Goal: Task Accomplishment & Management: Manage account settings

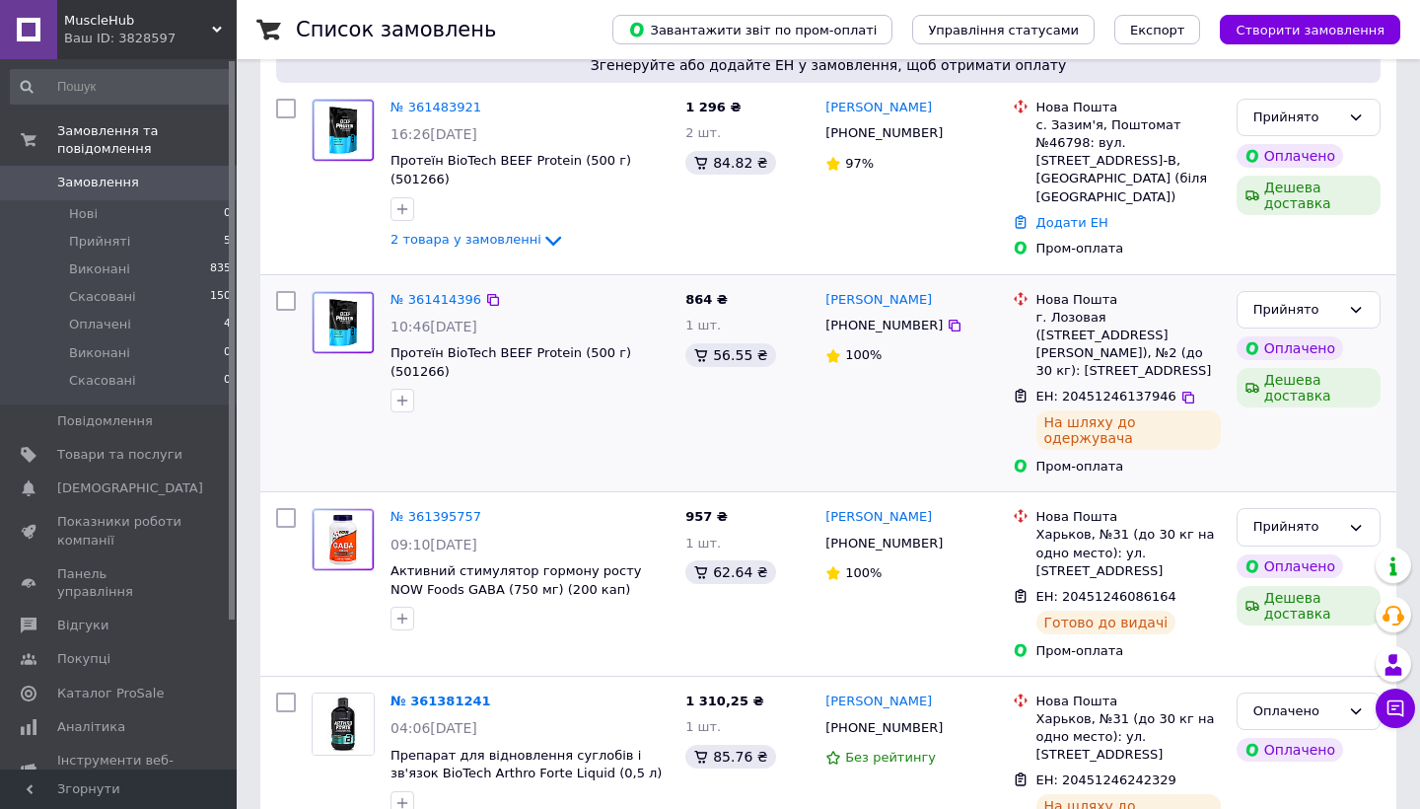
scroll to position [250, 0]
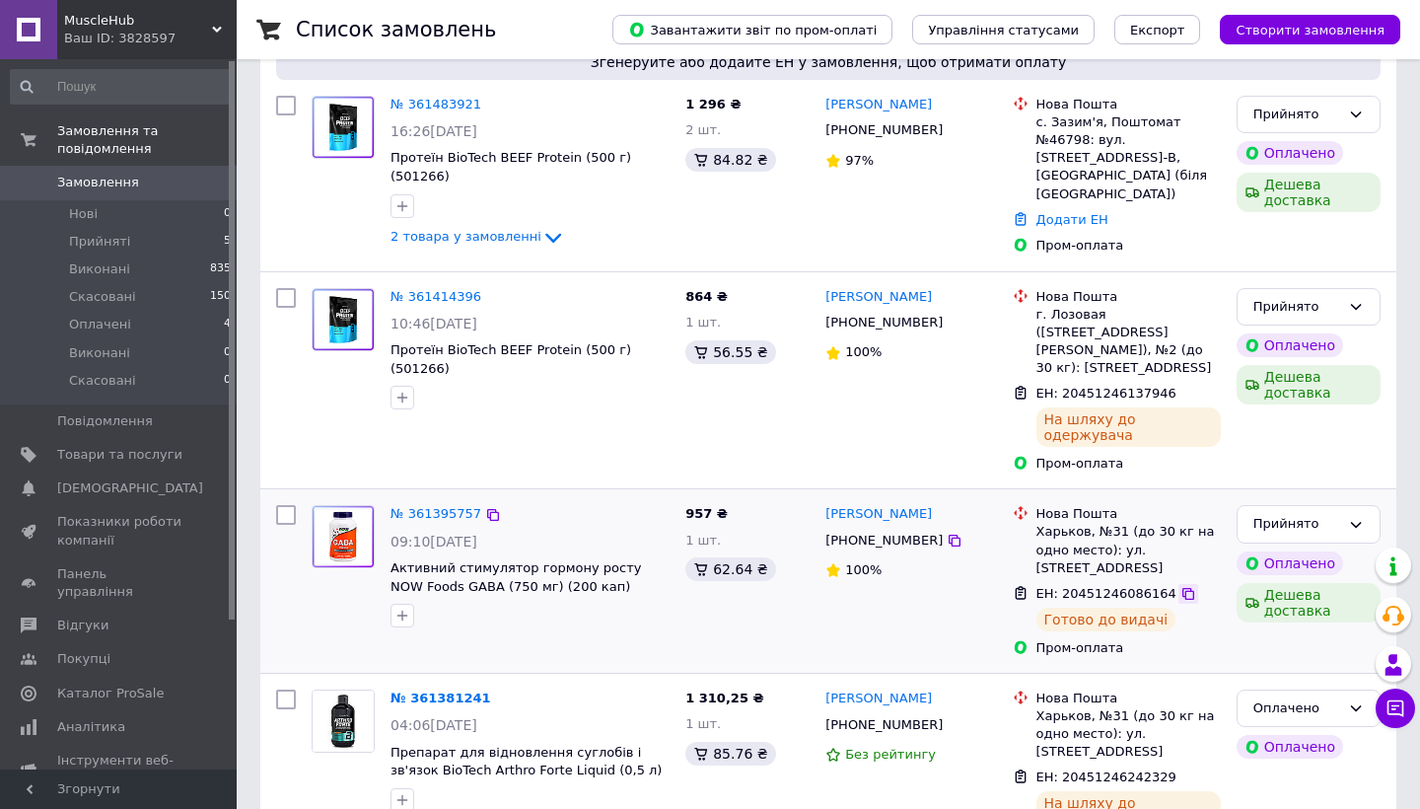
click at [1181, 586] on icon at bounding box center [1188, 594] width 16 height 16
click at [416, 506] on link "№ 361395757" at bounding box center [435, 513] width 91 height 15
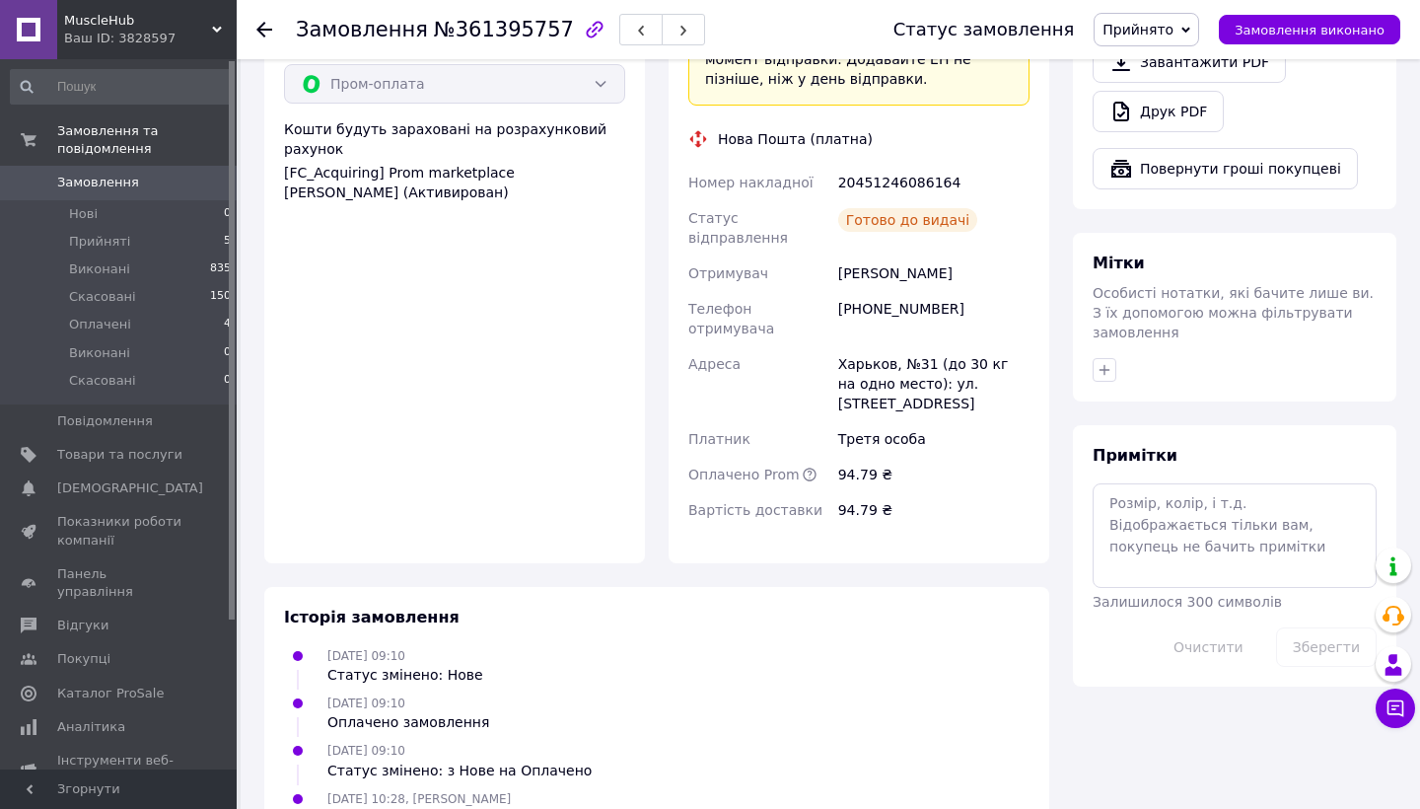
scroll to position [580, 0]
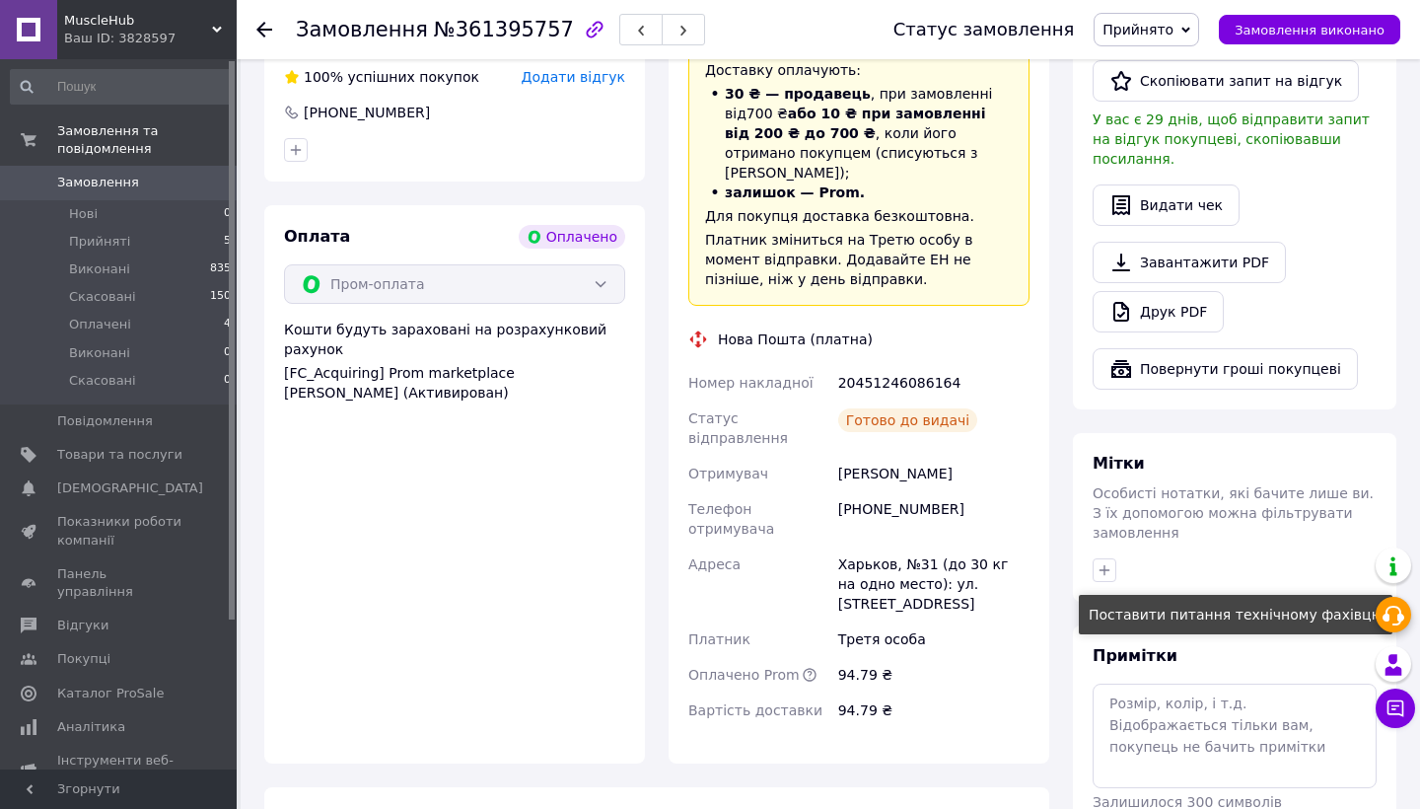
click at [1388, 621] on icon at bounding box center [1393, 615] width 24 height 24
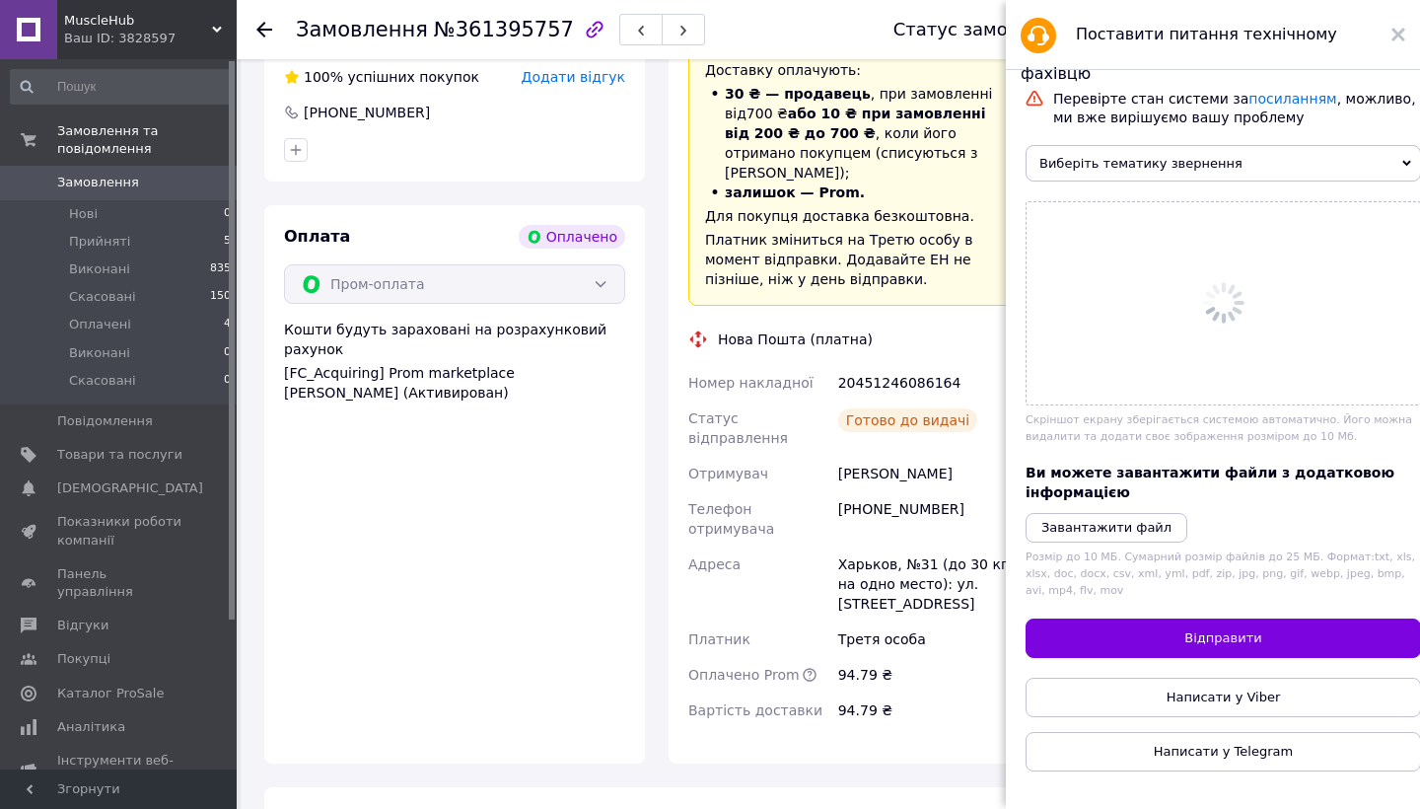
click at [1386, 668] on div "Перевірте стан системи за посиланням , можливо, ми вже вирішуємо вашу проблему …" at bounding box center [1222, 430] width 395 height 681
click at [1396, 37] on use at bounding box center [1398, 35] width 14 height 14
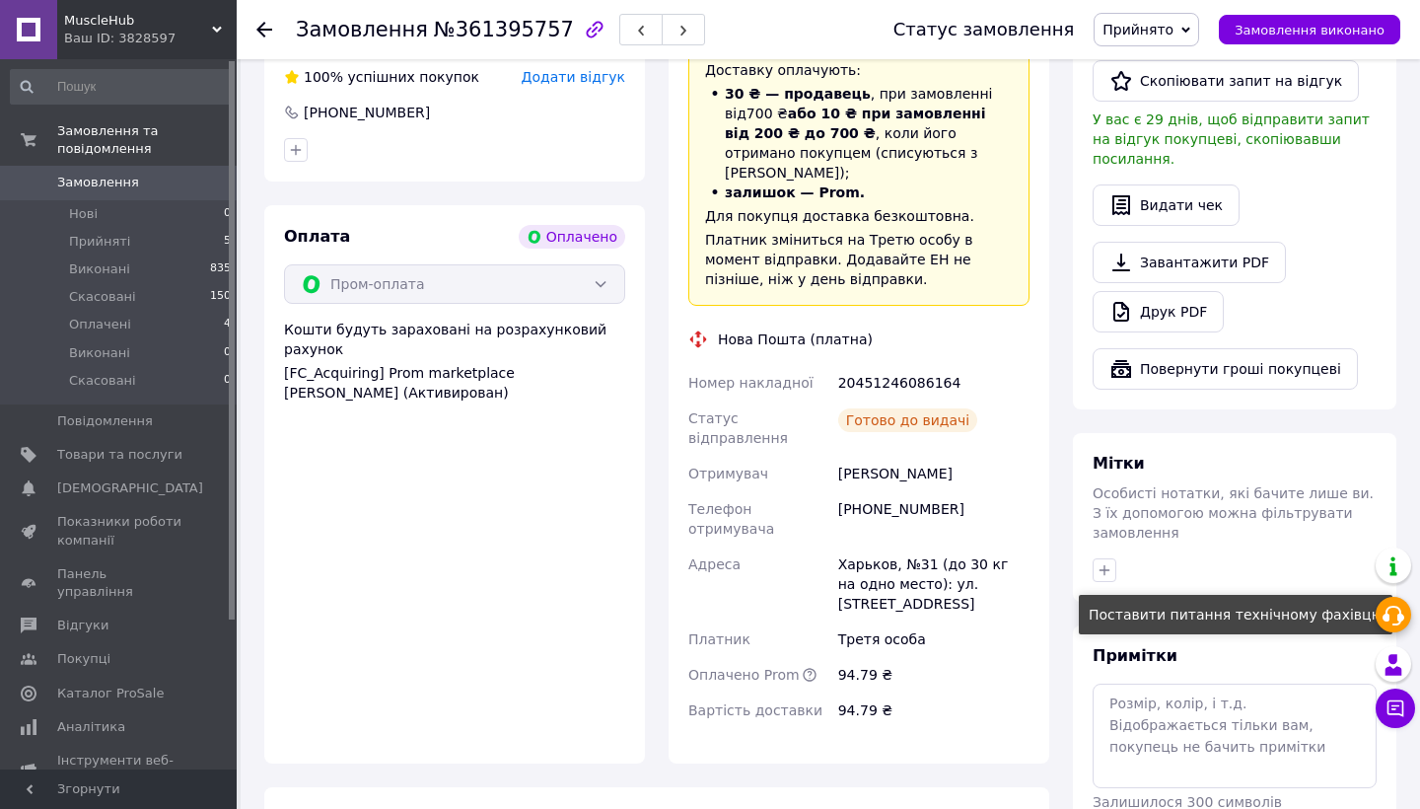
click at [1389, 612] on icon at bounding box center [1393, 615] width 24 height 24
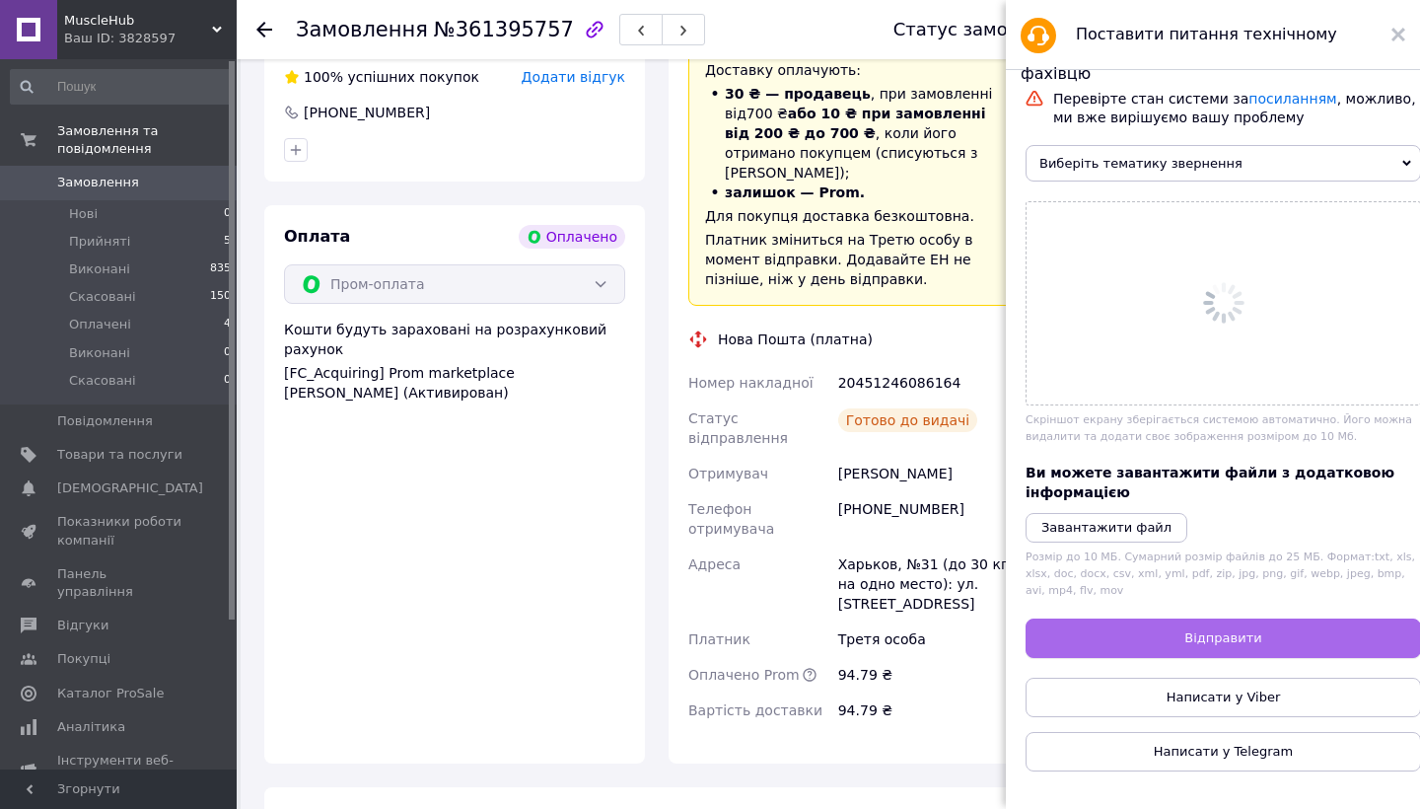
click at [1399, 618] on button "Відправити" at bounding box center [1222, 637] width 395 height 39
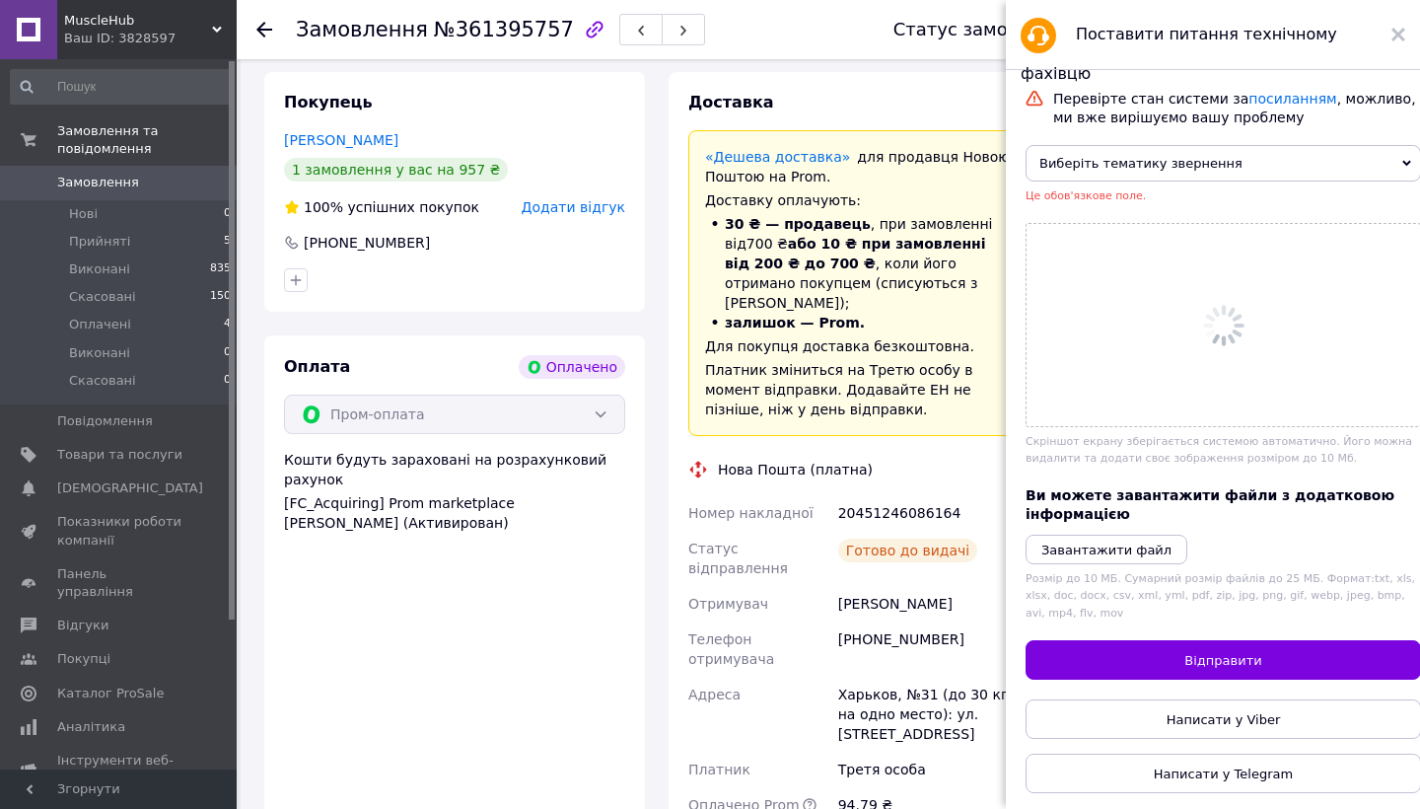
scroll to position [138, 0]
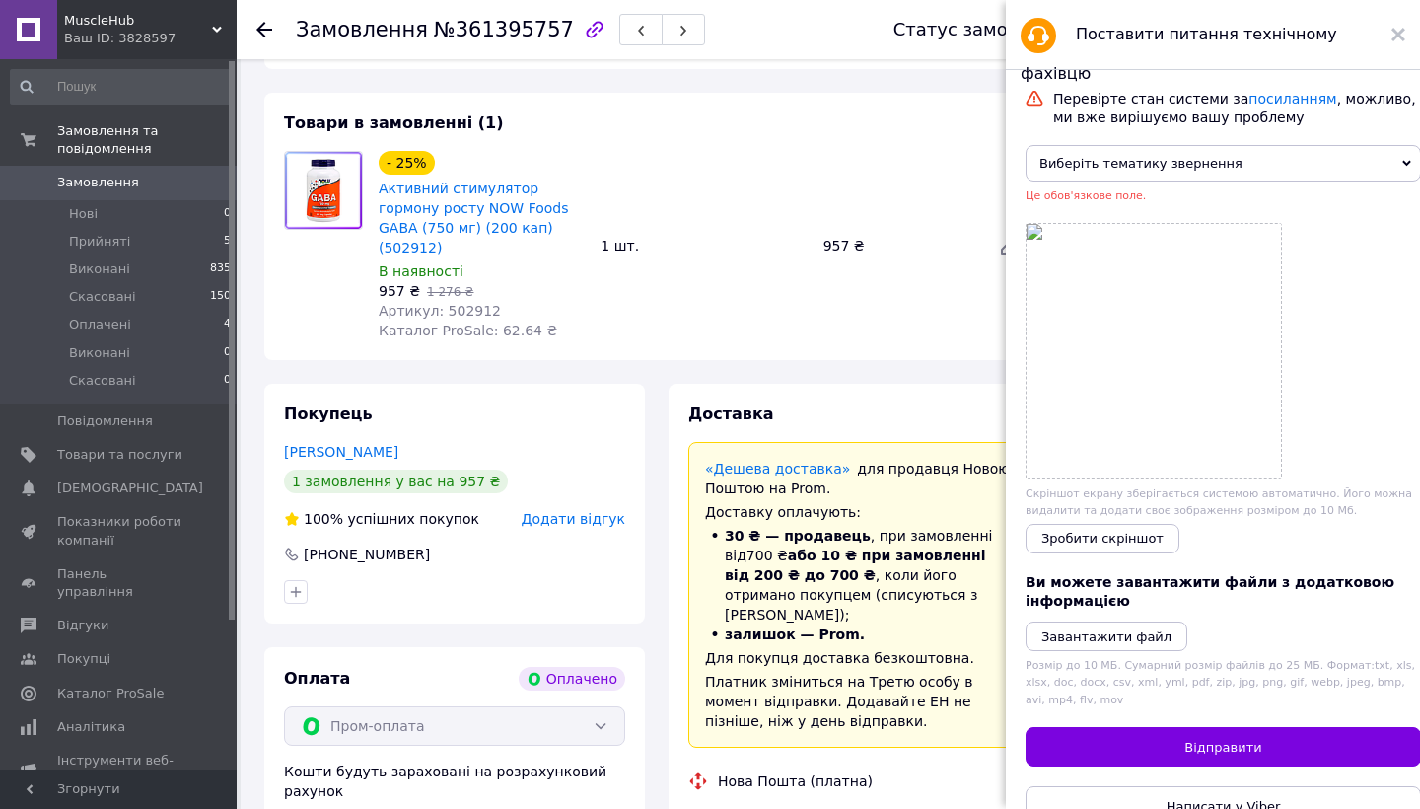
click at [1407, 32] on div "Поставити питання технічному фахівцю" at bounding box center [1213, 35] width 414 height 70
click at [1404, 29] on icon at bounding box center [1398, 35] width 14 height 14
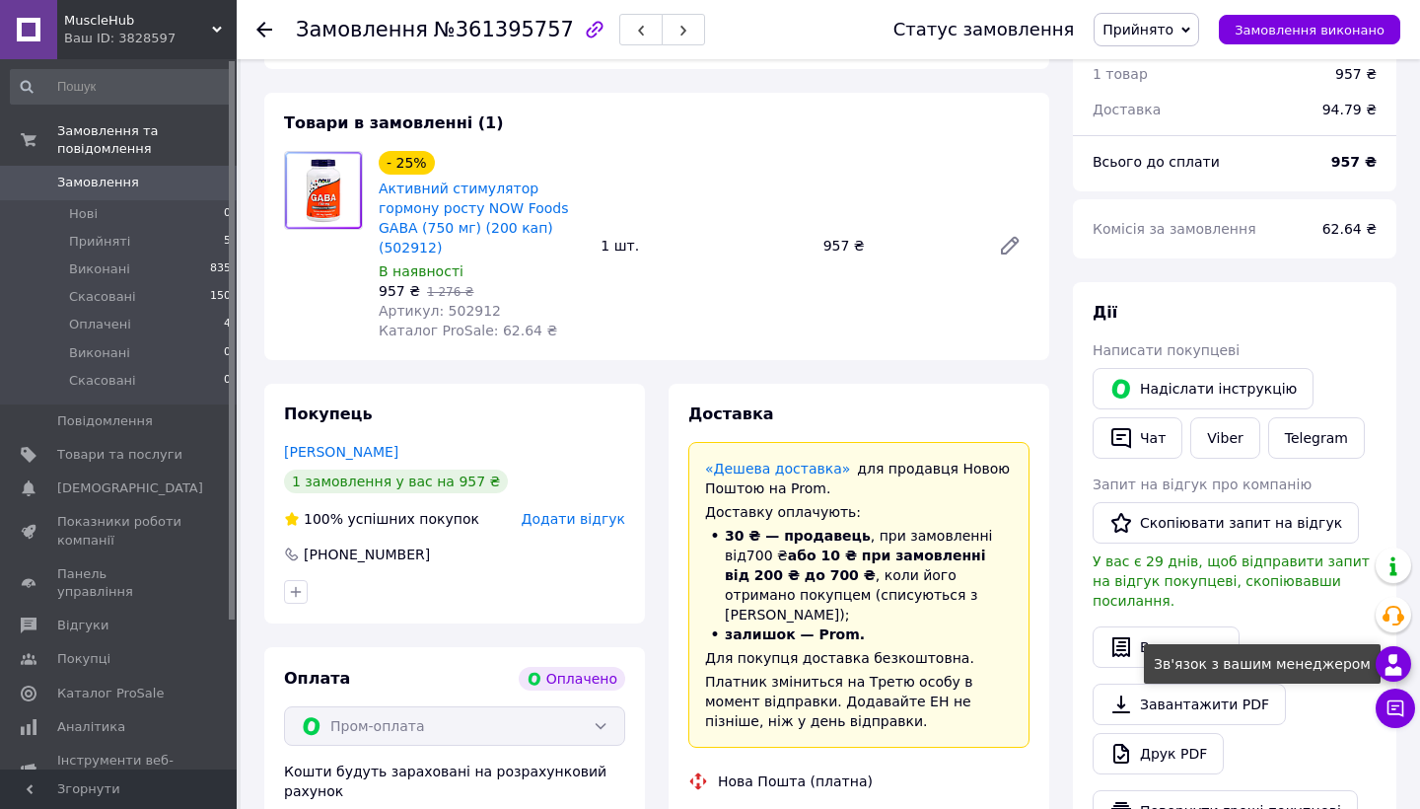
click at [1396, 661] on use at bounding box center [1393, 664] width 17 height 21
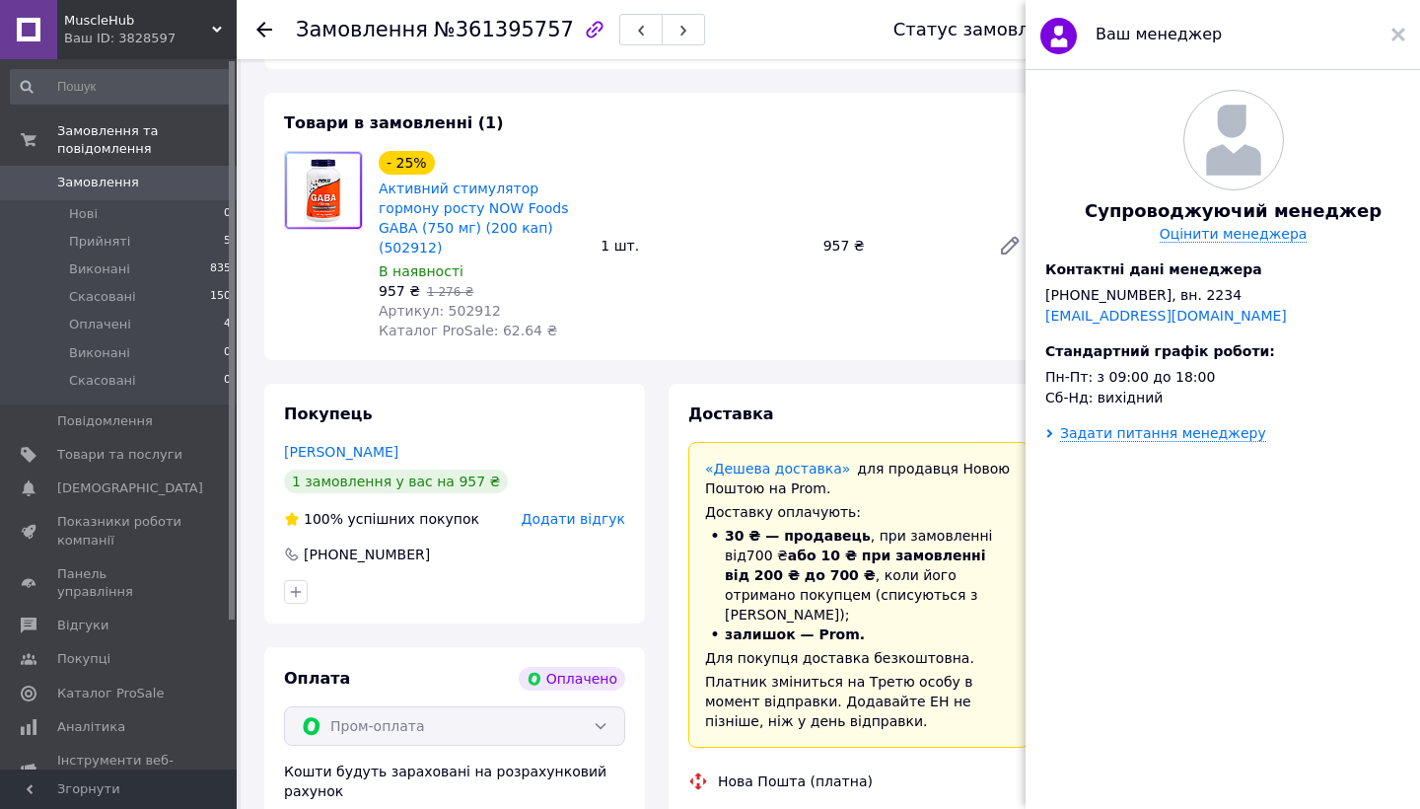
click at [1407, 30] on div "Ваш менеджер" at bounding box center [1222, 35] width 394 height 70
click at [1390, 37] on div "Ваш менеджер" at bounding box center [1222, 35] width 394 height 70
click at [1400, 33] on use at bounding box center [1398, 35] width 14 height 14
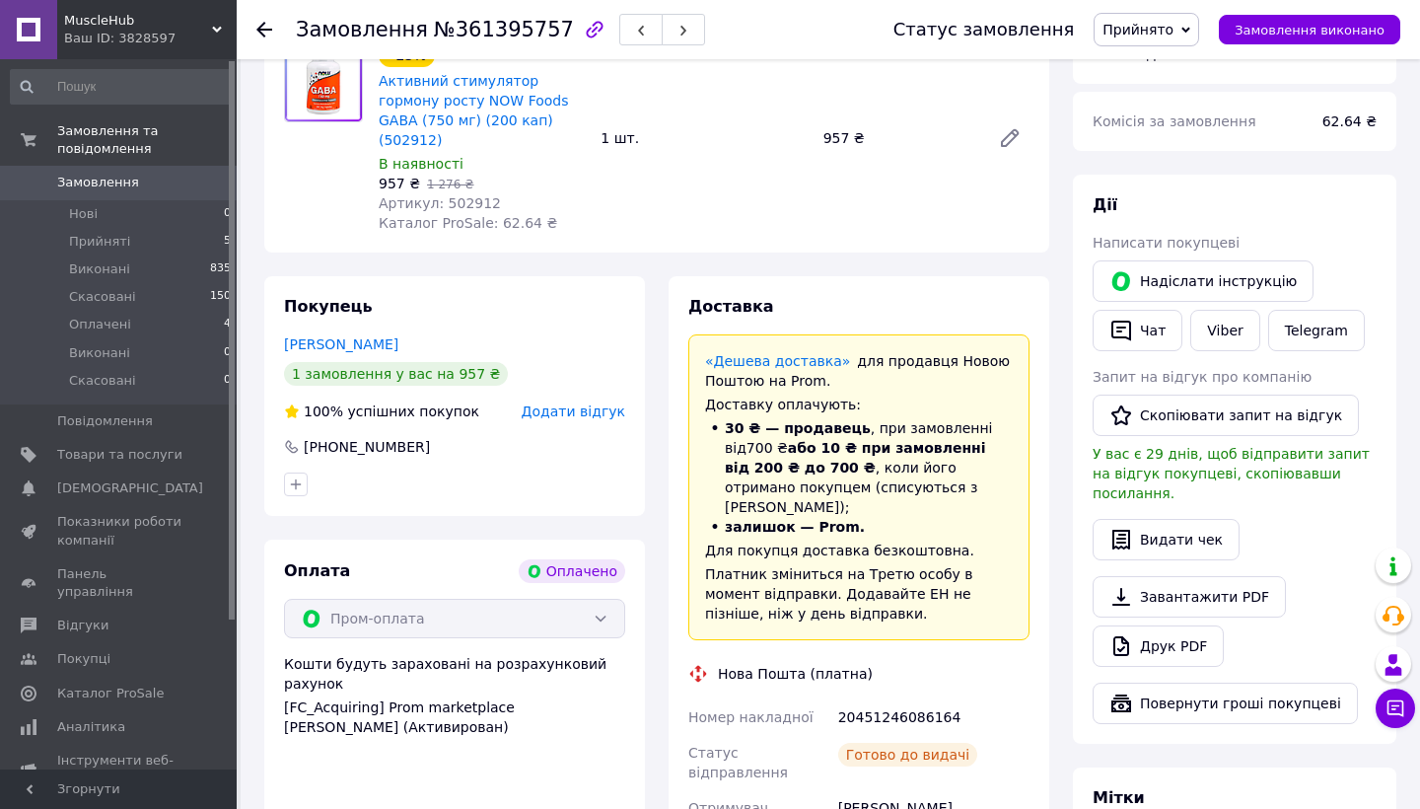
scroll to position [200, 0]
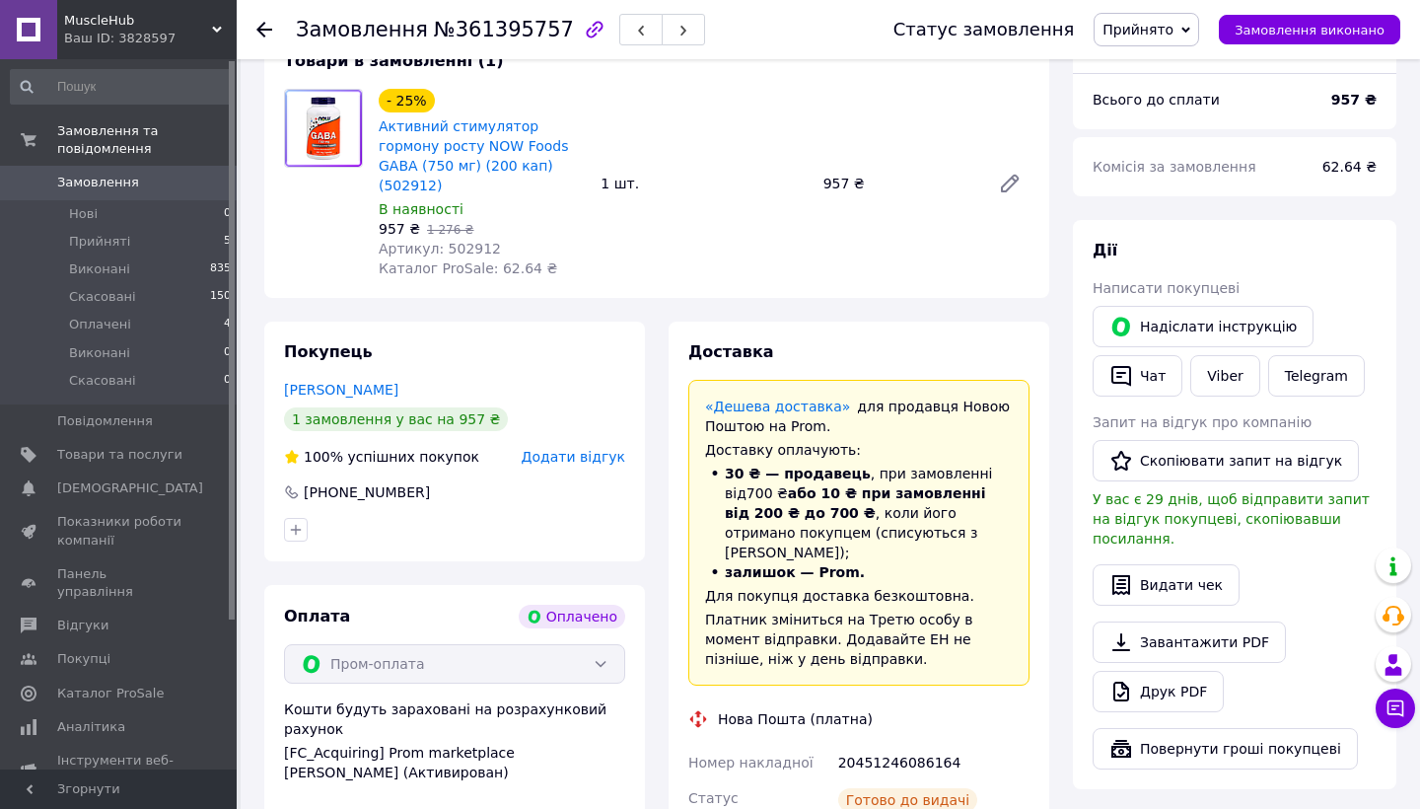
click at [117, 185] on span "Замовлення" at bounding box center [98, 183] width 82 height 18
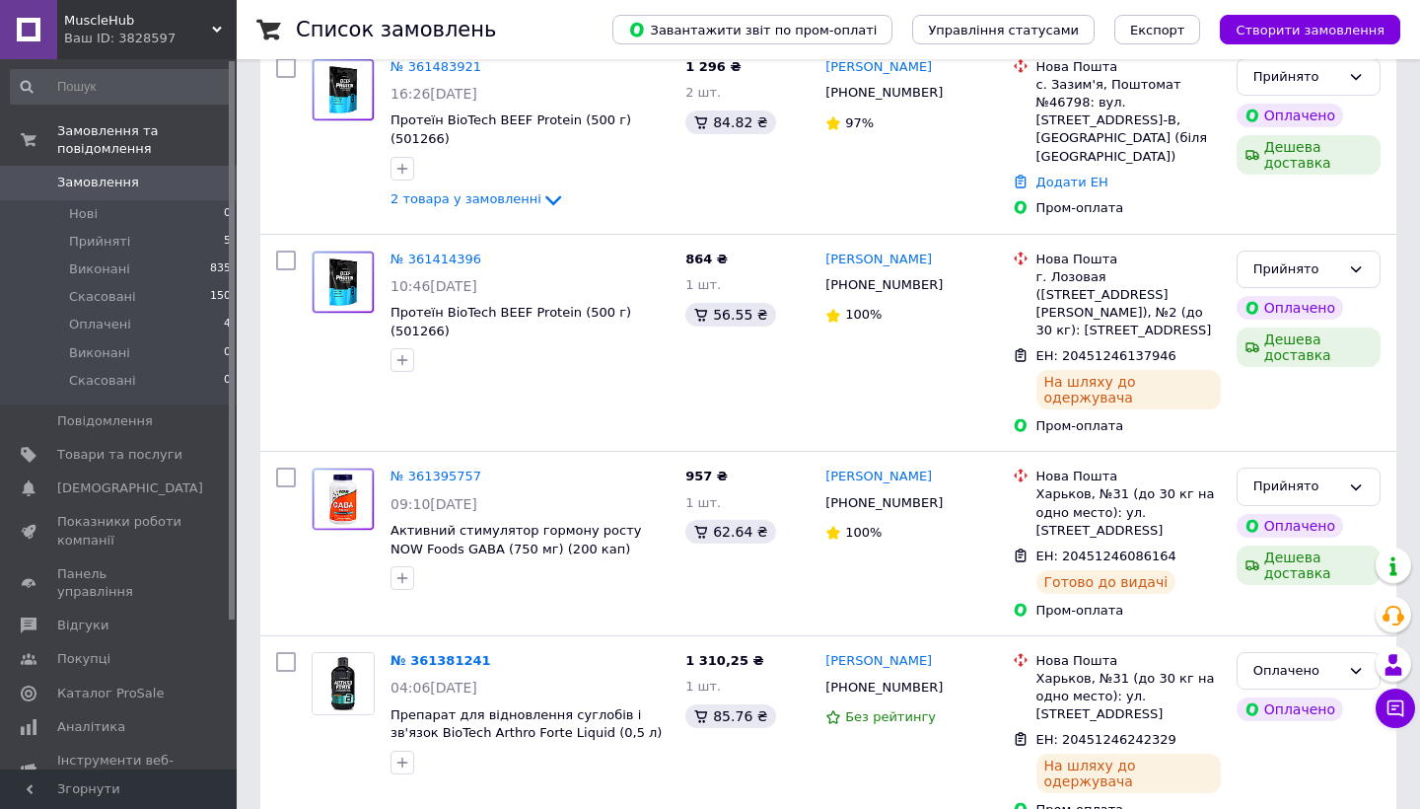
scroll to position [269, 0]
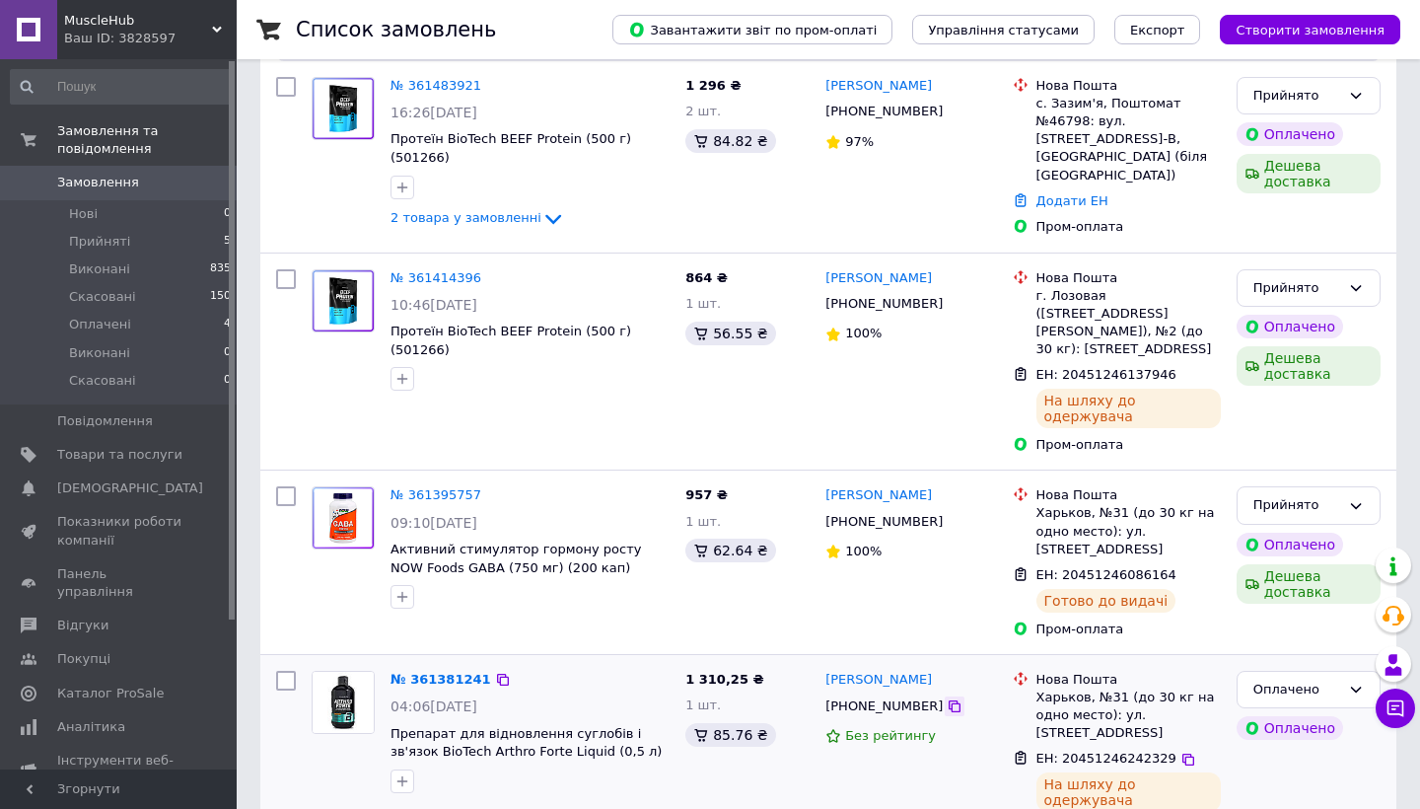
click at [949, 700] on icon at bounding box center [955, 706] width 12 height 12
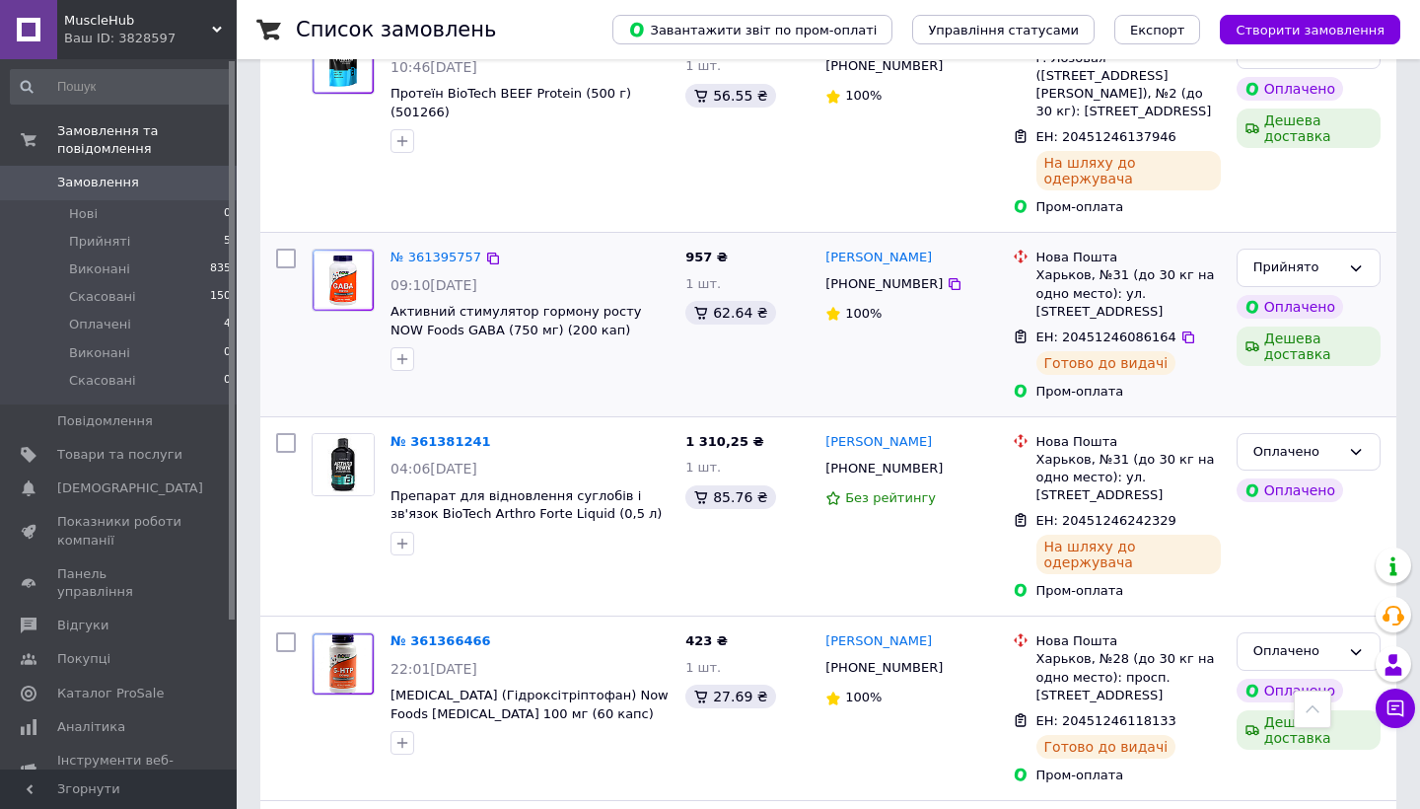
scroll to position [511, 0]
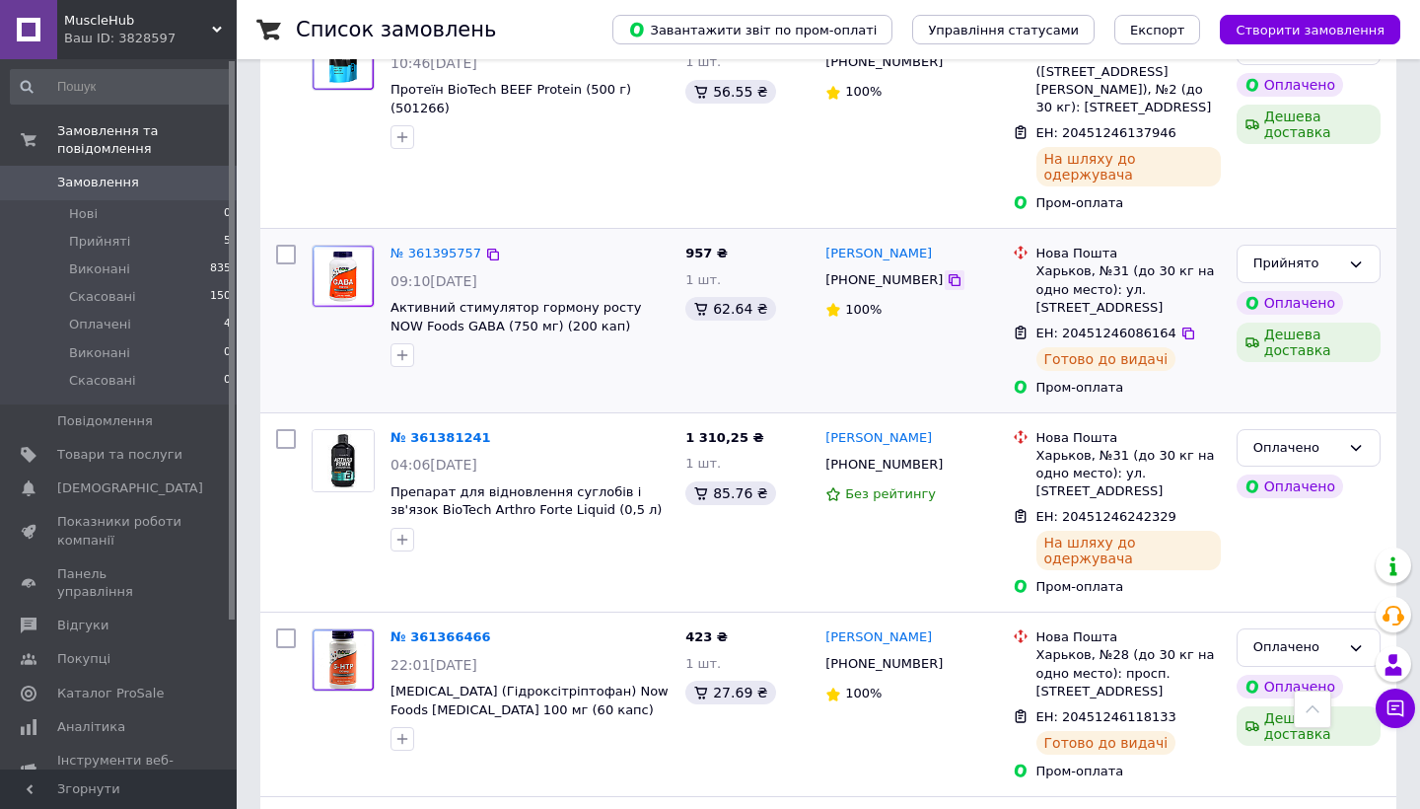
click at [949, 274] on icon at bounding box center [955, 280] width 12 height 12
click at [486, 247] on icon at bounding box center [493, 255] width 16 height 16
click at [1180, 325] on icon at bounding box center [1188, 333] width 16 height 16
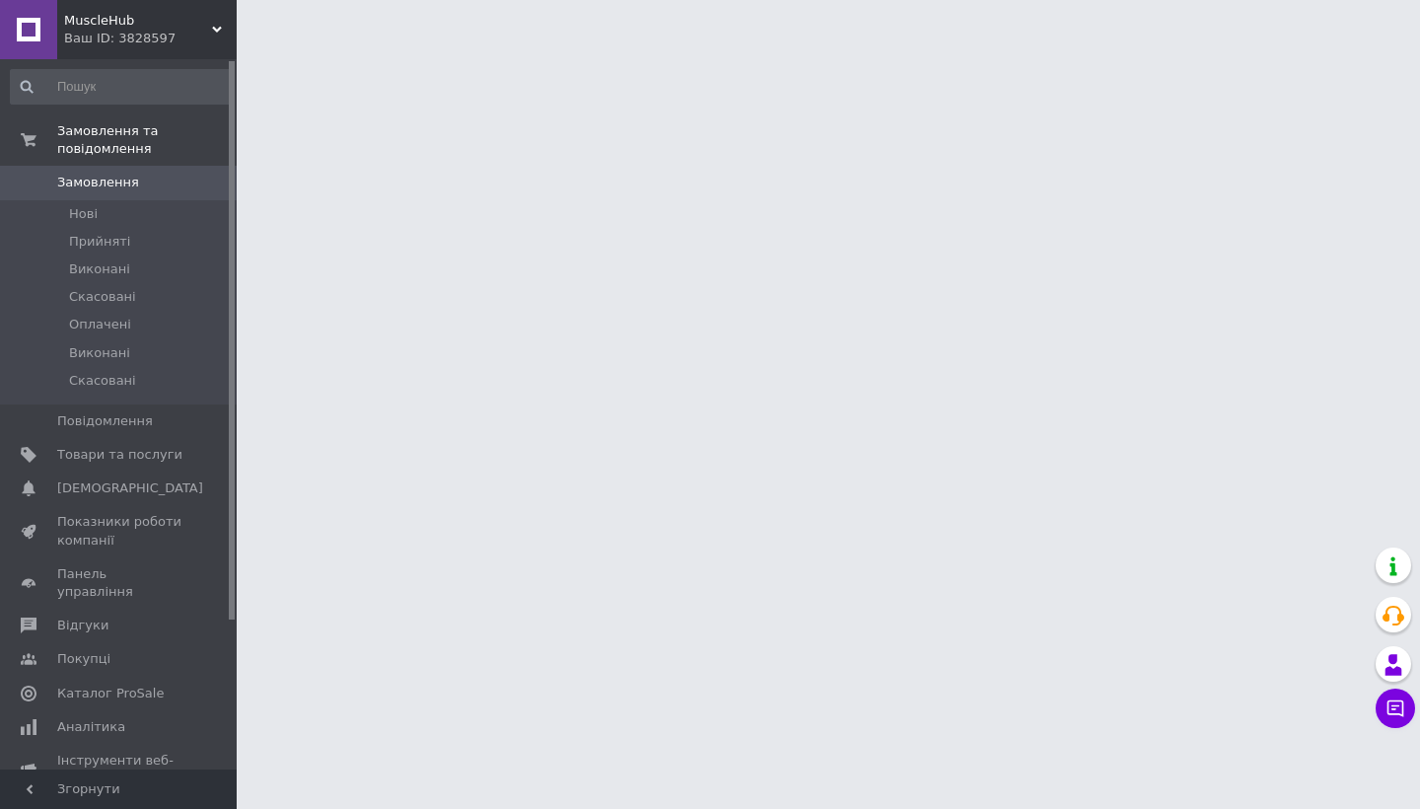
click at [183, 24] on span "MuscleHub" at bounding box center [138, 21] width 148 height 18
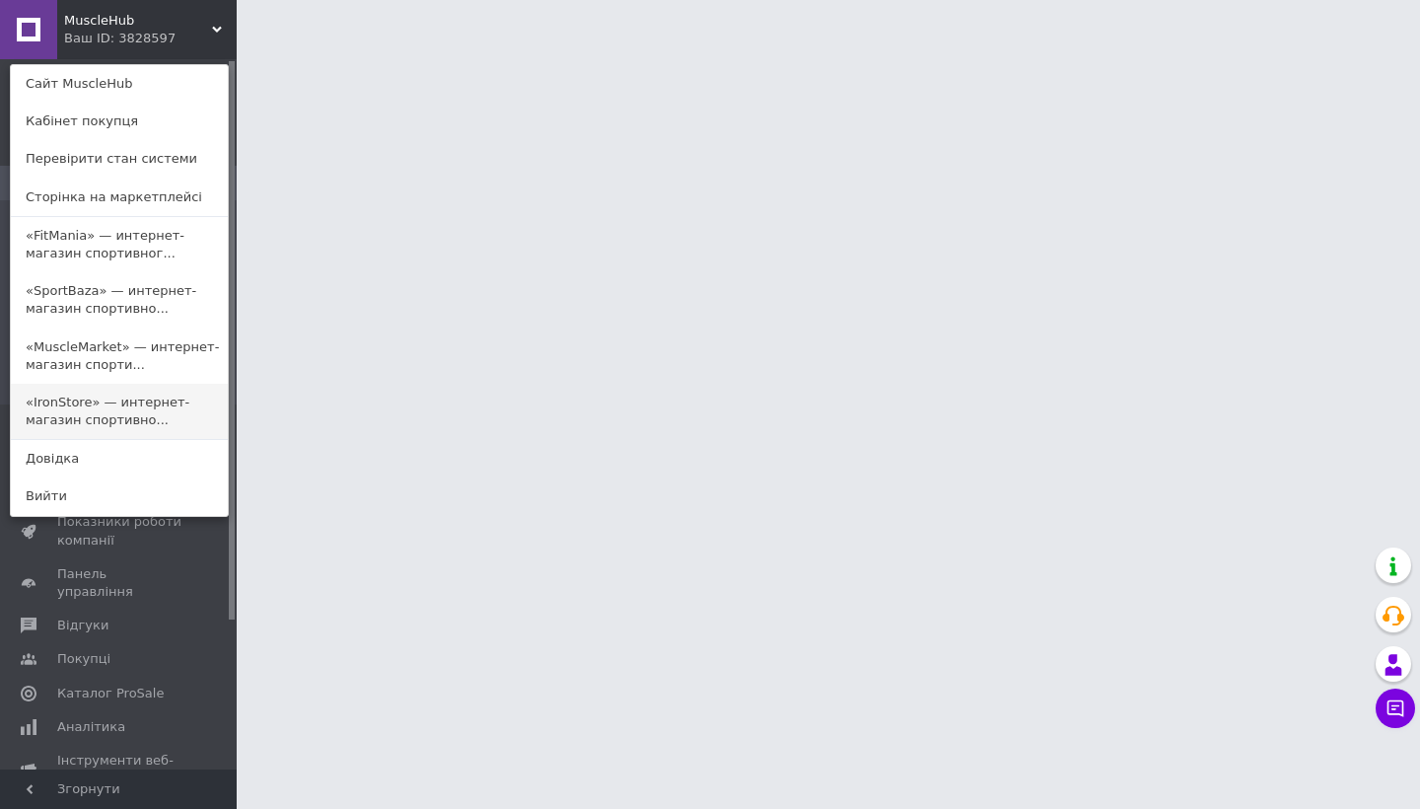
click at [97, 388] on link "«IronStore» — интернет-магазин спортивно..." at bounding box center [119, 411] width 217 height 55
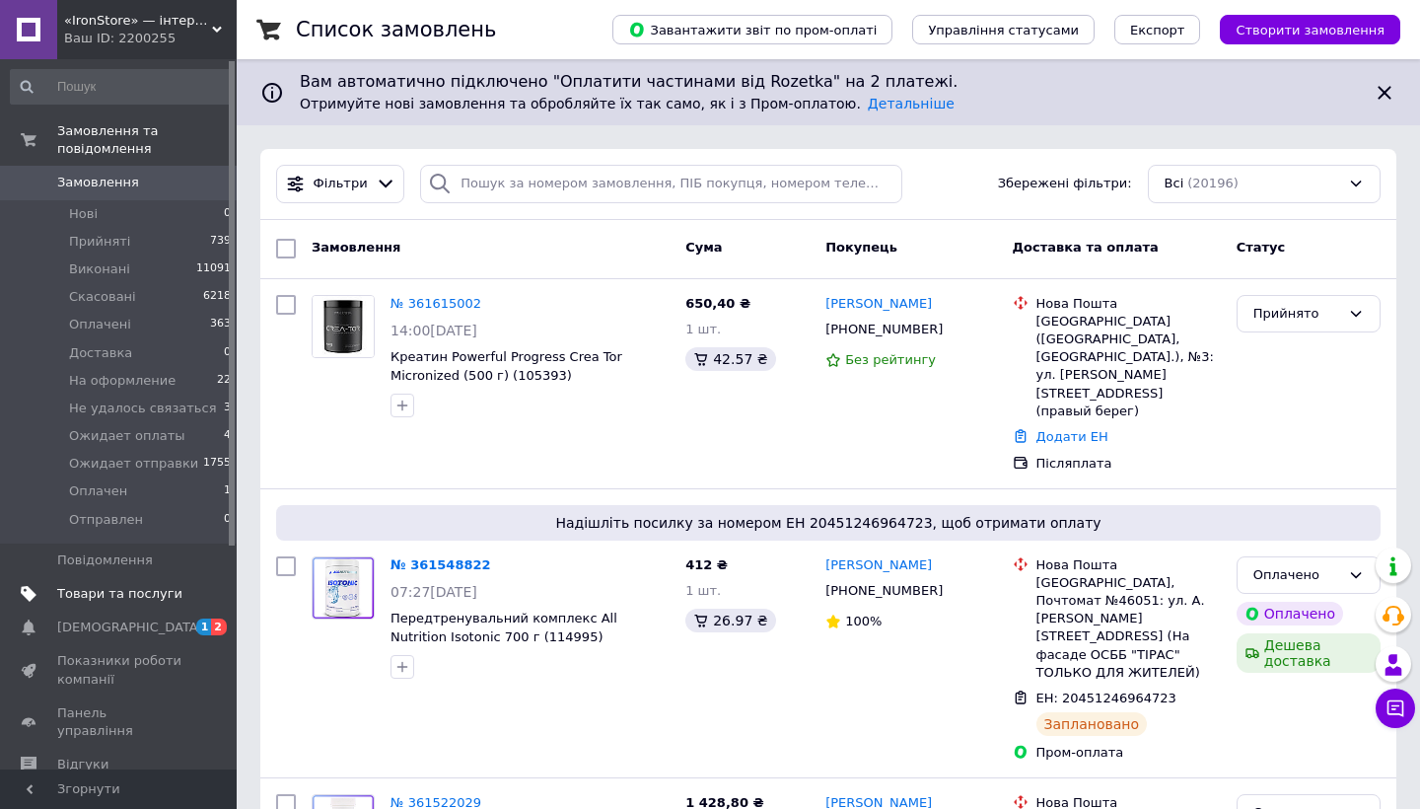
click at [130, 585] on span "Товари та послуги" at bounding box center [119, 594] width 125 height 18
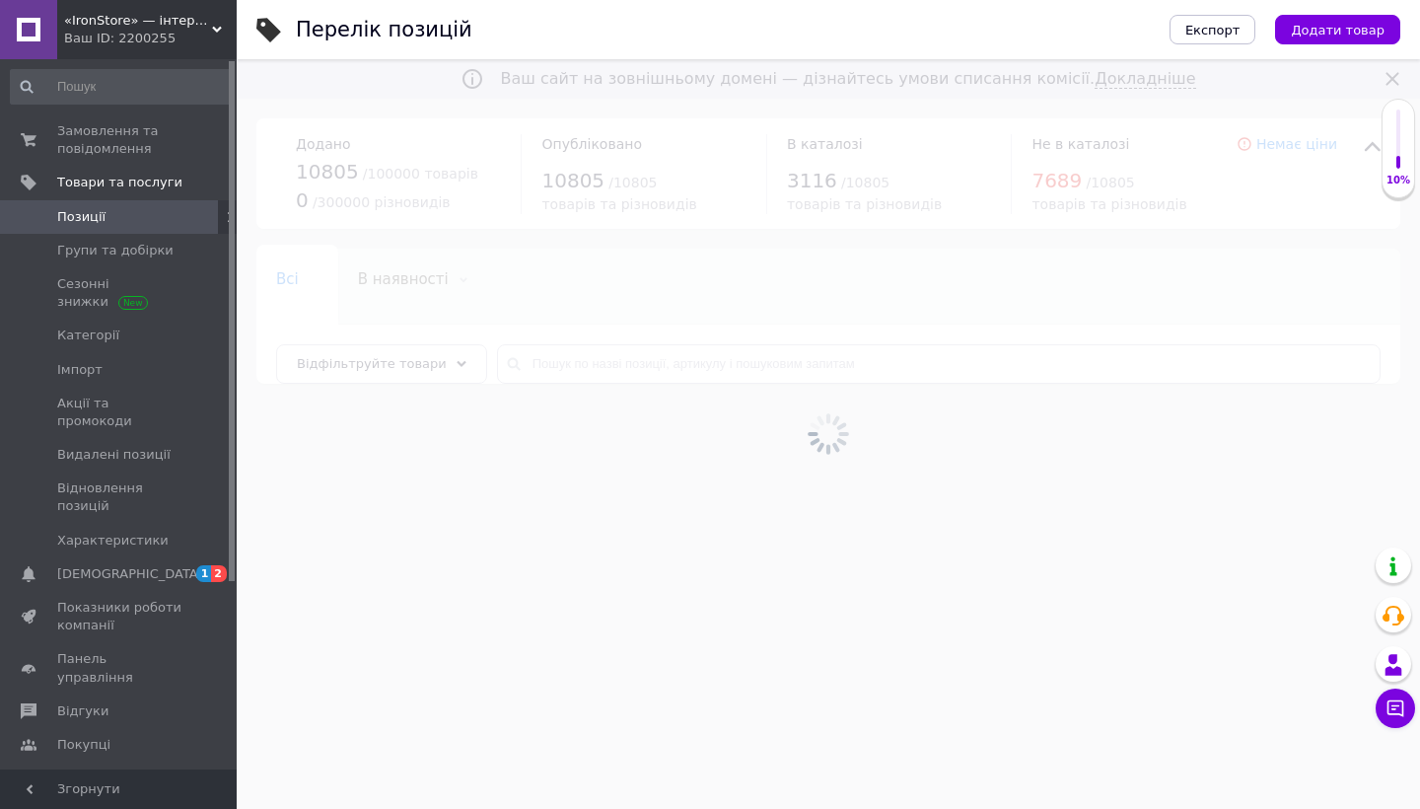
click at [734, 371] on div at bounding box center [828, 433] width 1183 height 749
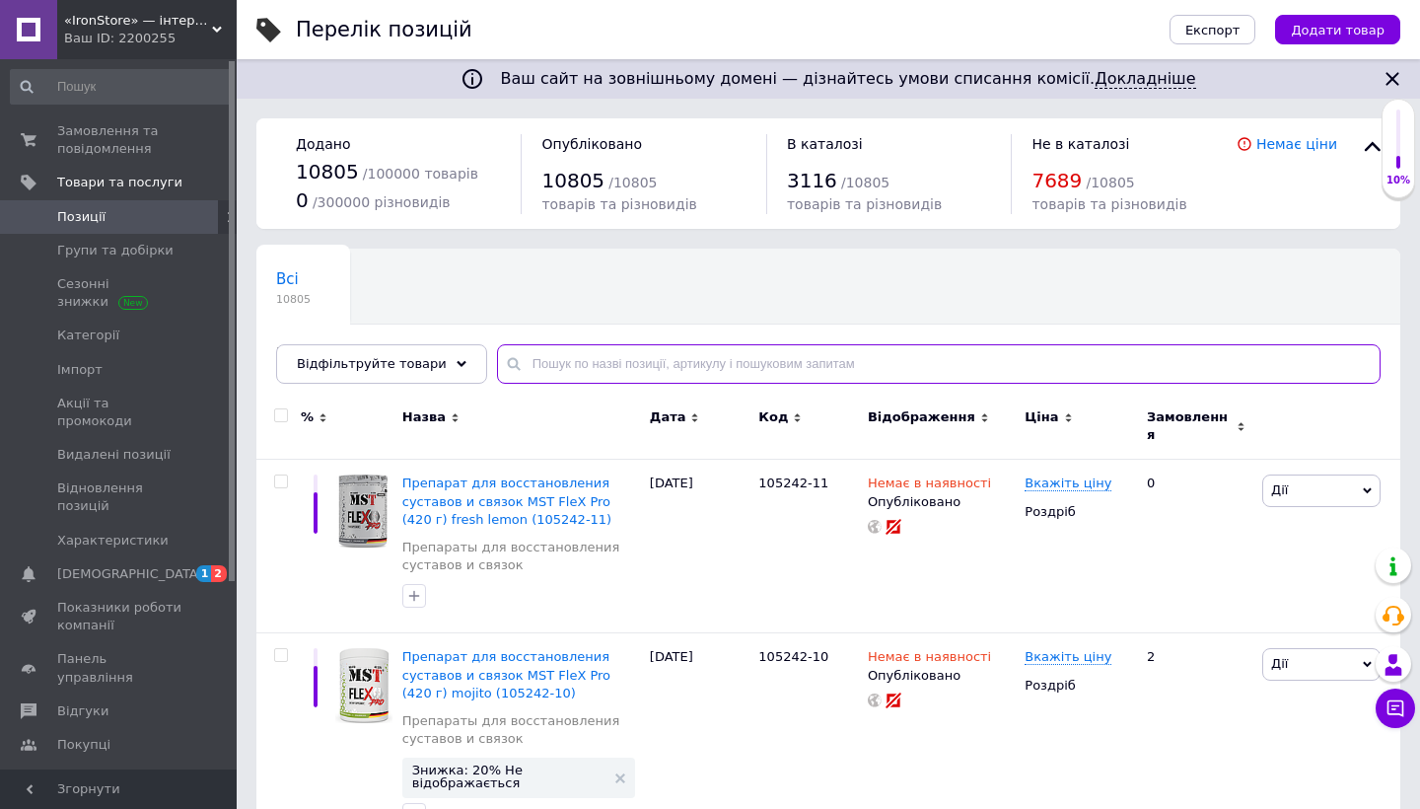
click at [736, 370] on input "text" at bounding box center [938, 363] width 883 height 39
paste input "Natural Factors Olive Leaf"
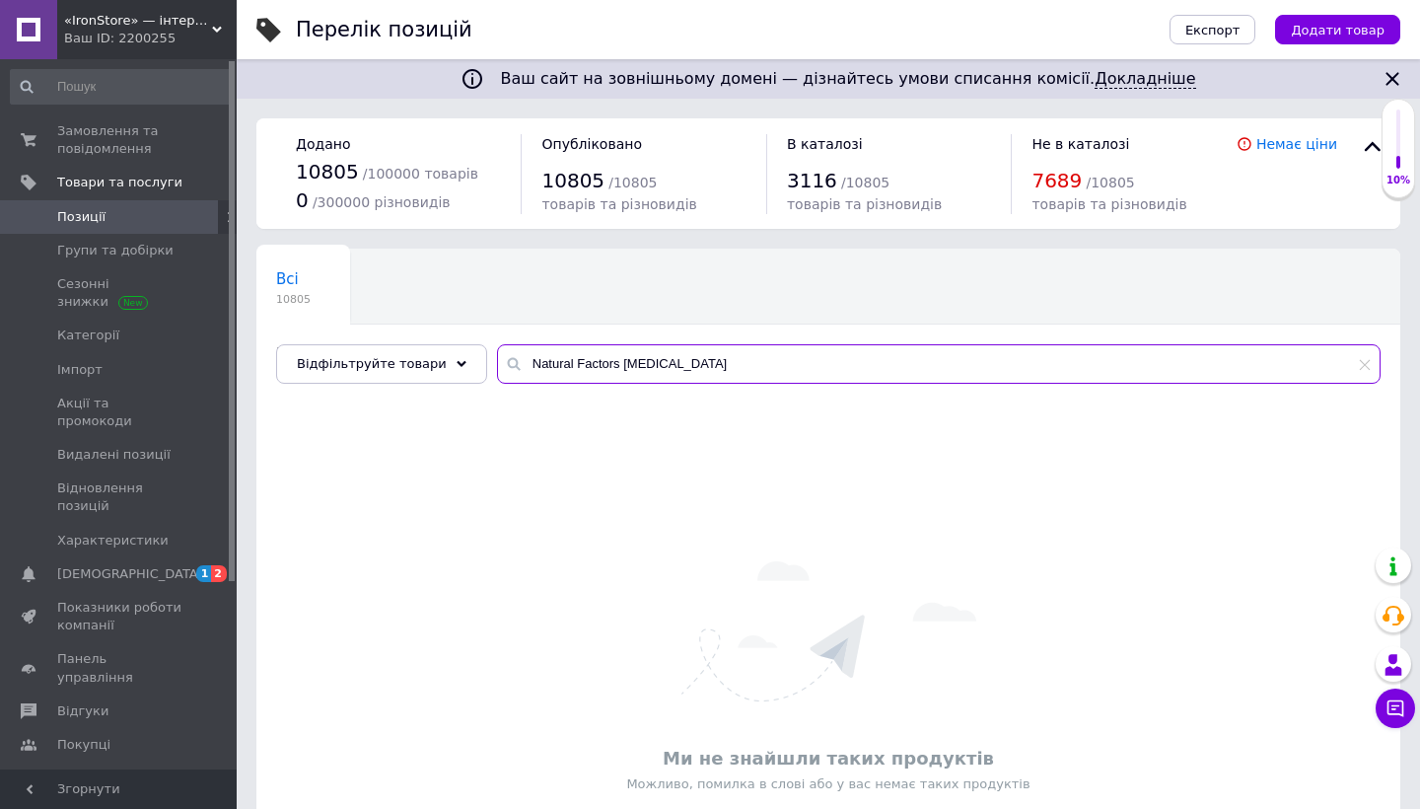
drag, startPoint x: 564, startPoint y: 361, endPoint x: 607, endPoint y: 363, distance: 43.4
click at [607, 363] on input "Natural Factors Olive Leaf" at bounding box center [938, 363] width 883 height 39
drag, startPoint x: 561, startPoint y: 361, endPoint x: 648, endPoint y: 363, distance: 86.8
click at [648, 363] on input "Natural Olive Leaf" at bounding box center [938, 363] width 883 height 39
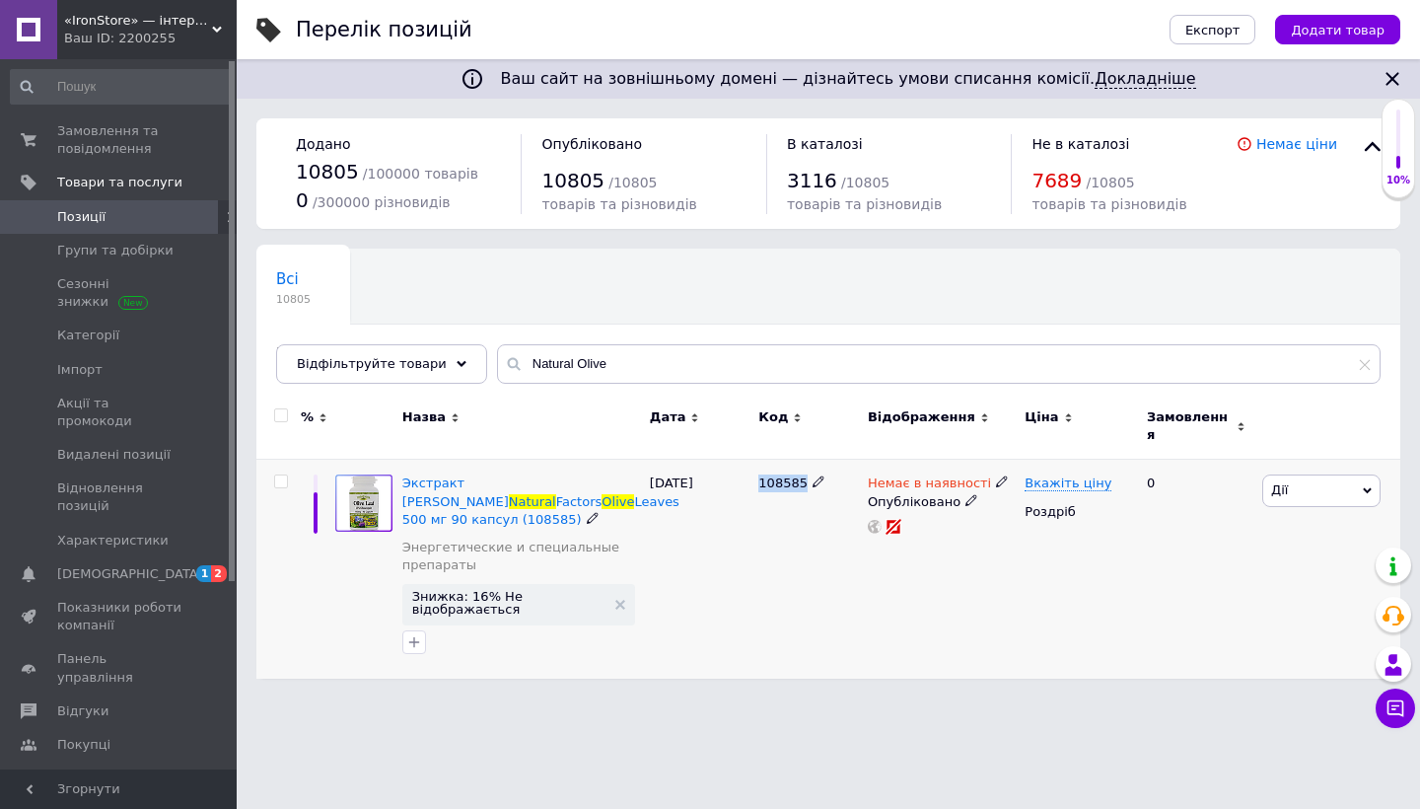
drag, startPoint x: 761, startPoint y: 470, endPoint x: 804, endPoint y: 472, distance: 42.4
click at [804, 475] on span "108585" at bounding box center [782, 482] width 49 height 15
copy span "108585"
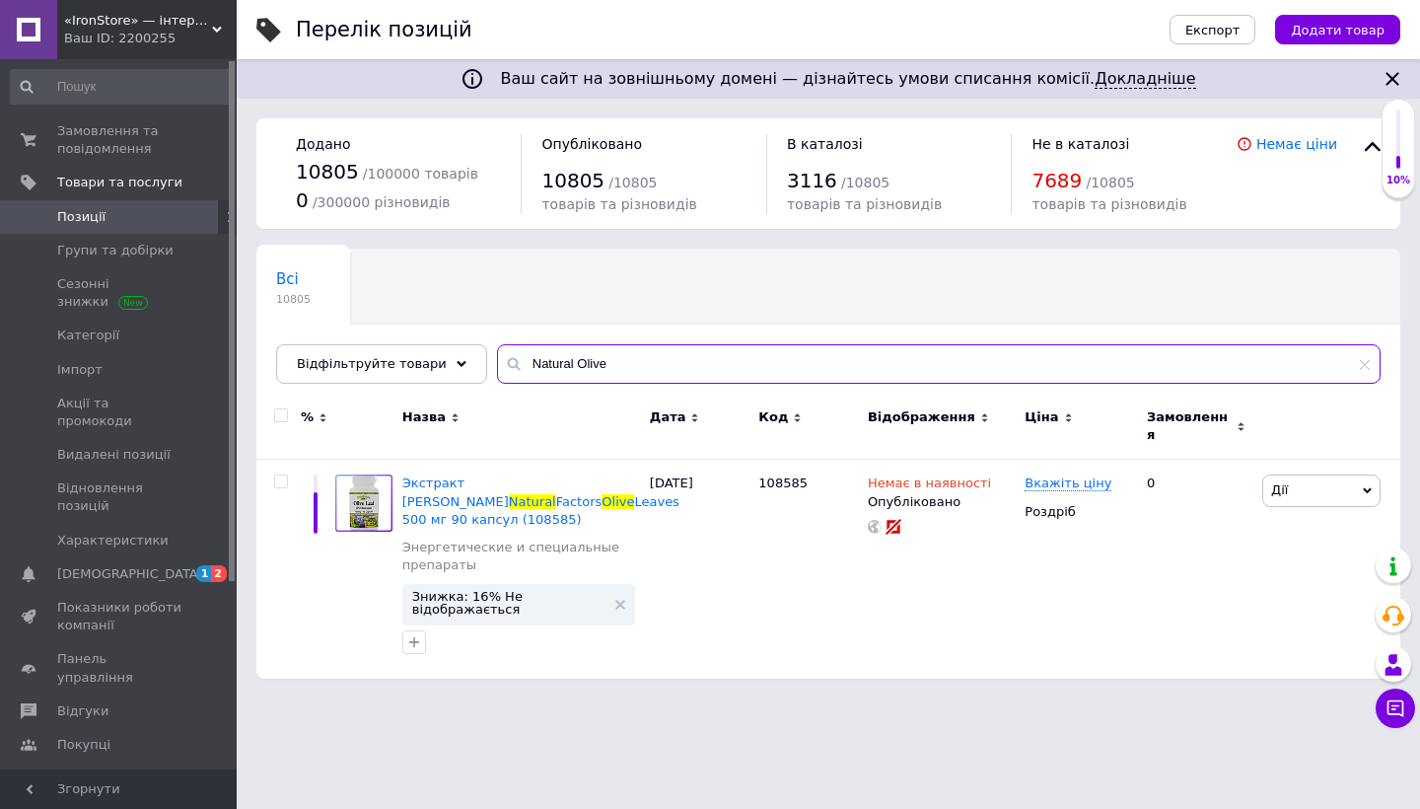
drag, startPoint x: 565, startPoint y: 356, endPoint x: 635, endPoint y: 357, distance: 70.0
click at [635, 357] on input "Natural Olive" at bounding box center [938, 363] width 883 height 39
paste input "Peppermint"
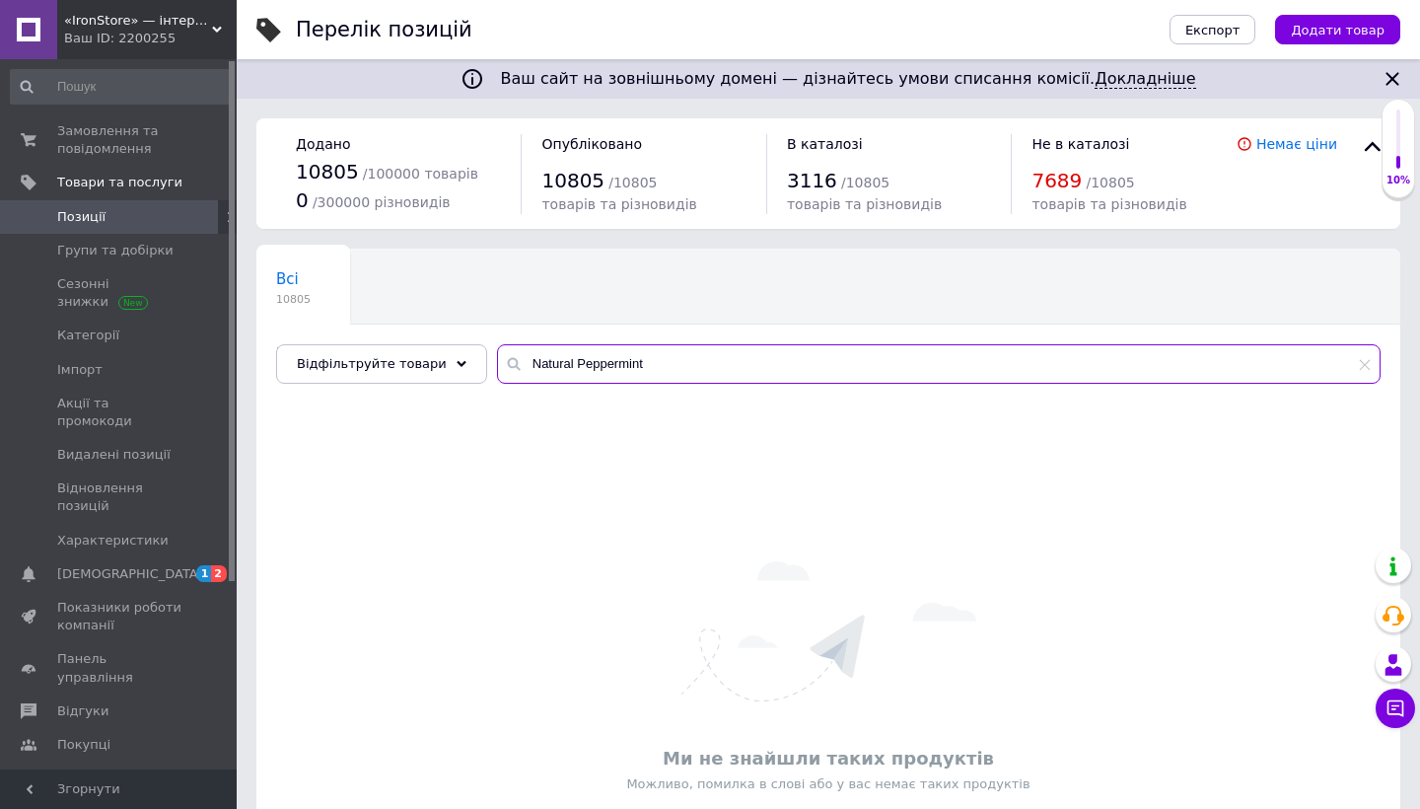
drag, startPoint x: 564, startPoint y: 362, endPoint x: 660, endPoint y: 363, distance: 95.6
click at [660, 363] on input "Natural Peppermint" at bounding box center [938, 363] width 883 height 39
paste input "[MEDICAL_DATA]"
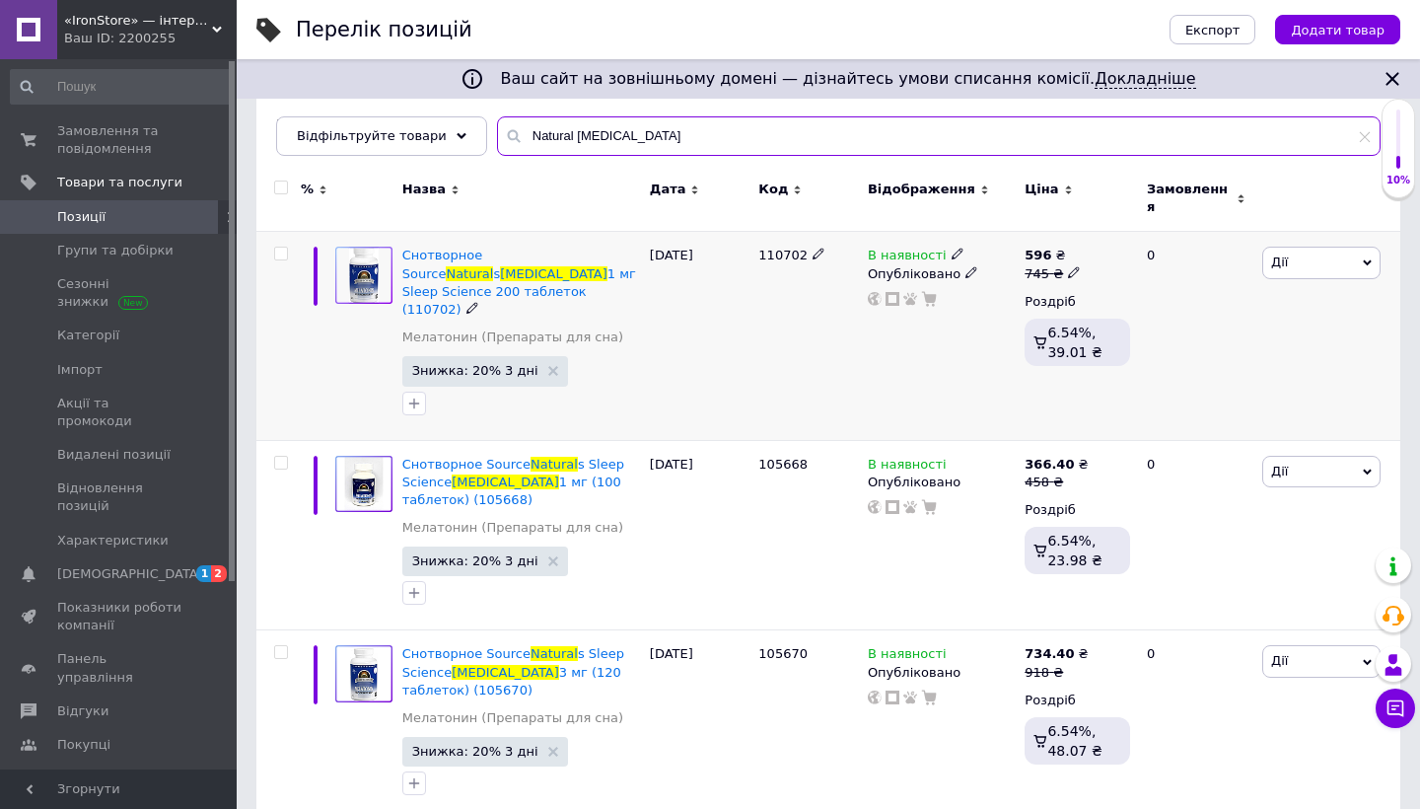
scroll to position [227, 0]
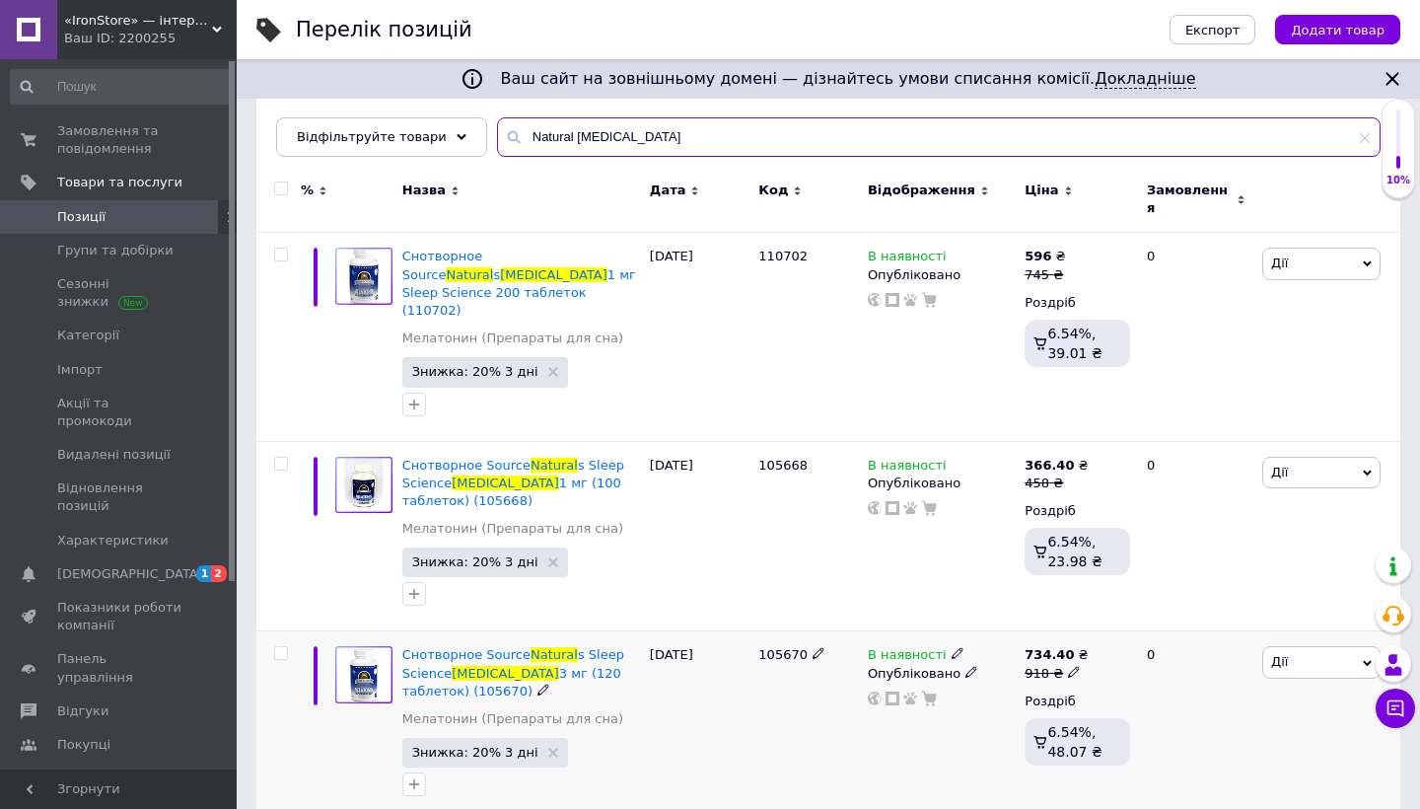
type input "Natural Melatonin"
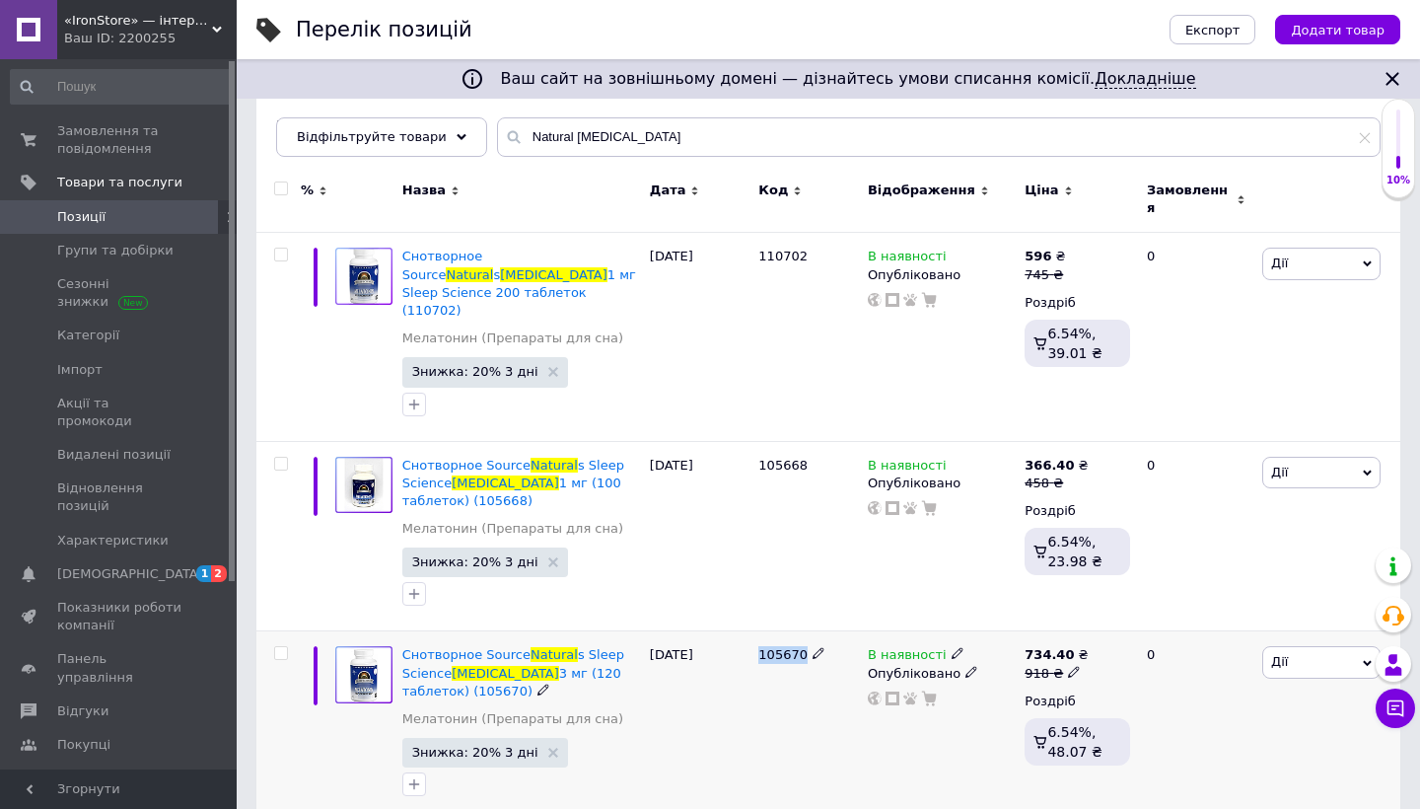
drag, startPoint x: 760, startPoint y: 619, endPoint x: 804, endPoint y: 619, distance: 43.4
click at [804, 647] on span "105670" at bounding box center [782, 654] width 49 height 15
copy span "105670"
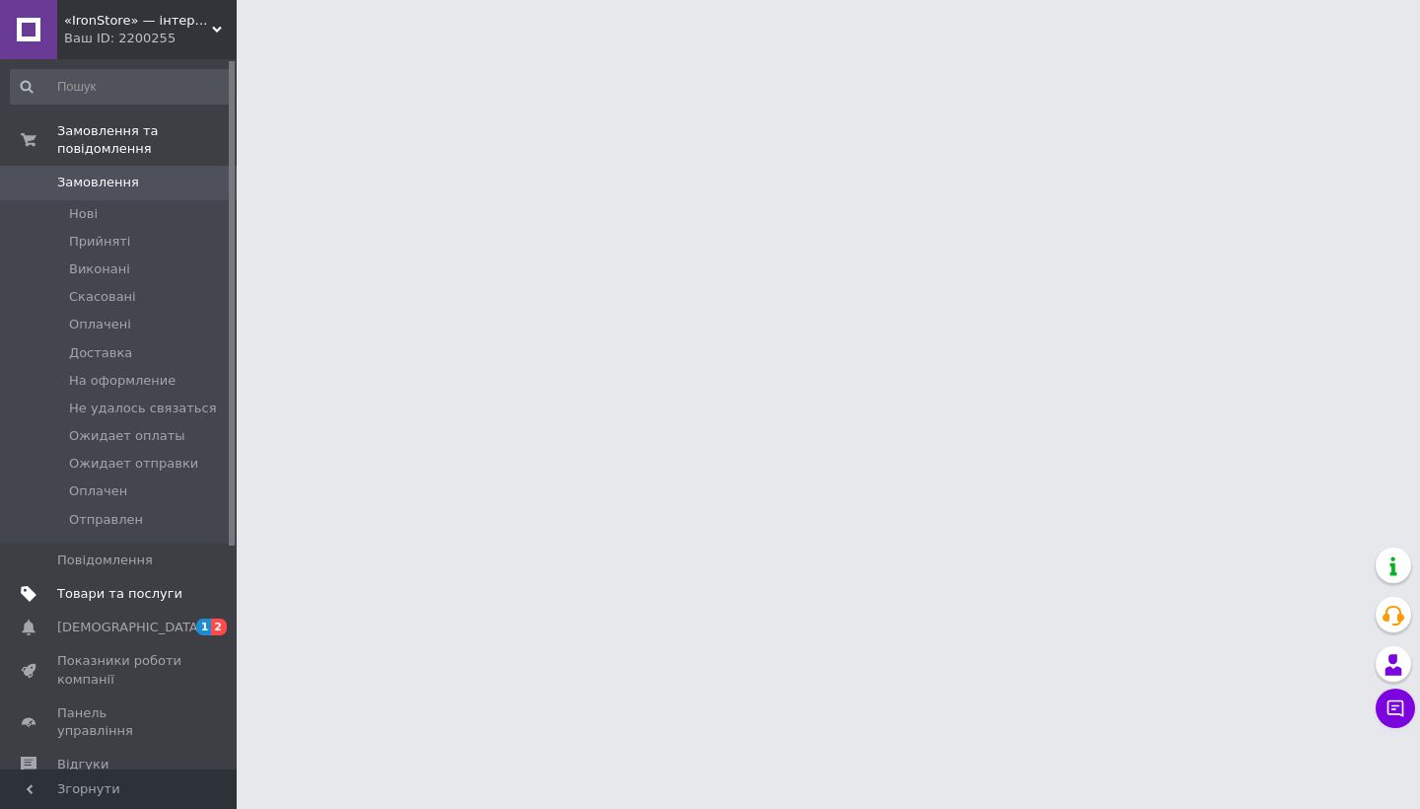
click at [133, 585] on span "Товари та послуги" at bounding box center [119, 594] width 125 height 18
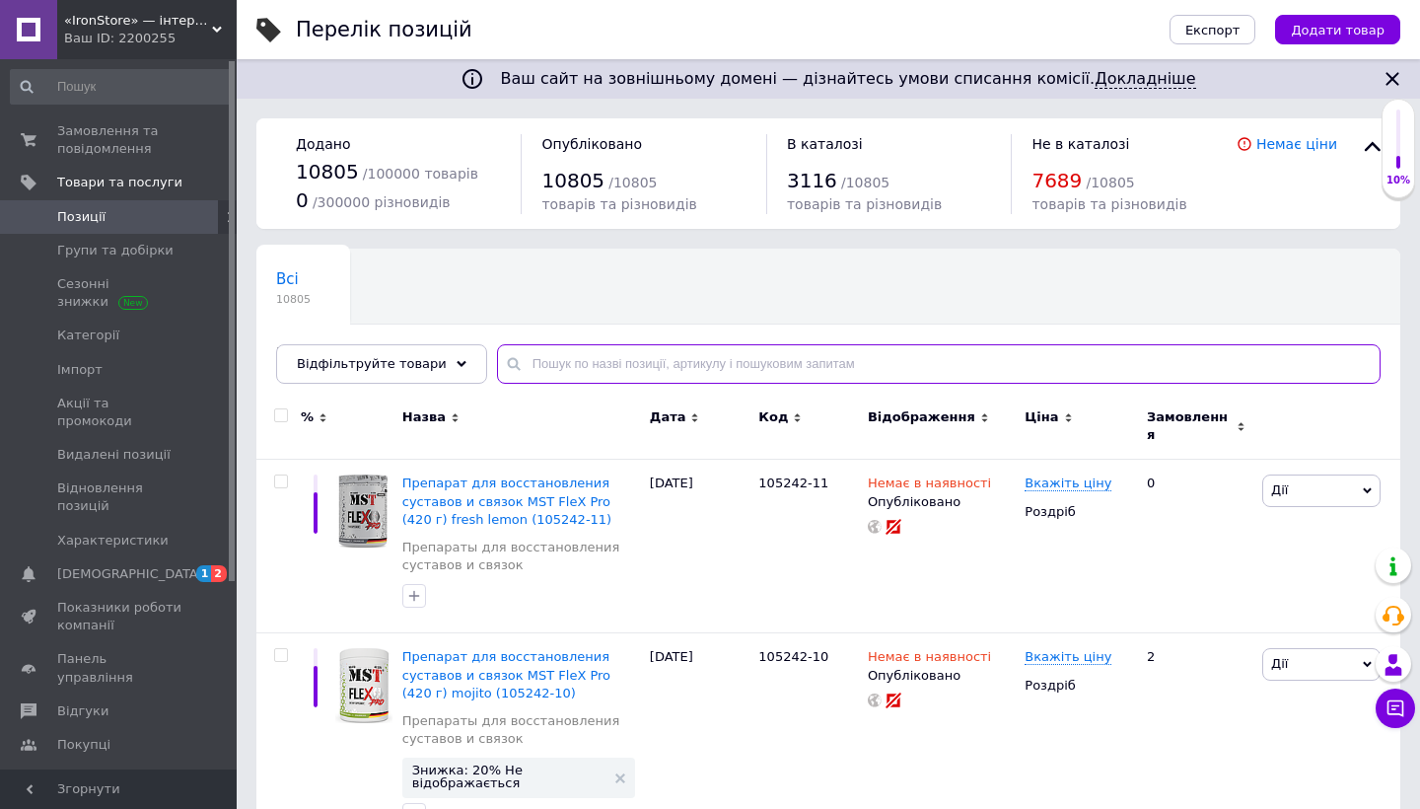
click at [606, 371] on input "text" at bounding box center [938, 363] width 883 height 39
paste input "105670"
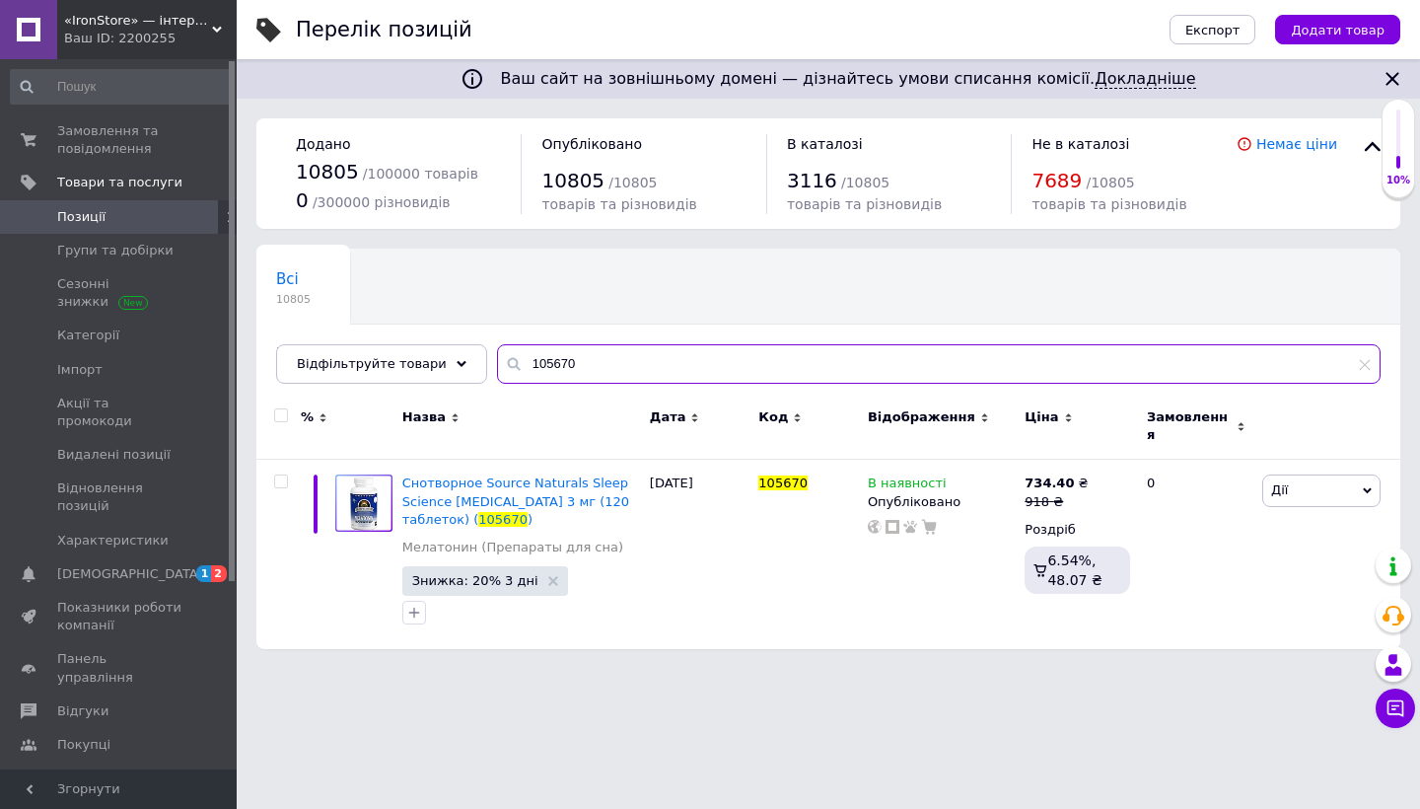
drag, startPoint x: 586, startPoint y: 368, endPoint x: 407, endPoint y: 324, distance: 183.7
click at [407, 324] on div "Всі 10805 В наявності 3112 Видалити Редагувати Ok Відфільтровано... Зберегти Ні…" at bounding box center [828, 315] width 1144 height 135
paste input "Natural Factors Melatonin"
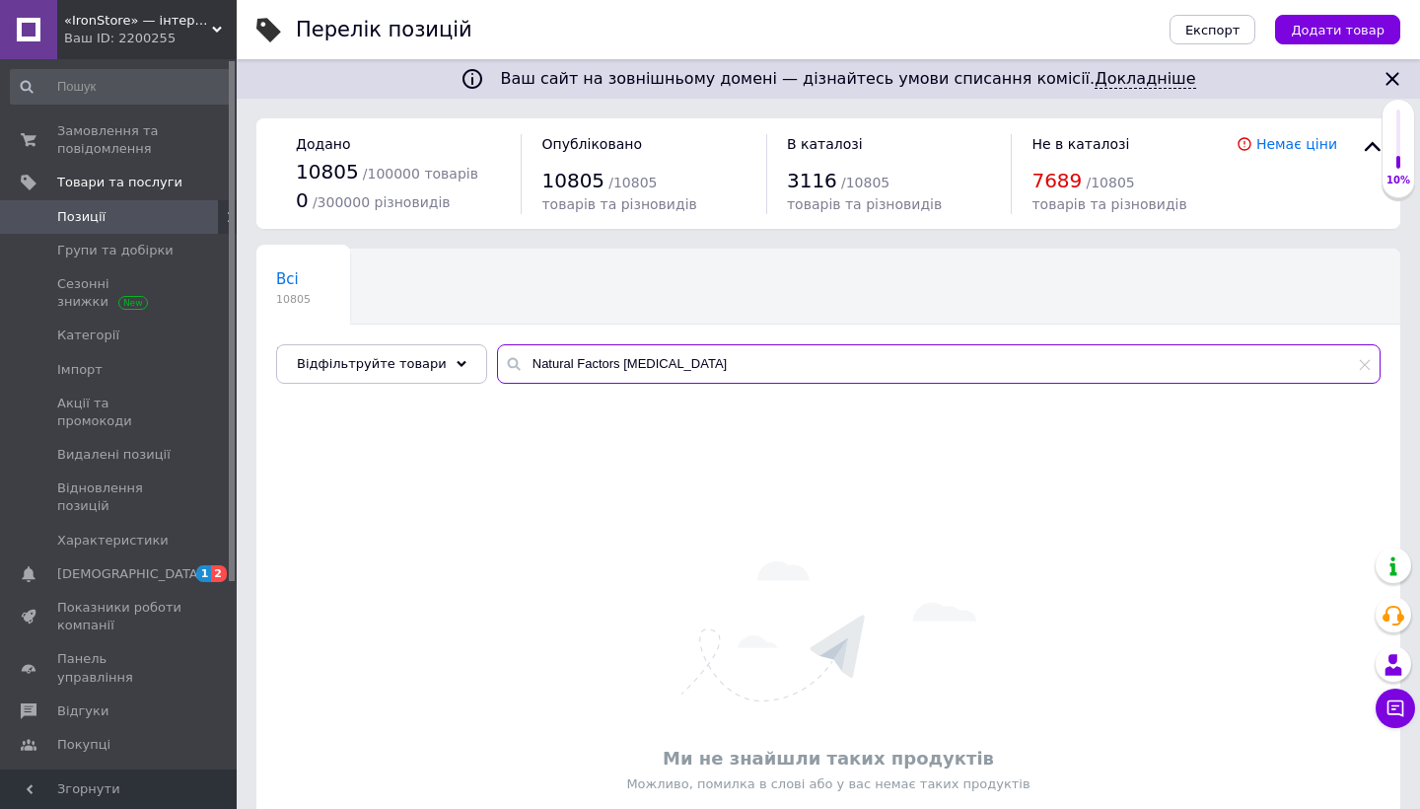
drag, startPoint x: 610, startPoint y: 360, endPoint x: 751, endPoint y: 360, distance: 141.0
click at [751, 360] on input "Natural Factors Melatonin" at bounding box center [938, 363] width 883 height 39
paste input "Phosphatidyl Choline"
drag, startPoint x: 686, startPoint y: 362, endPoint x: 564, endPoint y: 357, distance: 122.4
click at [563, 357] on input "Natural Factors Phosphatidyl Choline" at bounding box center [938, 363] width 883 height 39
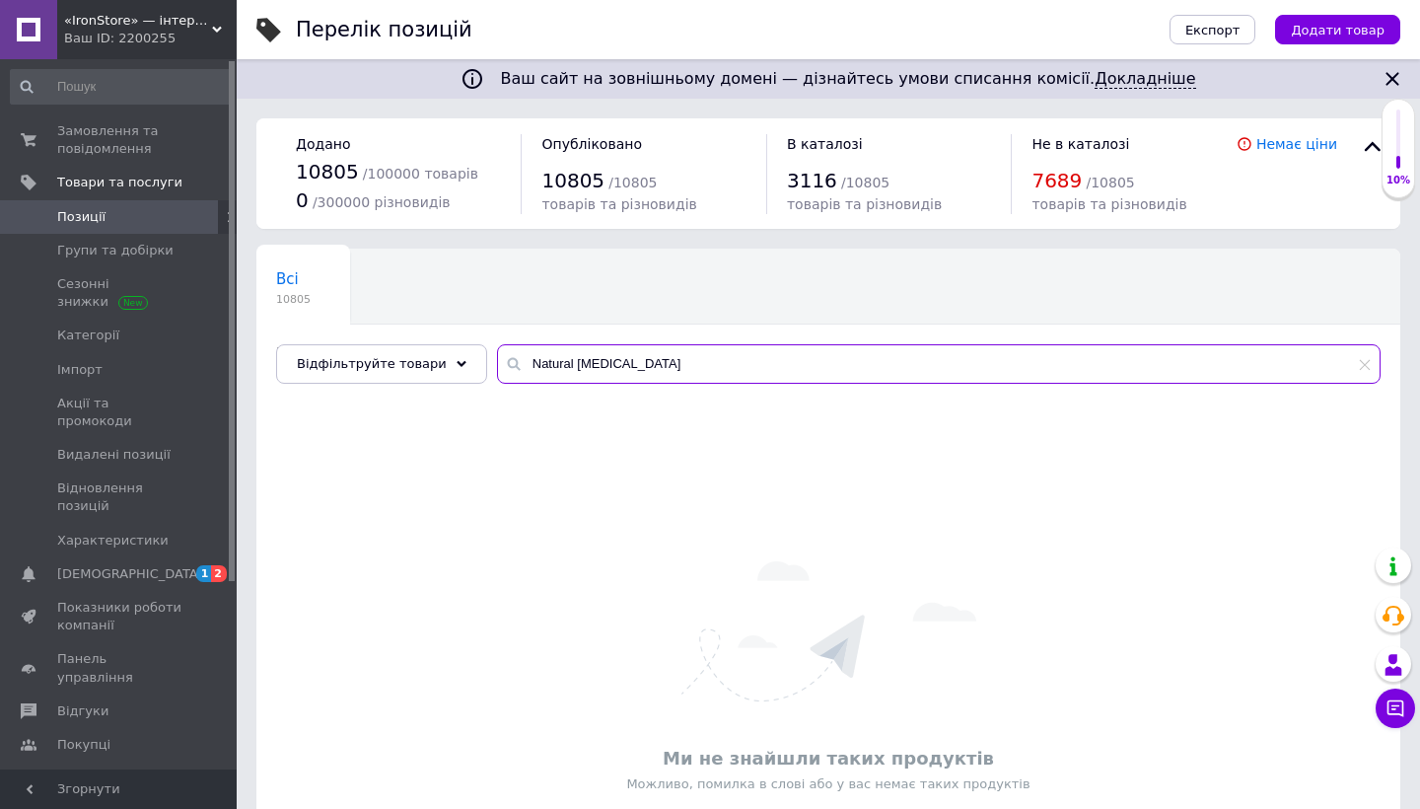
drag, startPoint x: 563, startPoint y: 362, endPoint x: 693, endPoint y: 362, distance: 130.2
click at [692, 362] on input "Natural Choline" at bounding box center [938, 363] width 883 height 39
click at [701, 368] on input "Natural Turmeric" at bounding box center [938, 363] width 883 height 39
paste input "Folic Acid"
drag, startPoint x: 702, startPoint y: 368, endPoint x: 387, endPoint y: 334, distance: 317.3
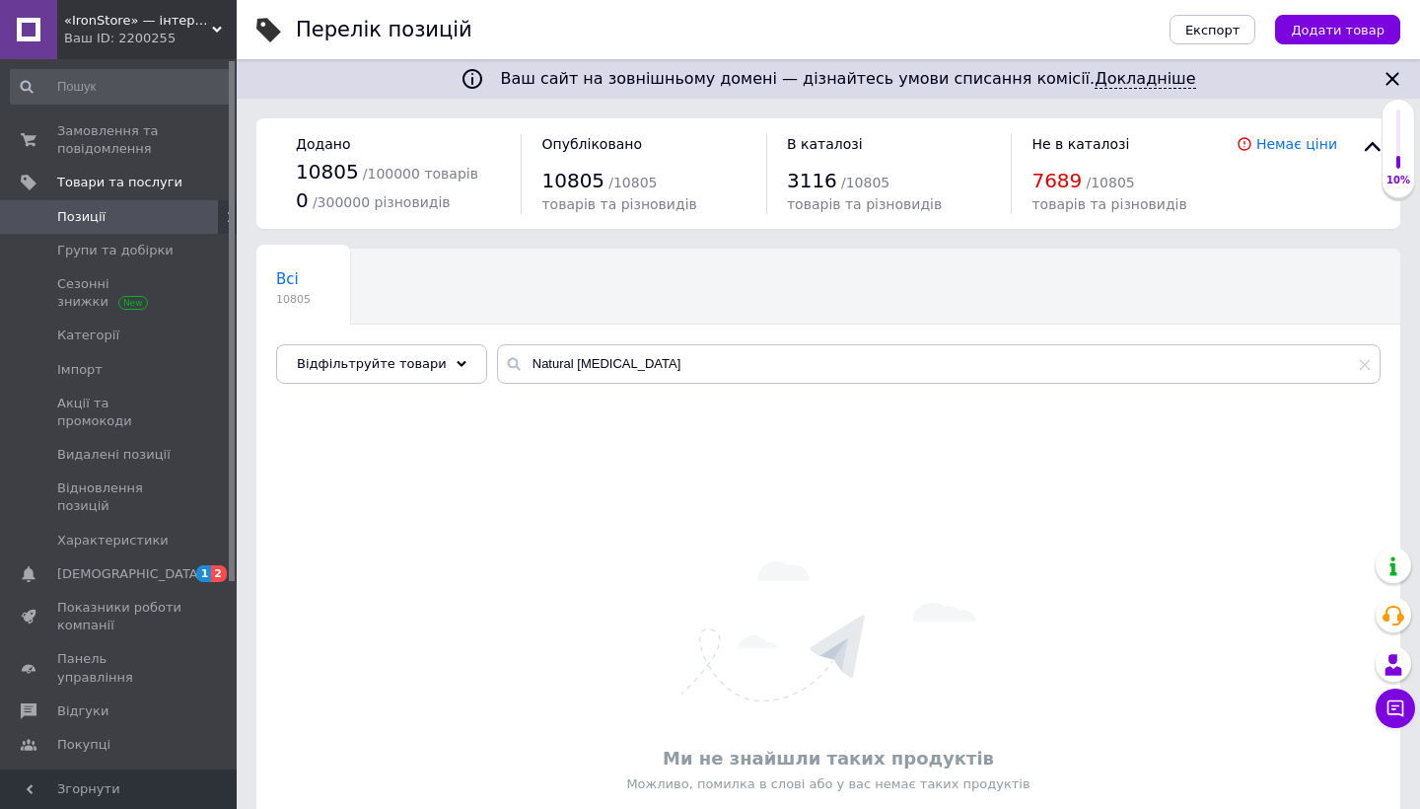
click at [387, 334] on div "Всі 10805 В наявності 3112 Видалити Редагувати Ok Відфільтровано... Зберегти Ні…" at bounding box center [828, 315] width 1144 height 135
paste input "Fizi Protein Bar"
drag, startPoint x: 388, startPoint y: 334, endPoint x: 372, endPoint y: 317, distance: 23.7
click at [372, 317] on div "Всі 10805 В наявності 3112 Видалити Редагувати Ok Відфільтровано... Зберегти Ні…" at bounding box center [828, 315] width 1144 height 135
paste input "Jarrow Formulas Lactoferrin"
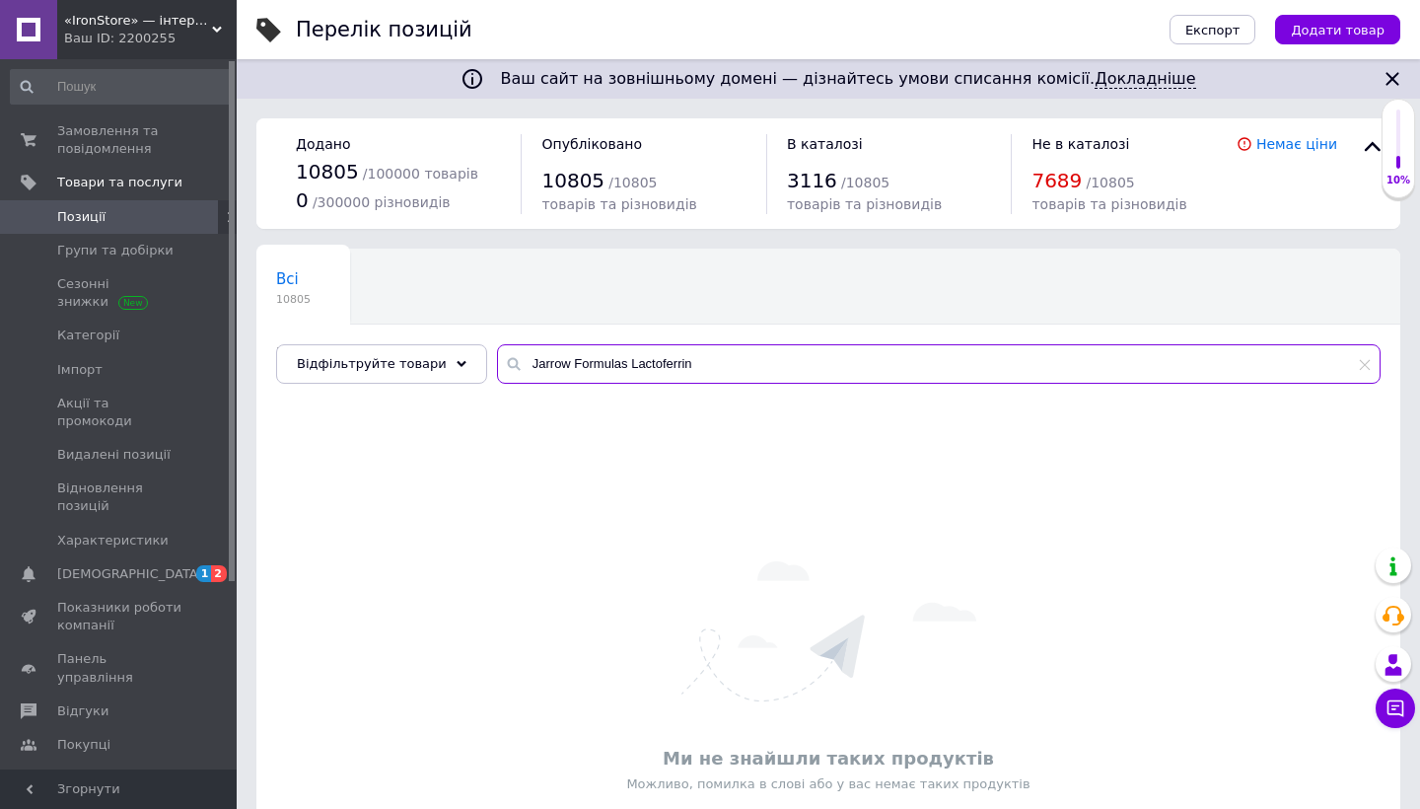
drag, startPoint x: 561, startPoint y: 359, endPoint x: 617, endPoint y: 360, distance: 56.2
click at [617, 360] on input "Jarrow Formulas Lactoferrin" at bounding box center [938, 363] width 883 height 39
drag, startPoint x: 560, startPoint y: 363, endPoint x: 687, endPoint y: 367, distance: 127.3
click at [685, 365] on input "Jarrow Lactoferrin" at bounding box center [938, 363] width 883 height 39
paste input "BroccoMax"
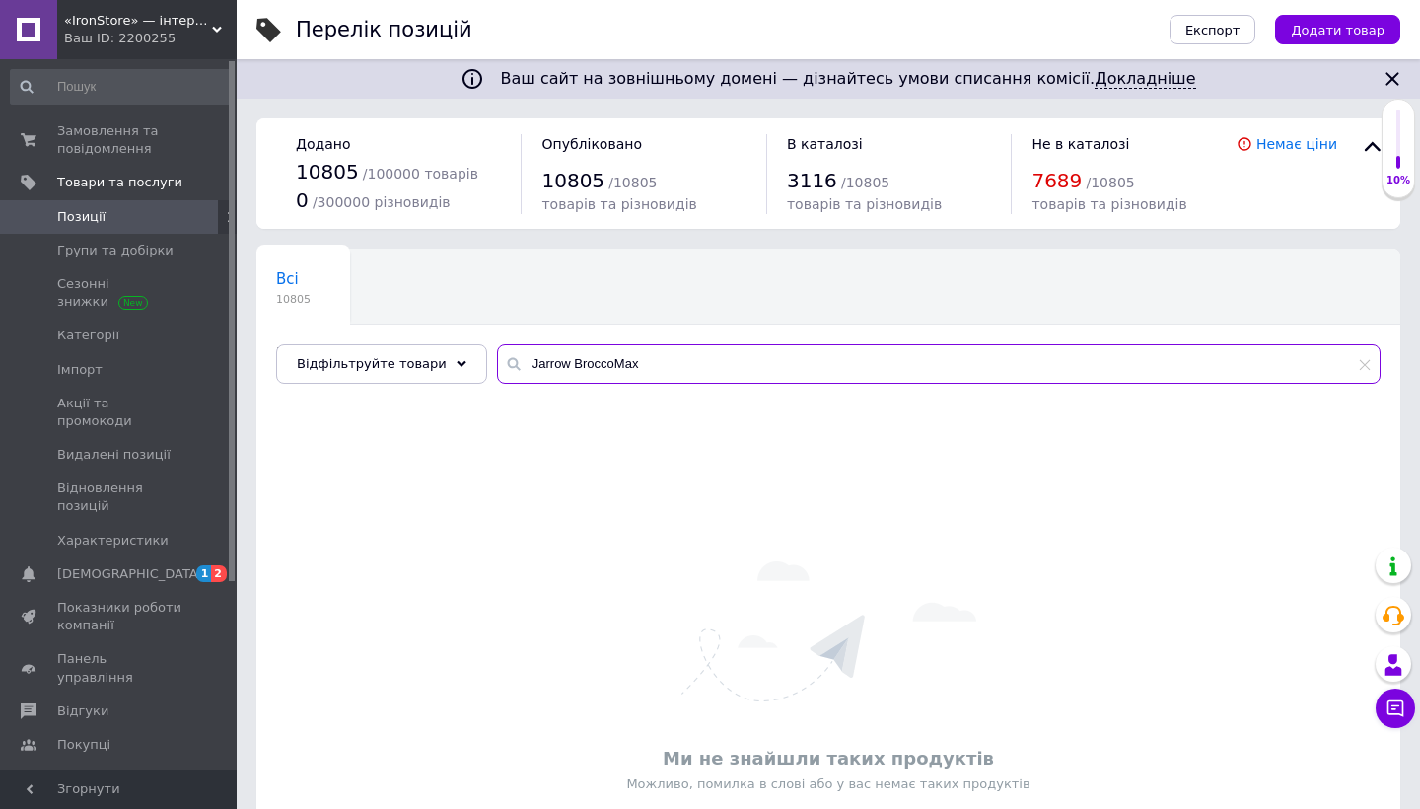
drag, startPoint x: 562, startPoint y: 366, endPoint x: 712, endPoint y: 368, distance: 149.9
click at [711, 367] on input "Jarrow BroccoMax" at bounding box center [938, 363] width 883 height 39
paste input "12"
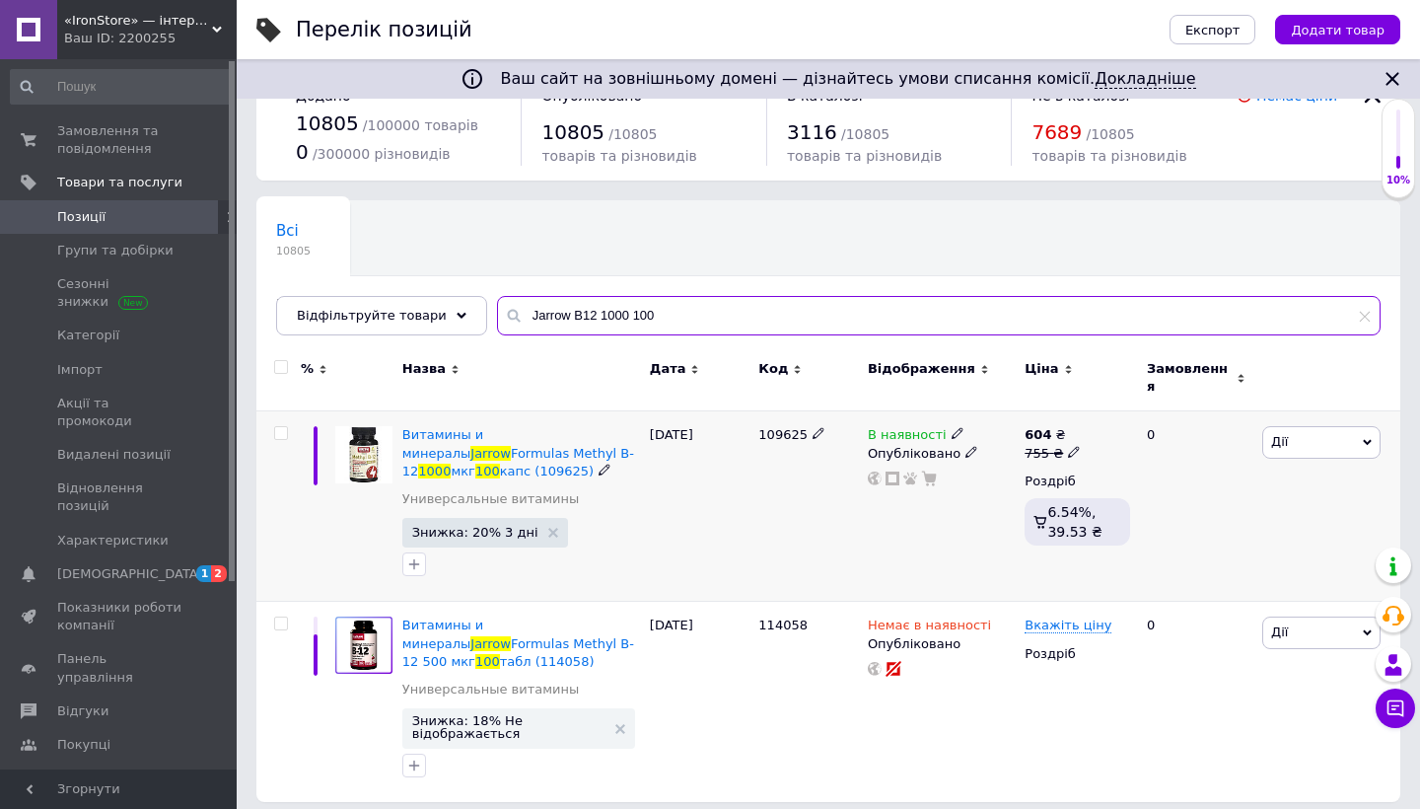
scroll to position [47, 0]
drag, startPoint x: 766, startPoint y: 424, endPoint x: 809, endPoint y: 424, distance: 42.4
click at [810, 427] on div "109625" at bounding box center [808, 436] width 100 height 18
click at [731, 450] on div "16.08.2025" at bounding box center [699, 507] width 109 height 190
drag, startPoint x: 760, startPoint y: 424, endPoint x: 804, endPoint y: 426, distance: 43.4
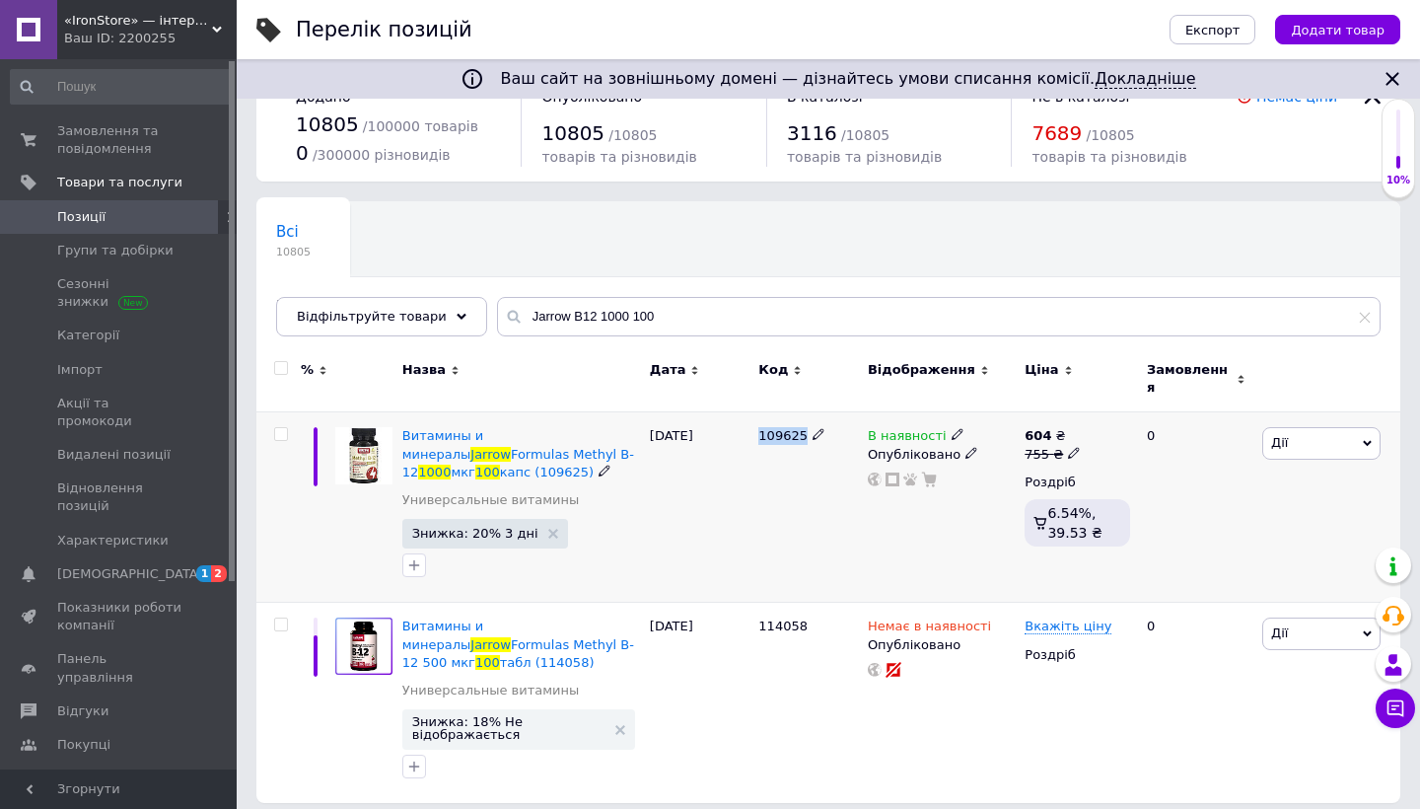
click at [804, 428] on span "109625" at bounding box center [782, 435] width 49 height 15
copy span "109625"
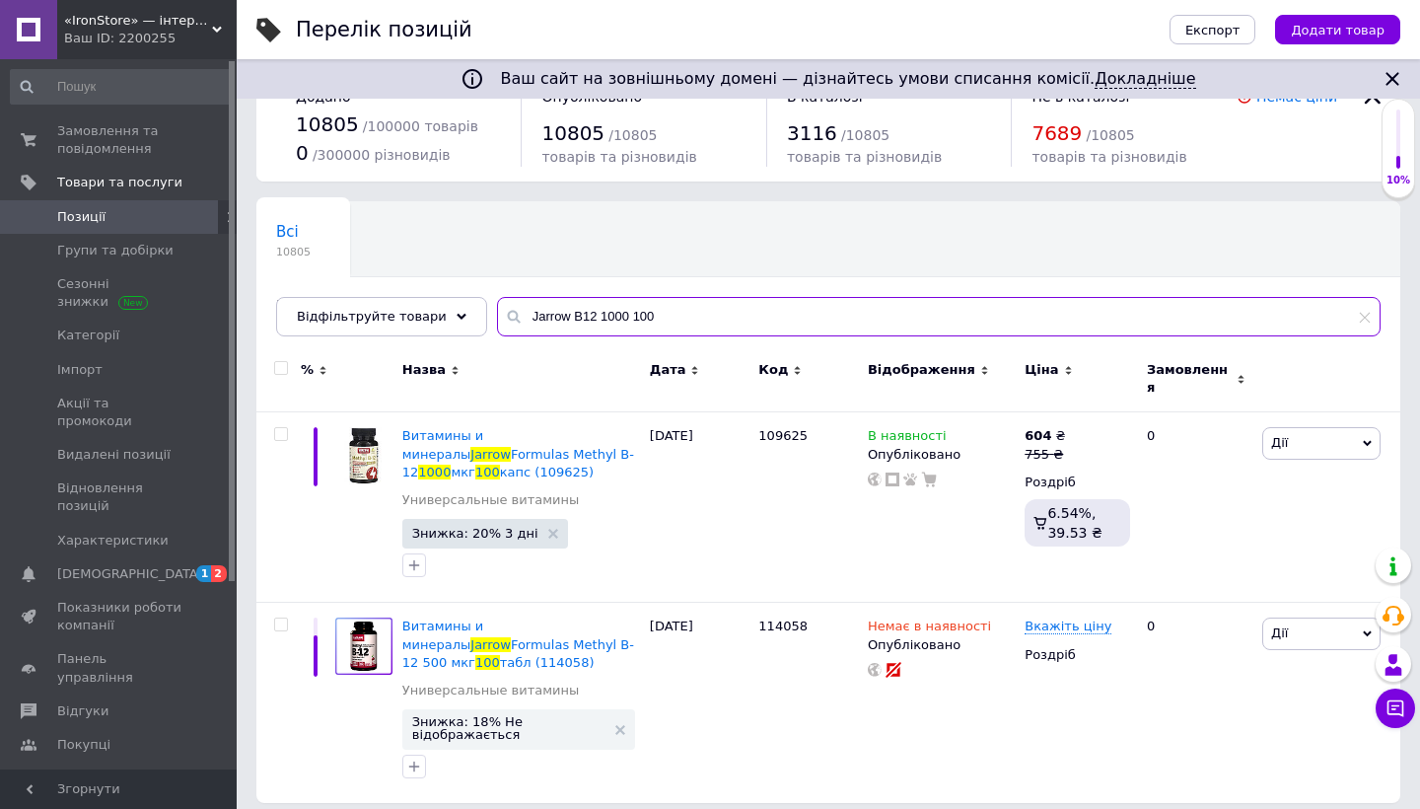
drag, startPoint x: 562, startPoint y: 317, endPoint x: 700, endPoint y: 317, distance: 138.0
click at [700, 317] on input "Jarrow B12 1000 100" at bounding box center [938, 316] width 883 height 39
paste input "EPA-DHA"
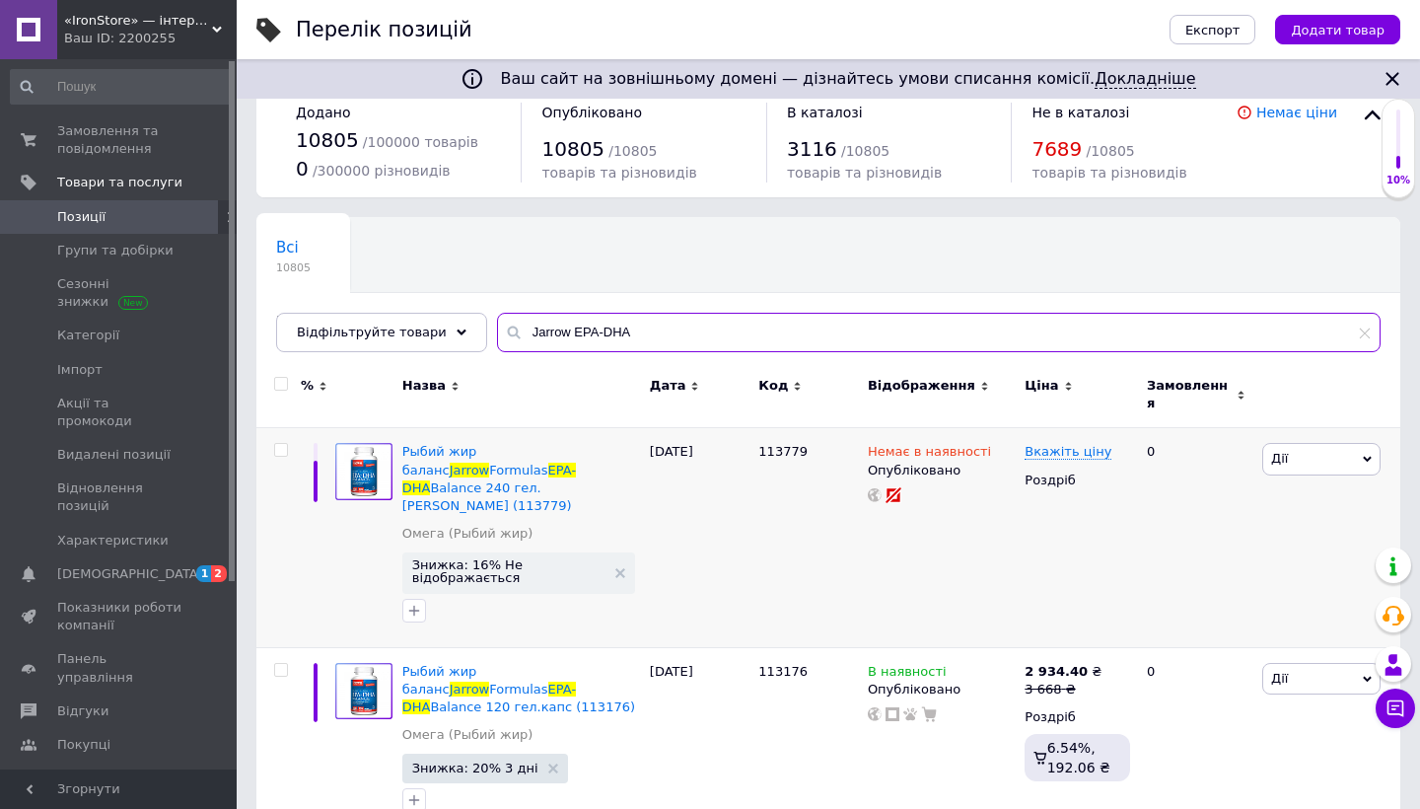
scroll to position [30, 0]
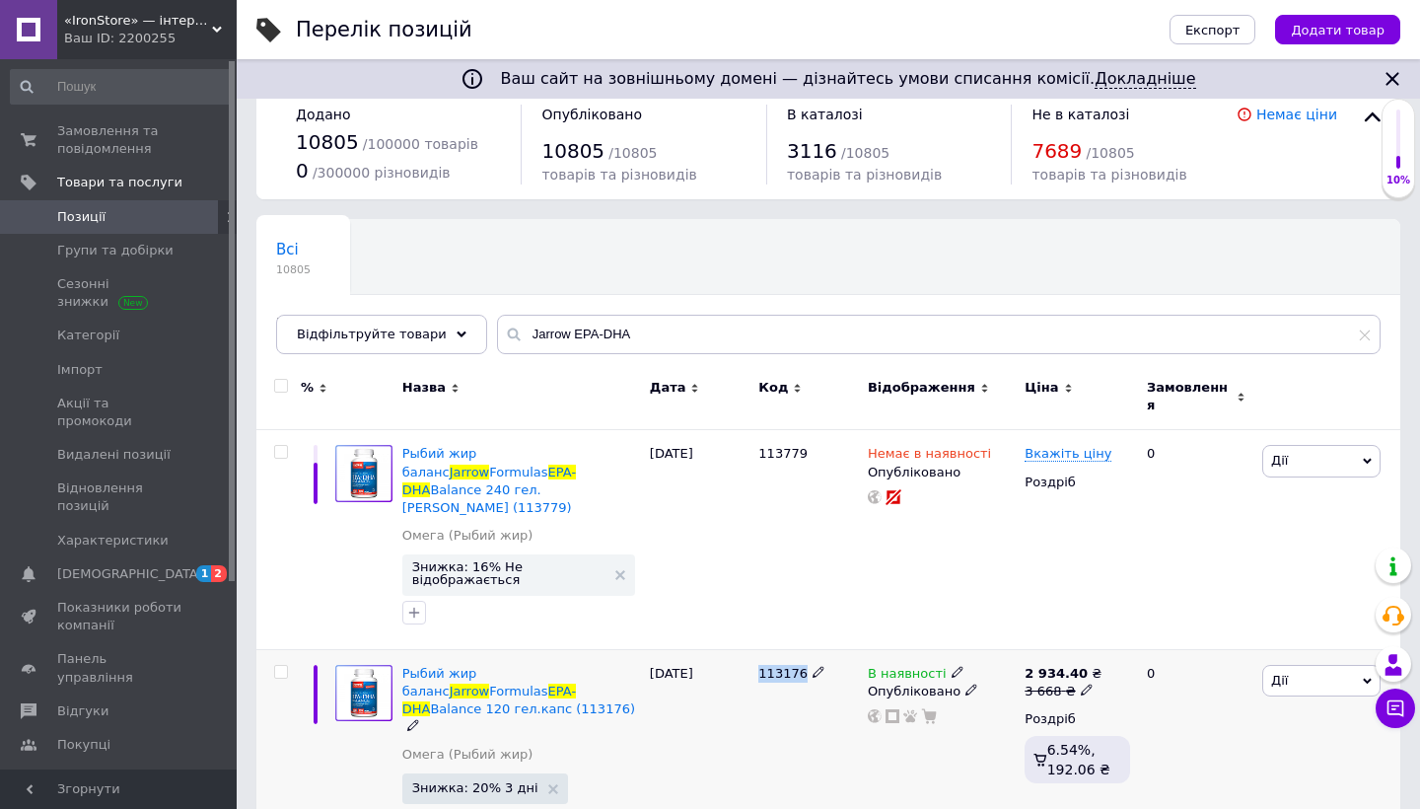
drag, startPoint x: 762, startPoint y: 641, endPoint x: 801, endPoint y: 641, distance: 38.5
click at [801, 665] on div "113176" at bounding box center [808, 674] width 100 height 18
copy span "113176"
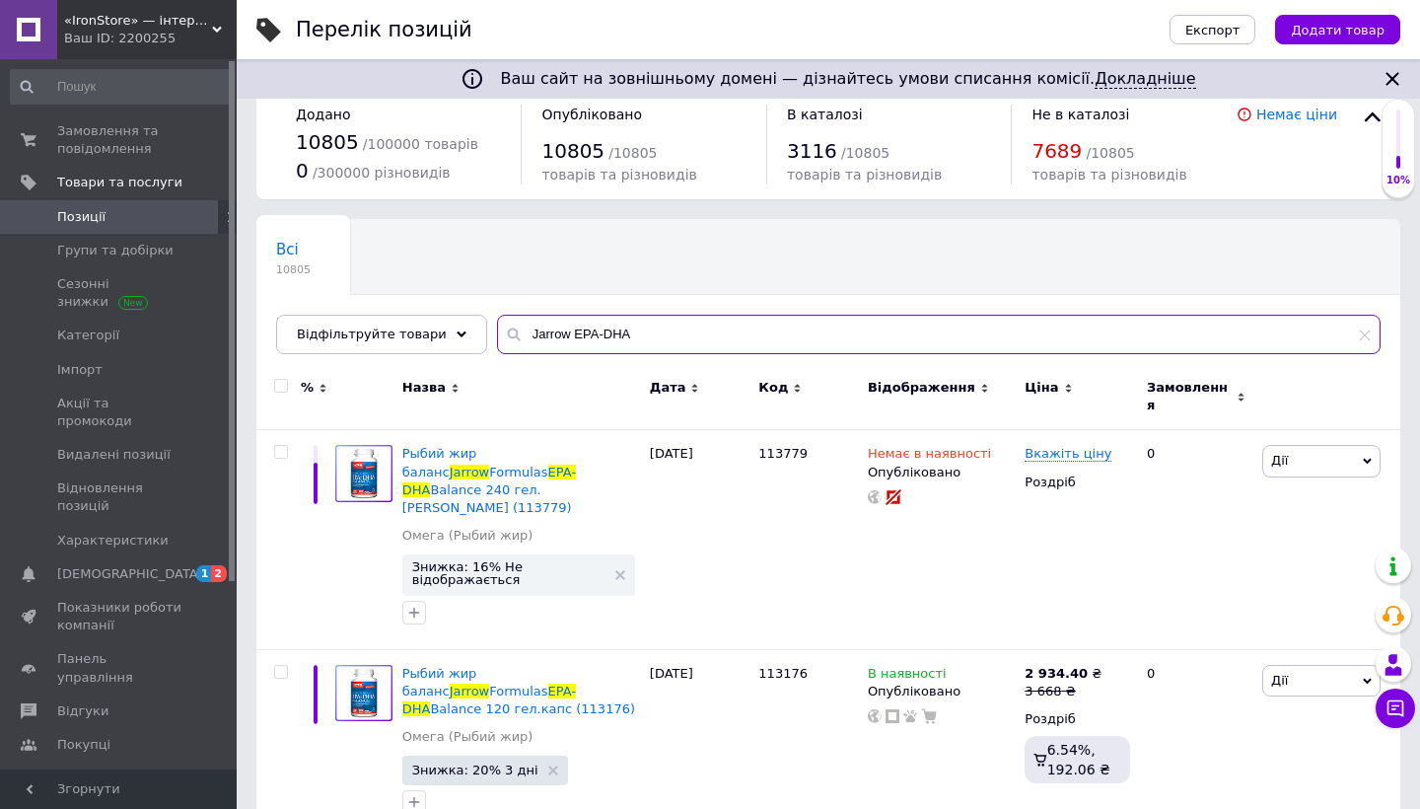
drag, startPoint x: 557, startPoint y: 333, endPoint x: 676, endPoint y: 338, distance: 119.4
click at [677, 338] on input "Jarrow EPA-DHA" at bounding box center [938, 334] width 883 height 39
click at [676, 338] on input "Jarrow EPA-DHA" at bounding box center [938, 334] width 883 height 39
drag, startPoint x: 559, startPoint y: 330, endPoint x: 675, endPoint y: 331, distance: 116.4
click at [675, 331] on input "Jarrow EPA-DHA" at bounding box center [938, 334] width 883 height 39
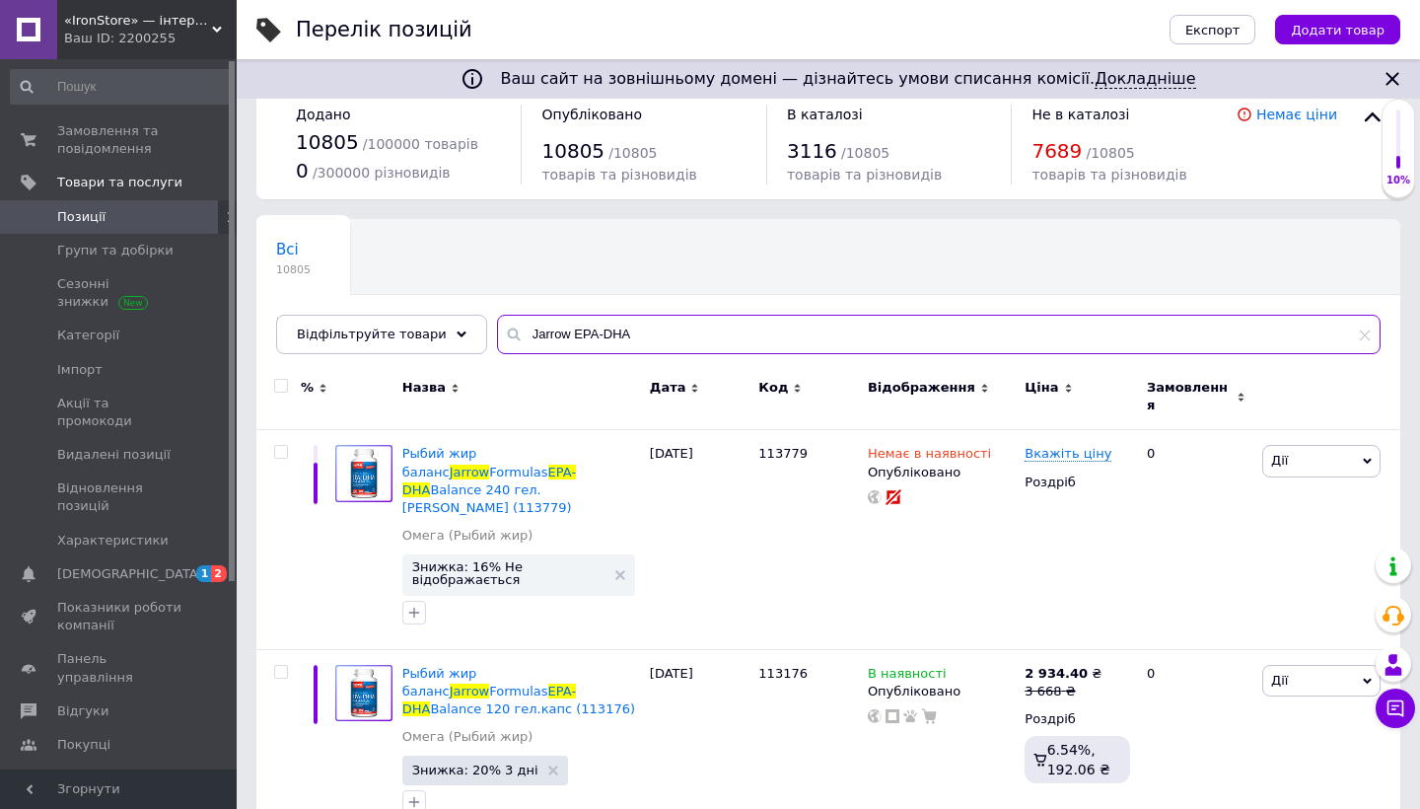
paste input "PS-100"
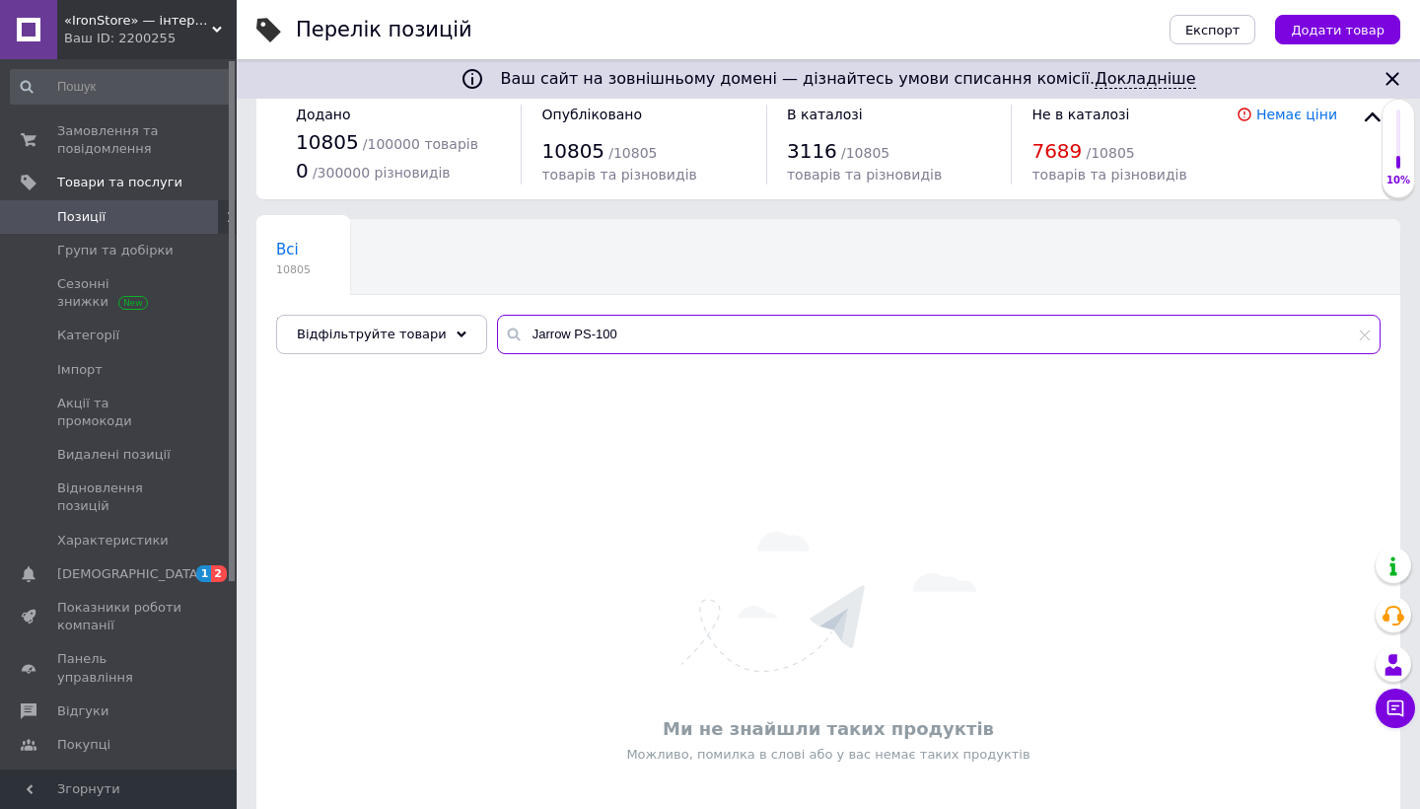
click at [583, 333] on input "Jarrow PS-100" at bounding box center [938, 334] width 883 height 39
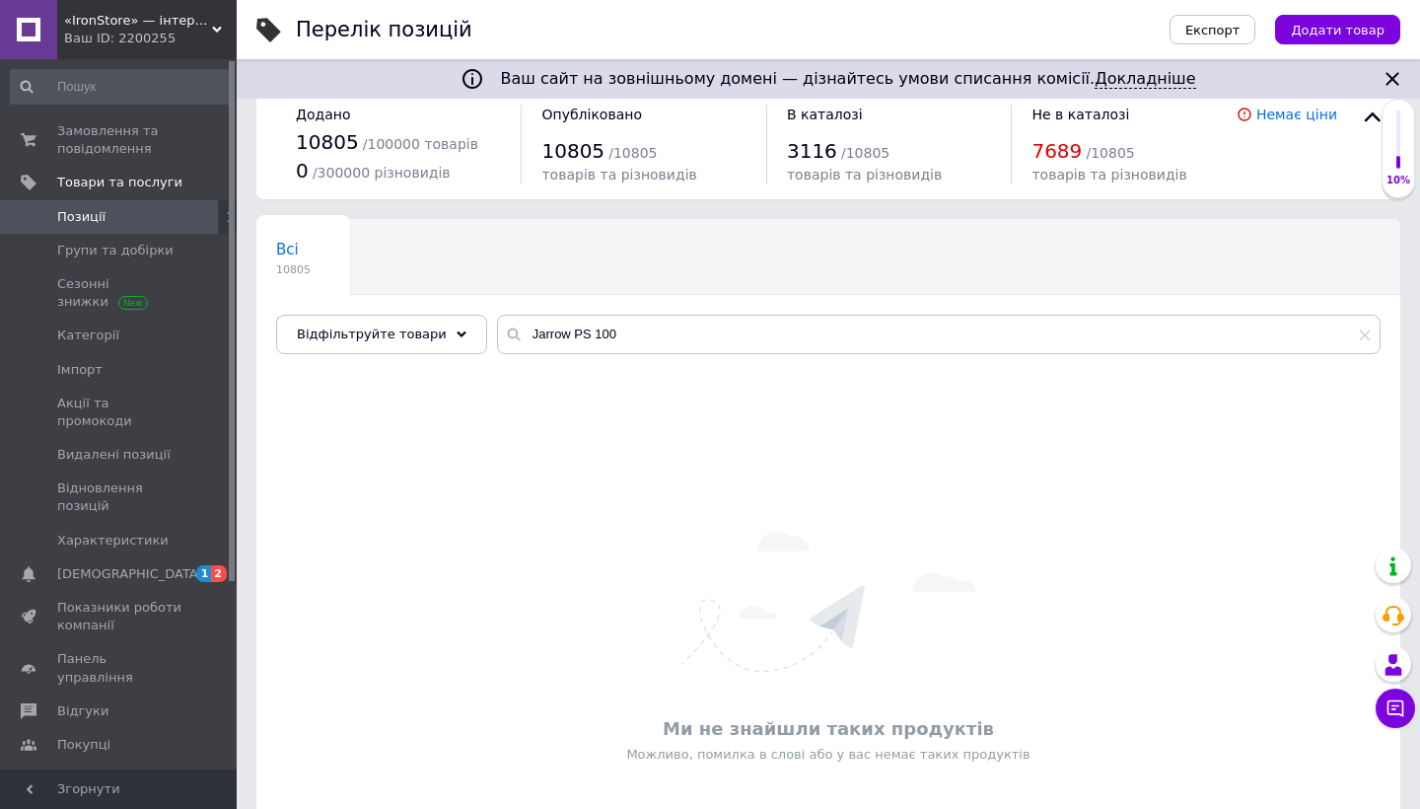
drag, startPoint x: 583, startPoint y: 333, endPoint x: 659, endPoint y: 333, distance: 75.9
click at [659, 333] on input "Jarrow PS 100" at bounding box center [938, 334] width 883 height 39
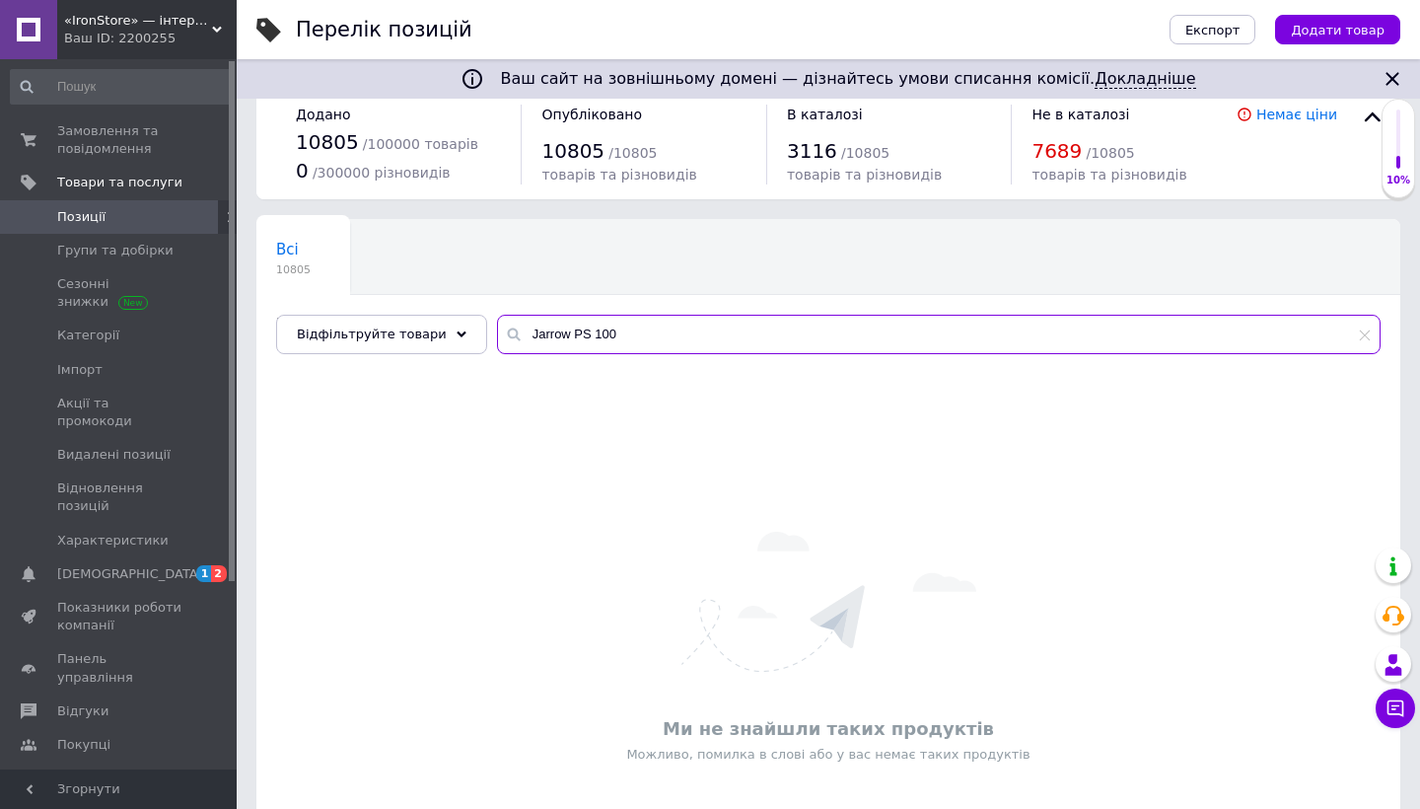
paste input "Theanine"
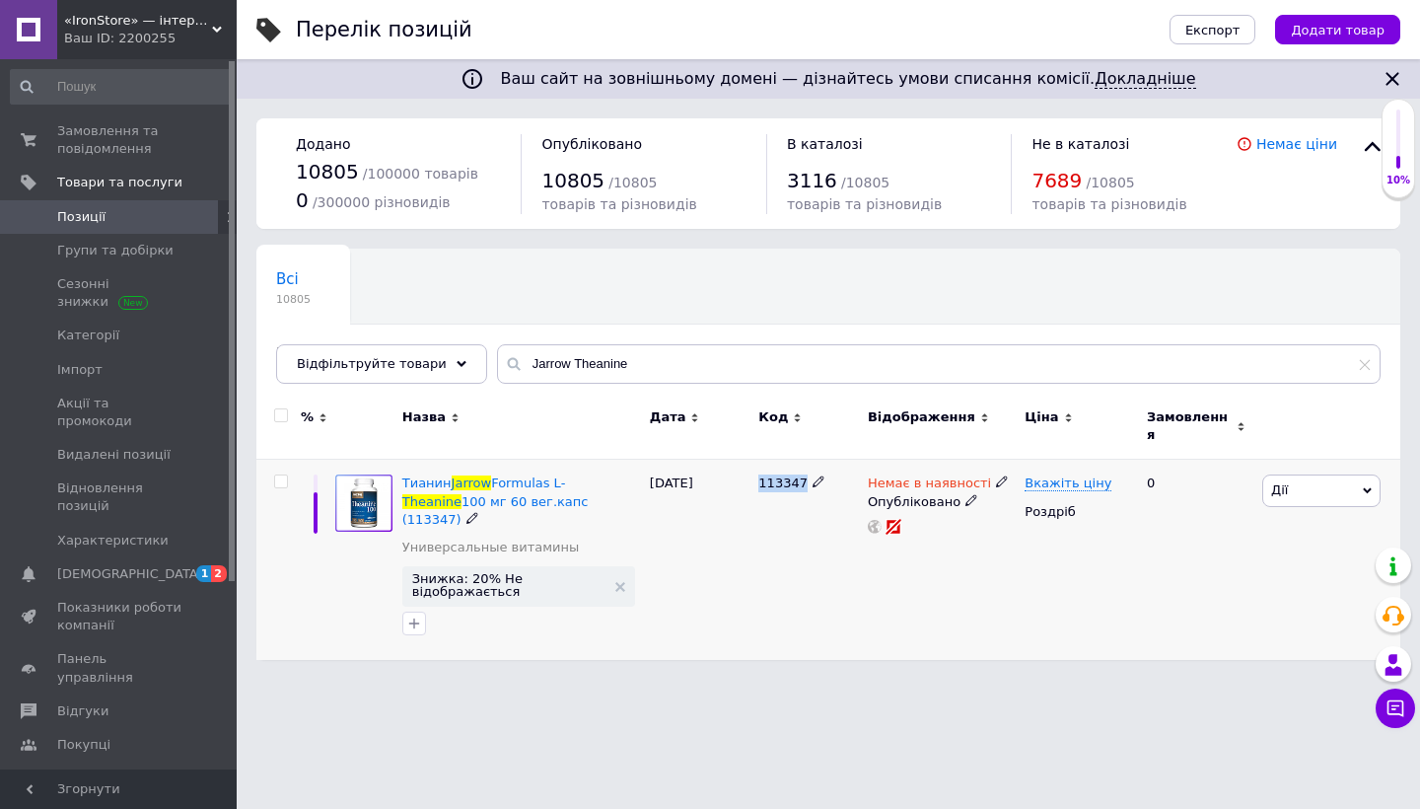
drag, startPoint x: 761, startPoint y: 468, endPoint x: 803, endPoint y: 468, distance: 41.4
click at [803, 475] on span "113347" at bounding box center [782, 482] width 49 height 15
copy span "113347"
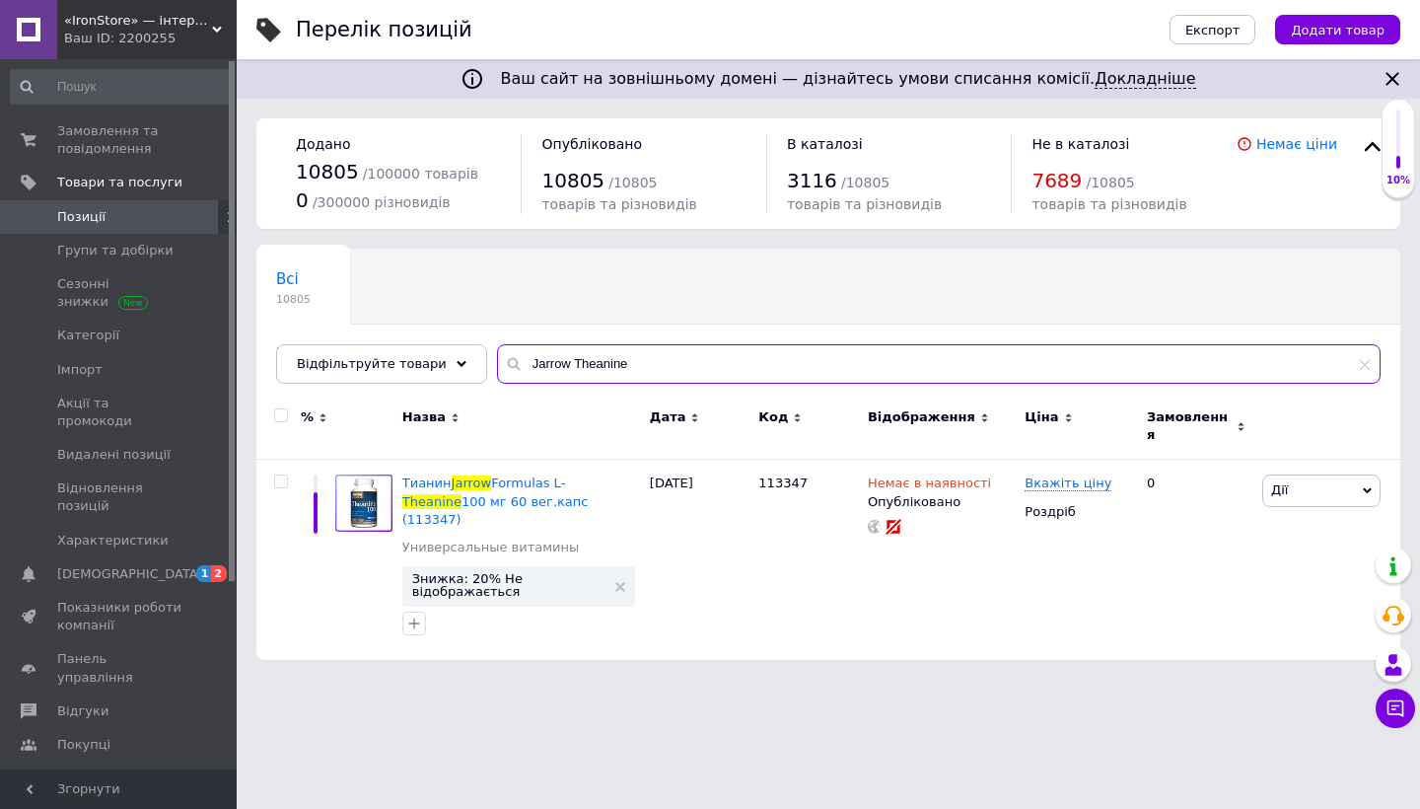
drag, startPoint x: 803, startPoint y: 467, endPoint x: 706, endPoint y: 373, distance: 135.3
click at [706, 373] on input "Jarrow Theanine" at bounding box center [938, 363] width 883 height 39
paste input "Glutam"
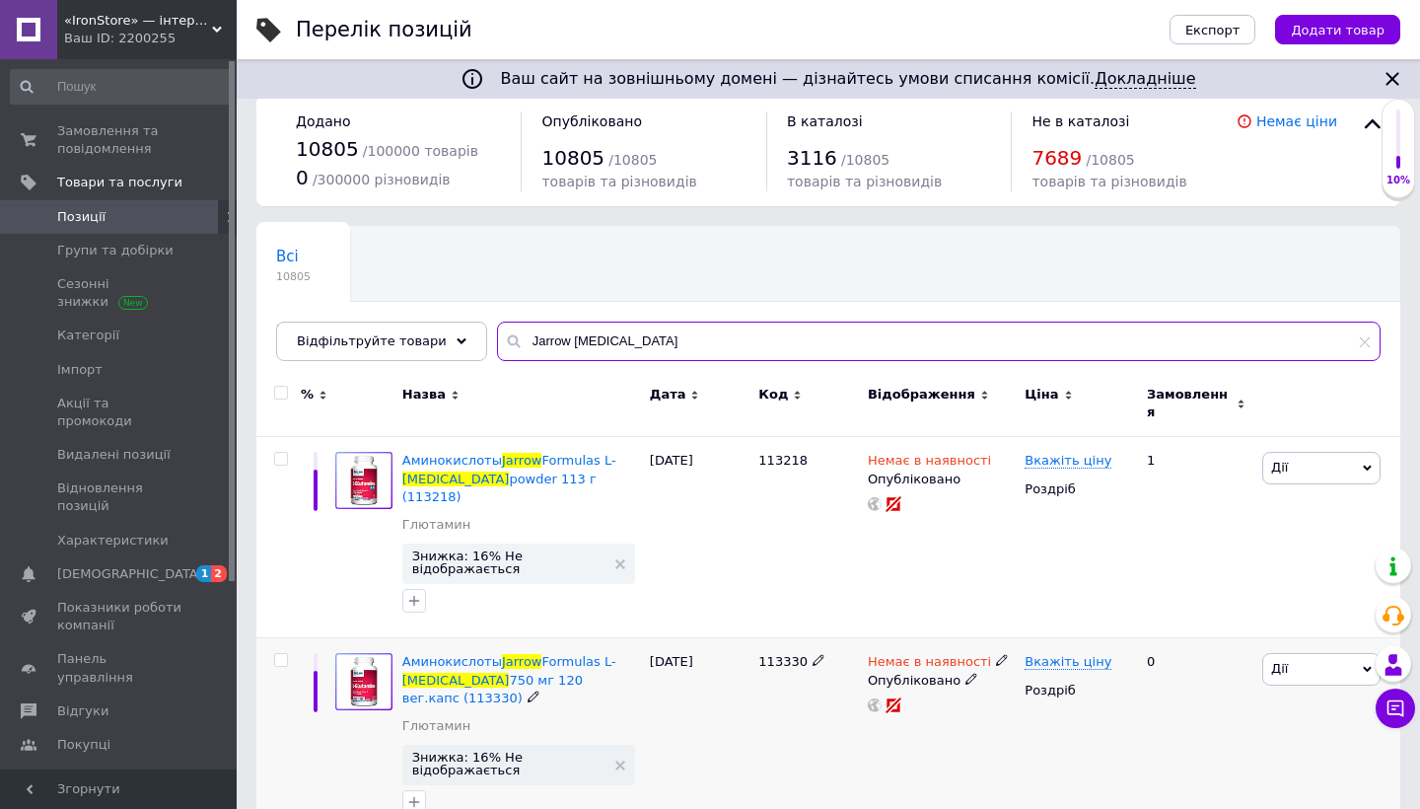
scroll to position [22, 0]
drag, startPoint x: 757, startPoint y: 625, endPoint x: 805, endPoint y: 628, distance: 47.4
click at [805, 639] on div "113330" at bounding box center [807, 739] width 109 height 200
copy span "113330"
drag, startPoint x: 562, startPoint y: 340, endPoint x: 707, endPoint y: 340, distance: 144.9
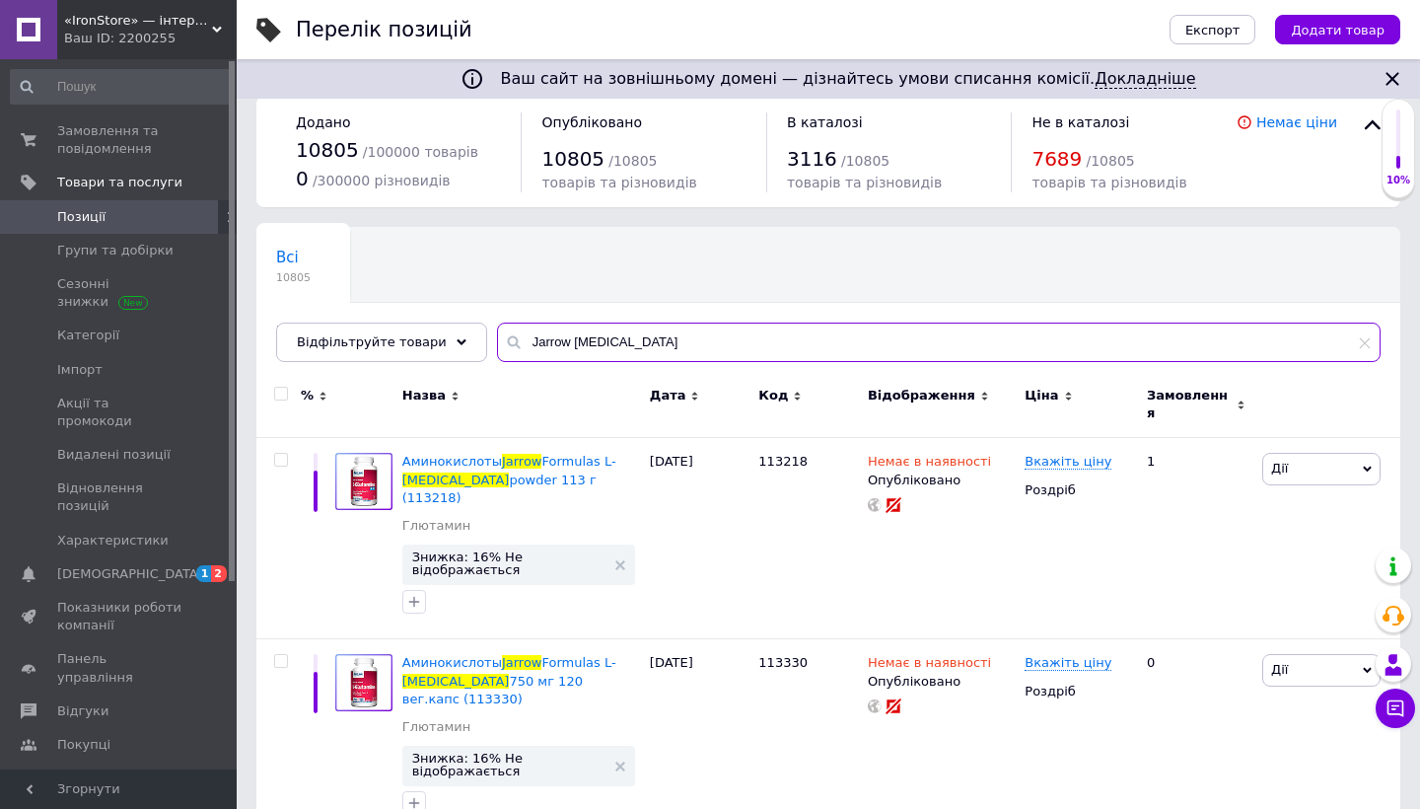
click at [707, 340] on input "Jarrow Glutamine" at bounding box center [938, 341] width 883 height 39
paste input "PQQ"
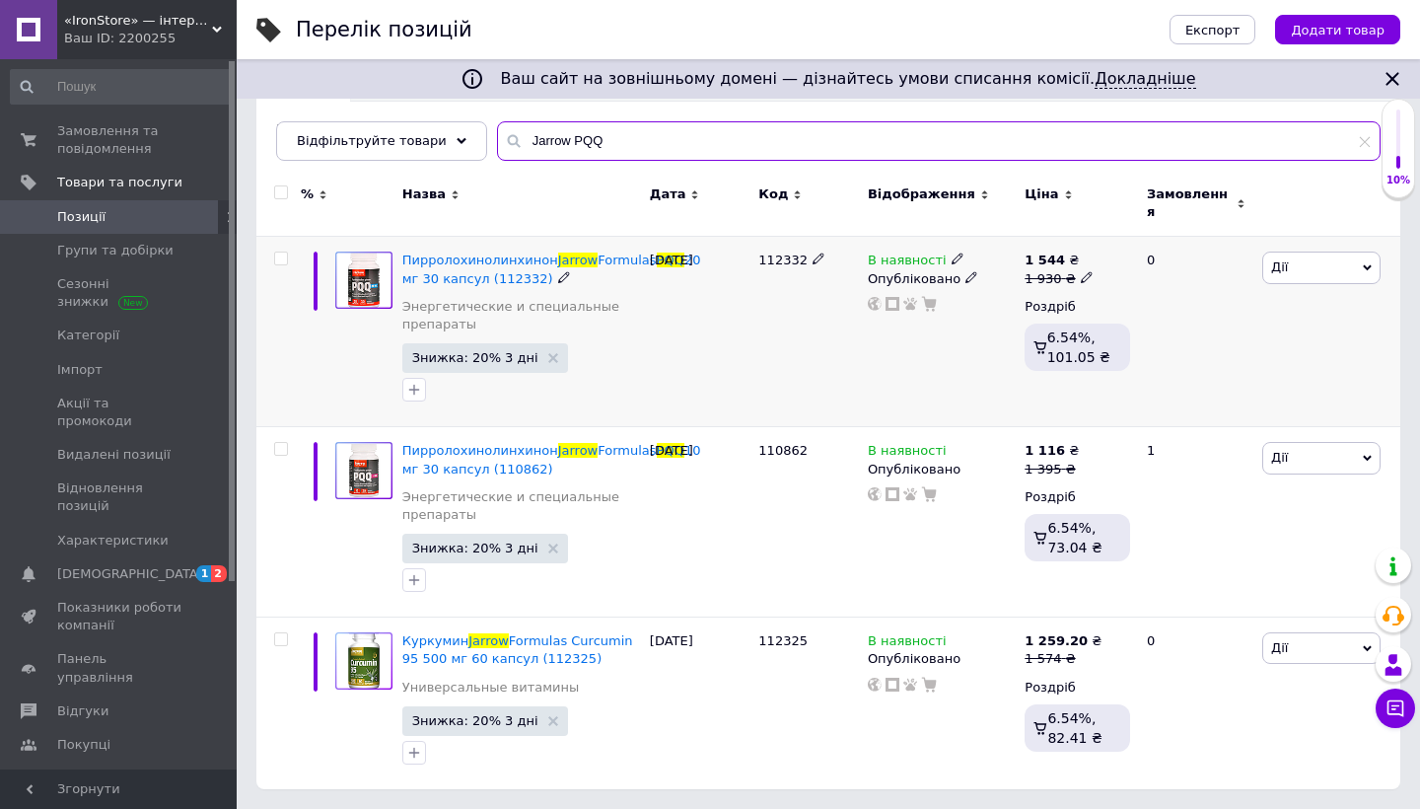
scroll to position [245, 0]
drag, startPoint x: 760, startPoint y: 227, endPoint x: 804, endPoint y: 227, distance: 43.4
click at [804, 251] on div "112332" at bounding box center [808, 260] width 100 height 18
copy span "112332"
drag, startPoint x: 558, startPoint y: 122, endPoint x: 653, endPoint y: 123, distance: 94.7
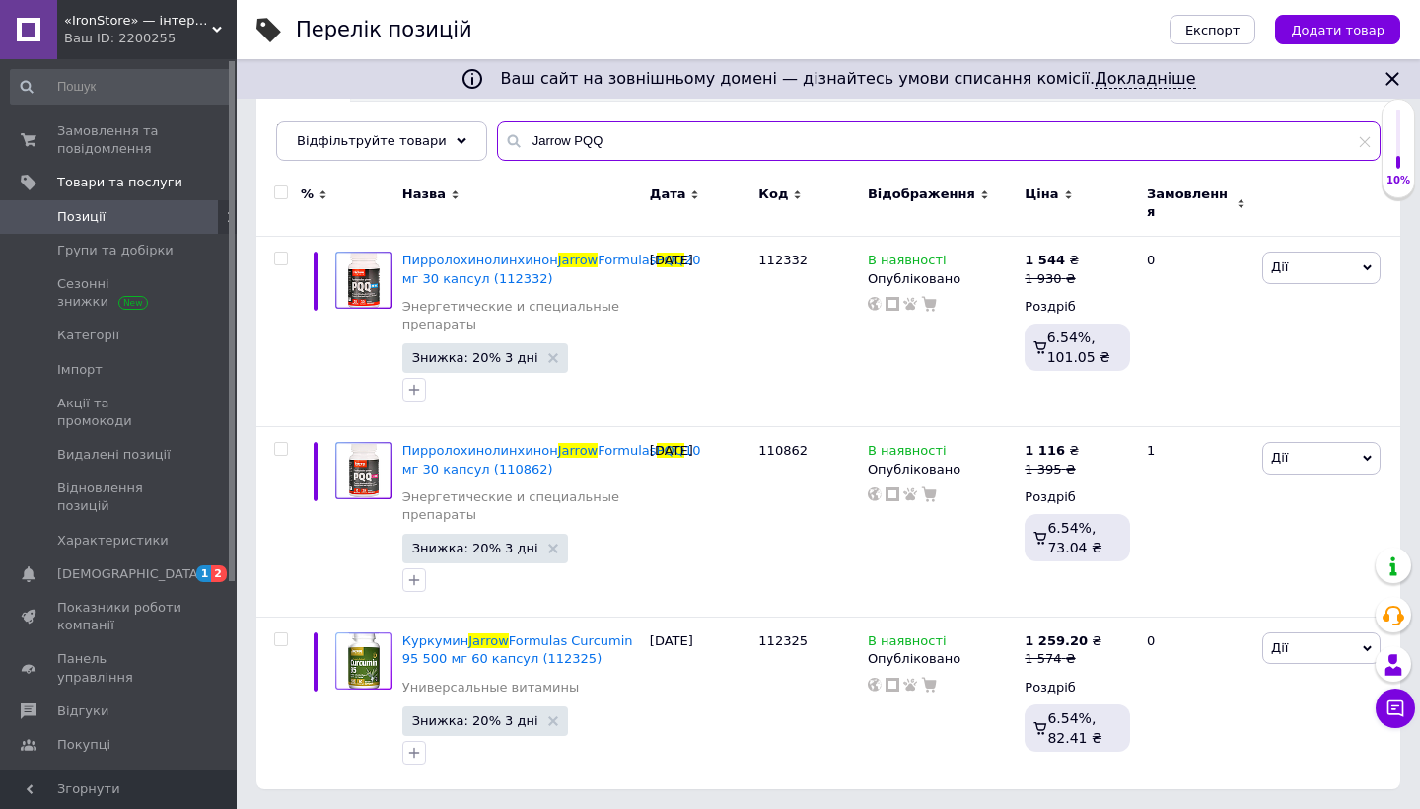
click at [653, 123] on input "Jarrow PQQ" at bounding box center [938, 140] width 883 height 39
paste input "Lutein 20"
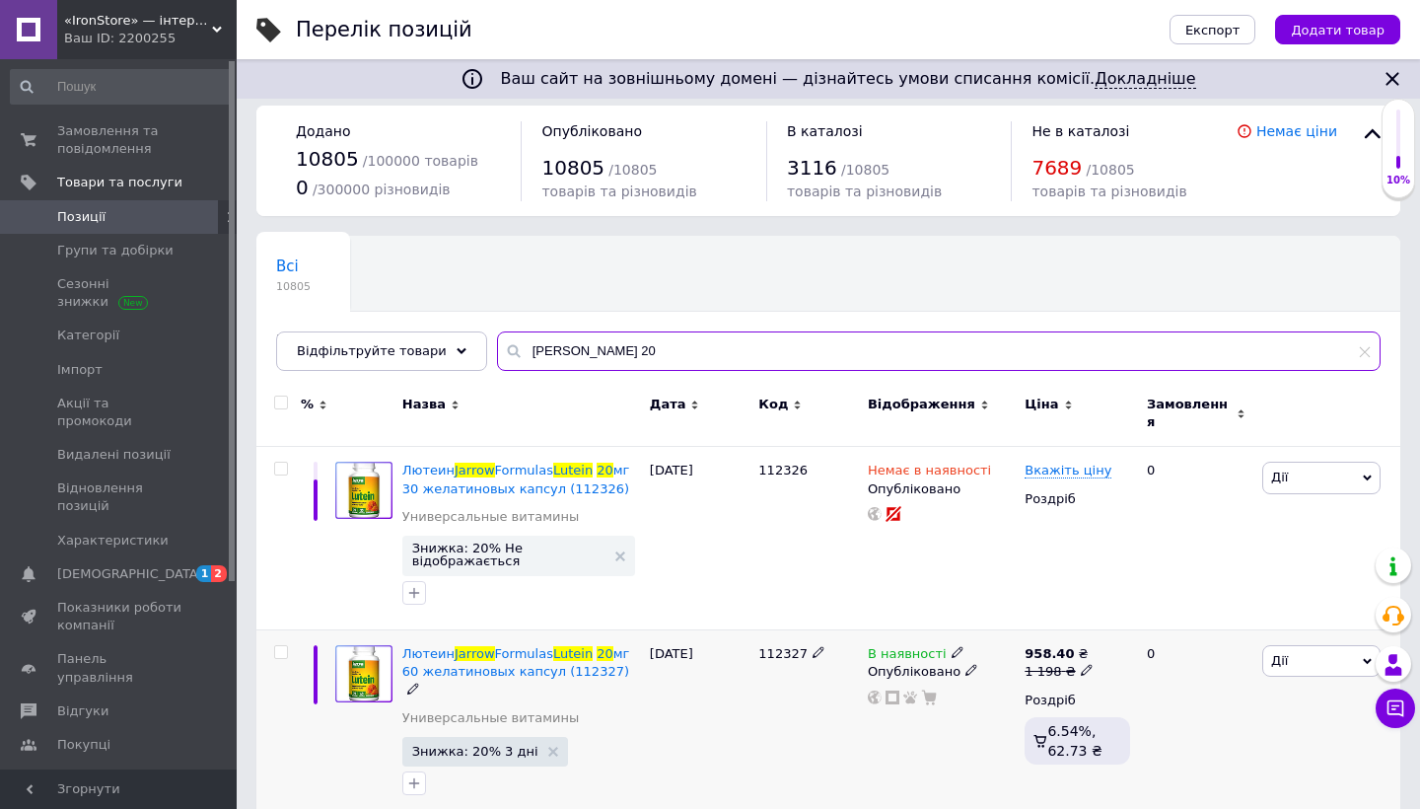
scroll to position [12, 0]
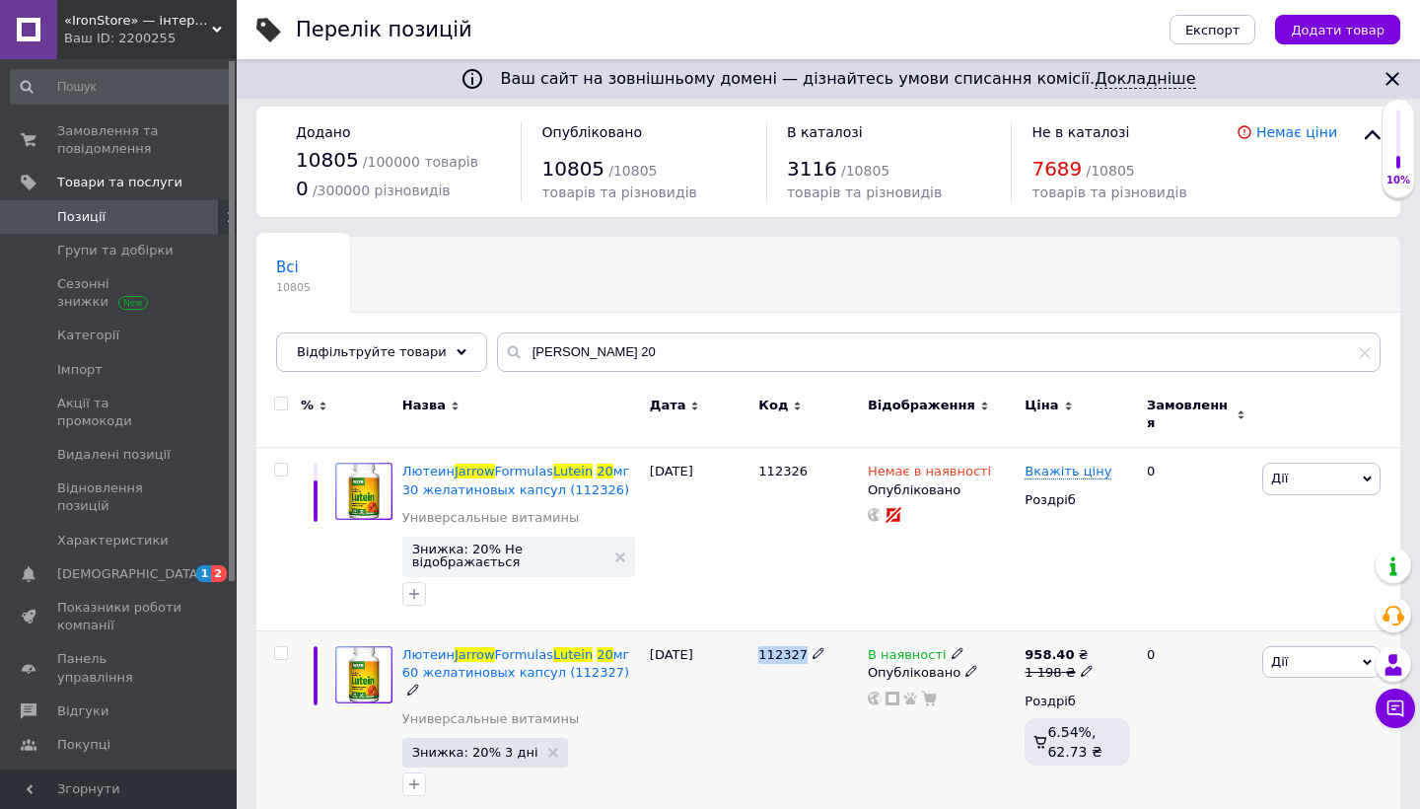
drag, startPoint x: 759, startPoint y: 642, endPoint x: 805, endPoint y: 641, distance: 45.4
click at [805, 646] on div "112327" at bounding box center [808, 655] width 100 height 18
copy span "112327"
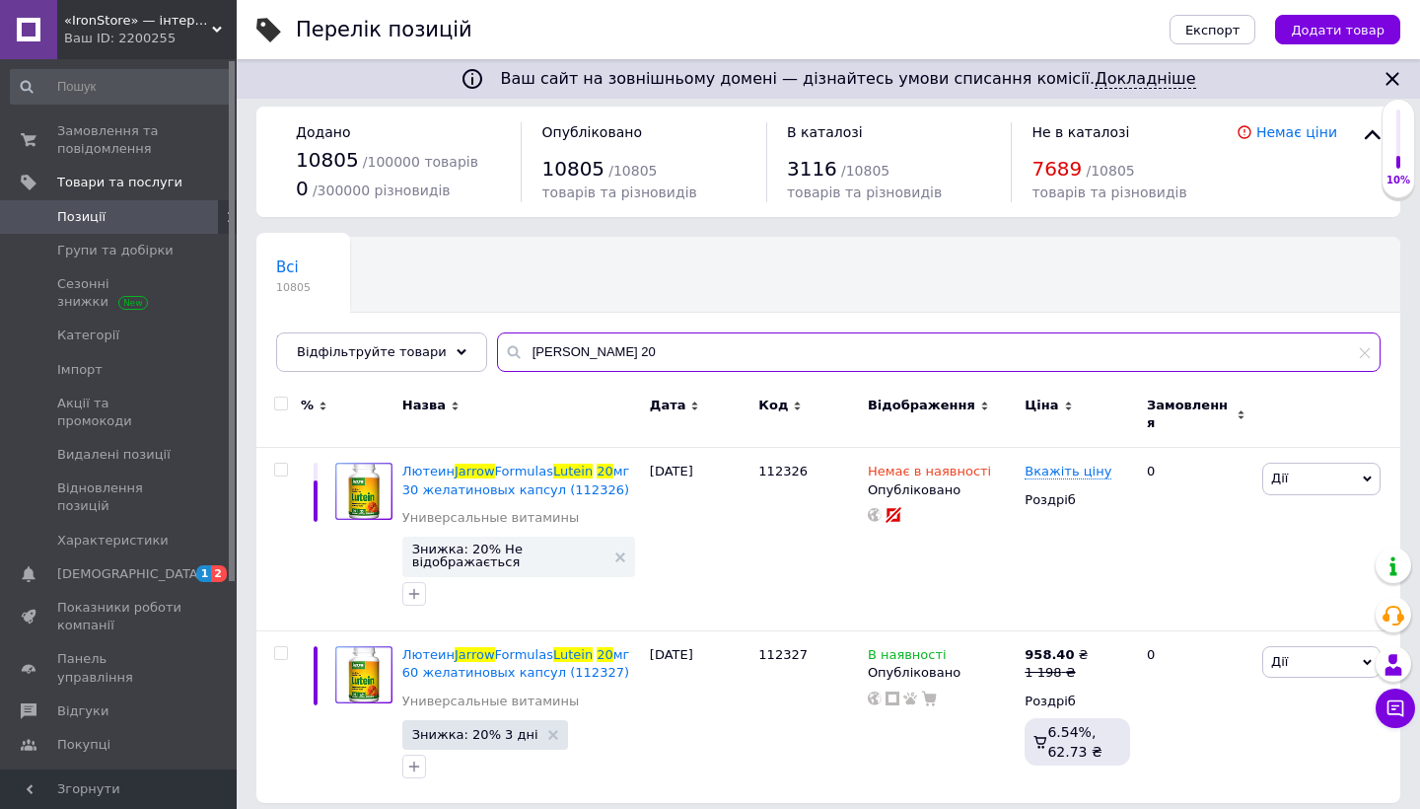
drag, startPoint x: 559, startPoint y: 353, endPoint x: 685, endPoint y: 353, distance: 126.2
click at [684, 353] on input "Jarrow Lutein 20" at bounding box center [938, 351] width 883 height 39
paste input "NAC Sustain"
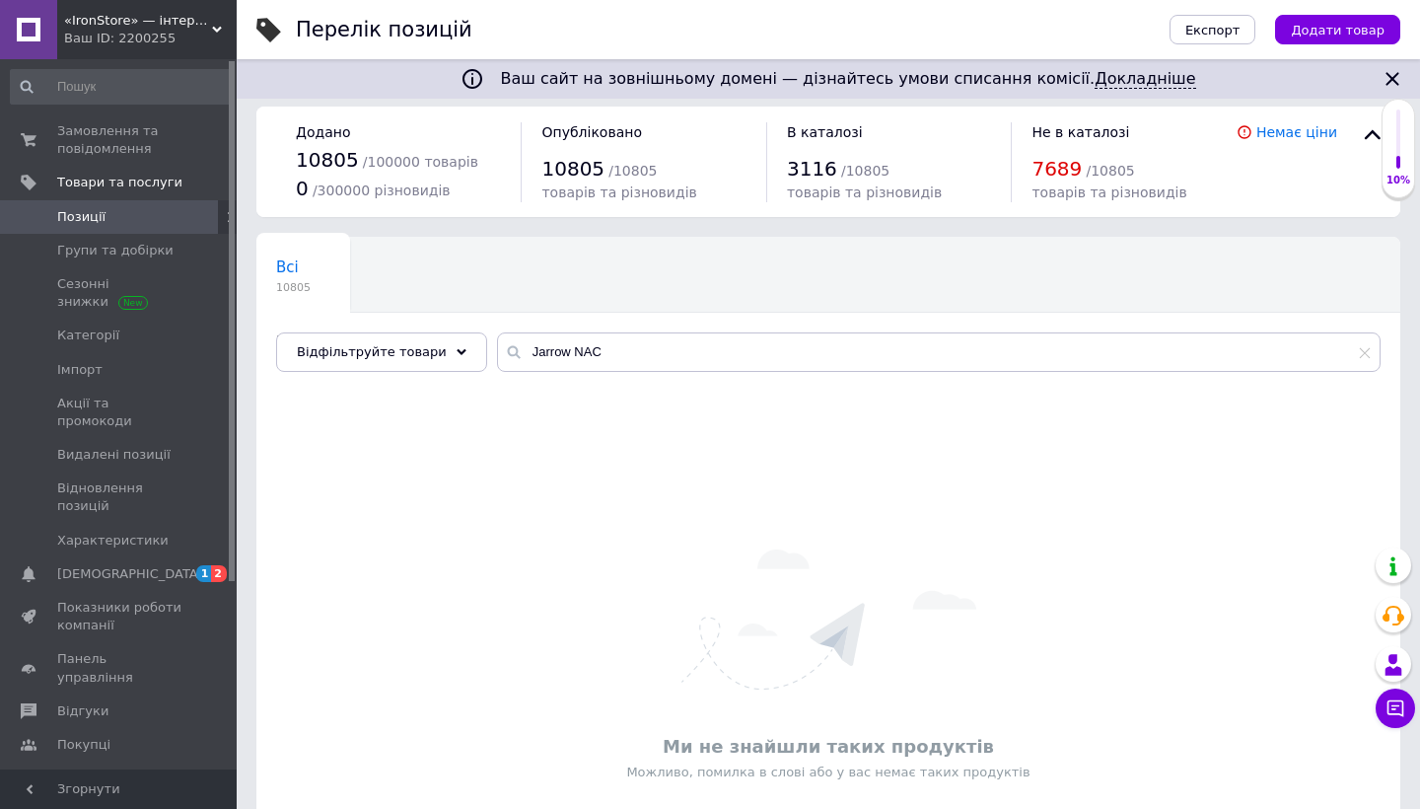
drag, startPoint x: 685, startPoint y: 353, endPoint x: 631, endPoint y: 355, distance: 54.3
click at [631, 355] on input "Jarrow NAC" at bounding box center [938, 351] width 883 height 39
paste input "Co-Q10"
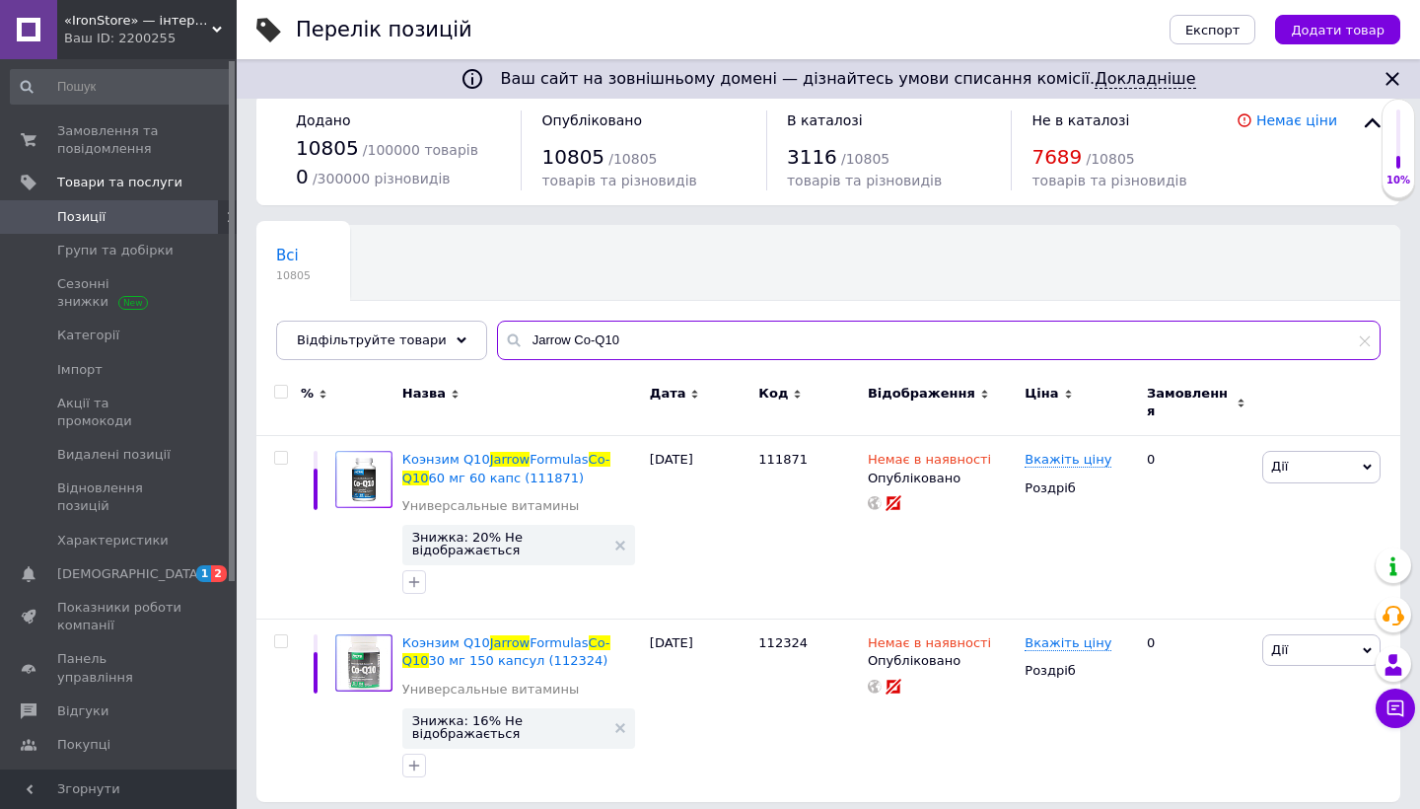
scroll to position [22, 0]
drag, startPoint x: 579, startPoint y: 342, endPoint x: 563, endPoint y: 341, distance: 15.8
click at [562, 341] on input "Jarrow Co-Q10" at bounding box center [938, 341] width 883 height 39
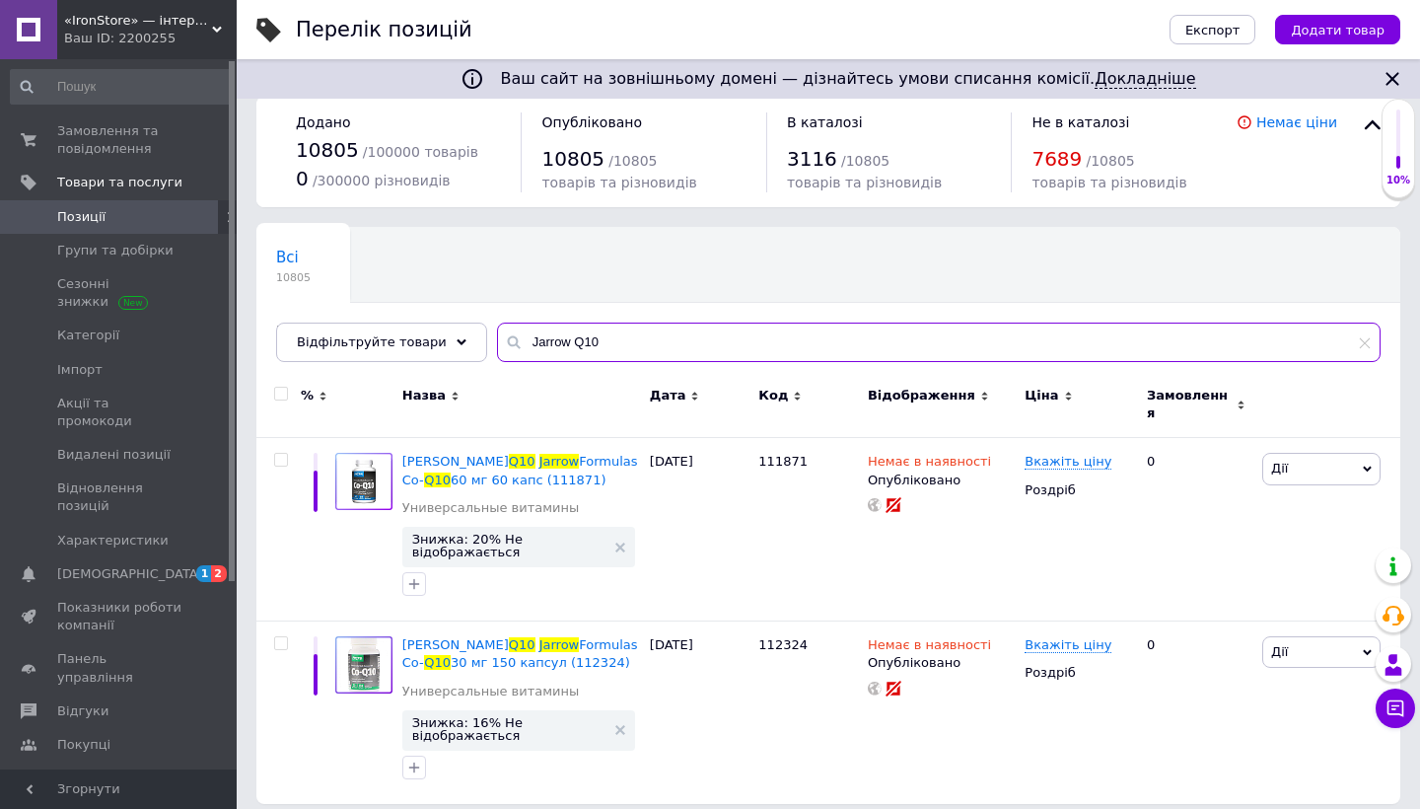
drag, startPoint x: 559, startPoint y: 344, endPoint x: 683, endPoint y: 344, distance: 124.2
click at [684, 344] on input "Jarrow Q10" at bounding box center [938, 341] width 883 height 39
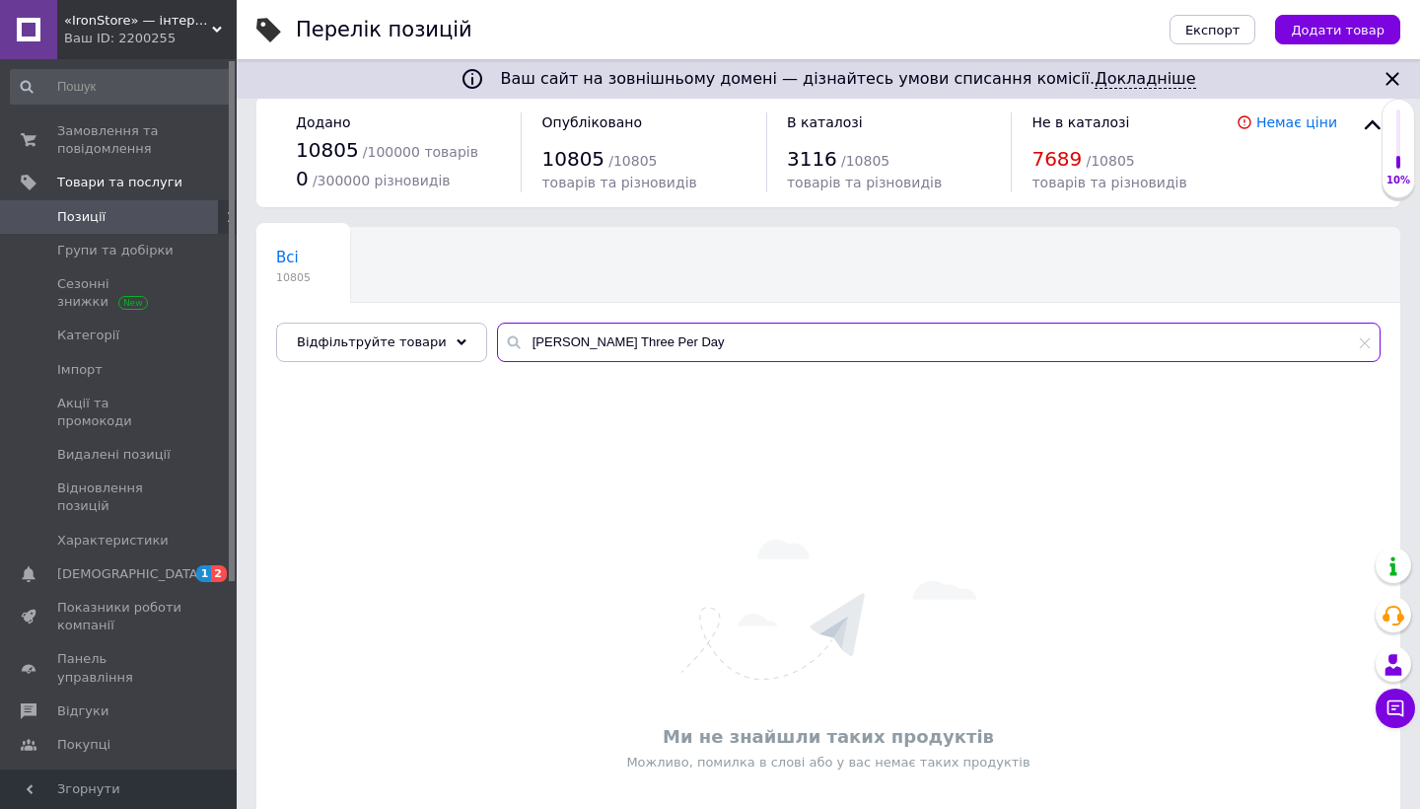
drag, startPoint x: 611, startPoint y: 343, endPoint x: 822, endPoint y: 343, distance: 211.0
click at [821, 343] on input "Jarrow BoneUp Three Per Day" at bounding box center [938, 341] width 883 height 39
click at [613, 343] on input "Jarrow BoneUp" at bounding box center [938, 341] width 883 height 39
drag, startPoint x: 613, startPoint y: 343, endPoint x: 375, endPoint y: 322, distance: 239.5
click at [375, 322] on div "Відфільтруйте товари Jarrow Bone" at bounding box center [828, 341] width 1104 height 39
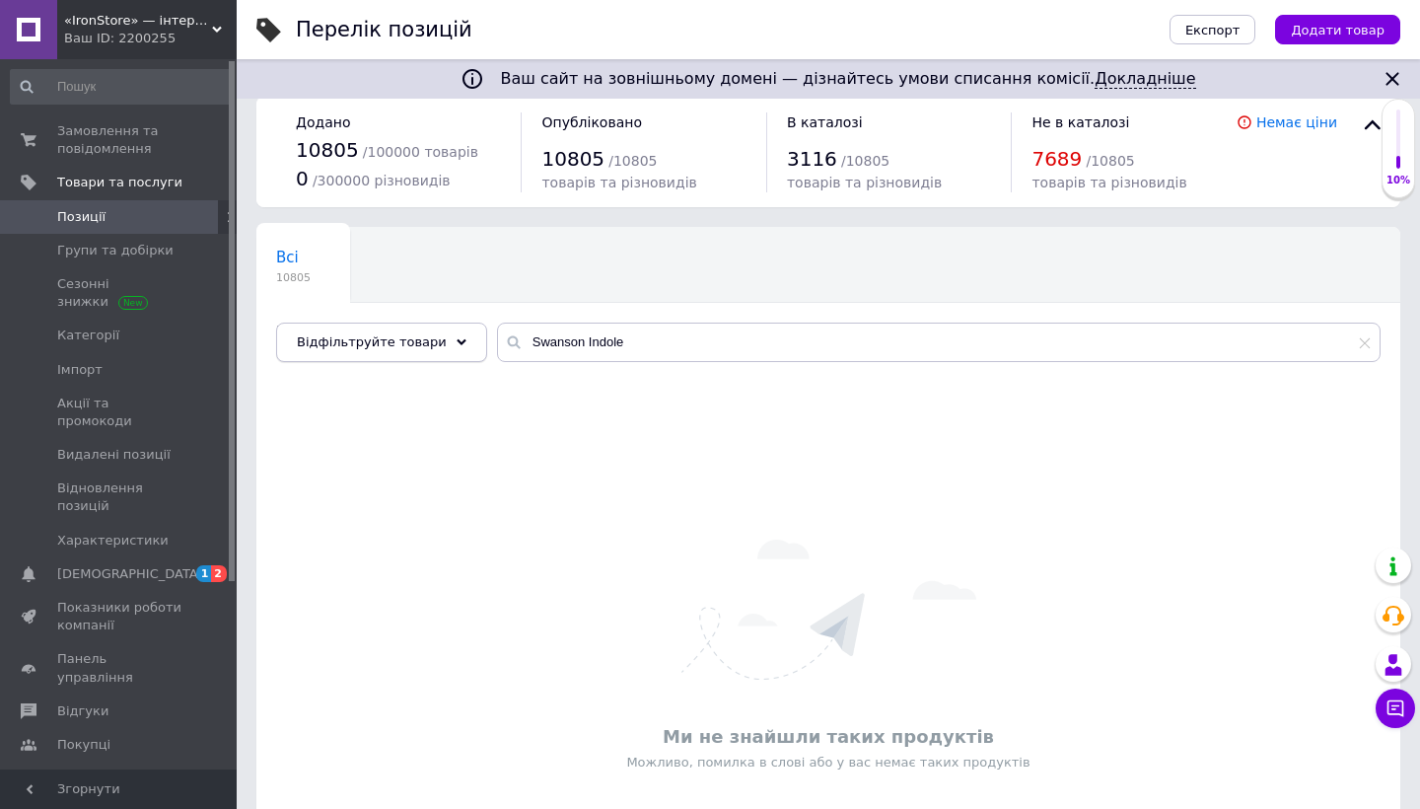
drag, startPoint x: 632, startPoint y: 369, endPoint x: 446, endPoint y: 336, distance: 189.2
click at [446, 336] on div "Відфільтруйте товари Swanson Indole" at bounding box center [828, 341] width 1104 height 39
paste input "Power Pro Paste Bar"
drag, startPoint x: 651, startPoint y: 340, endPoint x: 343, endPoint y: 340, distance: 307.6
click at [346, 340] on div "Відфільтруйте товари Power Pro Paste Bar" at bounding box center [828, 341] width 1104 height 39
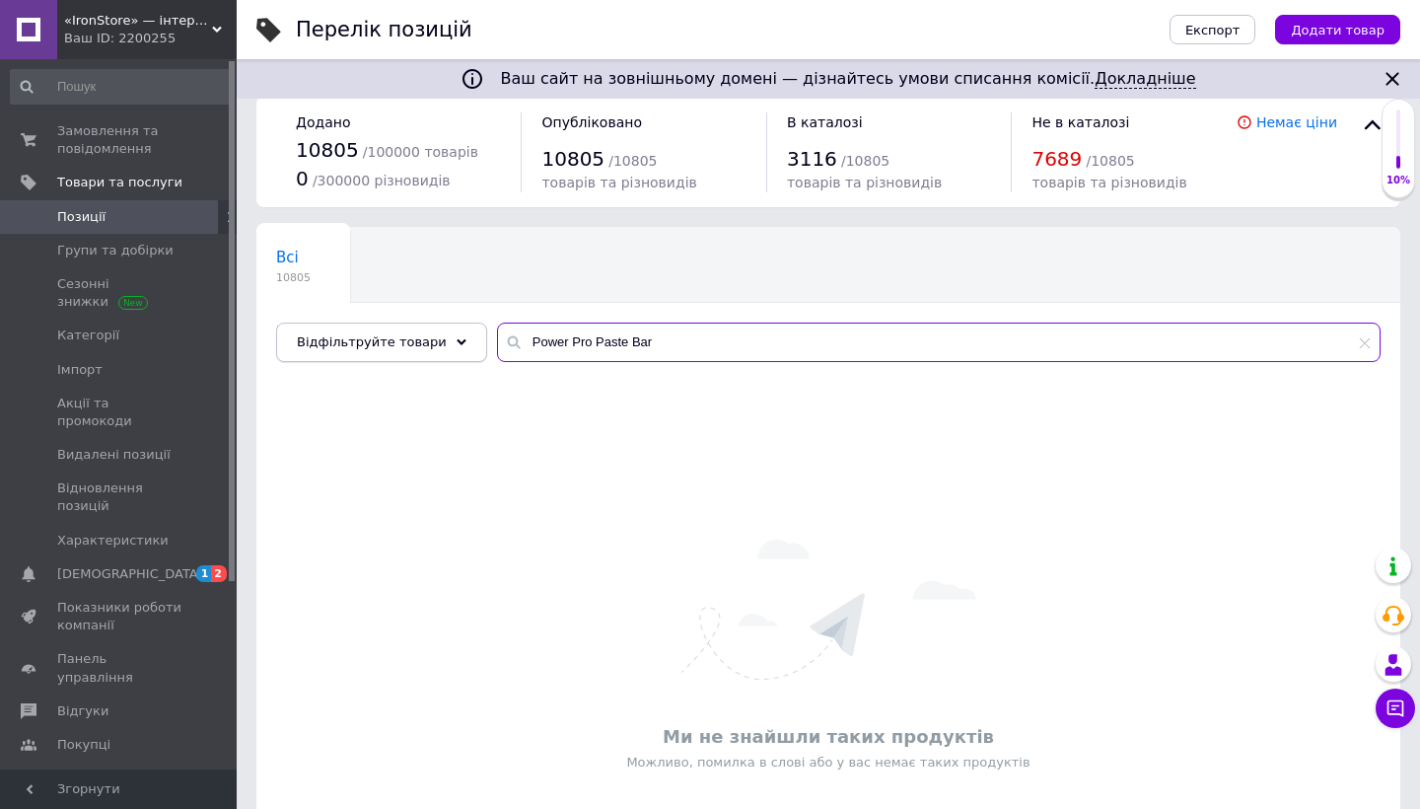
paste input "Source Naturals Manganese"
drag, startPoint x: 562, startPoint y: 342, endPoint x: 613, endPoint y: 344, distance: 51.3
click at [613, 344] on input "Source Naturals Manganese" at bounding box center [938, 341] width 883 height 39
drag, startPoint x: 613, startPoint y: 344, endPoint x: 442, endPoint y: 319, distance: 173.3
click at [442, 319] on div "Всі 10805 В наявності 3112 Видалити Редагувати Ok Відфільтровано... Зберегти Ні…" at bounding box center [828, 294] width 1144 height 135
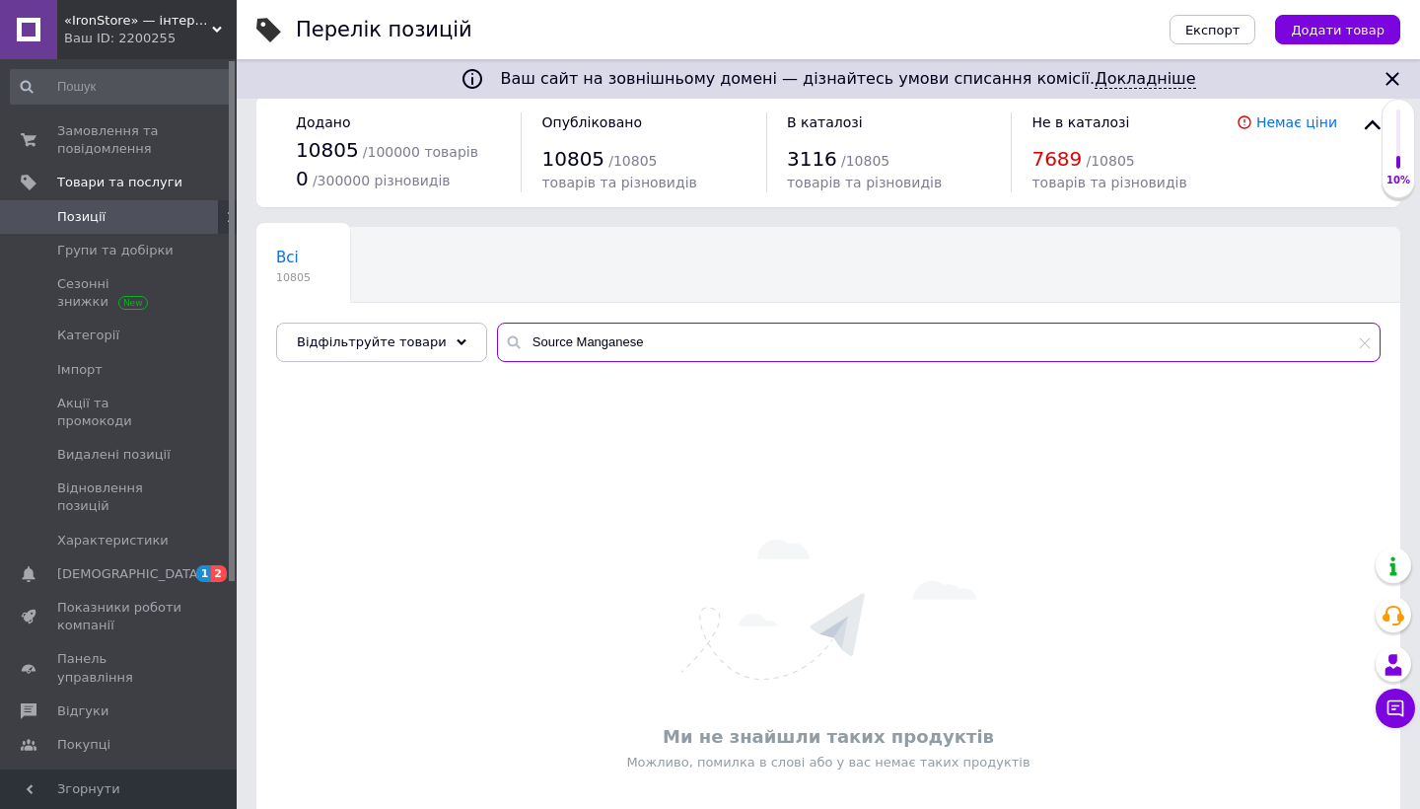
paste input "Nutribiotic Essential Electrolytes"
drag, startPoint x: 581, startPoint y: 339, endPoint x: 633, endPoint y: 342, distance: 52.3
click at [633, 342] on input "Nutribiotic Essential Electrolytes" at bounding box center [938, 341] width 883 height 39
drag, startPoint x: 632, startPoint y: 342, endPoint x: 359, endPoint y: 342, distance: 273.1
click at [359, 342] on div "Відфільтруйте товари Nutribiotic Electrolytes" at bounding box center [828, 341] width 1104 height 39
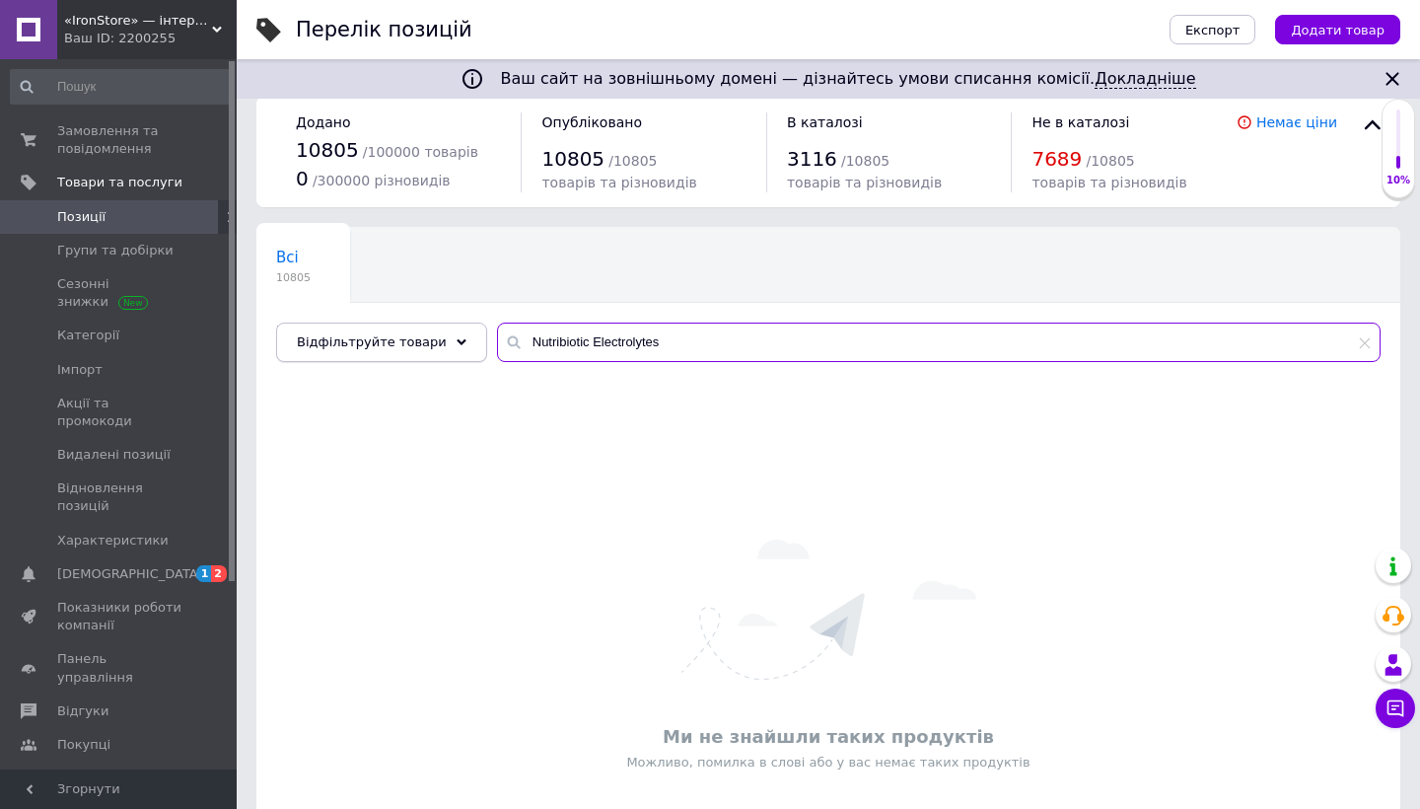
paste input "Source Naturals L-Tyrosine"
drag, startPoint x: 563, startPoint y: 342, endPoint x: 625, endPoint y: 344, distance: 62.2
click at [625, 344] on input "Source Naturals L-Tyrosine" at bounding box center [938, 341] width 883 height 39
drag, startPoint x: 625, startPoint y: 344, endPoint x: 433, endPoint y: 329, distance: 192.8
click at [433, 329] on div "Відфільтруйте товари Source Tyrosine" at bounding box center [828, 341] width 1104 height 39
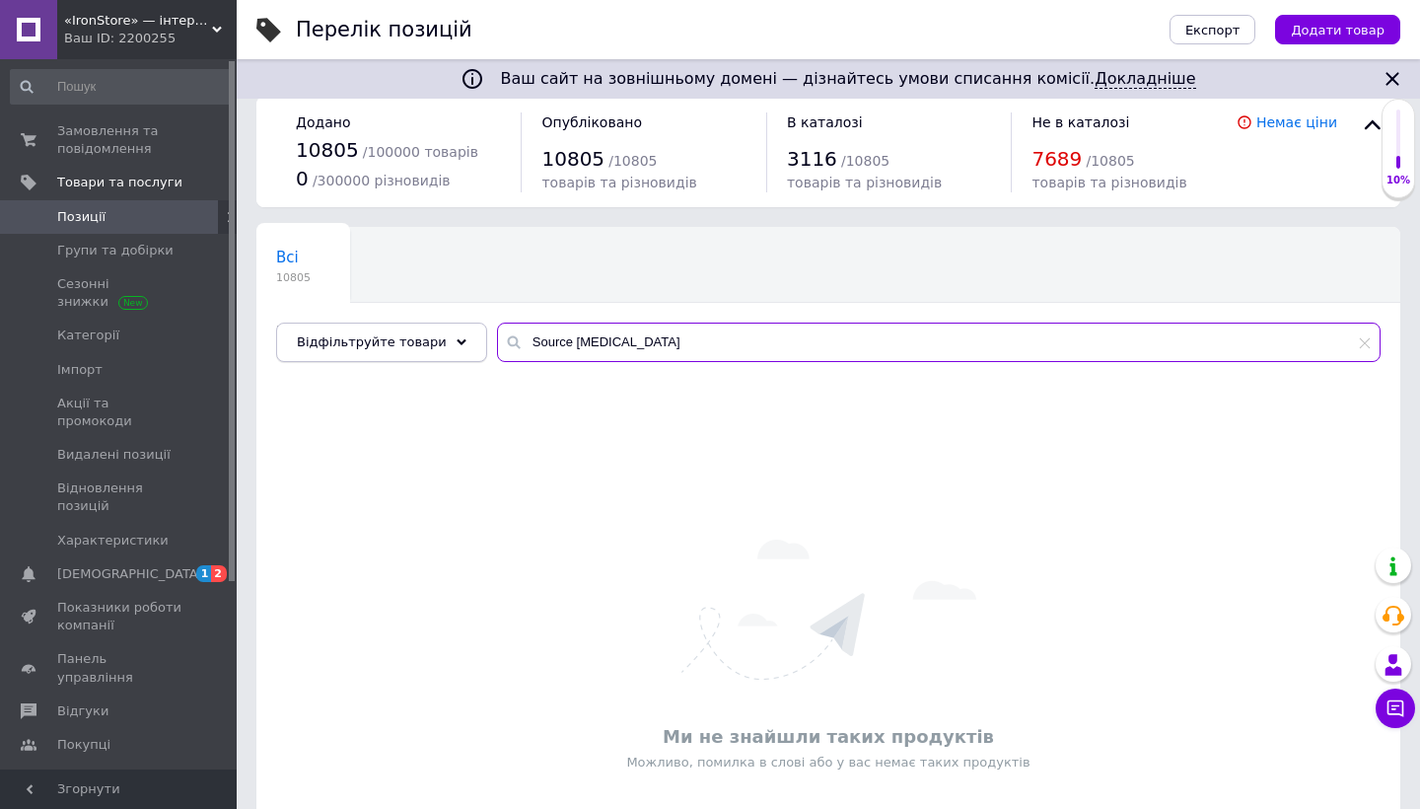
paste input "Biotech Mega Amino"
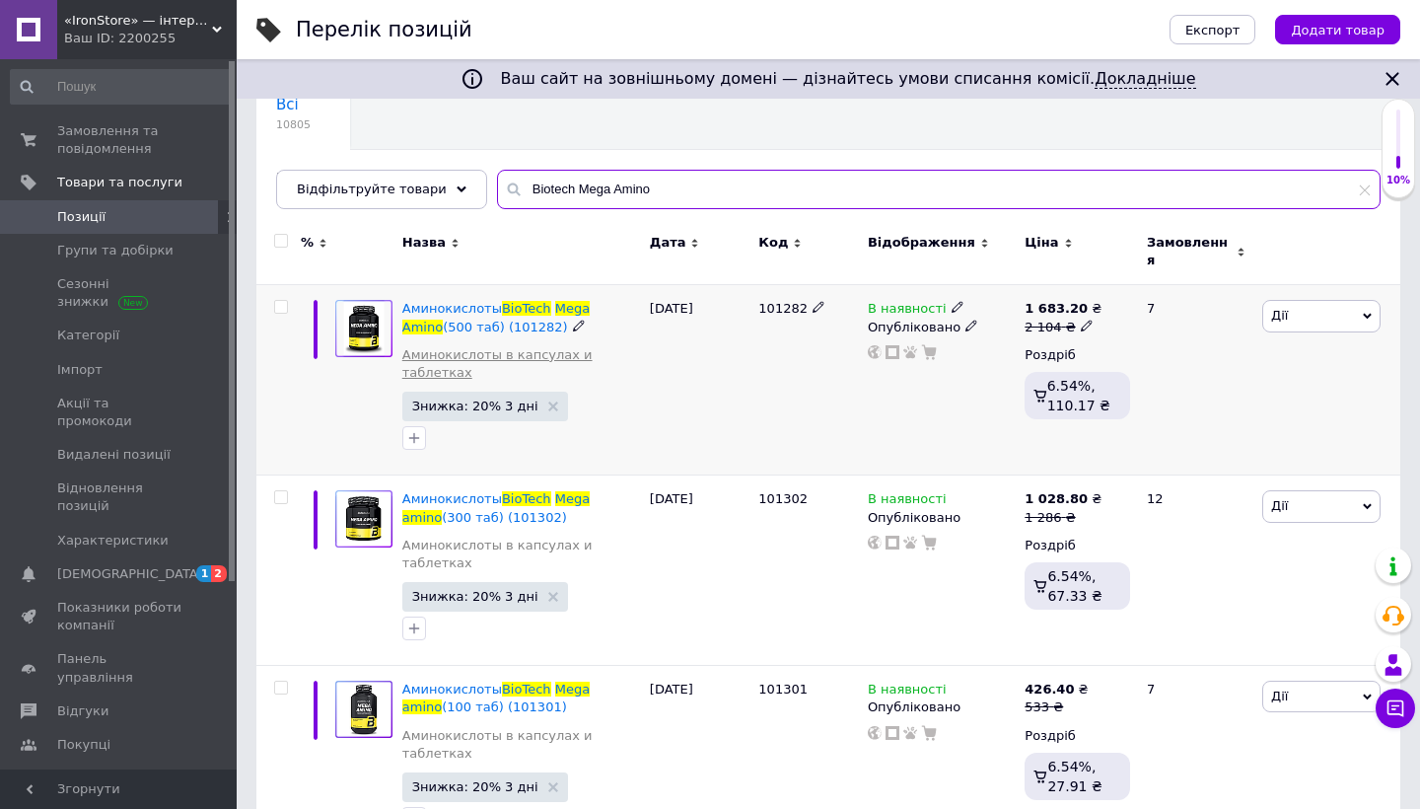
scroll to position [174, 0]
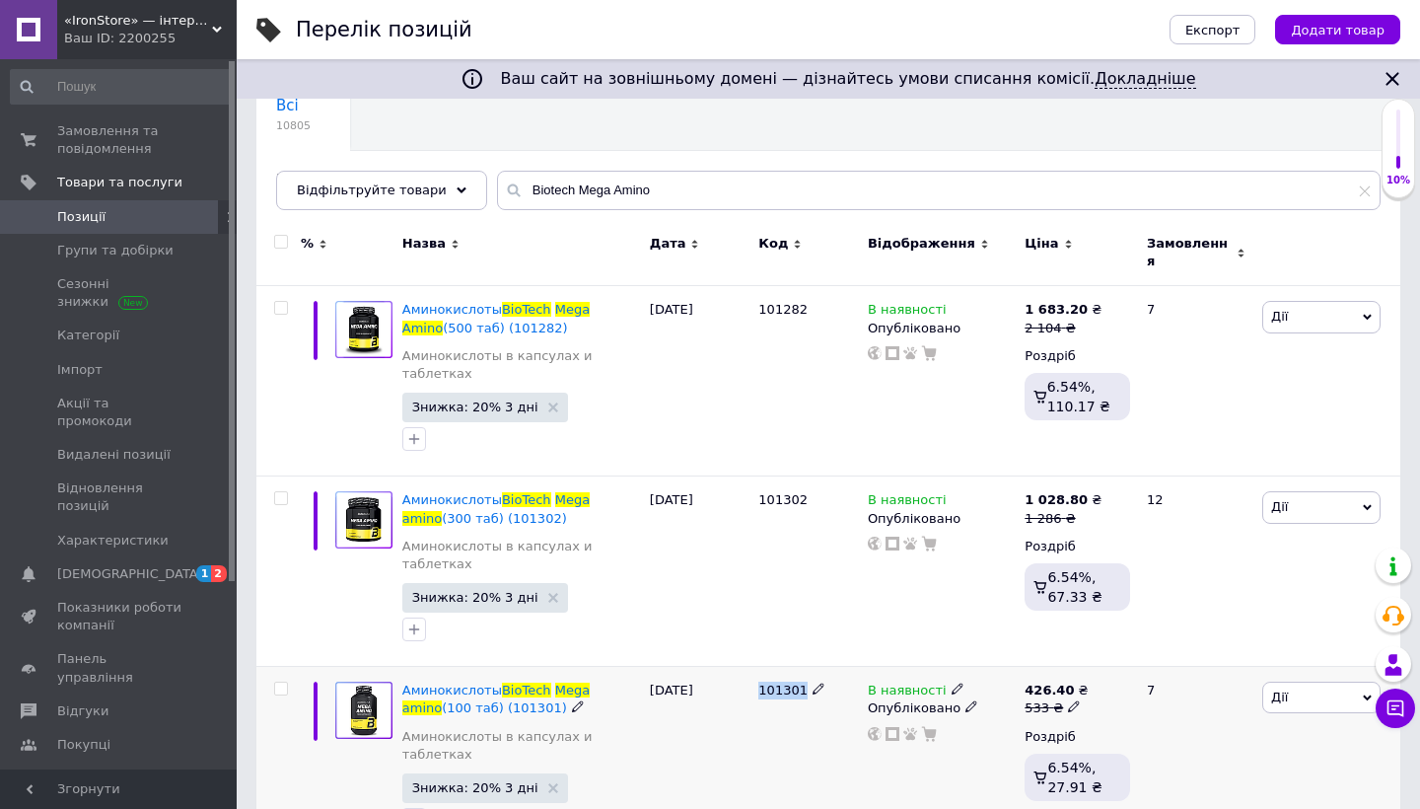
drag, startPoint x: 760, startPoint y: 645, endPoint x: 803, endPoint y: 643, distance: 42.4
click at [803, 681] on div "101301" at bounding box center [808, 690] width 100 height 18
copy span "101301"
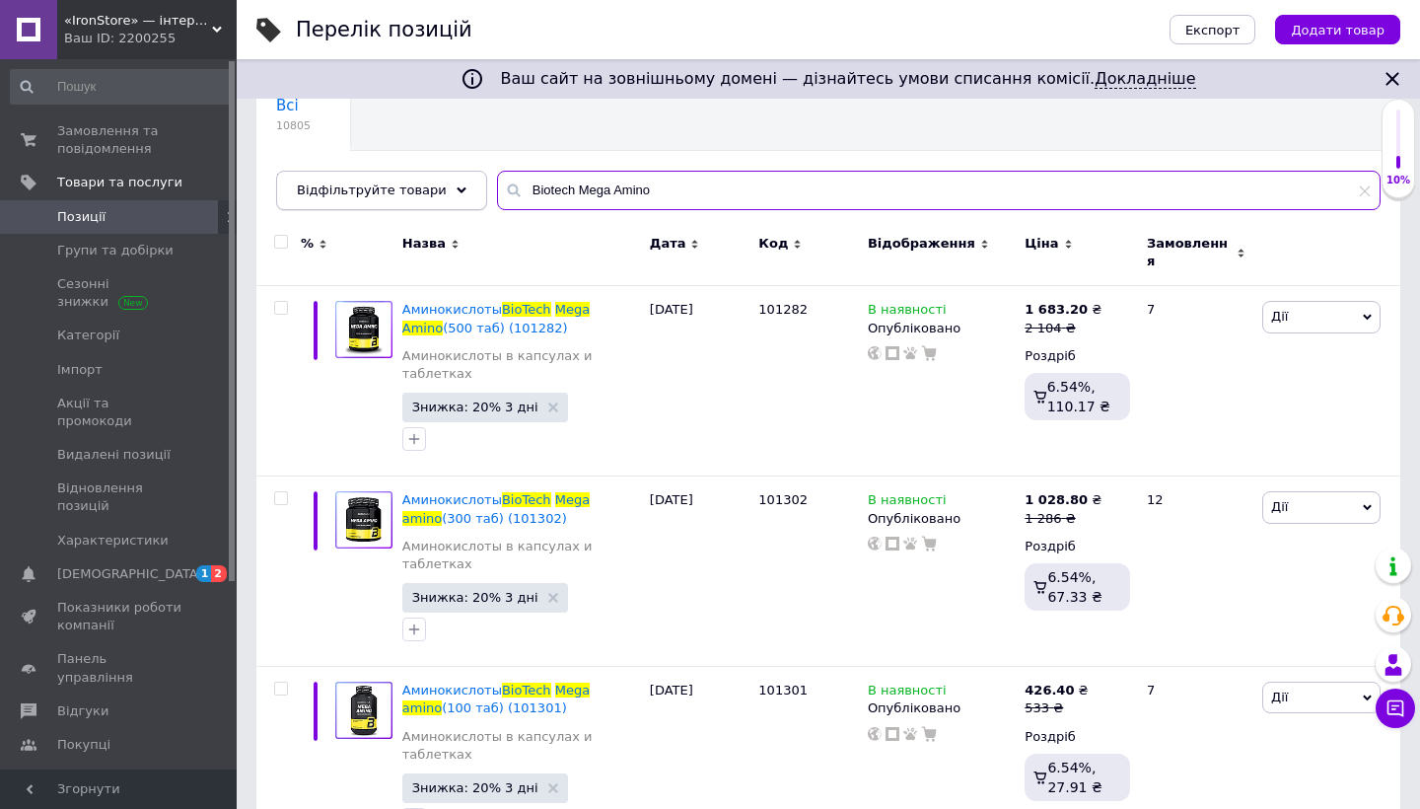
drag, startPoint x: 652, startPoint y: 197, endPoint x: 415, endPoint y: 174, distance: 237.8
click at [415, 174] on div "Відфільтруйте товари Biotech Mega Amino" at bounding box center [828, 190] width 1104 height 39
paste input "Sport Research Vegan D3"
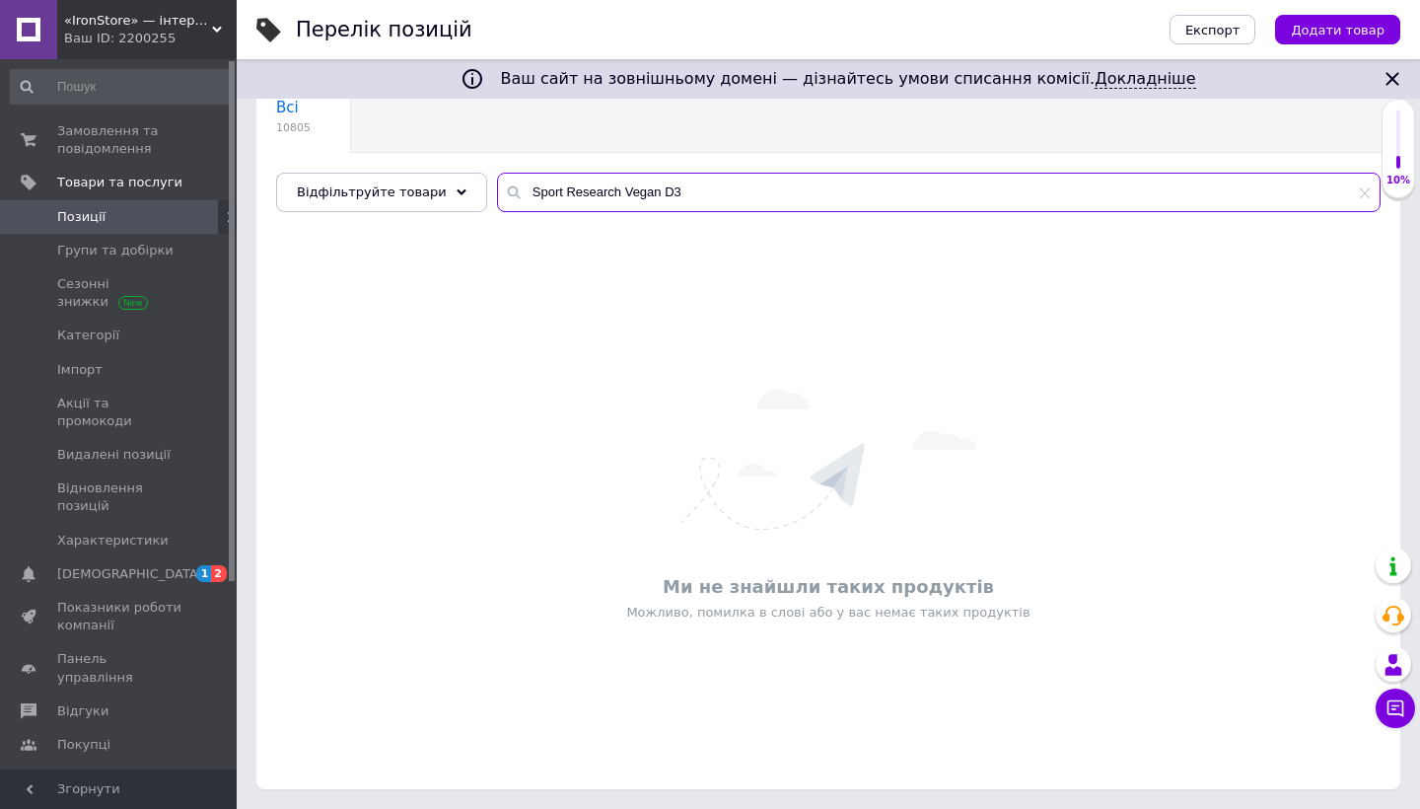
scroll to position [172, 0]
drag, startPoint x: 554, startPoint y: 188, endPoint x: 650, endPoint y: 191, distance: 95.7
click at [650, 191] on input "Sport Research Vegan D3" at bounding box center [938, 192] width 883 height 39
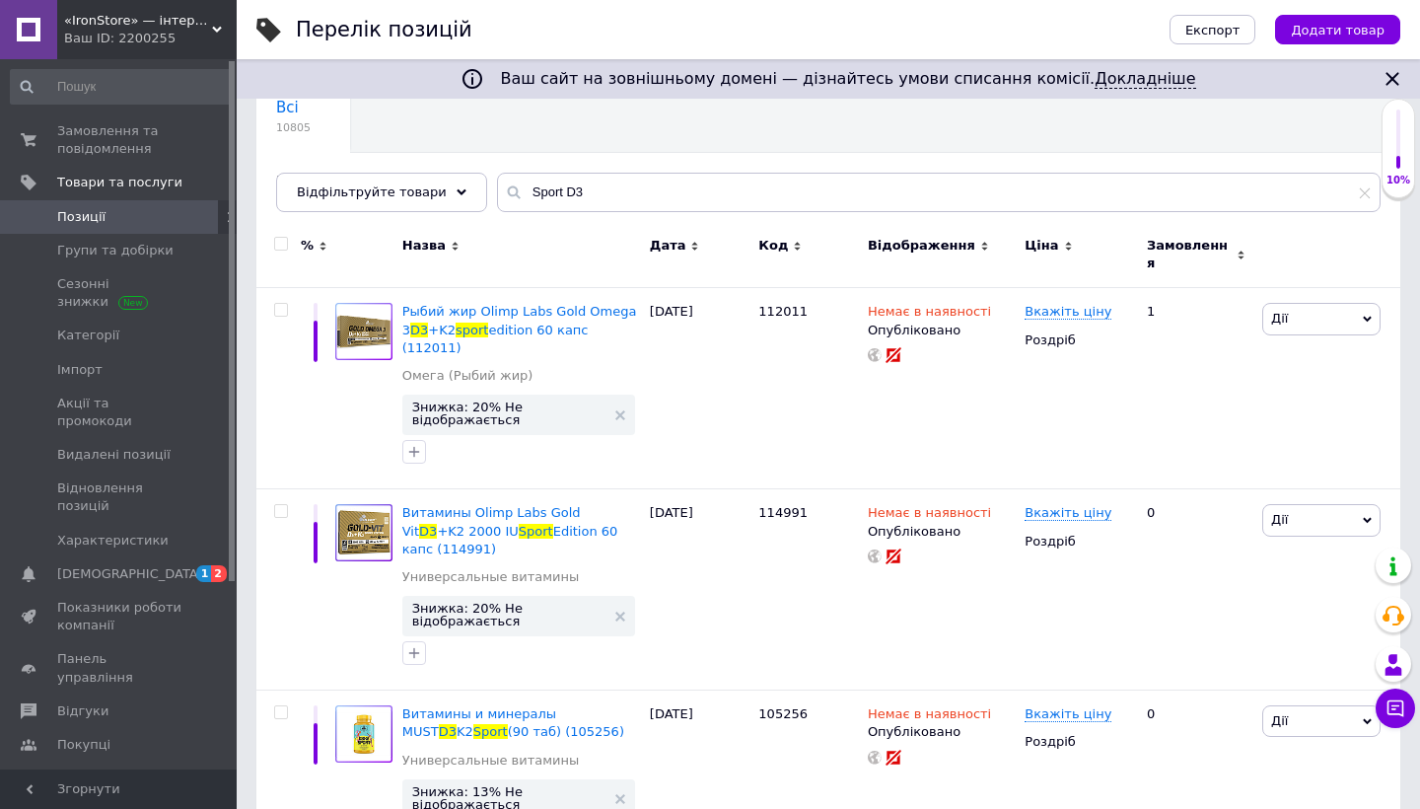
click at [687, 193] on input "Sport D3" at bounding box center [938, 192] width 883 height 39
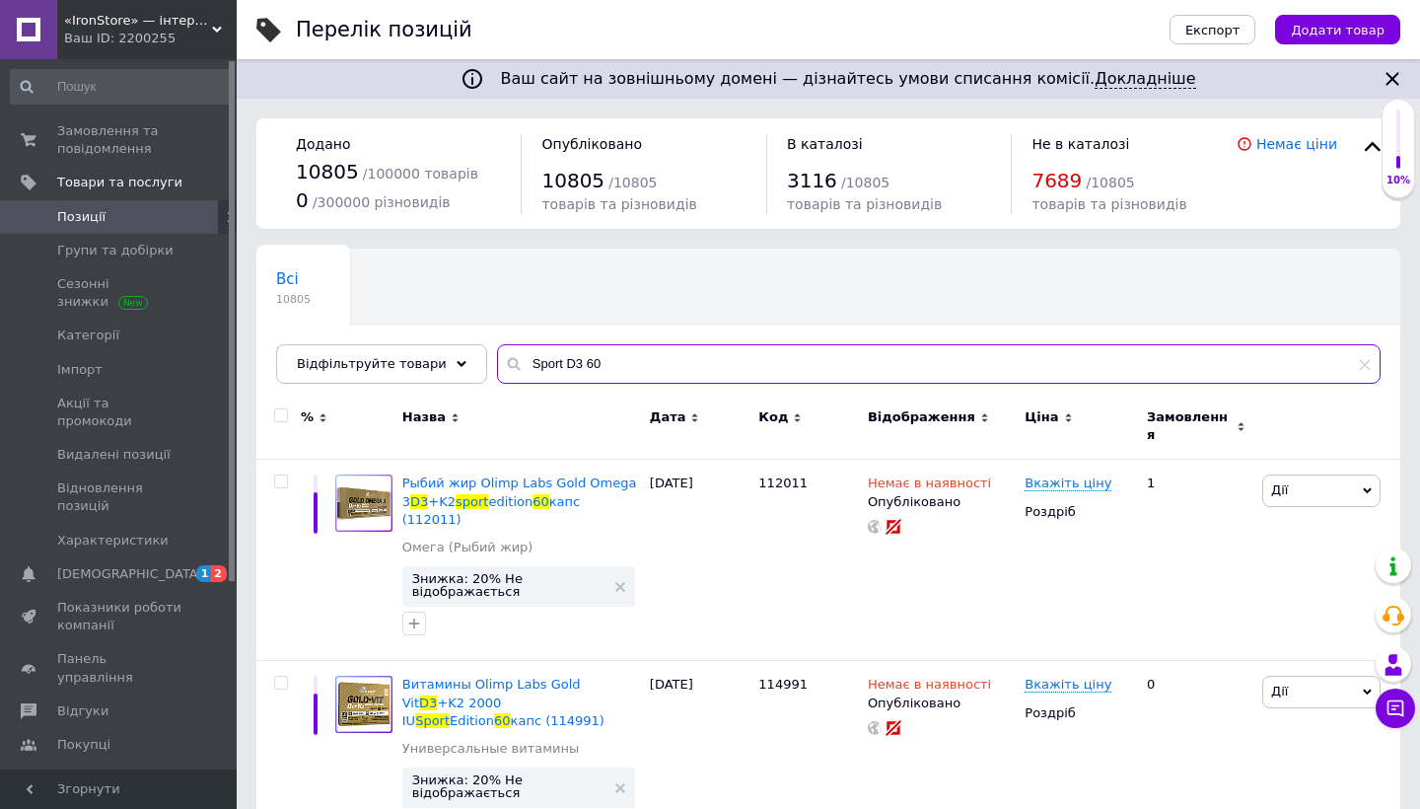
click at [571, 362] on input "Sport D3 60" at bounding box center [938, 363] width 883 height 39
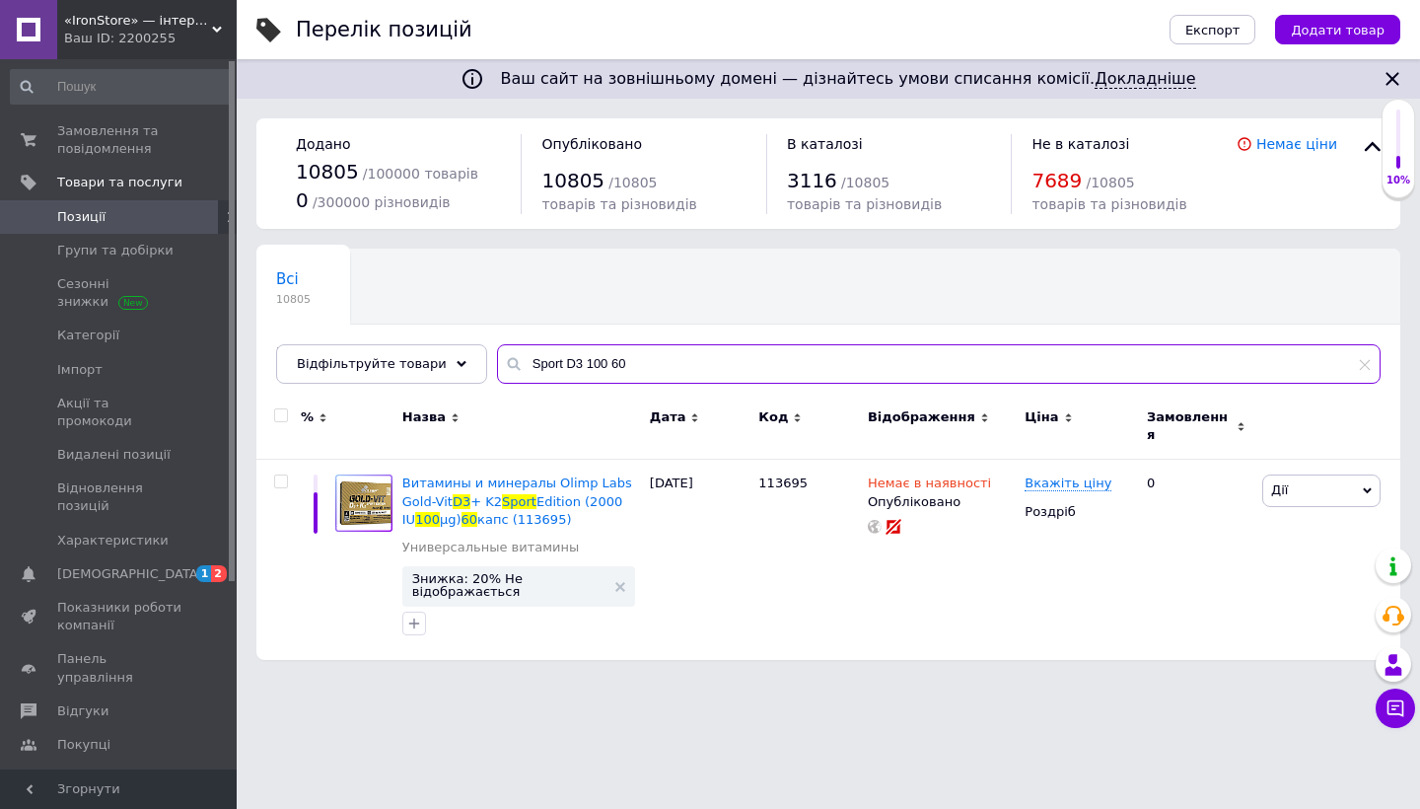
drag, startPoint x: 573, startPoint y: 362, endPoint x: 597, endPoint y: 362, distance: 23.7
click at [597, 362] on input "Sport D3 100 60" at bounding box center [938, 363] width 883 height 39
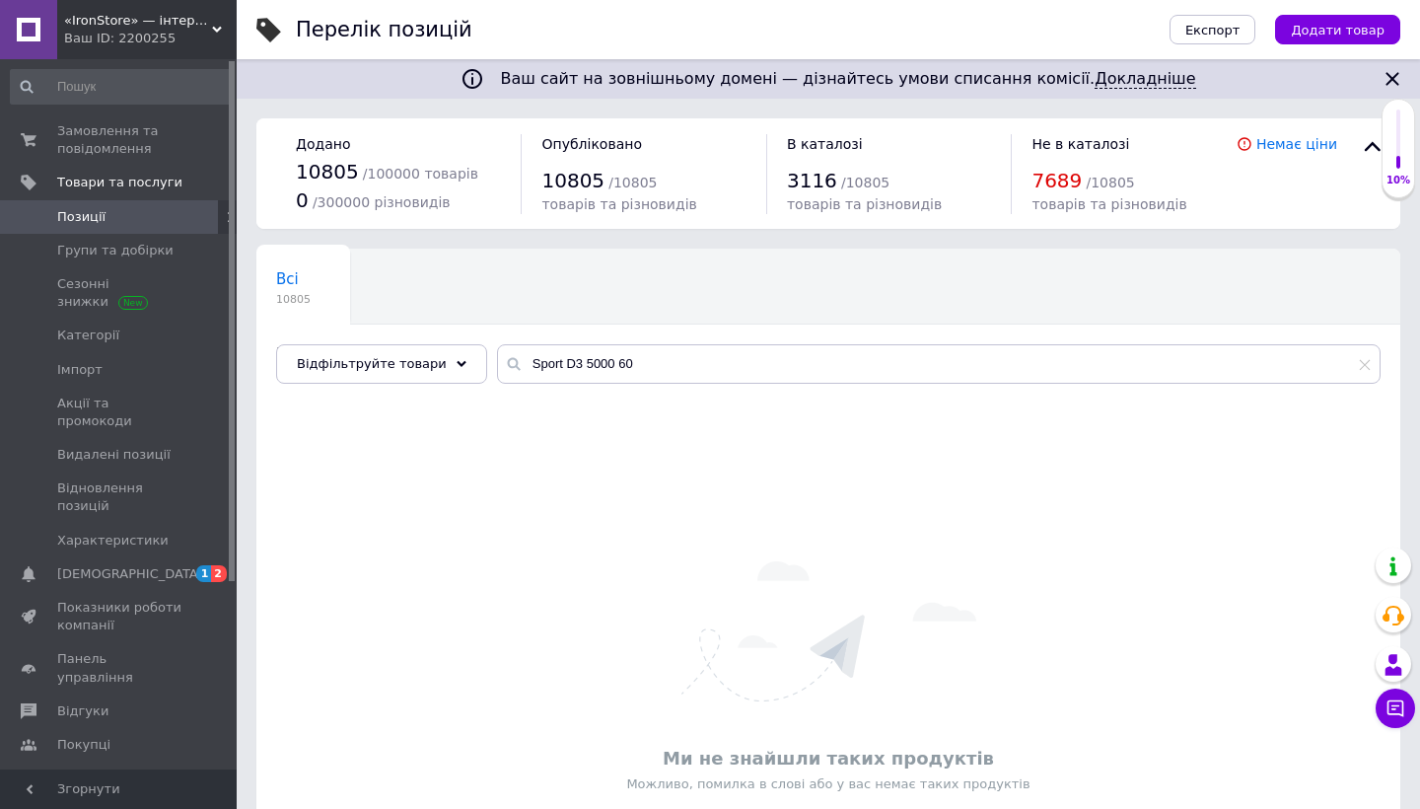
drag, startPoint x: 597, startPoint y: 362, endPoint x: 475, endPoint y: 355, distance: 121.5
click at [475, 355] on div "Всі 10805 В наявності 3112 Видалити Редагувати Ok Відфільтровано... Зберегти Ні…" at bounding box center [828, 315] width 1144 height 135
paste input "Pure Gold Phantom Pre-Workout"
drag, startPoint x: 581, startPoint y: 362, endPoint x: 743, endPoint y: 362, distance: 162.7
click at [743, 362] on input "Pure Gold Phantom Pre-Workout" at bounding box center [938, 363] width 883 height 39
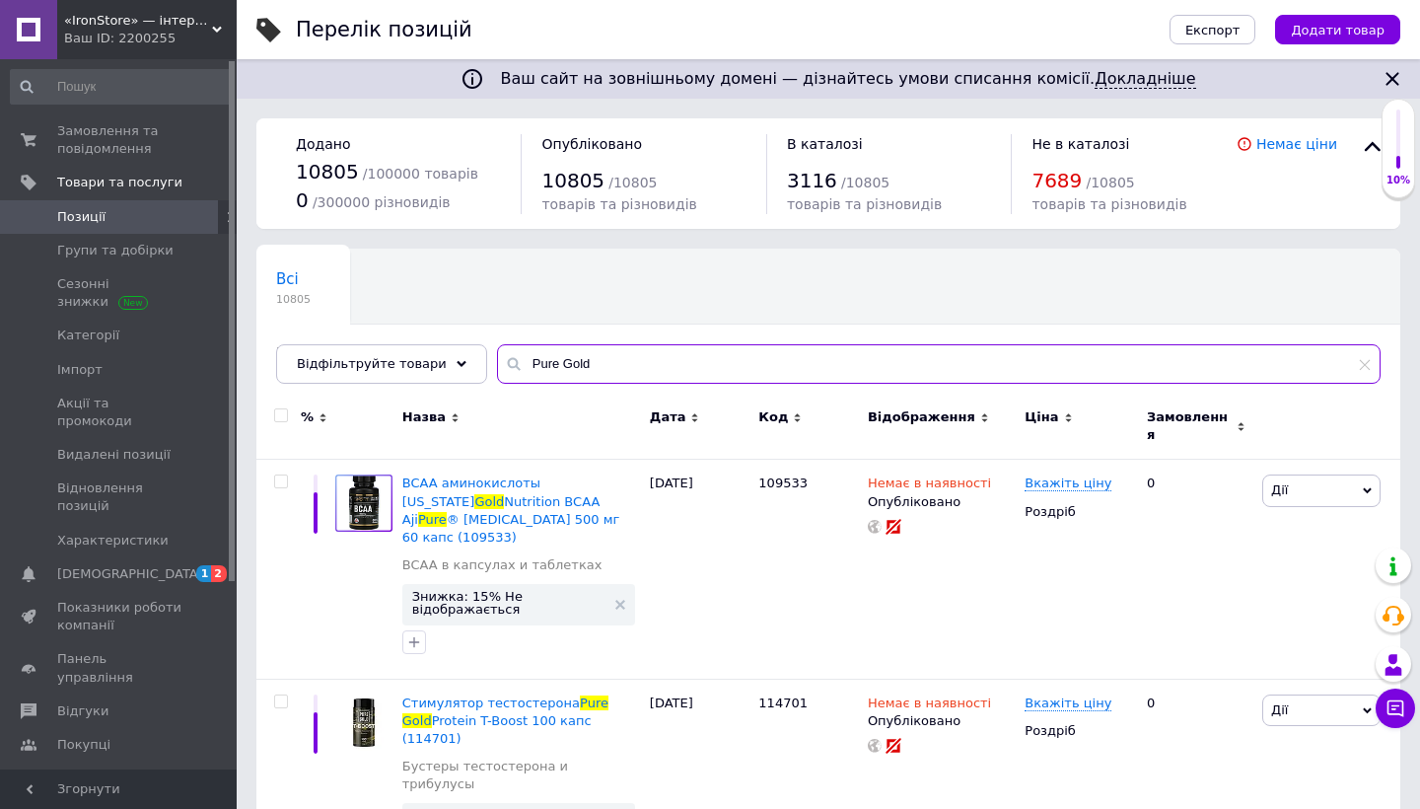
click at [585, 377] on input "Pure Gold" at bounding box center [938, 363] width 883 height 39
drag, startPoint x: 592, startPoint y: 357, endPoint x: 473, endPoint y: 355, distance: 118.3
click at [473, 356] on div "Всі 10805 В наявності 3112 Видалити Редагувати Ok Відфільтровано... Зберегти Ні…" at bounding box center [828, 315] width 1144 height 135
paste input "Swanson Kids Multivitamin"
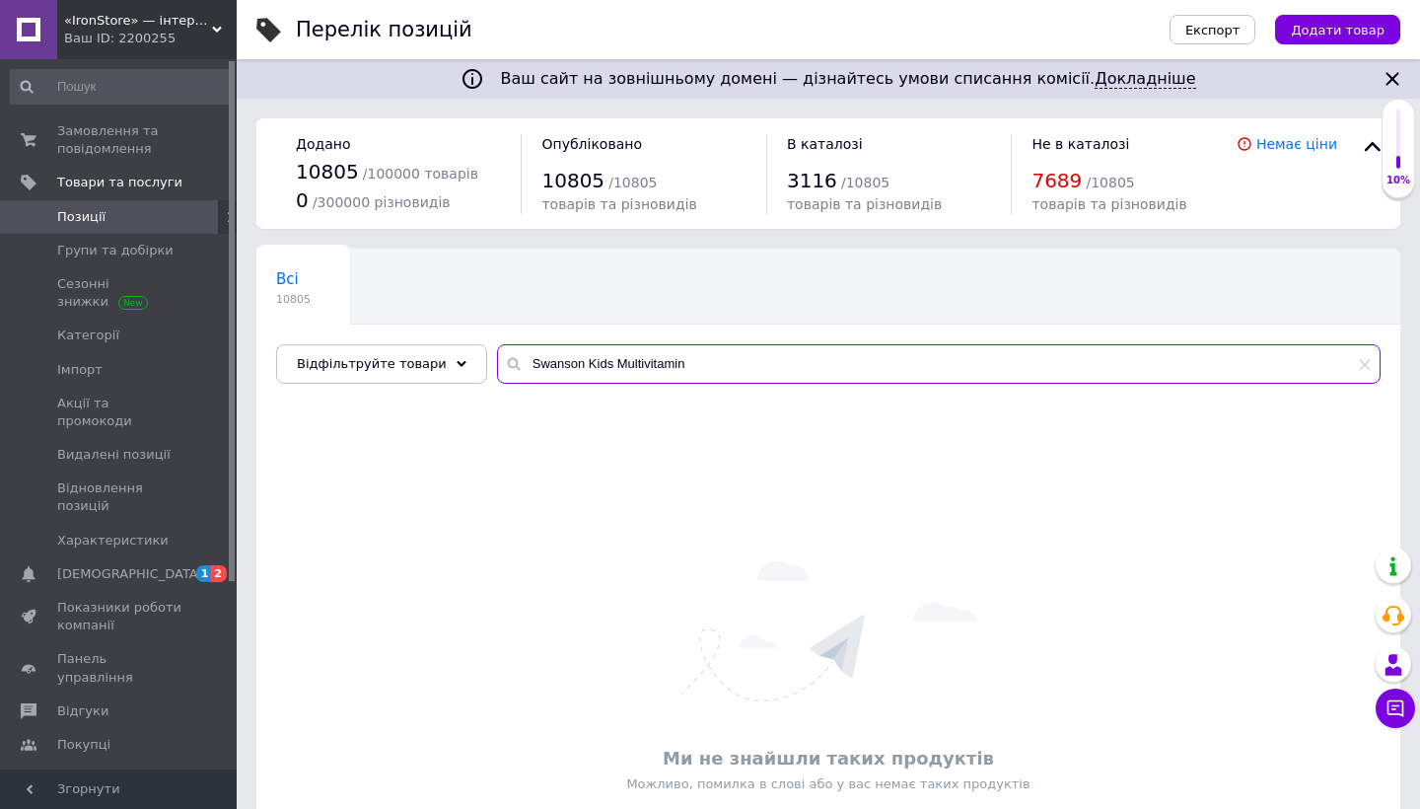
drag, startPoint x: 600, startPoint y: 361, endPoint x: 717, endPoint y: 362, distance: 117.3
click at [717, 362] on input "Swanson Kids Multivitamin" at bounding box center [938, 363] width 883 height 39
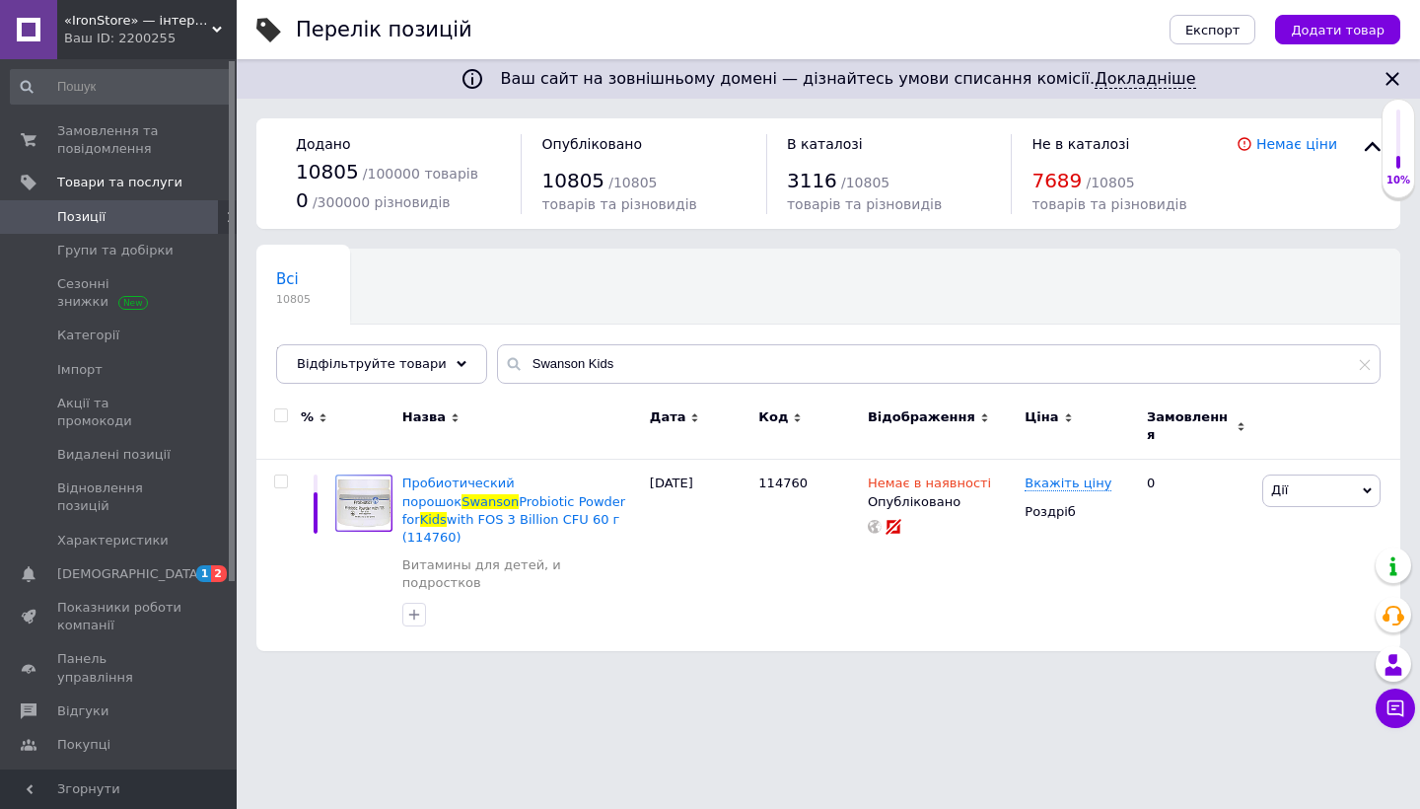
drag, startPoint x: 718, startPoint y: 362, endPoint x: 555, endPoint y: 365, distance: 162.7
click at [643, 365] on input "Swanson Kids" at bounding box center [938, 363] width 883 height 39
drag, startPoint x: 573, startPoint y: 364, endPoint x: 694, endPoint y: 364, distance: 121.3
click at [694, 364] on input "Swanson Kids" at bounding box center [938, 363] width 883 height 39
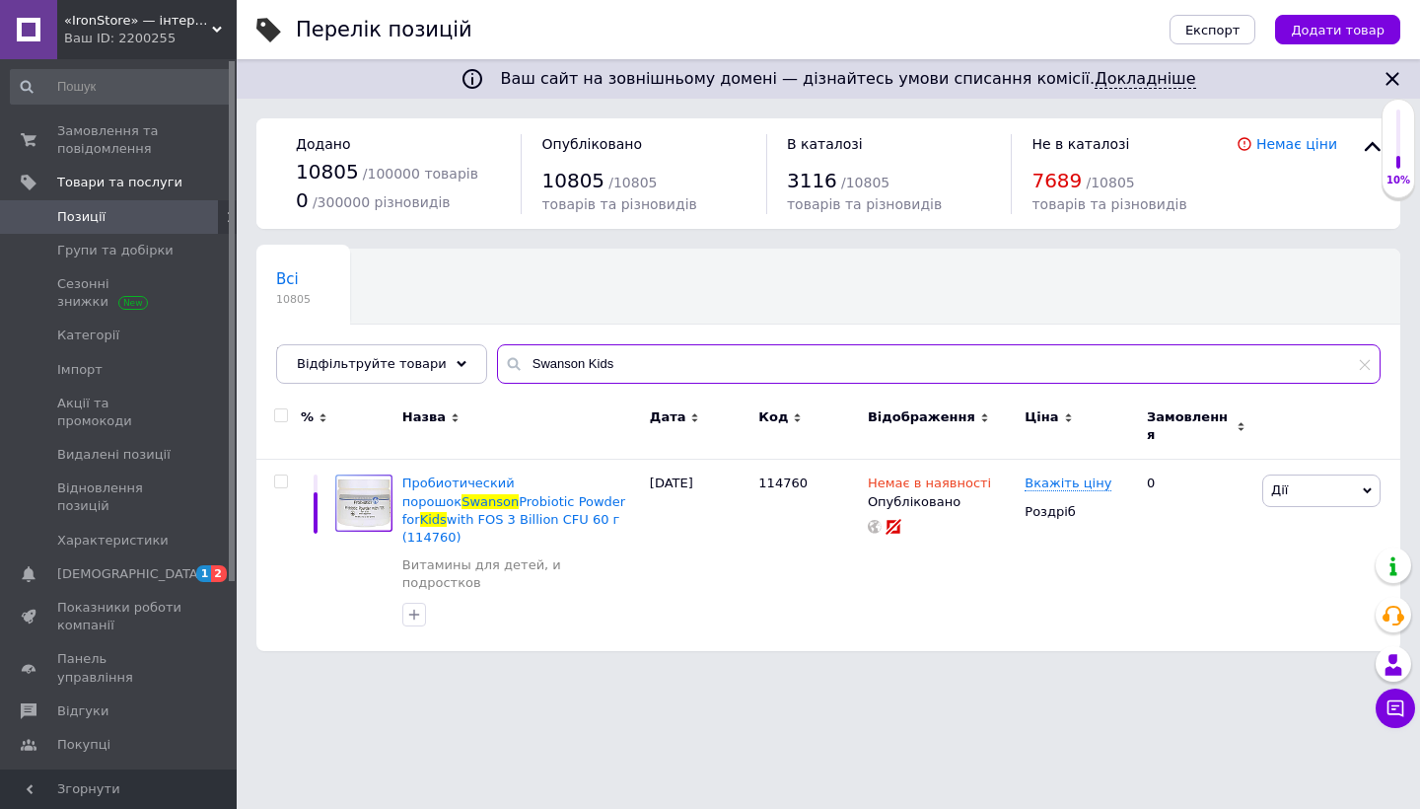
paste input "Stinging Nettle Root"
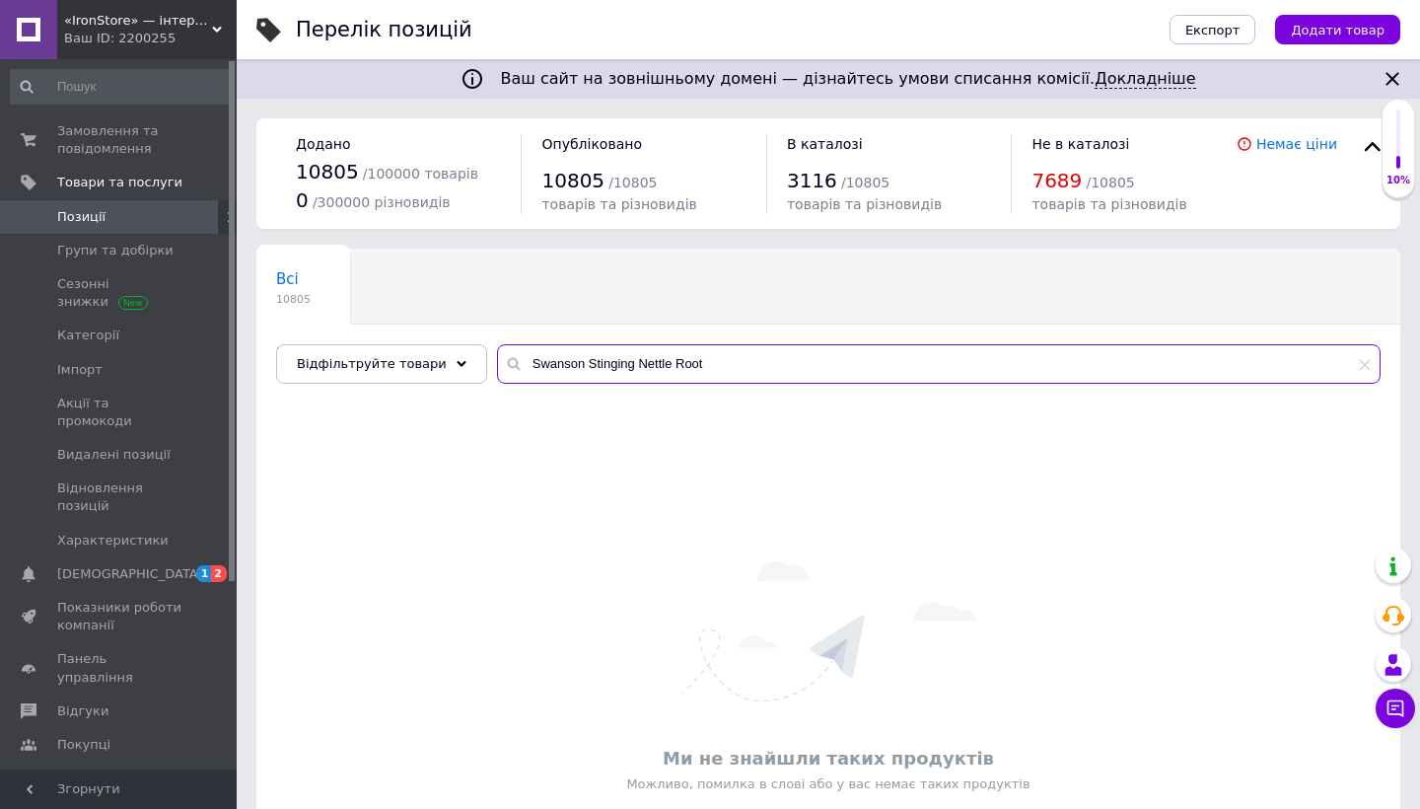
drag, startPoint x: 625, startPoint y: 364, endPoint x: 761, endPoint y: 363, distance: 136.1
click at [757, 364] on input "Swanson Stinging Nettle Root" at bounding box center [938, 363] width 883 height 39
drag, startPoint x: 575, startPoint y: 363, endPoint x: 693, endPoint y: 361, distance: 118.3
click at [693, 363] on input "Swanson Stinging" at bounding box center [938, 363] width 883 height 39
paste input "B-Complex"
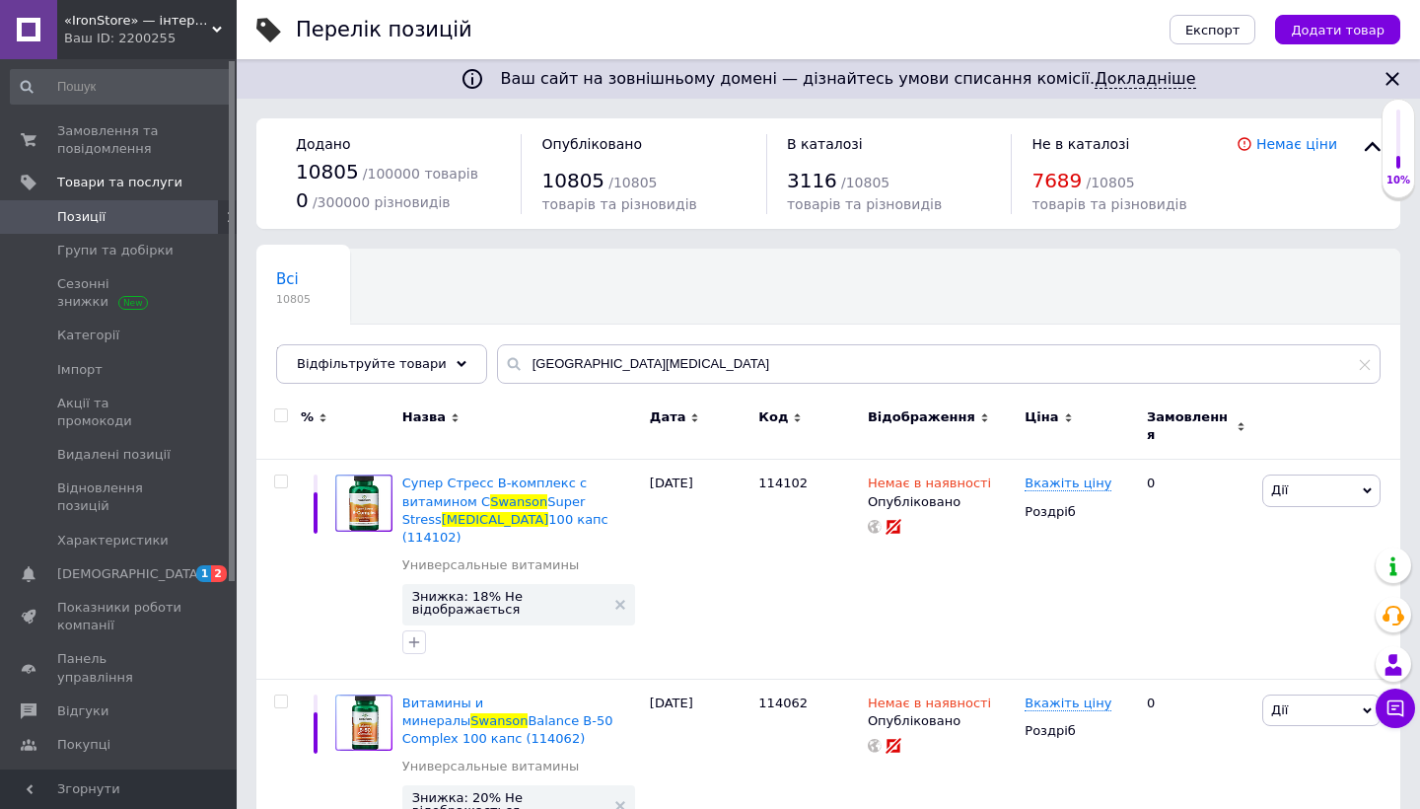
click at [668, 360] on input "Swanson B-Complex" at bounding box center [938, 363] width 883 height 39
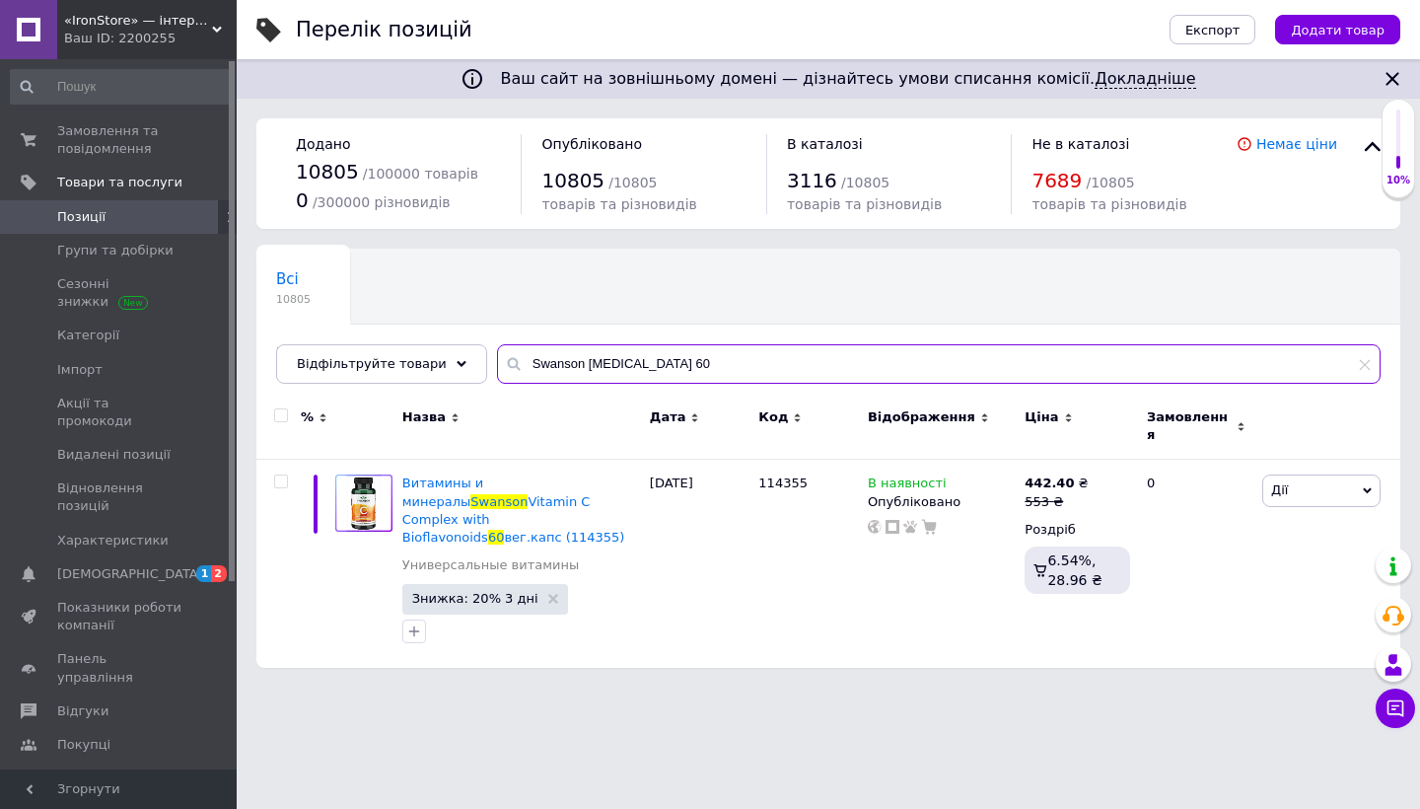
click at [590, 362] on input "Swanson B-Complex 60" at bounding box center [938, 363] width 883 height 39
drag, startPoint x: 574, startPoint y: 362, endPoint x: 700, endPoint y: 360, distance: 126.2
click at [700, 360] on input "Swanson B Complex 60" at bounding box center [938, 363] width 883 height 39
paste input "itter Melon"
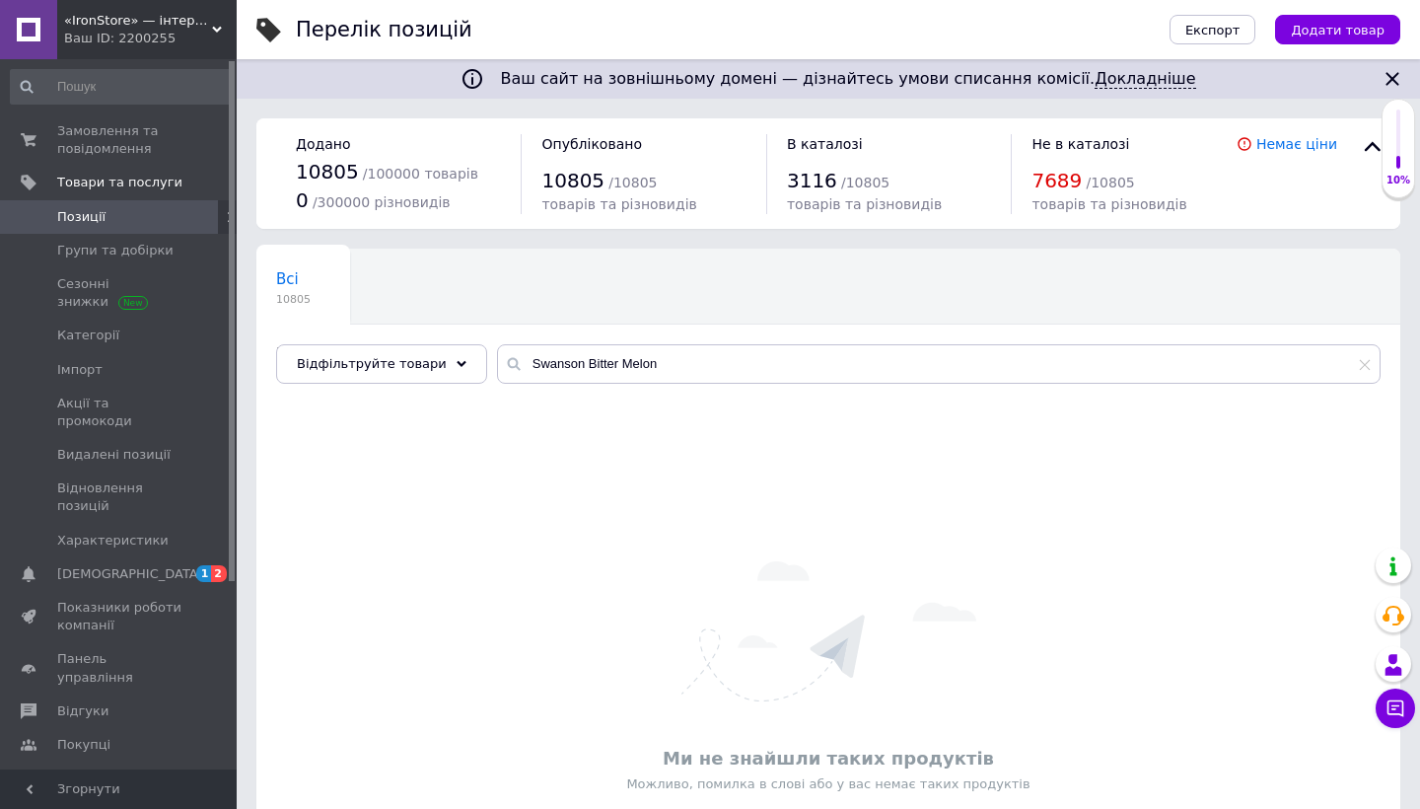
drag, startPoint x: 700, startPoint y: 359, endPoint x: 686, endPoint y: 363, distance: 14.4
click at [686, 363] on input "Swanson Bitter Melon" at bounding box center [938, 363] width 883 height 39
click at [682, 357] on input "Swanson Bitter Melon" at bounding box center [938, 363] width 883 height 39
paste input "Allnutrition Big Pump"
drag, startPoint x: 606, startPoint y: 362, endPoint x: 714, endPoint y: 362, distance: 107.5
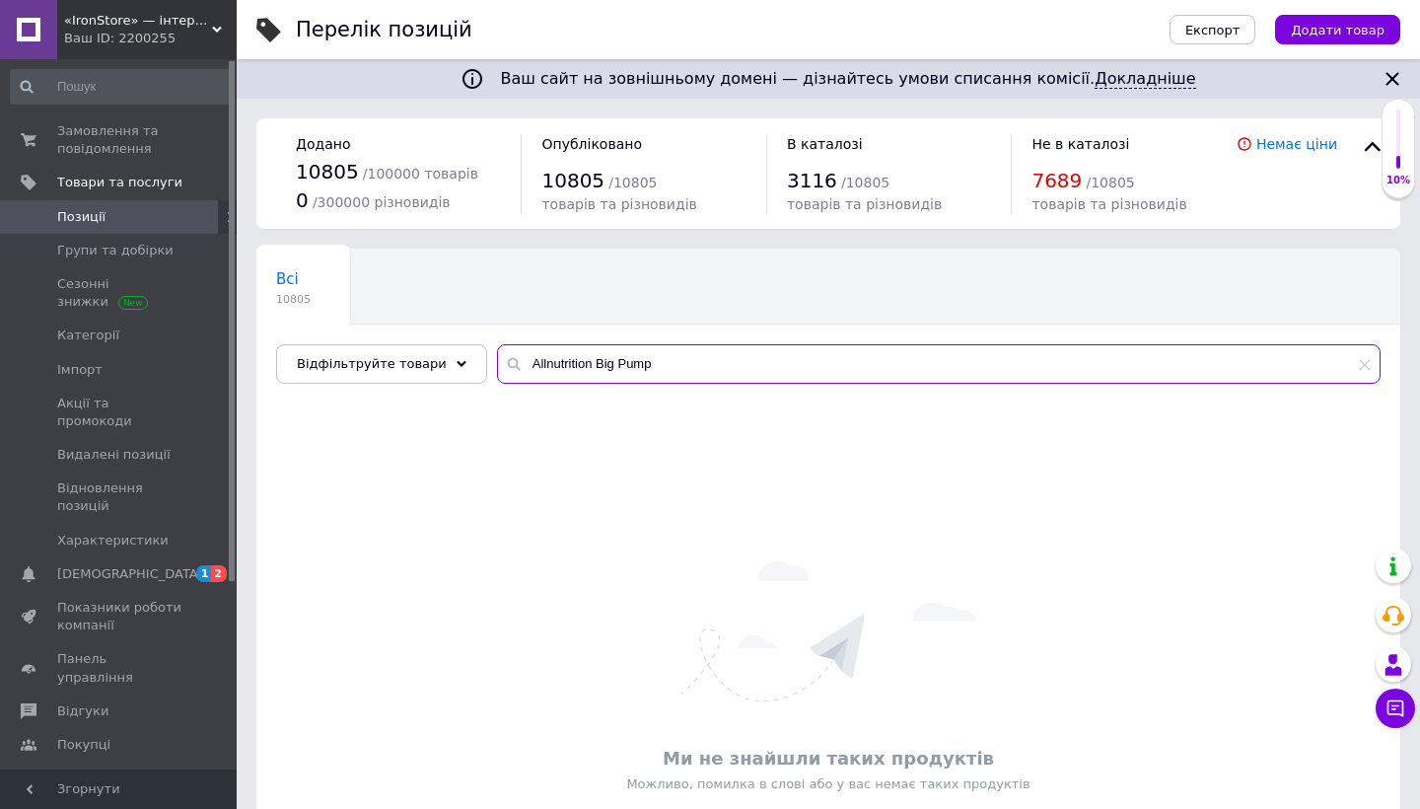
click at [715, 365] on input "Allnutrition Big Pump" at bounding box center [938, 363] width 883 height 39
paste input "oron Boroganic Glycine"
drag, startPoint x: 581, startPoint y: 365, endPoint x: 451, endPoint y: 357, distance: 130.4
click at [451, 359] on div "Відфільтруйте товари Allnutrition Boron Boroganic Glycine" at bounding box center [828, 363] width 1104 height 39
click at [519, 360] on input "Boron Boroganic Glycine" at bounding box center [938, 363] width 883 height 39
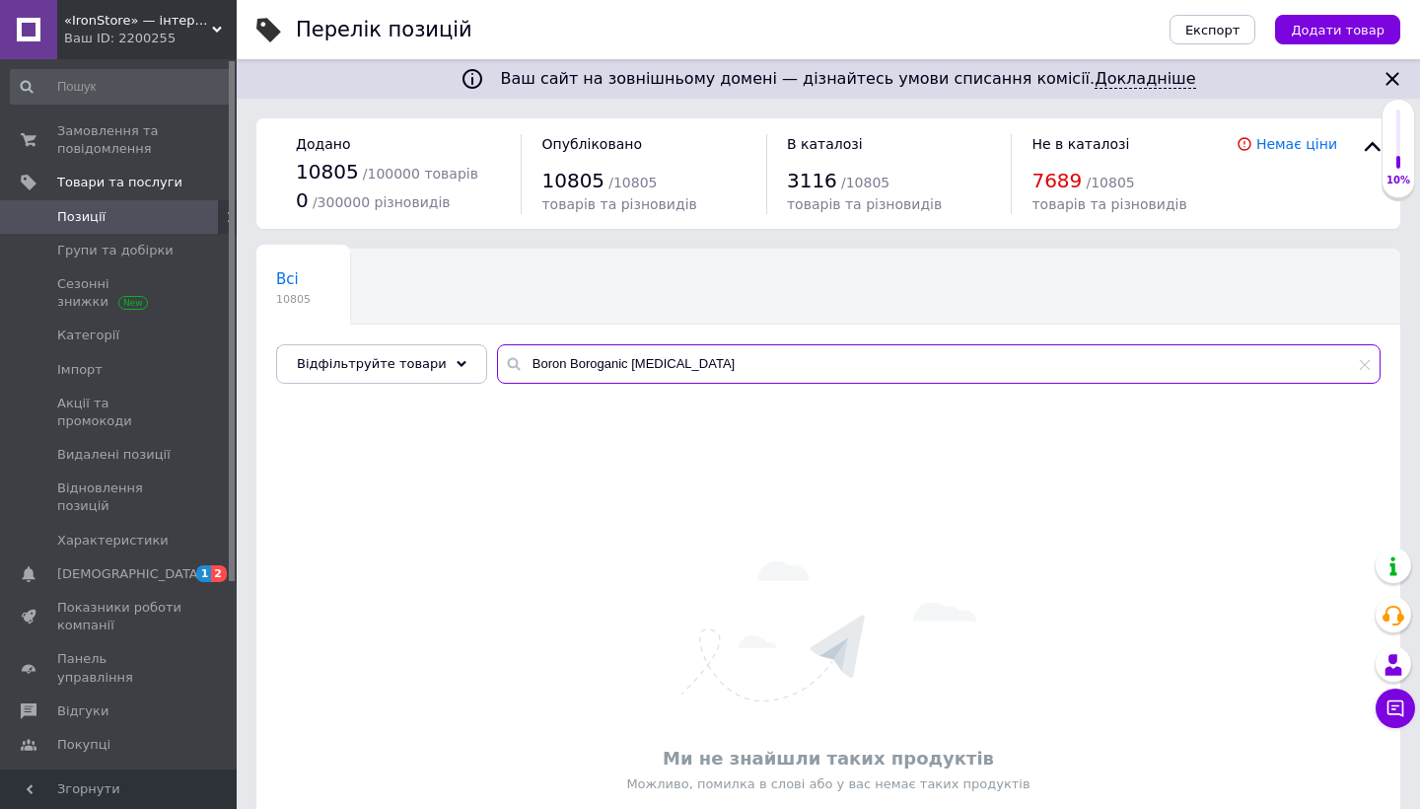
paste input "Swanson"
drag, startPoint x: 610, startPoint y: 364, endPoint x: 785, endPoint y: 364, distance: 174.5
click at [785, 364] on input "Swanson Boron Boroganic Glycine" at bounding box center [938, 363] width 883 height 39
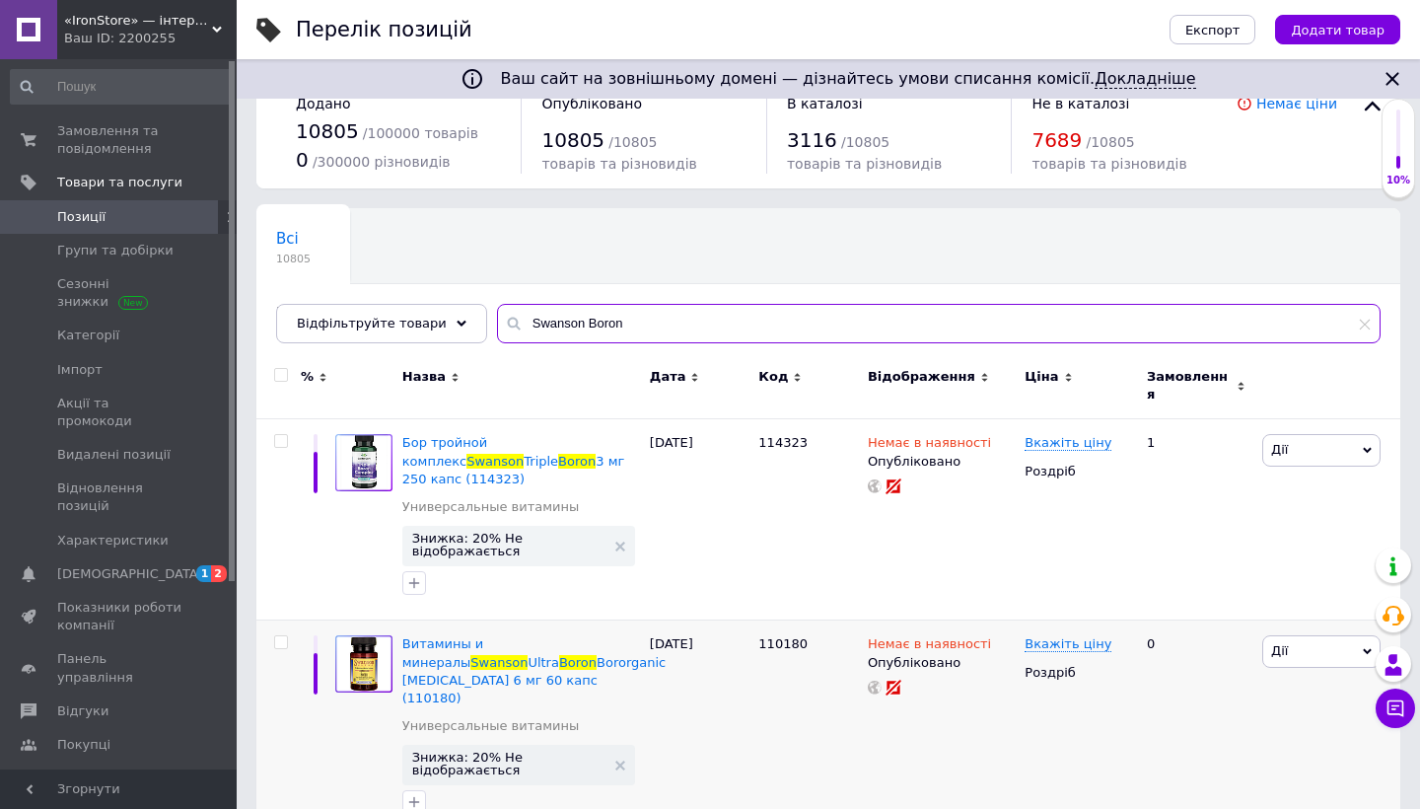
scroll to position [39, 0]
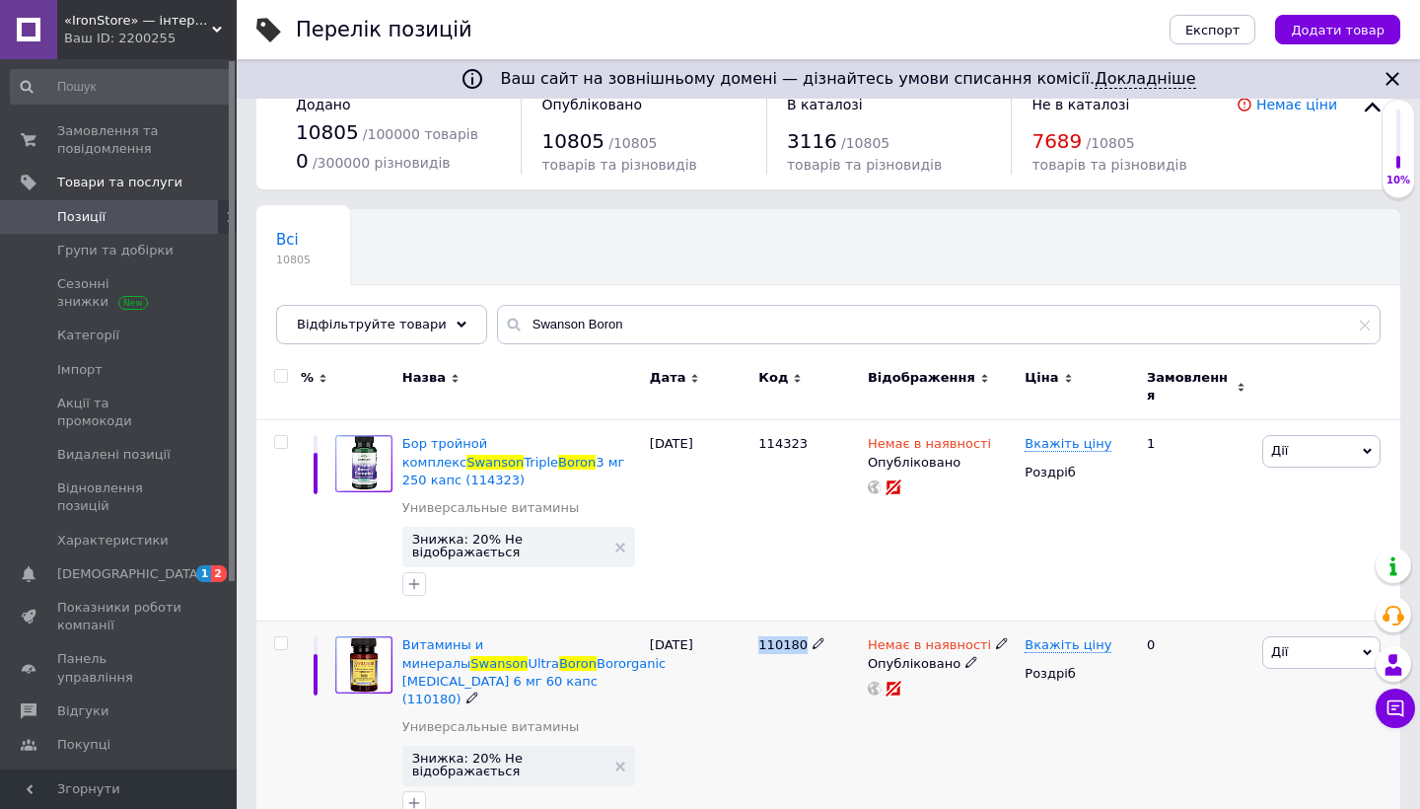
drag, startPoint x: 761, startPoint y: 610, endPoint x: 801, endPoint y: 611, distance: 39.5
click at [801, 637] on span "110180" at bounding box center [782, 644] width 49 height 15
copy span "110180"
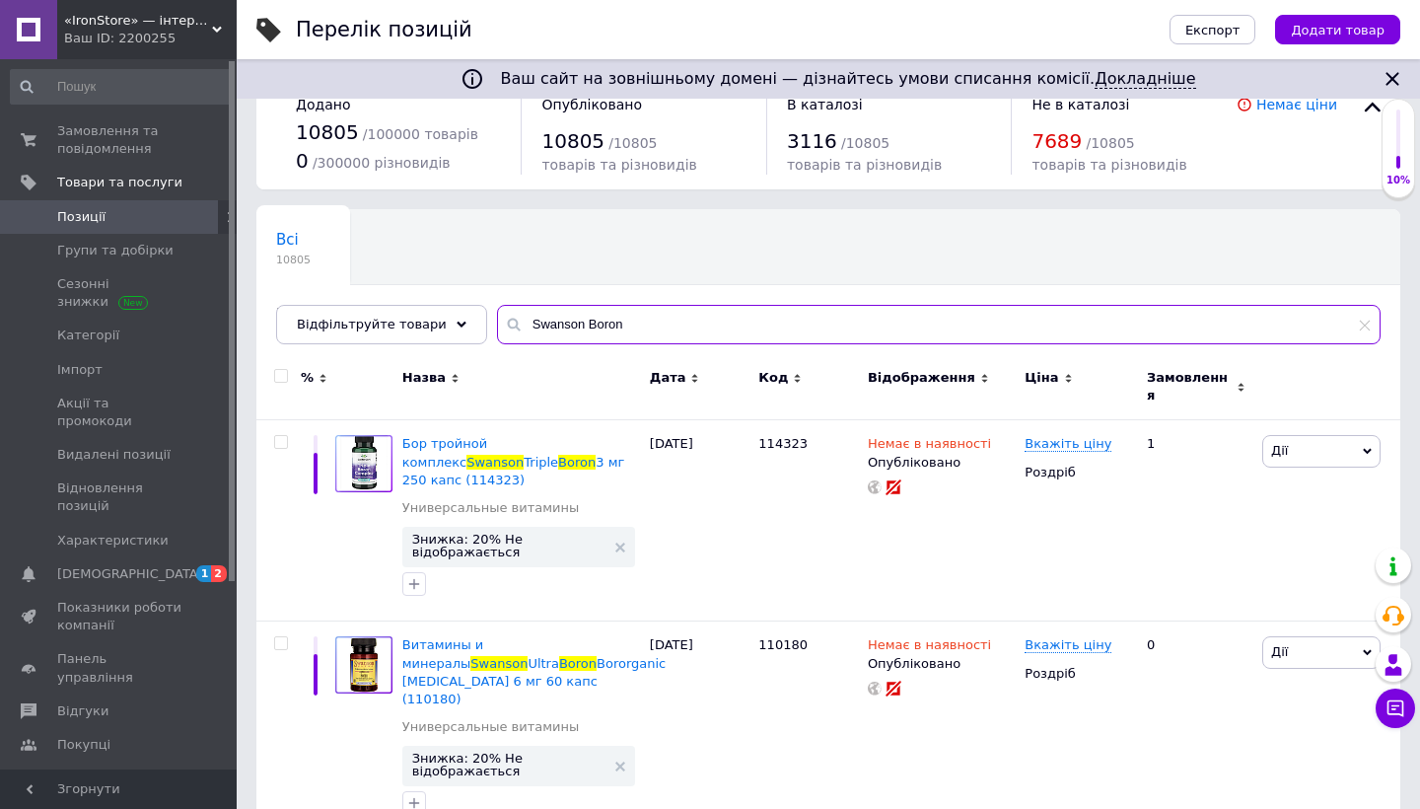
drag, startPoint x: 575, startPoint y: 321, endPoint x: 739, endPoint y: 327, distance: 163.8
click at [739, 327] on input "Swanson Boron" at bounding box center [938, 324] width 883 height 39
paste input "Alpha Lipoic Acide"
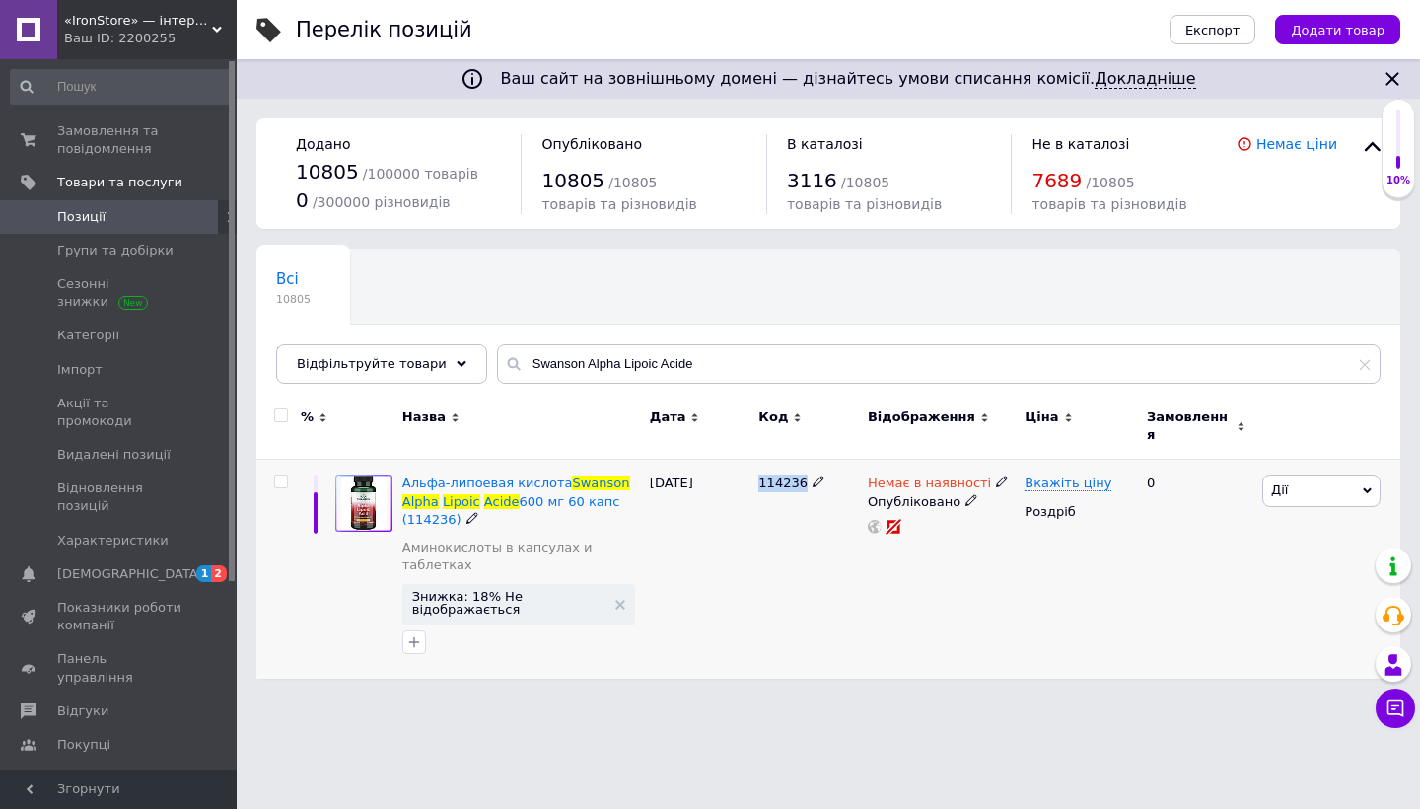
drag, startPoint x: 760, startPoint y: 465, endPoint x: 804, endPoint y: 465, distance: 43.4
click at [804, 474] on div "114236" at bounding box center [808, 483] width 100 height 18
copy span "114236"
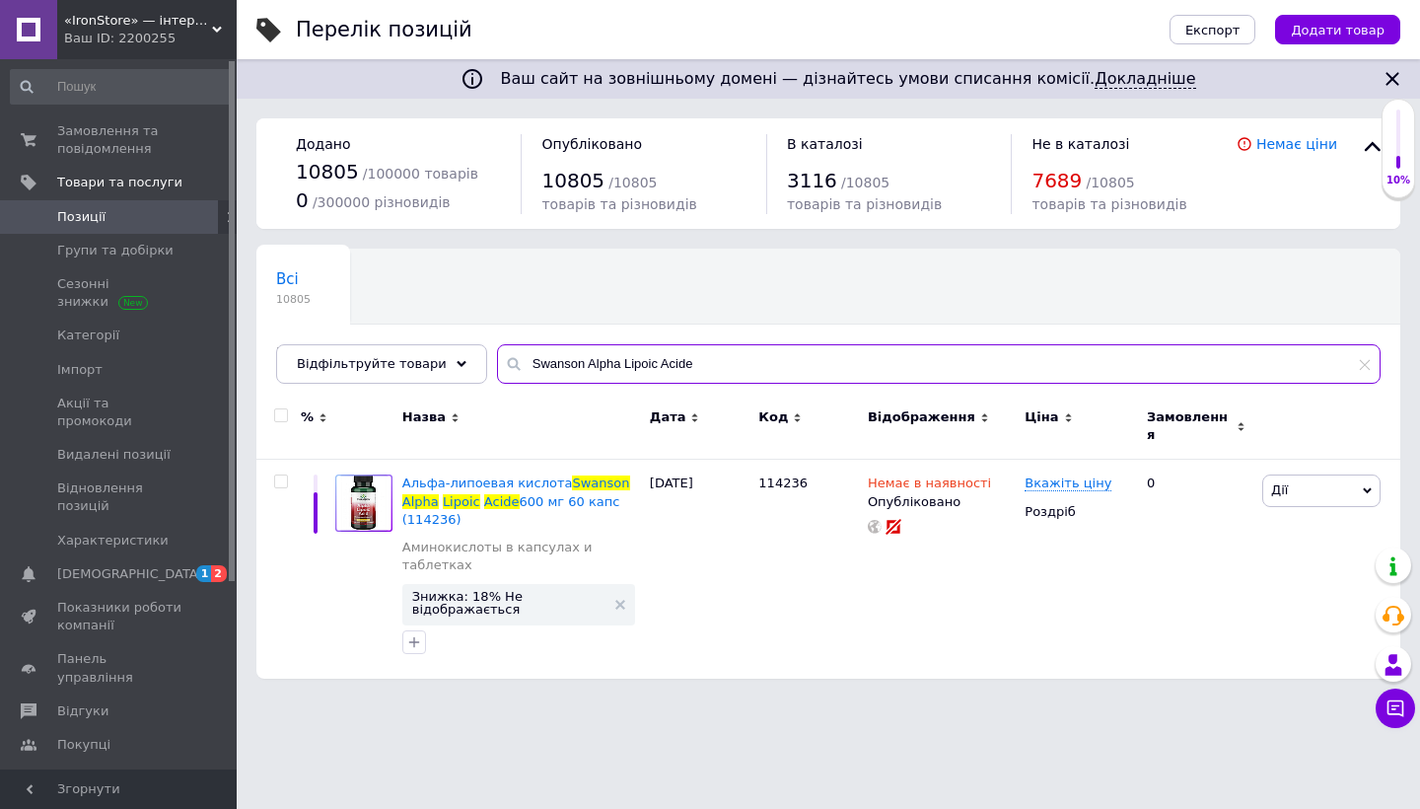
drag, startPoint x: 573, startPoint y: 370, endPoint x: 794, endPoint y: 371, distance: 220.9
click at [794, 371] on input "Swanson Alpha Lipoic Acide" at bounding box center [938, 363] width 883 height 39
paste input "John"
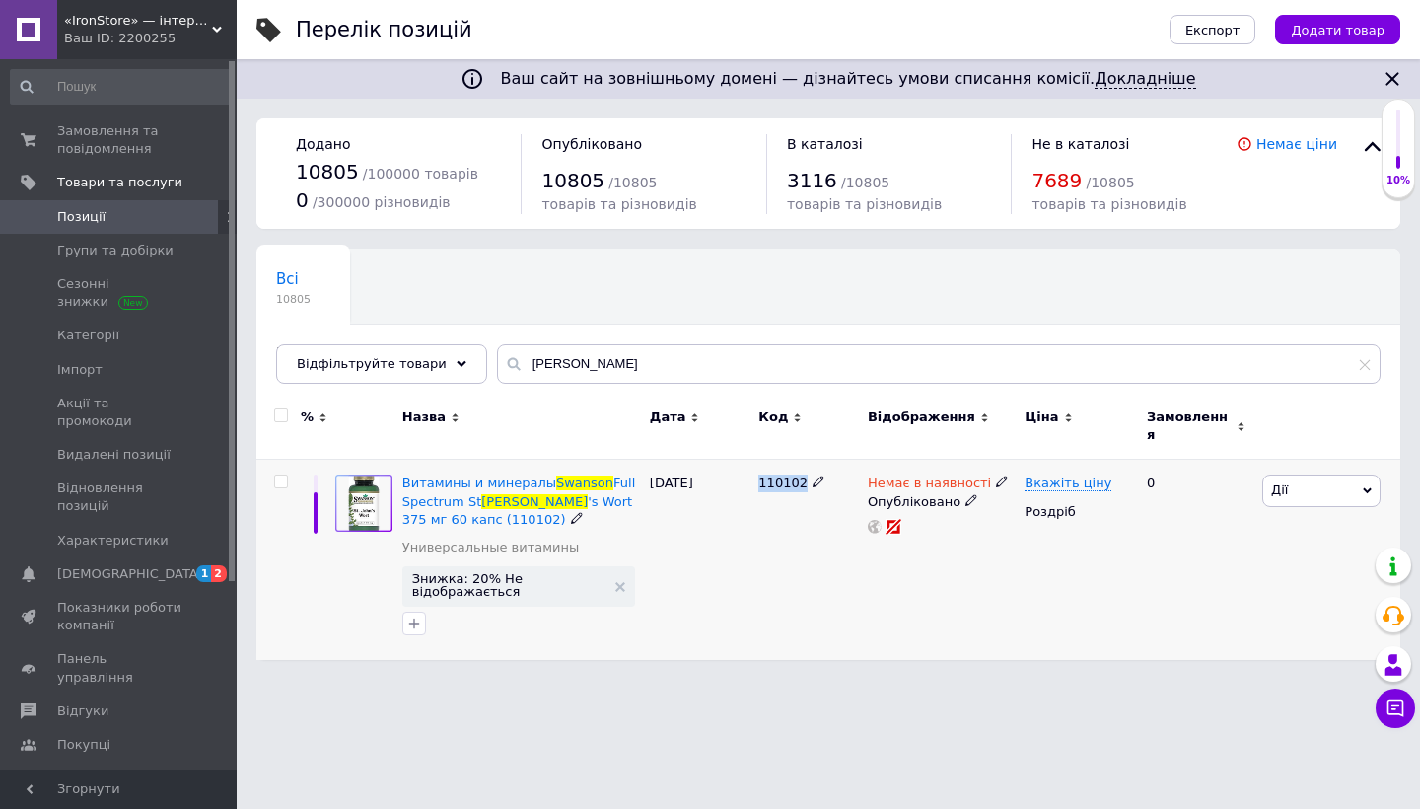
drag, startPoint x: 759, startPoint y: 466, endPoint x: 799, endPoint y: 468, distance: 39.5
click at [800, 475] on span "110102" at bounding box center [782, 482] width 49 height 15
copy span "110102"
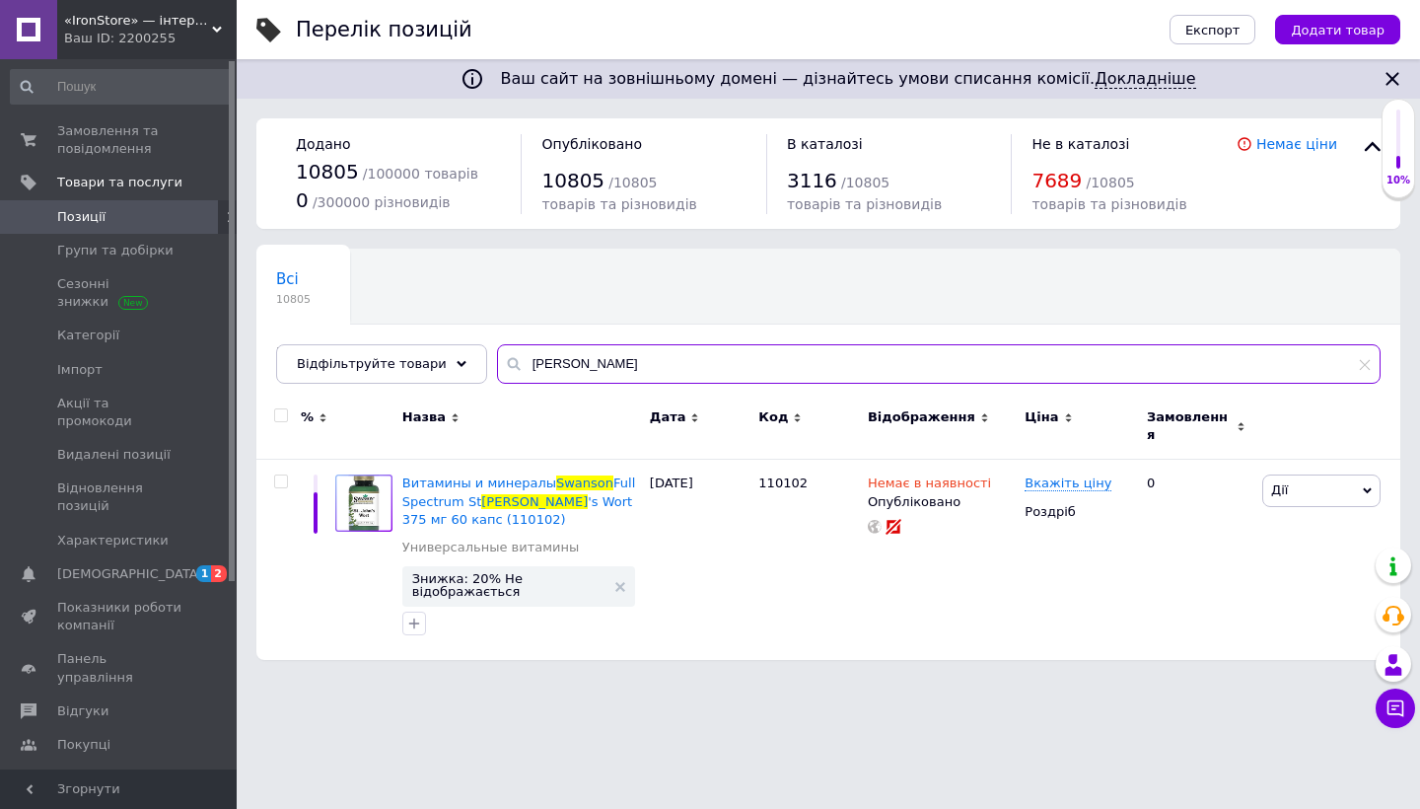
drag, startPoint x: 576, startPoint y: 365, endPoint x: 676, endPoint y: 365, distance: 100.6
click at [676, 365] on input "Swanson John" at bounding box center [938, 363] width 883 height 39
paste input "Diosmi"
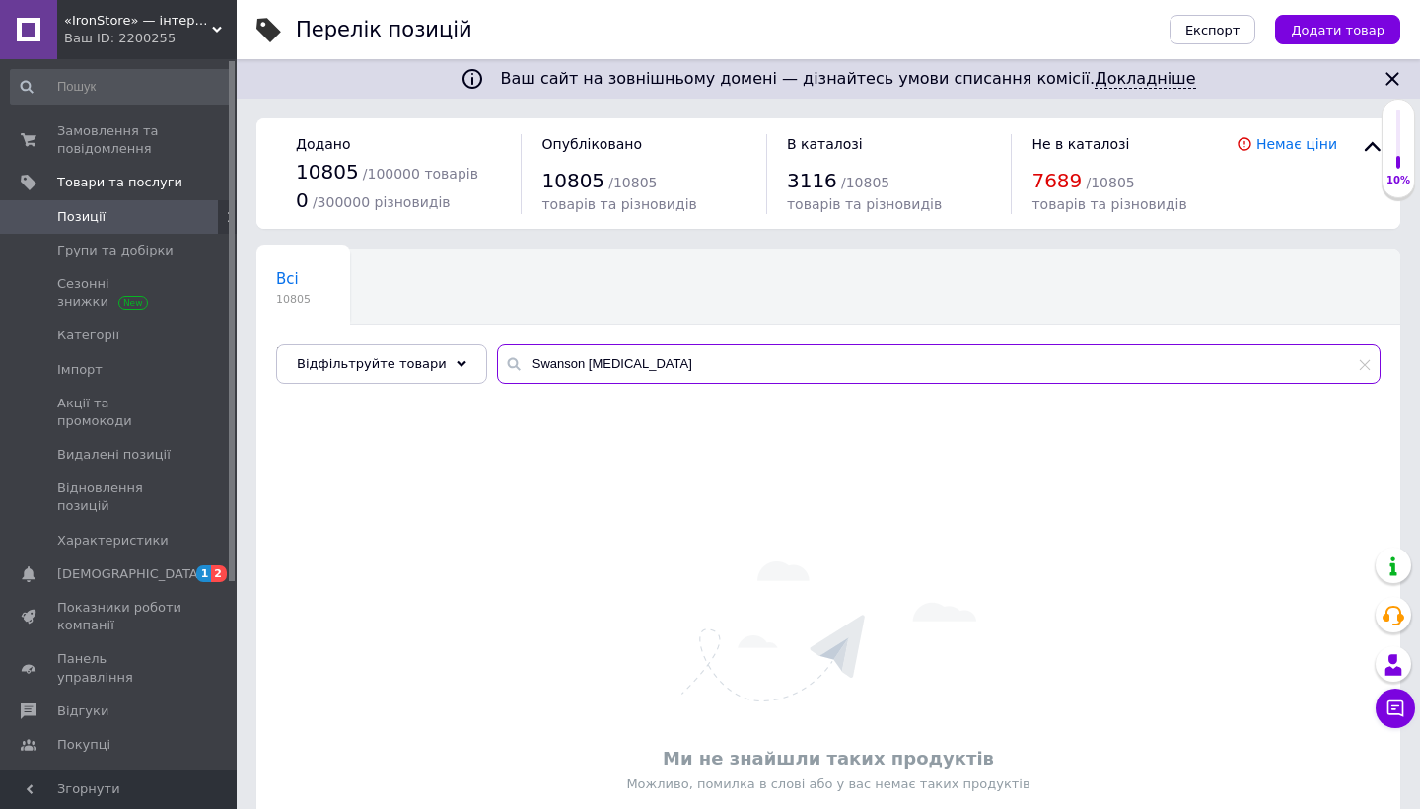
drag, startPoint x: 575, startPoint y: 360, endPoint x: 691, endPoint y: 363, distance: 116.4
click at [691, 363] on input "Swanson Diosmin" at bounding box center [938, 363] width 883 height 39
paste input "Hesperid"
drag, startPoint x: 577, startPoint y: 359, endPoint x: 715, endPoint y: 359, distance: 138.0
click at [716, 359] on input "Swanson Hesperidin" at bounding box center [938, 363] width 883 height 39
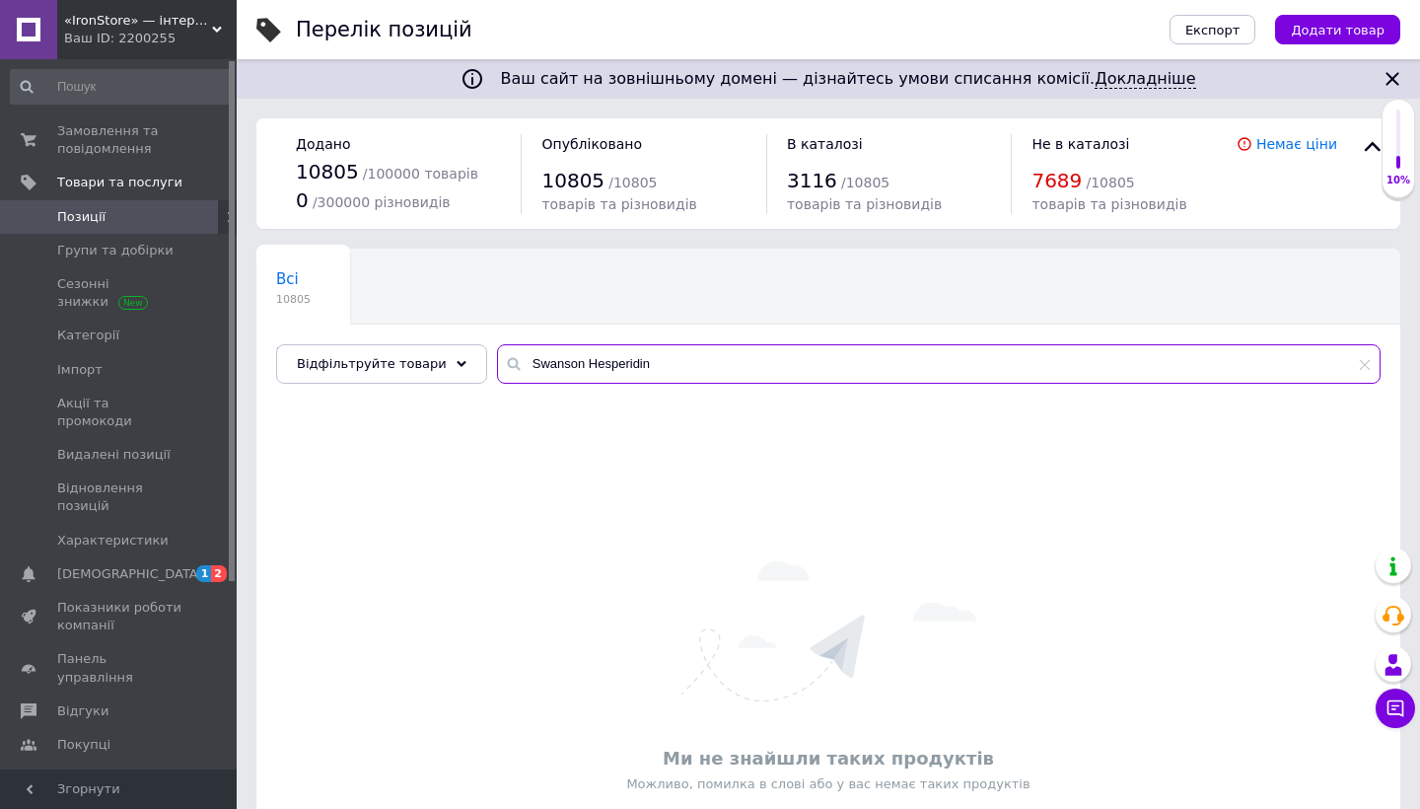
paste input "Aloe Vera Gel"
drag, startPoint x: 603, startPoint y: 360, endPoint x: 772, endPoint y: 360, distance: 168.6
click at [771, 360] on input "Swanson Aloe Vera Gel" at bounding box center [938, 363] width 883 height 39
drag, startPoint x: 573, startPoint y: 365, endPoint x: 641, endPoint y: 364, distance: 68.0
click at [641, 364] on input "Swanson Aloe" at bounding box center [938, 363] width 883 height 39
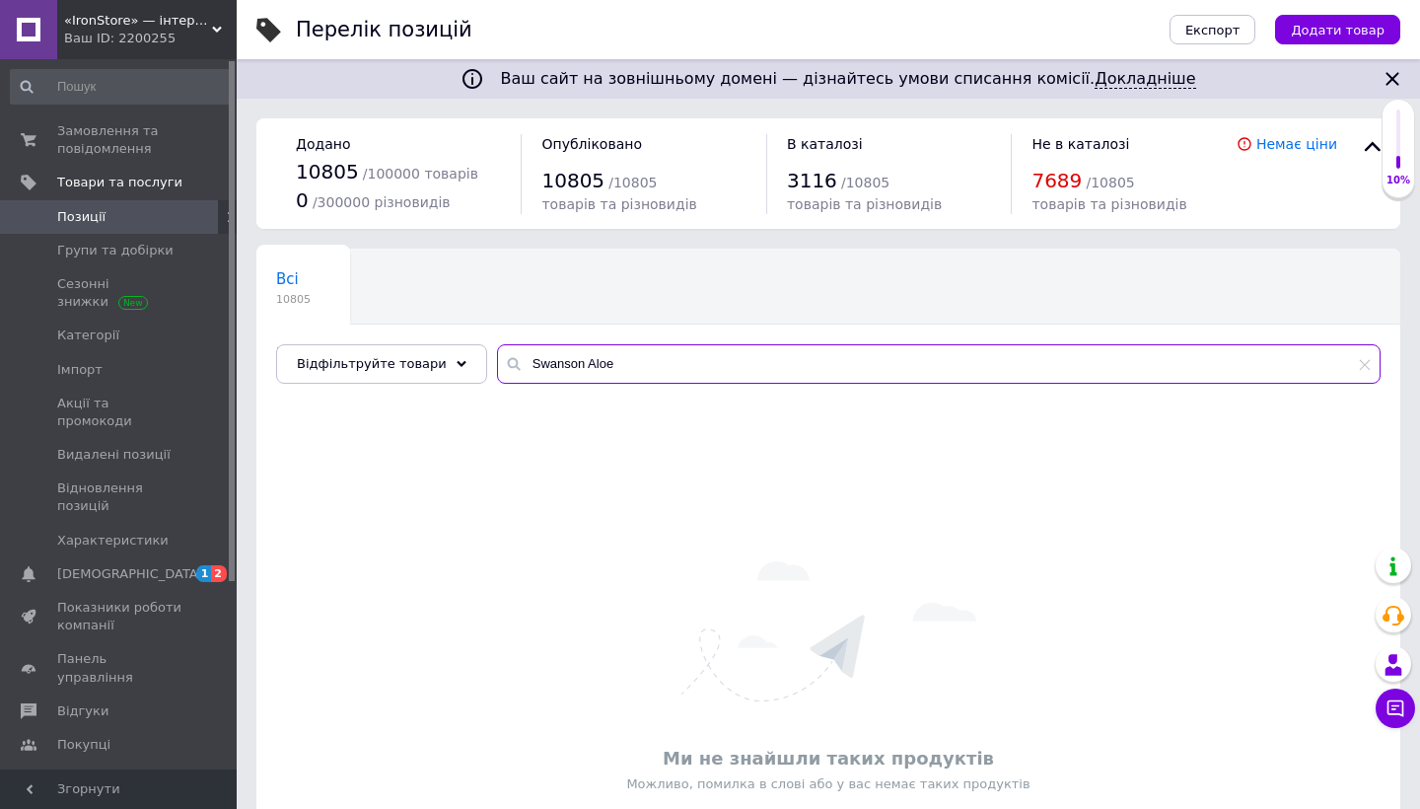
paste input "P-5-P"
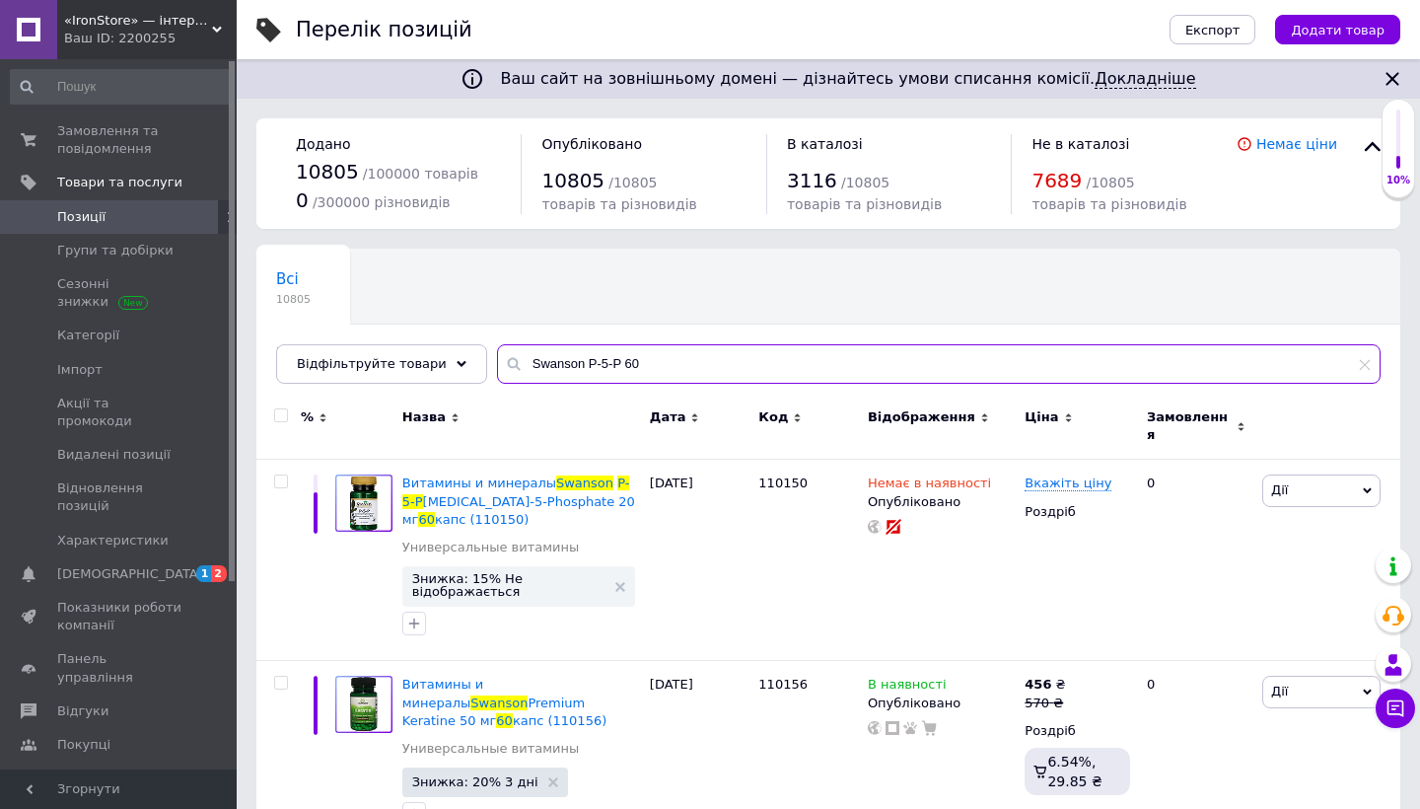
drag, startPoint x: 572, startPoint y: 360, endPoint x: 740, endPoint y: 355, distance: 167.7
click at [740, 356] on input "Swanson P-5-P 60" at bounding box center [938, 363] width 883 height 39
paste input "Sacharomyces Boulardii"
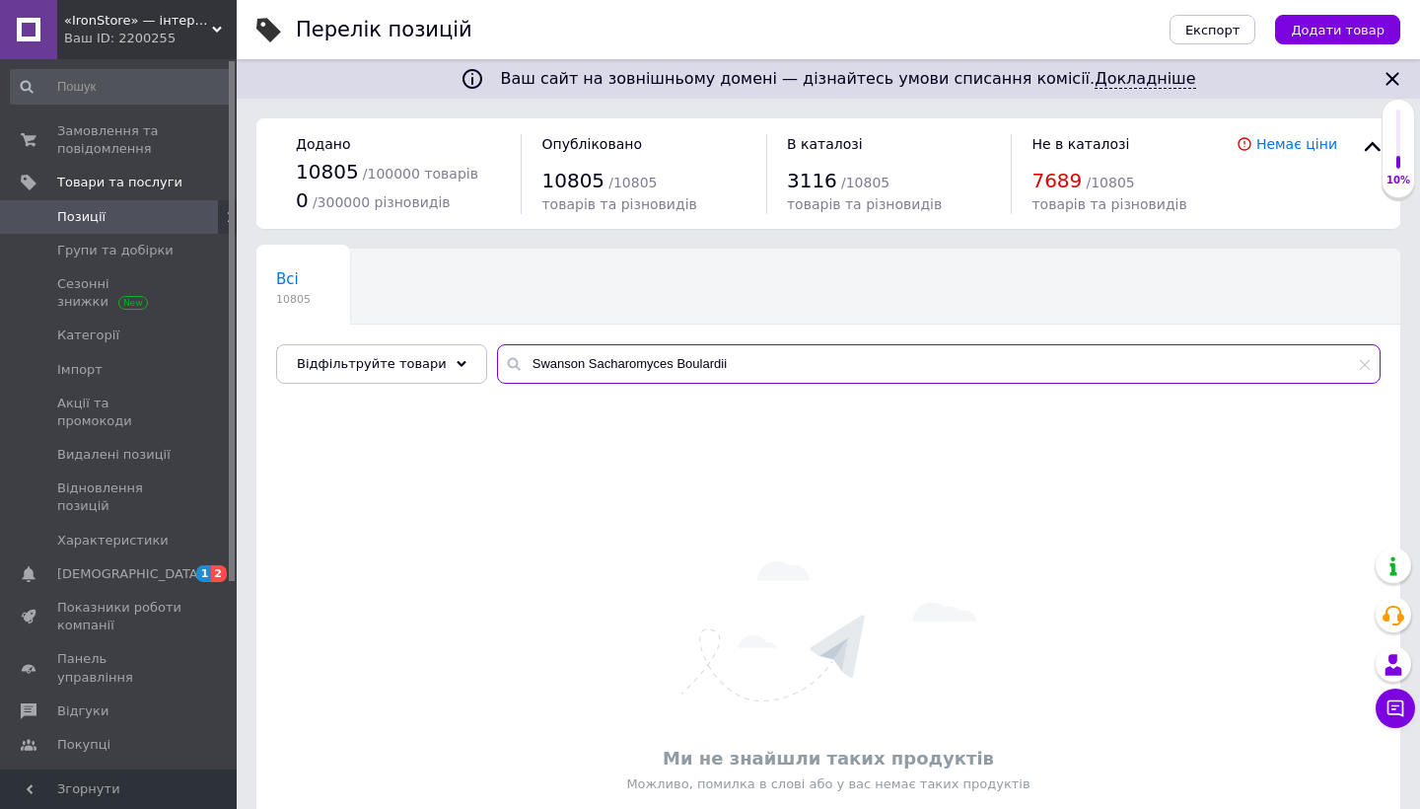
drag, startPoint x: 663, startPoint y: 361, endPoint x: 828, endPoint y: 367, distance: 165.8
click at [827, 366] on input "Swanson Sacharomyces Boulardii" at bounding box center [938, 363] width 883 height 39
drag, startPoint x: 578, startPoint y: 359, endPoint x: 750, endPoint y: 360, distance: 172.6
click at [750, 360] on input "Swanson Sacharomyces" at bounding box center [938, 363] width 883 height 39
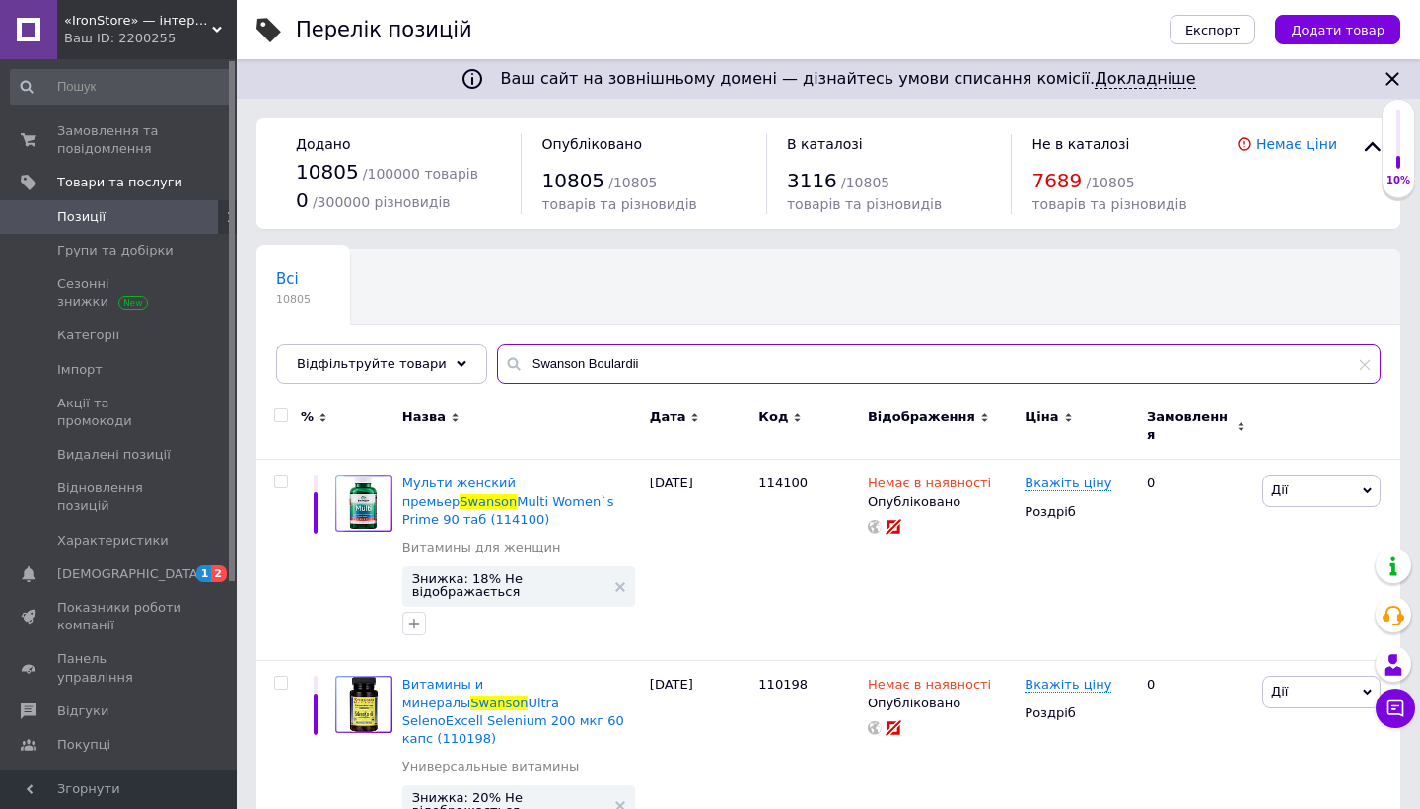
drag, startPoint x: 576, startPoint y: 357, endPoint x: 690, endPoint y: 365, distance: 114.7
click at [689, 365] on input "Swanson Boulardii" at bounding box center [938, 363] width 883 height 39
paste input "Q10"
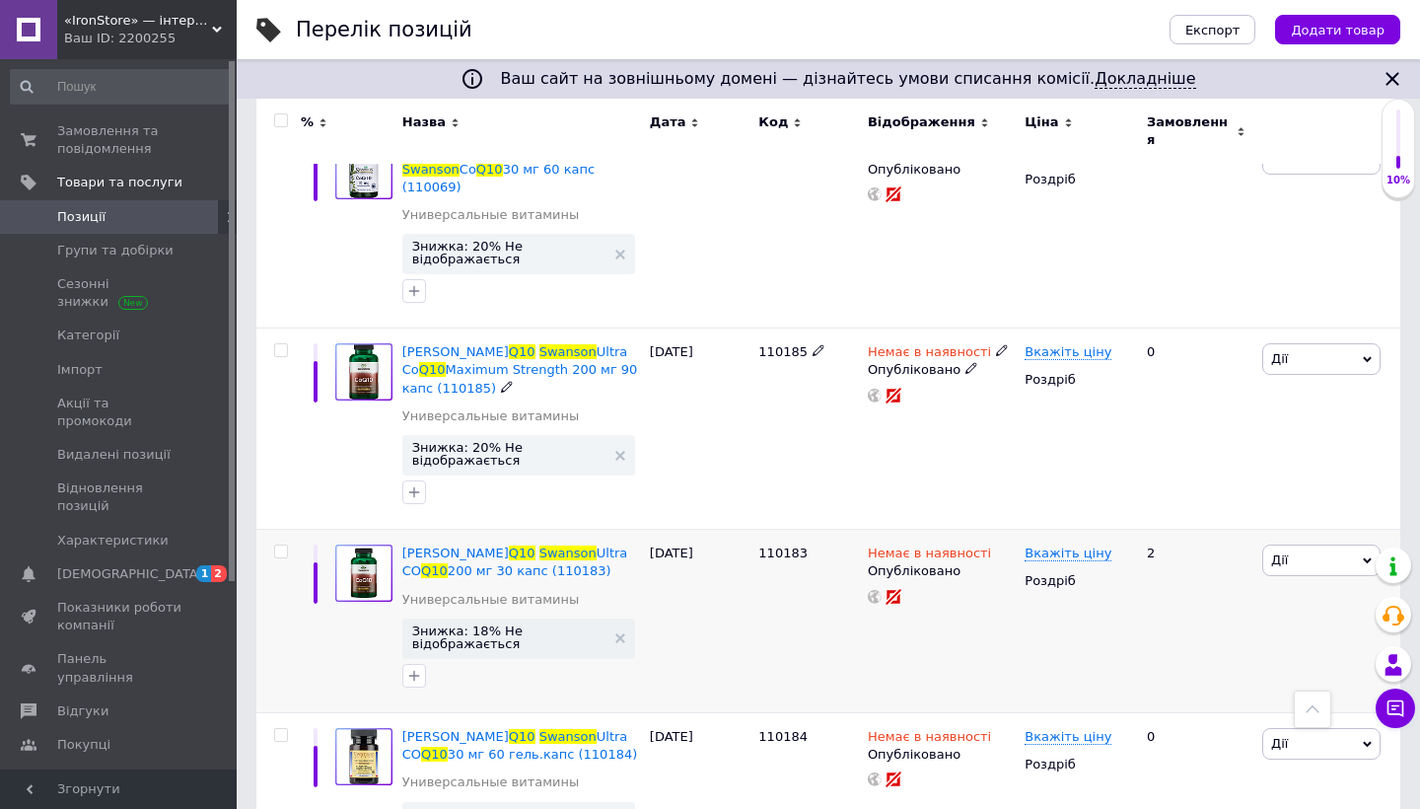
scroll to position [543, 0]
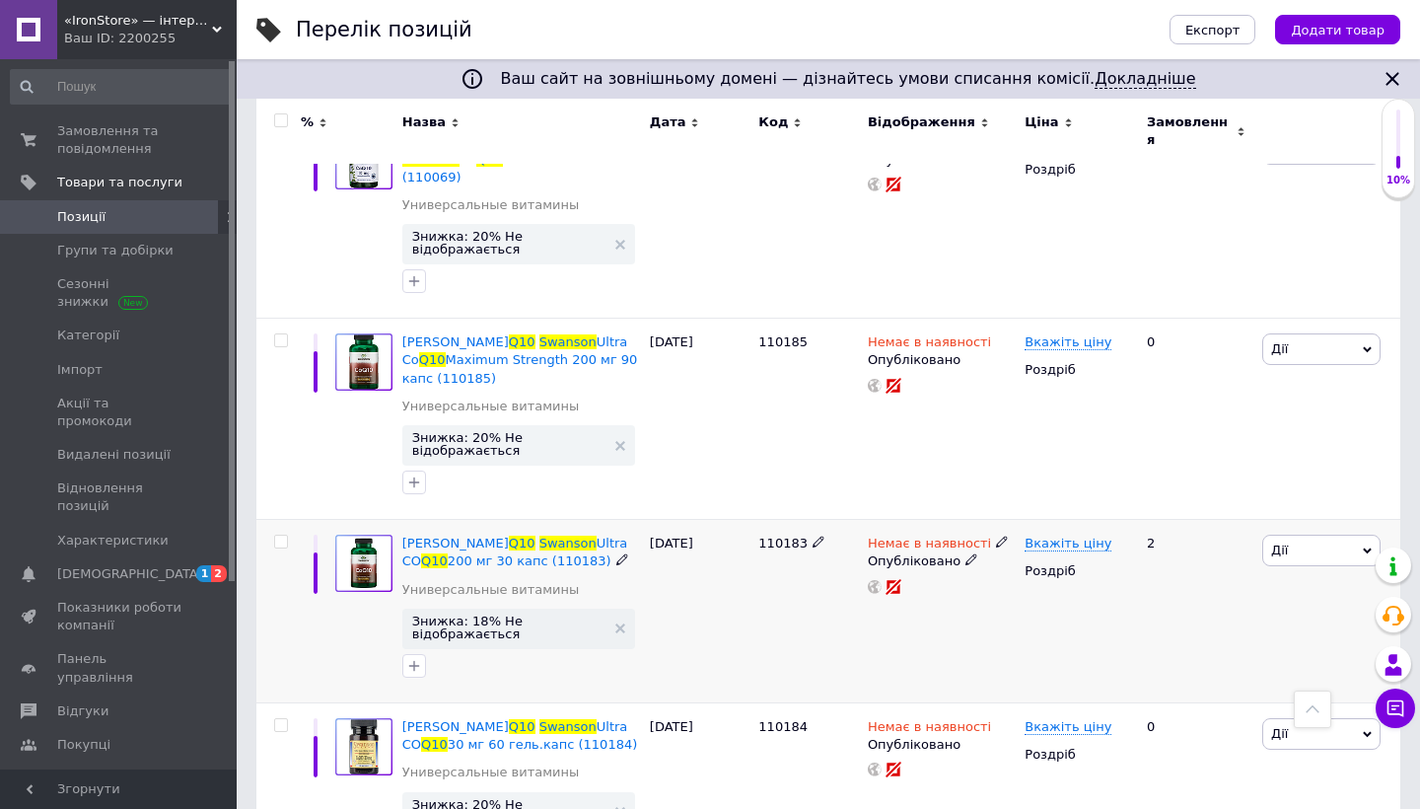
drag, startPoint x: 750, startPoint y: 495, endPoint x: 788, endPoint y: 493, distance: 37.5
click at [788, 520] on div "Коэнзим Q10 Swanson Ultra CO Q10 200 мг 30 капс (110183) Универсальные витамины…" at bounding box center [828, 611] width 1144 height 183
click at [788, 520] on div "110183" at bounding box center [807, 611] width 109 height 183
drag, startPoint x: 759, startPoint y: 488, endPoint x: 800, endPoint y: 489, distance: 40.4
click at [800, 535] on span "110183" at bounding box center [782, 542] width 49 height 15
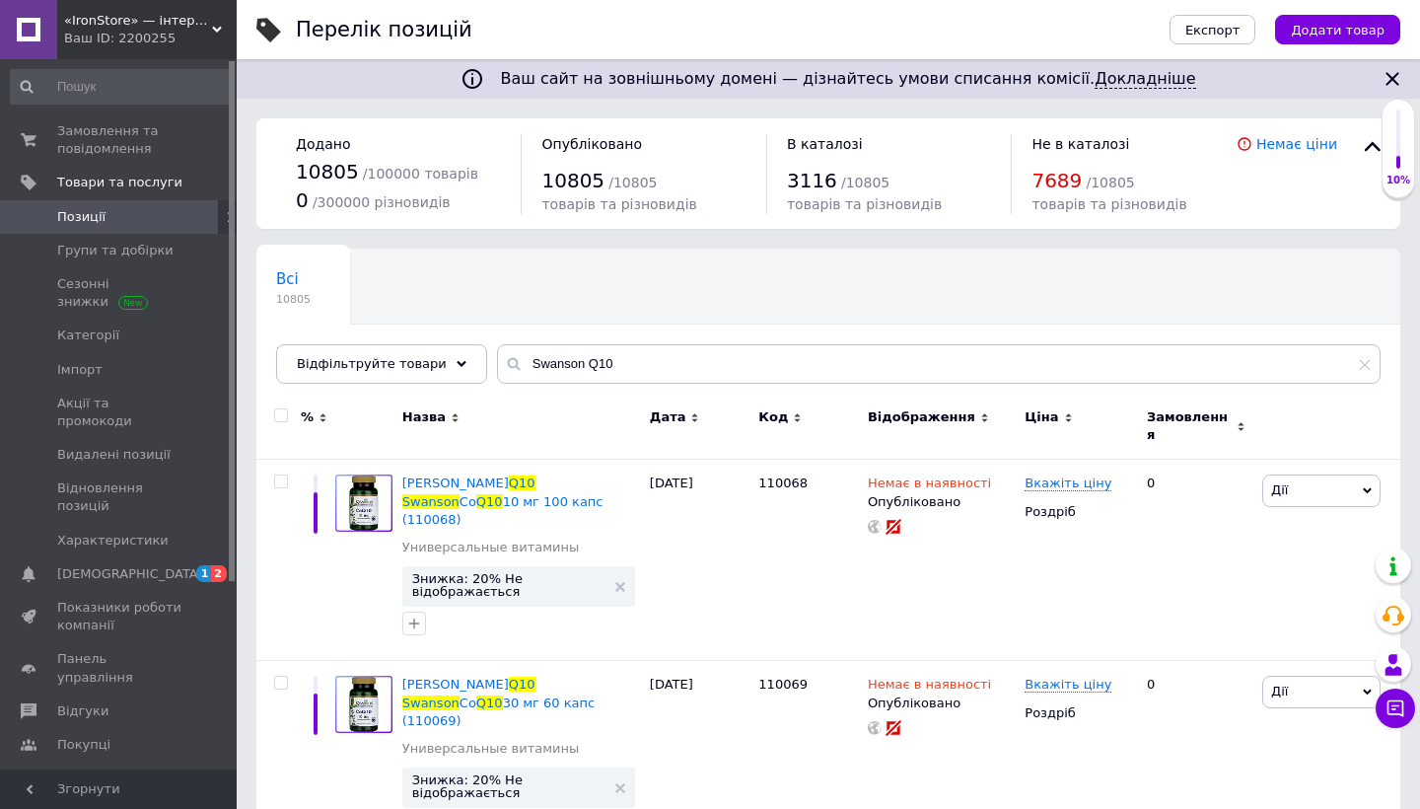
scroll to position [0, 0]
drag, startPoint x: 573, startPoint y: 365, endPoint x: 678, endPoint y: 379, distance: 106.4
click at [676, 379] on input "Swanson Q10" at bounding box center [938, 363] width 883 height 39
paste input "Boulardii"
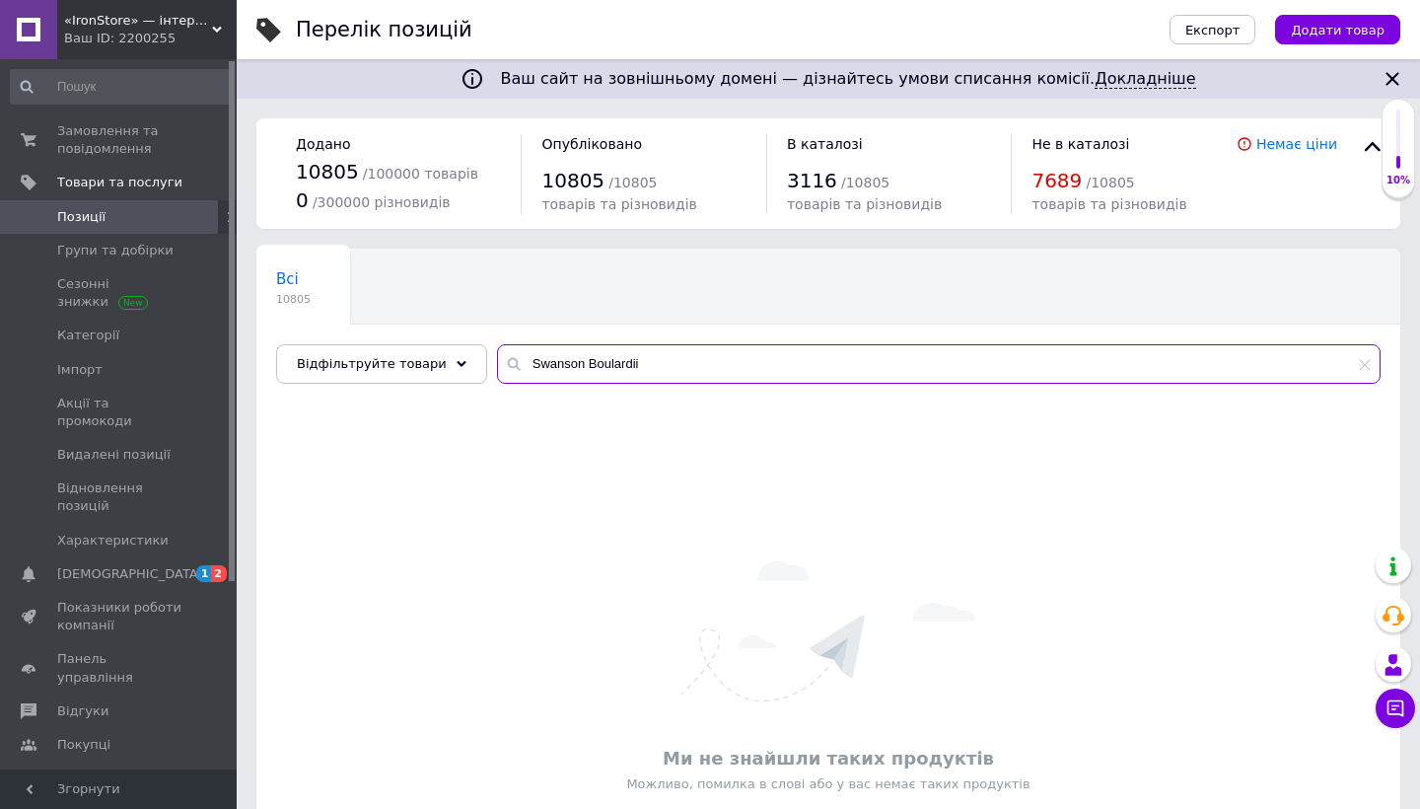
drag, startPoint x: 574, startPoint y: 365, endPoint x: 774, endPoint y: 365, distance: 200.2
click at [774, 365] on input "Swanson Boulardii" at bounding box center [938, 363] width 883 height 39
paste input "lack Walnut Hull"
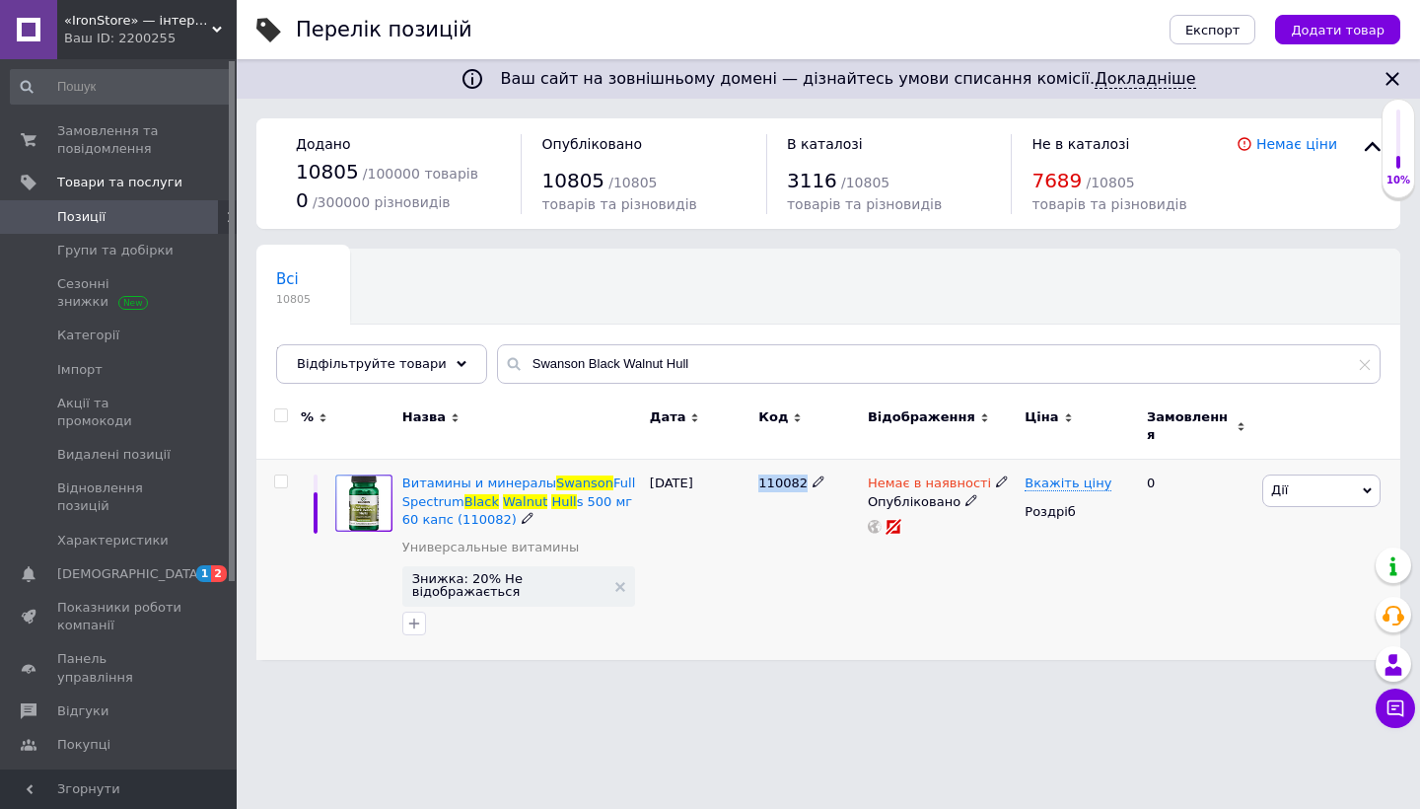
drag, startPoint x: 759, startPoint y: 467, endPoint x: 807, endPoint y: 468, distance: 47.3
click at [807, 474] on div "110082" at bounding box center [808, 483] width 100 height 18
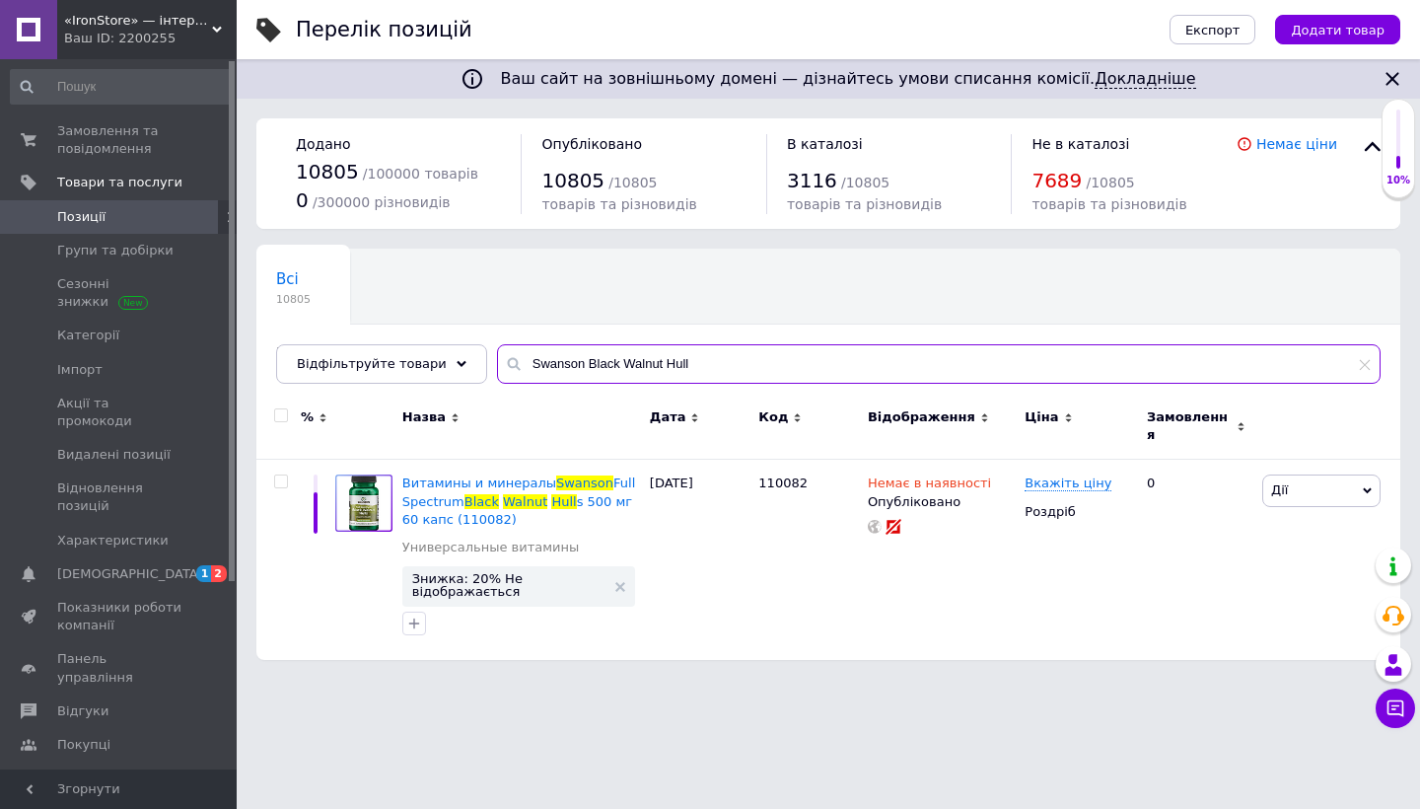
drag, startPoint x: 576, startPoint y: 362, endPoint x: 749, endPoint y: 376, distance: 174.1
click at [748, 375] on input "Swanson Black Walnut Hull" at bounding box center [938, 363] width 883 height 39
paste input "Taurine 500"
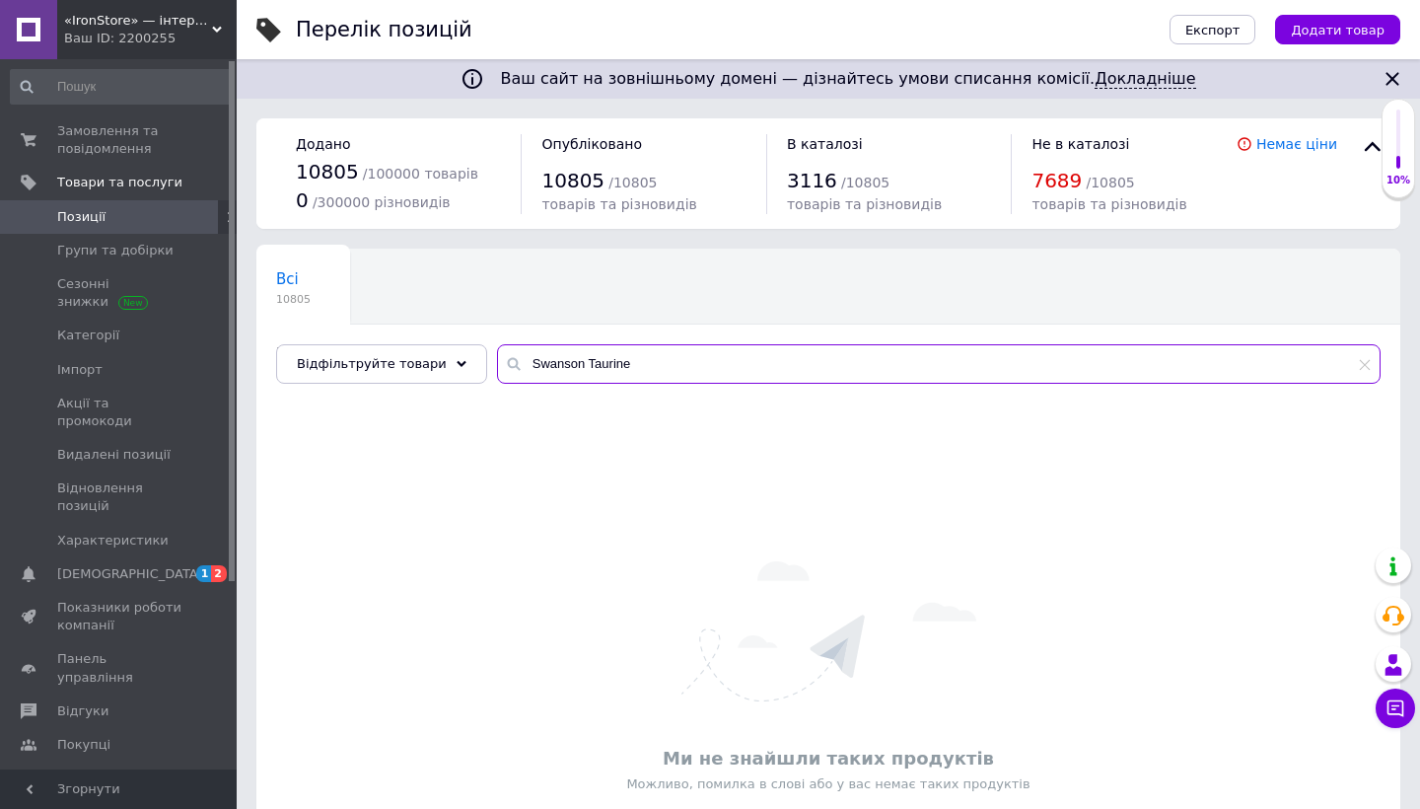
drag, startPoint x: 577, startPoint y: 365, endPoint x: 661, endPoint y: 368, distance: 83.9
click at [662, 369] on input "Swanson Taurine" at bounding box center [938, 363] width 883 height 39
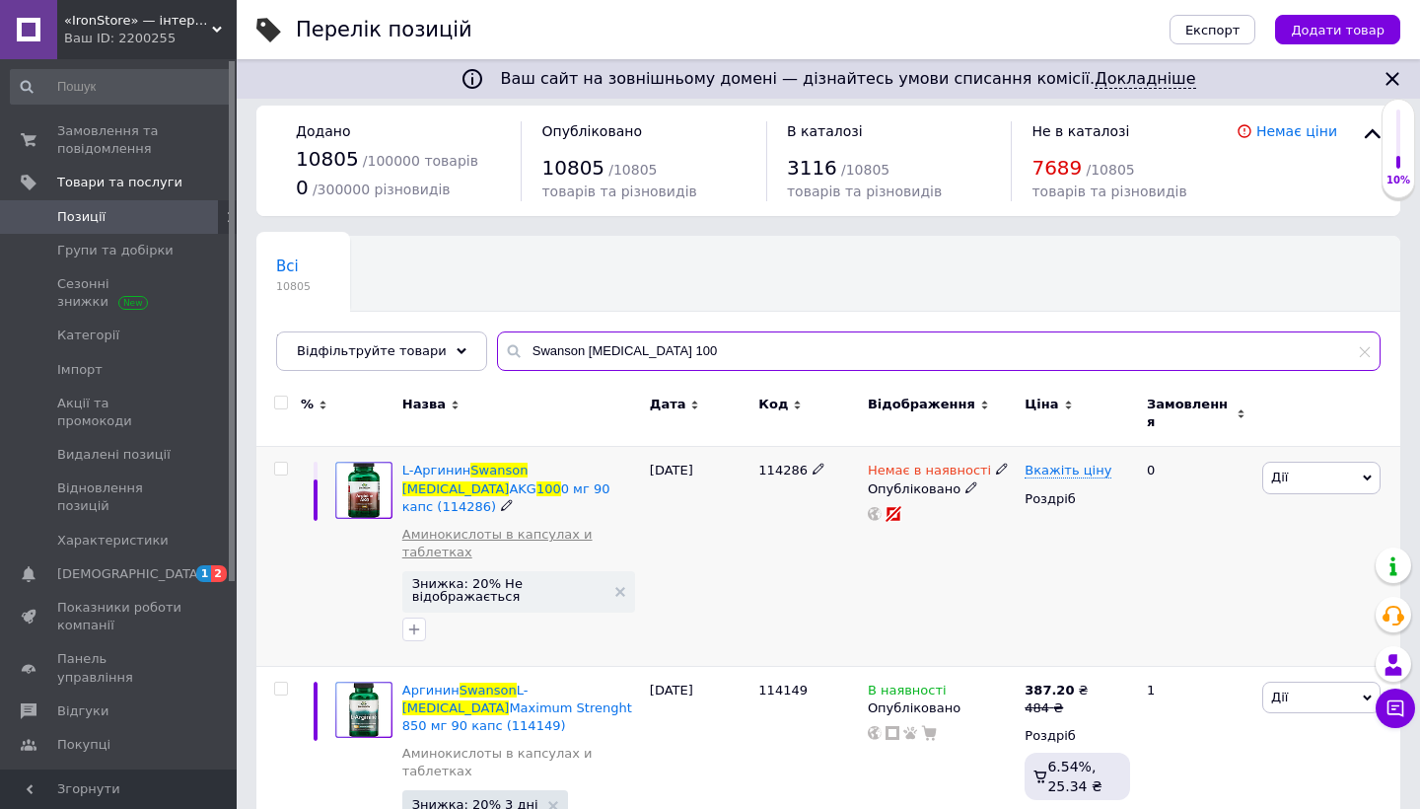
scroll to position [12, 0]
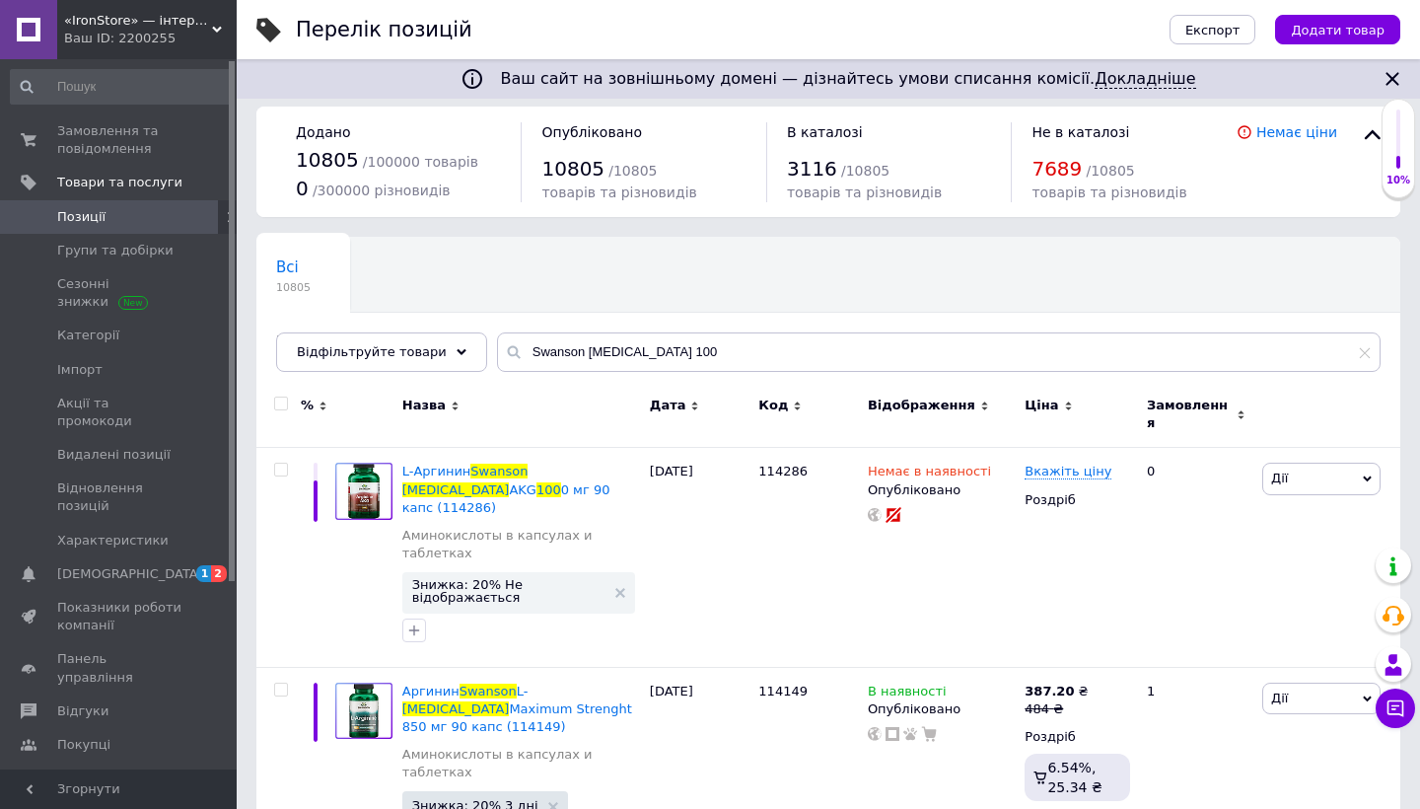
drag, startPoint x: 584, startPoint y: 456, endPoint x: 678, endPoint y: 357, distance: 136.7
click at [678, 357] on input "Swanson Arginine 100" at bounding box center [938, 351] width 883 height 39
paste input "Tryptophan 5"
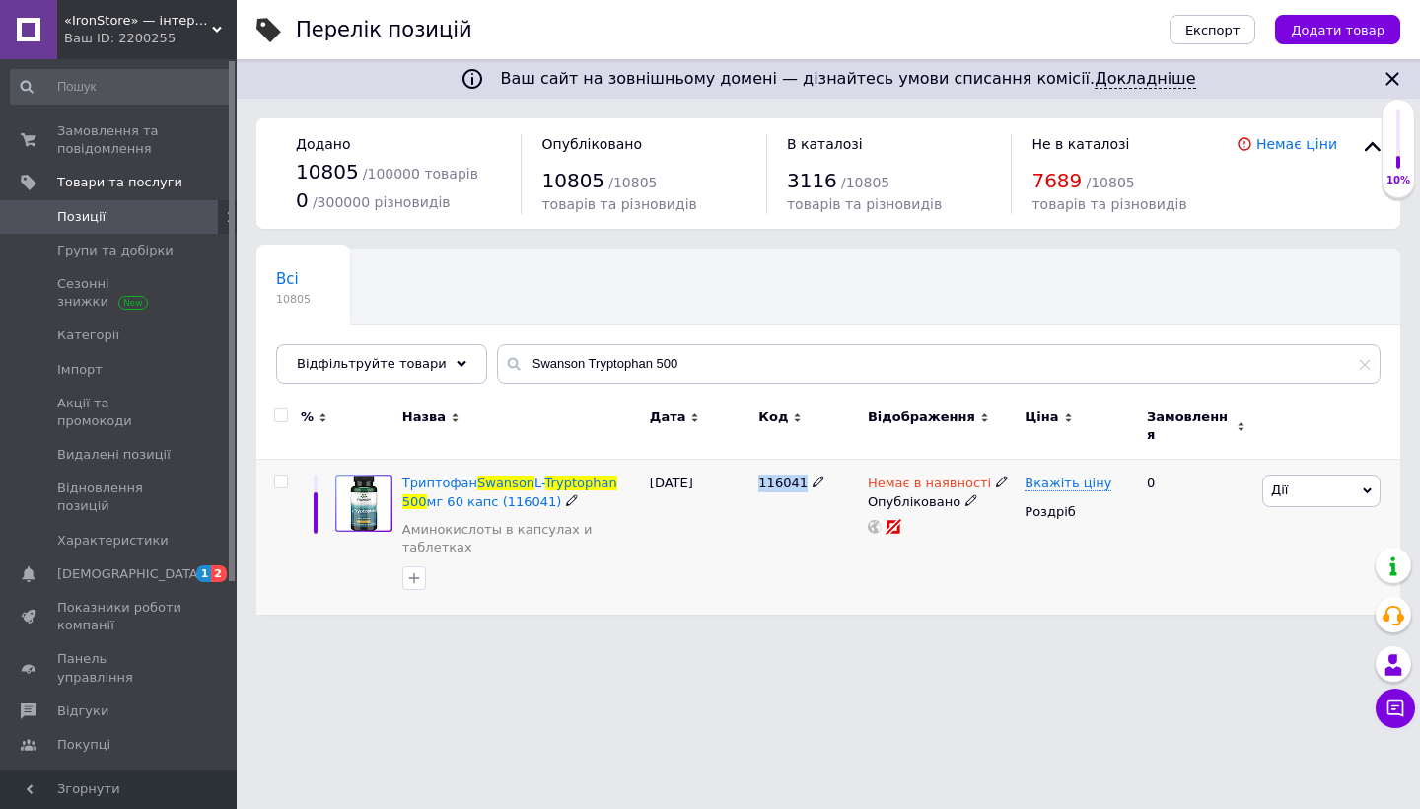
drag, startPoint x: 758, startPoint y: 472, endPoint x: 802, endPoint y: 472, distance: 43.4
click at [802, 472] on div "116041" at bounding box center [807, 536] width 109 height 155
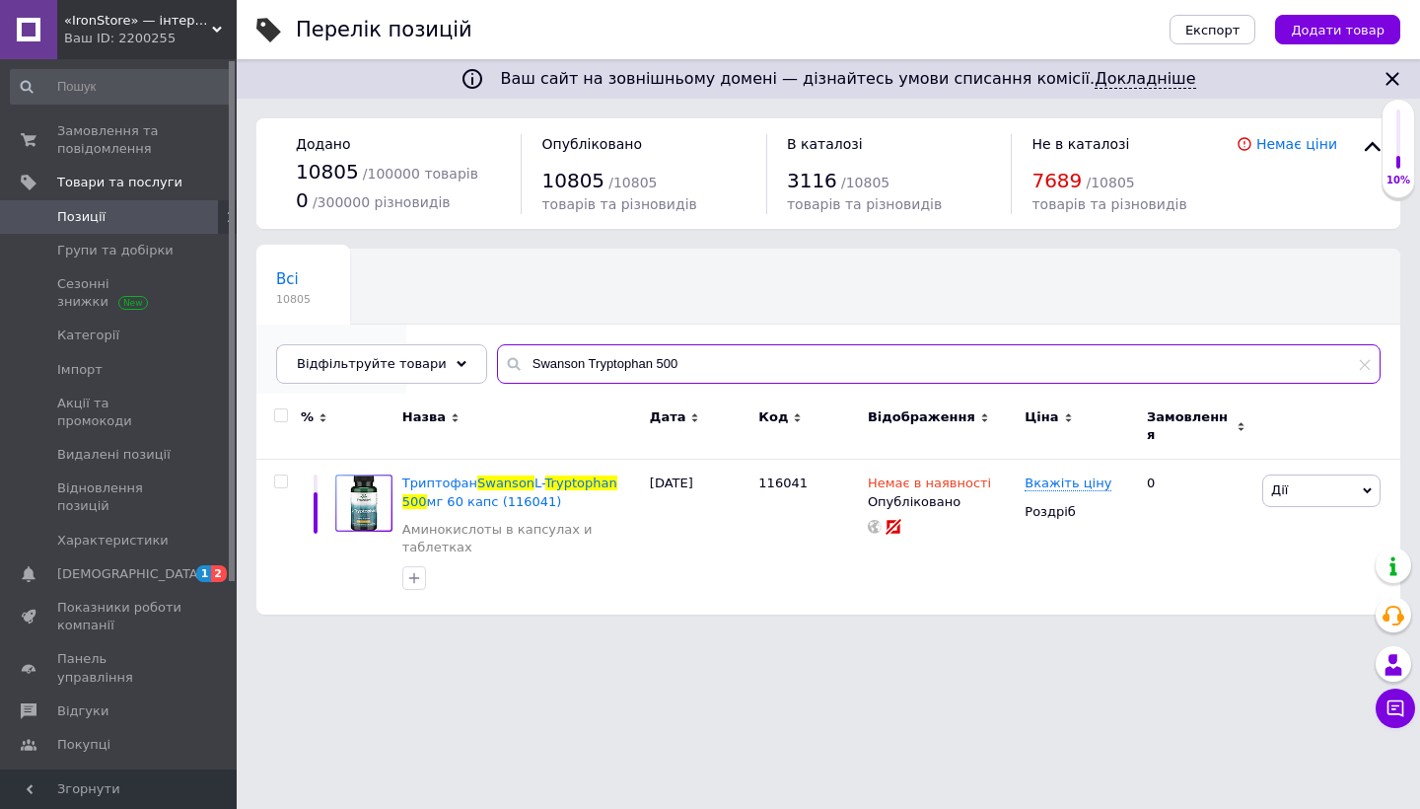
drag, startPoint x: 675, startPoint y: 372, endPoint x: 456, endPoint y: 309, distance: 228.8
click at [456, 309] on div "Всі 10805 В наявності 3112 Видалити Редагувати Ok Відфільтровано... Зберегти Ні…" at bounding box center [828, 315] width 1144 height 135
paste input "Allnutrition Glutamine Recovery Amino"
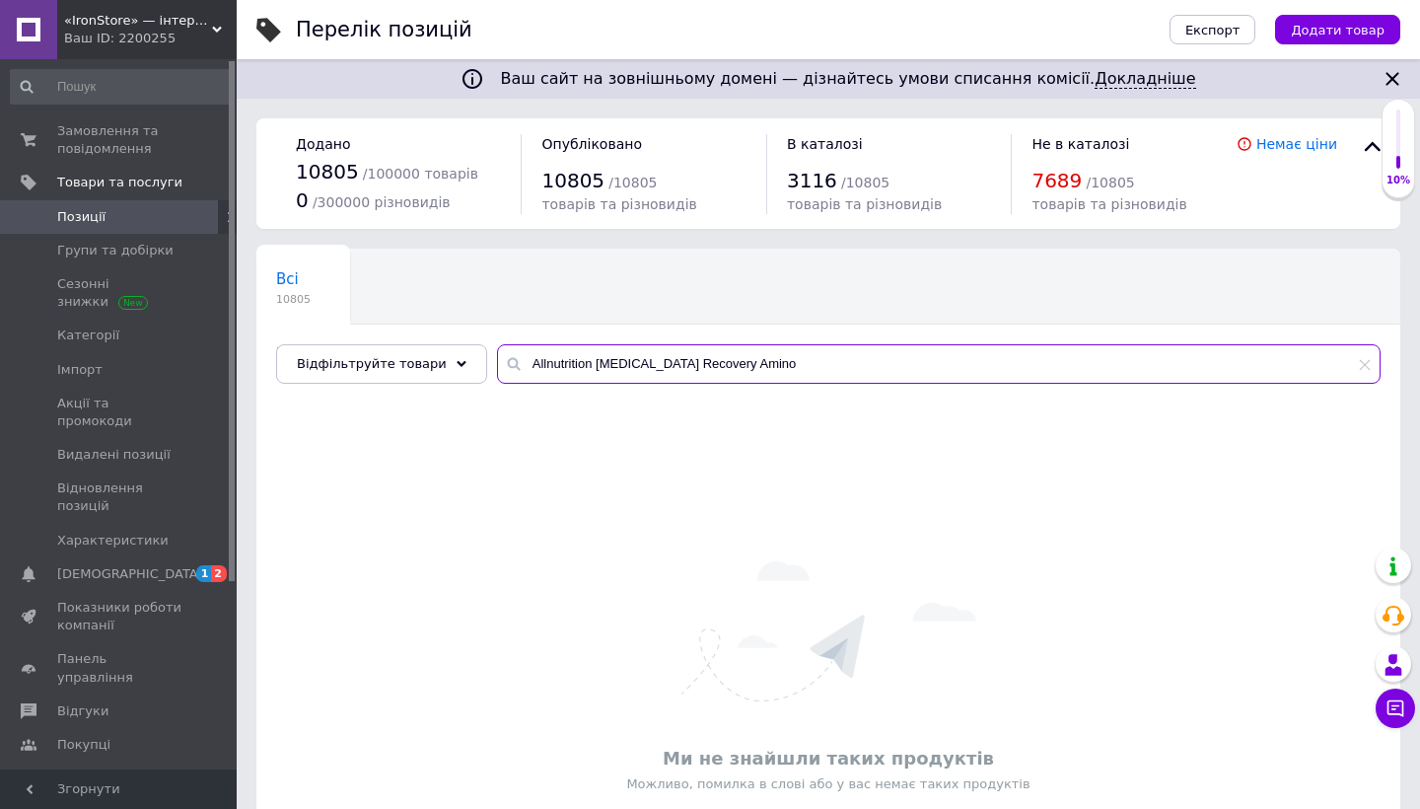
drag, startPoint x: 641, startPoint y: 364, endPoint x: 836, endPoint y: 366, distance: 195.2
click at [836, 366] on input "Allnutrition Glutamine Recovery Amino" at bounding box center [938, 363] width 883 height 39
click at [533, 363] on input "Allnutrition Glutamine" at bounding box center [938, 363] width 883 height 39
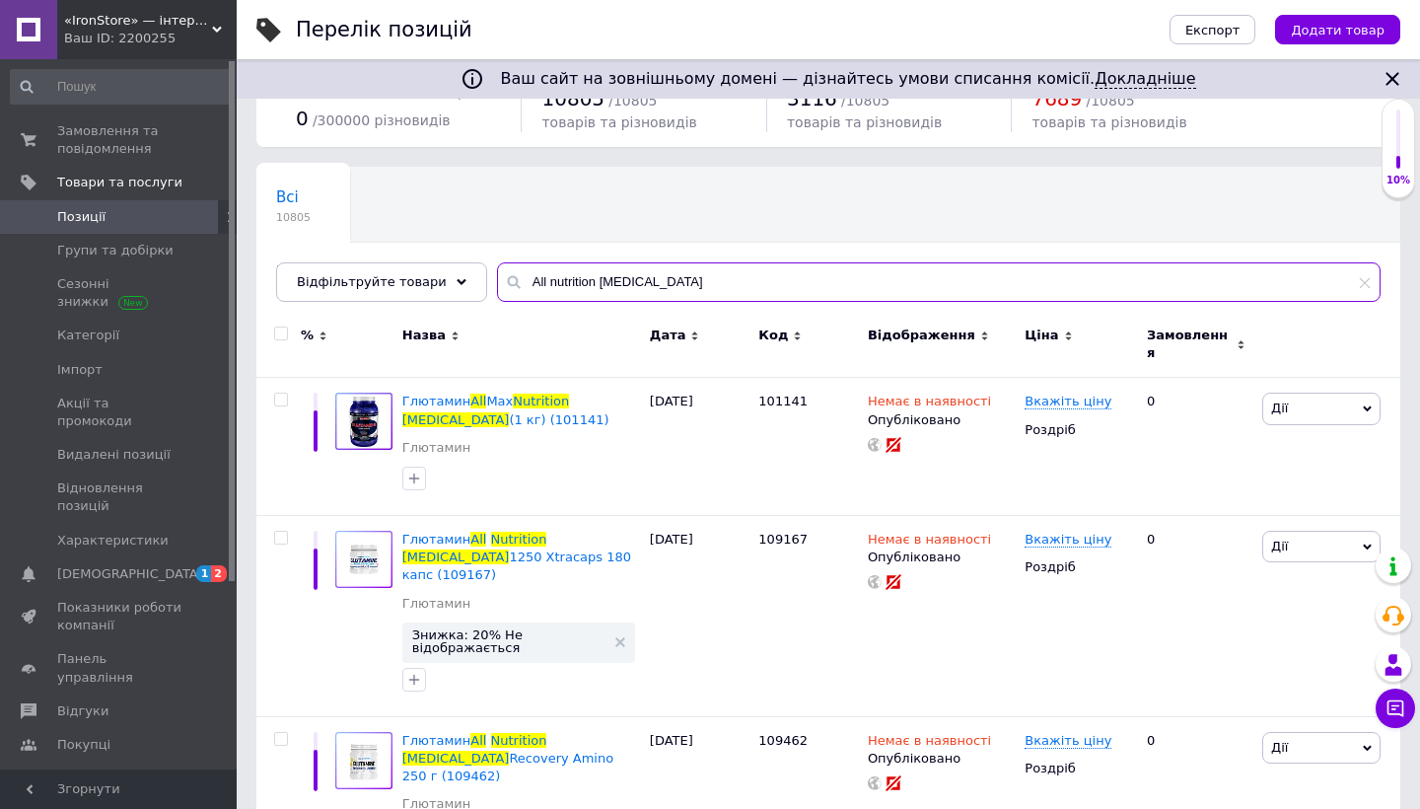
scroll to position [84, 0]
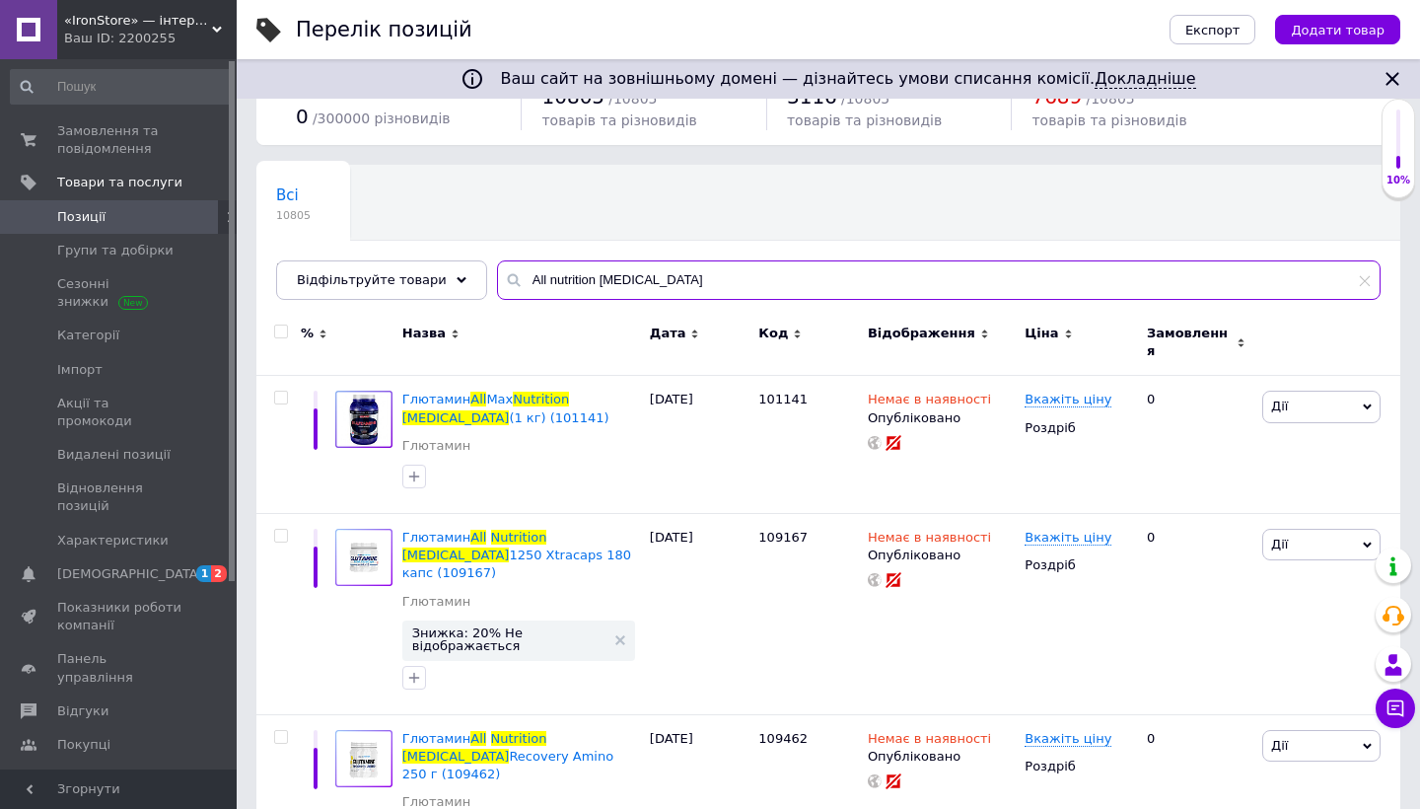
click at [743, 285] on input "All nutrition Glutamine" at bounding box center [938, 279] width 883 height 39
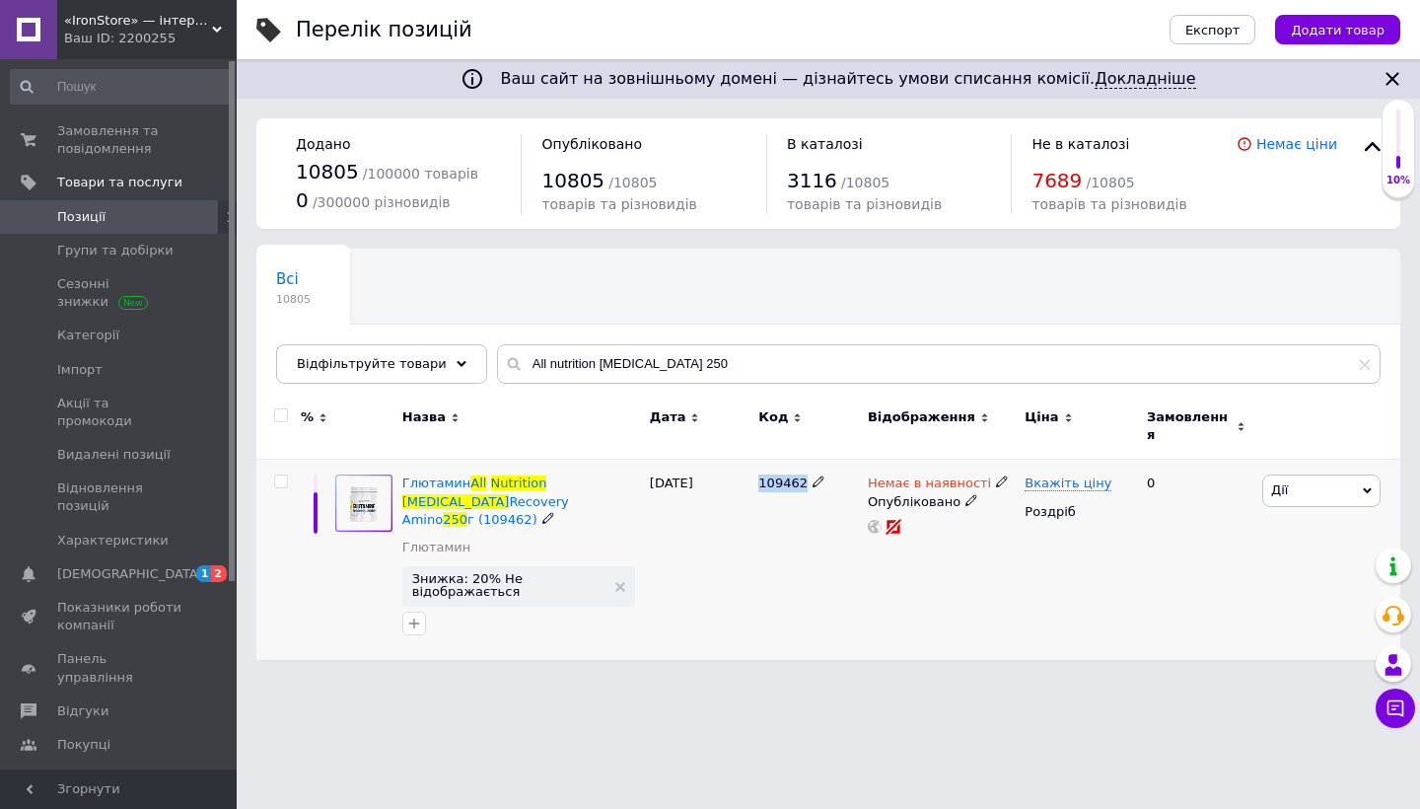
drag, startPoint x: 759, startPoint y: 472, endPoint x: 804, endPoint y: 472, distance: 44.4
click at [804, 475] on span "109462" at bounding box center [782, 482] width 49 height 15
click at [676, 353] on input "All nutrition Glutamine 250" at bounding box center [938, 363] width 883 height 39
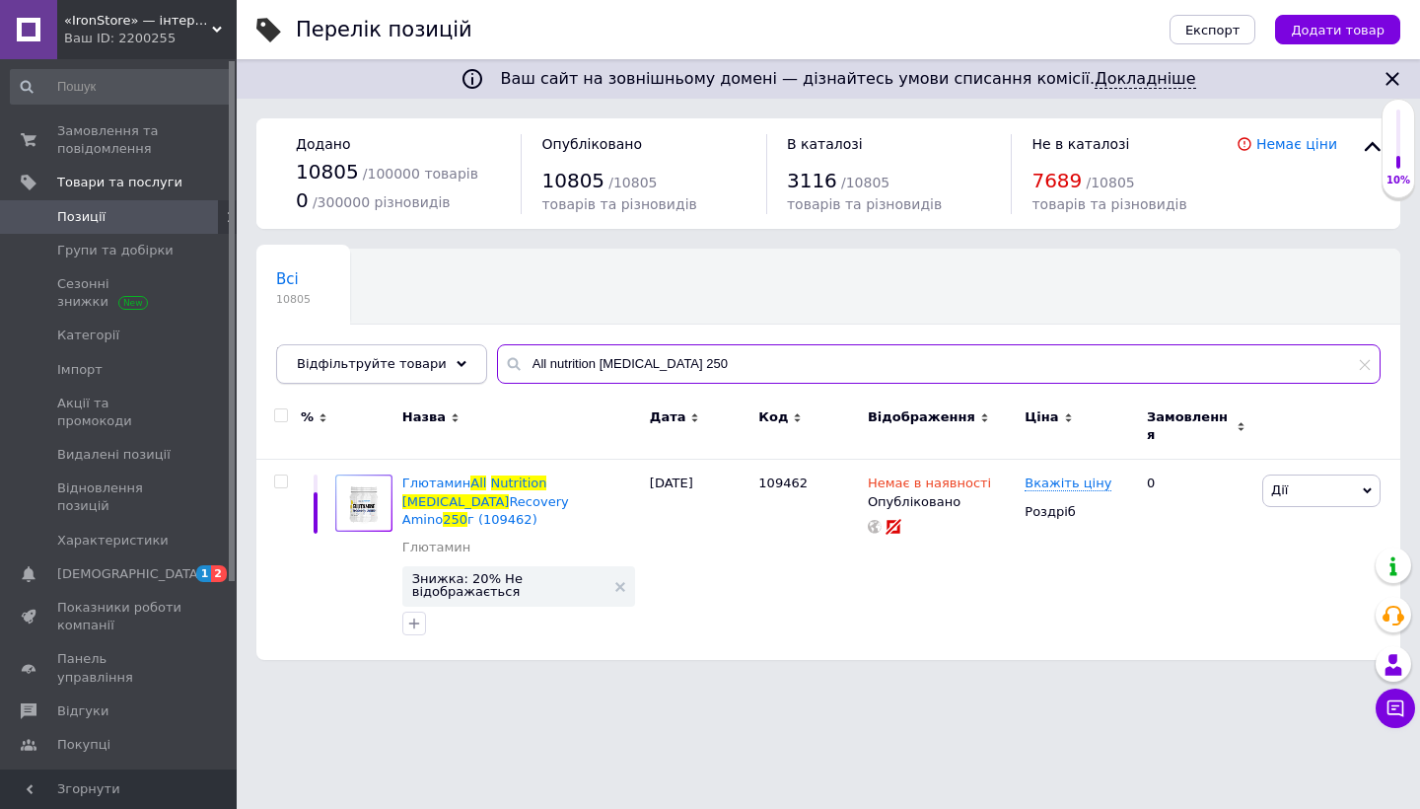
drag, startPoint x: 672, startPoint y: 363, endPoint x: 446, endPoint y: 362, distance: 226.8
click at [446, 362] on div "Відфільтруйте товари All nutrition Glutamine 250" at bounding box center [828, 363] width 1104 height 39
paste input "Monsters Riffero"
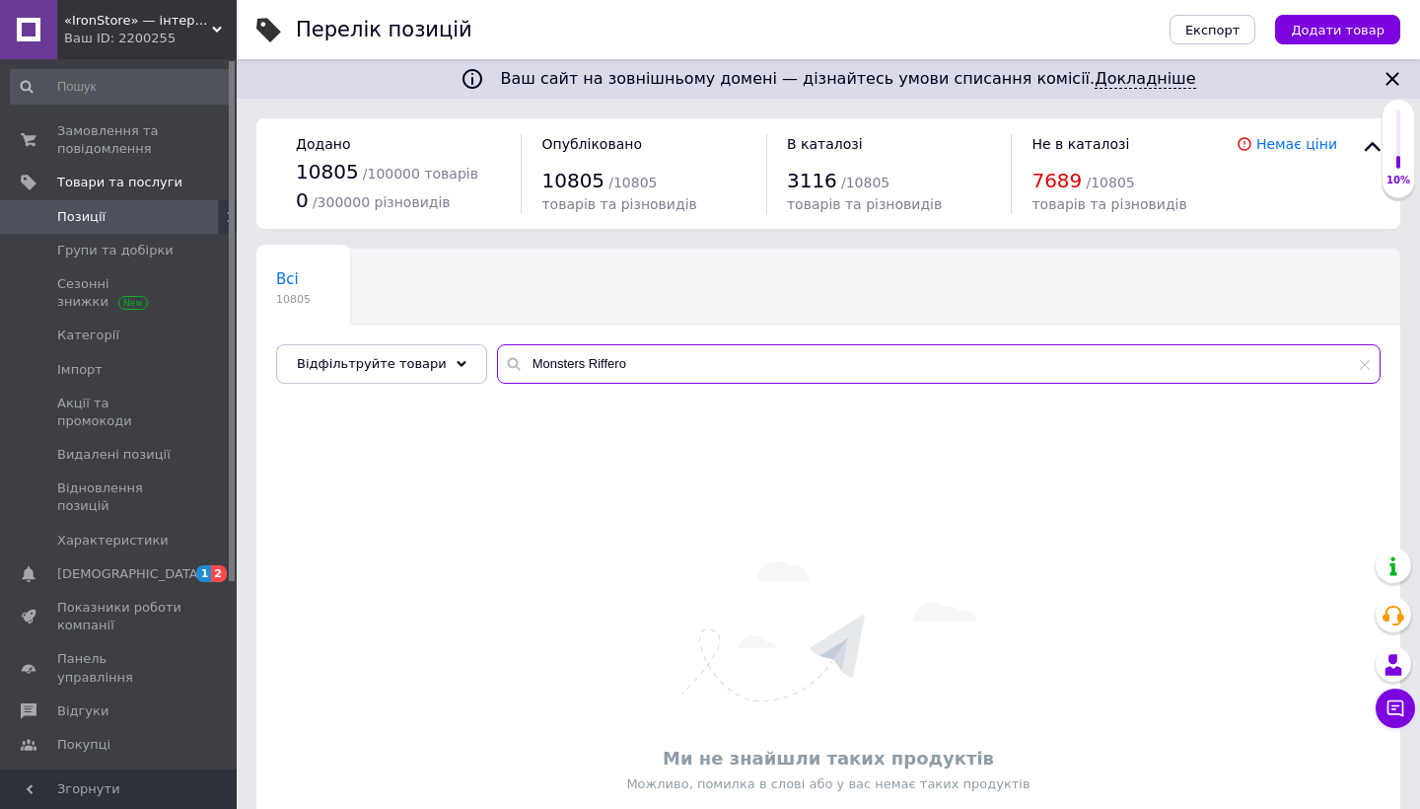
drag, startPoint x: 623, startPoint y: 357, endPoint x: 494, endPoint y: 350, distance: 129.4
click at [497, 350] on input "Monsters Riffero" at bounding box center [938, 363] width 883 height 39
paste input "Solgar Cod Liver Oil"
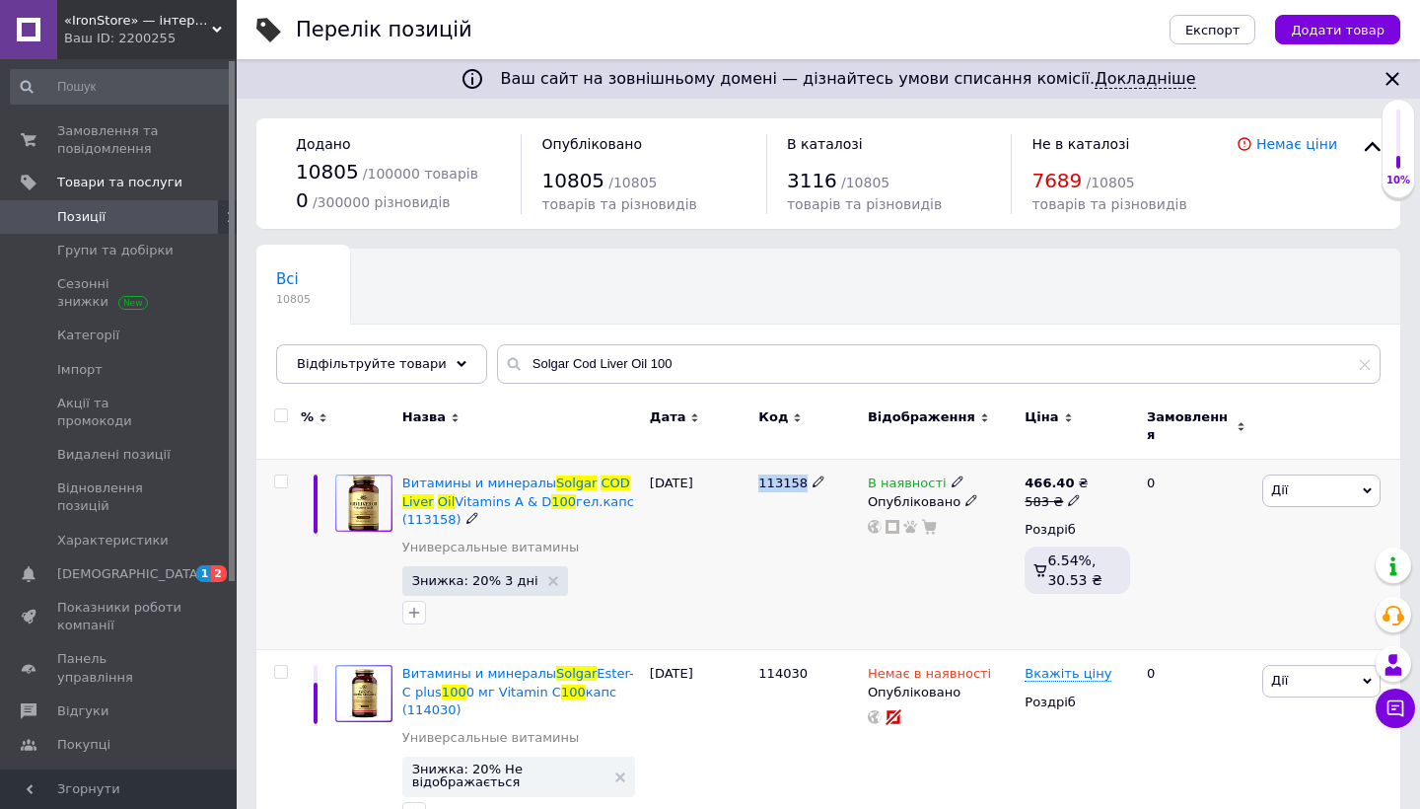
drag, startPoint x: 755, startPoint y: 470, endPoint x: 804, endPoint y: 470, distance: 48.3
click at [804, 470] on div "113158" at bounding box center [807, 554] width 109 height 190
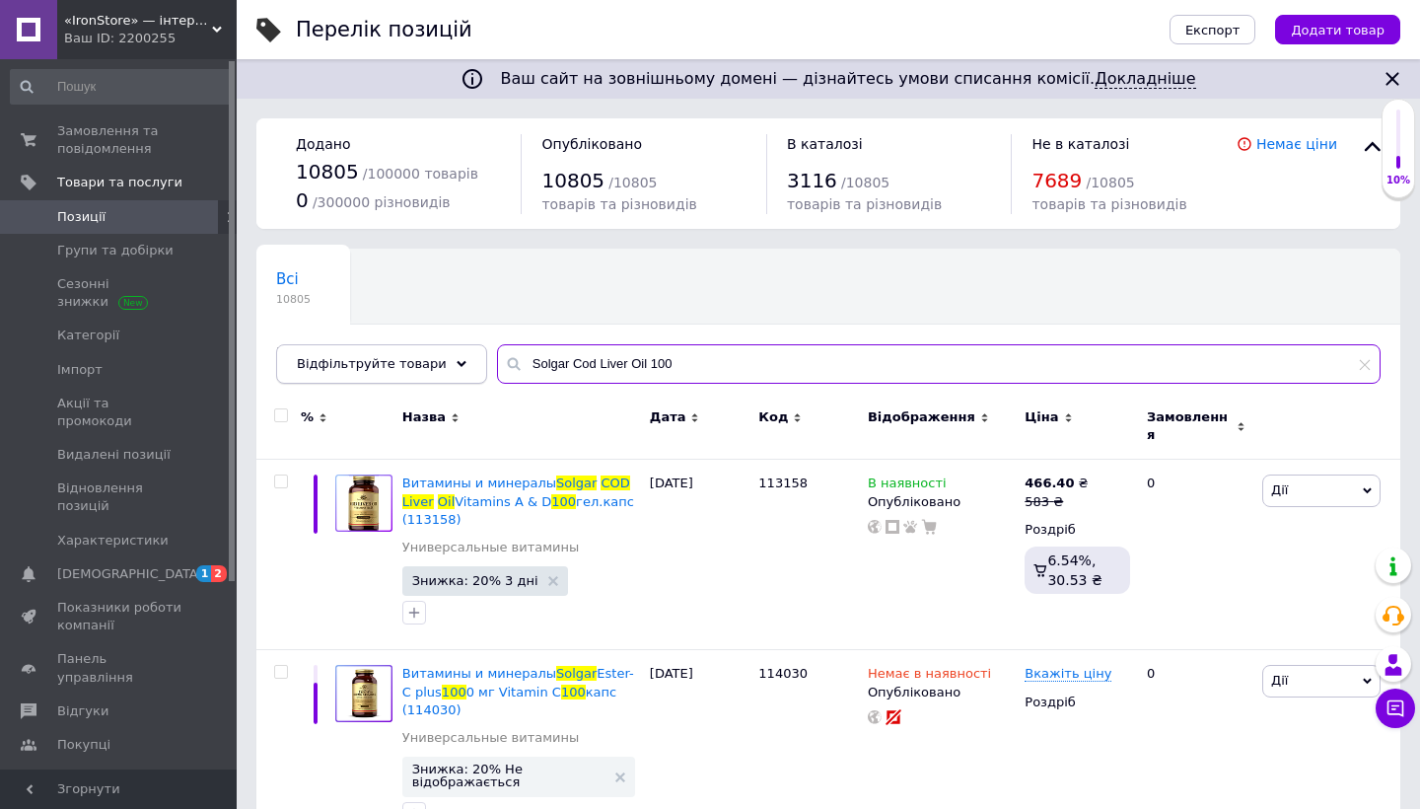
drag, startPoint x: 631, startPoint y: 362, endPoint x: 421, endPoint y: 362, distance: 210.0
click at [421, 362] on div "Відфільтруйте товари Solgar Cod Liver Oil 100" at bounding box center [828, 363] width 1104 height 39
paste input "113158"
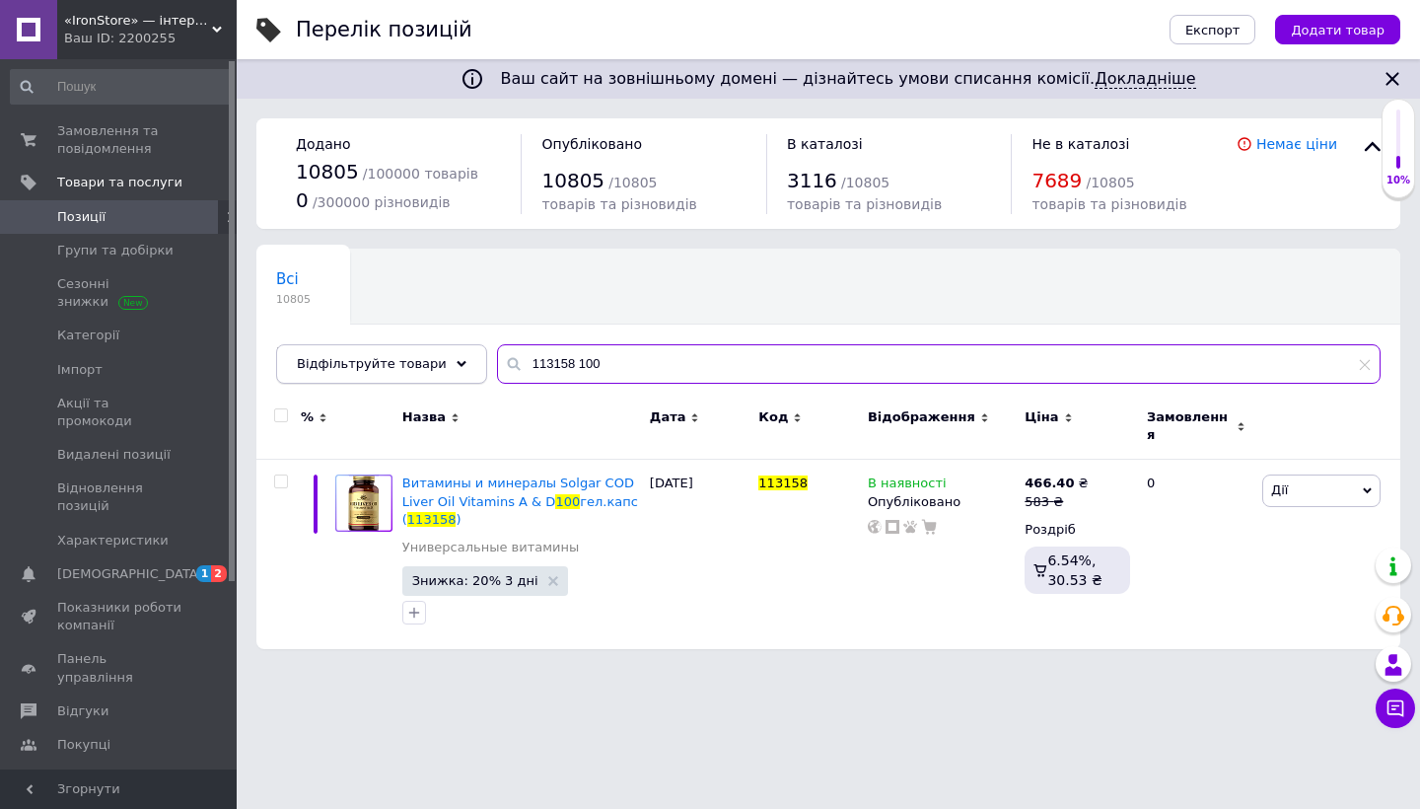
drag, startPoint x: 560, startPoint y: 365, endPoint x: 460, endPoint y: 365, distance: 99.6
click at [460, 365] on div "Відфільтруйте товари 113158 100" at bounding box center [828, 363] width 1104 height 39
paste input "Solgar Glycine"
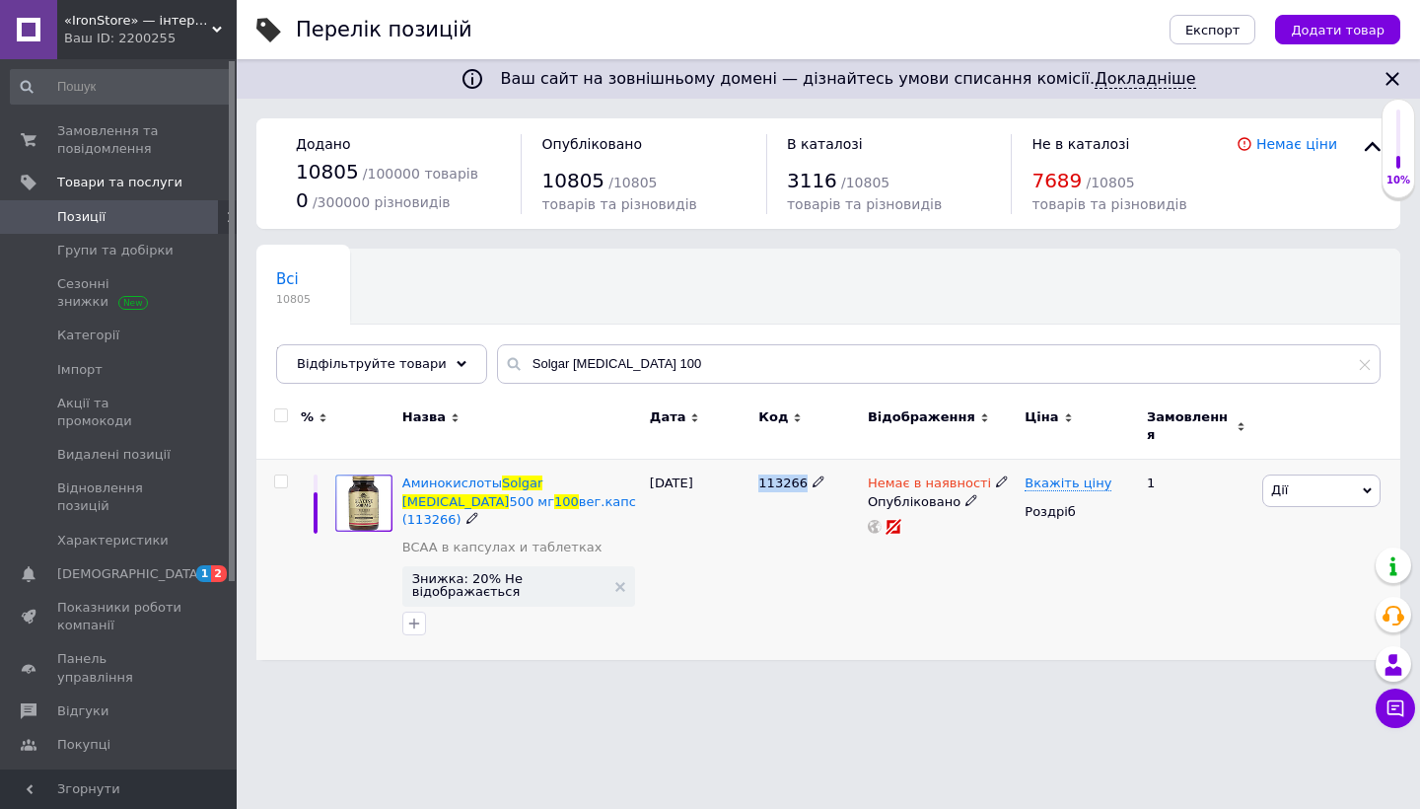
drag, startPoint x: 759, startPoint y: 471, endPoint x: 802, endPoint y: 471, distance: 42.4
click at [803, 475] on span "113266" at bounding box center [782, 482] width 49 height 15
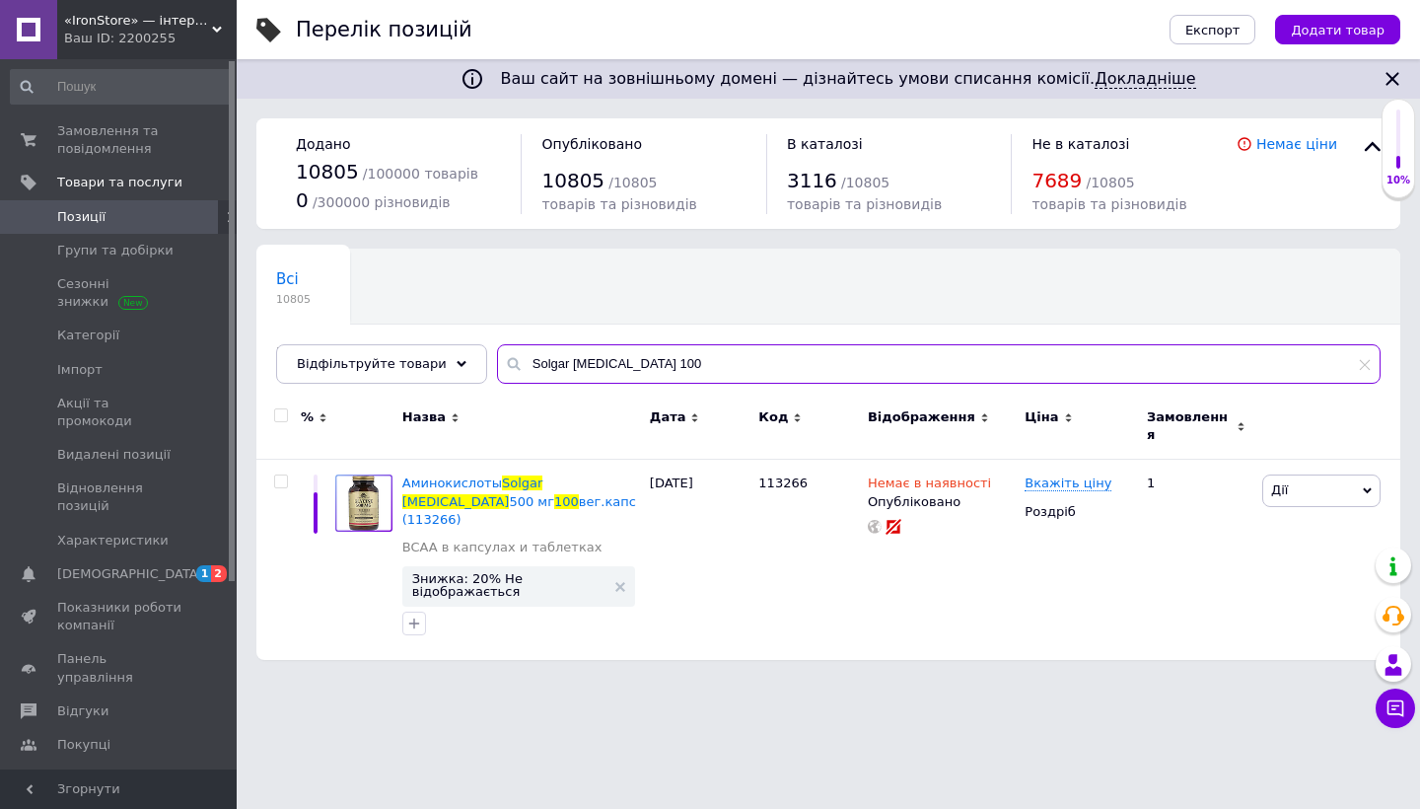
drag, startPoint x: 561, startPoint y: 363, endPoint x: 631, endPoint y: 363, distance: 70.0
click at [631, 363] on input "Solgar Glycine 100" at bounding box center [938, 363] width 883 height 39
paste input "Chromium Picolinate"
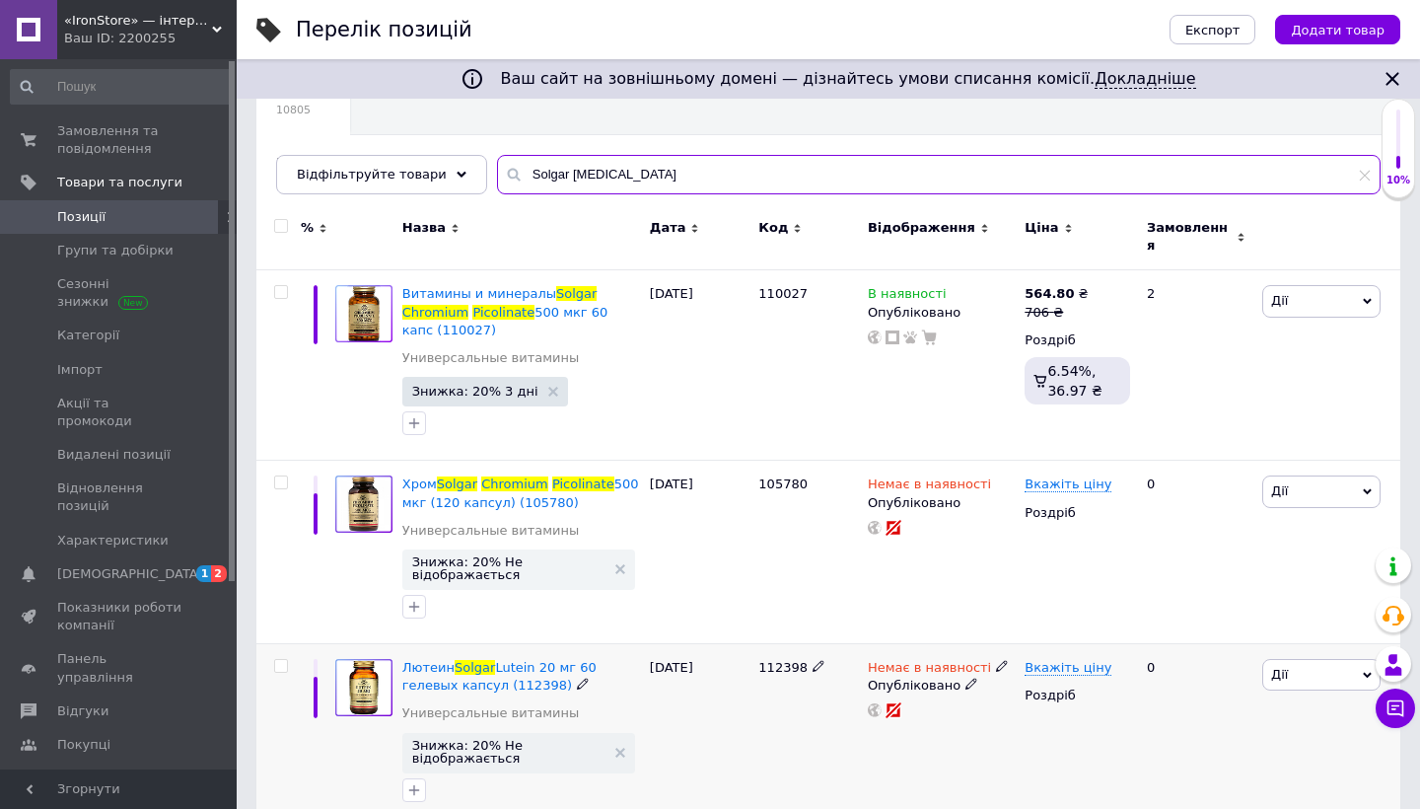
scroll to position [187, 0]
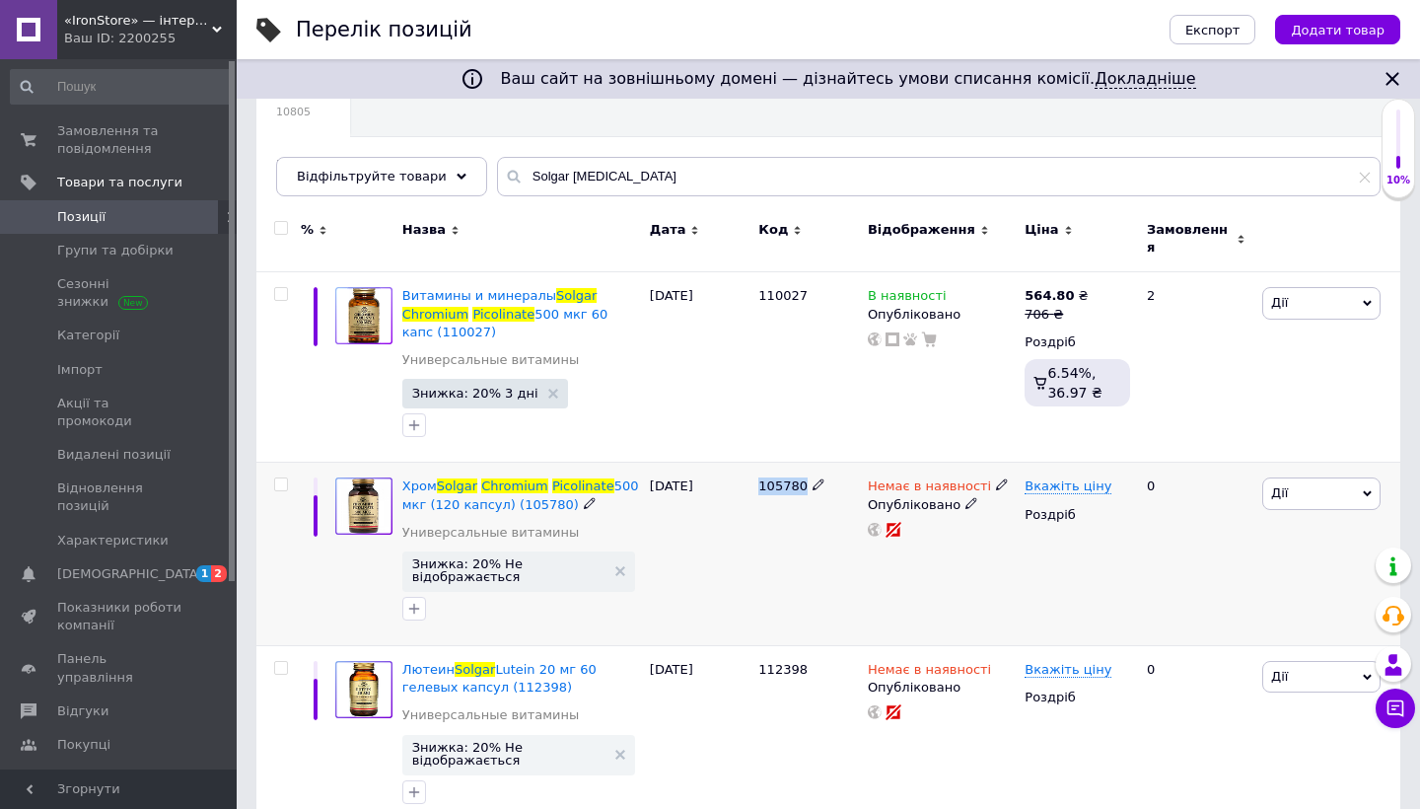
drag, startPoint x: 760, startPoint y: 472, endPoint x: 803, endPoint y: 476, distance: 42.6
click at [803, 478] on span "105780" at bounding box center [782, 485] width 49 height 15
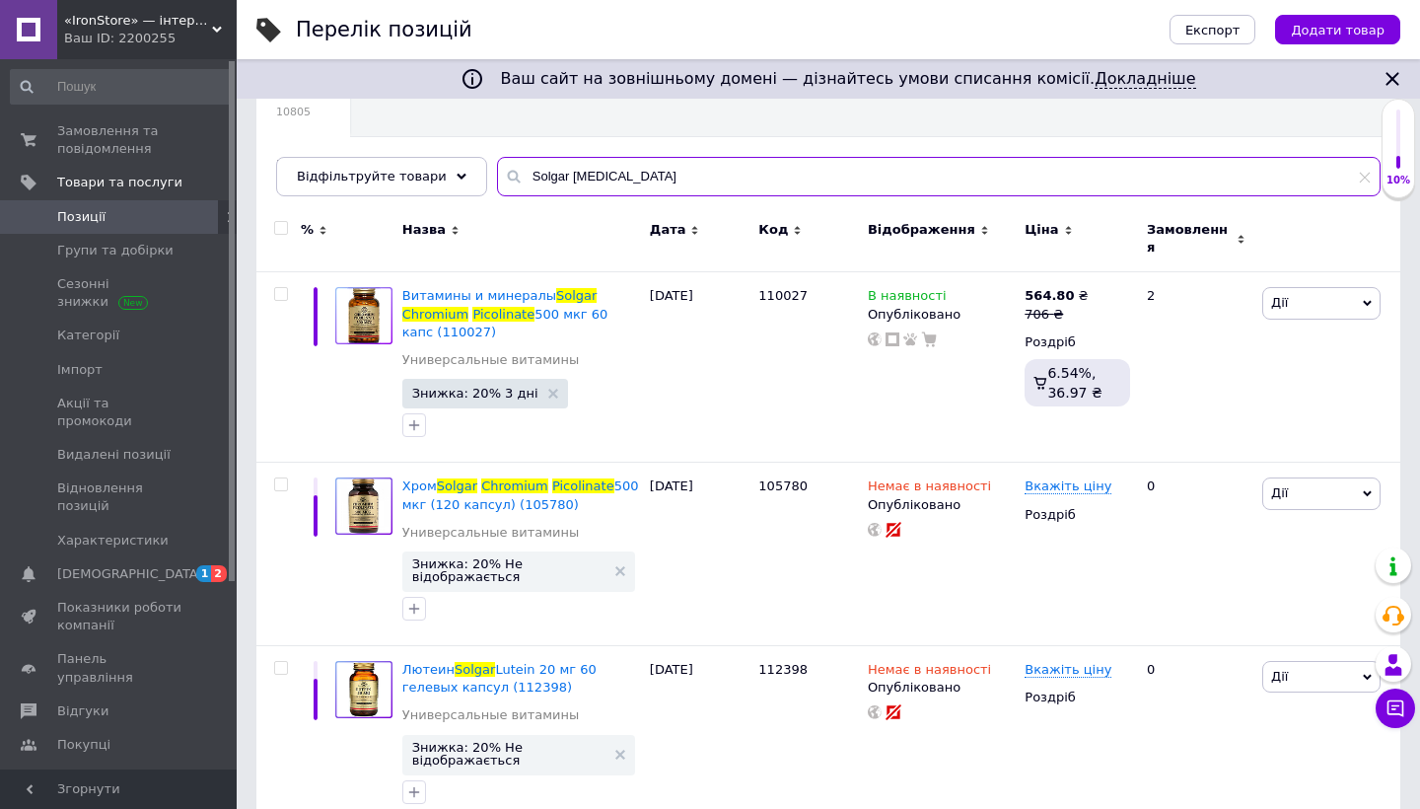
drag, startPoint x: 560, startPoint y: 172, endPoint x: 737, endPoint y: 181, distance: 176.8
click at [737, 180] on input "Solgar Chromium Picolinate" at bounding box center [938, 176] width 883 height 39
paste input "Glucosamine Hyaluronic Acid"
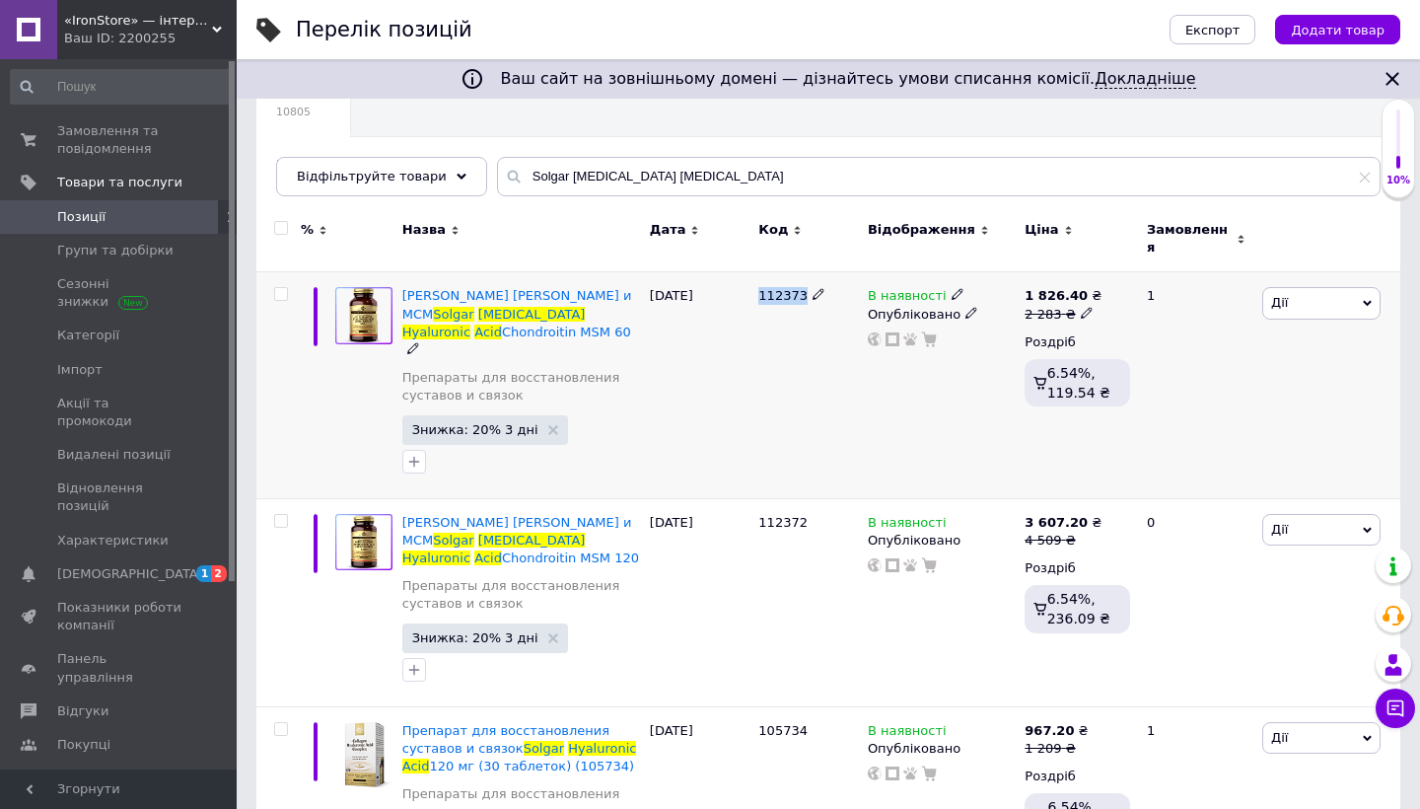
drag, startPoint x: 758, startPoint y: 282, endPoint x: 801, endPoint y: 283, distance: 42.4
click at [801, 283] on div "112373" at bounding box center [807, 385] width 109 height 226
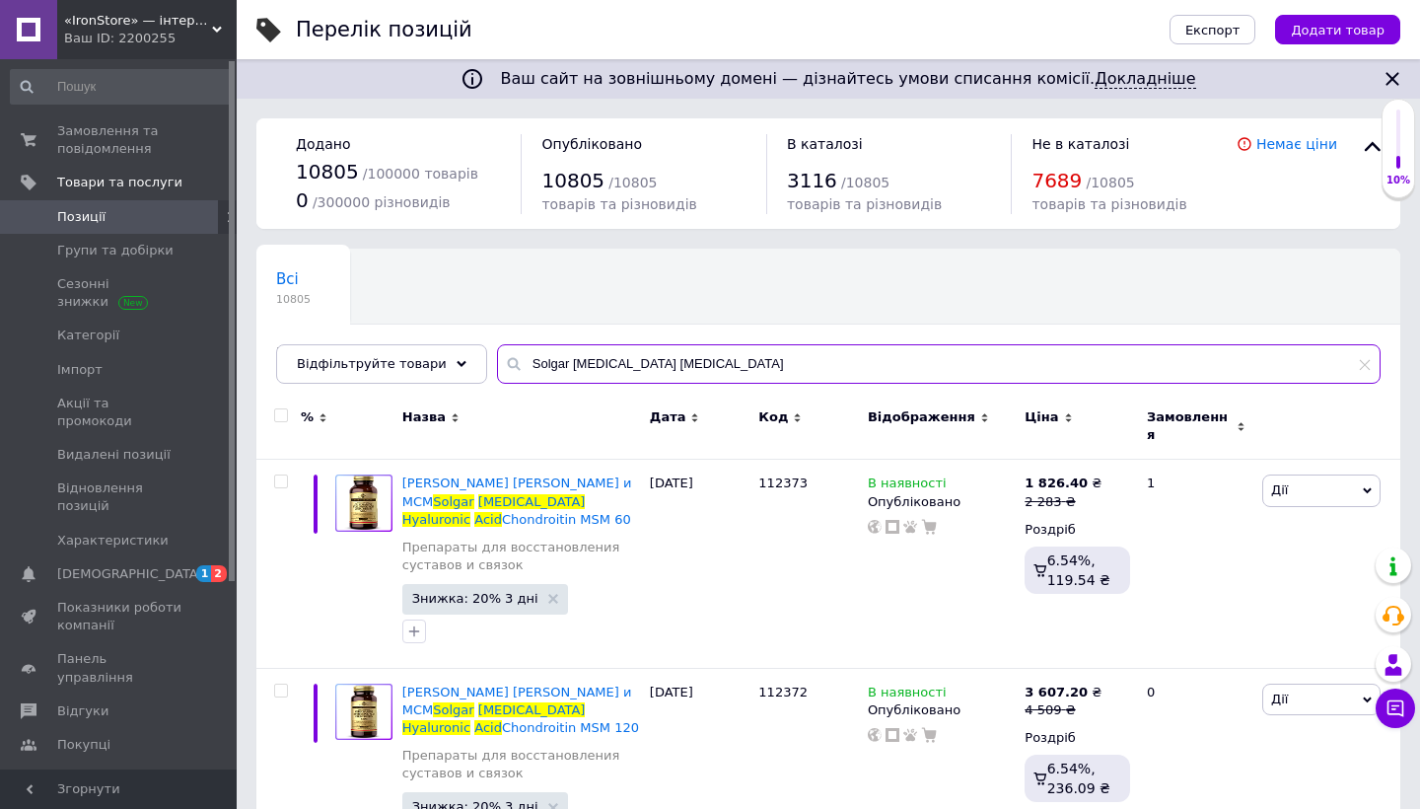
drag, startPoint x: 727, startPoint y: 359, endPoint x: 325, endPoint y: 335, distance: 402.0
click at [325, 335] on div "Всі 10805 В наявності 3112 Видалити Редагувати Ok Відфільтровано... Зберегти Ні…" at bounding box center [828, 315] width 1144 height 135
paste input "Vitamins Only"
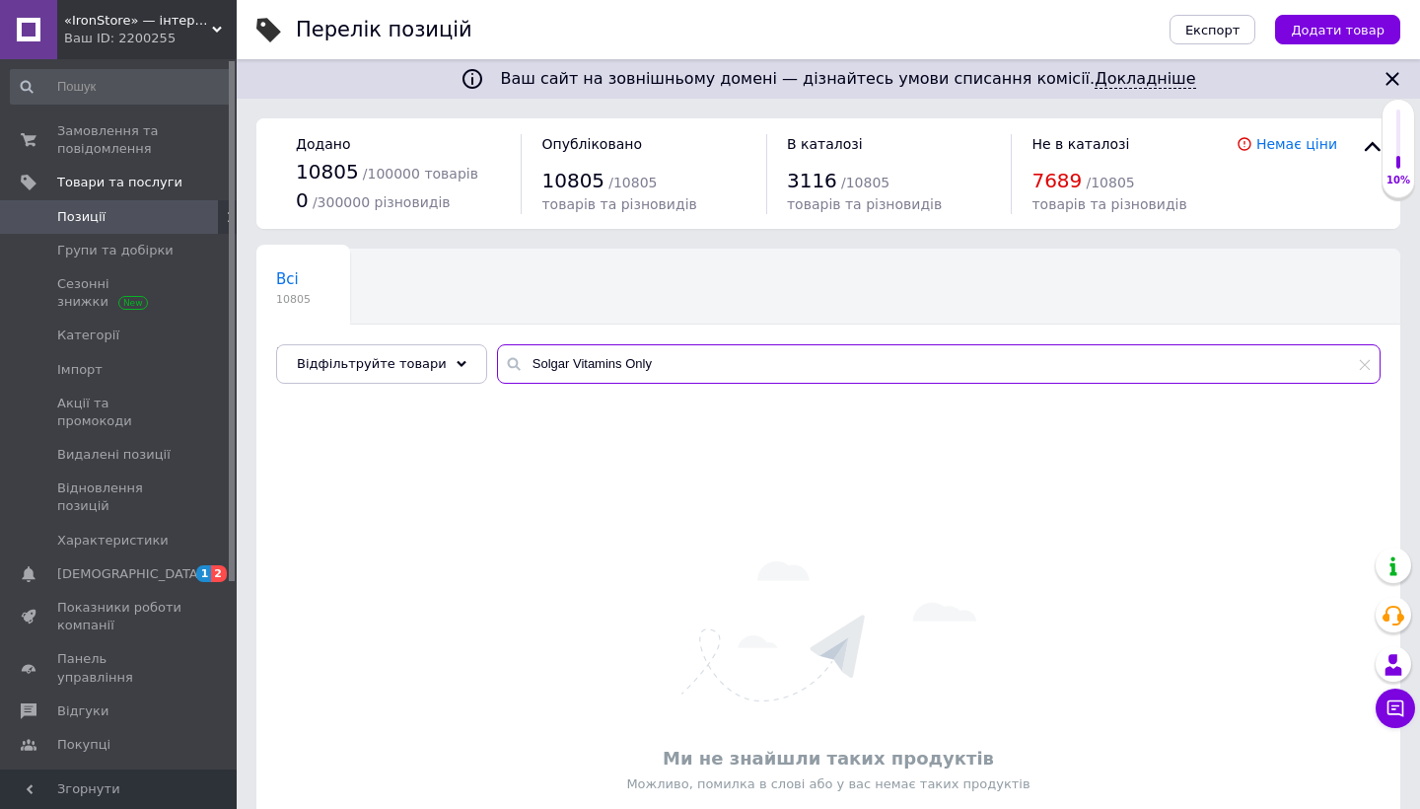
drag, startPoint x: 559, startPoint y: 364, endPoint x: 729, endPoint y: 364, distance: 169.6
click at [729, 364] on input "Solgar Vitamins Only" at bounding box center [938, 363] width 883 height 39
paste input "Omnium"
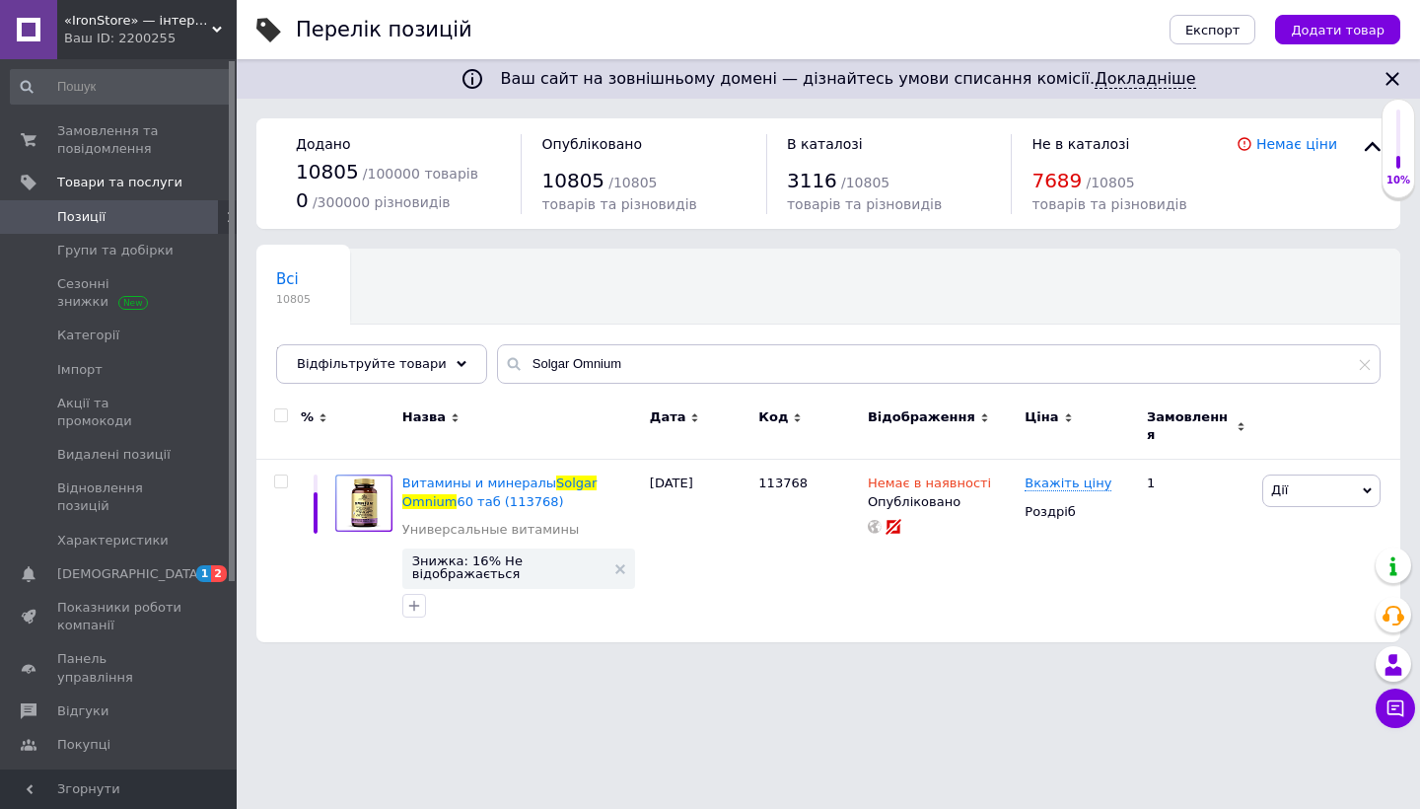
drag, startPoint x: 674, startPoint y: 446, endPoint x: 682, endPoint y: 368, distance: 78.3
click at [682, 368] on input "Solgar Omnium" at bounding box center [938, 363] width 883 height 39
paste input "Phytonutrient Complex"
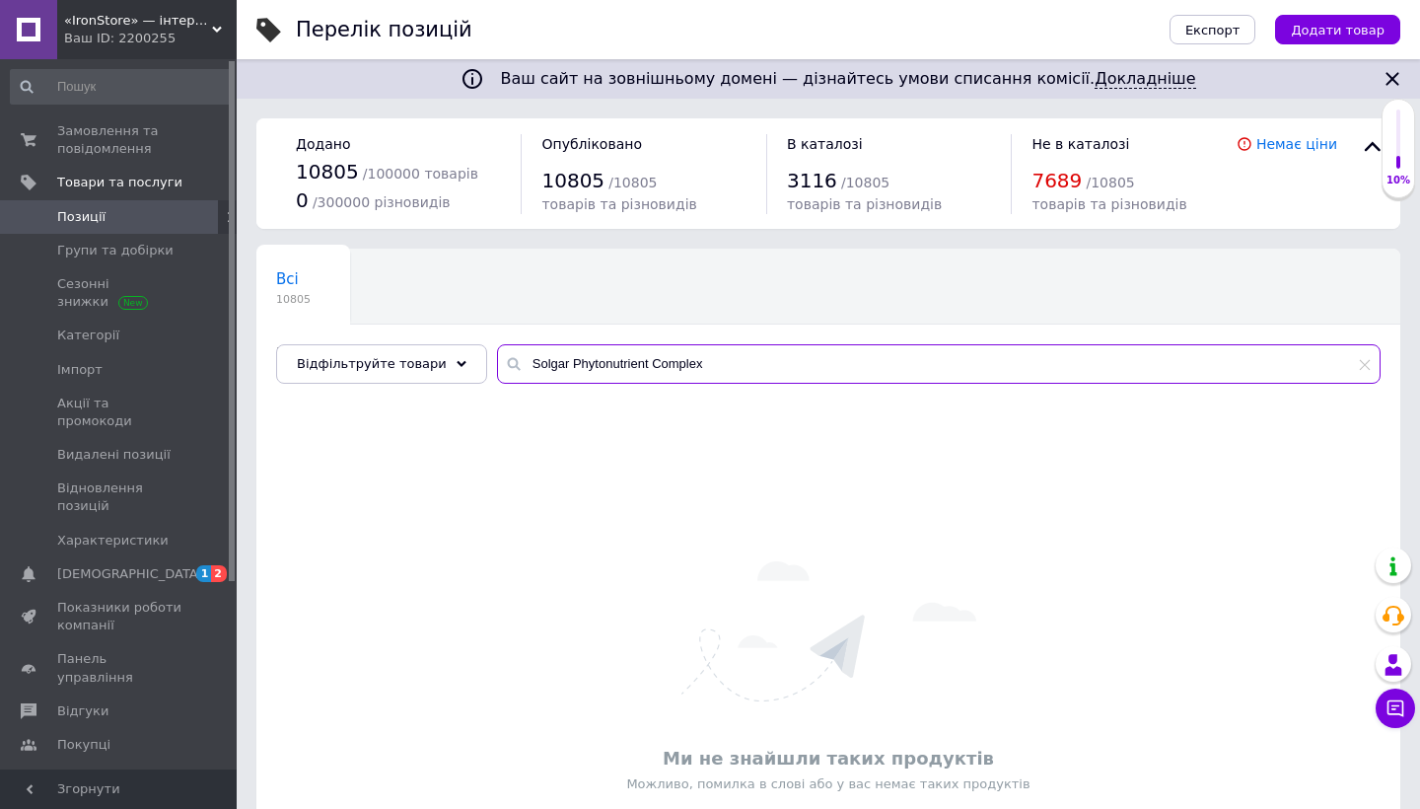
drag, startPoint x: 561, startPoint y: 361, endPoint x: 758, endPoint y: 362, distance: 197.2
click at [758, 362] on input "Solgar Phytonutrient Complex" at bounding box center [938, 363] width 883 height 39
paste input "VM-75"
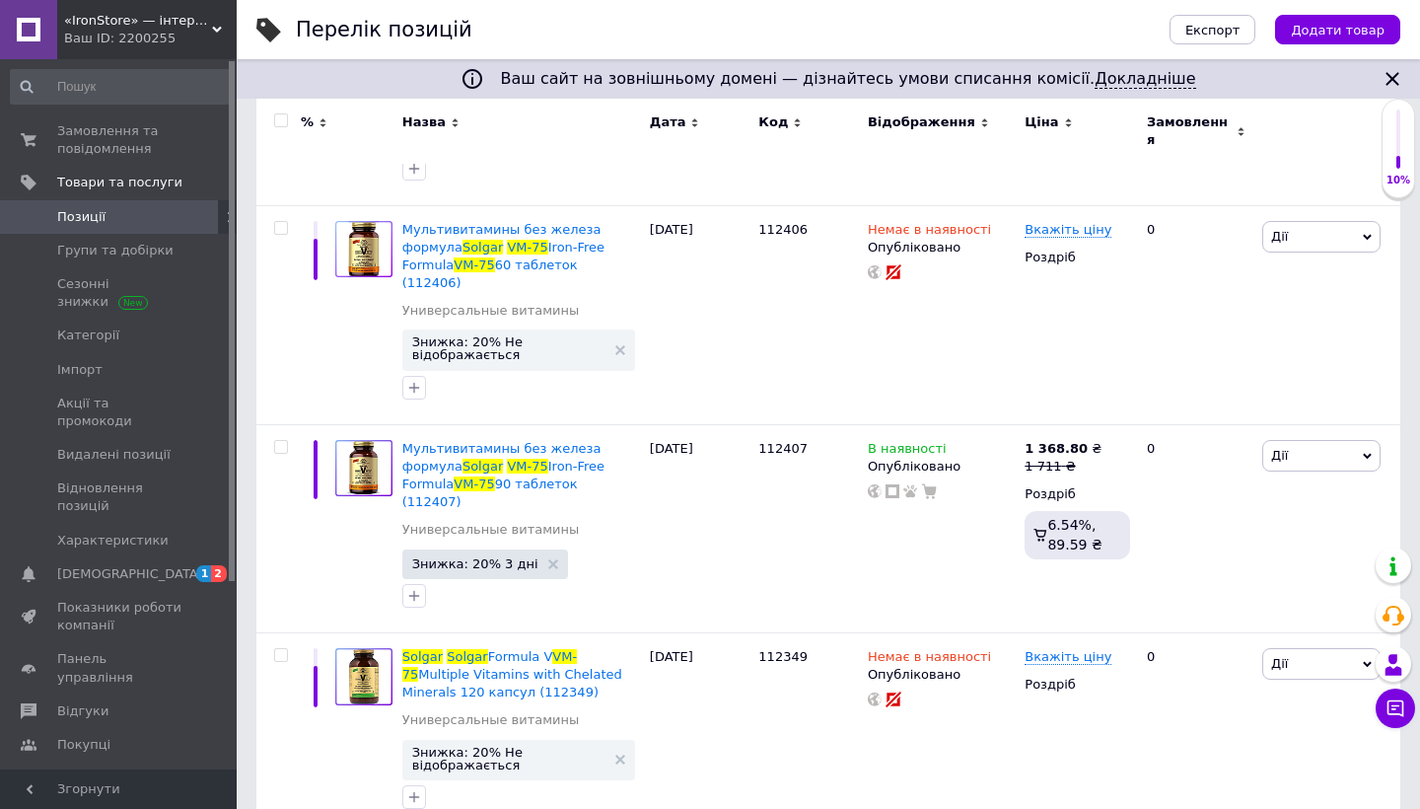
scroll to position [484, 0]
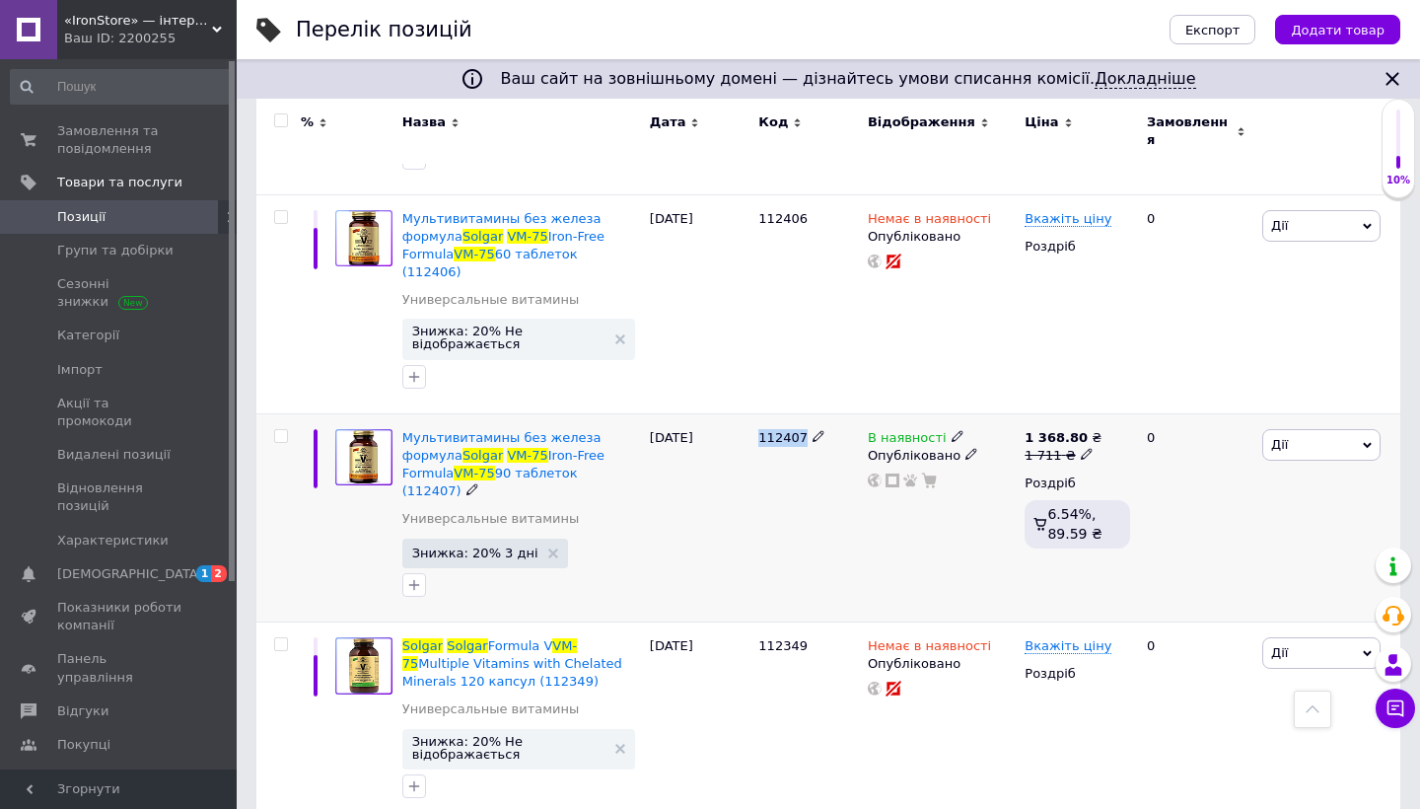
drag, startPoint x: 761, startPoint y: 386, endPoint x: 801, endPoint y: 386, distance: 39.4
click at [801, 430] on span "112407" at bounding box center [782, 437] width 49 height 15
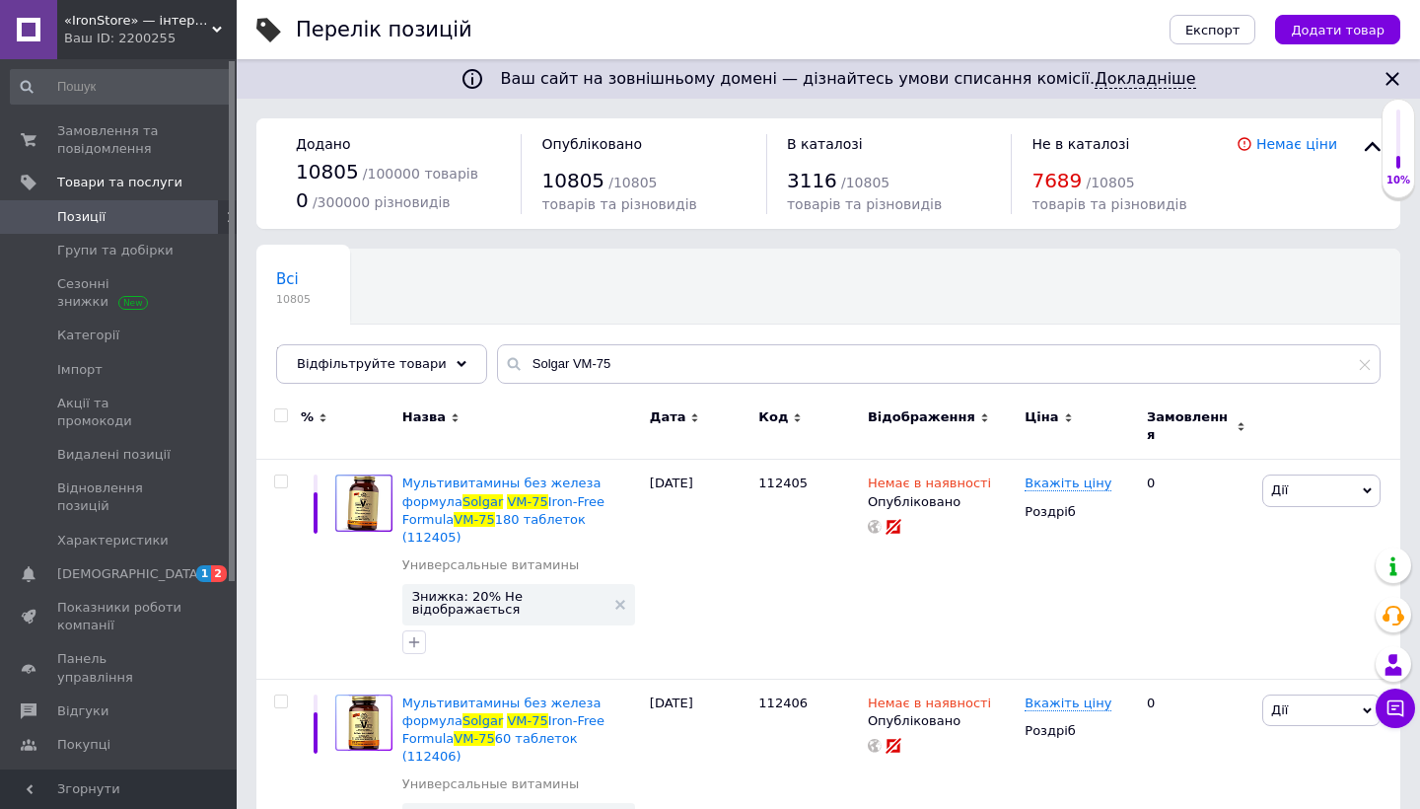
scroll to position [0, 0]
drag, startPoint x: 560, startPoint y: 360, endPoint x: 699, endPoint y: 360, distance: 139.0
click at [699, 360] on input "Solgar VM-75" at bounding box center [938, 363] width 883 height 39
paste input "B-Complex 50"
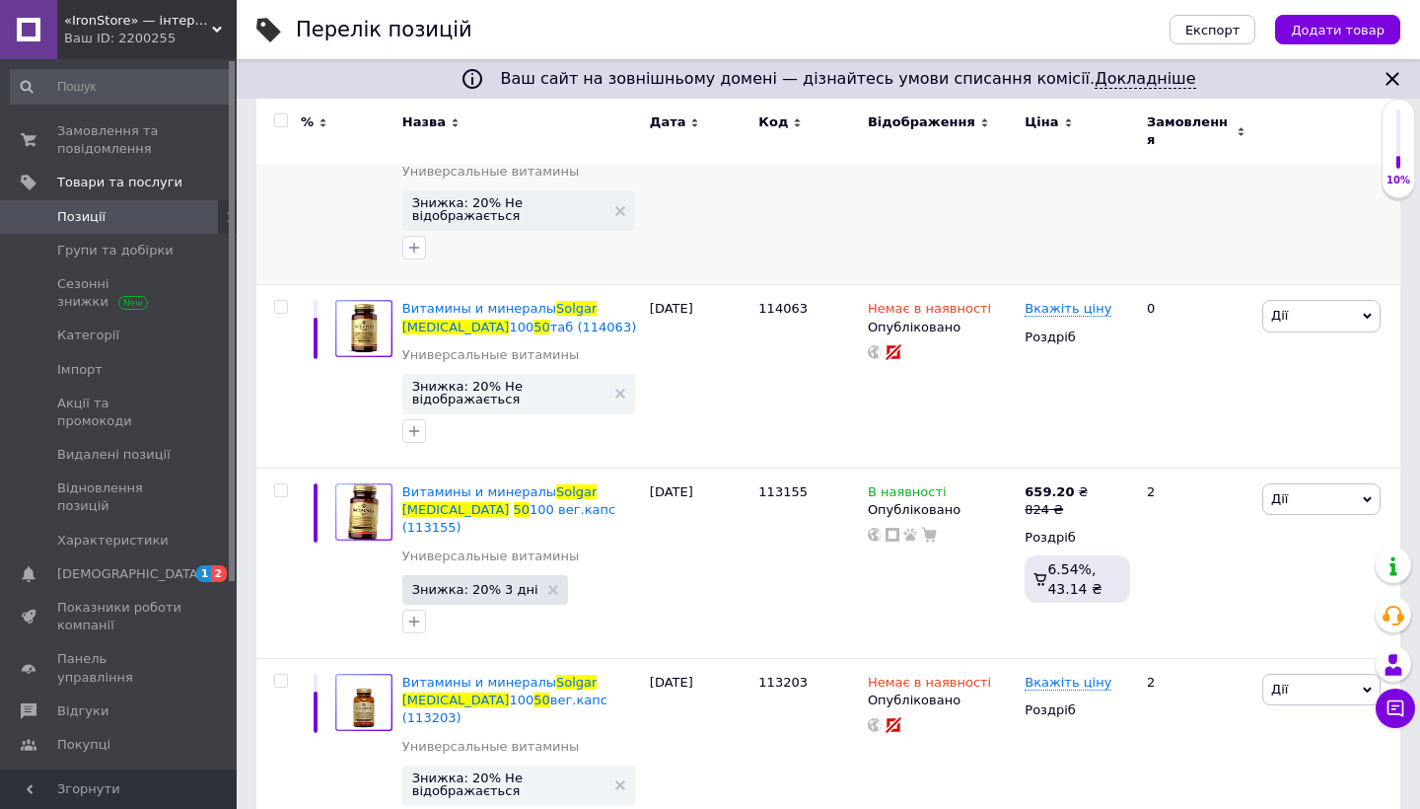
scroll to position [375, 0]
drag, startPoint x: 759, startPoint y: 459, endPoint x: 801, endPoint y: 460, distance: 41.4
click at [801, 485] on span "113155" at bounding box center [782, 492] width 49 height 15
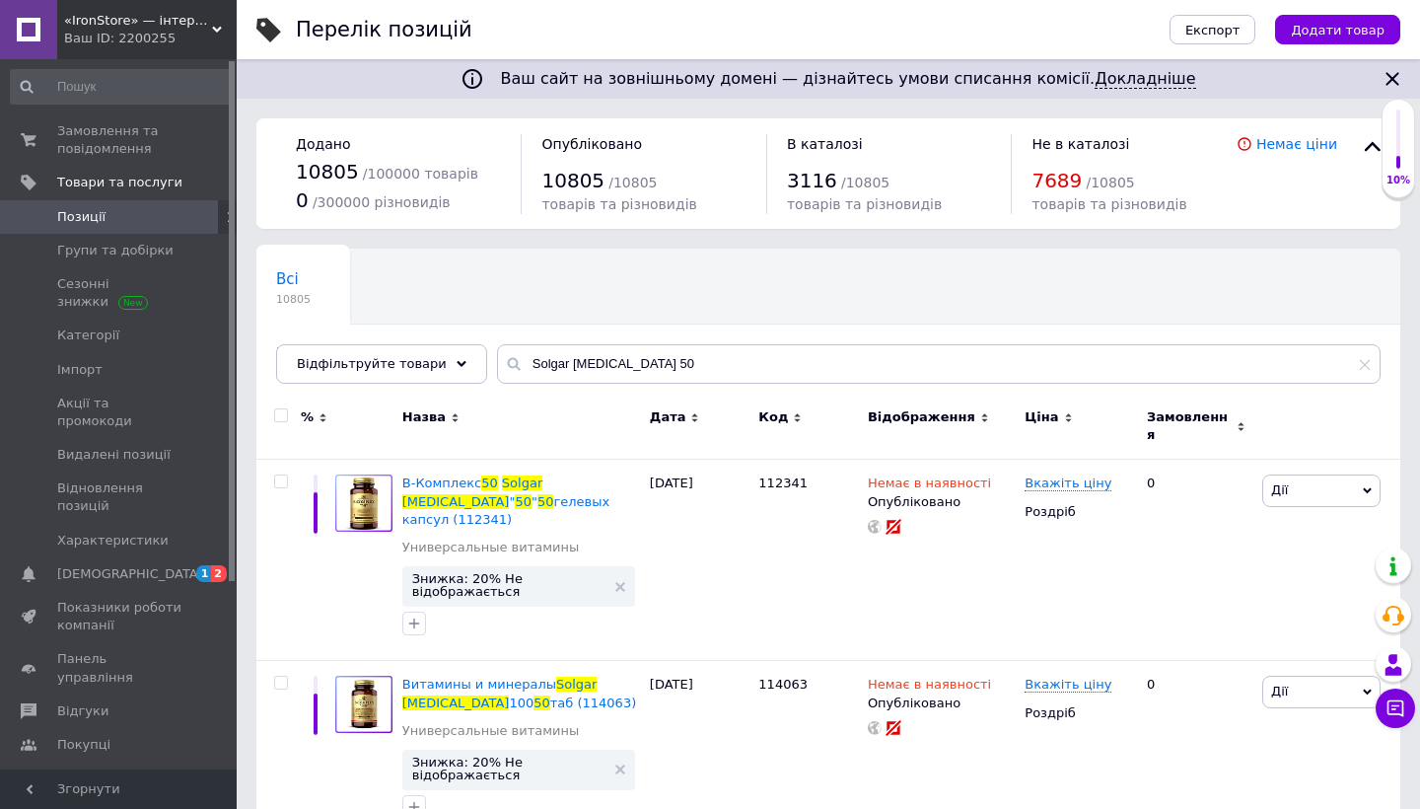
scroll to position [0, 0]
drag, startPoint x: 562, startPoint y: 367, endPoint x: 703, endPoint y: 367, distance: 141.0
click at [703, 367] on input "Solgar B-Complex 50" at bounding box center [938, 363] width 883 height 39
paste input "B-Comple"
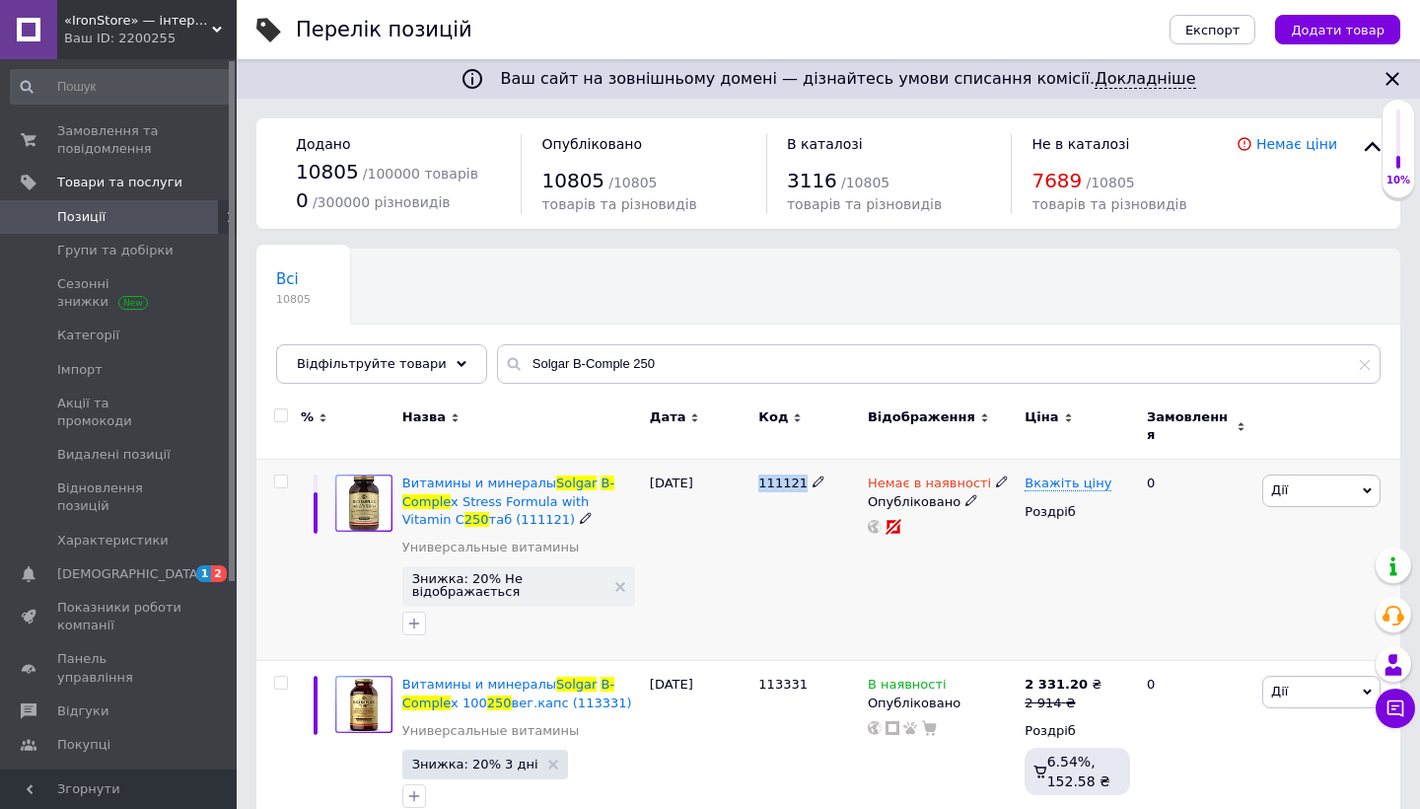
drag, startPoint x: 758, startPoint y: 469, endPoint x: 796, endPoint y: 470, distance: 37.5
click at [797, 470] on div "111121" at bounding box center [807, 559] width 109 height 201
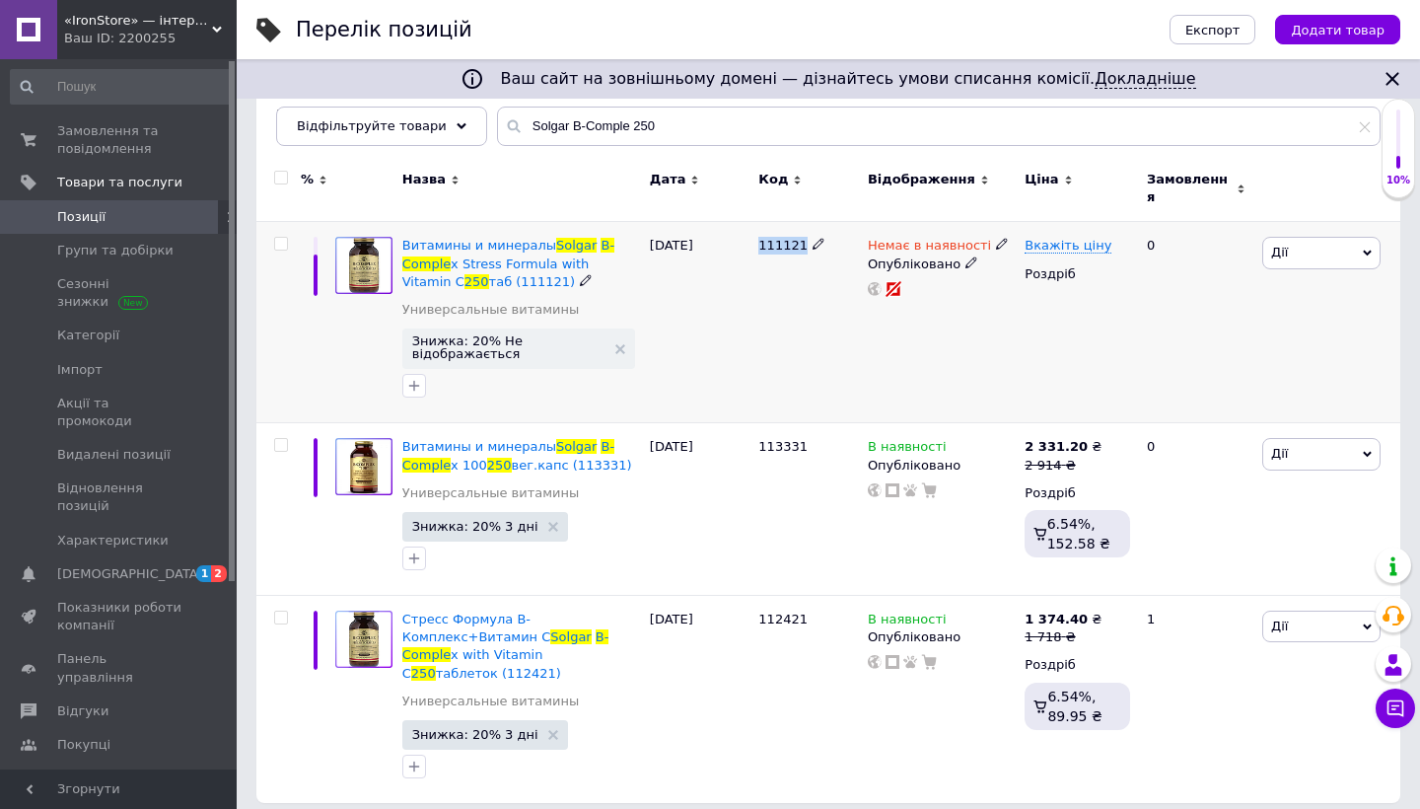
scroll to position [237, 0]
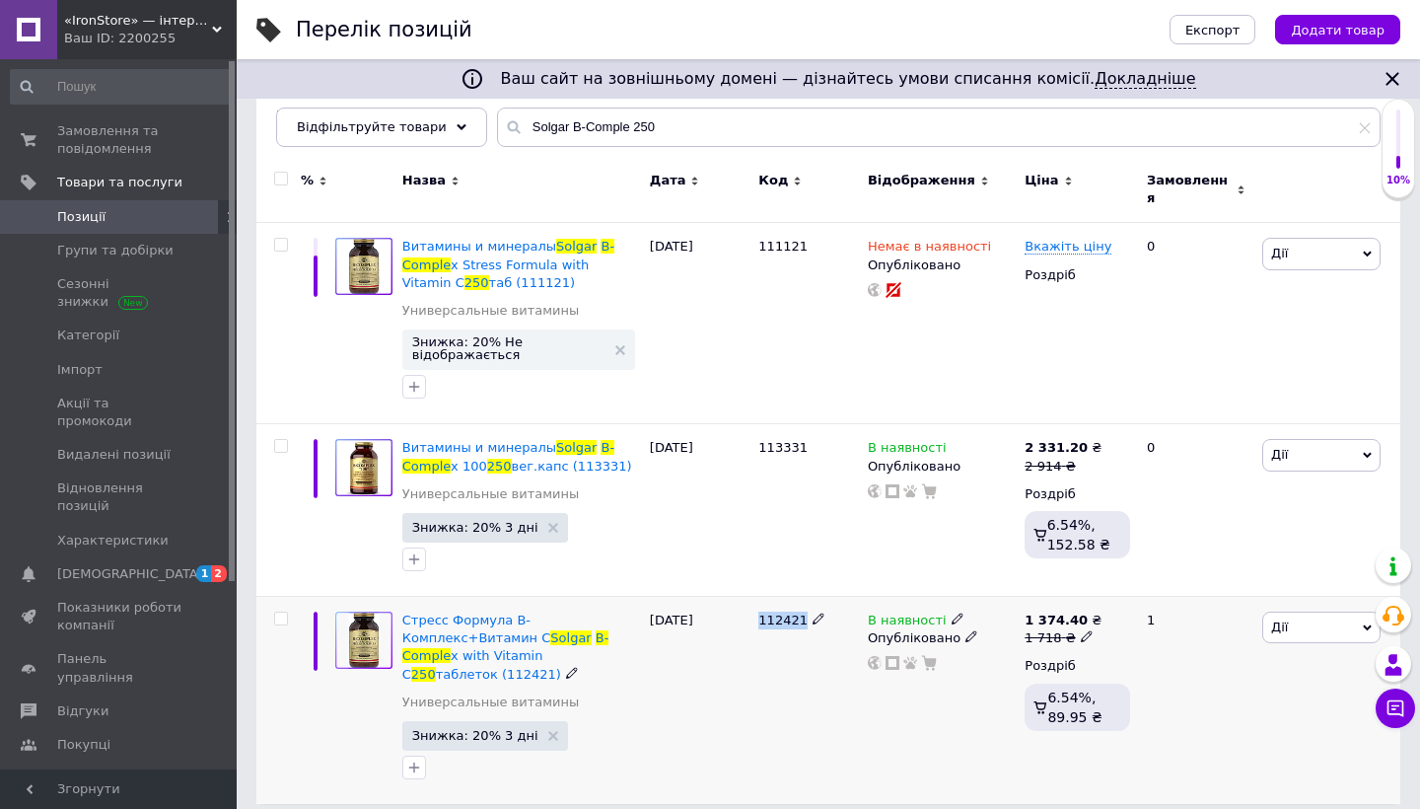
drag, startPoint x: 758, startPoint y: 607, endPoint x: 801, endPoint y: 608, distance: 42.4
click at [801, 608] on div "112421" at bounding box center [807, 701] width 109 height 208
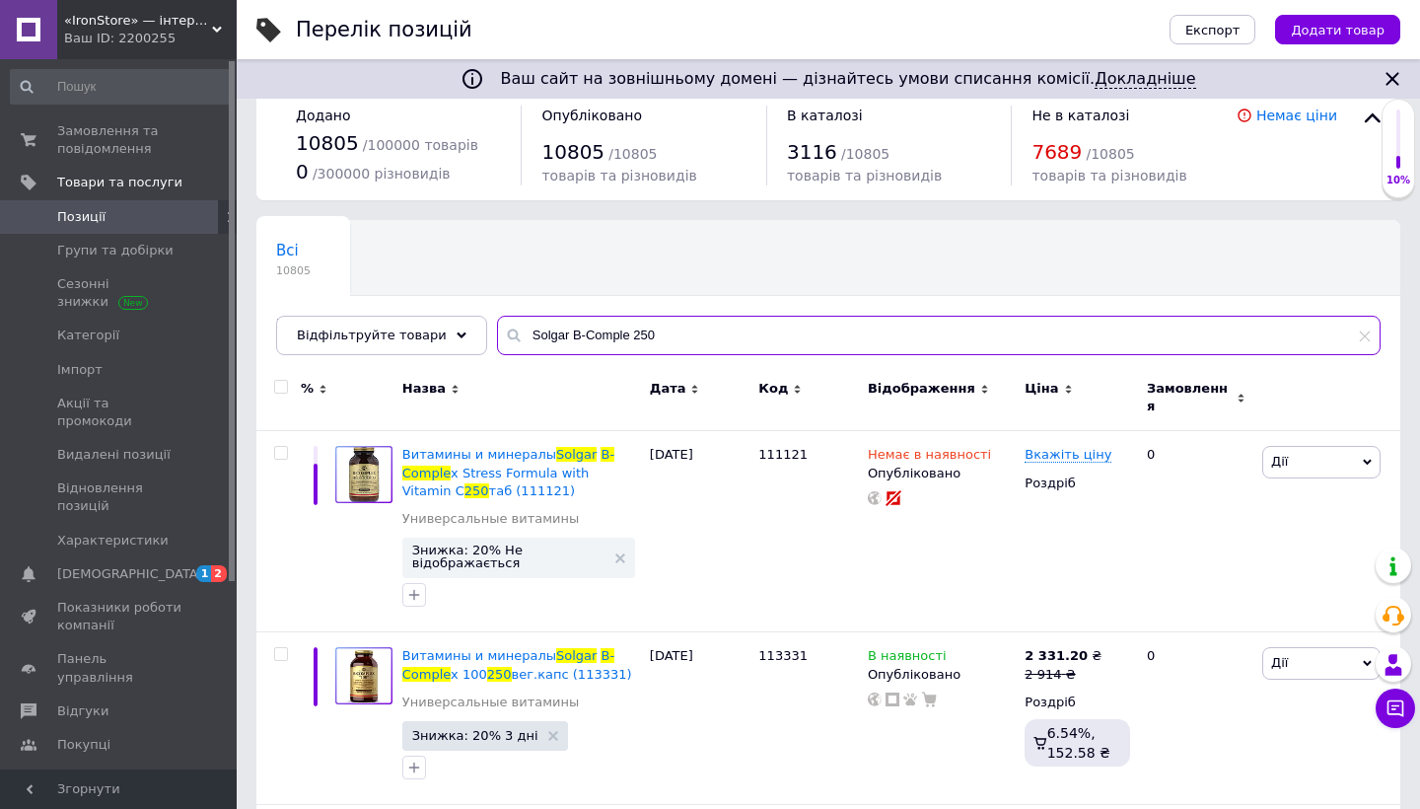
drag, startPoint x: 562, startPoint y: 332, endPoint x: 669, endPoint y: 332, distance: 106.5
click at [669, 332] on input "Solgar B-Comple 250" at bounding box center [938, 335] width 883 height 39
paste input "D3"
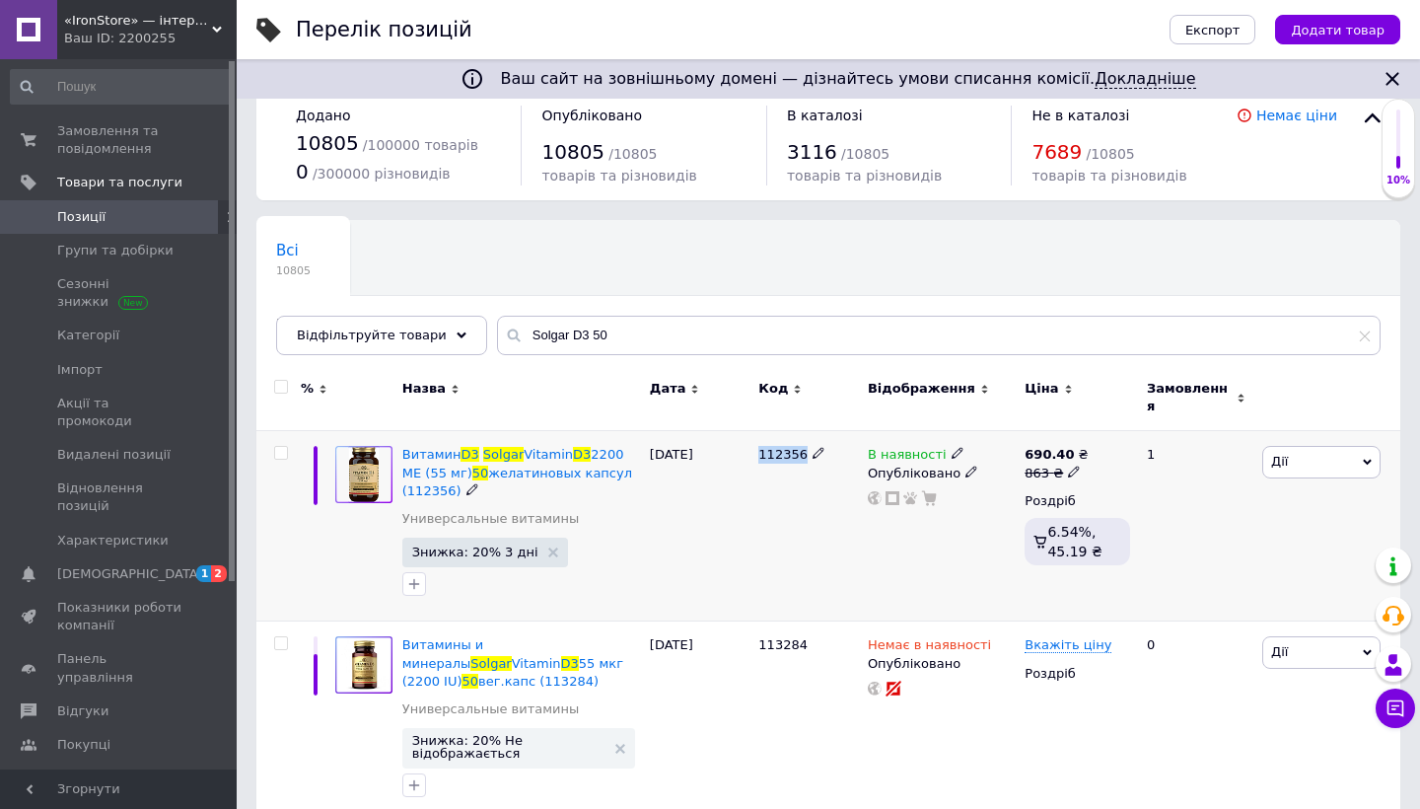
drag, startPoint x: 758, startPoint y: 445, endPoint x: 801, endPoint y: 444, distance: 42.4
click at [802, 443] on div "112356" at bounding box center [807, 526] width 109 height 190
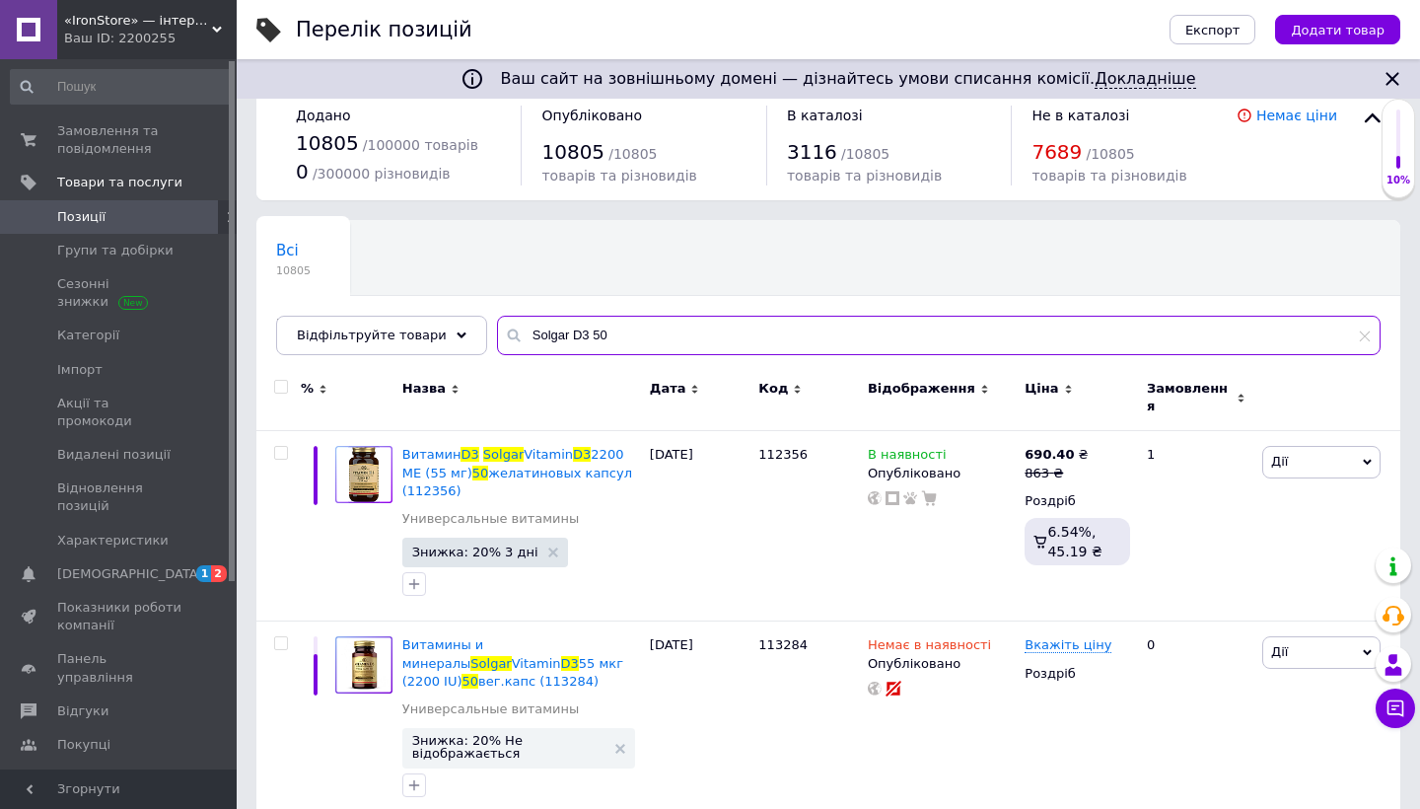
drag, startPoint x: 560, startPoint y: 335, endPoint x: 659, endPoint y: 338, distance: 98.6
click at [659, 337] on input "Solgar D3 50" at bounding box center [938, 335] width 883 height 39
paste input "Glucosamine Hyaluronic Acid"
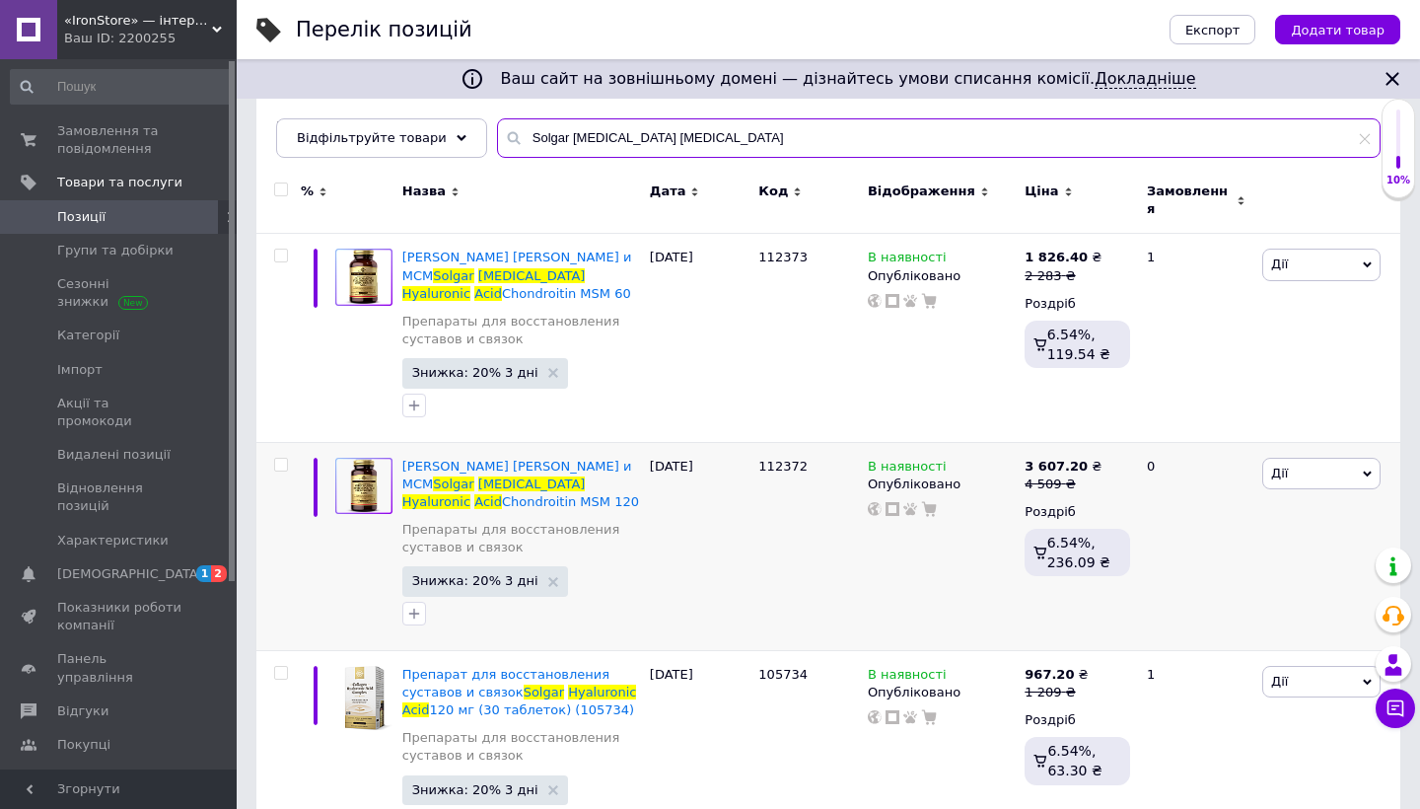
scroll to position [236, 0]
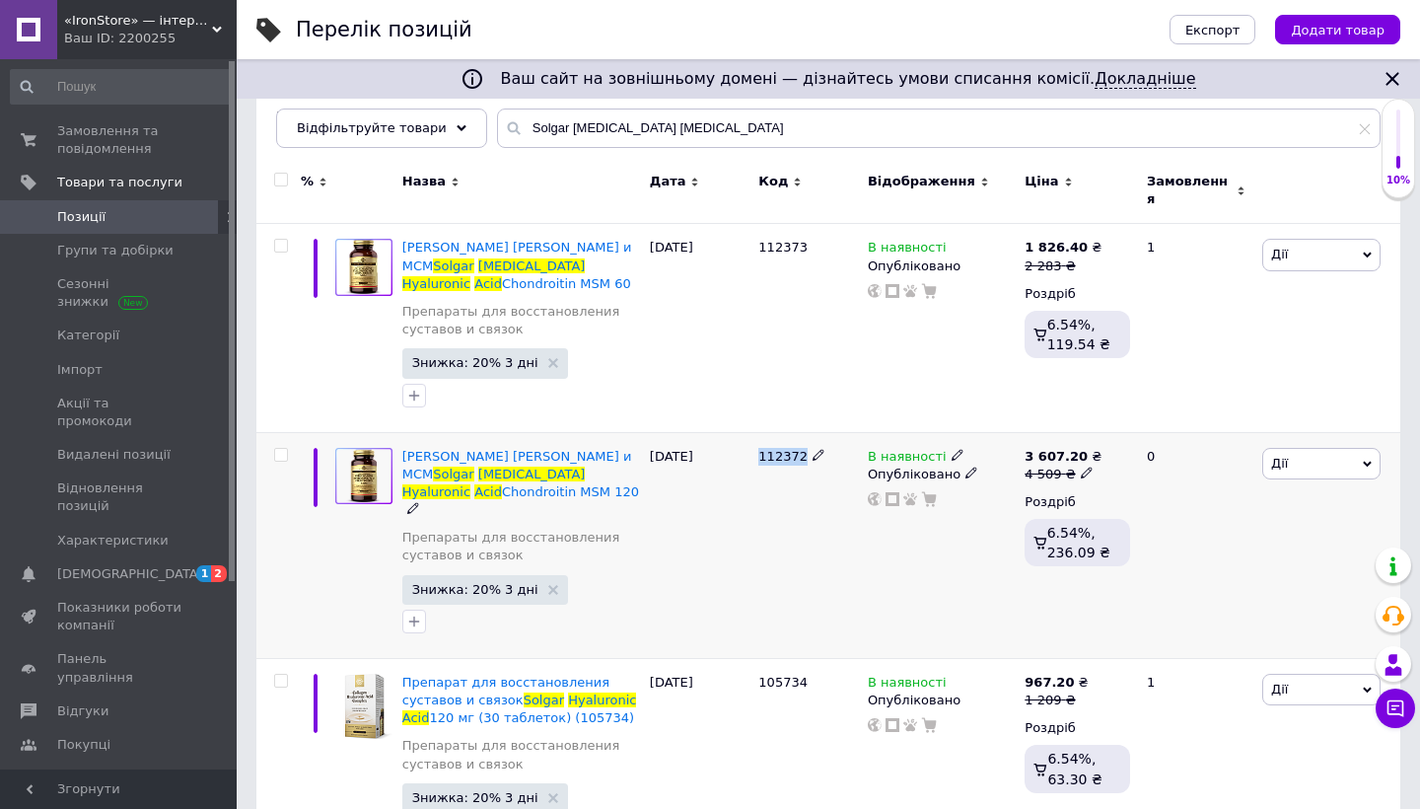
drag, startPoint x: 759, startPoint y: 457, endPoint x: 801, endPoint y: 459, distance: 41.5
click at [801, 459] on span "112372" at bounding box center [782, 456] width 49 height 15
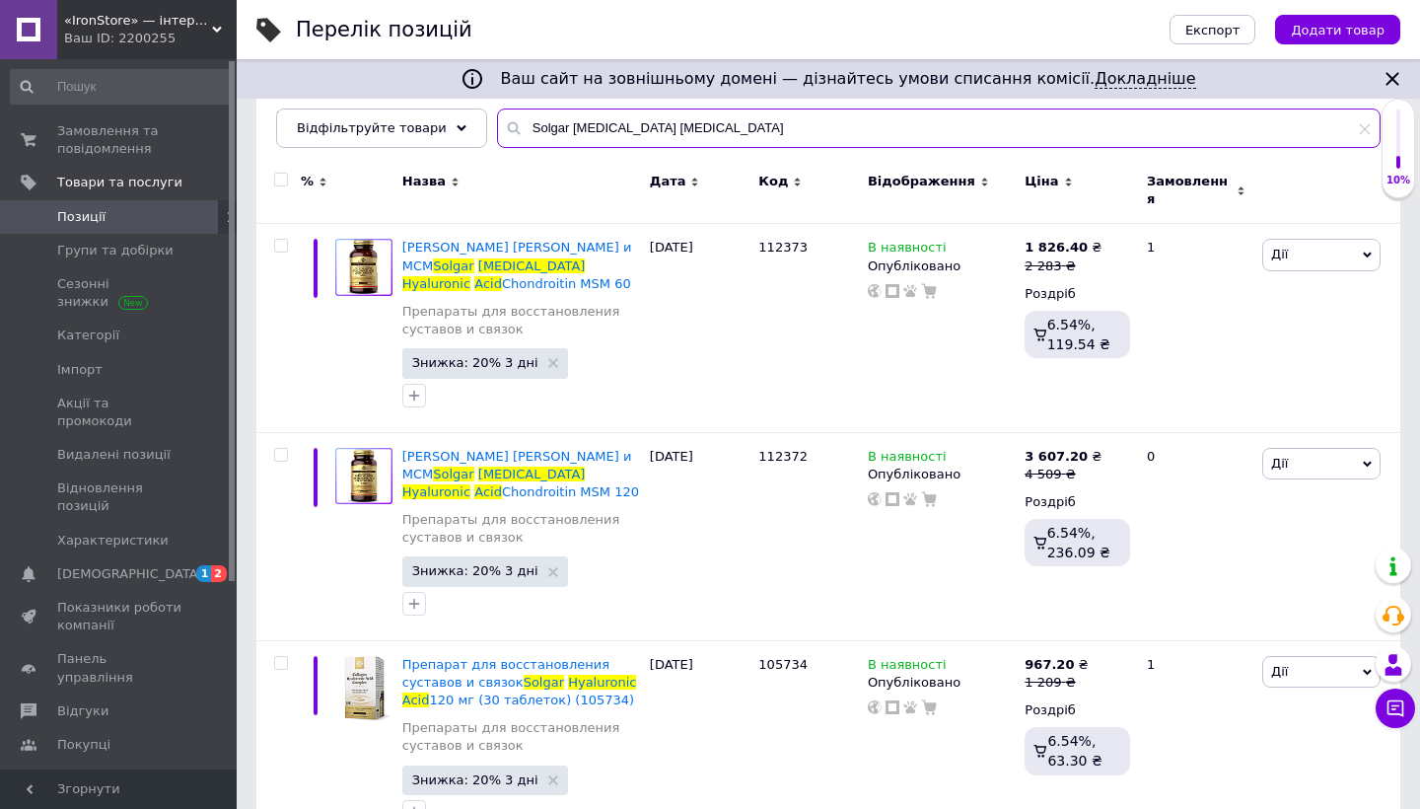
drag, startPoint x: 561, startPoint y: 124, endPoint x: 811, endPoint y: 124, distance: 249.5
click at [811, 124] on input "Solgar Glucosamine Hyaluronic Acid" at bounding box center [938, 127] width 883 height 39
paste input "Essential Amino Complex"
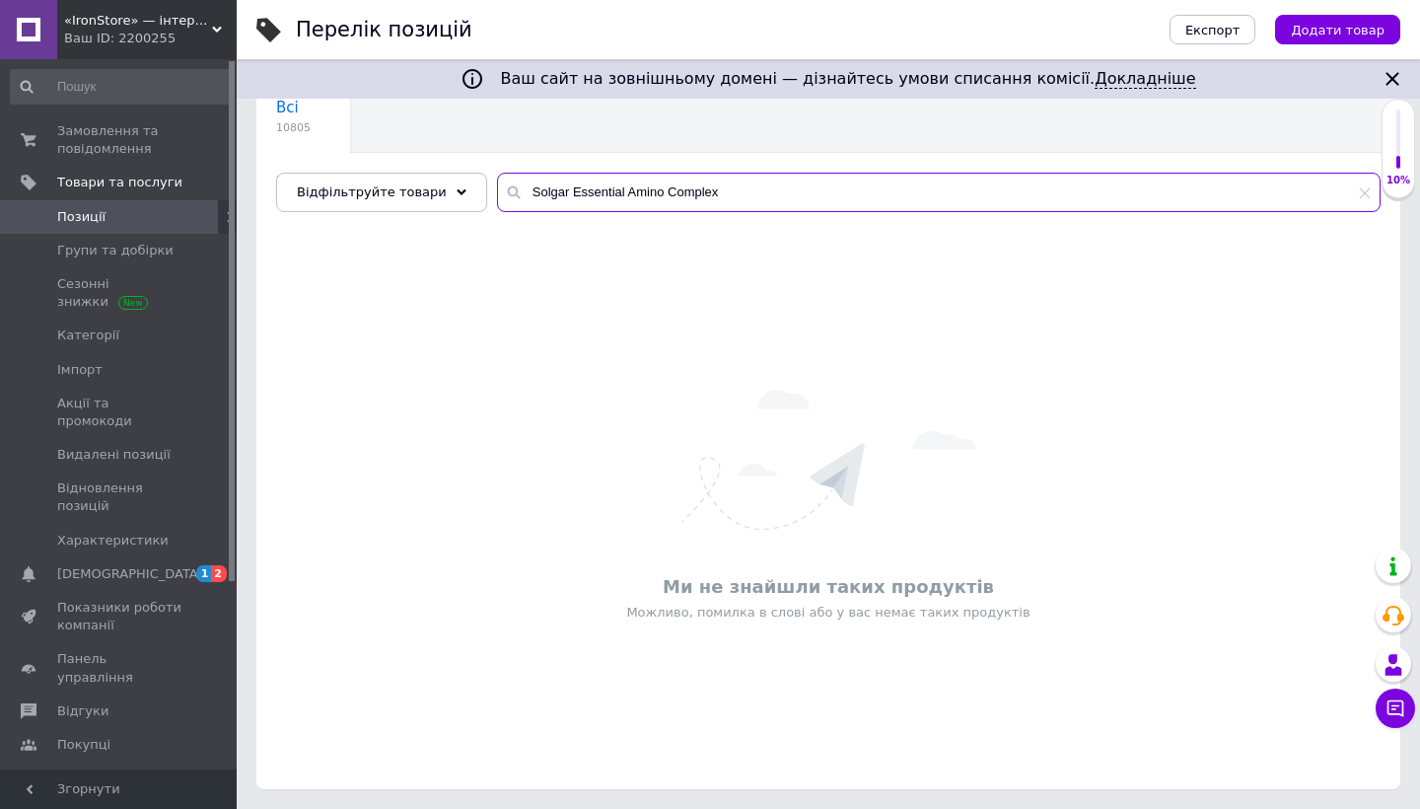
scroll to position [172, 0]
drag, startPoint x: 615, startPoint y: 194, endPoint x: 561, endPoint y: 192, distance: 54.3
click at [560, 192] on input "Solgar Essential Amino Complex" at bounding box center [938, 192] width 883 height 39
drag, startPoint x: 561, startPoint y: 192, endPoint x: 650, endPoint y: 193, distance: 88.7
click at [650, 193] on input "Solgar Amino Complex" at bounding box center [938, 192] width 883 height 39
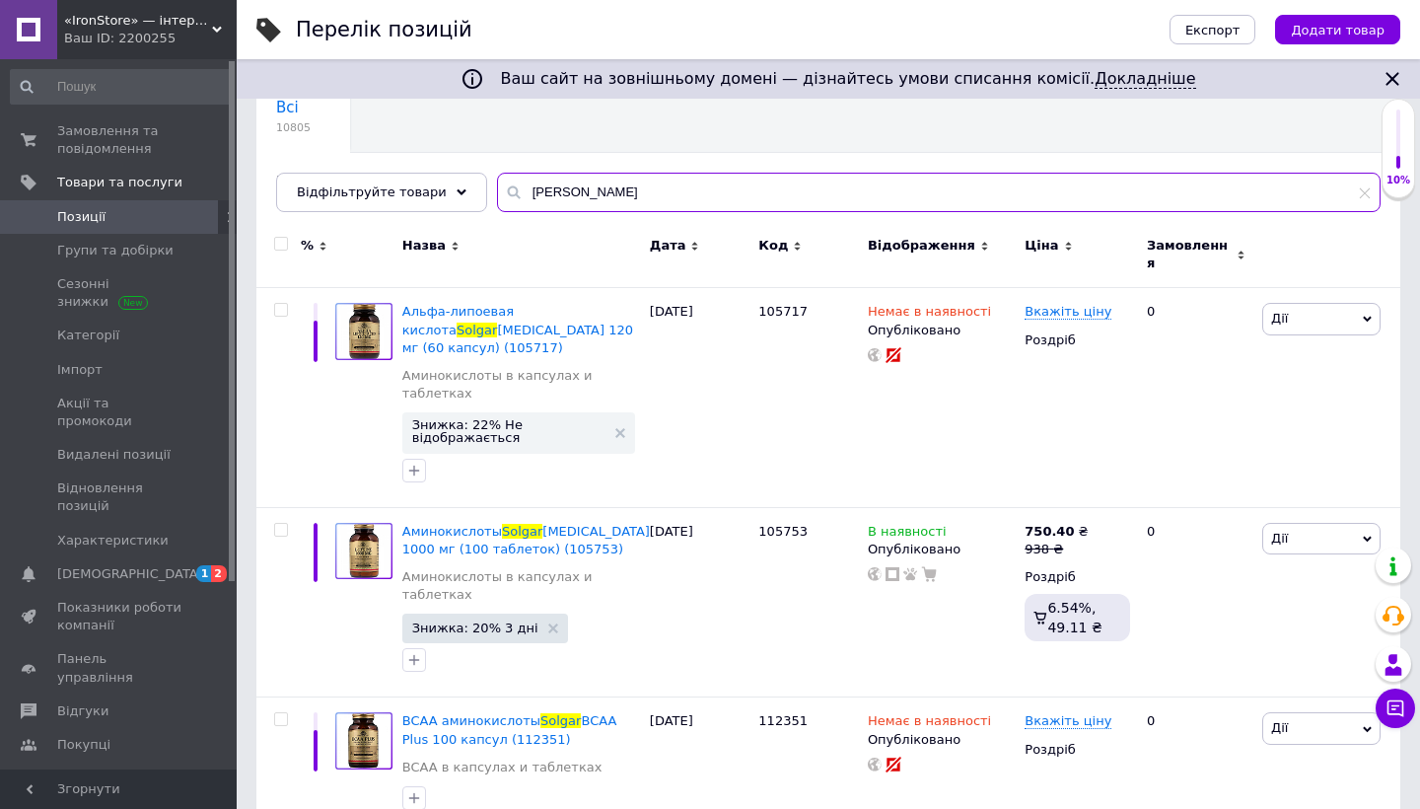
scroll to position [149, 0]
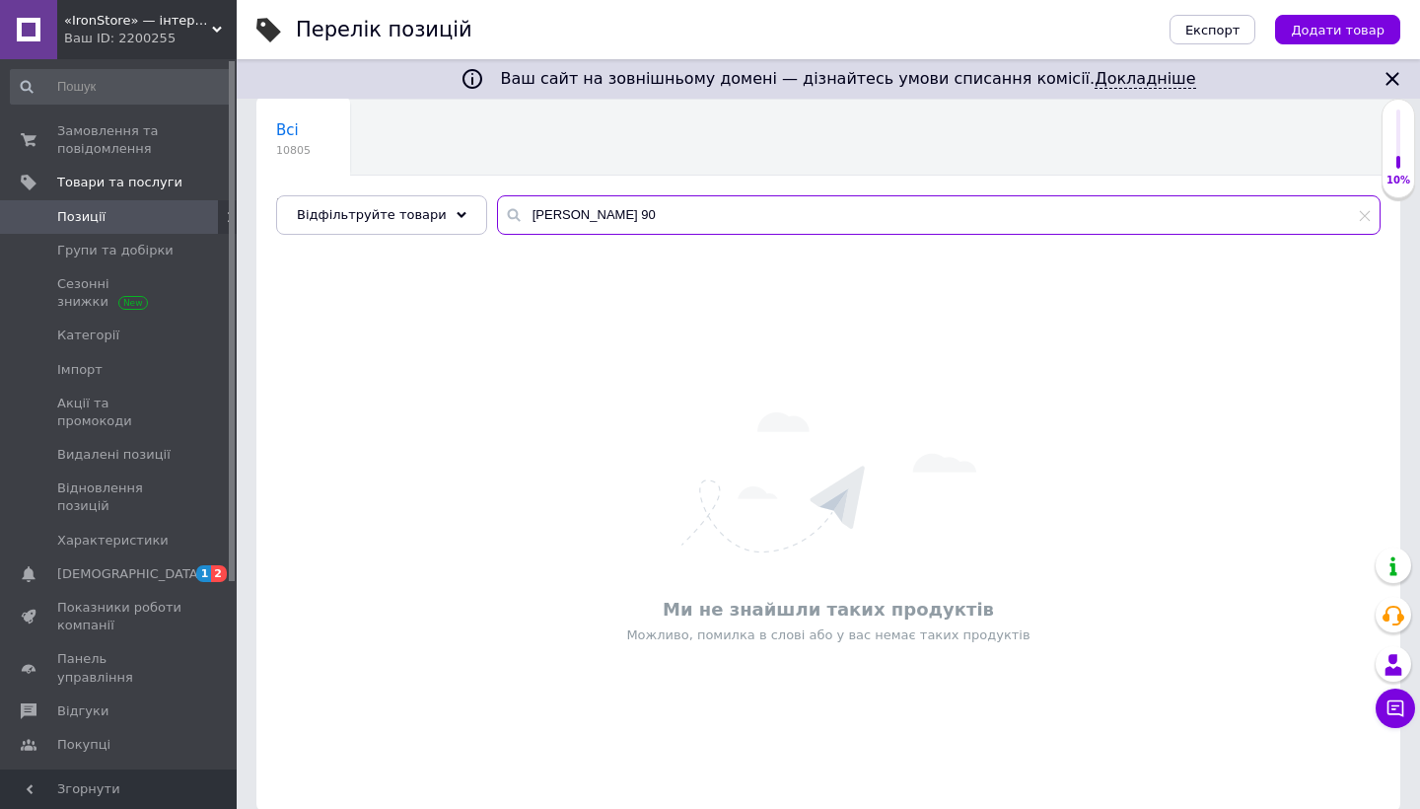
drag, startPoint x: 558, startPoint y: 217, endPoint x: 749, endPoint y: 217, distance: 191.3
click at [749, 217] on input "Solgar Amino 90" at bounding box center [938, 214] width 883 height 39
drag, startPoint x: 571, startPoint y: 214, endPoint x: 811, endPoint y: 227, distance: 239.9
click at [811, 227] on input "Solgar Essential Amino Complex" at bounding box center [938, 214] width 883 height 39
paste input "D3"
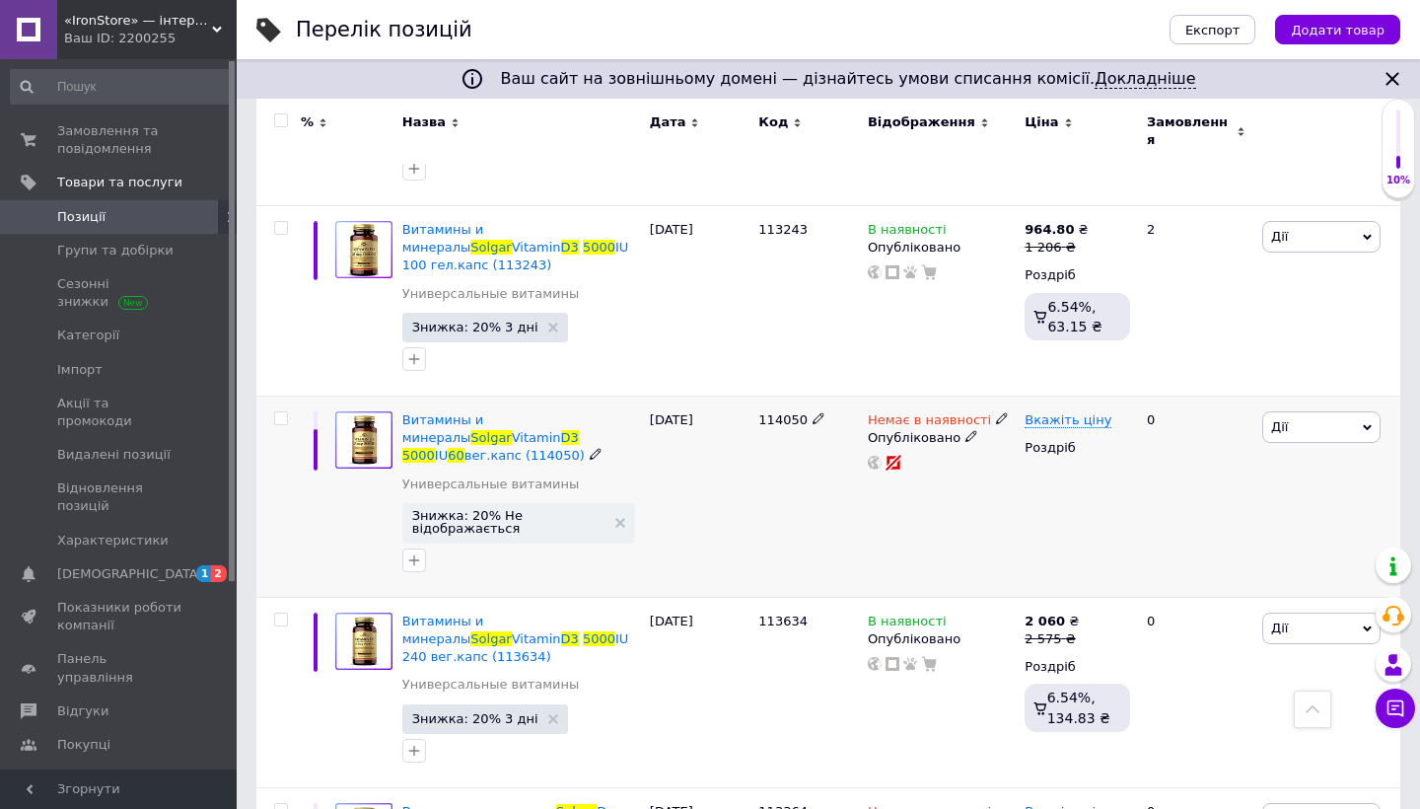
scroll to position [767, 0]
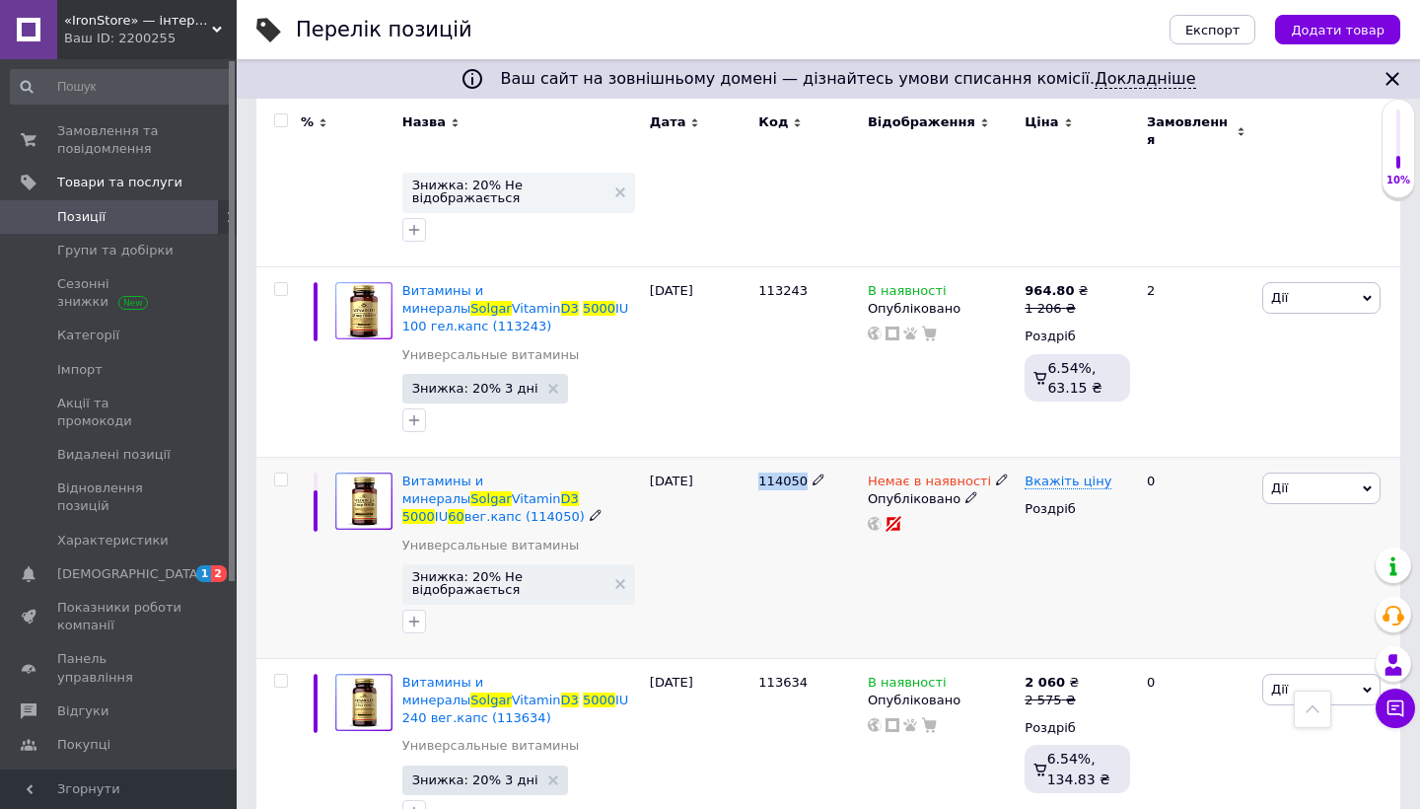
drag, startPoint x: 759, startPoint y: 409, endPoint x: 803, endPoint y: 409, distance: 43.4
click at [803, 473] on span "114050" at bounding box center [782, 480] width 49 height 15
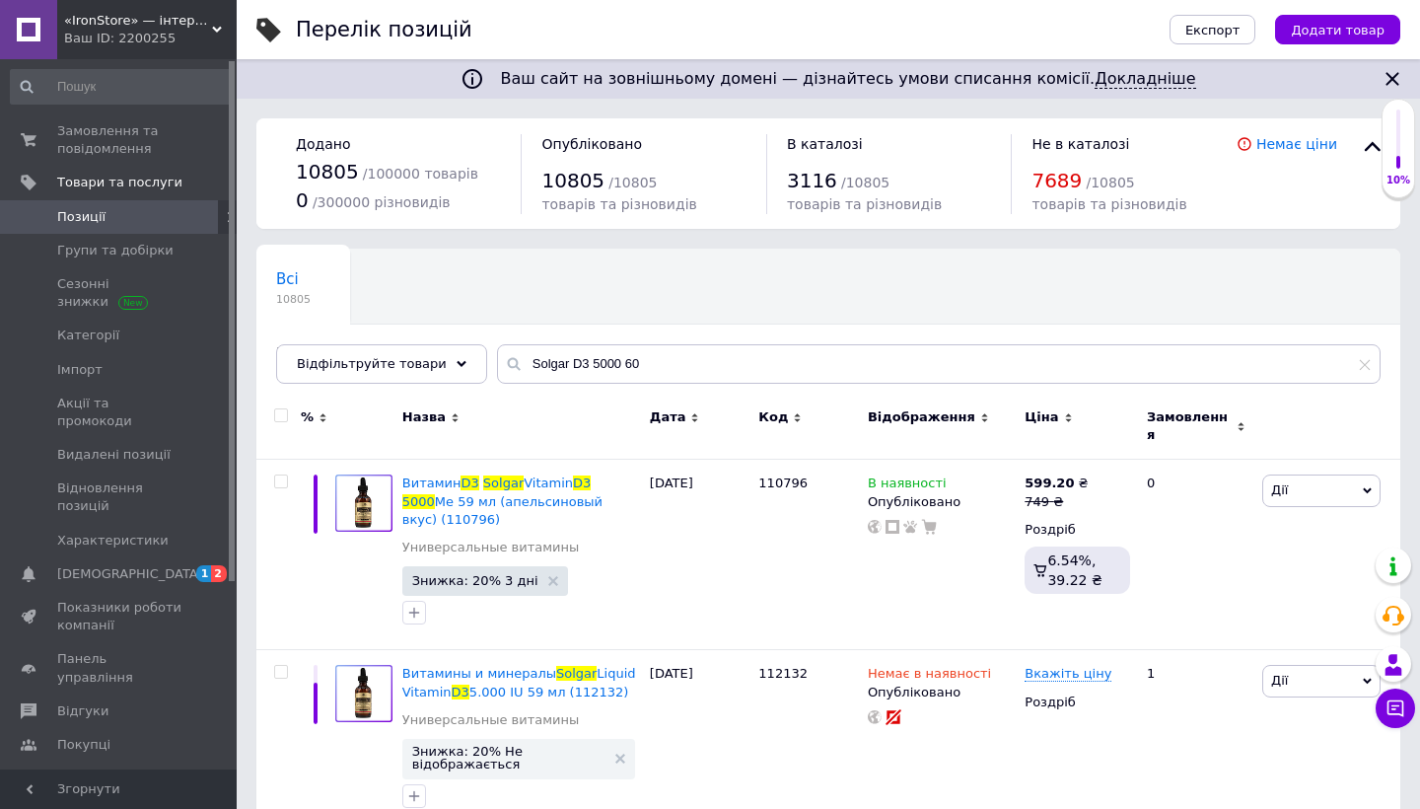
scroll to position [0, 0]
drag, startPoint x: 562, startPoint y: 364, endPoint x: 738, endPoint y: 364, distance: 175.5
click at [738, 364] on input "Solgar D3 5000 60" at bounding box center [938, 363] width 883 height 39
paste input "Choline 35"
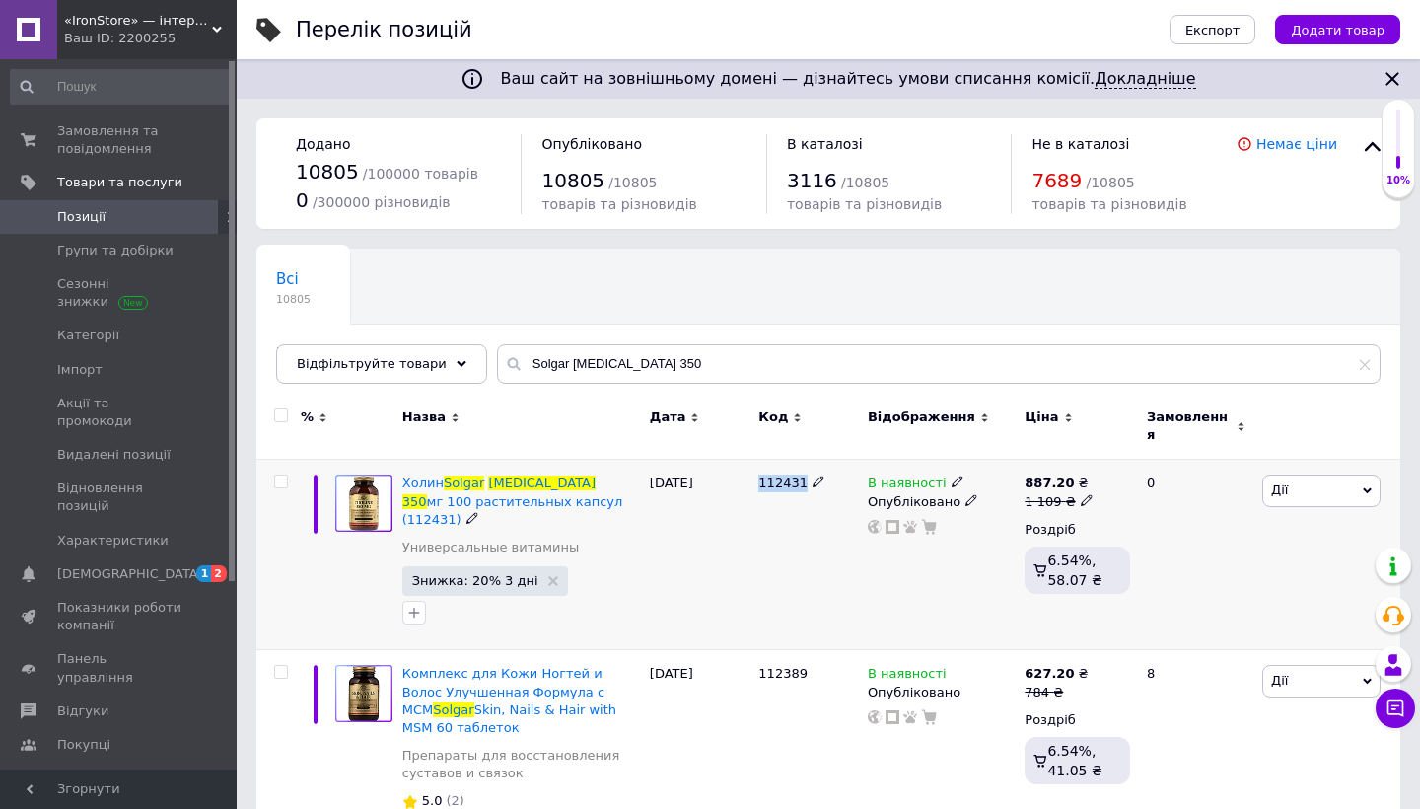
drag, startPoint x: 761, startPoint y: 466, endPoint x: 800, endPoint y: 470, distance: 38.7
click at [801, 475] on span "112431" at bounding box center [782, 482] width 49 height 15
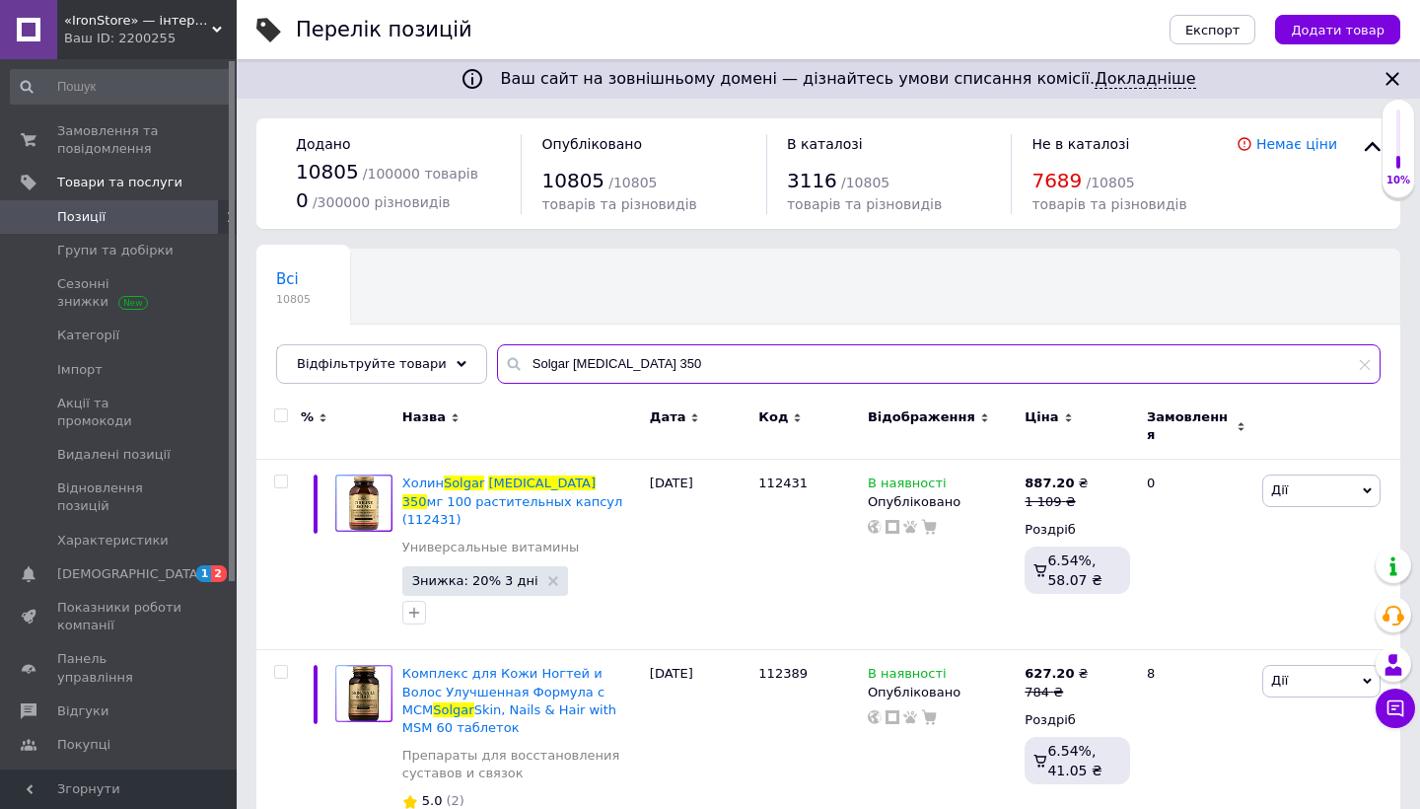
drag, startPoint x: 560, startPoint y: 362, endPoint x: 667, endPoint y: 362, distance: 106.5
click at [667, 362] on input "Solgar Choline 350" at bounding box center [938, 363] width 883 height 39
paste input "B-Complex"
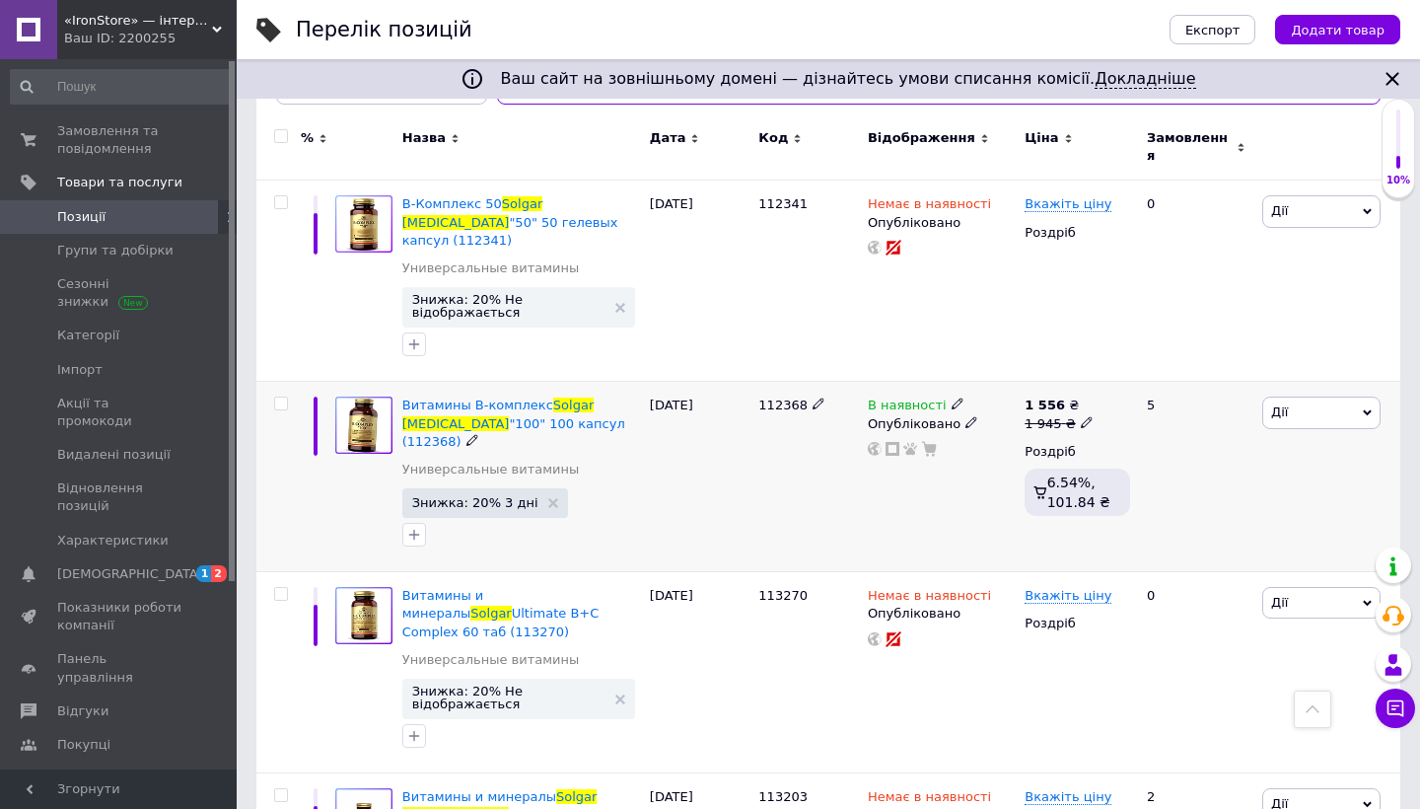
scroll to position [63, 0]
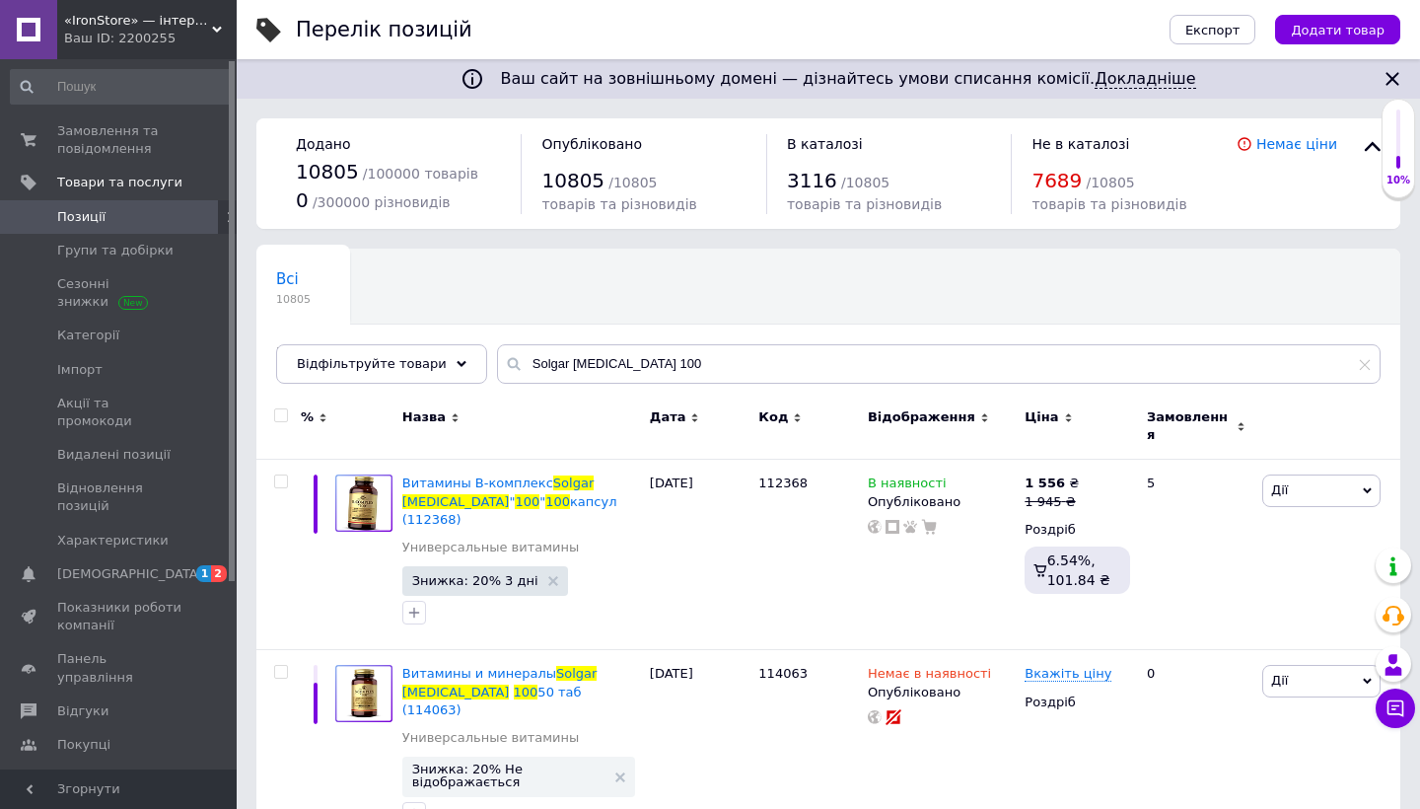
click at [559, 362] on input "Solgar B-Complex 100" at bounding box center [938, 363] width 883 height 39
paste input "Stress"
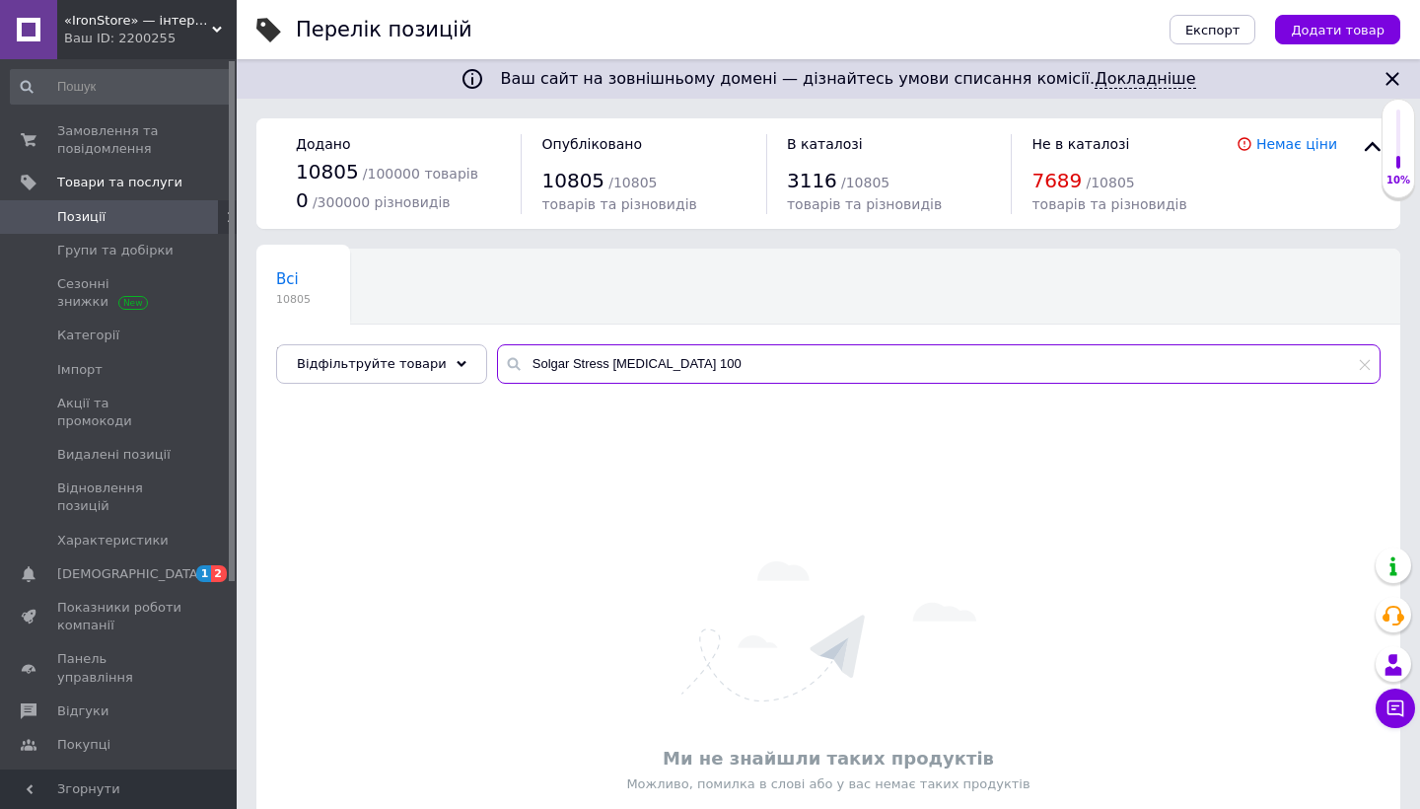
click at [610, 361] on input "Solgar Stress B-Complex 100" at bounding box center [938, 363] width 883 height 39
drag, startPoint x: 599, startPoint y: 362, endPoint x: 560, endPoint y: 360, distance: 38.5
click at [560, 360] on input "Solgar Stress B Complex 100" at bounding box center [938, 363] width 883 height 39
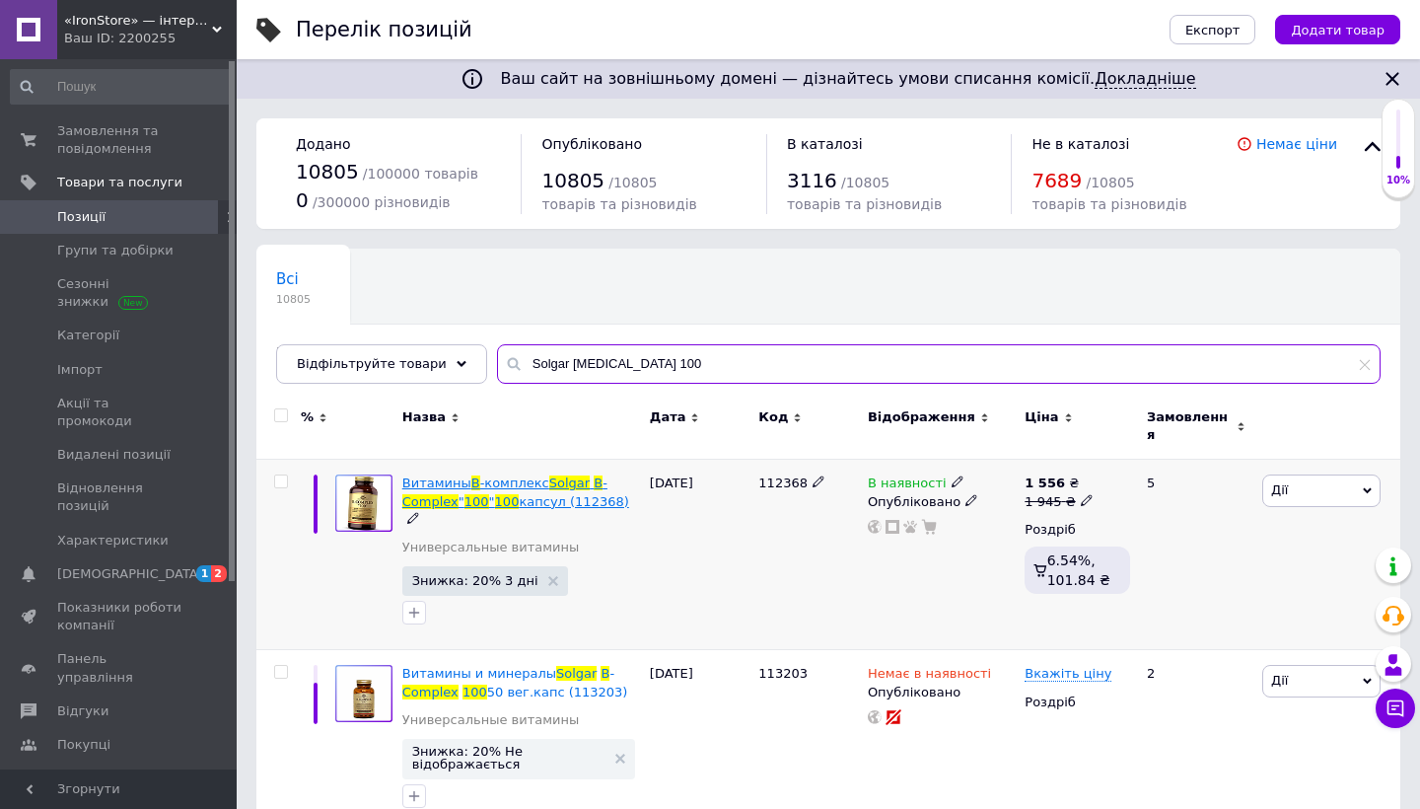
type input "Solgar B Complex 100"
click at [564, 494] on span "капсул (112368)" at bounding box center [573, 501] width 109 height 15
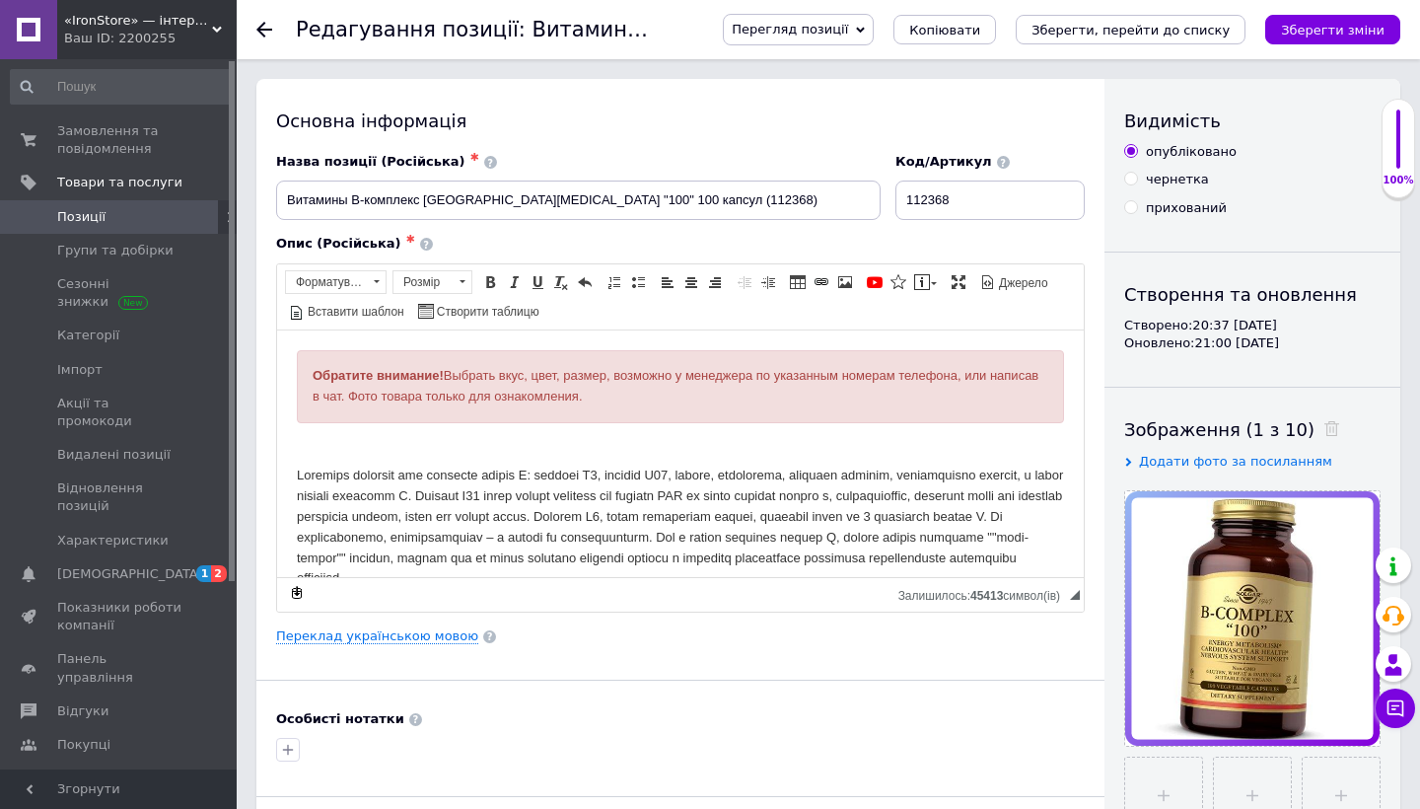
click at [259, 27] on use at bounding box center [264, 30] width 16 height 16
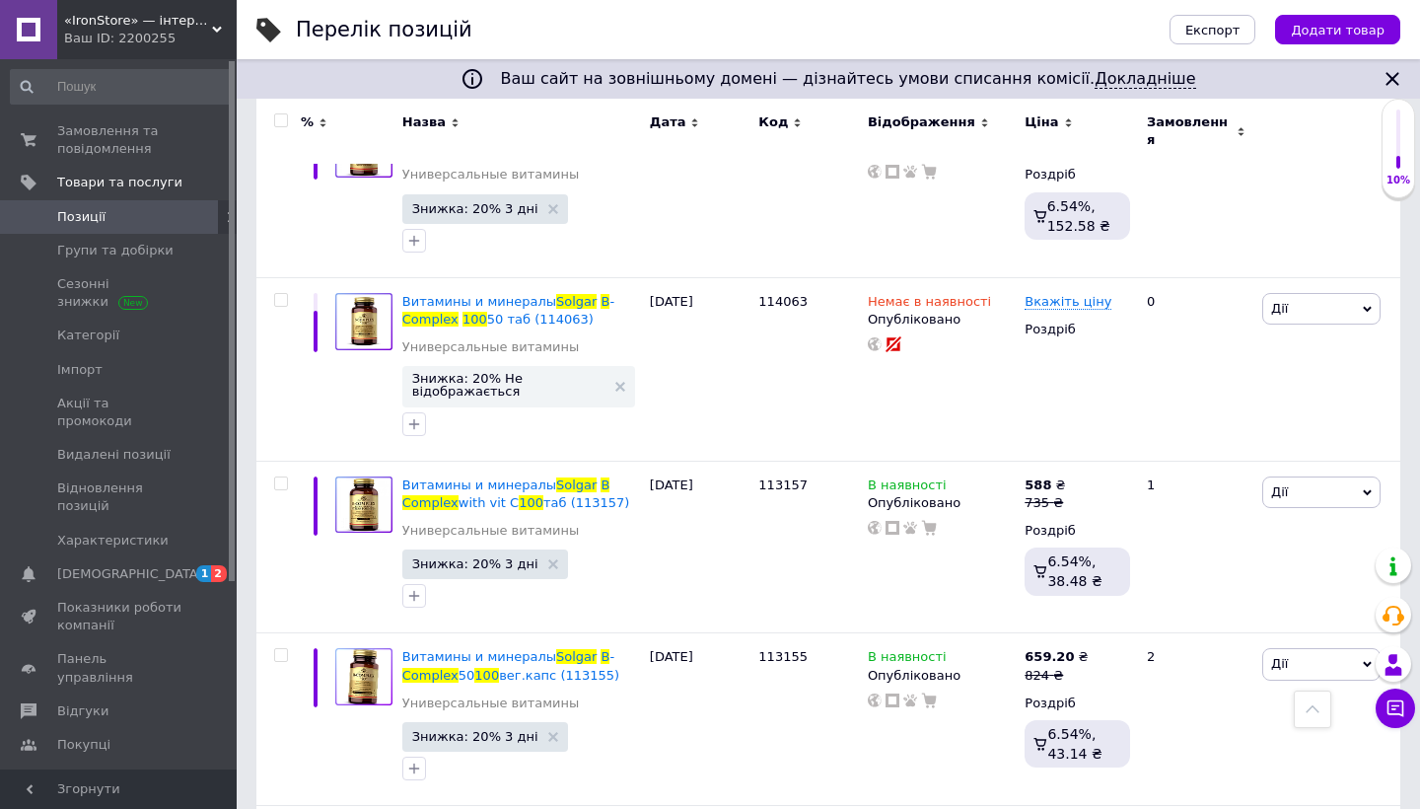
scroll to position [789, 0]
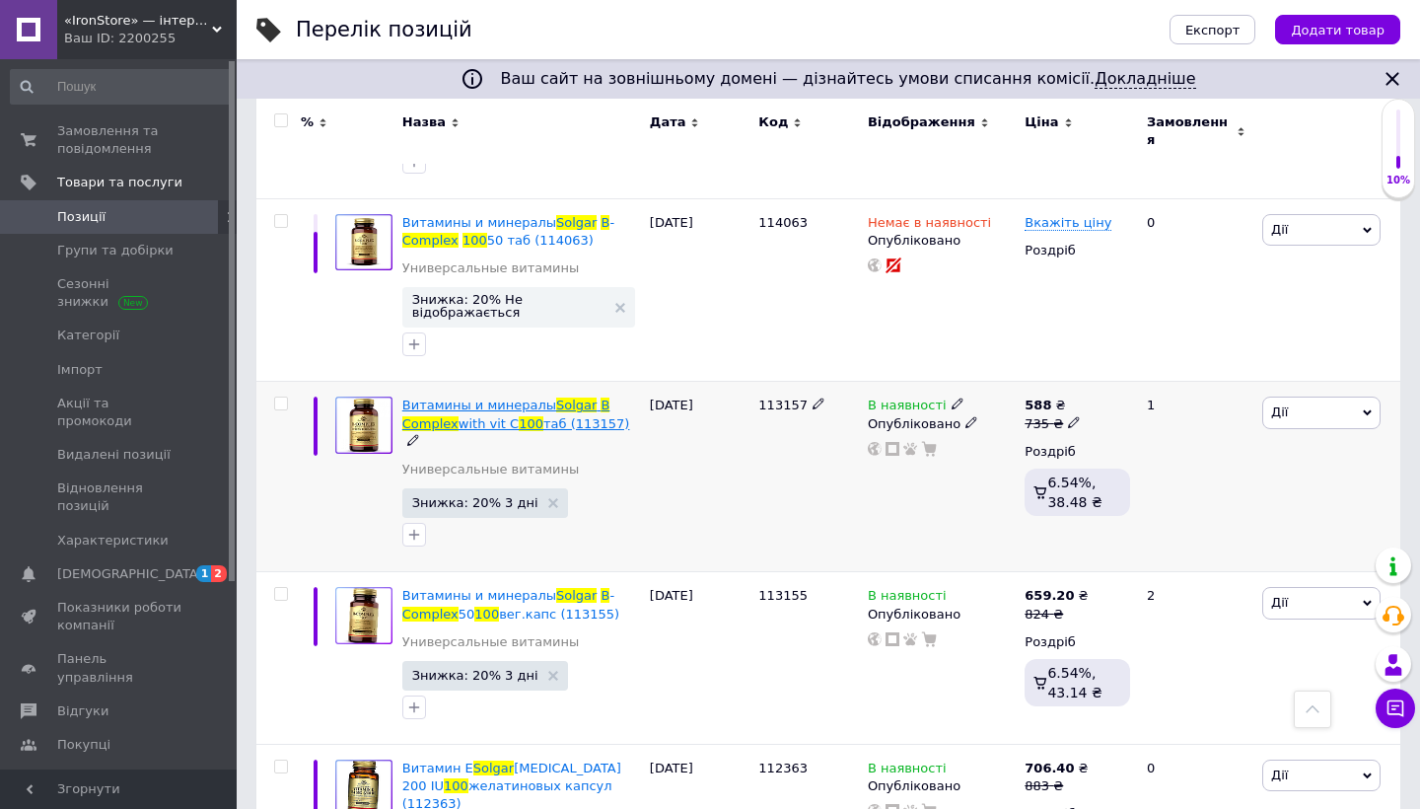
click at [607, 416] on span "таб (113157)" at bounding box center [586, 423] width 86 height 15
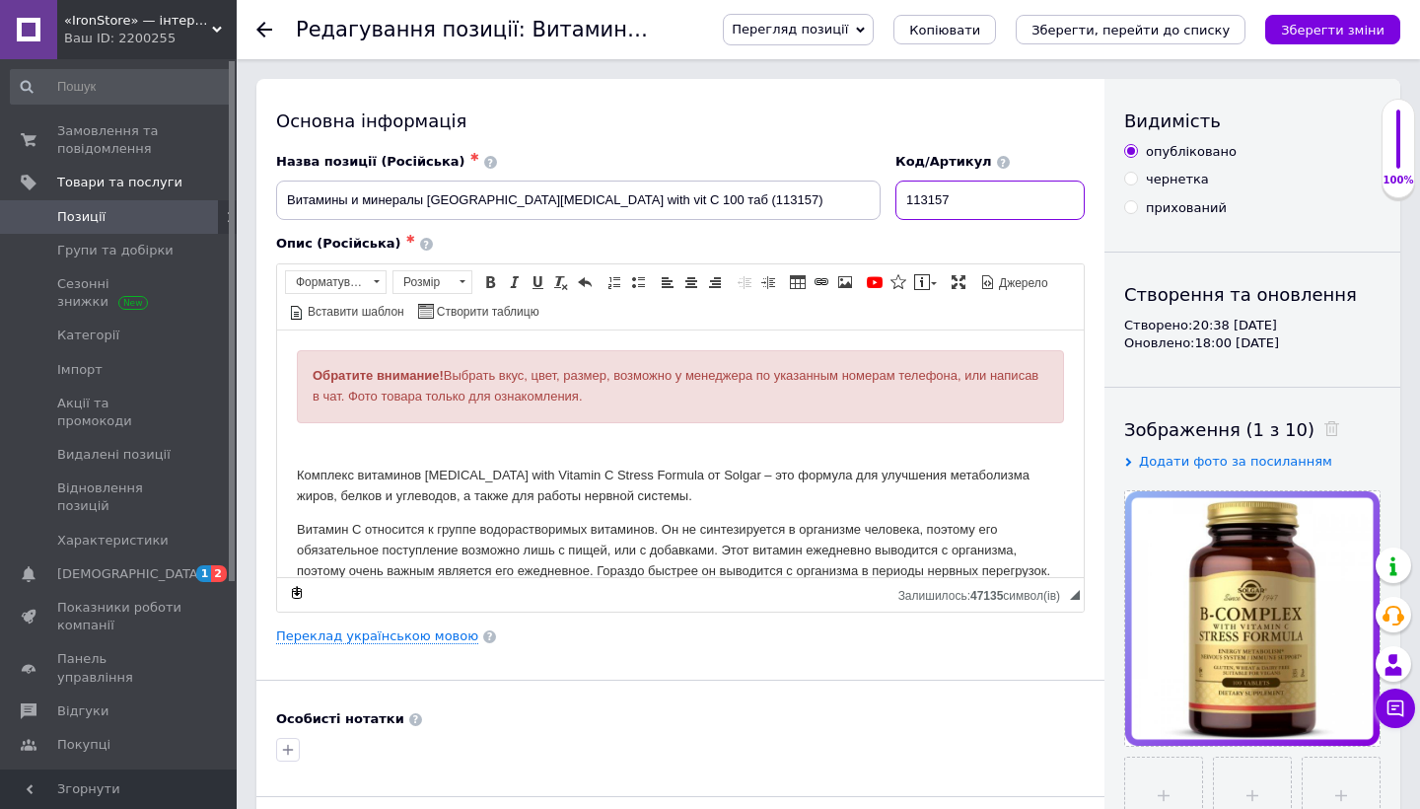
drag, startPoint x: 979, startPoint y: 190, endPoint x: 842, endPoint y: 190, distance: 137.1
click at [842, 190] on div "Назва позиції (Російська) ✱ Витамины и минералы Solgar B Complex with vit C 100…" at bounding box center [680, 187] width 823 height 82
drag, startPoint x: 985, startPoint y: 199, endPoint x: 830, endPoint y: 195, distance: 154.9
click at [829, 195] on div "Назва позиції (Російська) ✱ Витамины и минералы Solgar B Complex with vit C 100…" at bounding box center [680, 187] width 823 height 82
click at [261, 30] on use at bounding box center [264, 30] width 16 height 16
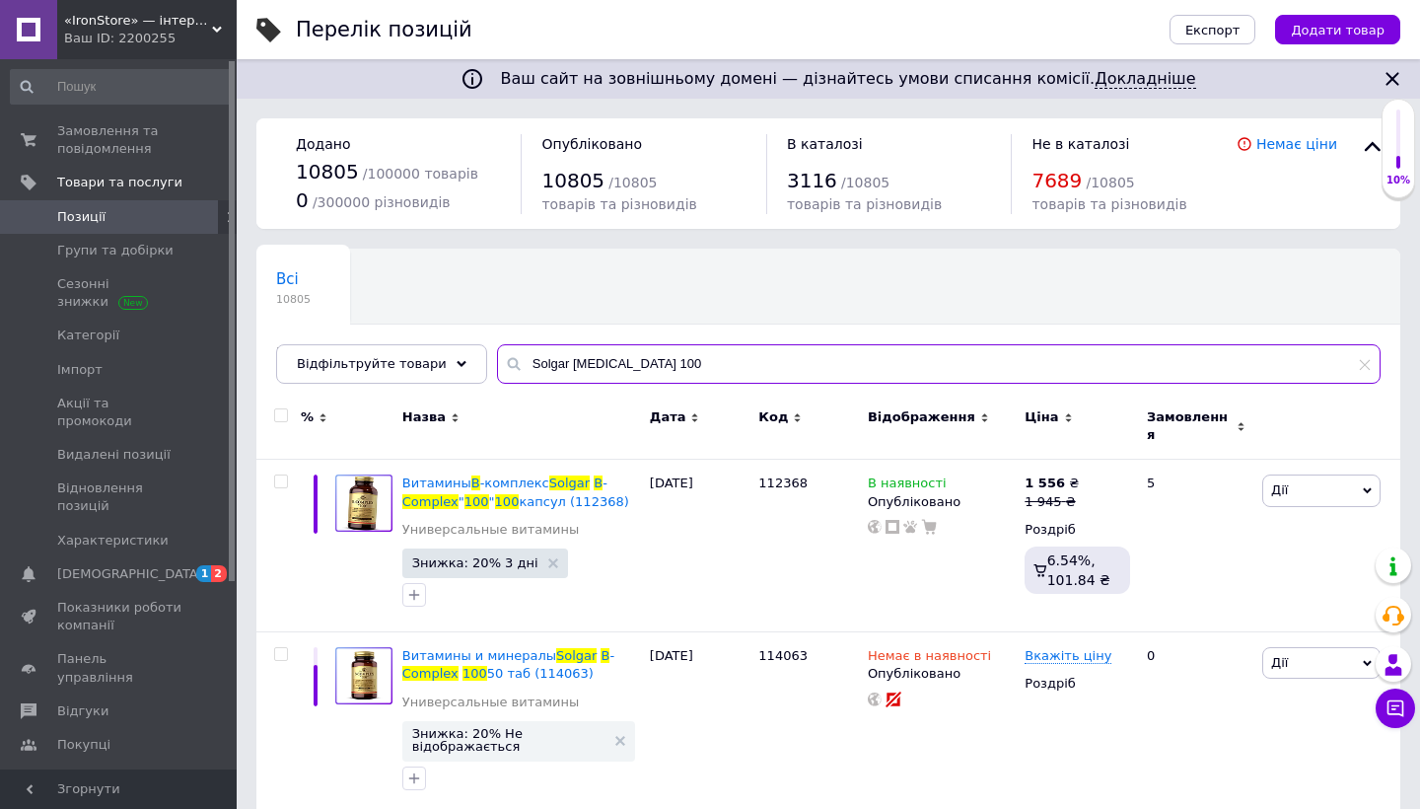
drag, startPoint x: 560, startPoint y: 360, endPoint x: 699, endPoint y: 367, distance: 139.2
click at [699, 367] on input "Solgar B Complex 100" at bounding box center [938, 363] width 883 height 39
paste input "113157"
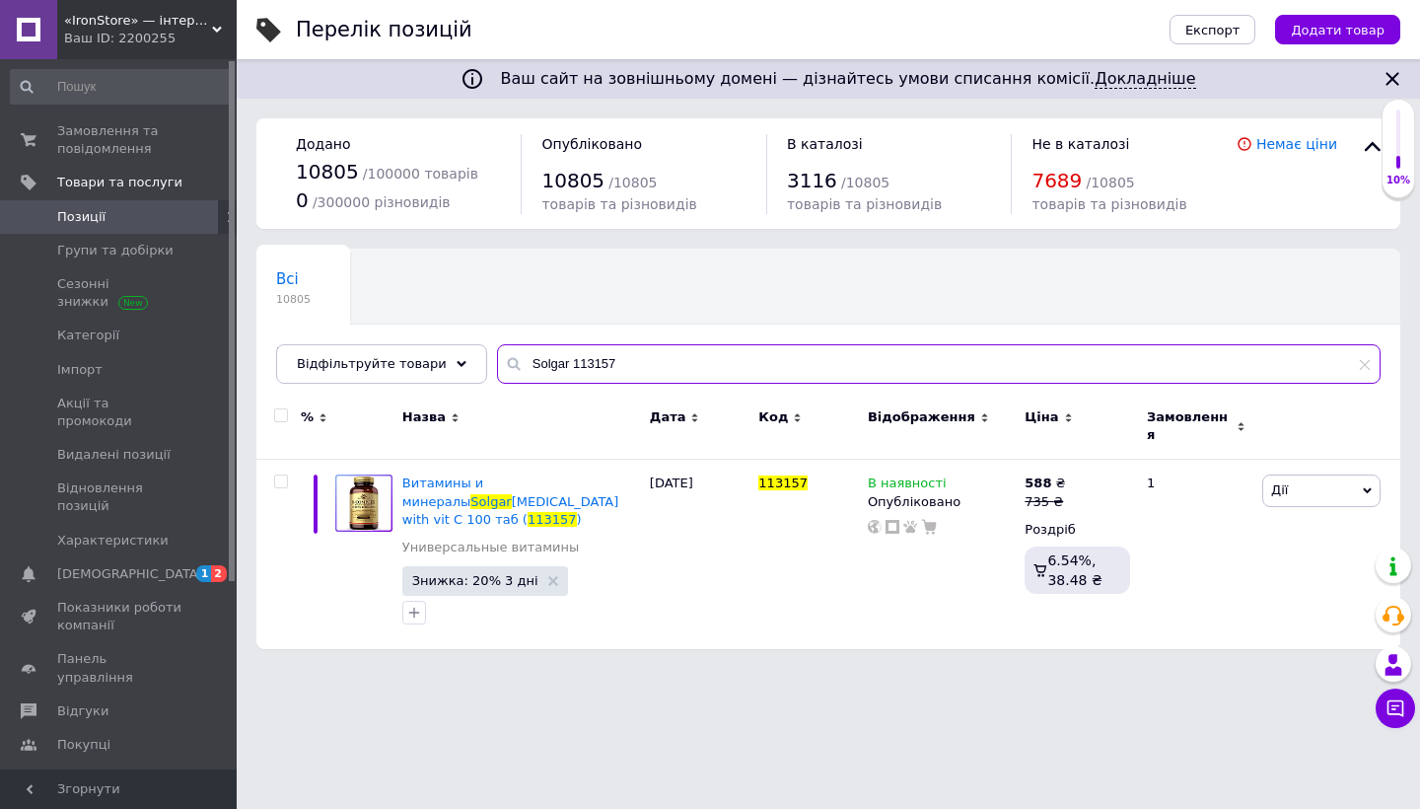
drag, startPoint x: 561, startPoint y: 363, endPoint x: 686, endPoint y: 373, distance: 125.6
click at [686, 373] on input "Solgar 113157" at bounding box center [938, 363] width 883 height 39
paste input "Choline/Inositol"
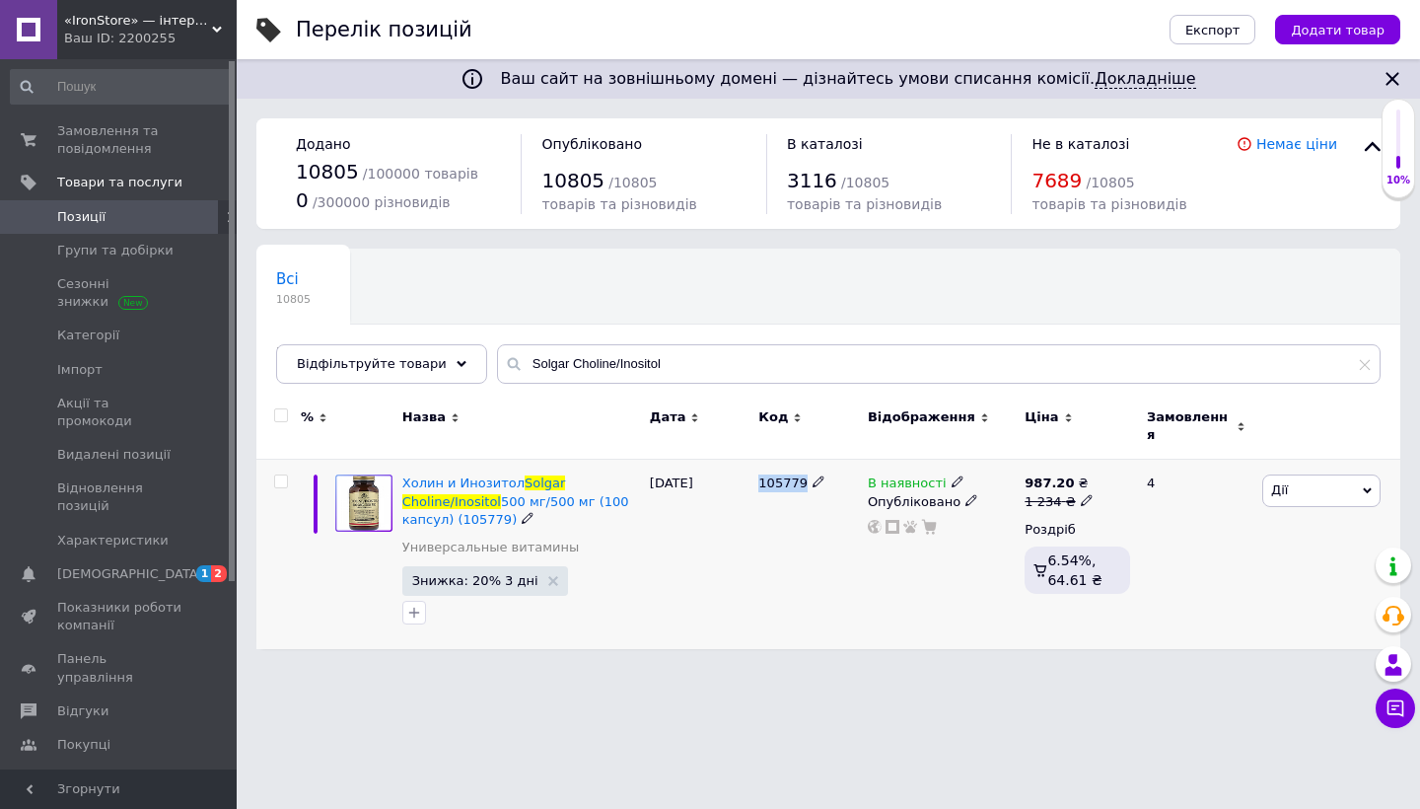
drag, startPoint x: 759, startPoint y: 470, endPoint x: 801, endPoint y: 474, distance: 41.6
click at [801, 475] on span "105779" at bounding box center [782, 482] width 49 height 15
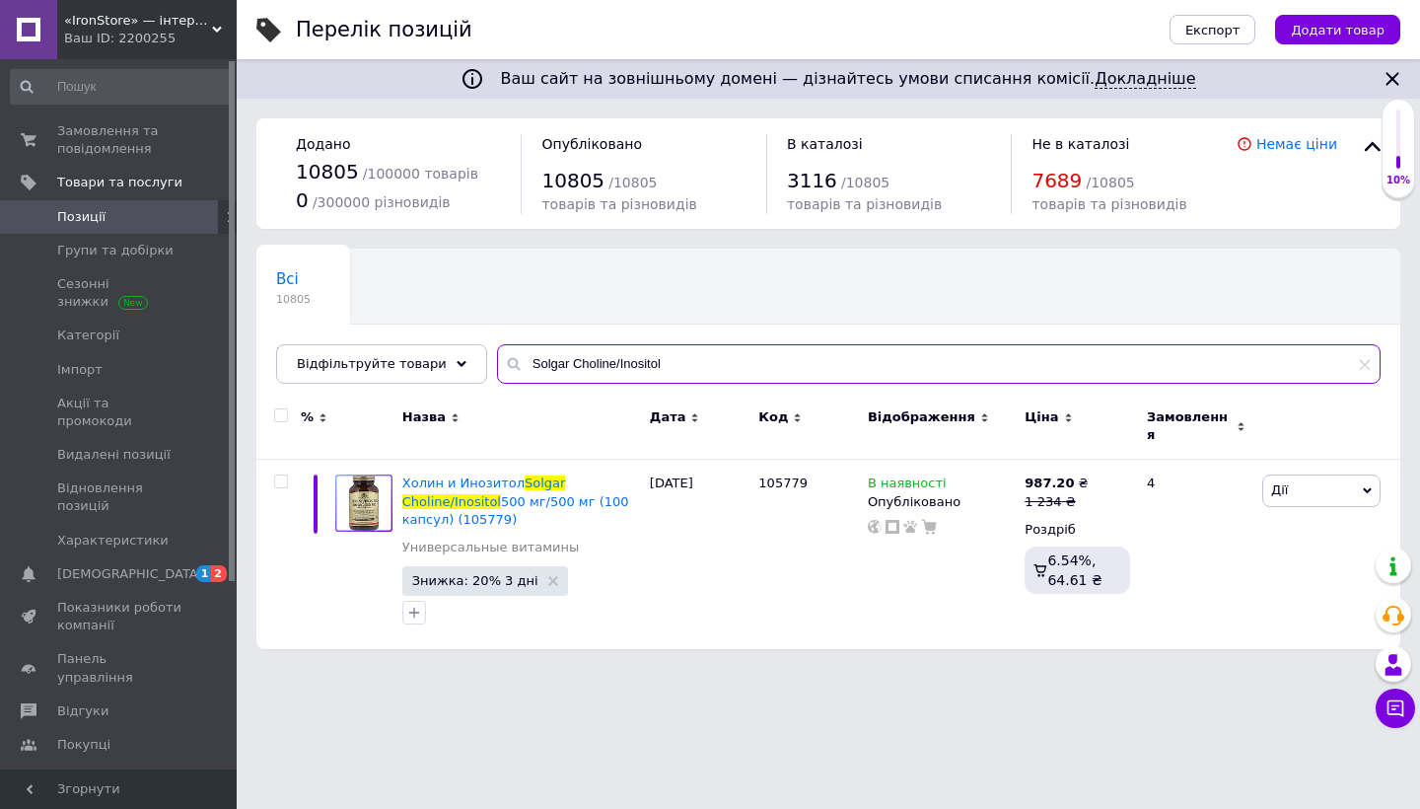
drag, startPoint x: 557, startPoint y: 360, endPoint x: 720, endPoint y: 383, distance: 164.3
click at [720, 383] on input "Solgar Choline/Inositol" at bounding box center [938, 363] width 883 height 39
paste input "alcium Magnesium Citrate"
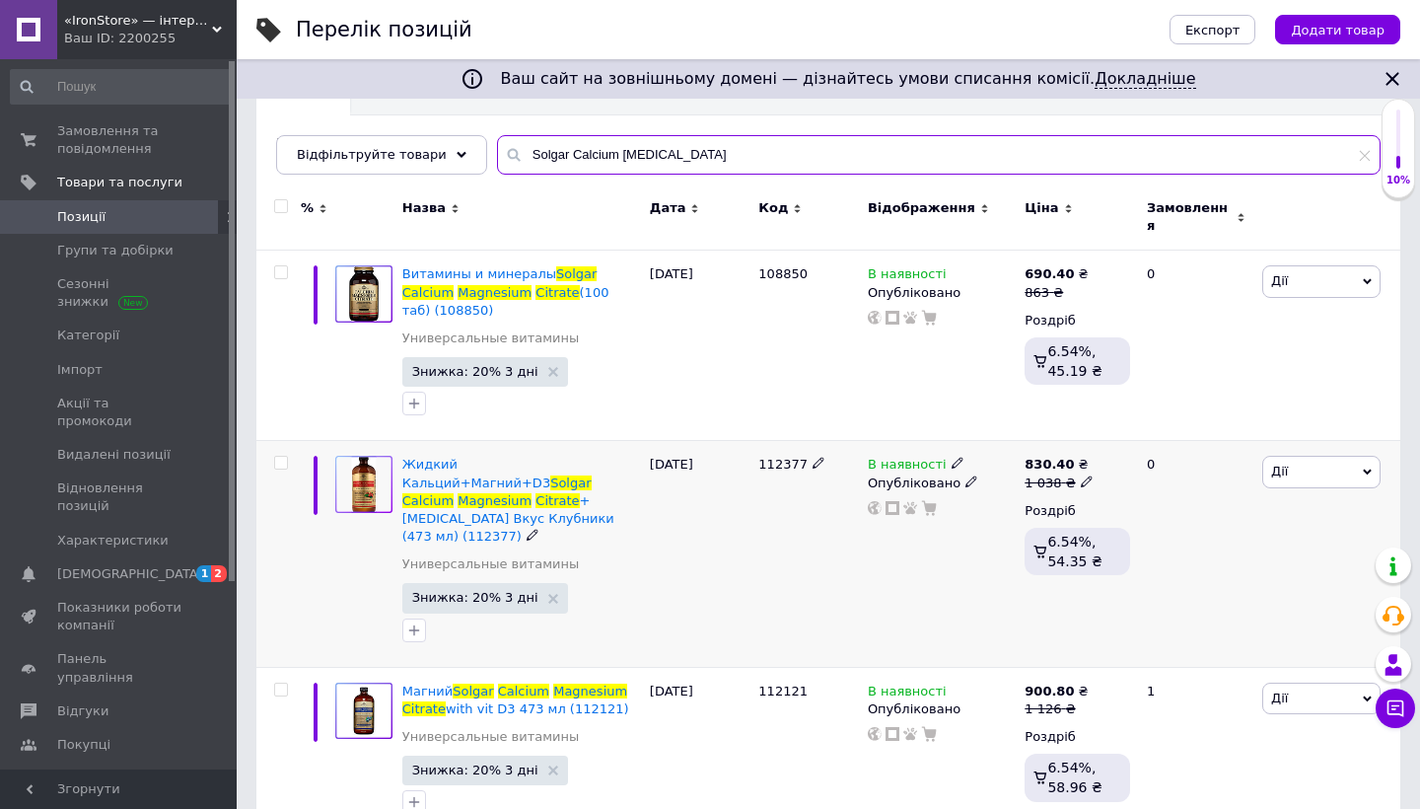
scroll to position [191, 0]
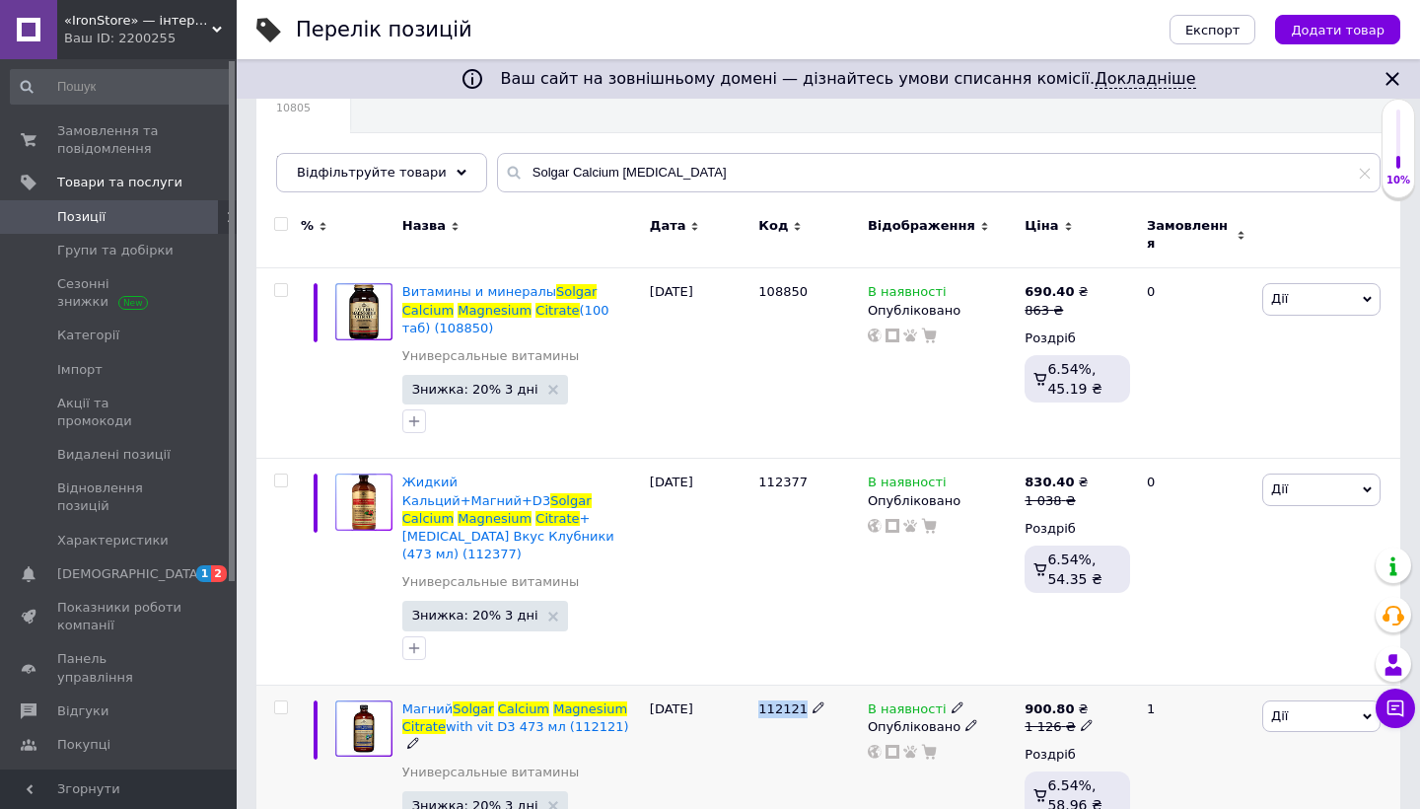
drag, startPoint x: 762, startPoint y: 642, endPoint x: 799, endPoint y: 642, distance: 36.5
click at [799, 700] on div "112121" at bounding box center [808, 709] width 100 height 18
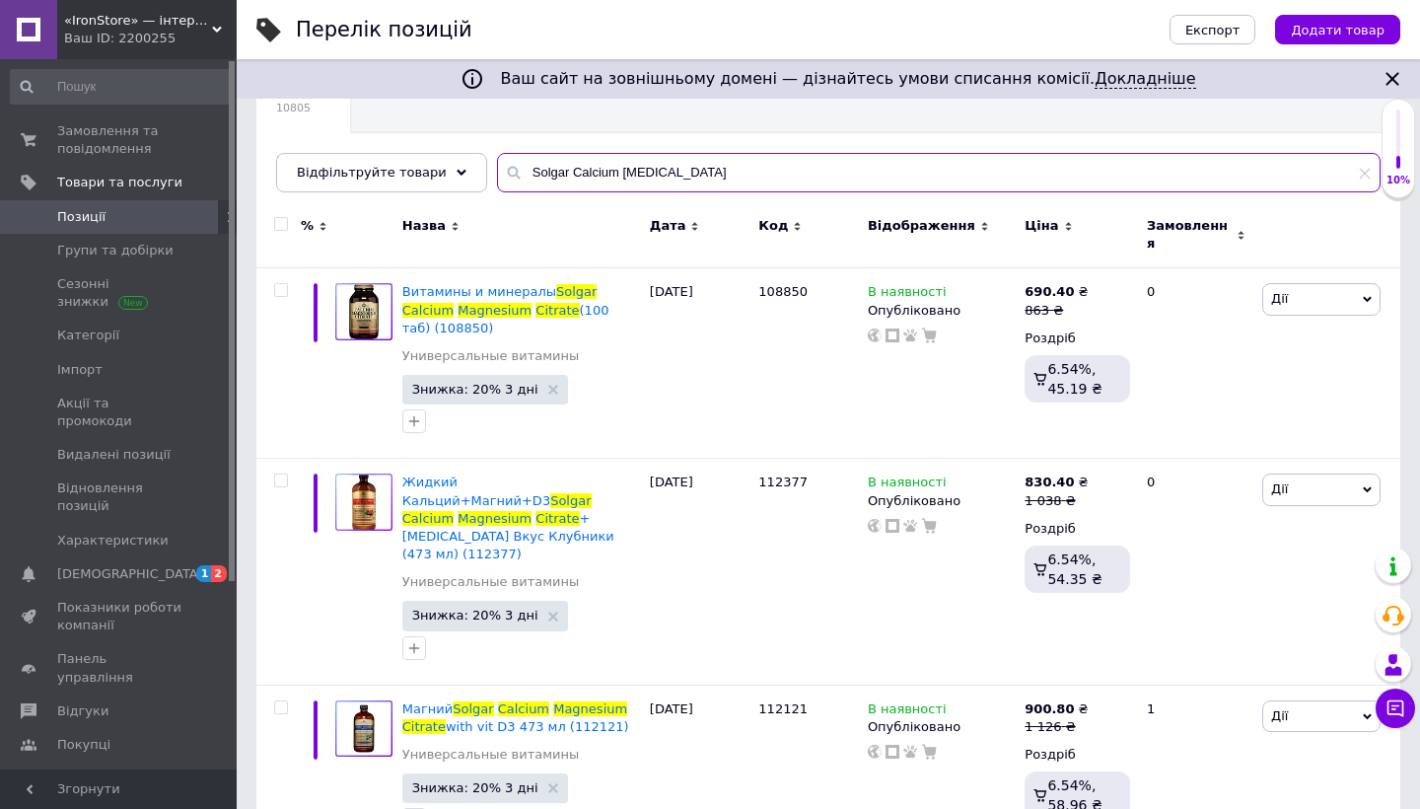
drag, startPoint x: 800, startPoint y: 642, endPoint x: 729, endPoint y: 172, distance: 475.7
click at [729, 172] on input "Solgar Calcium Magnesium Citrate" at bounding box center [938, 172] width 883 height 39
paste input "Vitamin C 500"
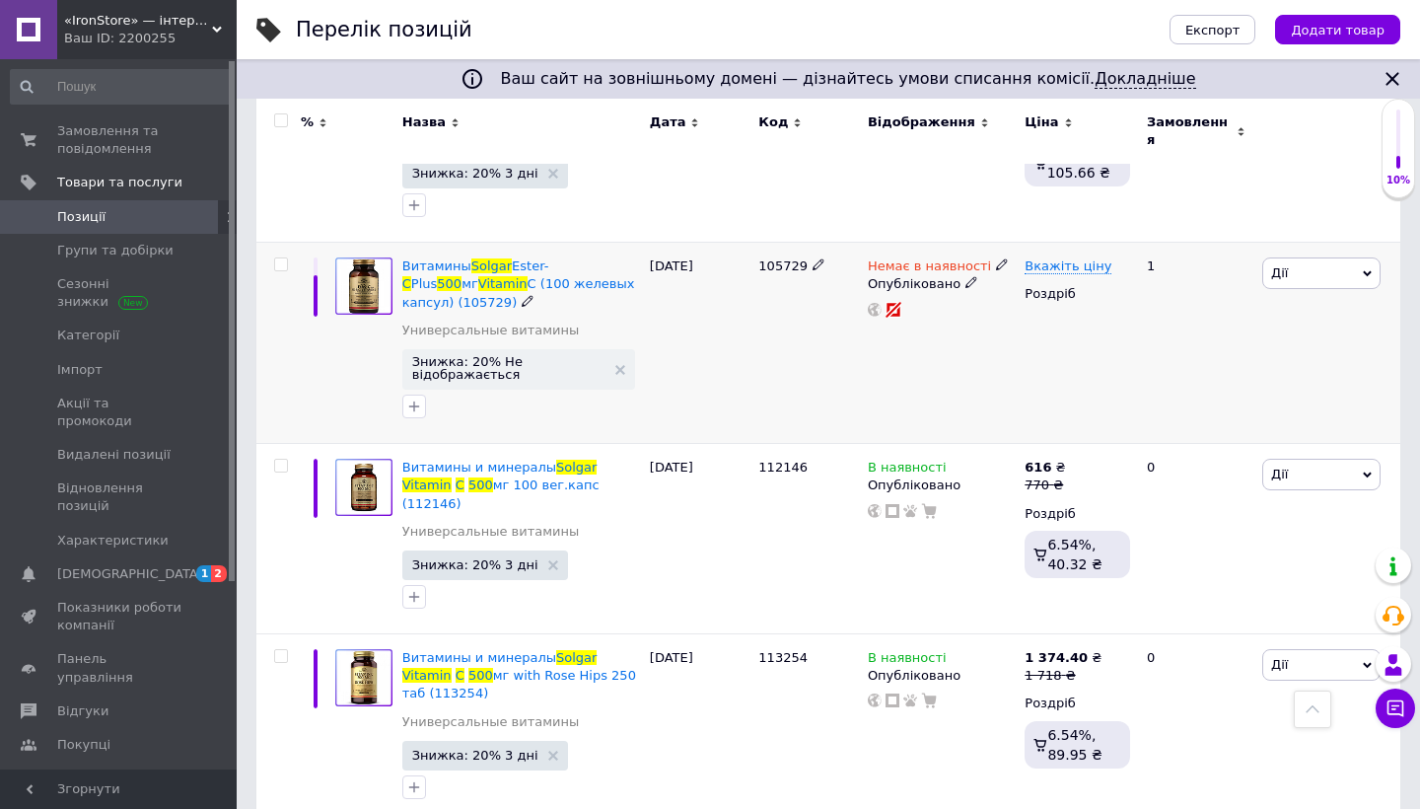
scroll to position [787, 0]
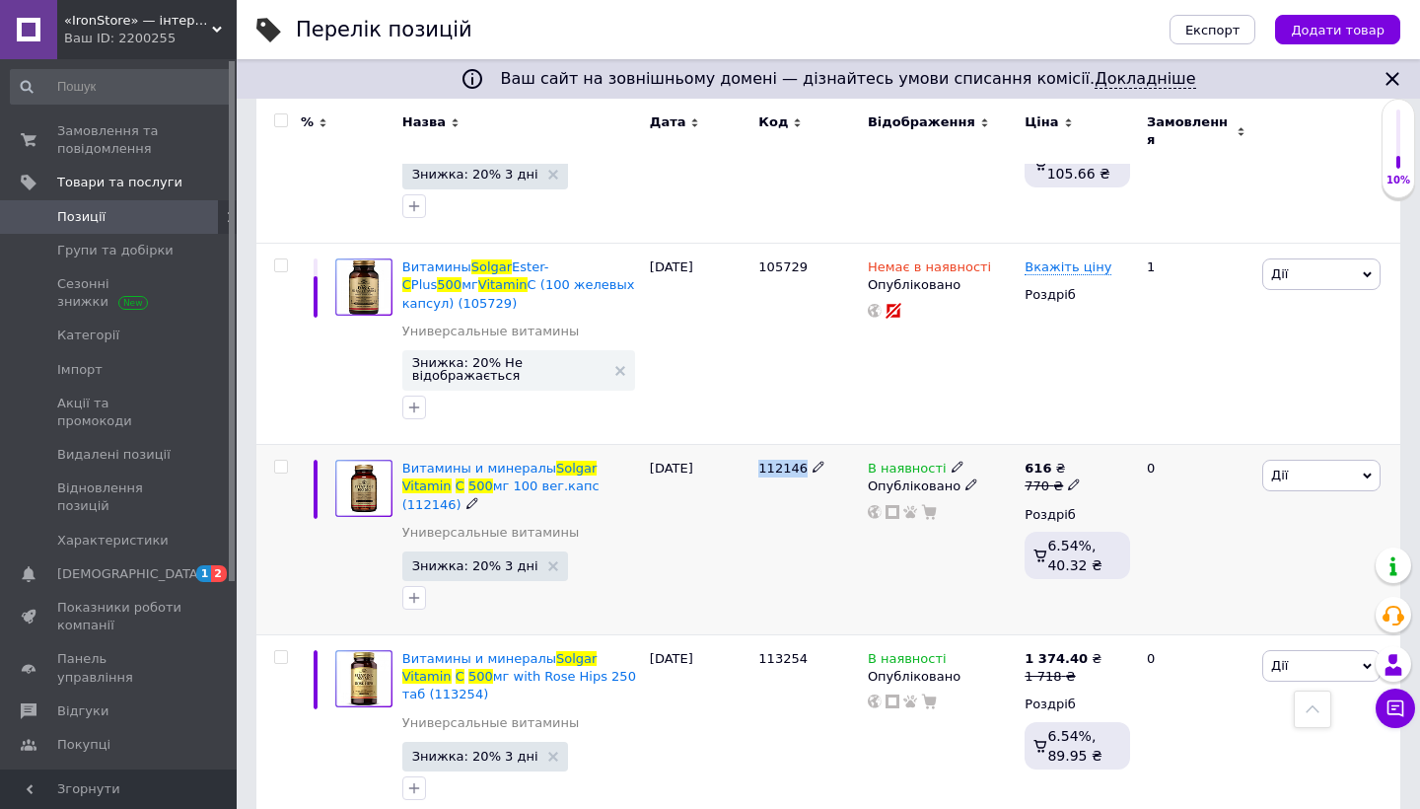
drag, startPoint x: 758, startPoint y: 452, endPoint x: 801, endPoint y: 454, distance: 42.4
click at [801, 454] on div "112146" at bounding box center [807, 540] width 109 height 190
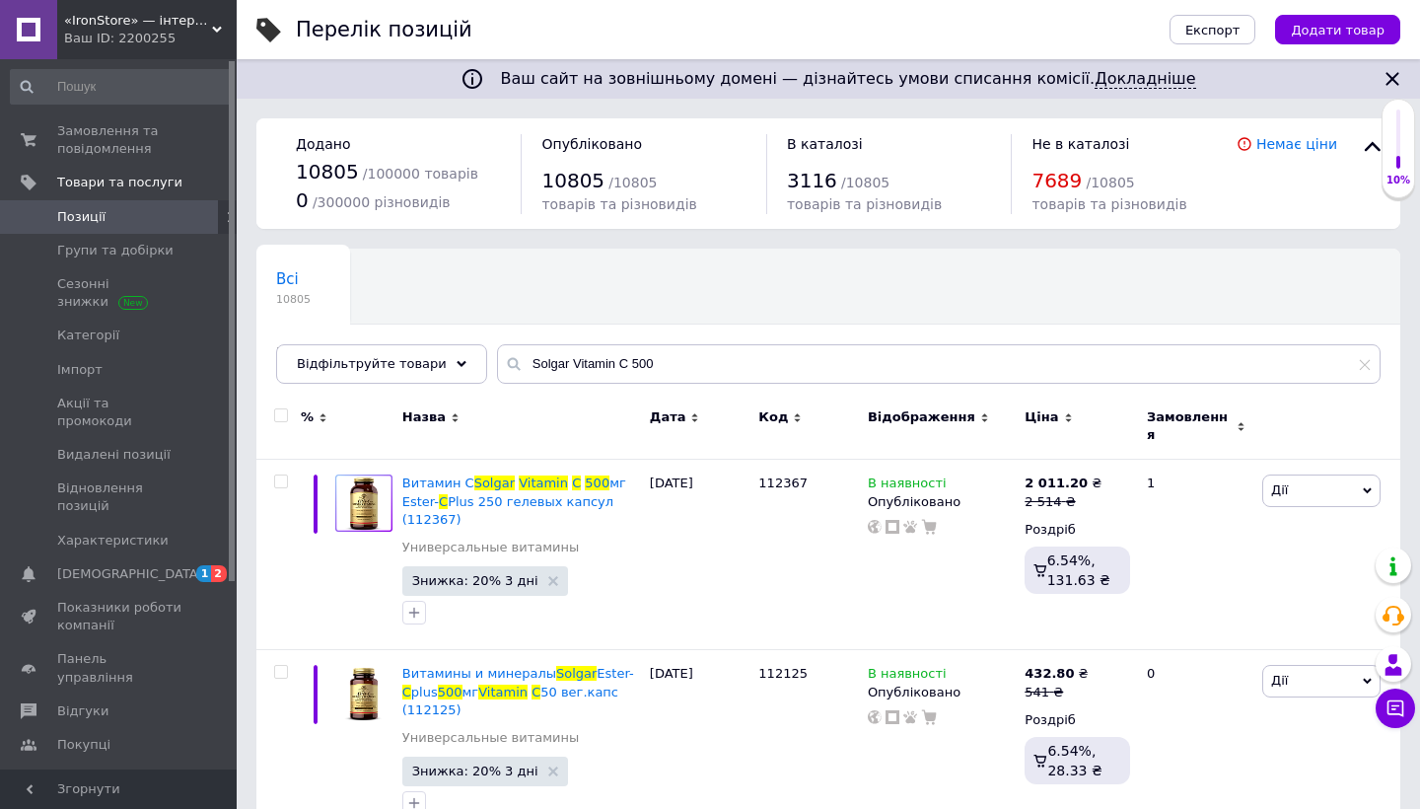
scroll to position [0, 0]
drag, startPoint x: 656, startPoint y: 358, endPoint x: 462, endPoint y: 355, distance: 193.3
click at [462, 355] on div "Відфільтруйте товари Solgar Vitamin C 500" at bounding box center [828, 363] width 1104 height 39
paste input "Chelated Magnesium"
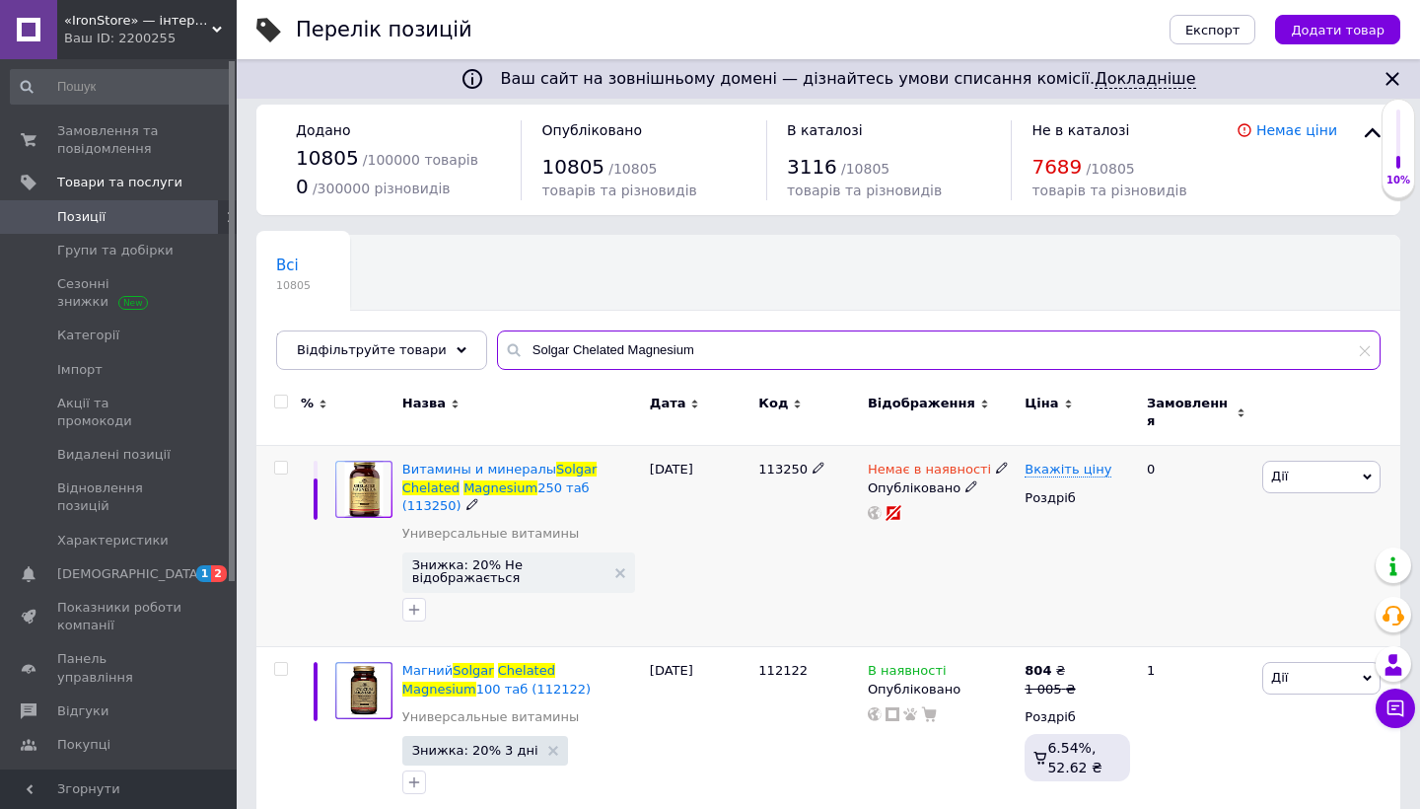
scroll to position [12, 0]
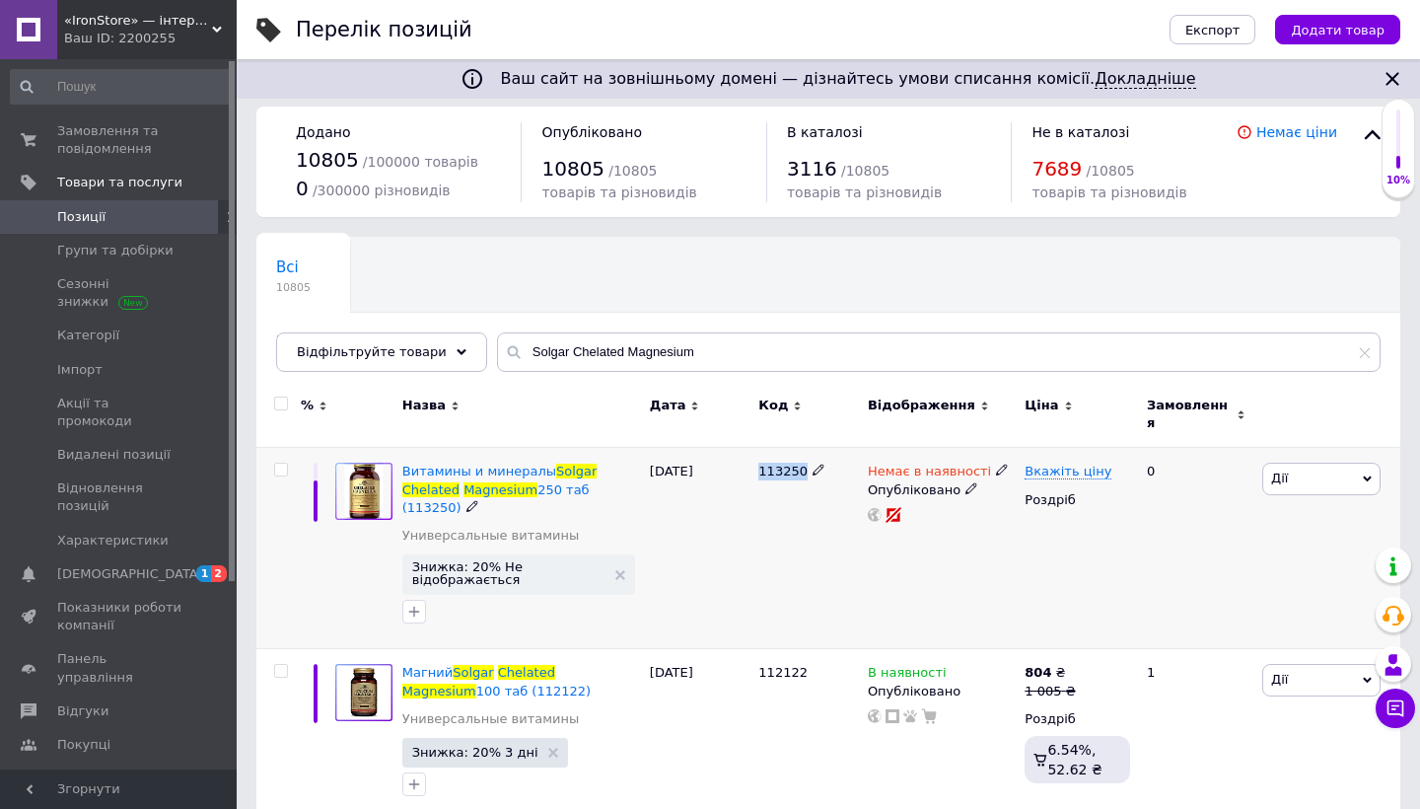
drag, startPoint x: 755, startPoint y: 461, endPoint x: 799, endPoint y: 468, distance: 43.9
click at [800, 467] on div "113250" at bounding box center [807, 548] width 109 height 201
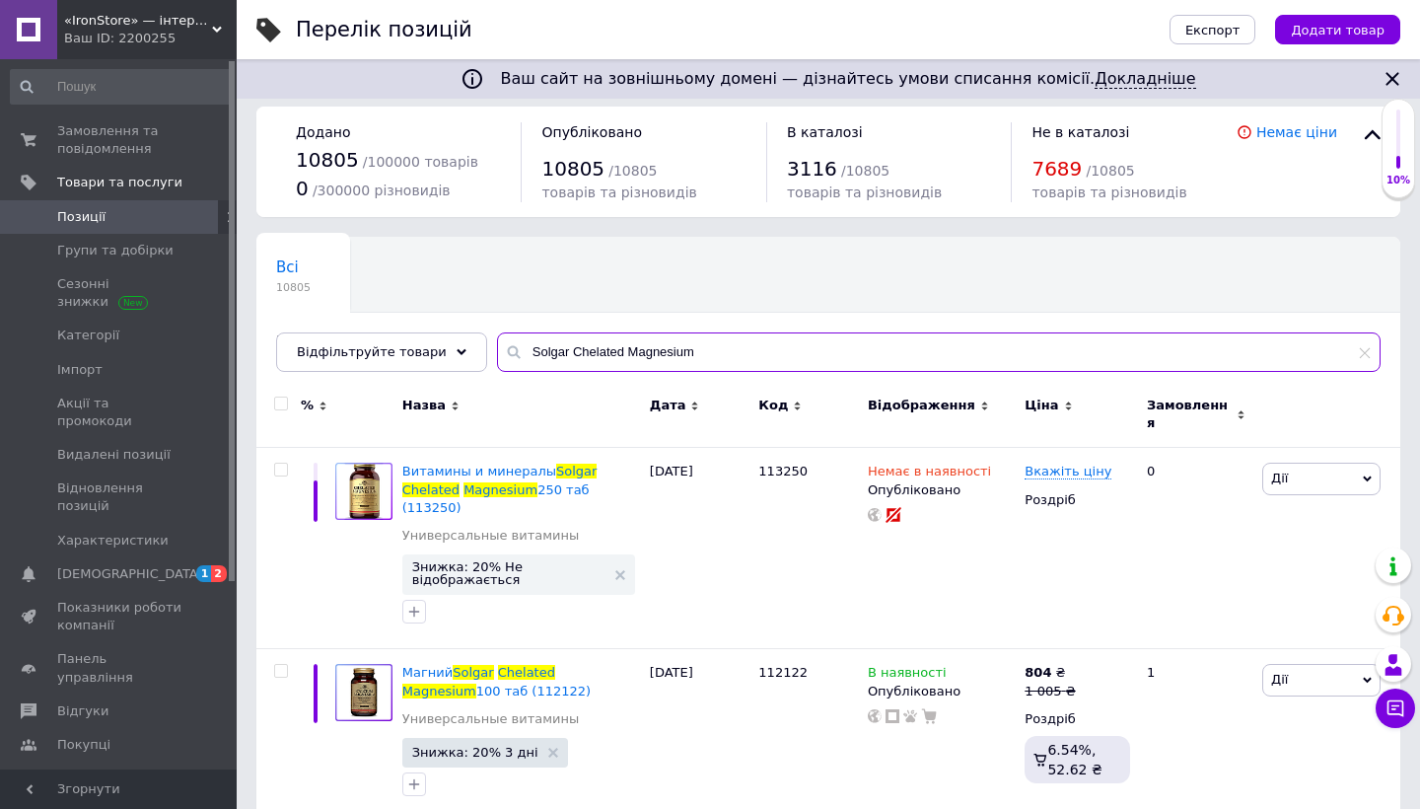
drag, startPoint x: 561, startPoint y: 351, endPoint x: 714, endPoint y: 351, distance: 152.8
click at [714, 351] on input "Solgar Chelated Magnesium" at bounding box center [938, 351] width 883 height 39
paste input "arnitine 500"
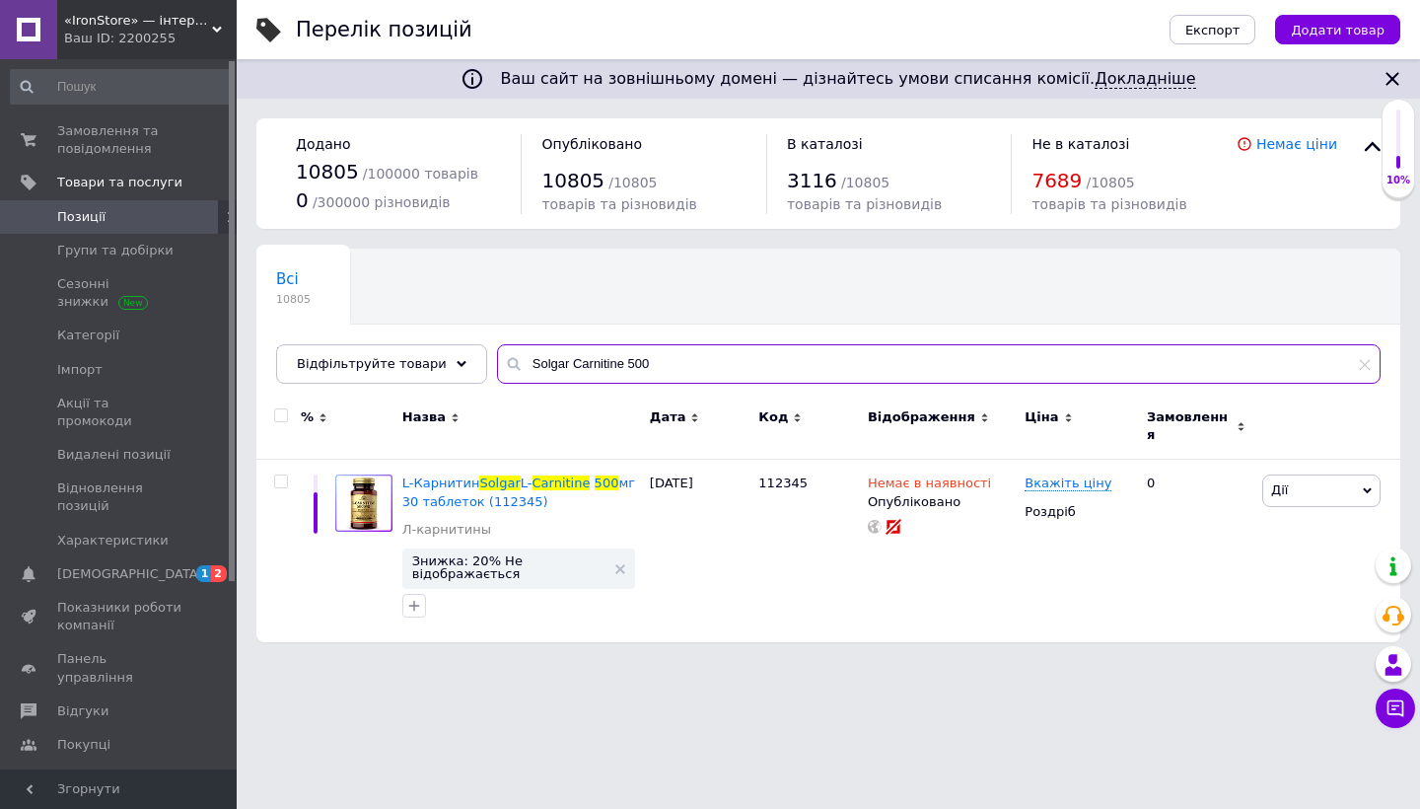
drag, startPoint x: 611, startPoint y: 360, endPoint x: 703, endPoint y: 359, distance: 91.7
click at [703, 360] on input "Solgar Carnitine 500" at bounding box center [938, 363] width 883 height 39
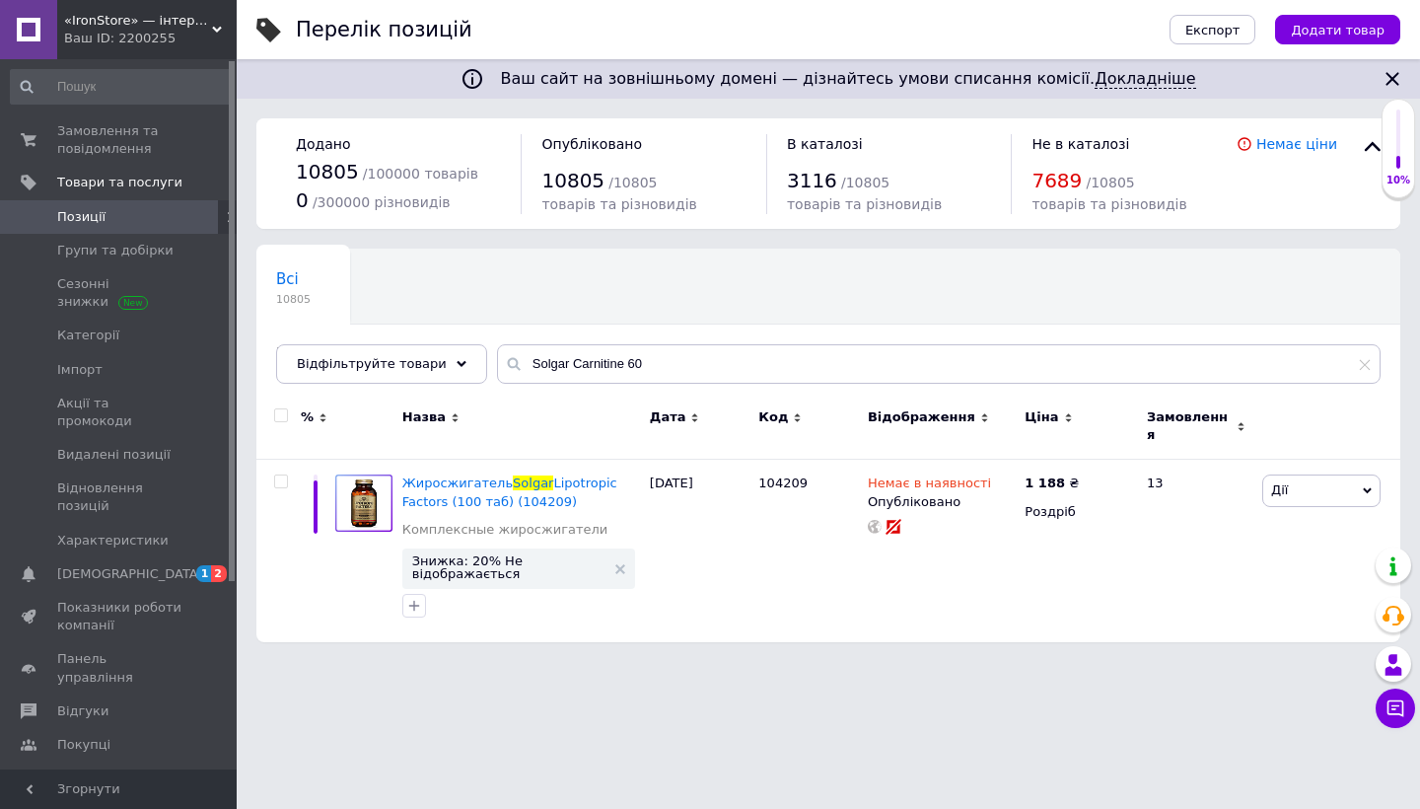
drag, startPoint x: 744, startPoint y: 446, endPoint x: 562, endPoint y: 356, distance: 203.3
click at [678, 361] on input "Solgar Carnitine 60" at bounding box center [938, 363] width 883 height 39
paste input "Skin"
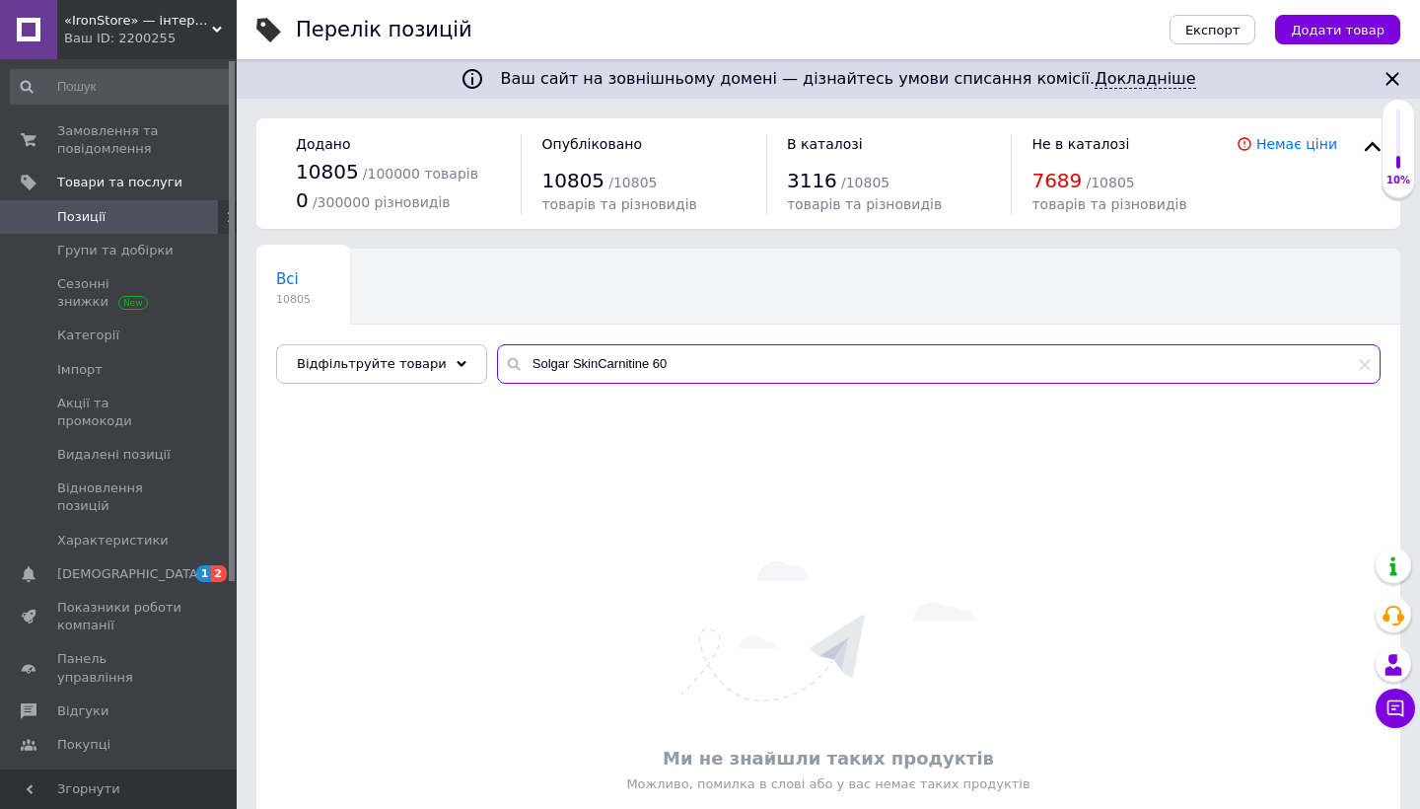
drag, startPoint x: 585, startPoint y: 362, endPoint x: 762, endPoint y: 362, distance: 177.5
click at [761, 362] on input "Solgar SkinCarnitine 60" at bounding box center [938, 363] width 883 height 39
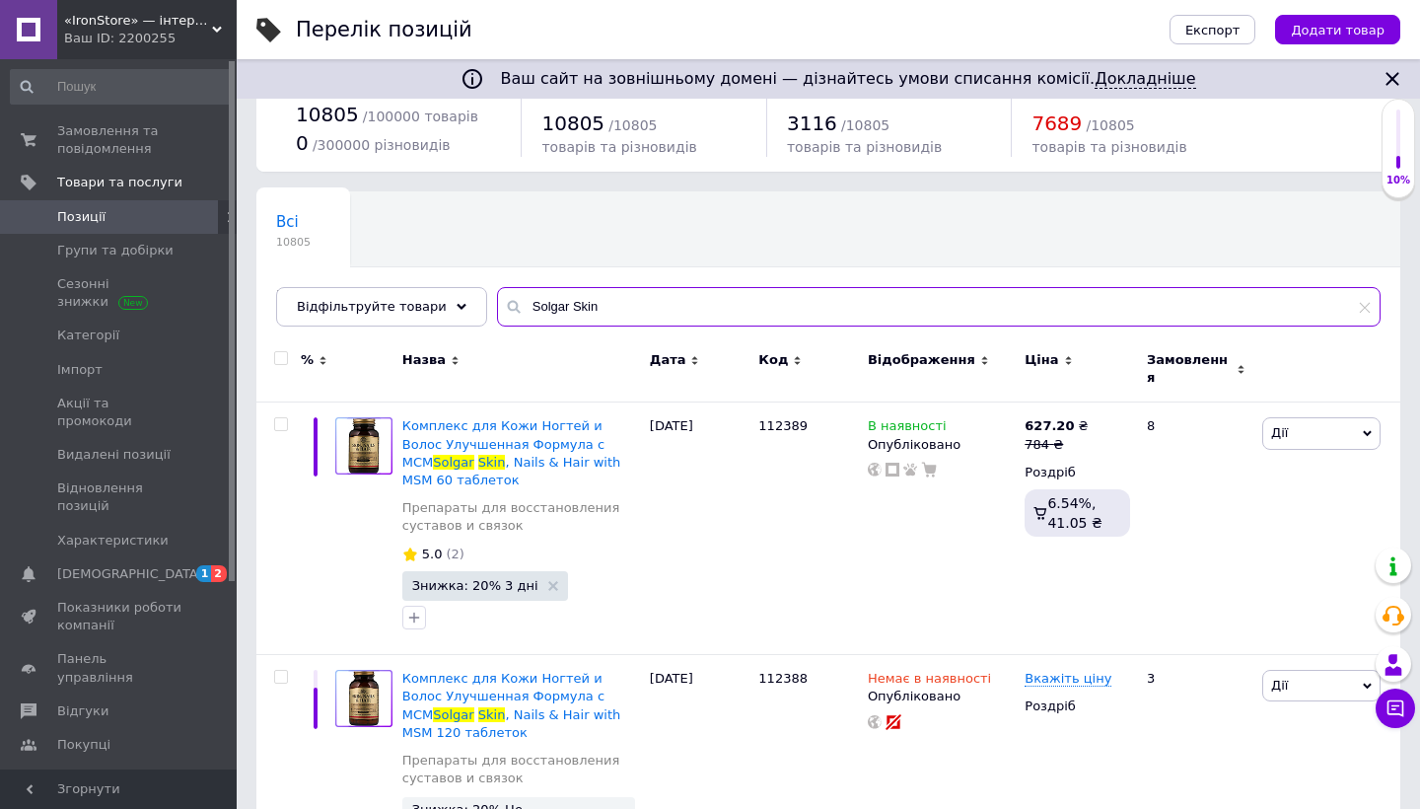
scroll to position [68, 0]
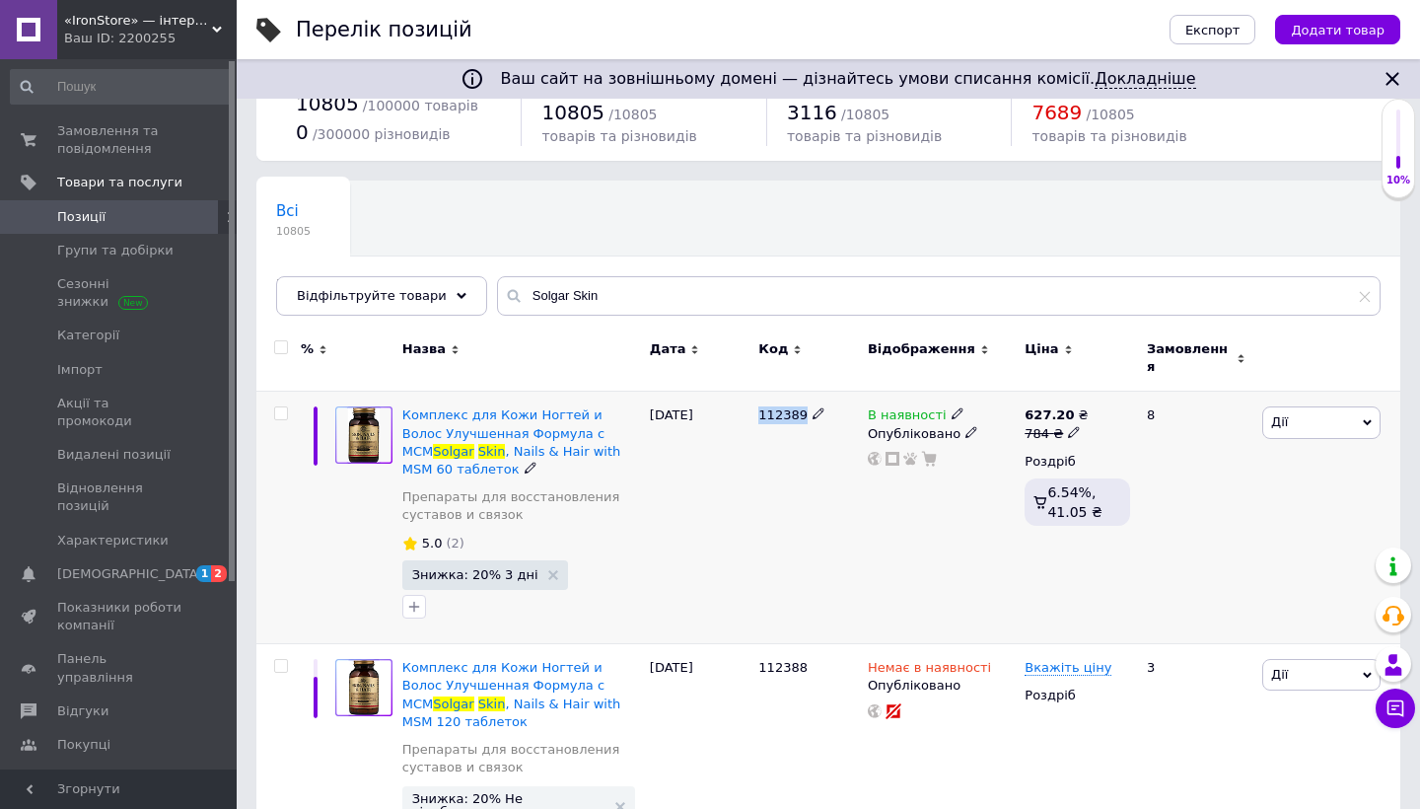
drag, startPoint x: 760, startPoint y: 406, endPoint x: 805, endPoint y: 404, distance: 44.4
click at [805, 406] on div "112389" at bounding box center [808, 415] width 100 height 18
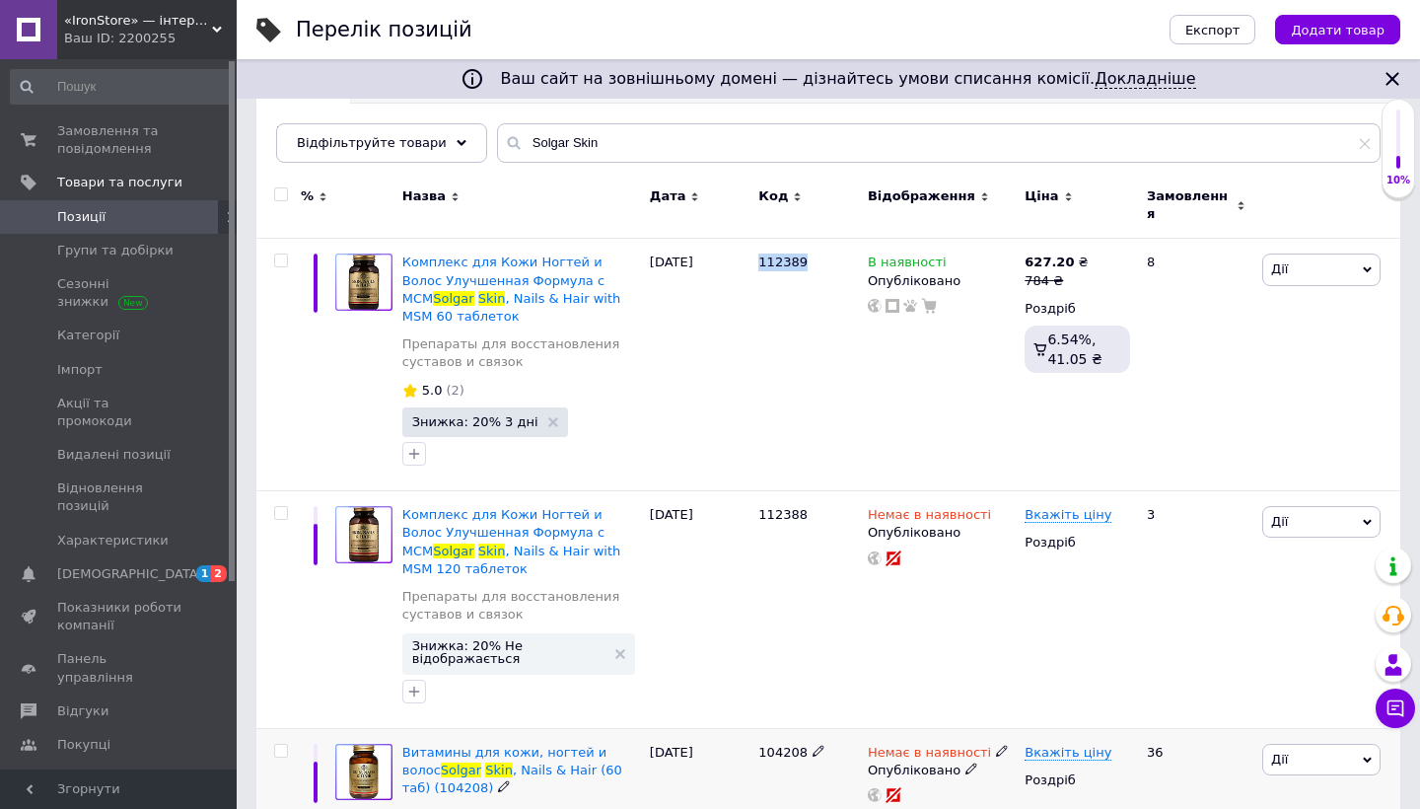
scroll to position [191, 0]
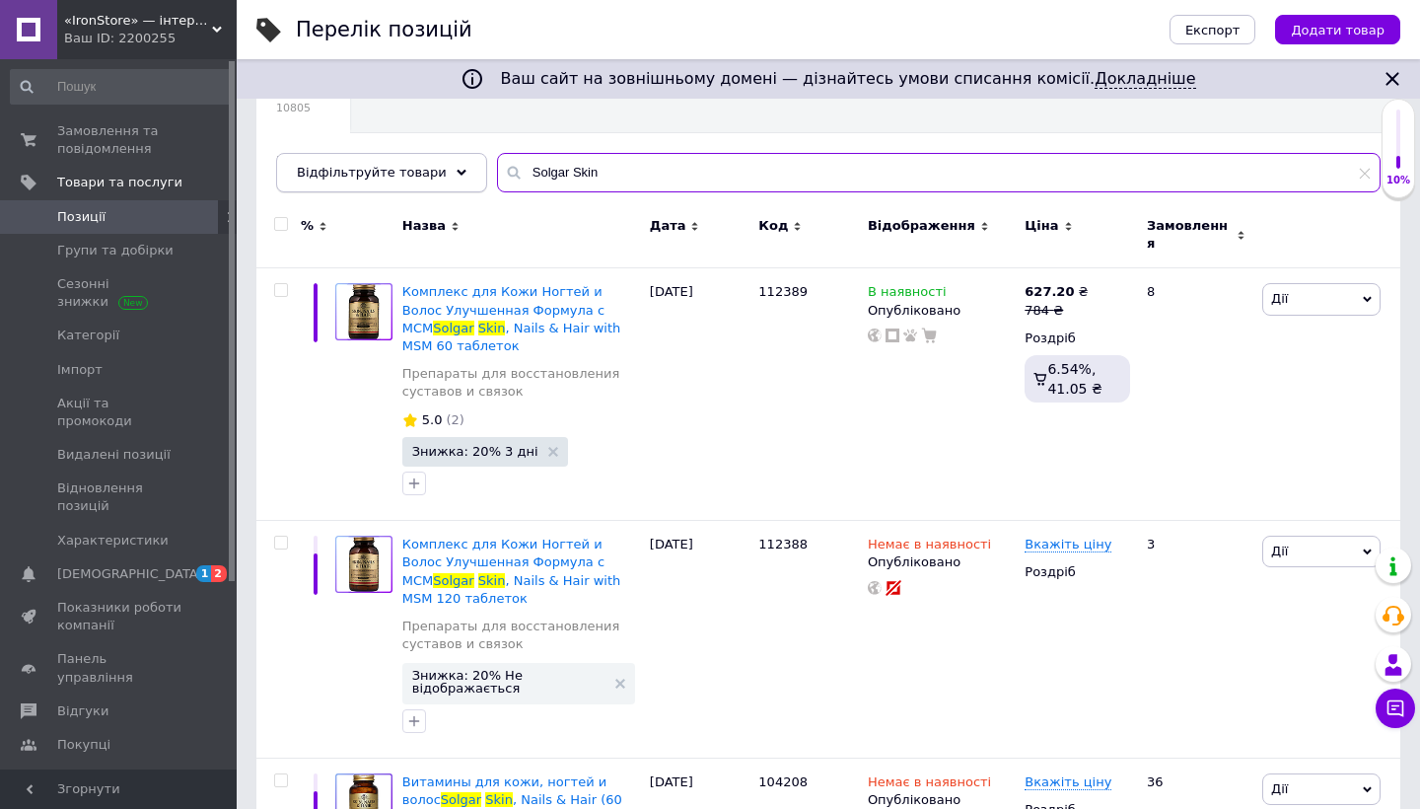
drag, startPoint x: 591, startPoint y: 174, endPoint x: 385, endPoint y: 174, distance: 206.1
click at [385, 174] on div "Відфільтруйте товари Solgar Skin" at bounding box center [828, 172] width 1104 height 39
paste input "Lipotropic Factor"
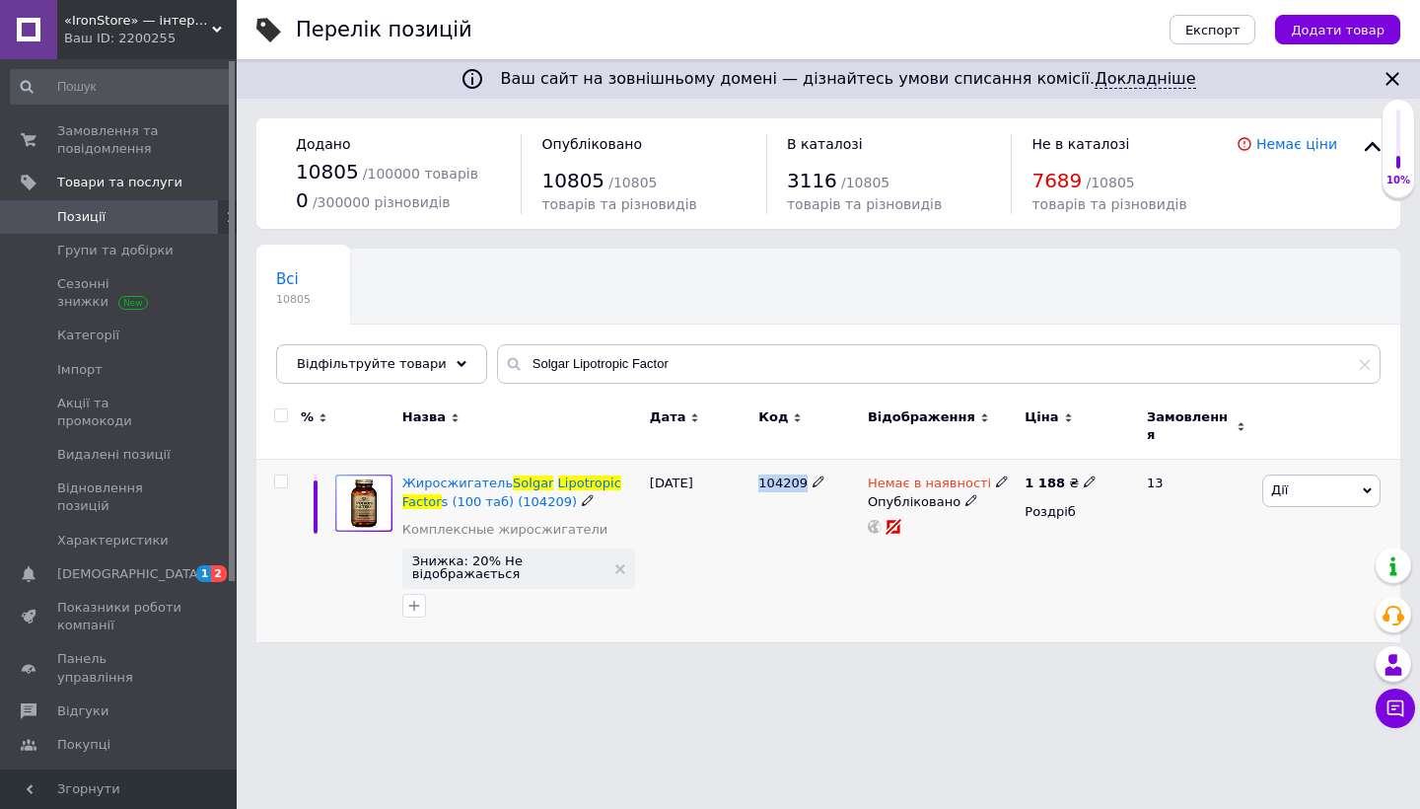
drag, startPoint x: 761, startPoint y: 470, endPoint x: 803, endPoint y: 472, distance: 41.5
click at [803, 475] on span "104209" at bounding box center [782, 482] width 49 height 15
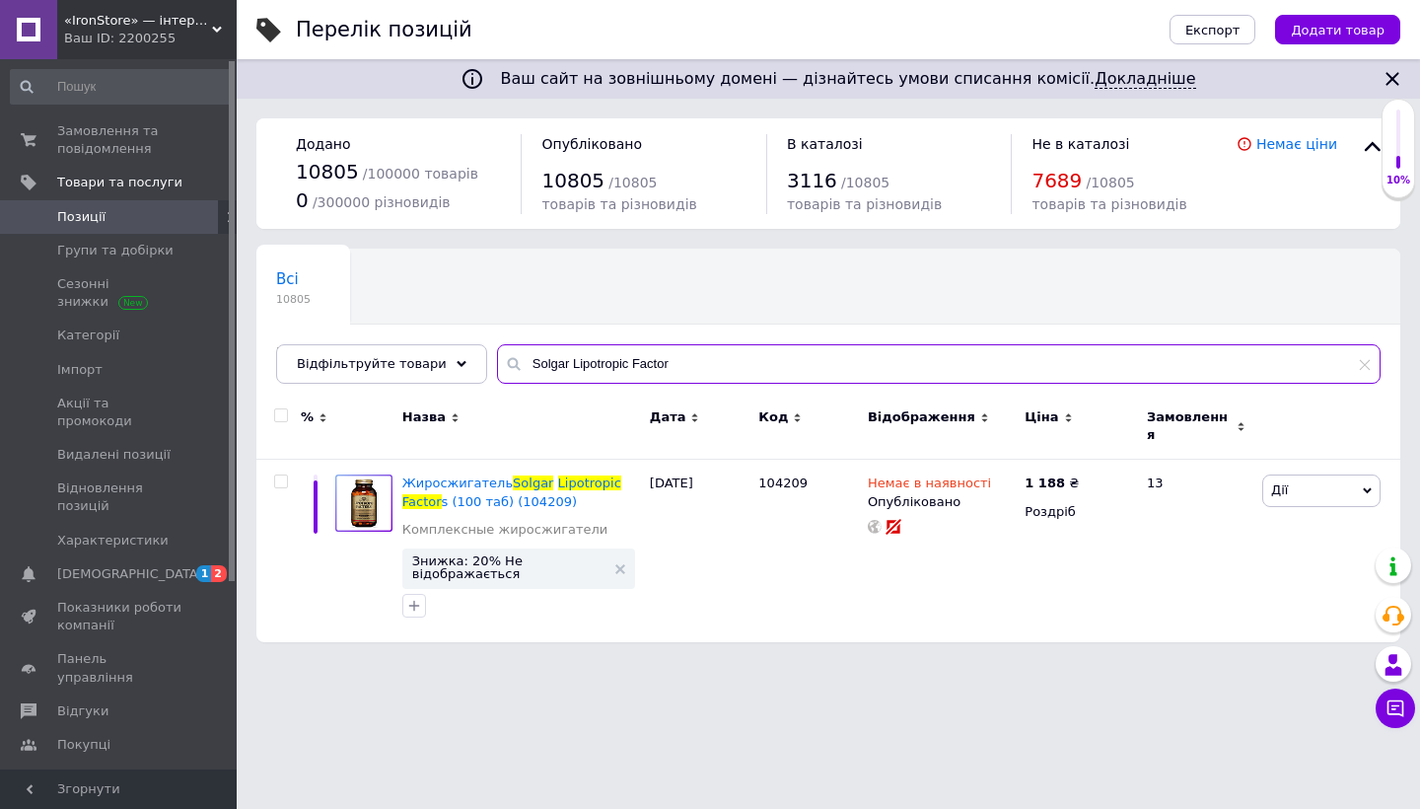
drag, startPoint x: 803, startPoint y: 472, endPoint x: 716, endPoint y: 362, distance: 140.4
click at [716, 362] on input "Solgar Lipotropic Factor" at bounding box center [938, 363] width 883 height 39
paste input "Glutamine 500"
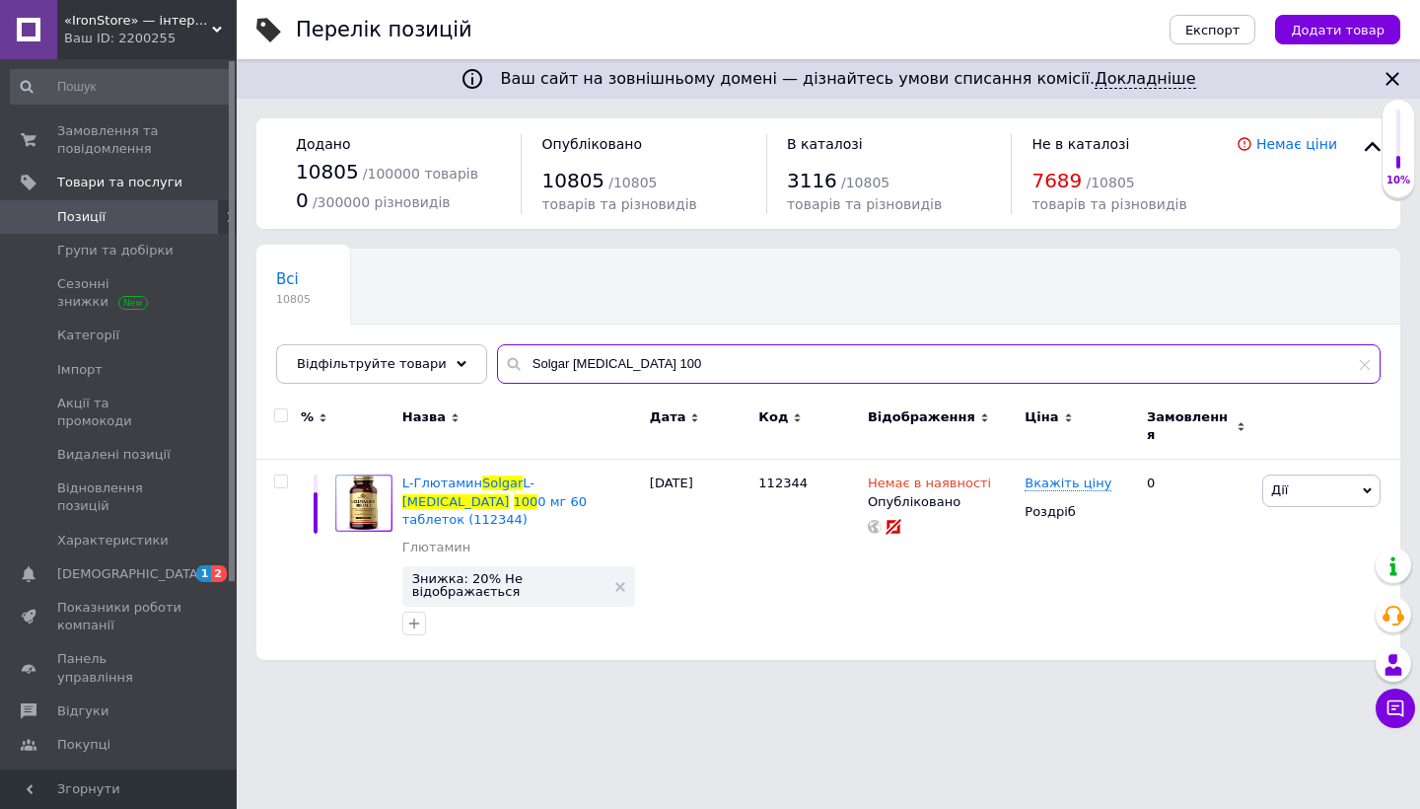
drag, startPoint x: 559, startPoint y: 361, endPoint x: 662, endPoint y: 361, distance: 102.5
click at [662, 361] on input "Solgar Glutamine 100" at bounding box center [938, 363] width 883 height 39
paste input "5"
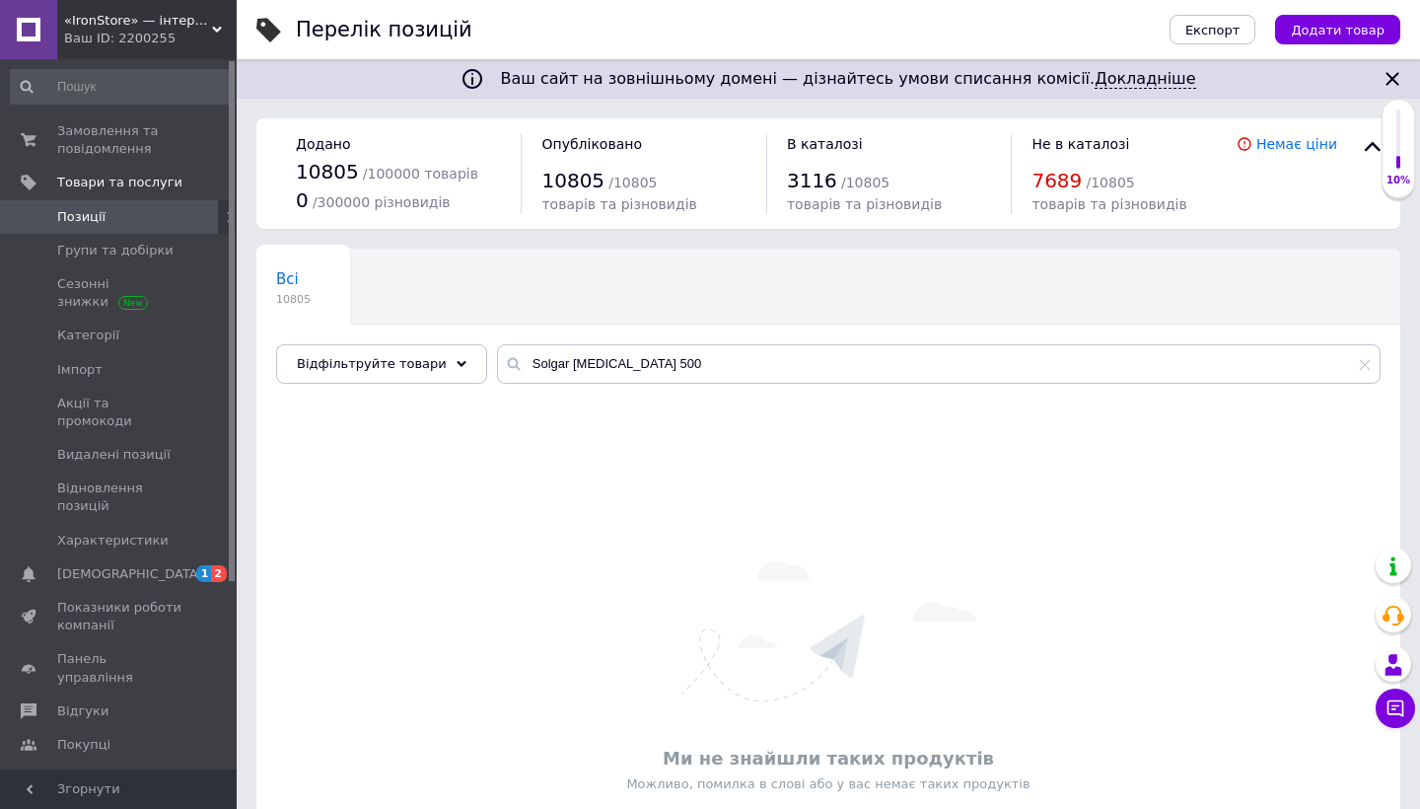
drag, startPoint x: 663, startPoint y: 361, endPoint x: 779, endPoint y: 363, distance: 116.4
click at [779, 363] on input "Solgar Glutamine 500" at bounding box center [938, 363] width 883 height 39
paste input "Ester-C"
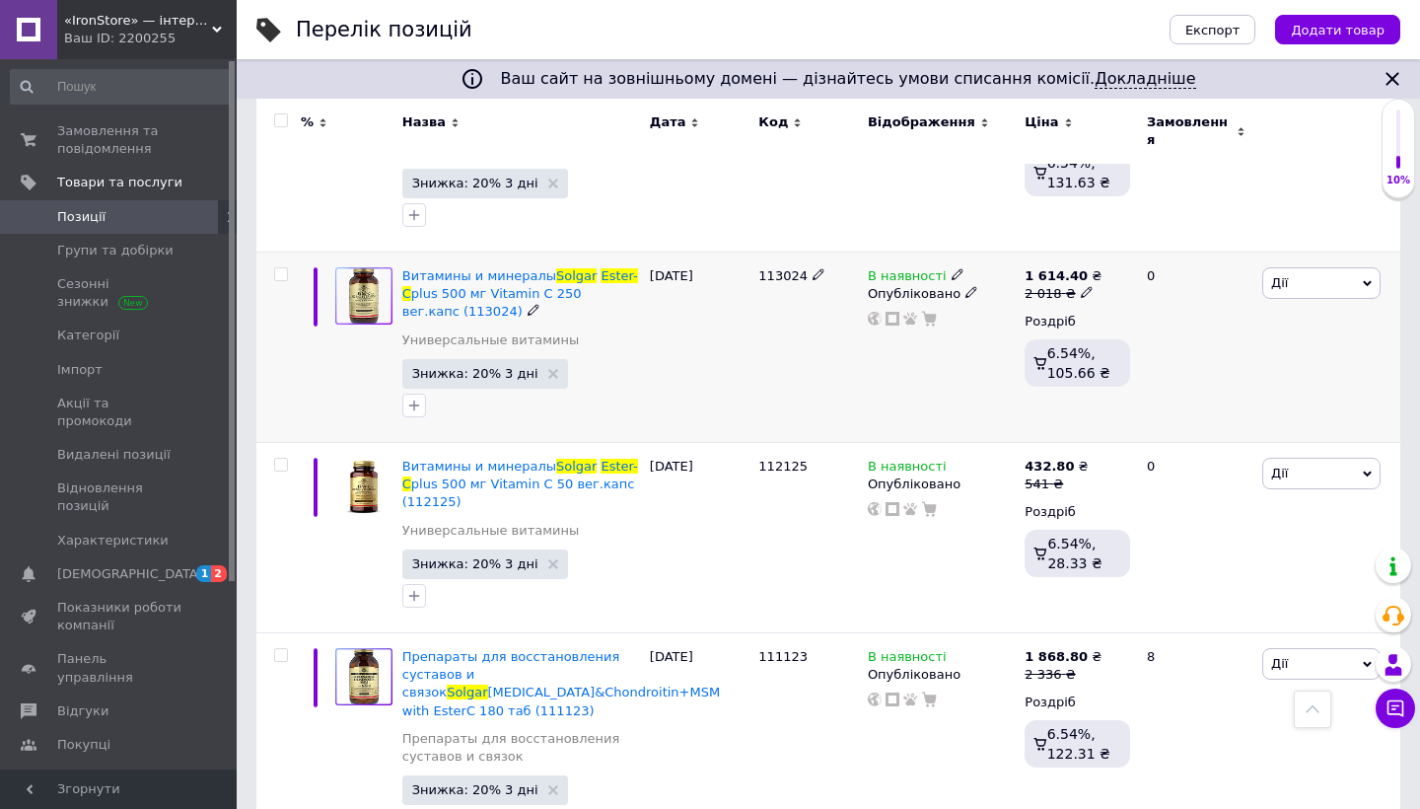
scroll to position [1204, 0]
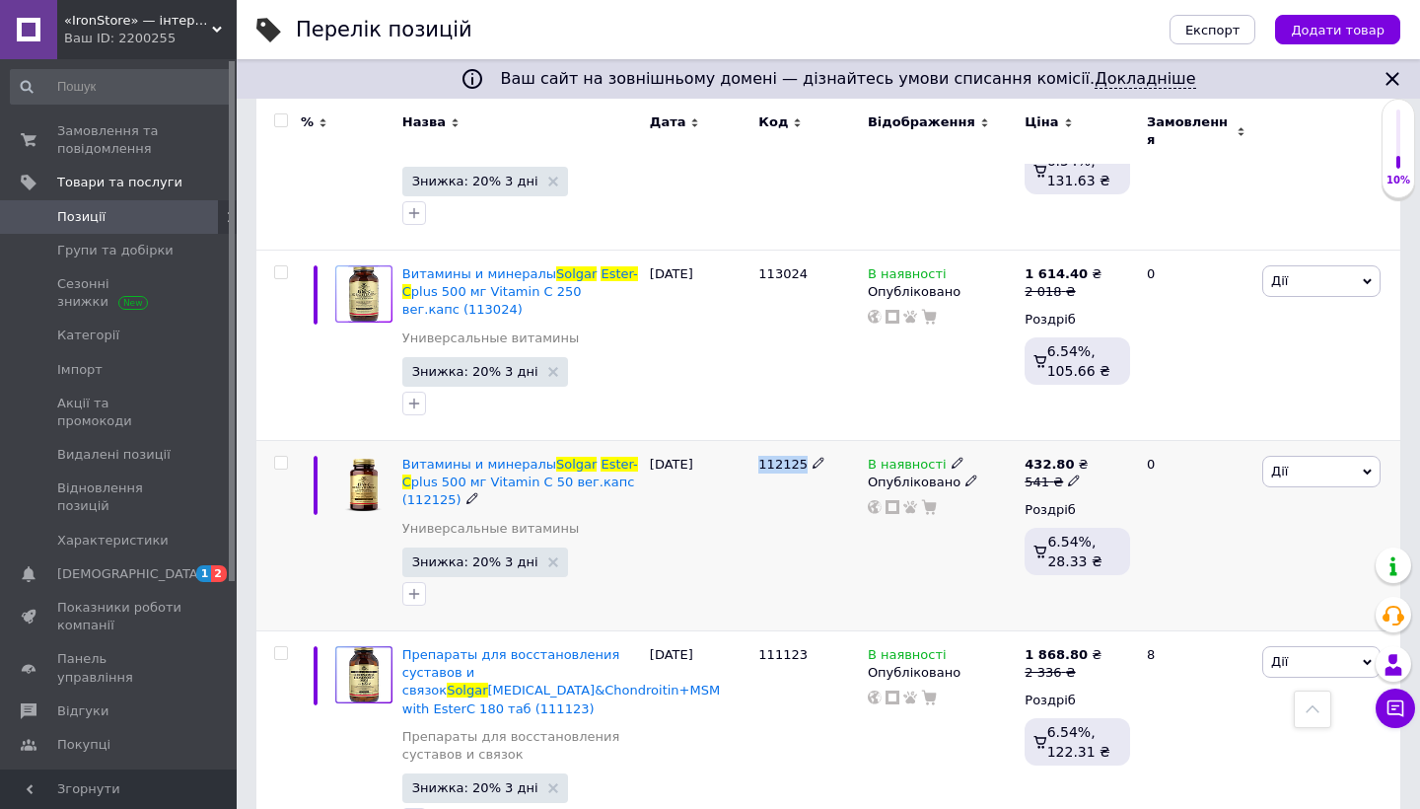
drag, startPoint x: 760, startPoint y: 388, endPoint x: 798, endPoint y: 388, distance: 37.5
click at [798, 457] on span "112125" at bounding box center [782, 464] width 49 height 15
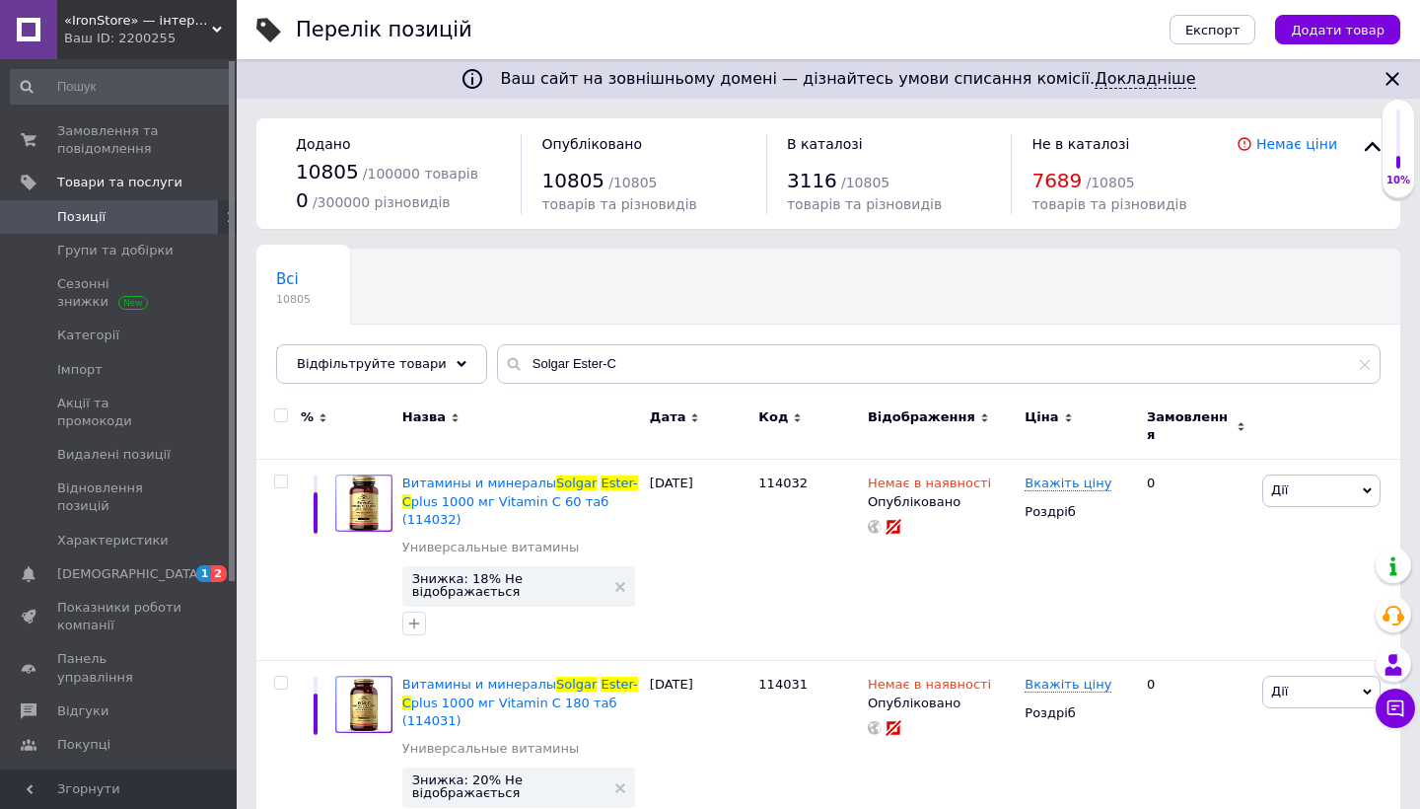
scroll to position [0, 0]
drag, startPoint x: 559, startPoint y: 363, endPoint x: 662, endPoint y: 363, distance: 102.5
click at [662, 363] on input "Solgar Ester-C" at bounding box center [938, 363] width 883 height 39
paste input "Kangavites"
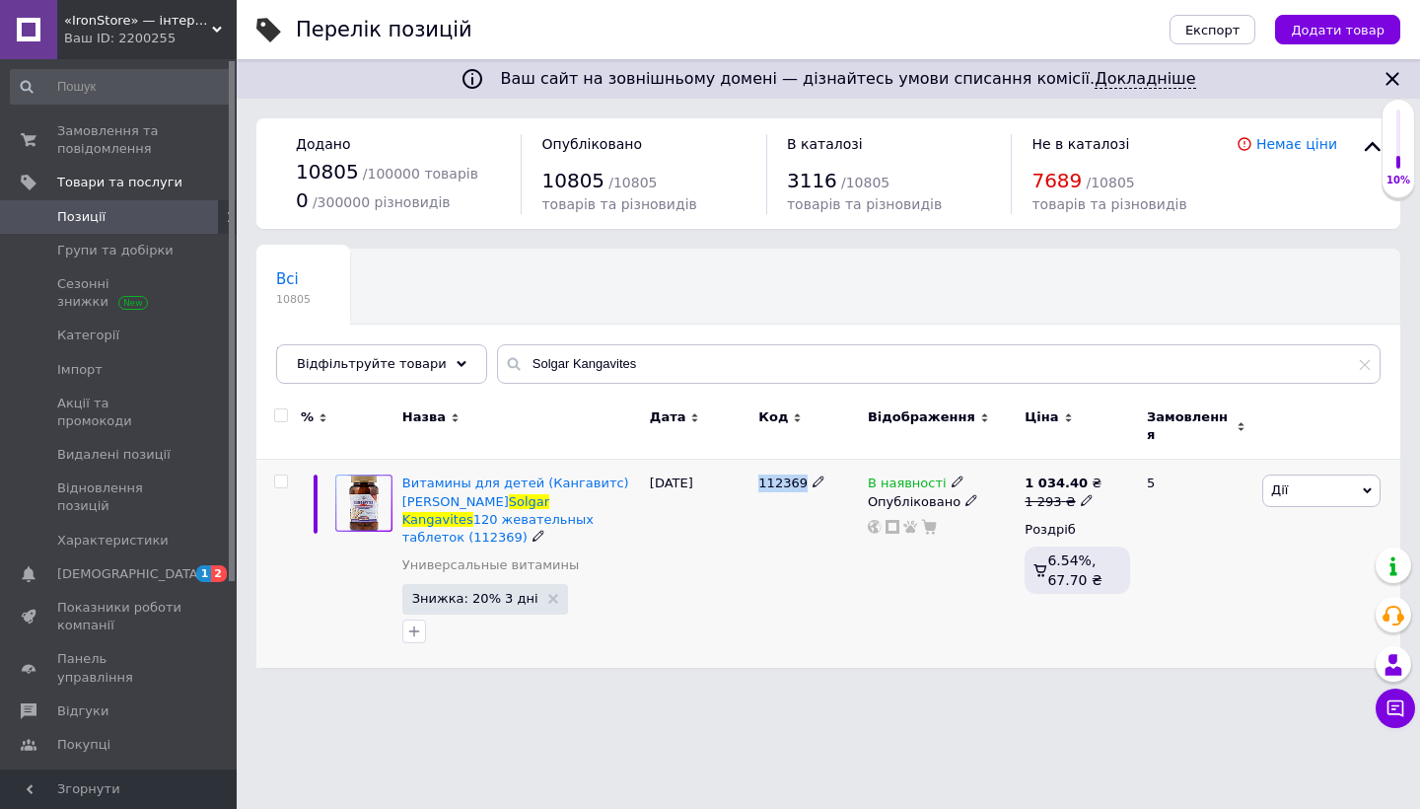
drag, startPoint x: 760, startPoint y: 470, endPoint x: 802, endPoint y: 471, distance: 41.4
click at [802, 475] on span "112369" at bounding box center [782, 482] width 49 height 15
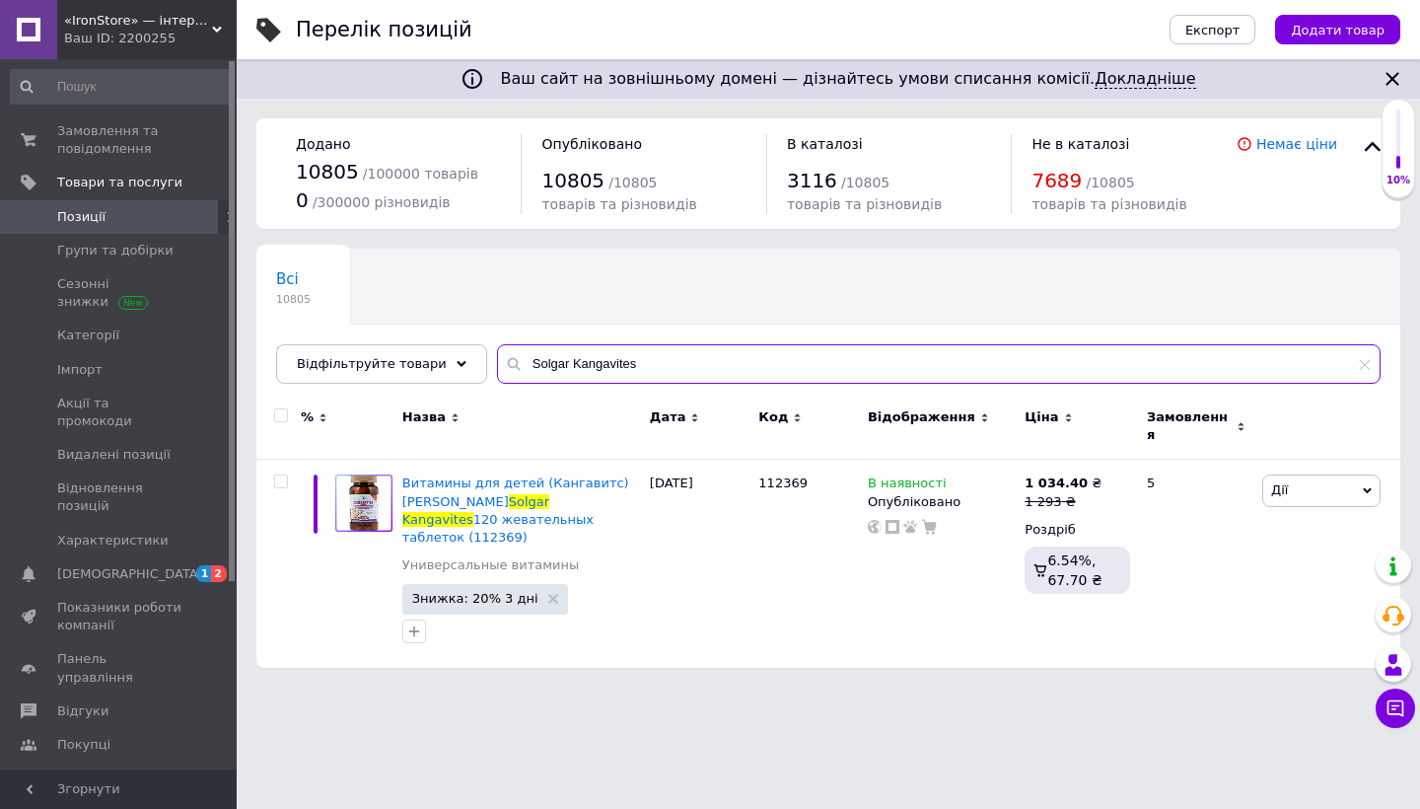
drag, startPoint x: 560, startPoint y: 362, endPoint x: 735, endPoint y: 362, distance: 174.5
click at [735, 362] on input "Solgar Kangavites" at bounding box center [938, 363] width 883 height 39
paste input "Skin Nail"
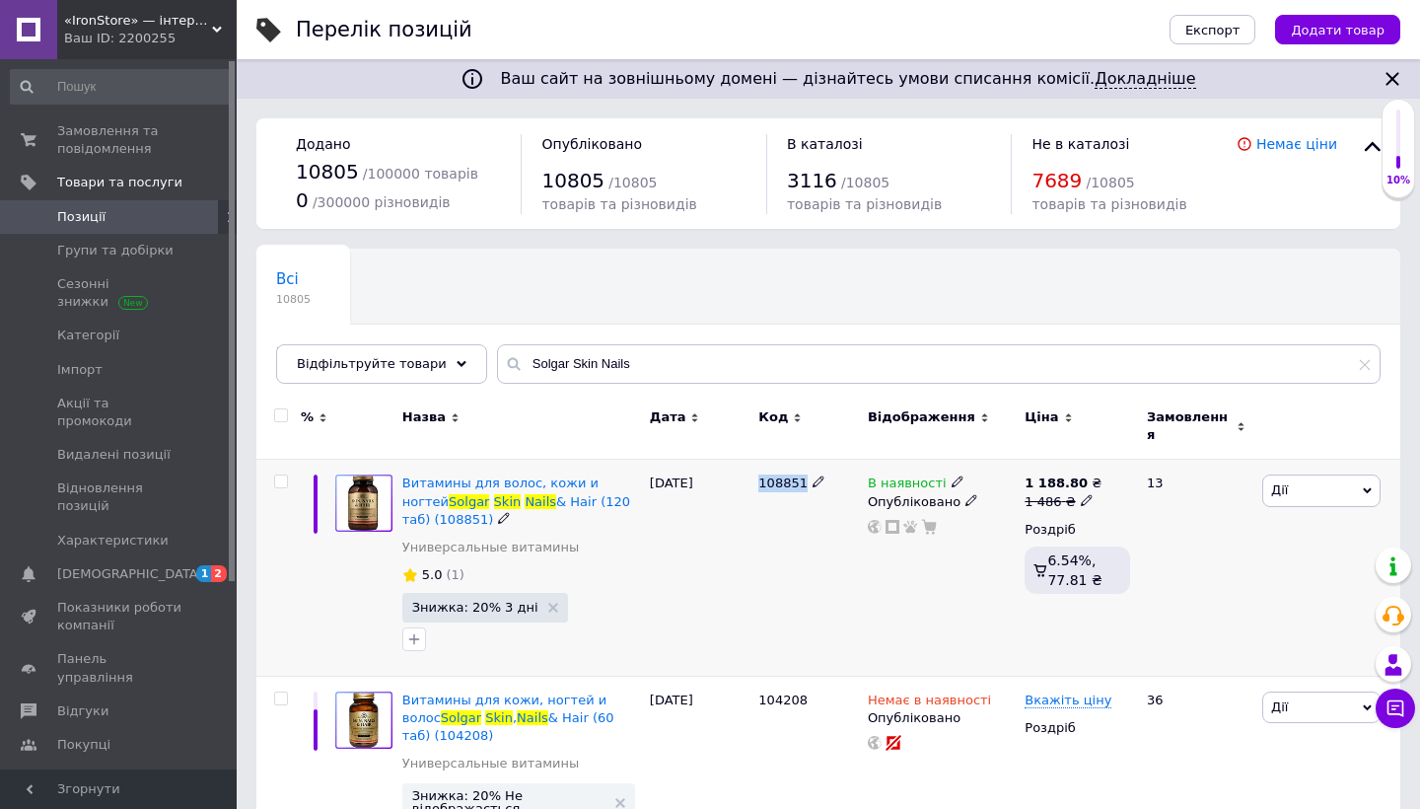
drag, startPoint x: 761, startPoint y: 468, endPoint x: 804, endPoint y: 471, distance: 42.5
click at [804, 474] on div "108851" at bounding box center [808, 483] width 100 height 18
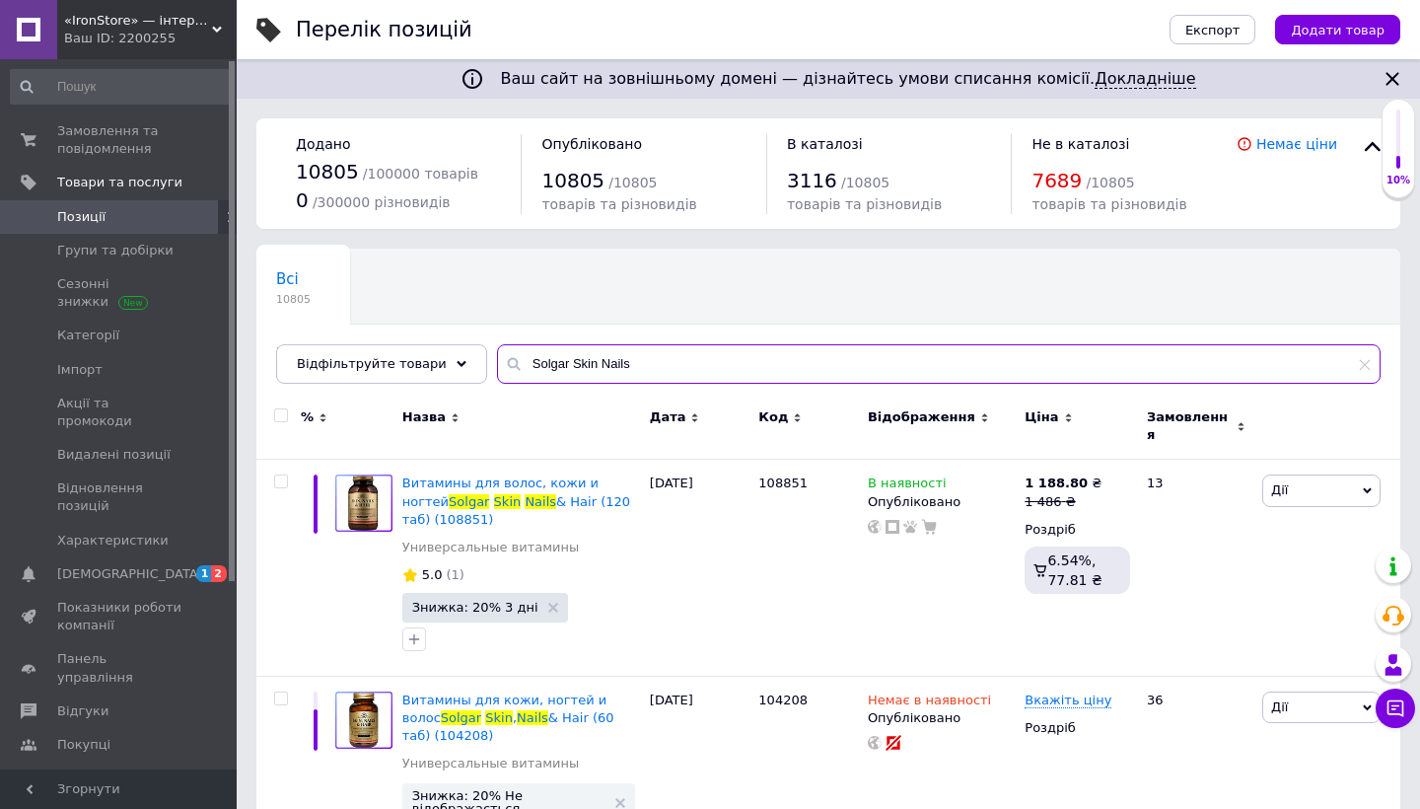
drag, startPoint x: 558, startPoint y: 364, endPoint x: 687, endPoint y: 364, distance: 129.2
click at [687, 364] on input "Solgar Skin Nails" at bounding box center [938, 363] width 883 height 39
paste input "E 400"
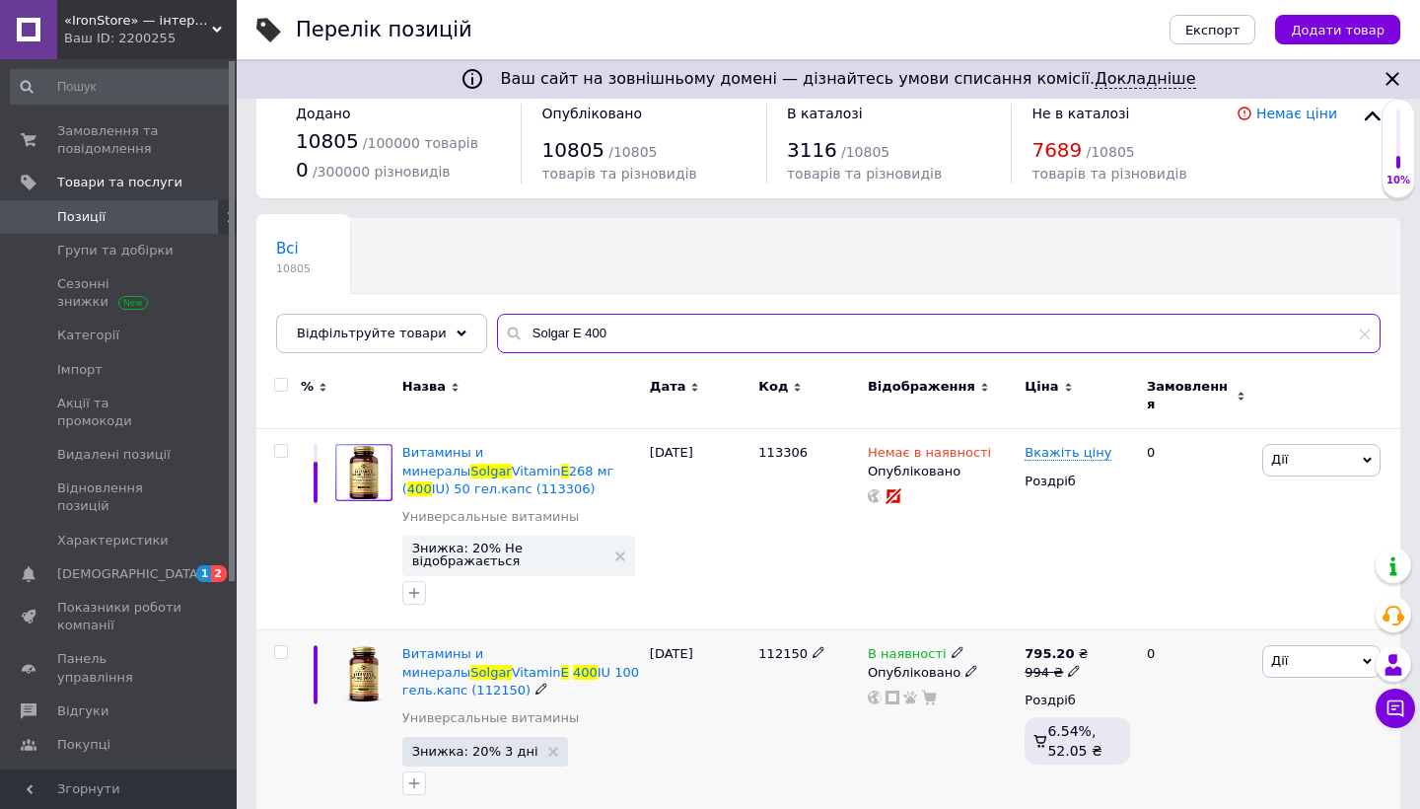
scroll to position [30, 0]
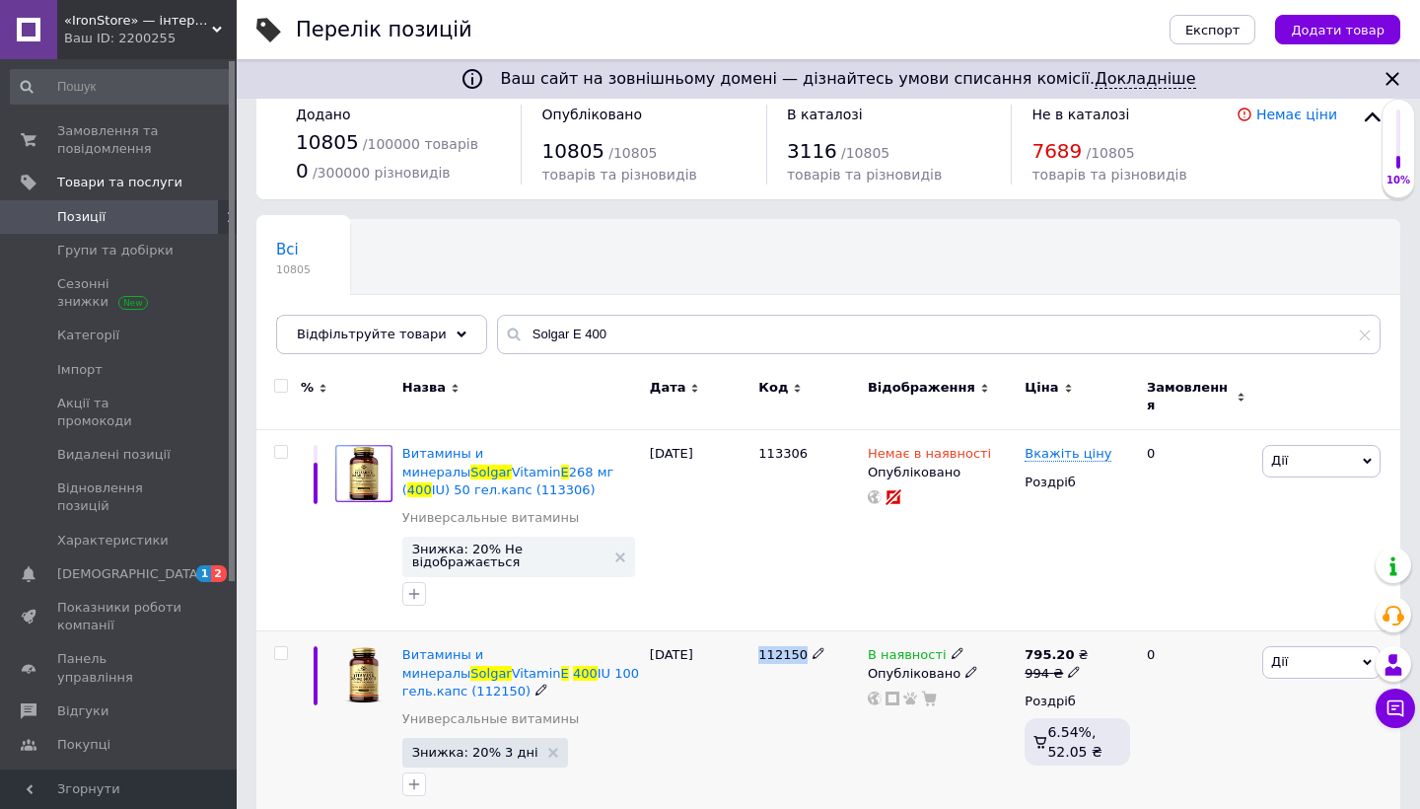
drag, startPoint x: 757, startPoint y: 624, endPoint x: 799, endPoint y: 627, distance: 41.5
click at [799, 631] on div "112150" at bounding box center [807, 725] width 109 height 189
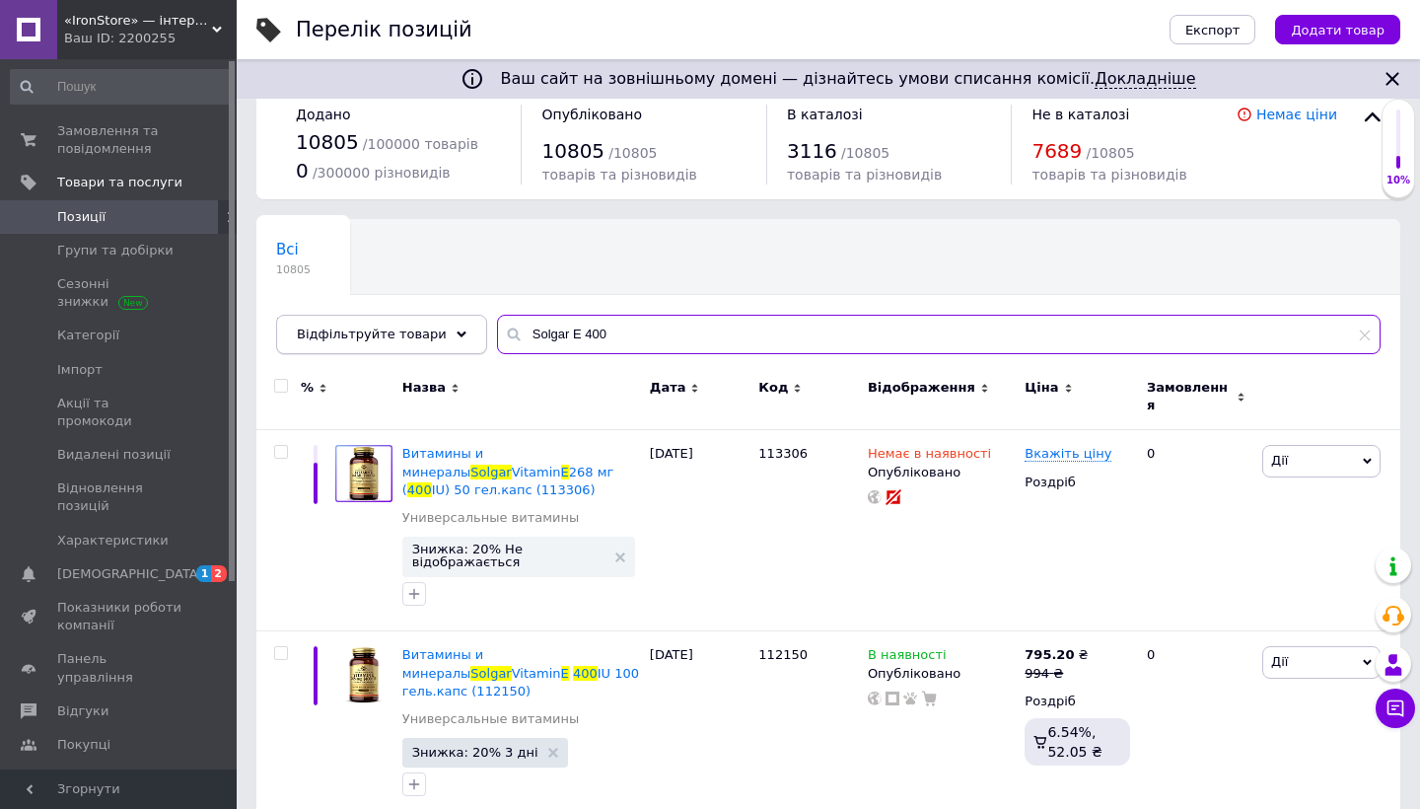
drag, startPoint x: 429, startPoint y: 329, endPoint x: 399, endPoint y: 329, distance: 29.6
click at [399, 329] on div "Відфільтруйте товари Solgar E 400" at bounding box center [828, 334] width 1104 height 39
paste input "tark Pharm Magnesium L-Threonate"
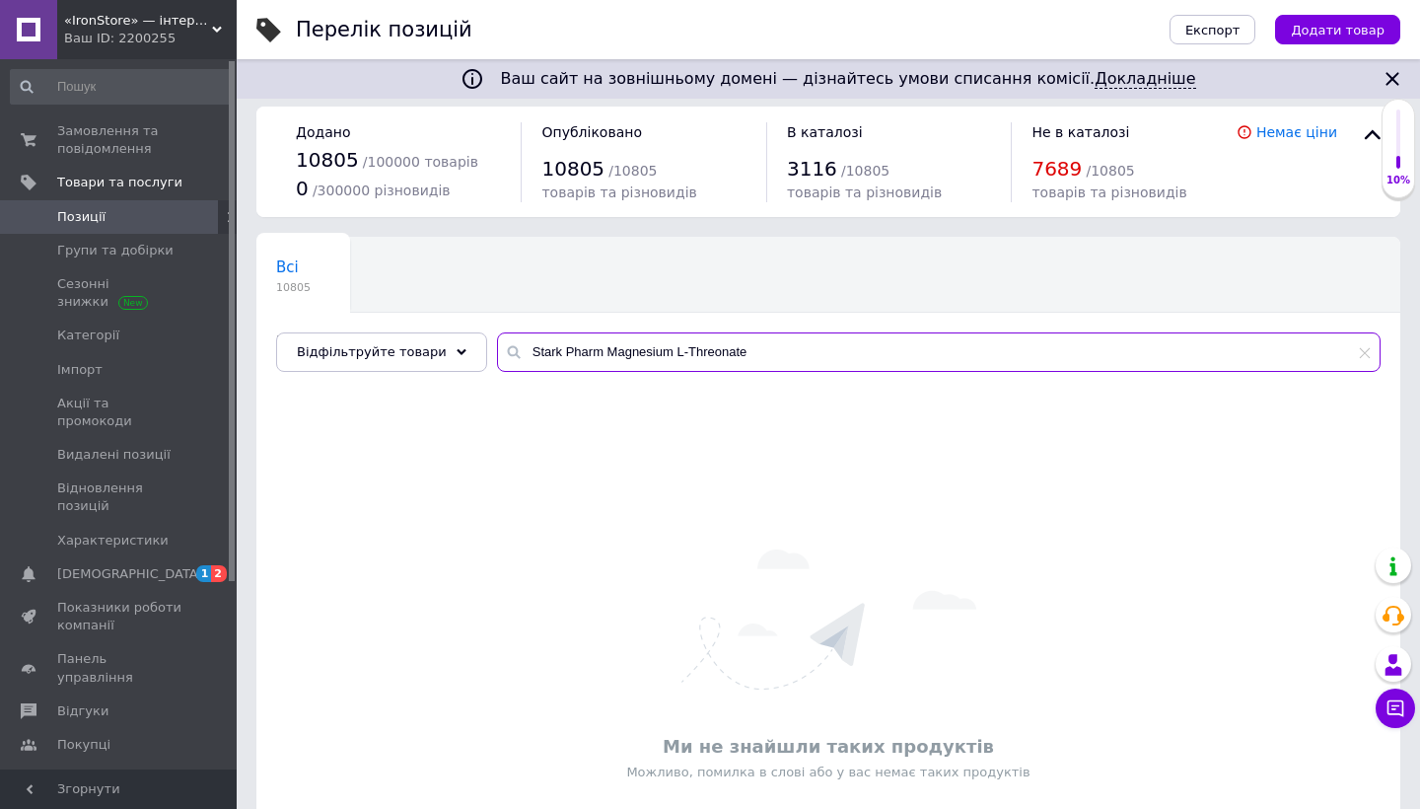
drag, startPoint x: 552, startPoint y: 352, endPoint x: 675, endPoint y: 352, distance: 123.3
click at [675, 352] on input "Stark Pharm Magnesium L-Threonate" at bounding box center [938, 351] width 883 height 39
drag, startPoint x: 552, startPoint y: 353, endPoint x: 658, endPoint y: 353, distance: 105.5
click at [658, 353] on input "Stark Threonate" at bounding box center [938, 351] width 883 height 39
paste input "Amino-X"
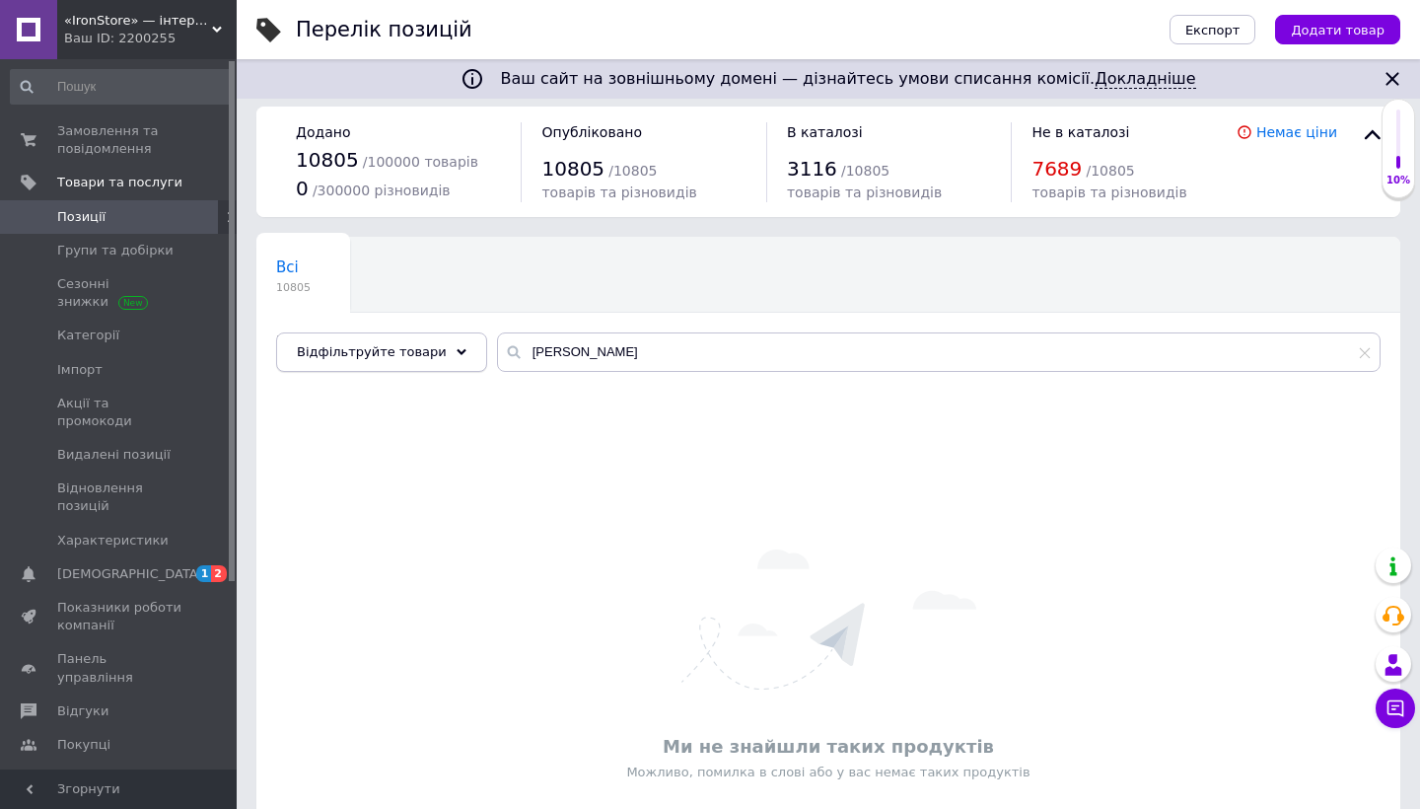
drag, startPoint x: 658, startPoint y: 353, endPoint x: 428, endPoint y: 336, distance: 230.4
click at [428, 336] on div "Відфільтруйте товари Stark Amino" at bounding box center [828, 351] width 1104 height 39
paste input "Myprotein Oat Bakes"
drag, startPoint x: 665, startPoint y: 350, endPoint x: 382, endPoint y: 350, distance: 283.0
click at [381, 350] on div "Відфільтруйте товари Myprotein Oat Bakes" at bounding box center [828, 351] width 1104 height 39
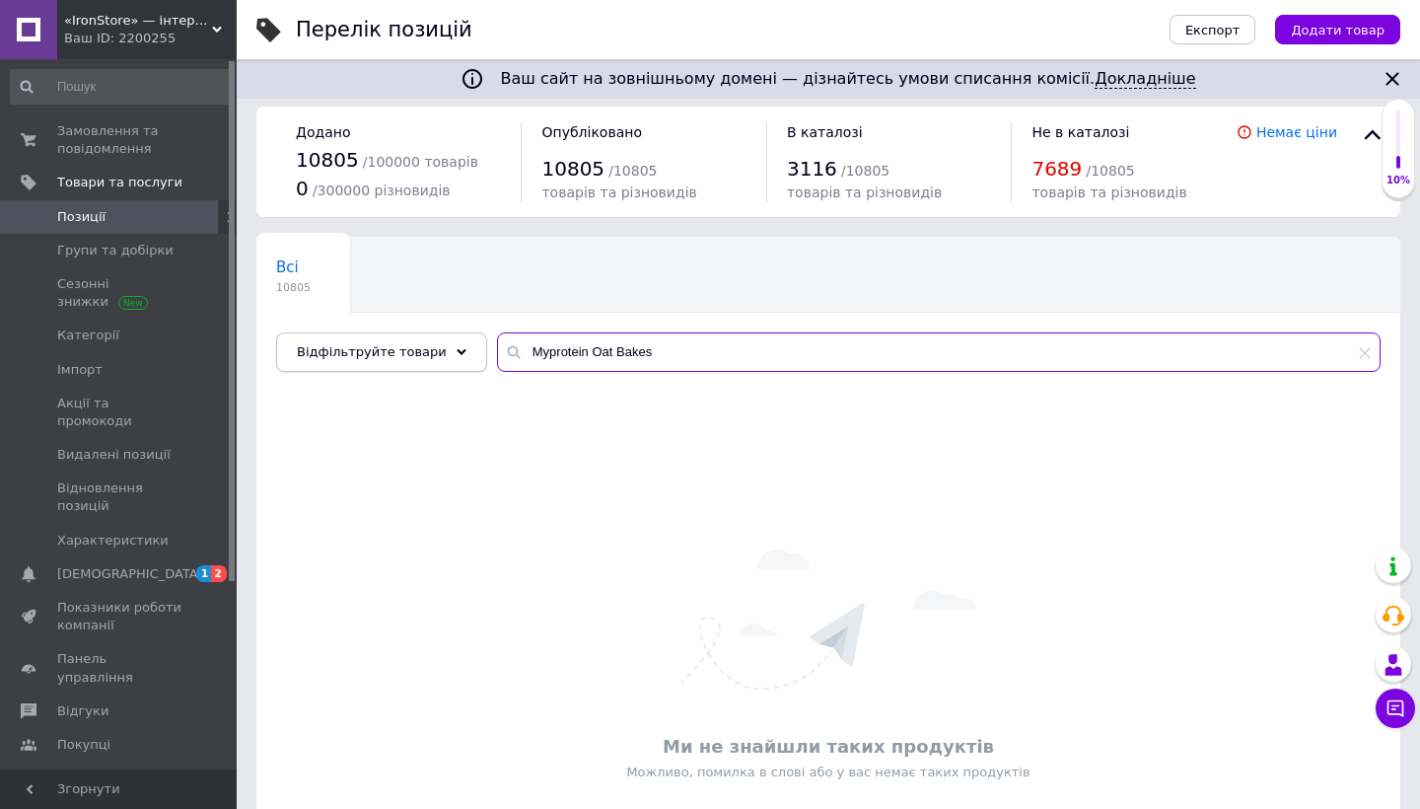
paste input "Craft Whey Fitness Granola"
drag, startPoint x: 384, startPoint y: 351, endPoint x: 445, endPoint y: 336, distance: 62.9
click at [445, 336] on div "Відфільтруйте товари Craft Whey Fitness Granola" at bounding box center [828, 351] width 1104 height 39
paste input "Swanson Simply Hydrate Electrolyte Hydration Mix"
click at [574, 350] on input "Swanson Simply Hydrate Electrolyte Hydration Mix" at bounding box center [938, 351] width 883 height 39
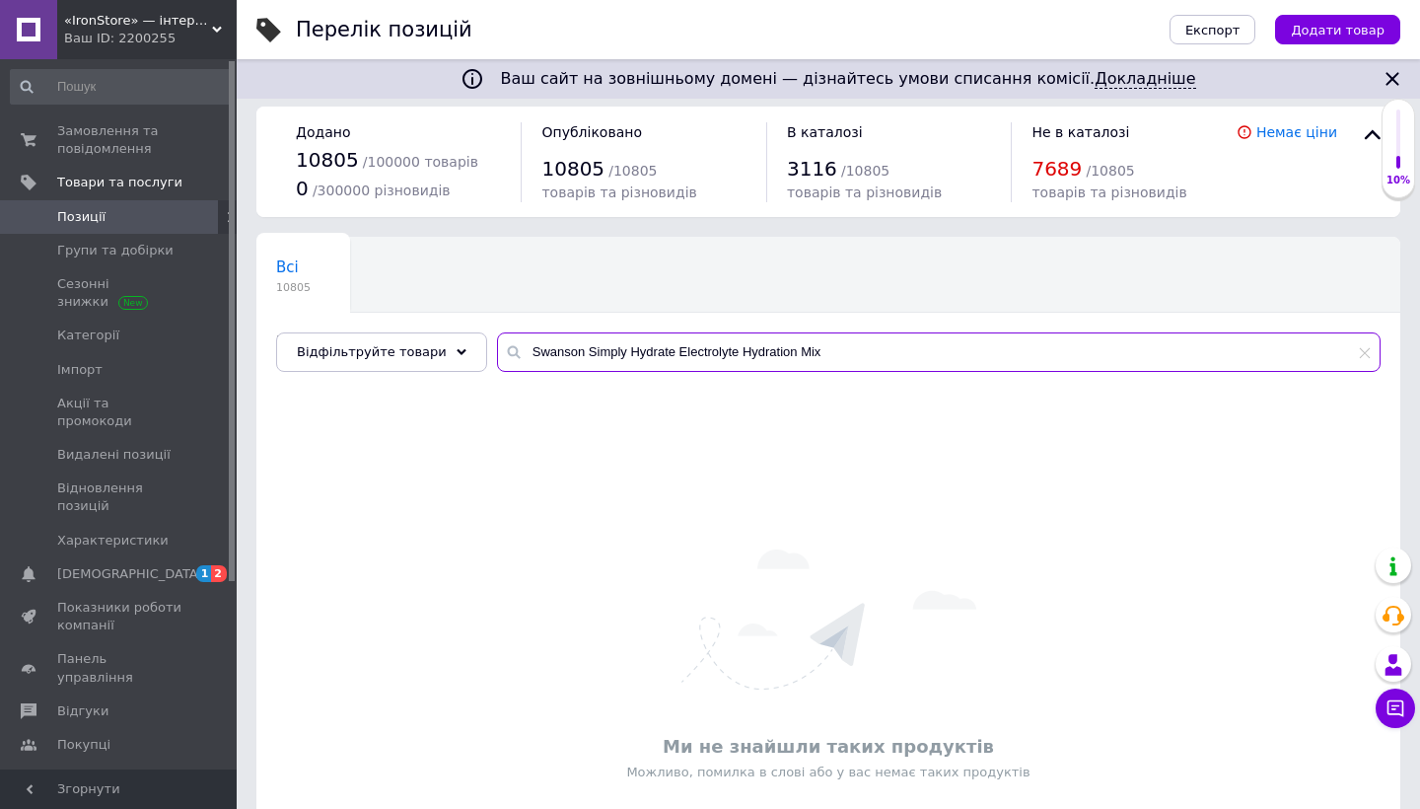
drag, startPoint x: 575, startPoint y: 349, endPoint x: 665, endPoint y: 351, distance: 89.7
click at [665, 351] on input "Swanson Simply Hydrate Electrolyte Hydration Mix" at bounding box center [938, 351] width 883 height 39
drag, startPoint x: 634, startPoint y: 354, endPoint x: 798, endPoint y: 355, distance: 163.7
click at [798, 355] on input "Swanson Electrolyte Hydration Mix" at bounding box center [938, 351] width 883 height 39
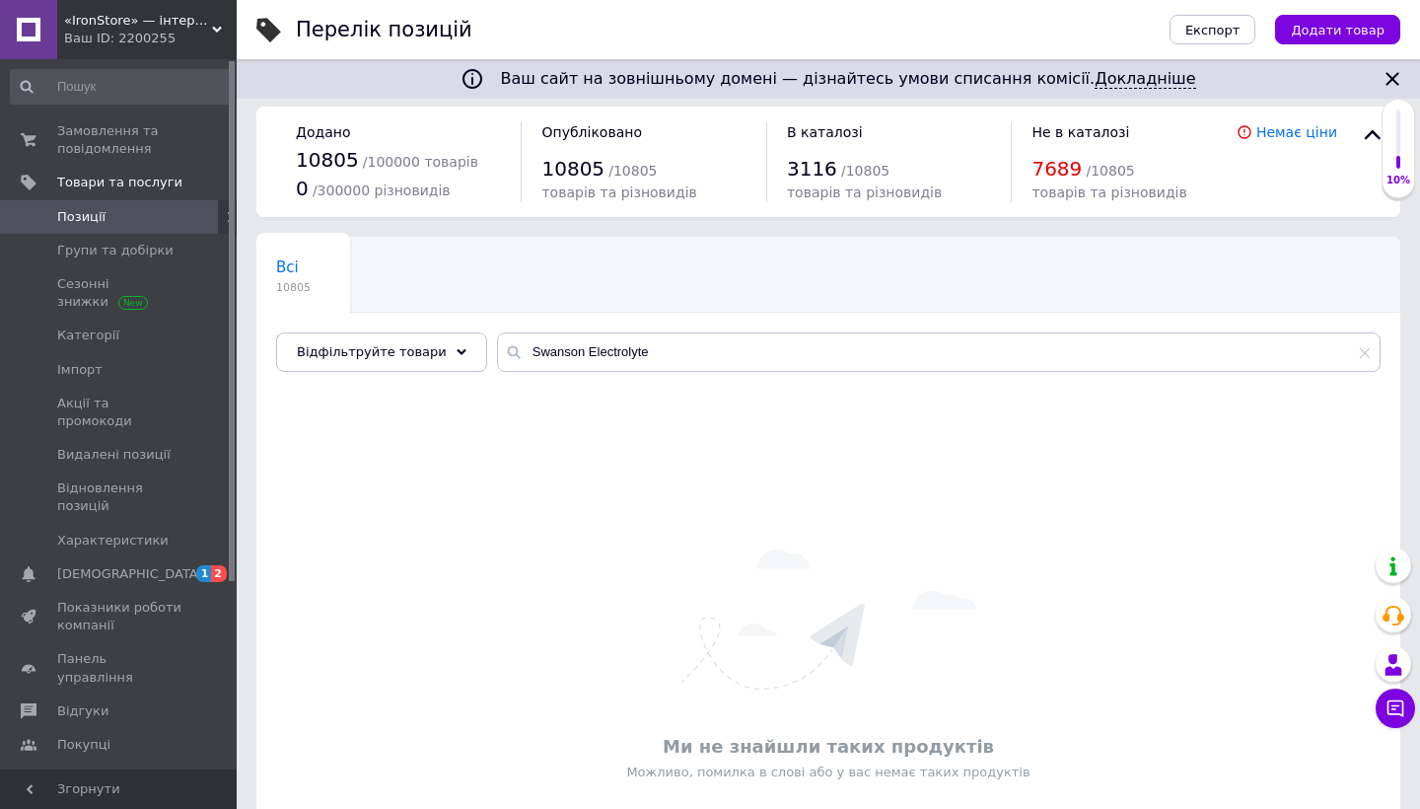
drag, startPoint x: 799, startPoint y: 356, endPoint x: 480, endPoint y: 342, distance: 318.8
click at [480, 342] on div "Всі 10805 В наявності 3112 Видалити Редагувати Ok Відфільтровано... Зберегти Ні…" at bounding box center [828, 304] width 1144 height 135
paste input "Simply Hydrate Electrolyte Hydration Mix"
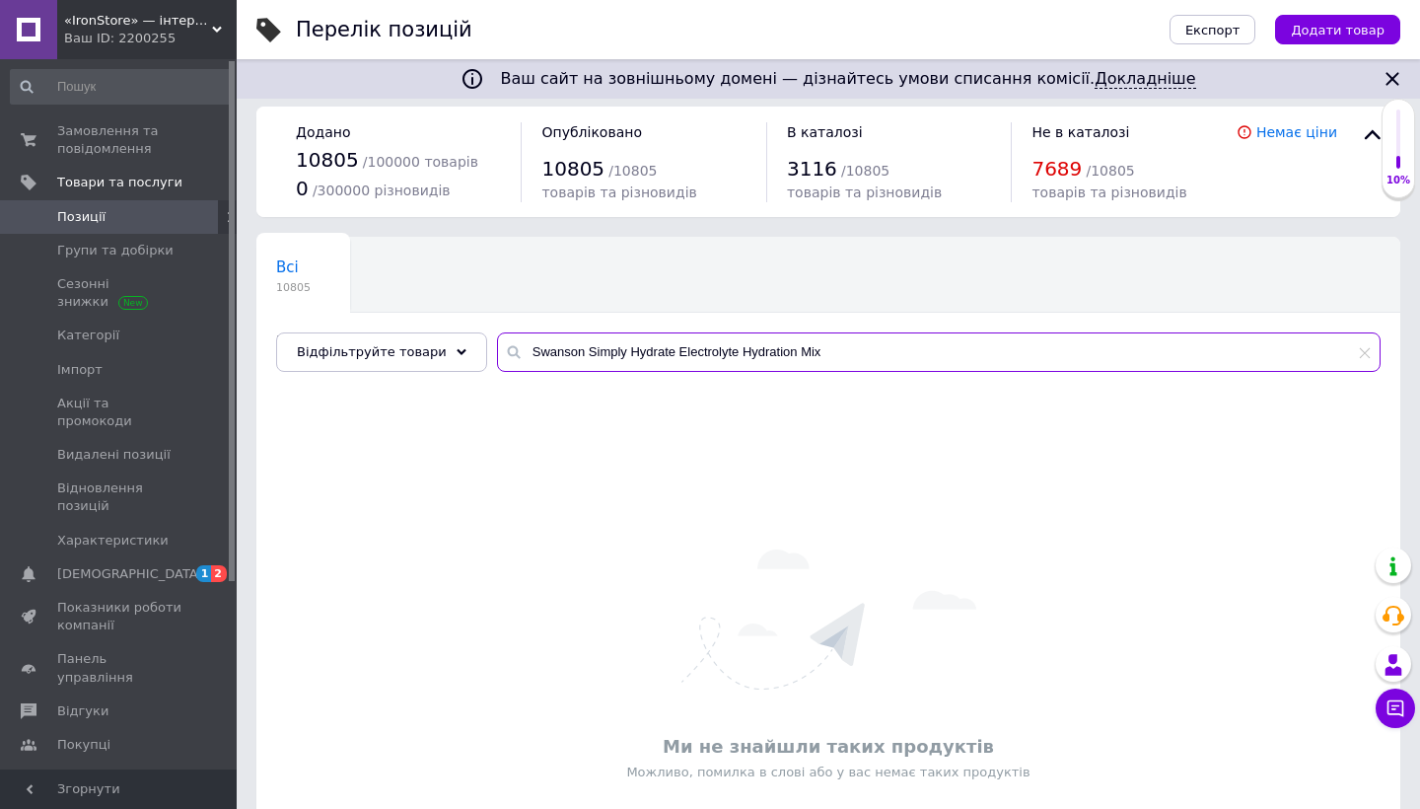
drag, startPoint x: 576, startPoint y: 349, endPoint x: 475, endPoint y: 349, distance: 100.6
click at [475, 349] on div "Всі 10805 В наявності 3112 Видалити Редагувати Ok Відфільтровано... Зберегти Ні…" at bounding box center [828, 304] width 1144 height 135
paste input "Life Extension Fast-Acting Joint Formula"
drag, startPoint x: 600, startPoint y: 355, endPoint x: 670, endPoint y: 356, distance: 69.0
click at [670, 356] on input "Life Extension Fast-Acting Joint Formula" at bounding box center [938, 351] width 883 height 39
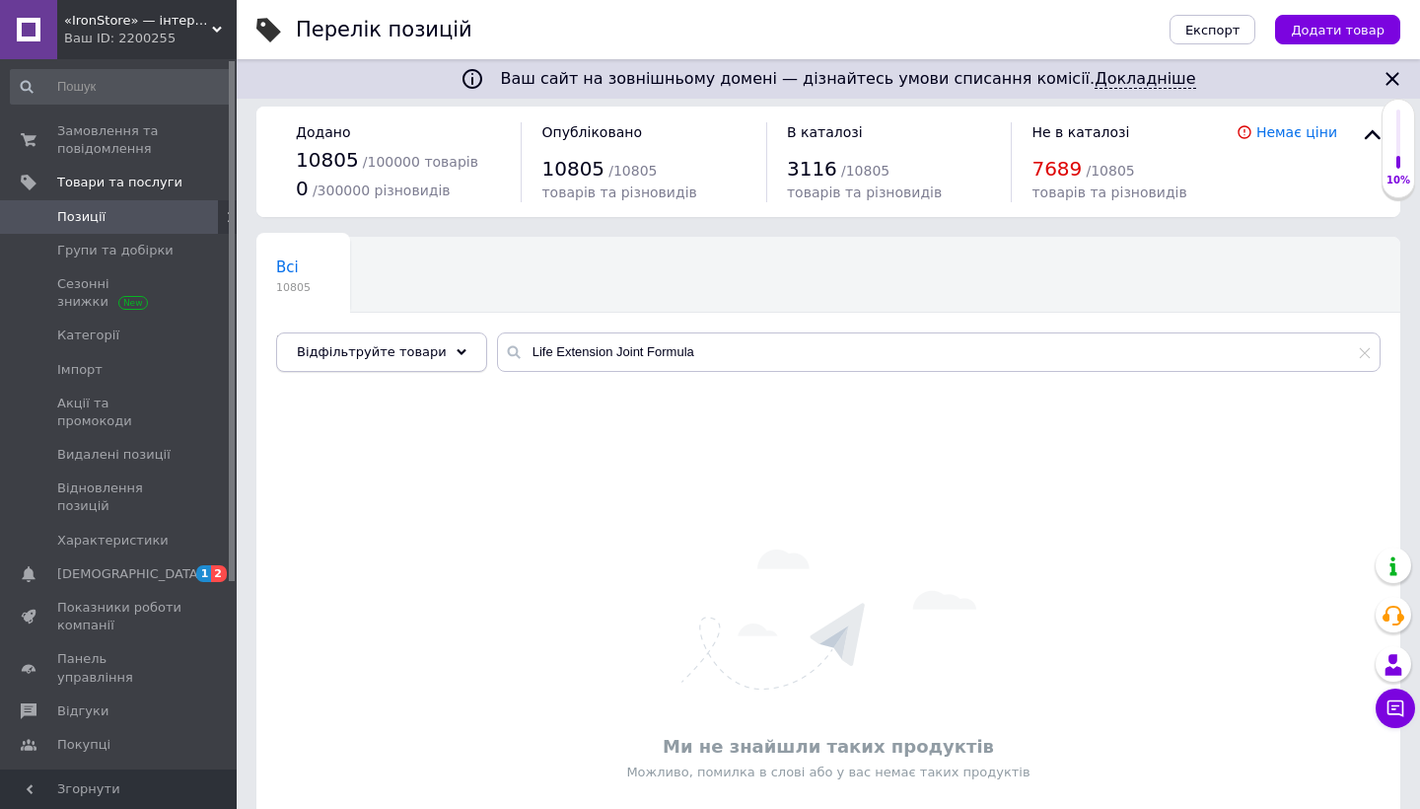
drag, startPoint x: 670, startPoint y: 356, endPoint x: 444, endPoint y: 348, distance: 225.9
click at [444, 348] on div "Відфільтруйте товари Life Extension Joint Formula" at bounding box center [828, 351] width 1104 height 39
paste input "Mind Shi 4Mushroom Complex"
click at [579, 352] on input "Mind Shi 4Mushroom Complex" at bounding box center [938, 351] width 883 height 39
drag, startPoint x: 566, startPoint y: 349, endPoint x: 768, endPoint y: 356, distance: 202.3
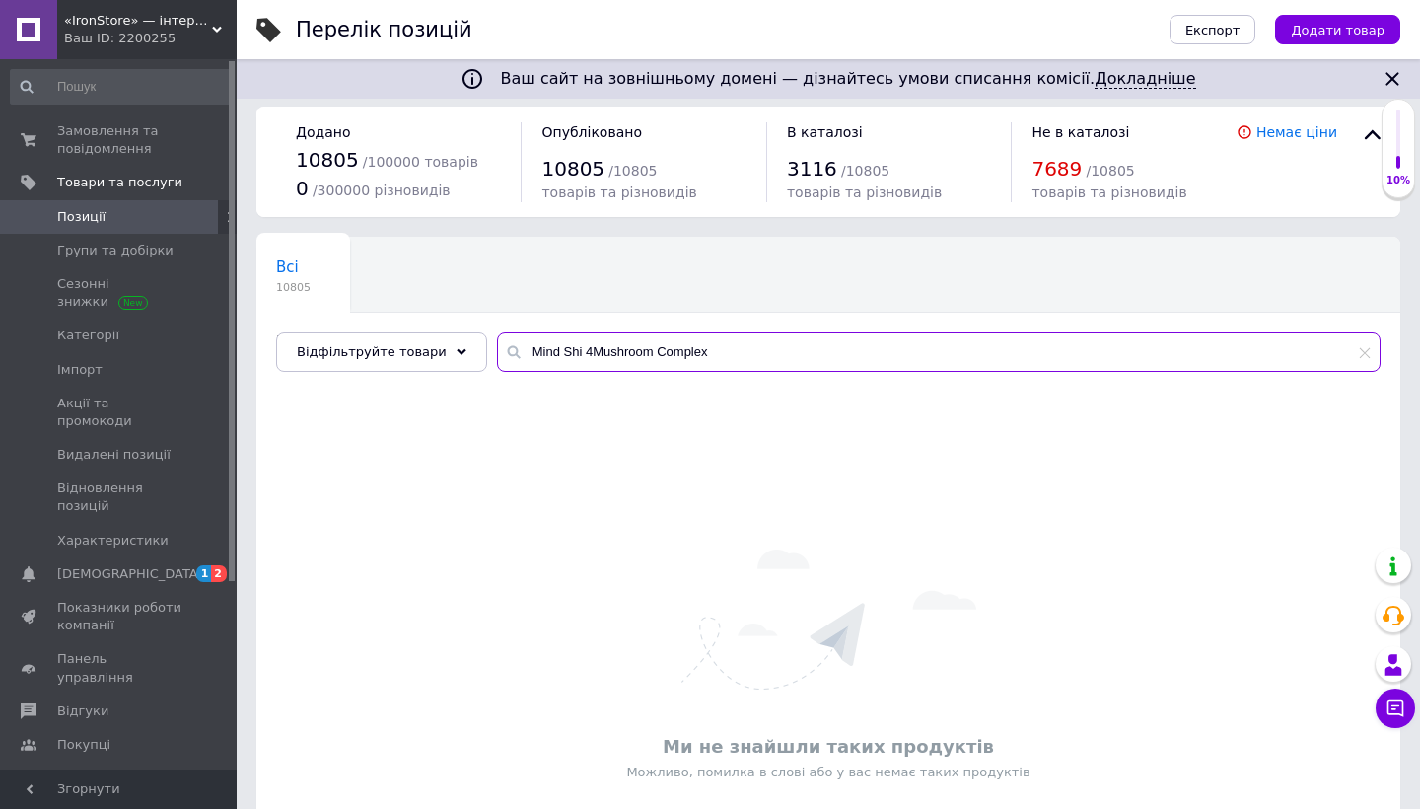
click at [768, 356] on input "Mind Shi 4Mushroom Complex" at bounding box center [938, 351] width 883 height 39
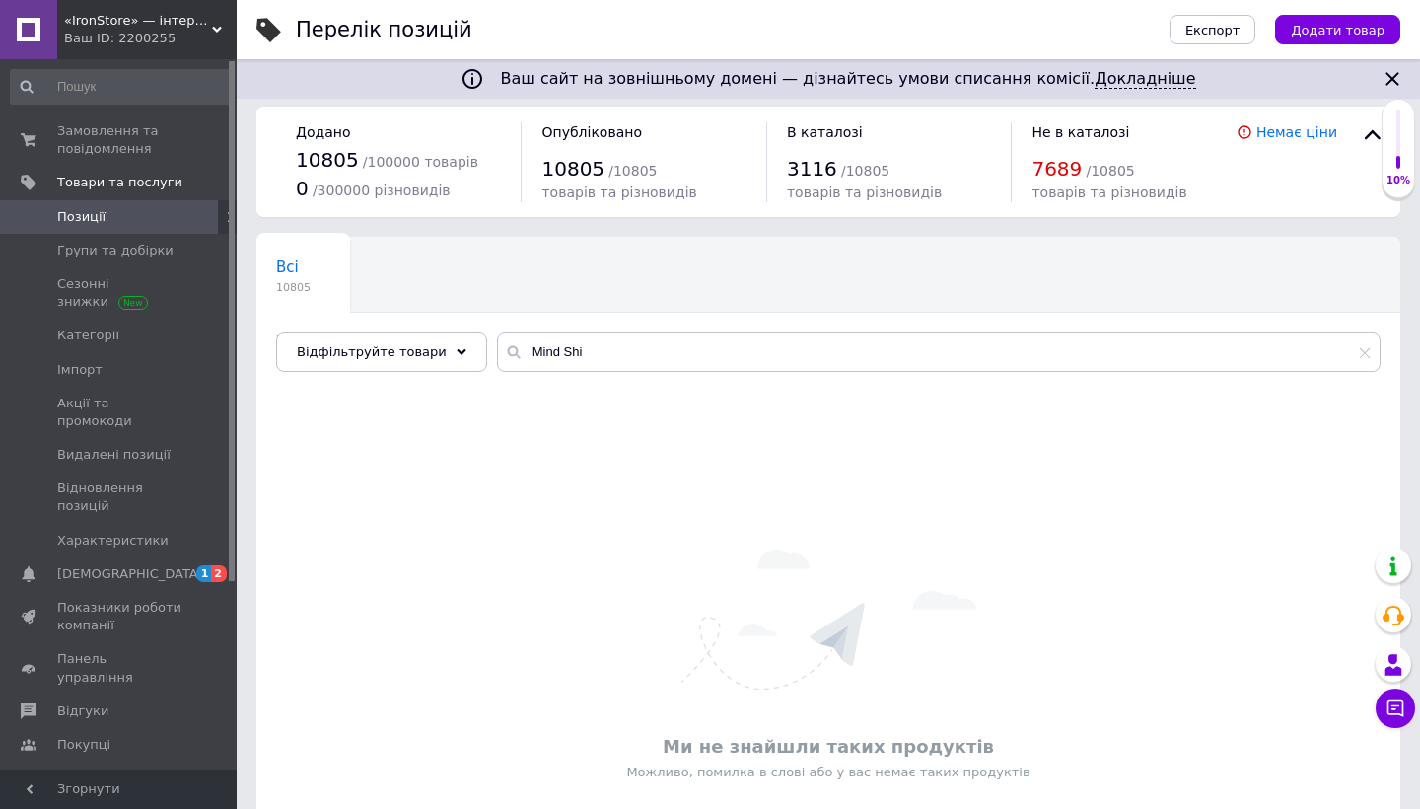
drag, startPoint x: 769, startPoint y: 356, endPoint x: 570, endPoint y: 339, distance: 199.9
click at [442, 347] on div "Відфільтруйте товари Mind Shi" at bounding box center [828, 351] width 1104 height 39
paste input "VPLab BCAA 8"
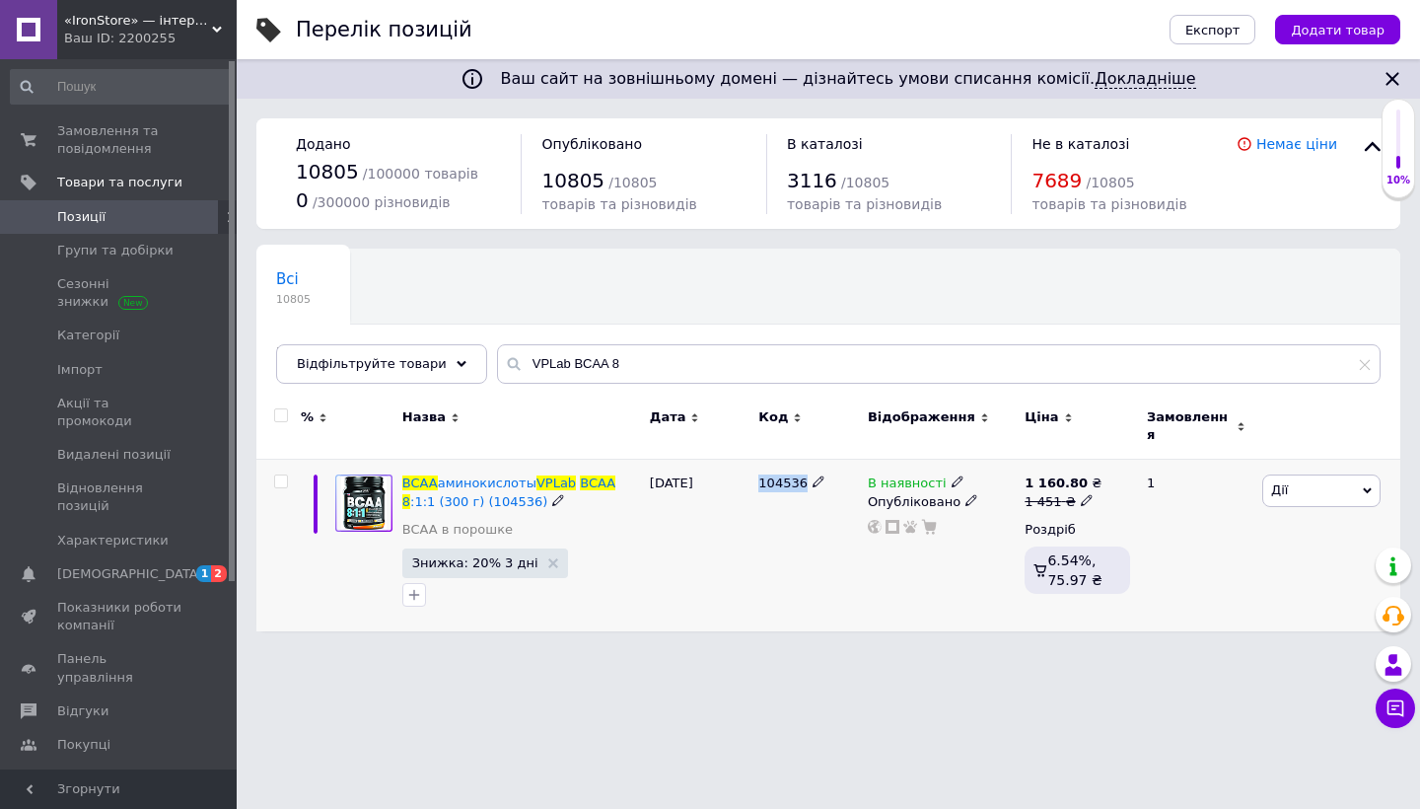
drag, startPoint x: 760, startPoint y: 472, endPoint x: 808, endPoint y: 471, distance: 47.3
click at [808, 474] on div "104536" at bounding box center [808, 483] width 100 height 18
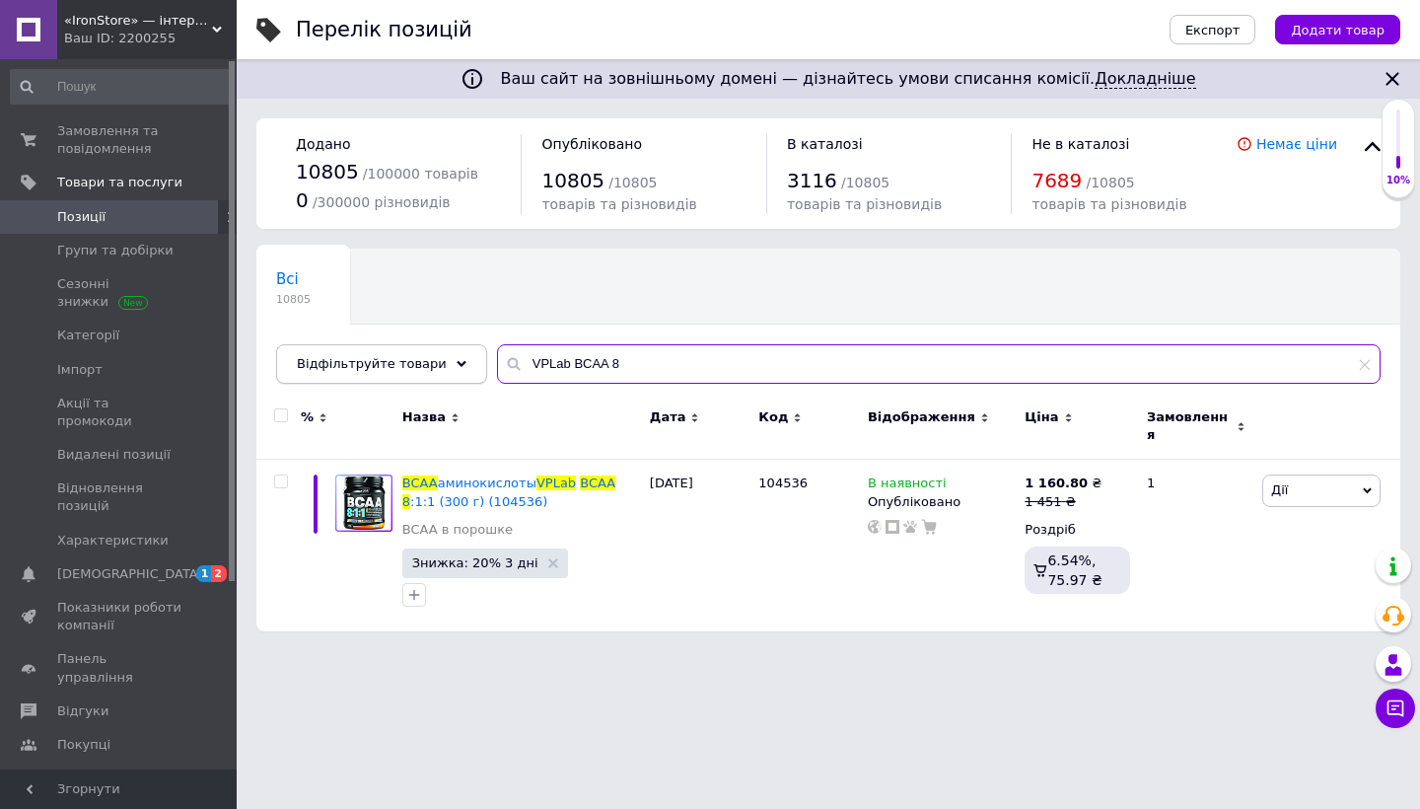
drag, startPoint x: 808, startPoint y: 471, endPoint x: 446, endPoint y: 356, distance: 379.8
click at [446, 356] on div "Відфільтруйте товари VPLab BCAA 8" at bounding box center [828, 363] width 1104 height 39
paste input "Joint Support"
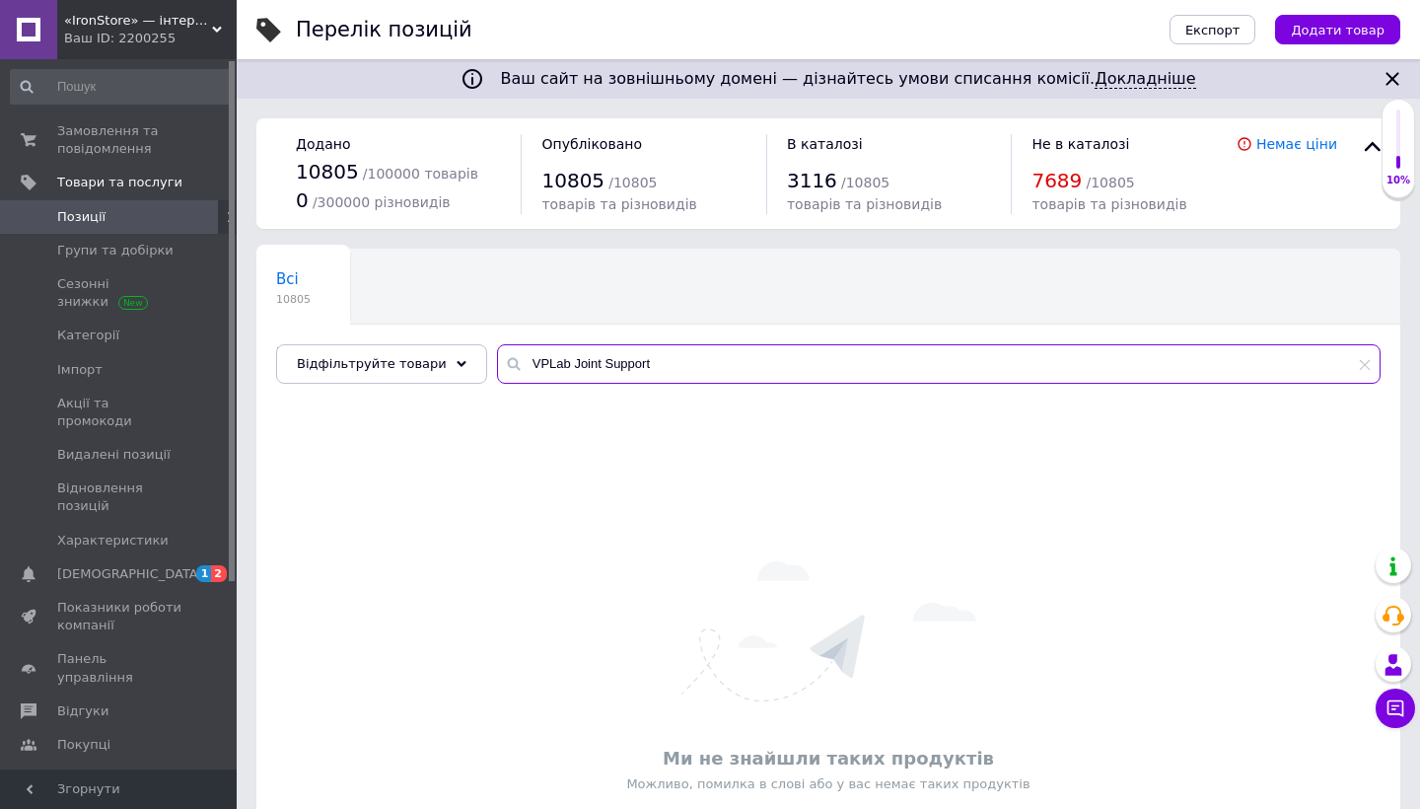
click at [531, 364] on input "VPLab Joint Support" at bounding box center [938, 363] width 883 height 39
drag, startPoint x: 546, startPoint y: 375, endPoint x: 432, endPoint y: 363, distance: 115.0
click at [432, 363] on div "Відфільтруйте товари VP Lab Joint Support" at bounding box center [828, 363] width 1104 height 39
paste input "Lab BCAA"
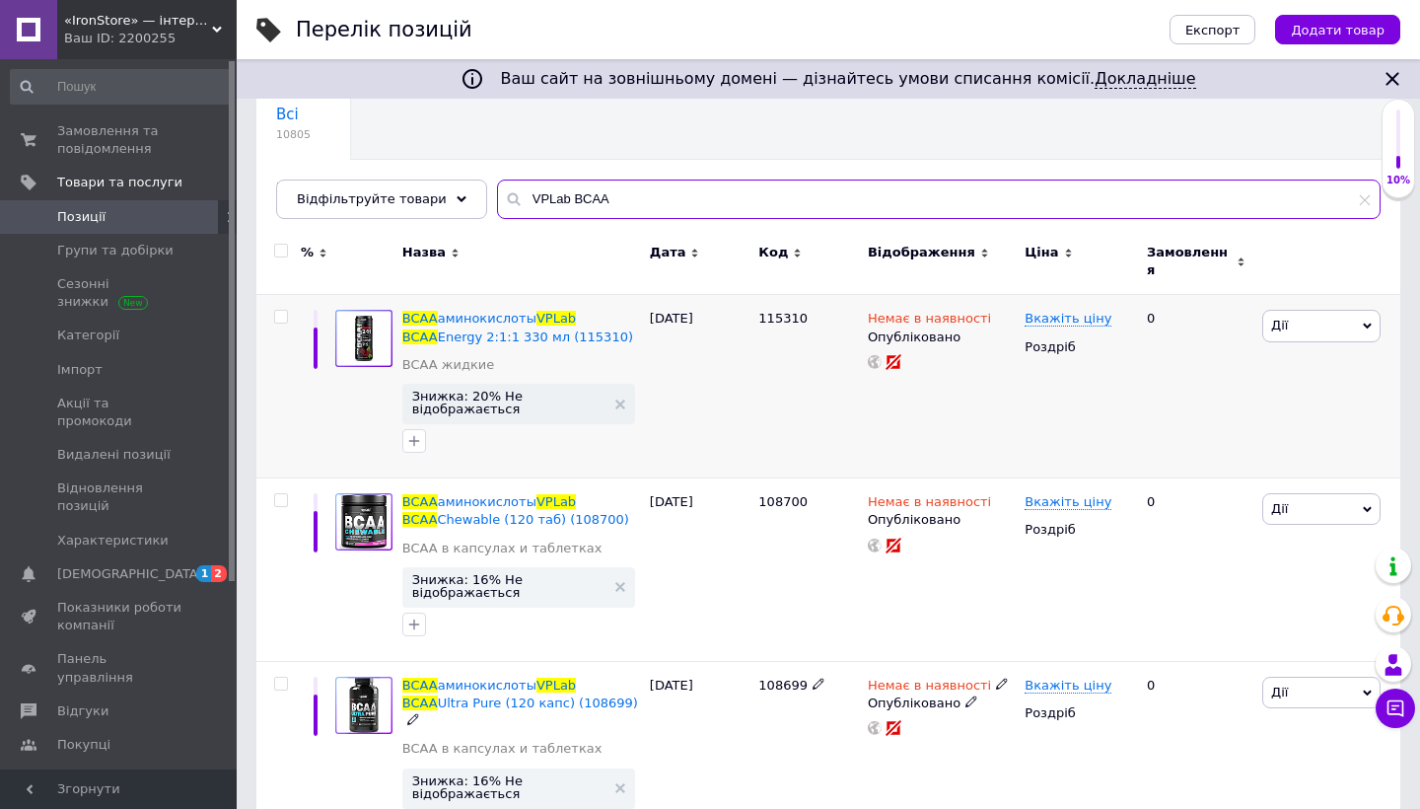
scroll to position [6, 0]
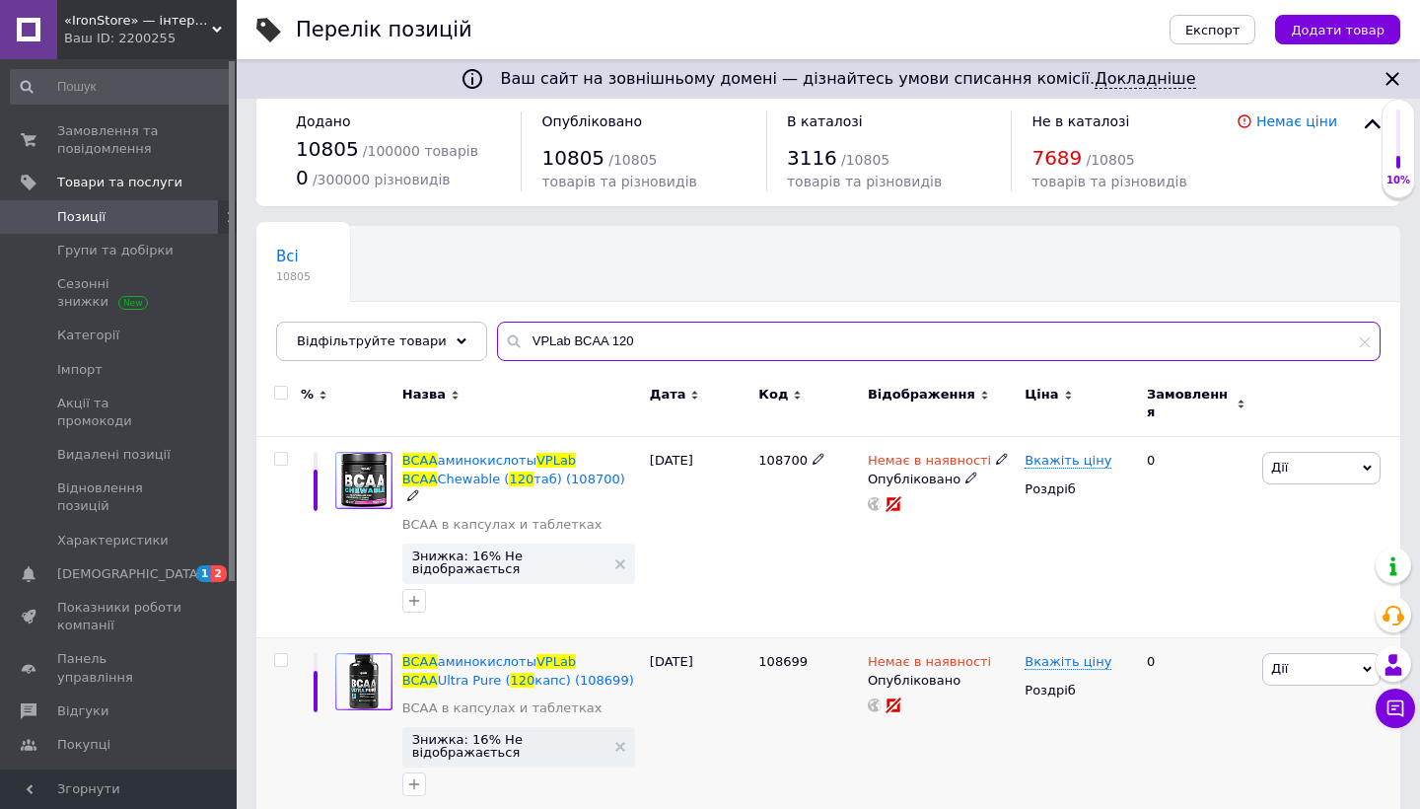
scroll to position [22, 0]
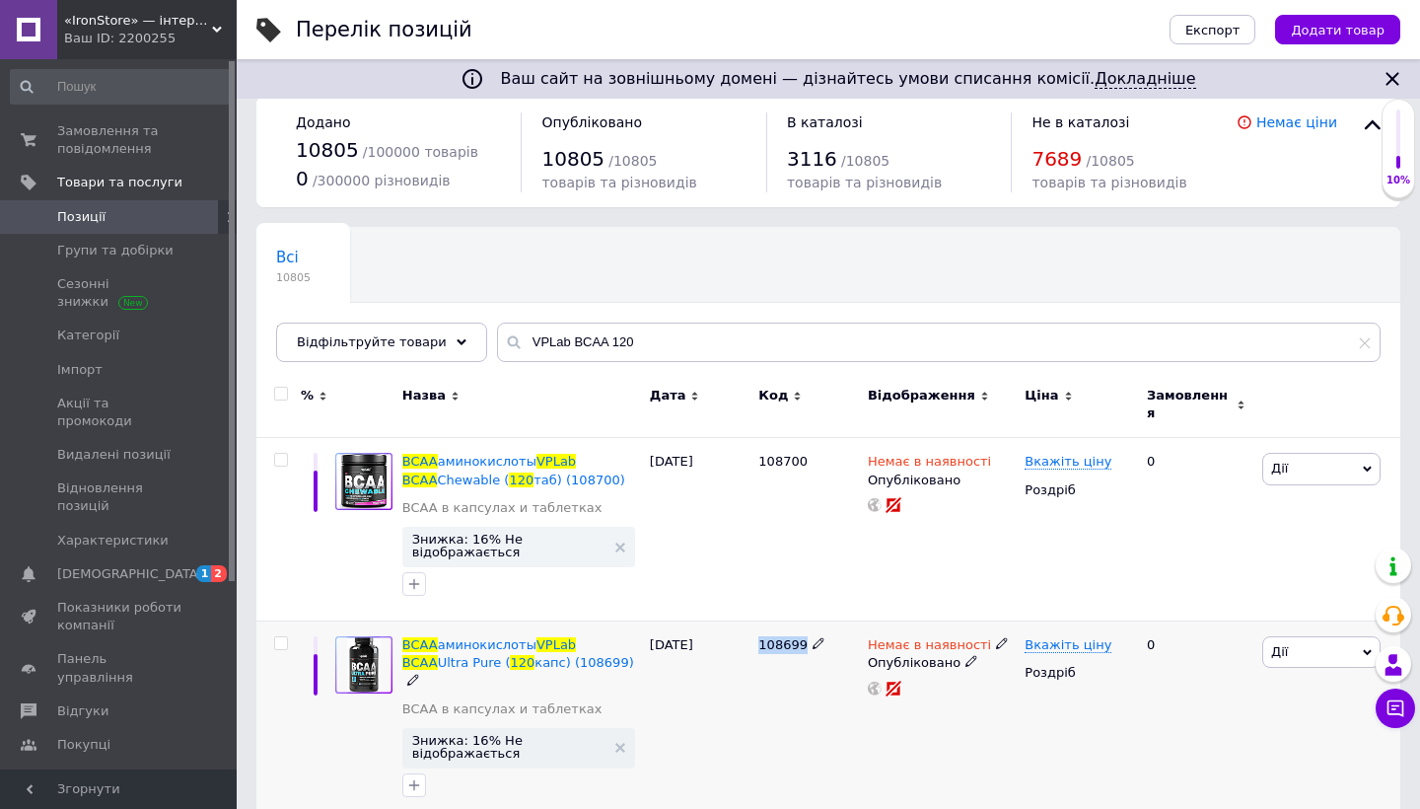
drag, startPoint x: 759, startPoint y: 633, endPoint x: 804, endPoint y: 634, distance: 44.4
click at [804, 637] on span "108699" at bounding box center [782, 644] width 49 height 15
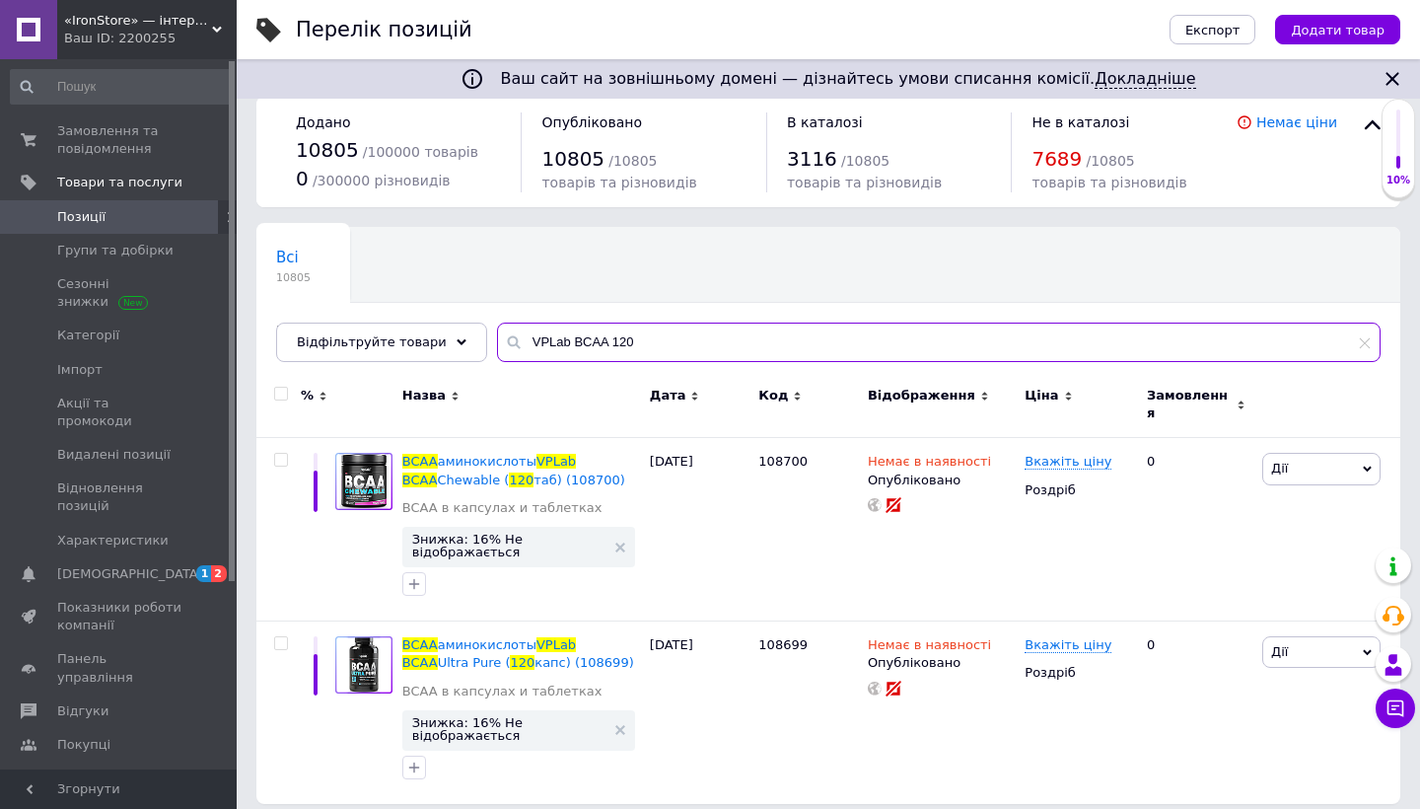
drag, startPoint x: 561, startPoint y: 335, endPoint x: 683, endPoint y: 342, distance: 122.5
click at [683, 342] on input "VPLab BCAA 120" at bounding box center [938, 341] width 883 height 39
paste input "Creatine"
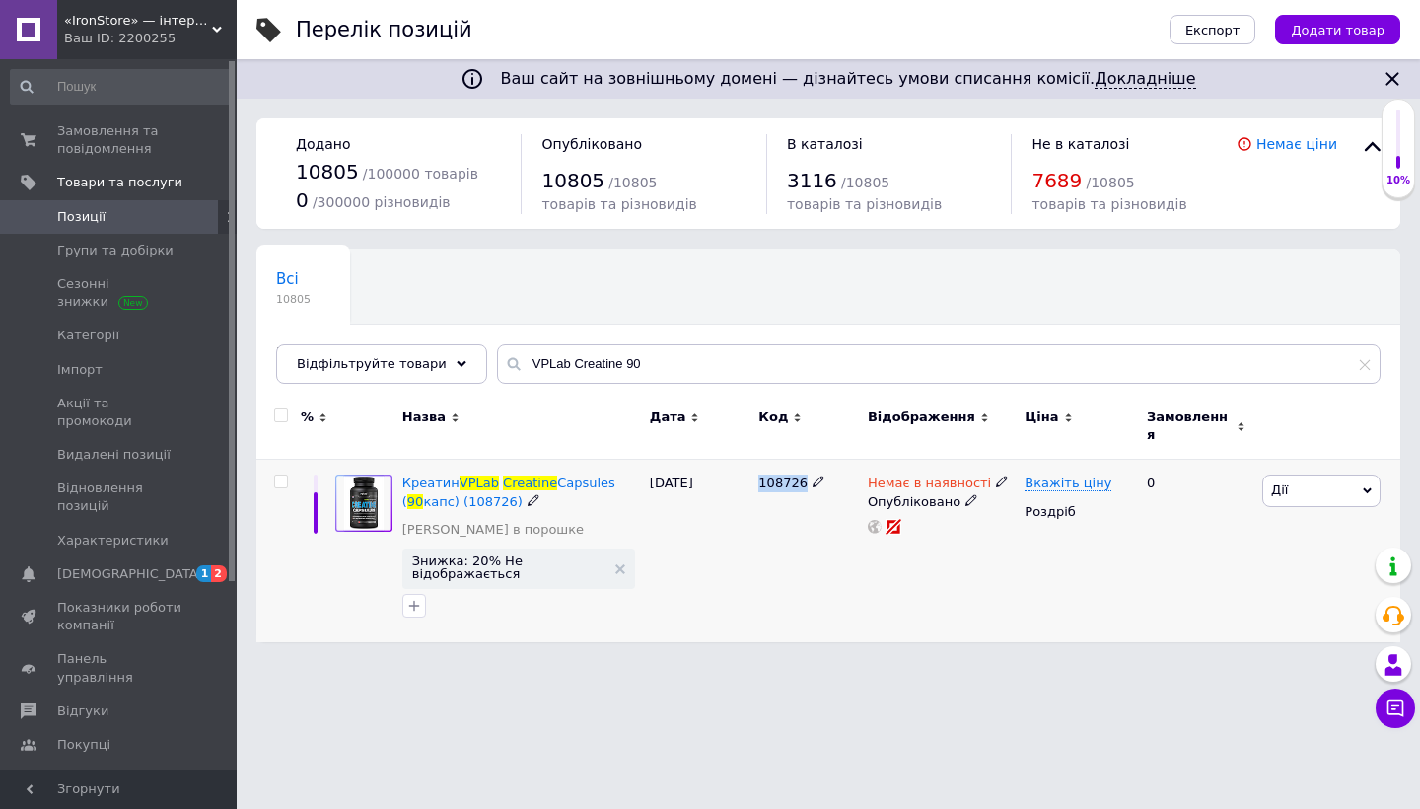
drag, startPoint x: 759, startPoint y: 468, endPoint x: 803, endPoint y: 473, distance: 43.7
click at [803, 475] on span "108726" at bounding box center [782, 482] width 49 height 15
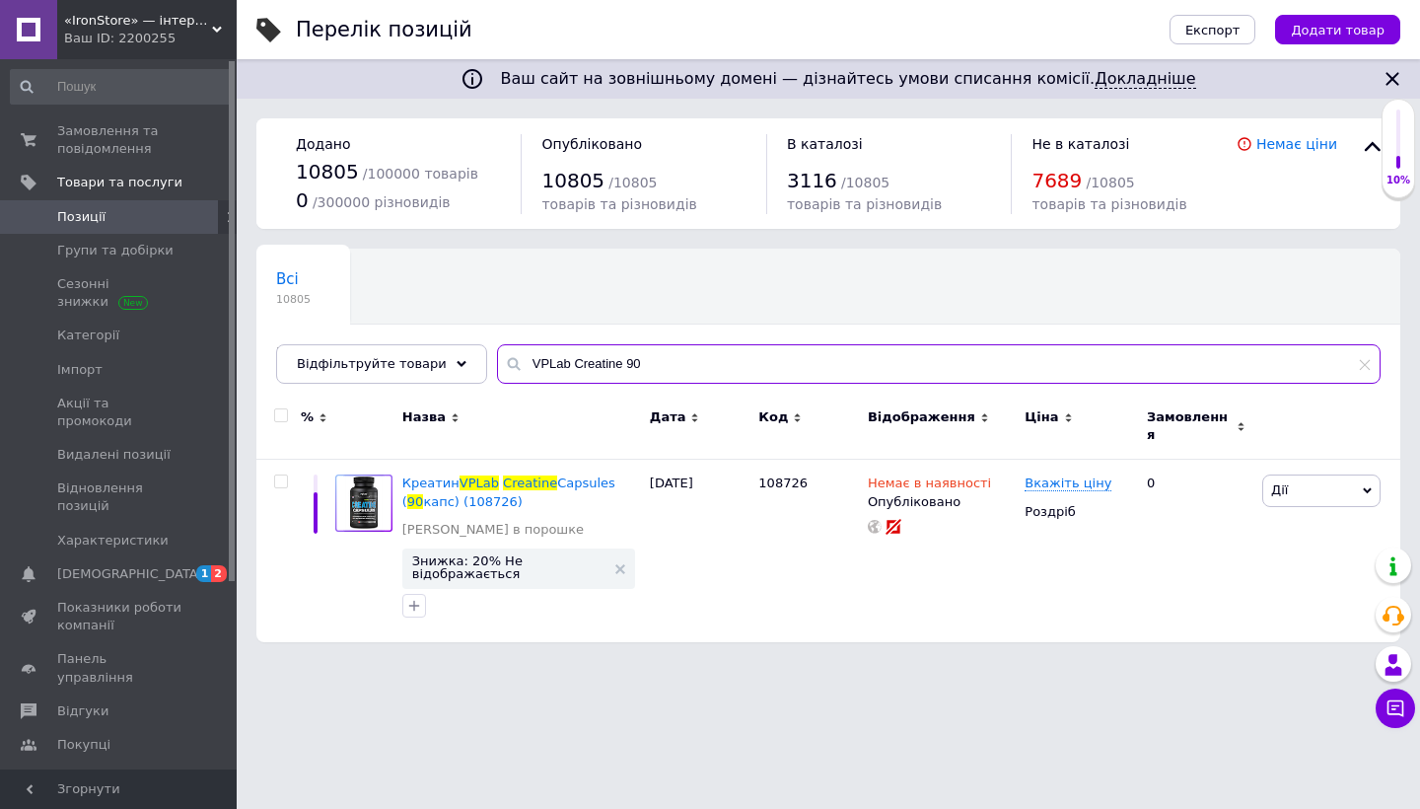
drag, startPoint x: 803, startPoint y: 473, endPoint x: 670, endPoint y: 372, distance: 167.4
click at [670, 372] on input "VPLab Creatine 90" at bounding box center [938, 363] width 883 height 39
paste input "Swanson Glucosamine Chondroitin"
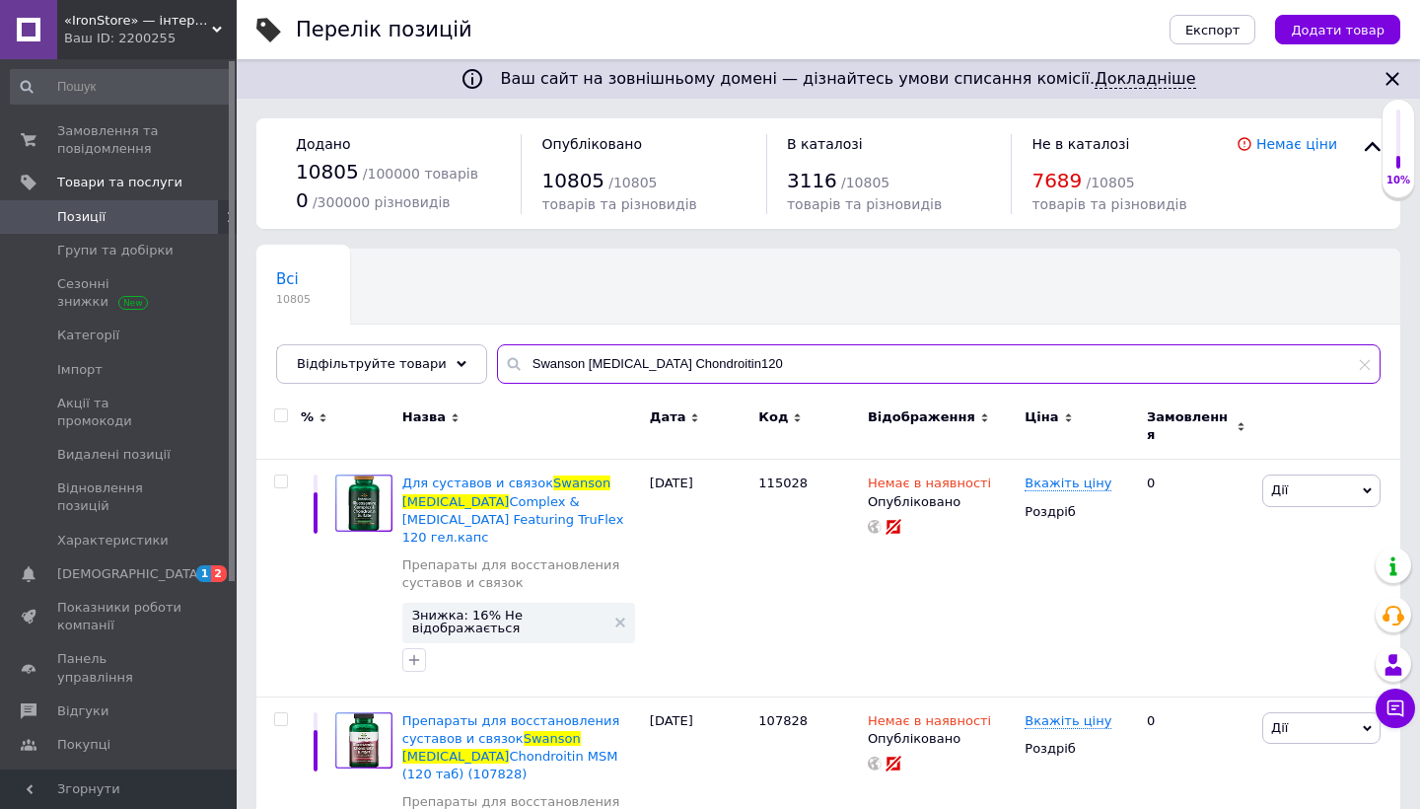
click at [719, 362] on input "Swanson Glucosamine Chondroitin120" at bounding box center [938, 363] width 883 height 39
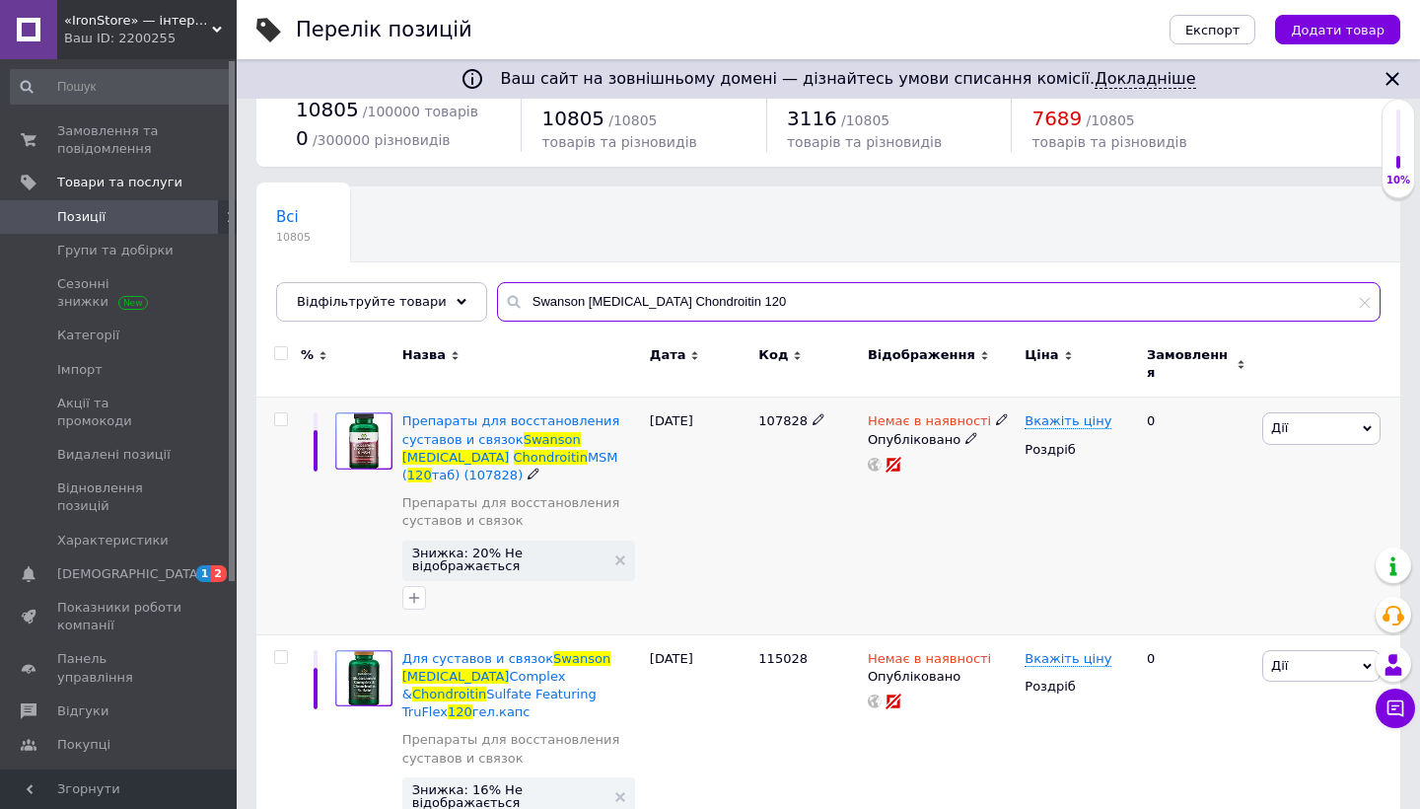
scroll to position [66, 0]
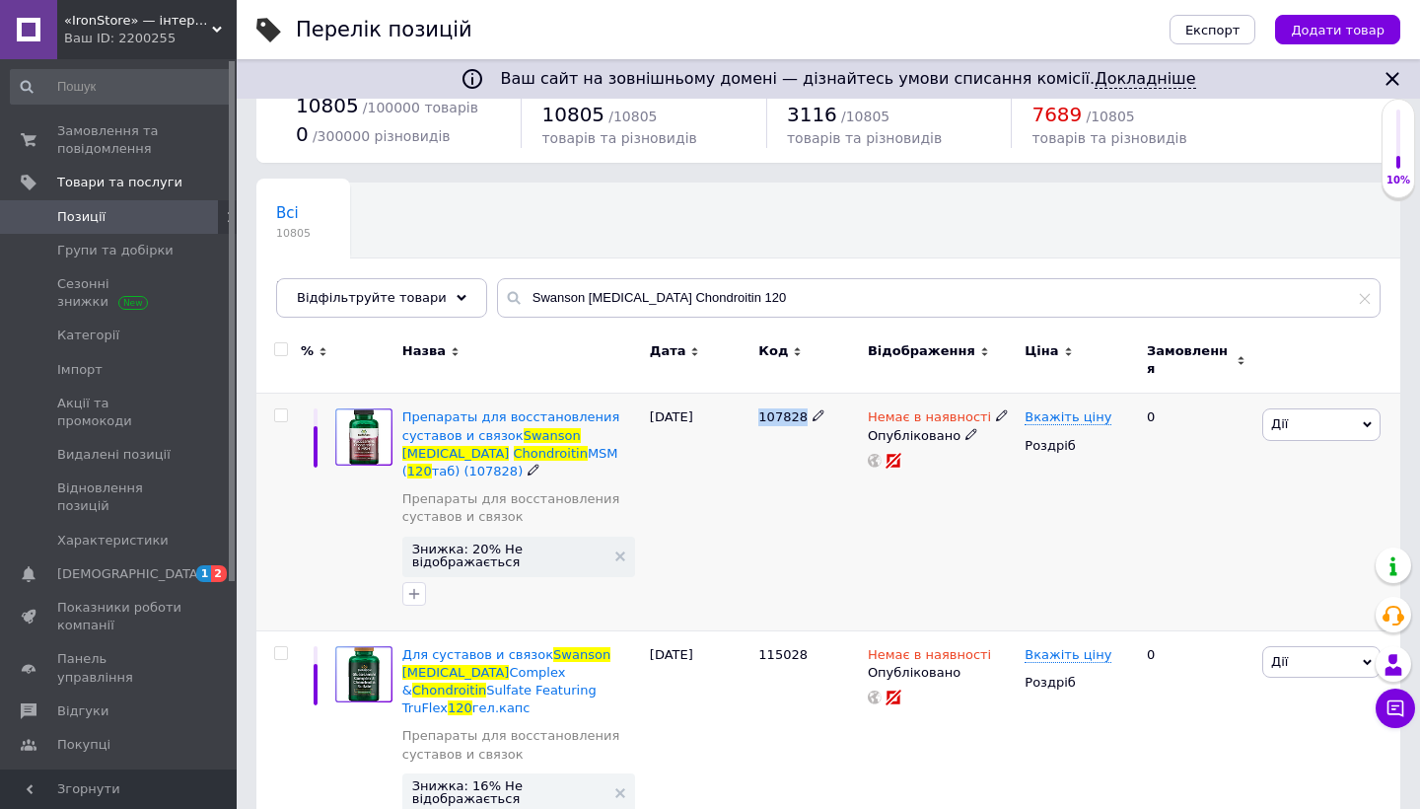
drag, startPoint x: 757, startPoint y: 403, endPoint x: 803, endPoint y: 403, distance: 45.4
click at [803, 403] on div "107828" at bounding box center [807, 511] width 109 height 237
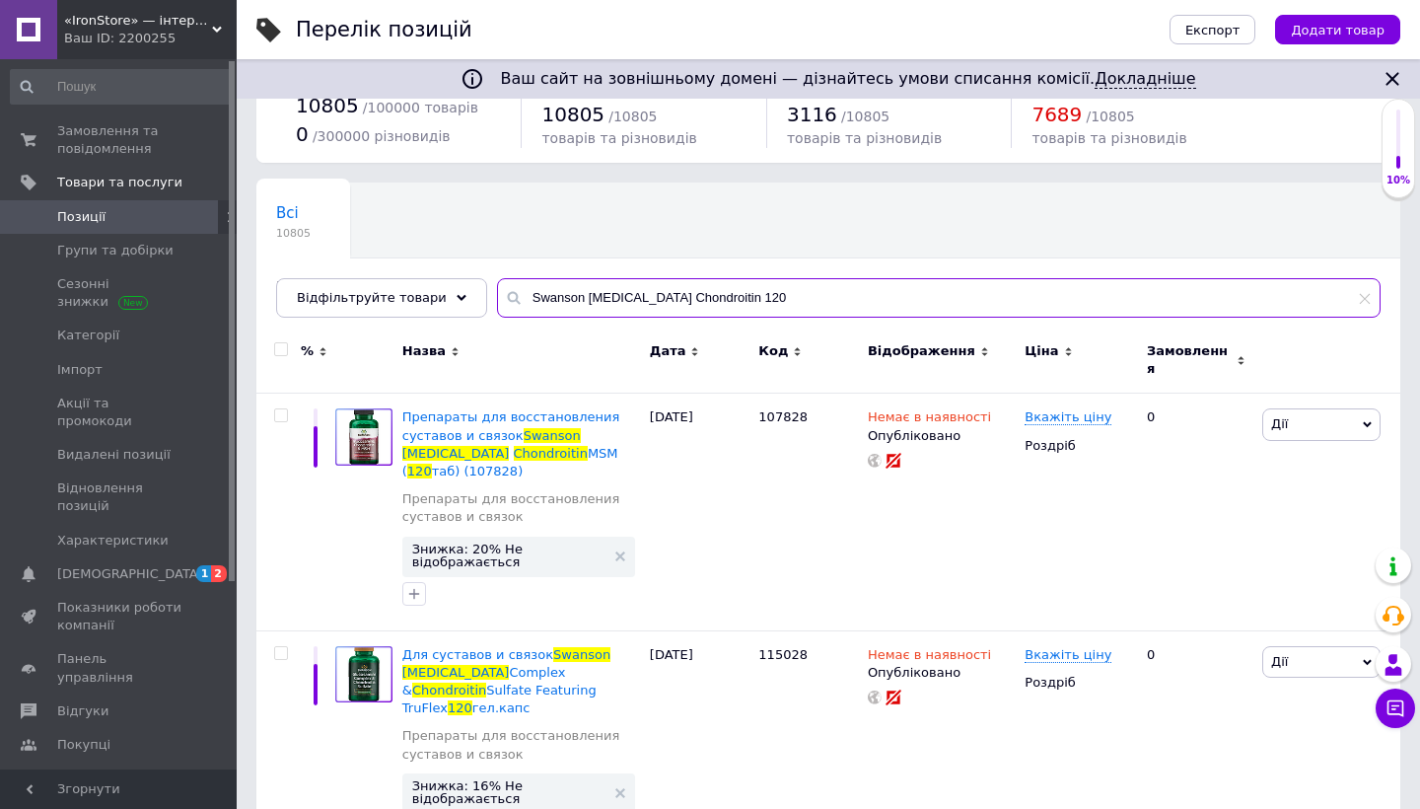
drag, startPoint x: 794, startPoint y: 436, endPoint x: 838, endPoint y: 305, distance: 138.4
click at [838, 304] on input "Swanson Glucosamine Chondroitin 120" at bounding box center [938, 297] width 883 height 39
paste input "NMN + Beet Root Complex"
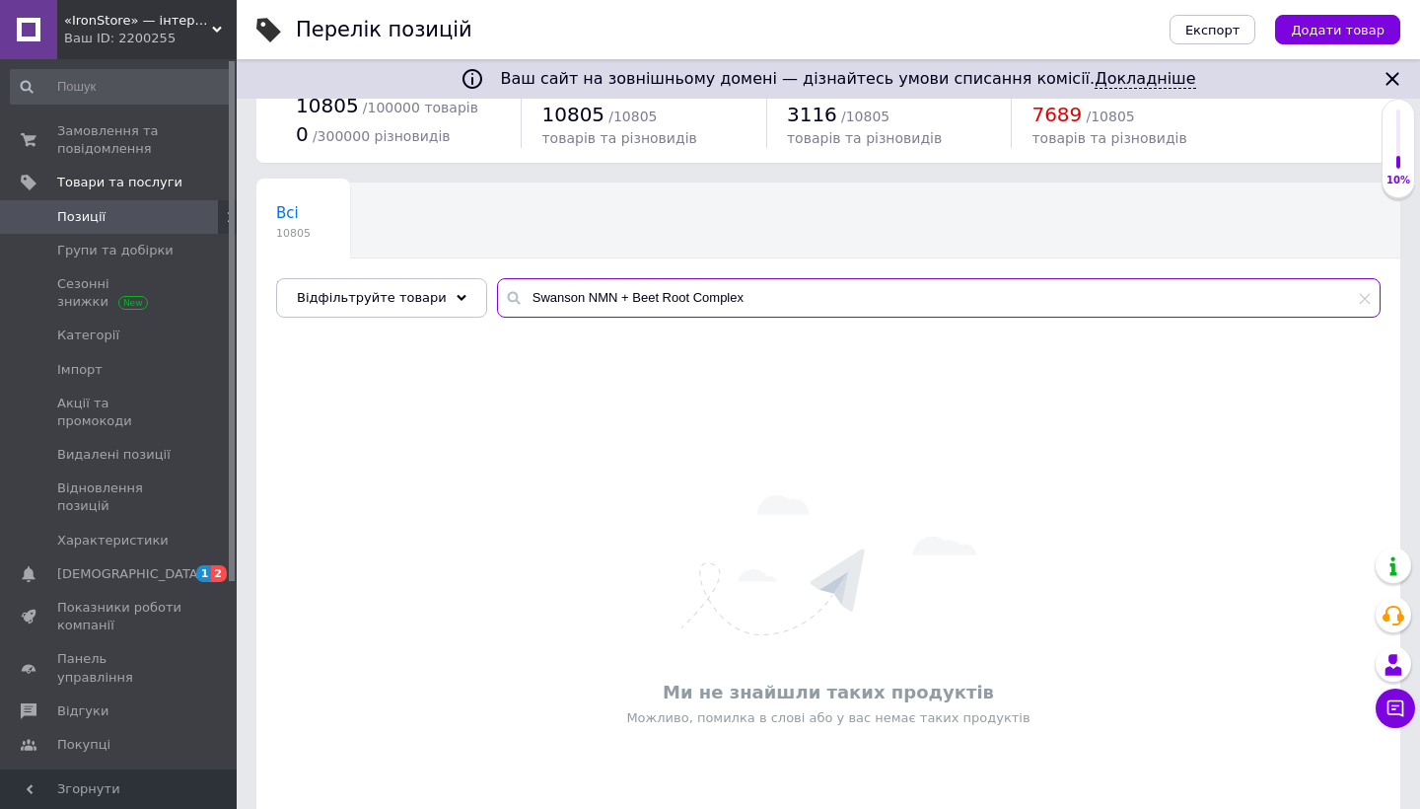
drag, startPoint x: 615, startPoint y: 297, endPoint x: 796, endPoint y: 297, distance: 180.4
click at [796, 297] on input "Swanson NMN + Beet Root Complex" at bounding box center [938, 297] width 883 height 39
drag, startPoint x: 575, startPoint y: 293, endPoint x: 626, endPoint y: 293, distance: 51.3
click at [626, 293] on input "Swanson NMN" at bounding box center [938, 297] width 883 height 39
click at [579, 296] on input "Swanson Beet Root Complex" at bounding box center [938, 297] width 883 height 39
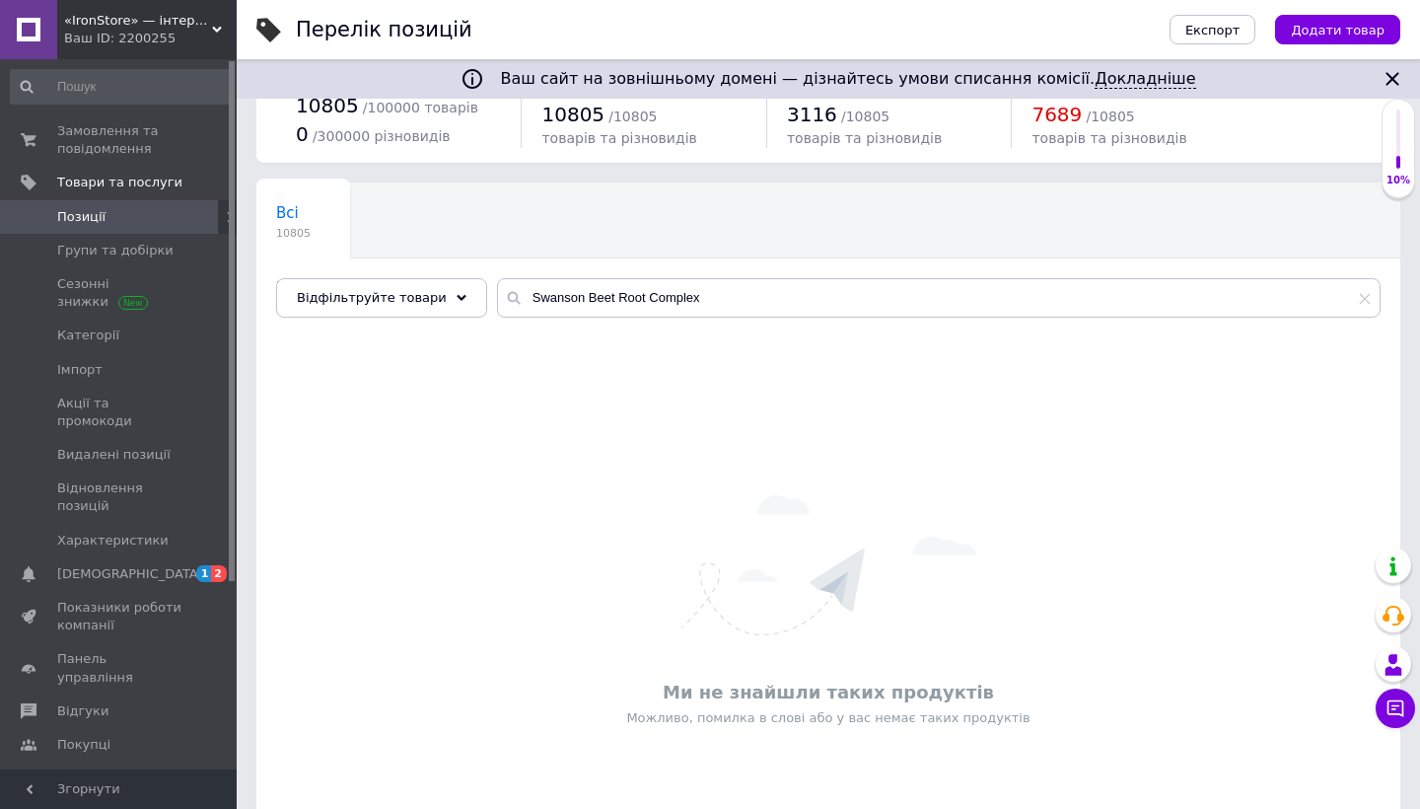
drag, startPoint x: 579, startPoint y: 296, endPoint x: 715, endPoint y: 299, distance: 136.1
click at [715, 299] on input "Swanson Beet Root Complex" at bounding box center [938, 297] width 883 height 39
paste input "Collagen Peptides"
drag, startPoint x: 715, startPoint y: 300, endPoint x: 725, endPoint y: 295, distance: 11.0
click at [725, 295] on input "Swanson Collagen Peptides" at bounding box center [938, 297] width 883 height 39
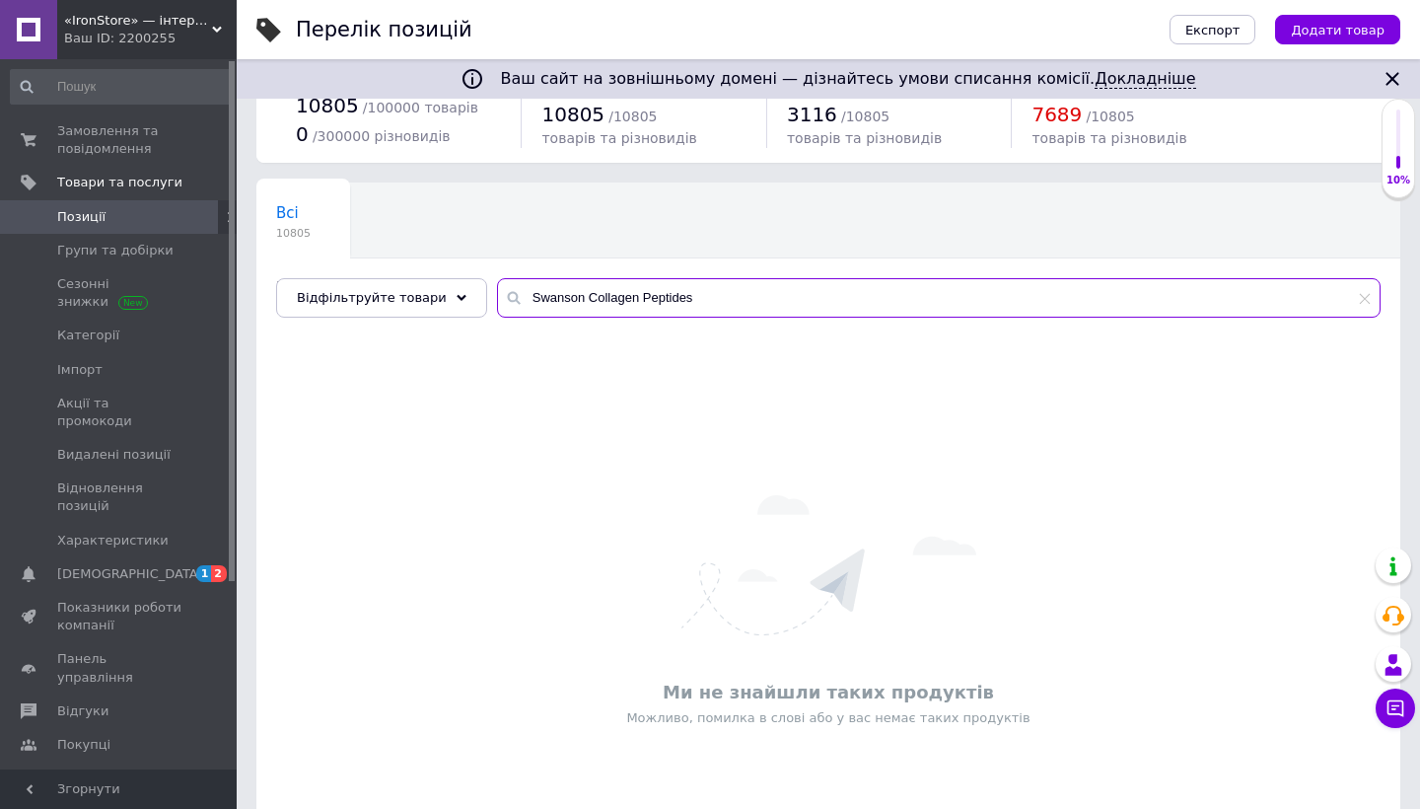
drag, startPoint x: 574, startPoint y: 292, endPoint x: 778, endPoint y: 294, distance: 204.1
click at [778, 294] on input "Swanson Collagen Peptides" at bounding box center [938, 297] width 883 height 39
paste input "Liposomal Vitamin C"
drag, startPoint x: 635, startPoint y: 298, endPoint x: 575, endPoint y: 298, distance: 60.1
click at [574, 298] on input "Swanson Liposomal Vitamin C" at bounding box center [938, 297] width 883 height 39
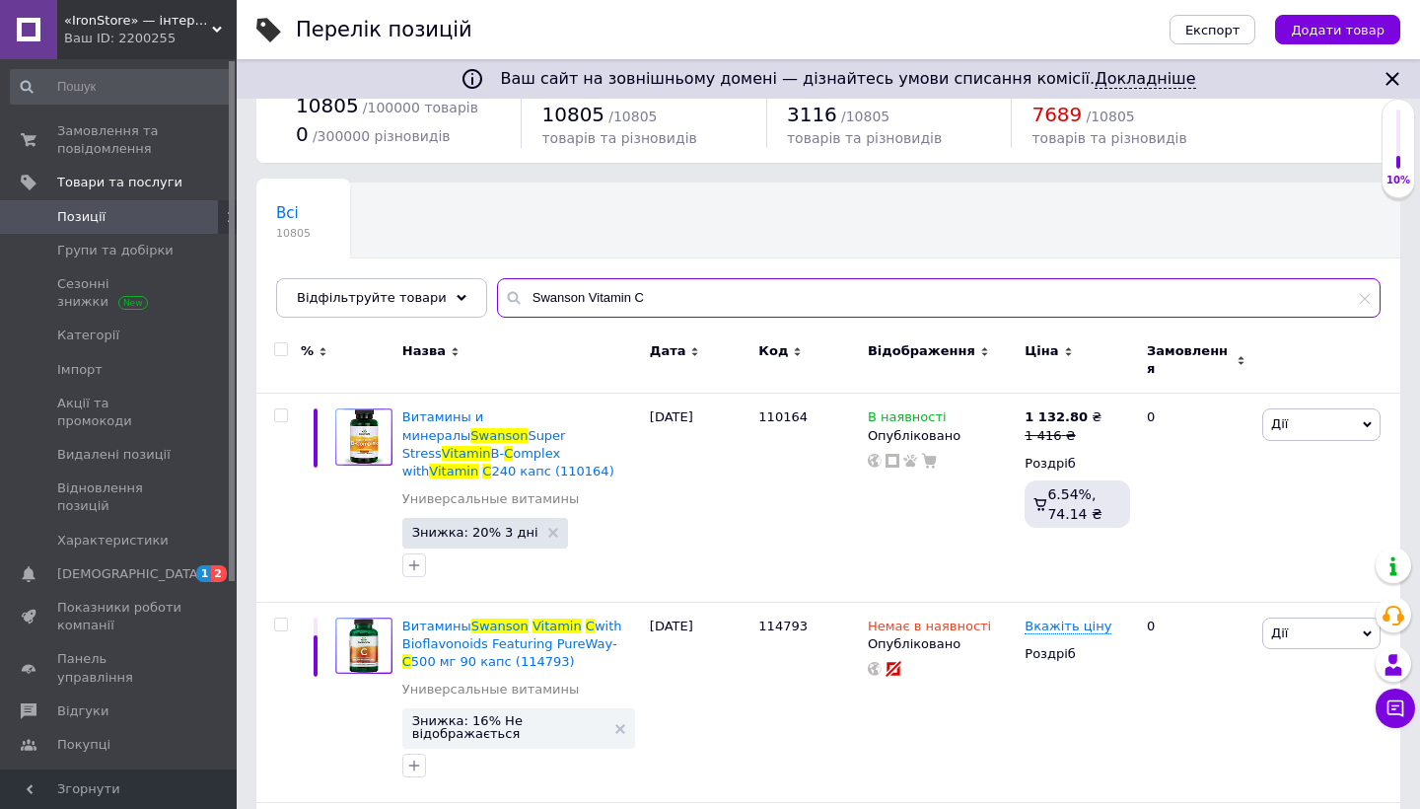
click at [679, 307] on input "Swanson Vitamin C" at bounding box center [938, 297] width 883 height 39
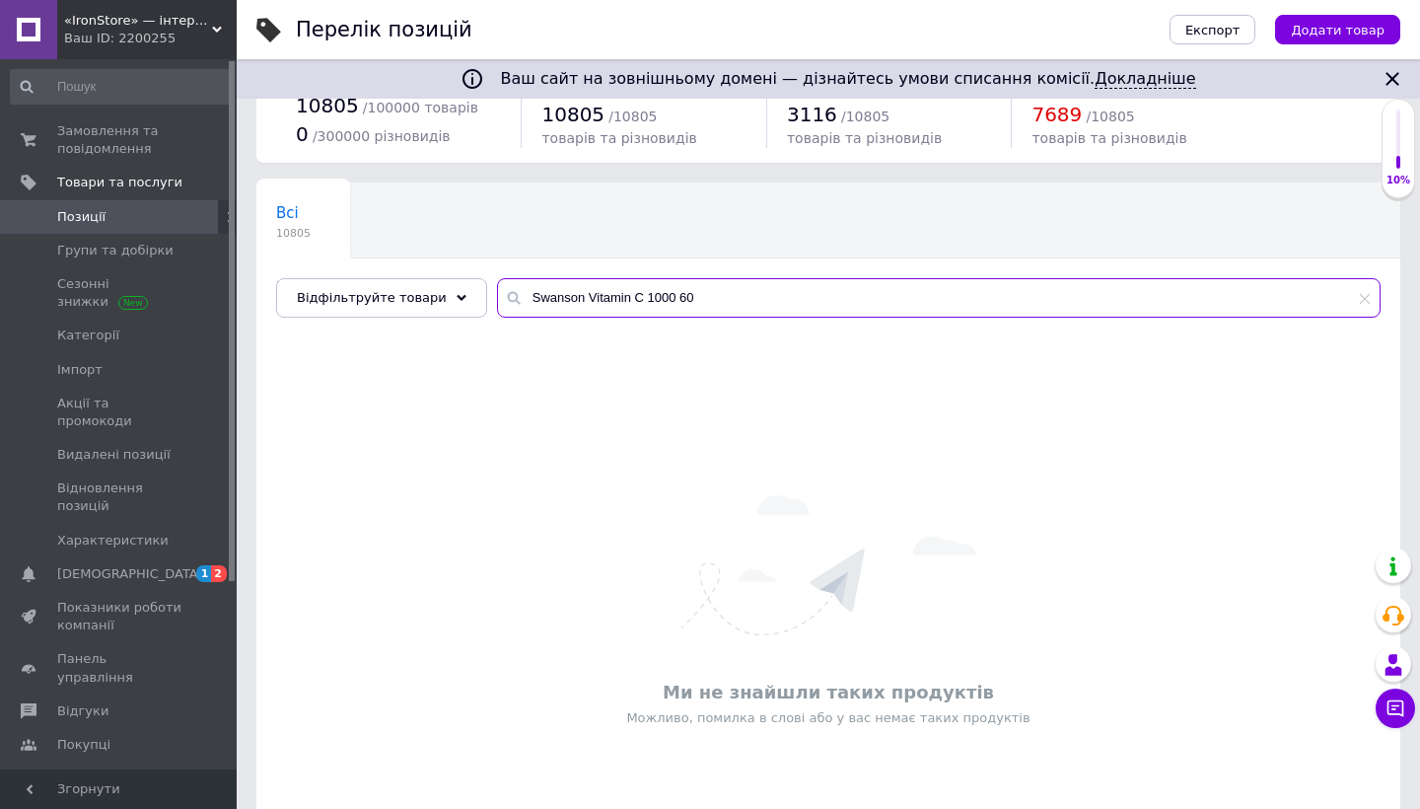
drag, startPoint x: 575, startPoint y: 295, endPoint x: 744, endPoint y: 298, distance: 169.6
click at [744, 297] on input "Swanson Vitamin C 1000 60" at bounding box center [938, 297] width 883 height 39
paste input "Glucosamine Chondroitin"
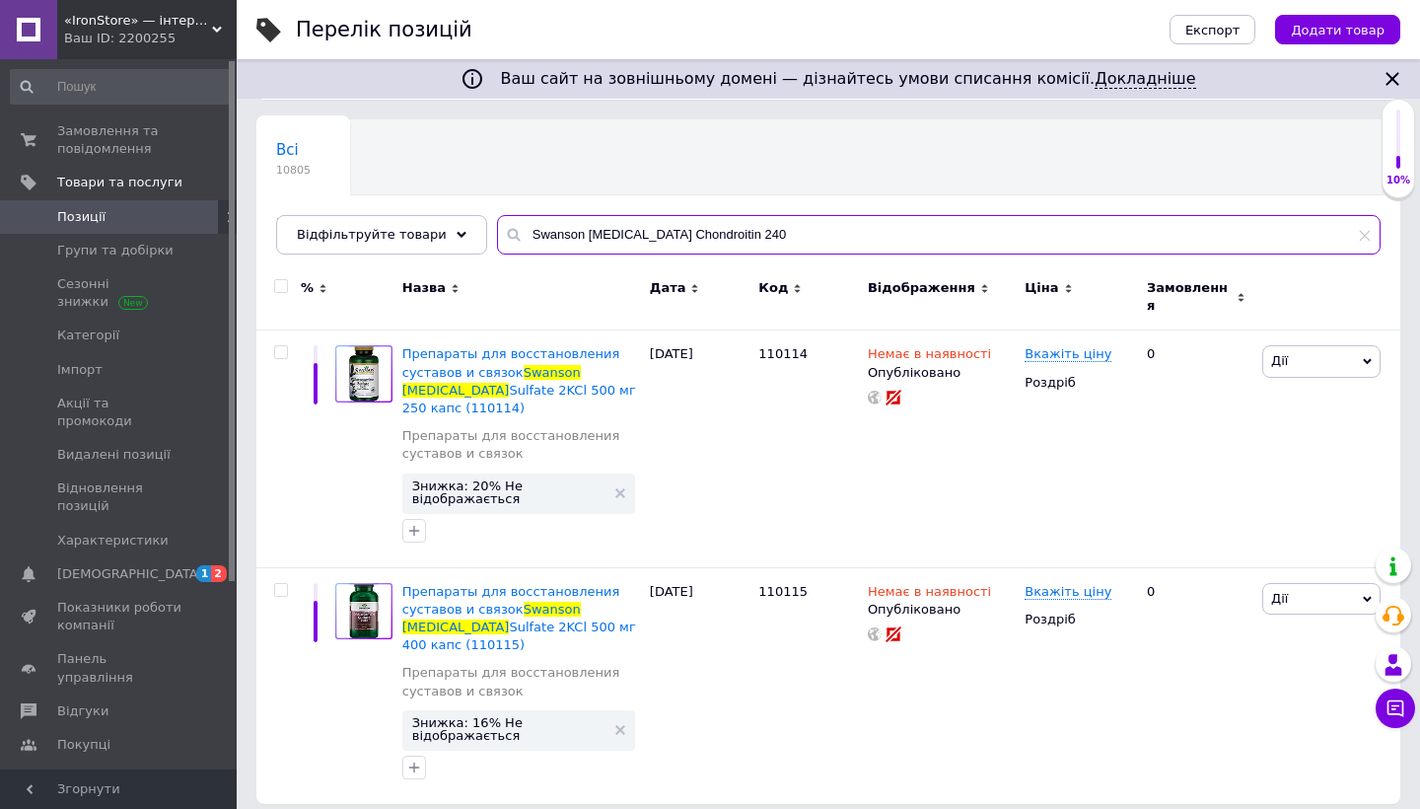
scroll to position [128, 0]
drag, startPoint x: 696, startPoint y: 260, endPoint x: 793, endPoint y: 234, distance: 100.2
click at [793, 234] on input "Swanson Glucosamine Chondroitin 240" at bounding box center [938, 235] width 883 height 39
paste input "NMN Nicotinamide Mononucleotide"
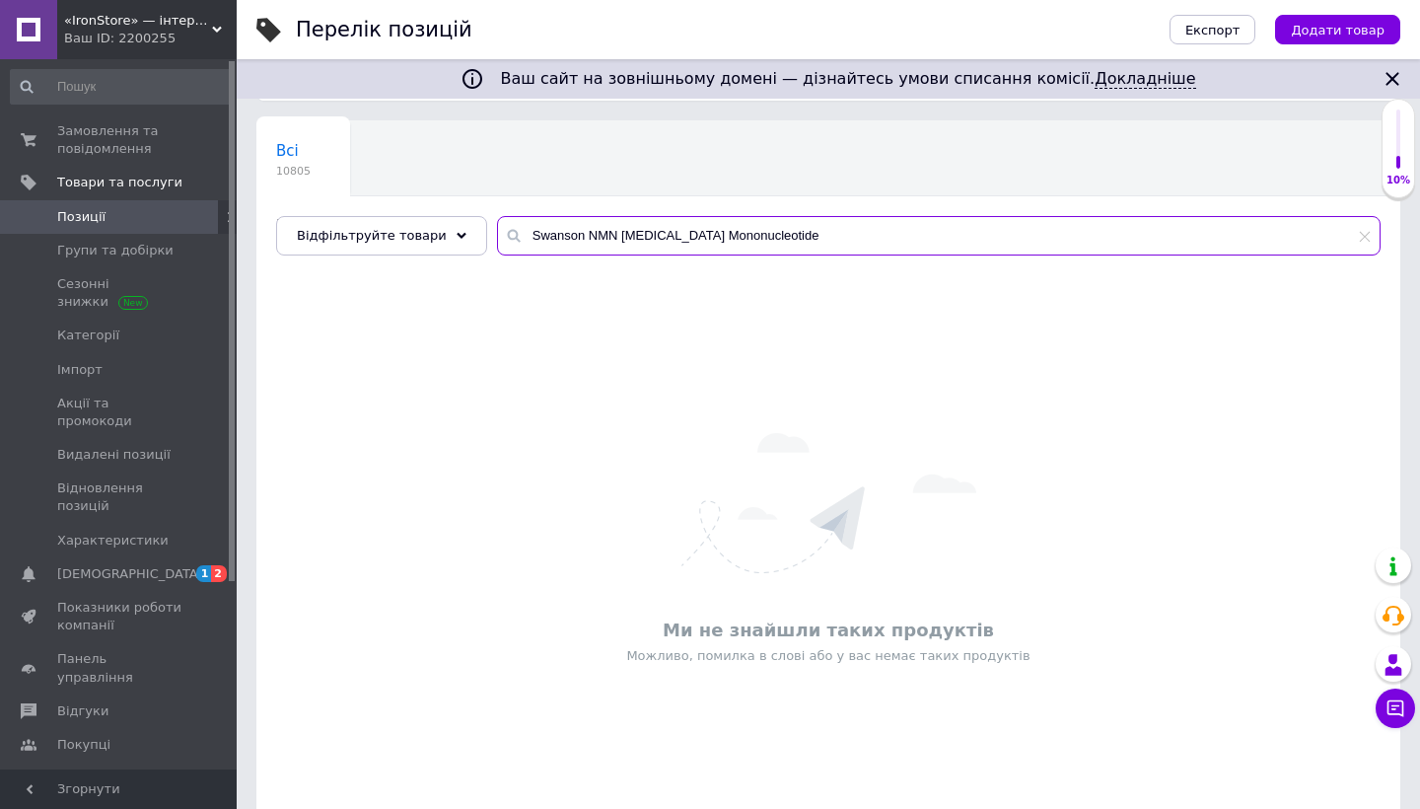
drag, startPoint x: 609, startPoint y: 238, endPoint x: 801, endPoint y: 239, distance: 191.3
click at [801, 239] on input "Swanson NMN Nicotinamide Mononucleotide" at bounding box center [938, 235] width 883 height 39
drag, startPoint x: 575, startPoint y: 233, endPoint x: 675, endPoint y: 233, distance: 100.6
click at [675, 233] on input "Swanson NMN" at bounding box center [938, 235] width 883 height 39
drag, startPoint x: 675, startPoint y: 233, endPoint x: 790, endPoint y: 231, distance: 114.4
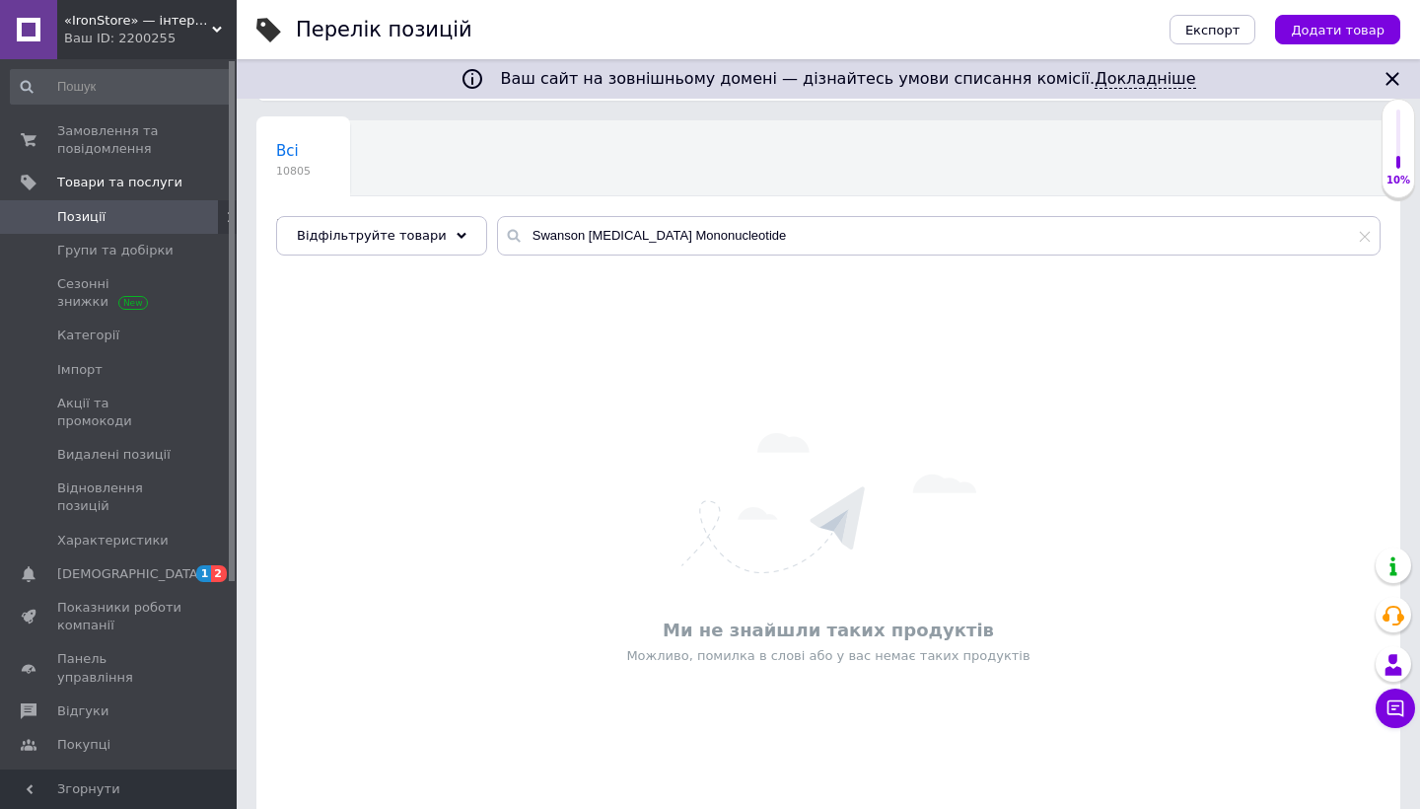
click at [790, 231] on input "Swanson Nicotinamide Mononucleotide" at bounding box center [938, 235] width 883 height 39
paste input "Energy C with Electrolytes"
drag, startPoint x: 792, startPoint y: 232, endPoint x: 495, endPoint y: 232, distance: 296.8
click at [497, 232] on div "Swanson Energy C with Electrolytes" at bounding box center [938, 235] width 883 height 39
paste input "olaray Tart Cherry"
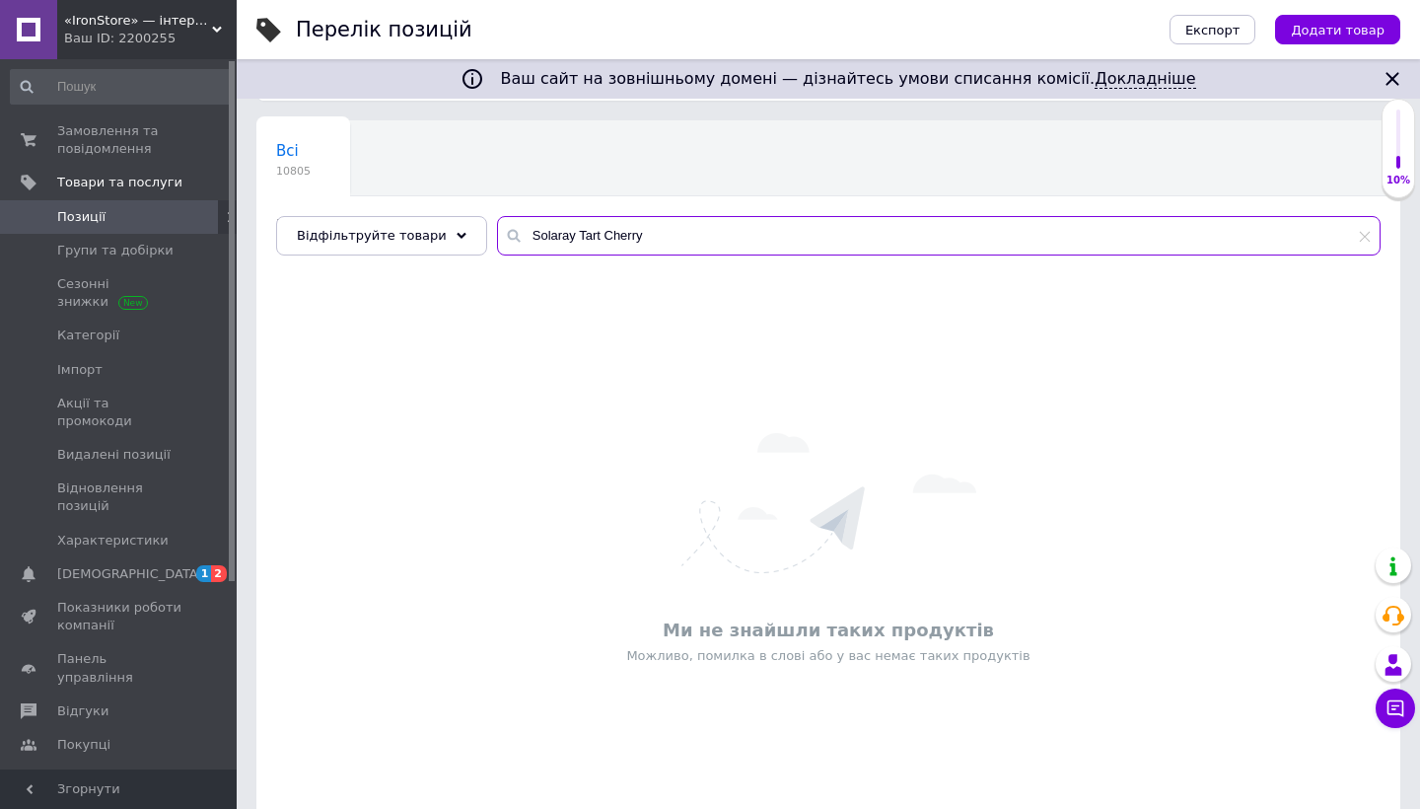
drag, startPoint x: 517, startPoint y: 237, endPoint x: 677, endPoint y: 240, distance: 160.7
click at [678, 240] on input "Solaray Tart Cherry" at bounding box center [938, 235] width 883 height 39
paste input "Celery Seed"
drag, startPoint x: 677, startPoint y: 240, endPoint x: 596, endPoint y: 227, distance: 82.8
click at [596, 227] on input "Solaray Celery Seed" at bounding box center [938, 235] width 883 height 39
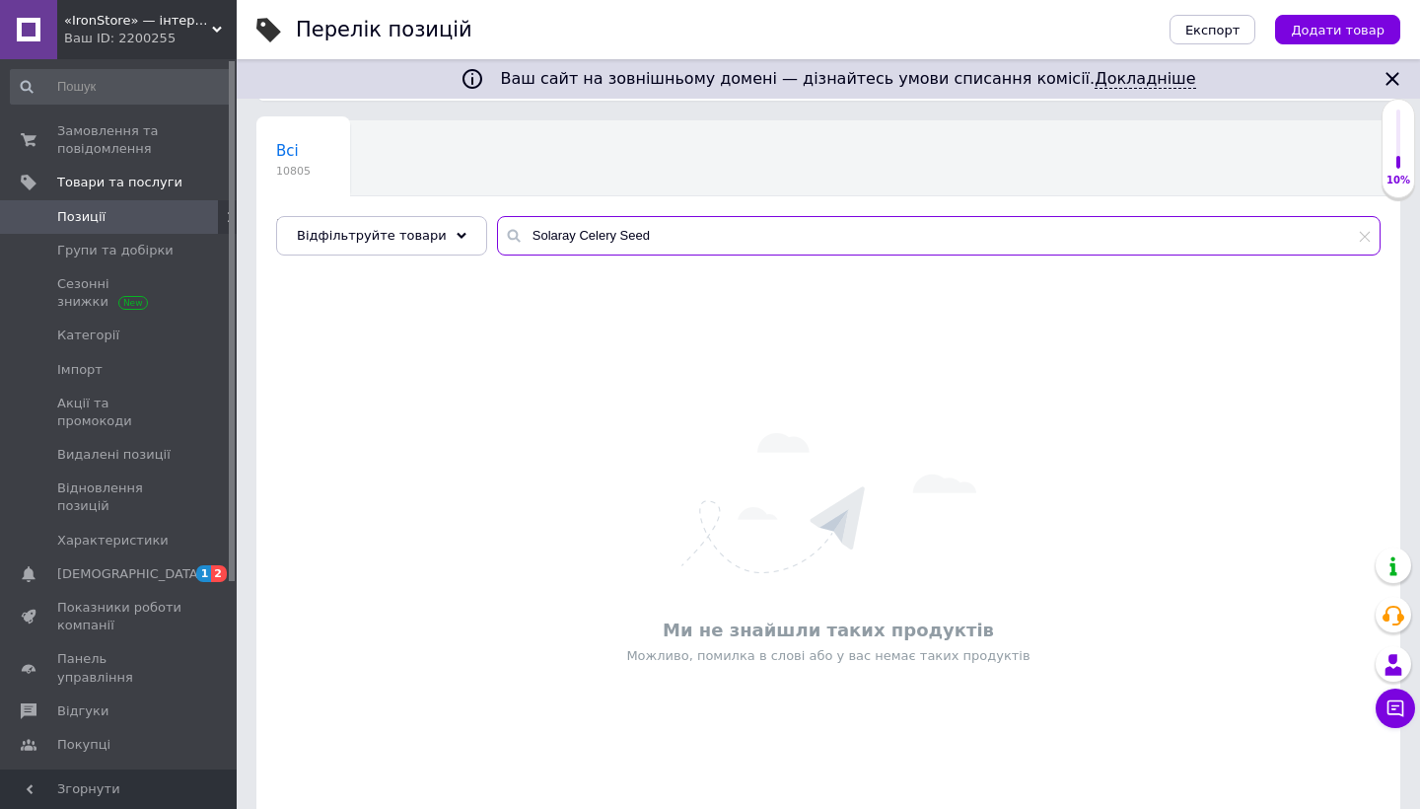
drag, startPoint x: 518, startPoint y: 234, endPoint x: 715, endPoint y: 237, distance: 197.2
click at [715, 236] on input "Solaray Celery Seed" at bounding box center [938, 235] width 883 height 39
paste input "Now Foods Psyllium Husk"
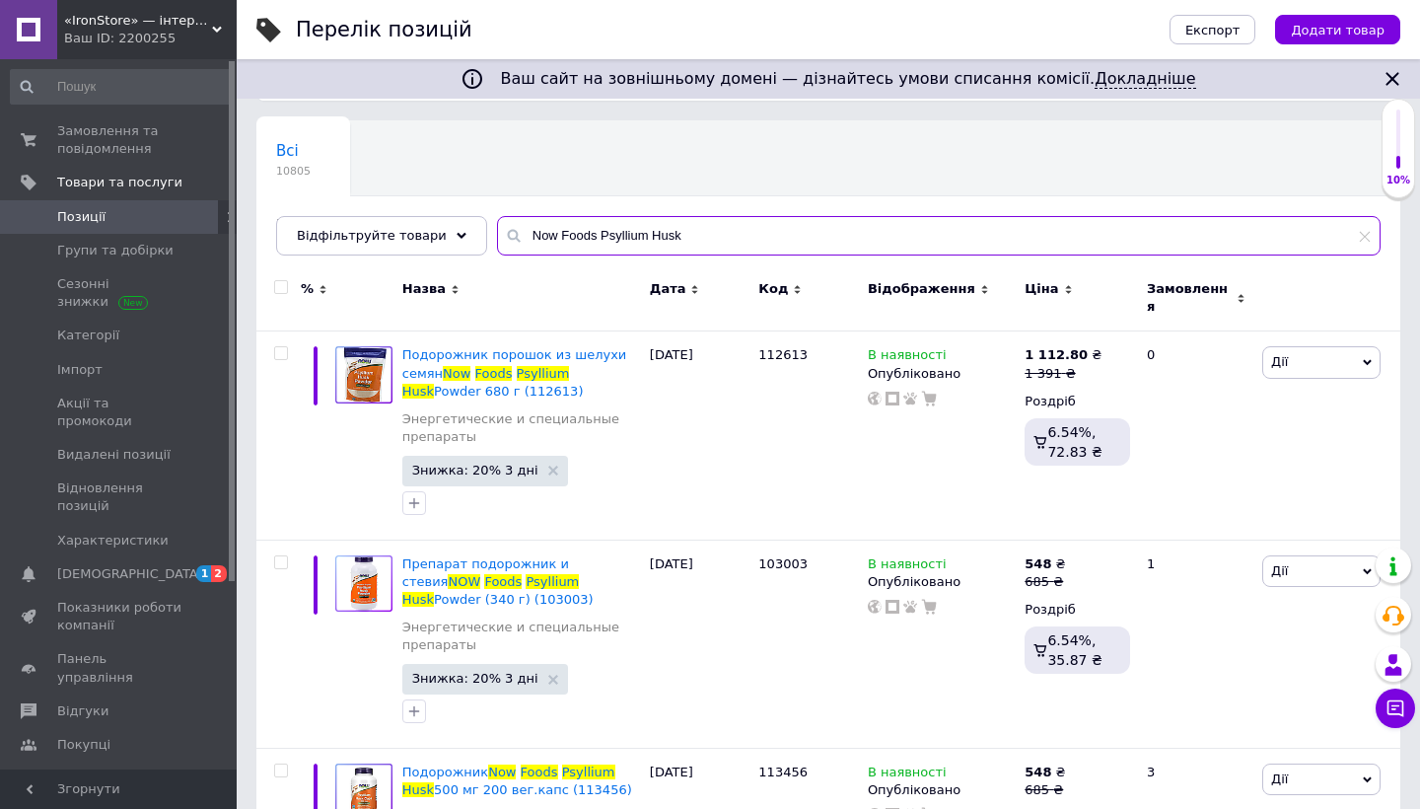
drag, startPoint x: 546, startPoint y: 237, endPoint x: 586, endPoint y: 238, distance: 39.5
click at [586, 238] on input "Now Foods Psyllium Husk" at bounding box center [938, 235] width 883 height 39
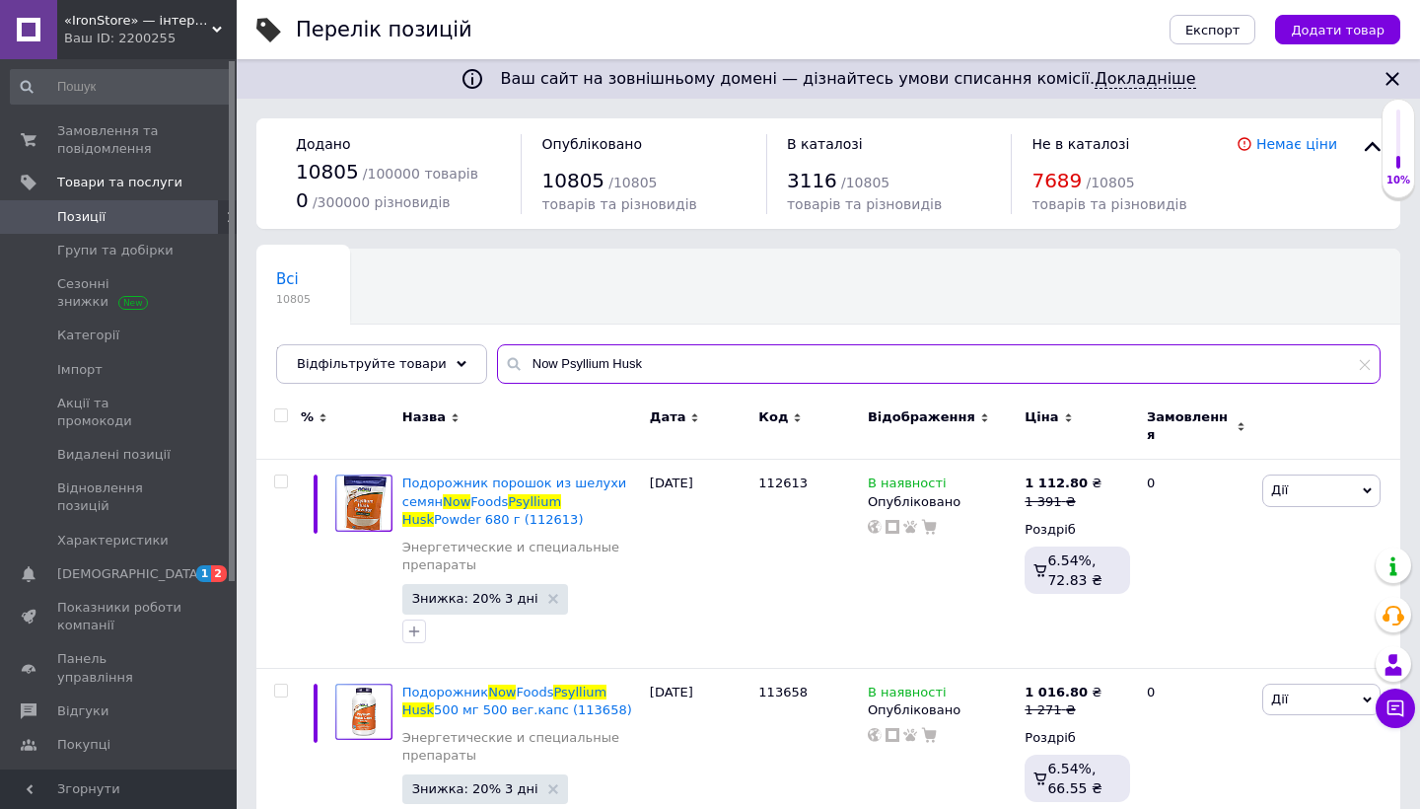
drag, startPoint x: 548, startPoint y: 358, endPoint x: 658, endPoint y: 364, distance: 109.6
click at [658, 364] on input "Now Psyllium Husk" at bounding box center [938, 363] width 883 height 39
paste input "Nutritional Yeast Flakes"
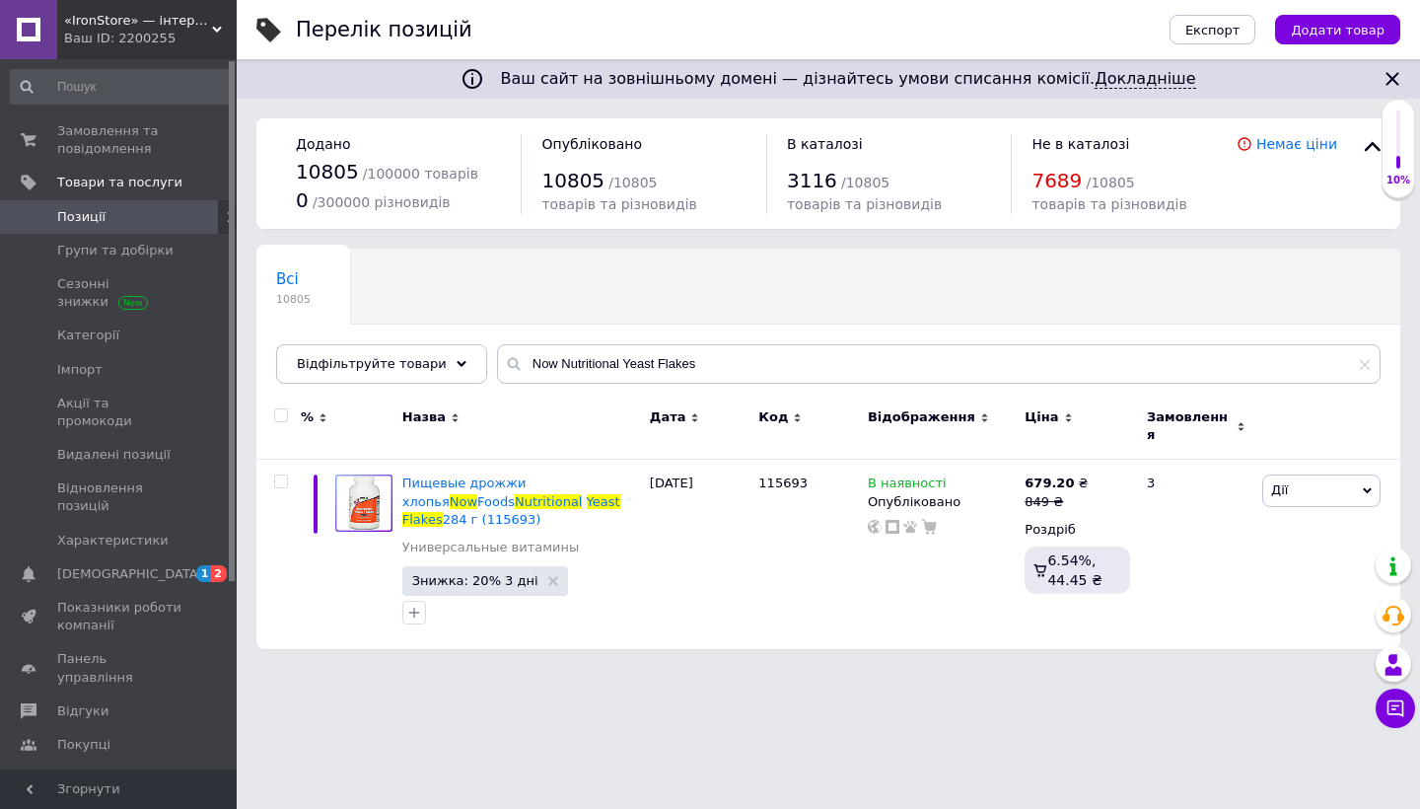
drag, startPoint x: 650, startPoint y: 364, endPoint x: 510, endPoint y: 365, distance: 140.0
click at [510, 365] on input "Now Nutritional Yeast Flakes" at bounding box center [938, 363] width 883 height 39
paste input "Power Pro Paste Bar"
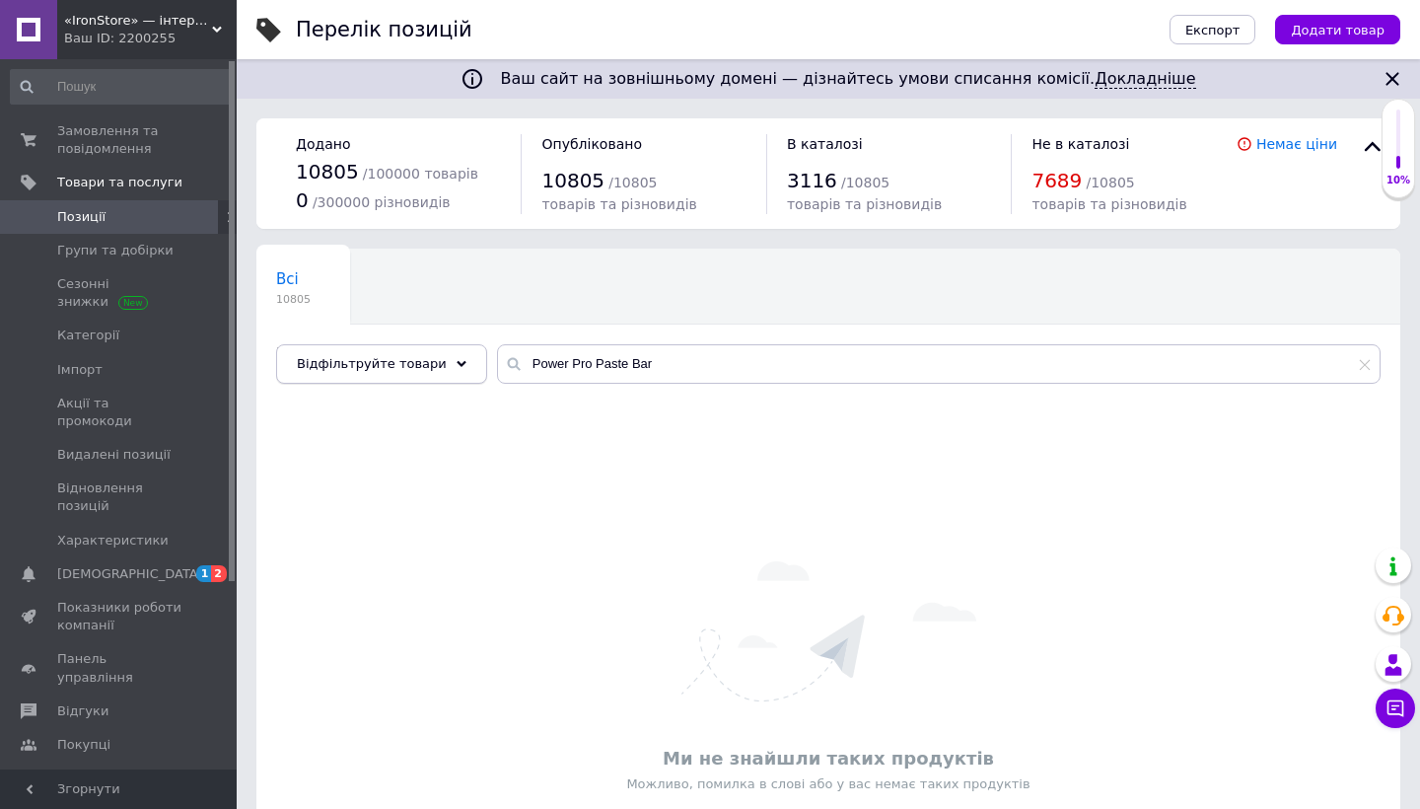
drag, startPoint x: 543, startPoint y: 372, endPoint x: 408, endPoint y: 357, distance: 135.9
click at [408, 357] on div "Відфільтруйте товари Power Pro Paste Bar" at bounding box center [828, 363] width 1104 height 39
paste
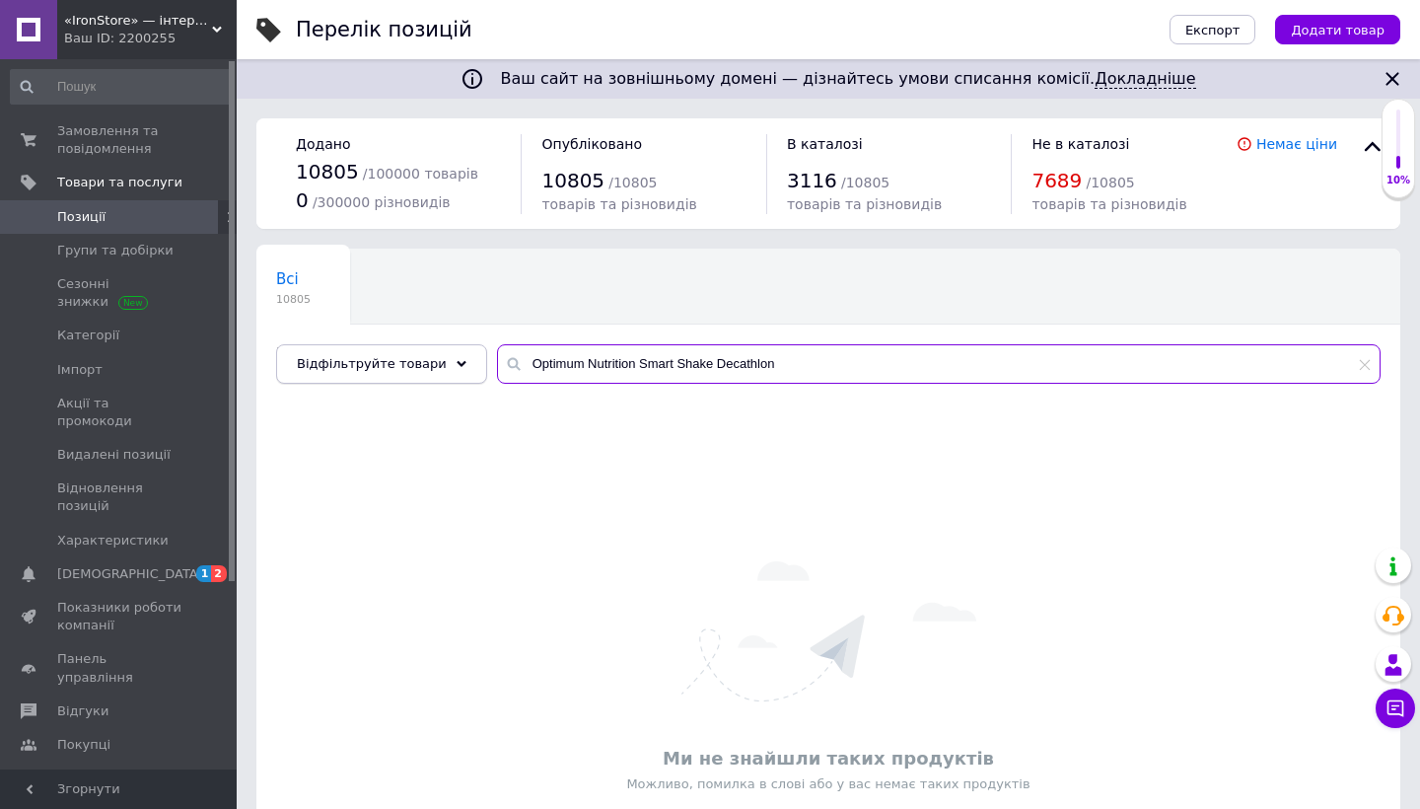
drag, startPoint x: 772, startPoint y: 360, endPoint x: 427, endPoint y: 357, distance: 345.1
click at [427, 357] on div "Відфільтруйте товари Optimum Nutrition Smart Shake Decathlon" at bounding box center [828, 363] width 1104 height 39
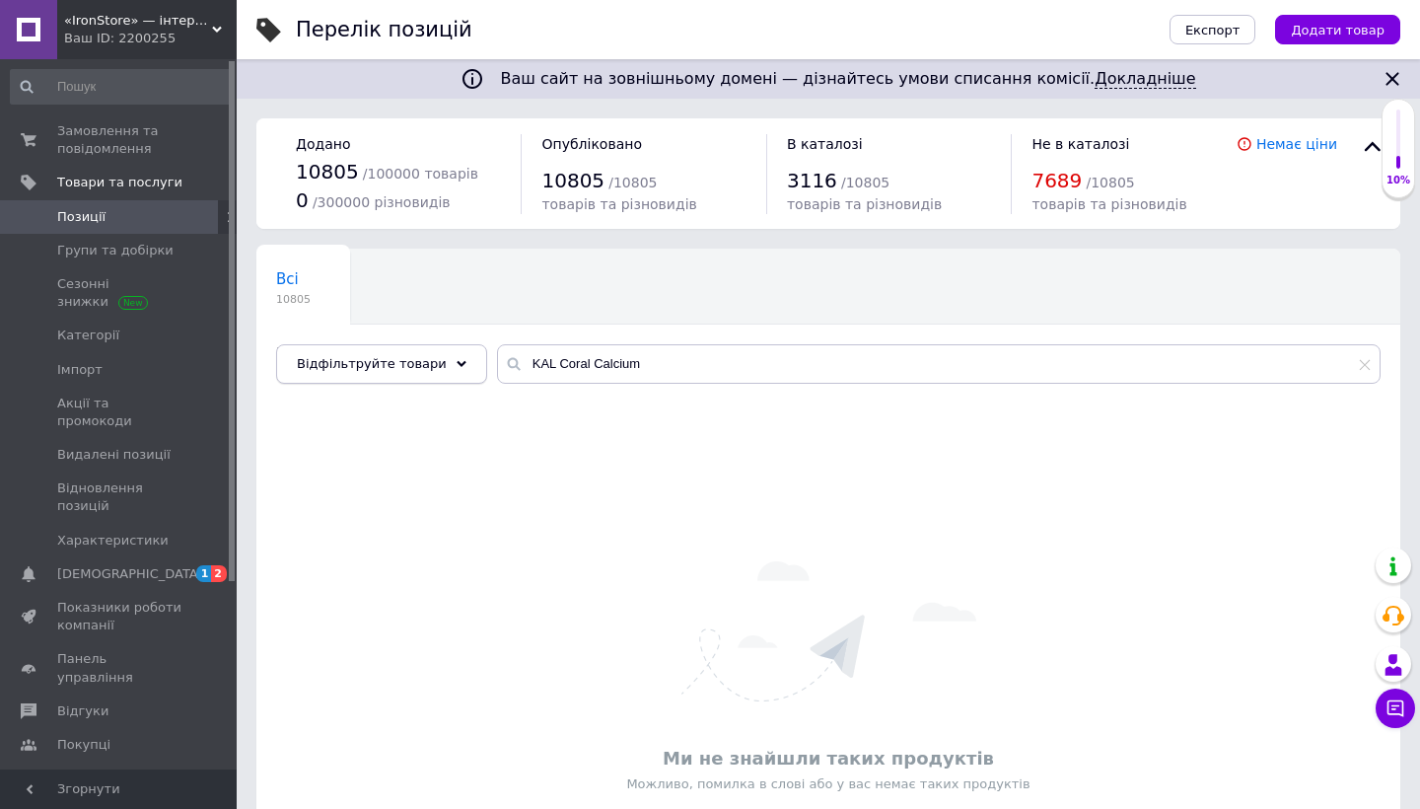
drag, startPoint x: 489, startPoint y: 387, endPoint x: 414, endPoint y: 347, distance: 84.7
click at [414, 347] on div "Відфільтруйте товари KAL Coral Calcium" at bounding box center [828, 363] width 1104 height 39
drag, startPoint x: 644, startPoint y: 358, endPoint x: 376, endPoint y: 359, distance: 268.2
click at [376, 359] on div "Відфільтруйте товари KAL Coral Calcium" at bounding box center [828, 363] width 1104 height 39
drag, startPoint x: 516, startPoint y: 362, endPoint x: 705, endPoint y: 363, distance: 189.3
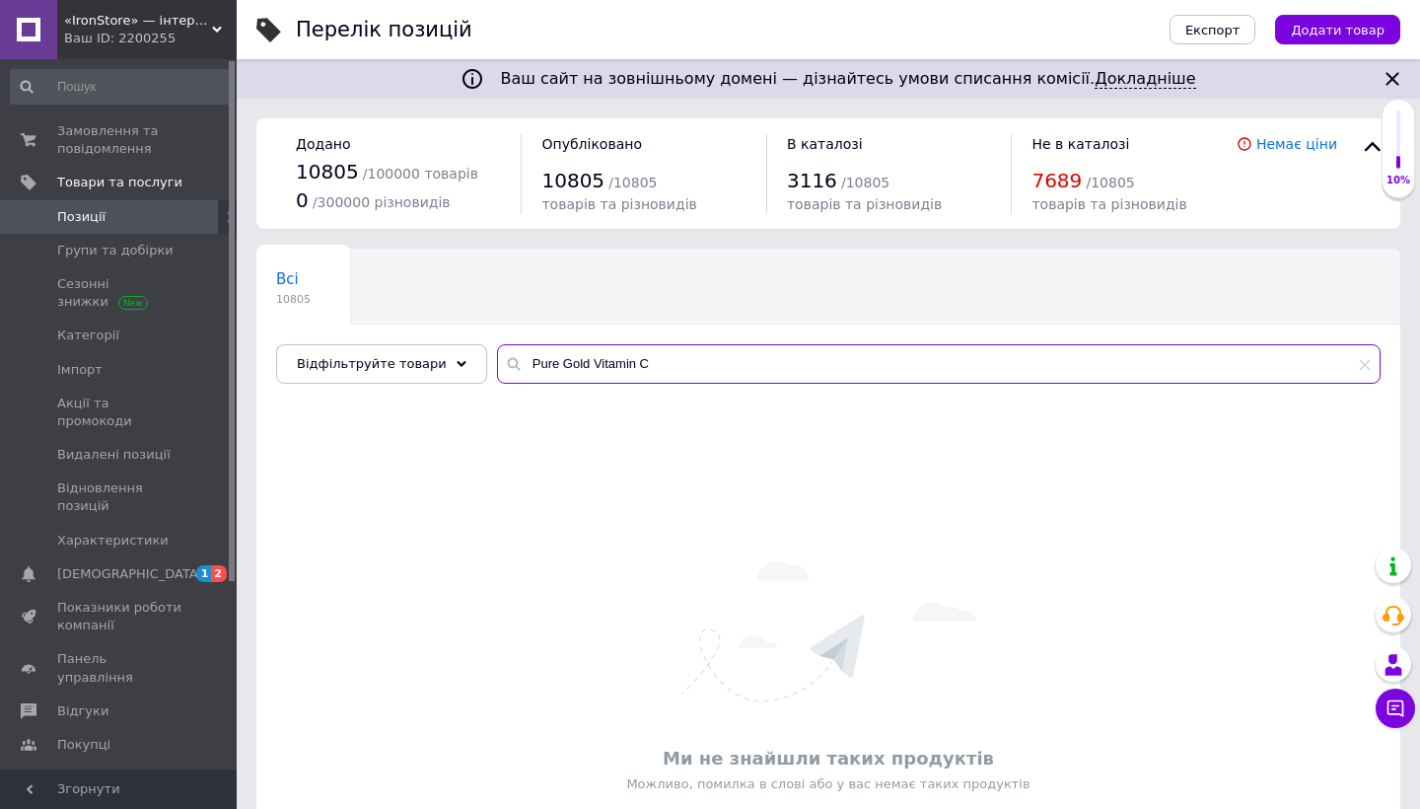
click at [706, 362] on input "Pure Gold Vitamin C" at bounding box center [938, 363] width 883 height 39
drag, startPoint x: 695, startPoint y: 357, endPoint x: 658, endPoint y: 365, distance: 38.3
click at [658, 365] on input "Pure Gold K2+D3" at bounding box center [938, 363] width 883 height 39
drag, startPoint x: 547, startPoint y: 364, endPoint x: 751, endPoint y: 363, distance: 204.1
click at [751, 363] on input "Pure Joint Complex" at bounding box center [938, 363] width 883 height 39
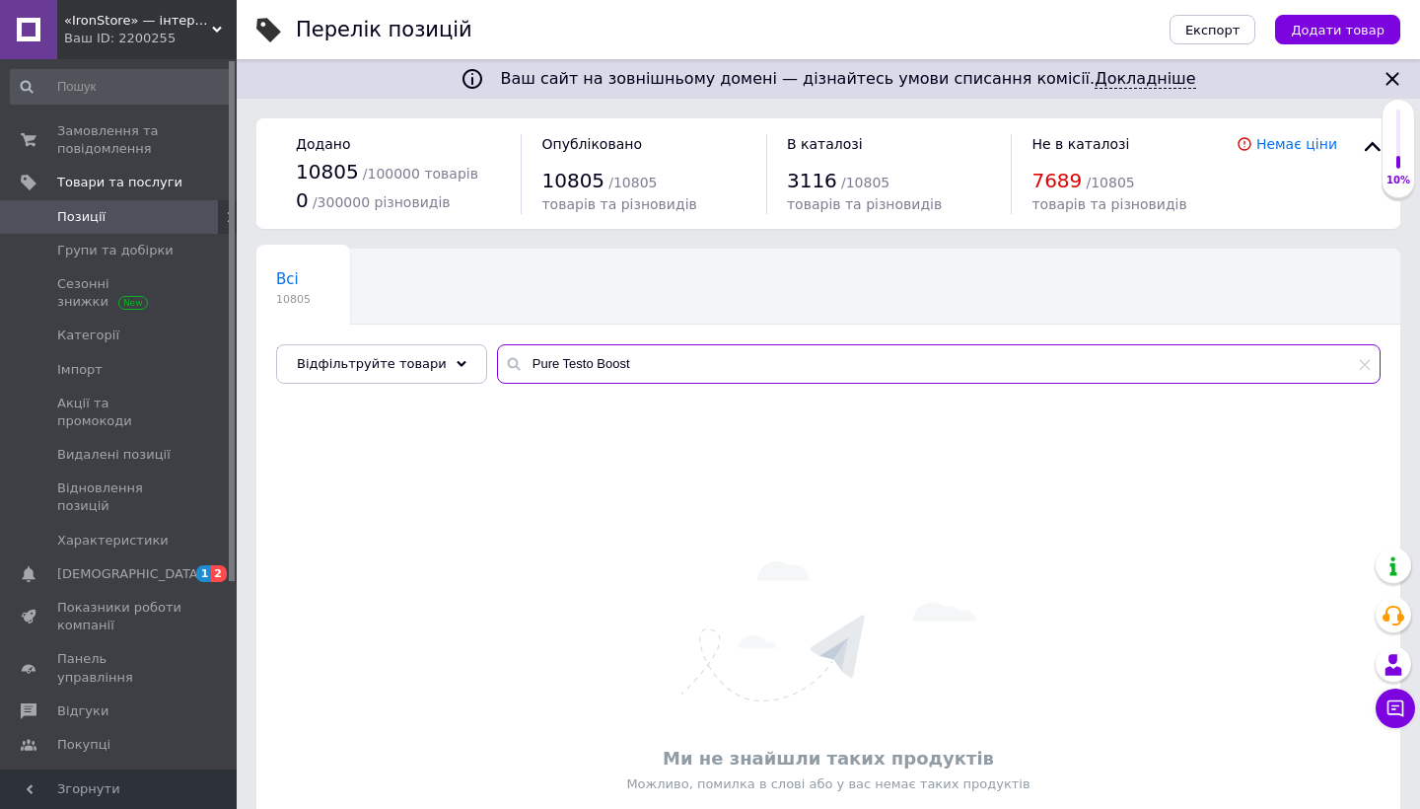
drag, startPoint x: 549, startPoint y: 361, endPoint x: 699, endPoint y: 362, distance: 149.9
click at [699, 361] on input "Pure Testo Boost" at bounding box center [938, 363] width 883 height 39
drag, startPoint x: 549, startPoint y: 366, endPoint x: 687, endPoint y: 367, distance: 138.0
click at [687, 367] on input "Pure Gold Lean" at bounding box center [938, 363] width 883 height 39
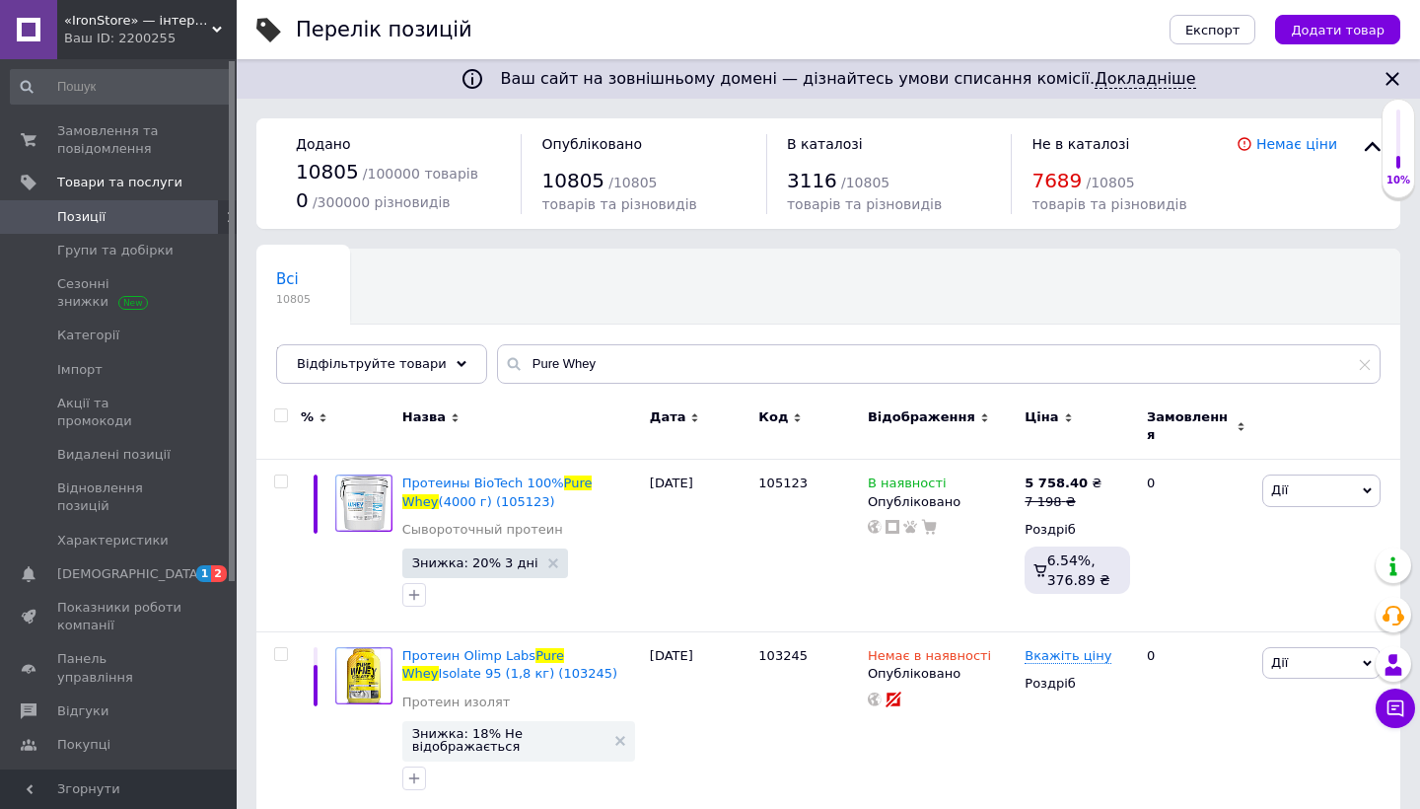
drag, startPoint x: 687, startPoint y: 367, endPoint x: 650, endPoint y: 366, distance: 37.5
click at [650, 366] on input "Pure Whey" at bounding box center [938, 363] width 883 height 39
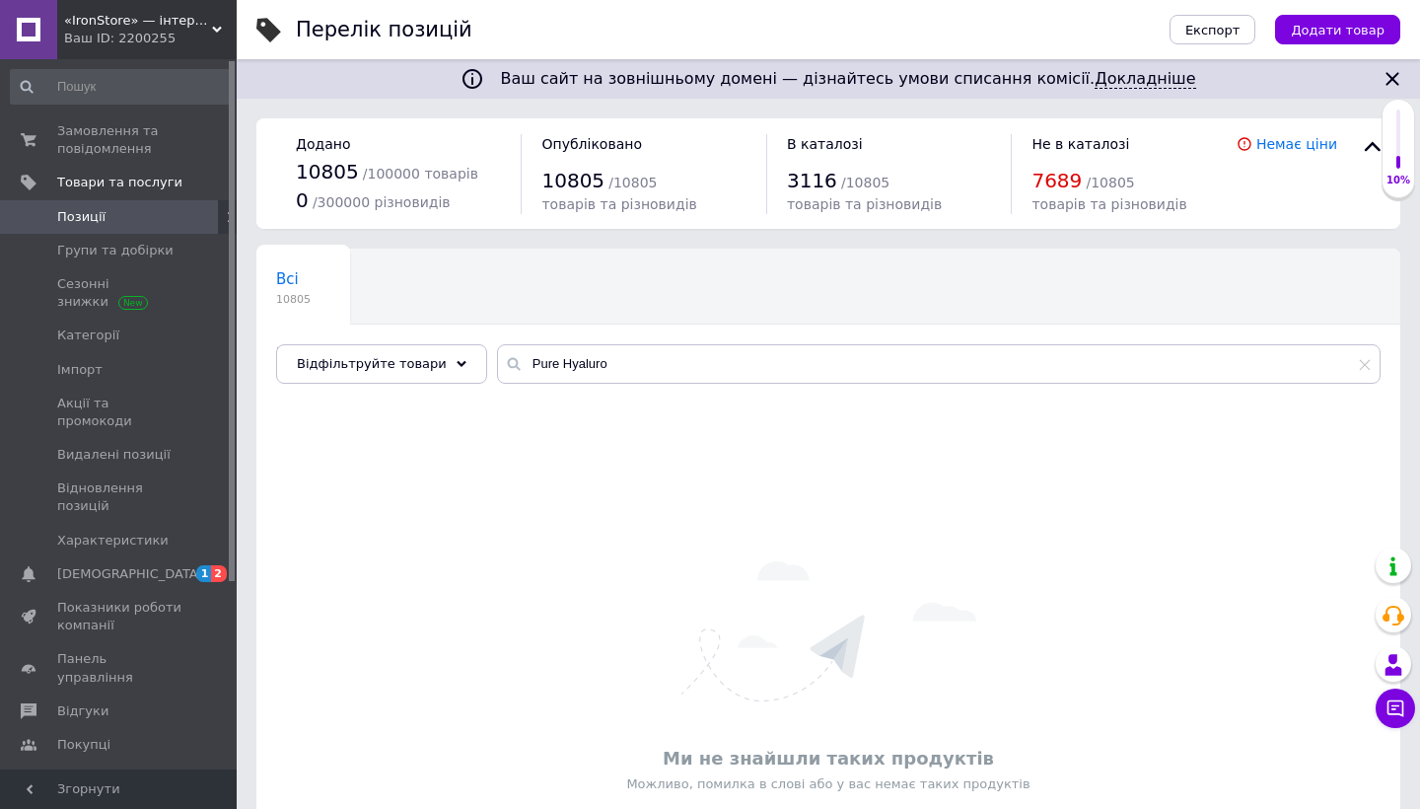
drag, startPoint x: 649, startPoint y: 366, endPoint x: 633, endPoint y: 360, distance: 16.8
click at [633, 360] on input "Pure Hyaluro" at bounding box center [938, 363] width 883 height 39
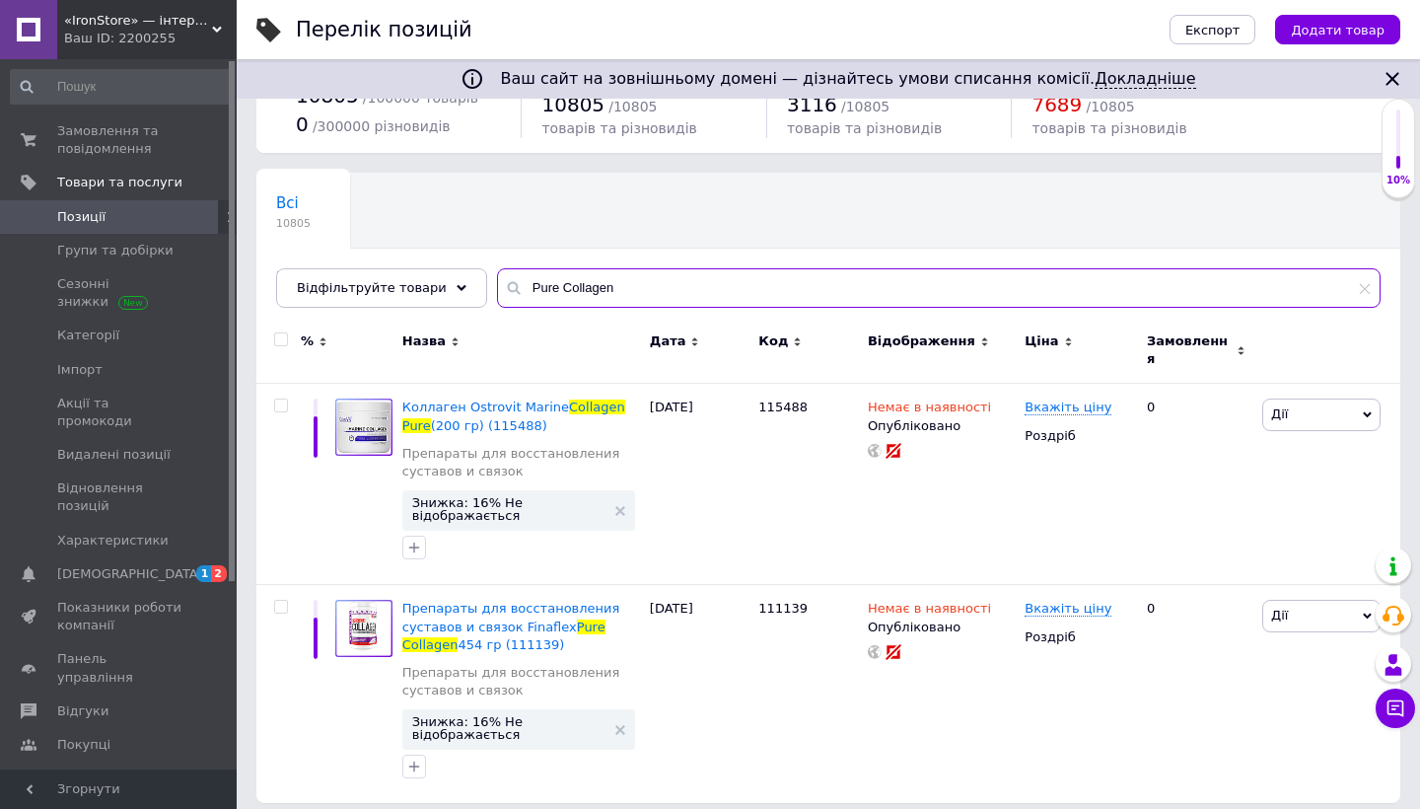
scroll to position [75, 0]
drag, startPoint x: 549, startPoint y: 290, endPoint x: 715, endPoint y: 290, distance: 165.7
click at [715, 290] on input "Pure Collagen" at bounding box center [938, 288] width 883 height 39
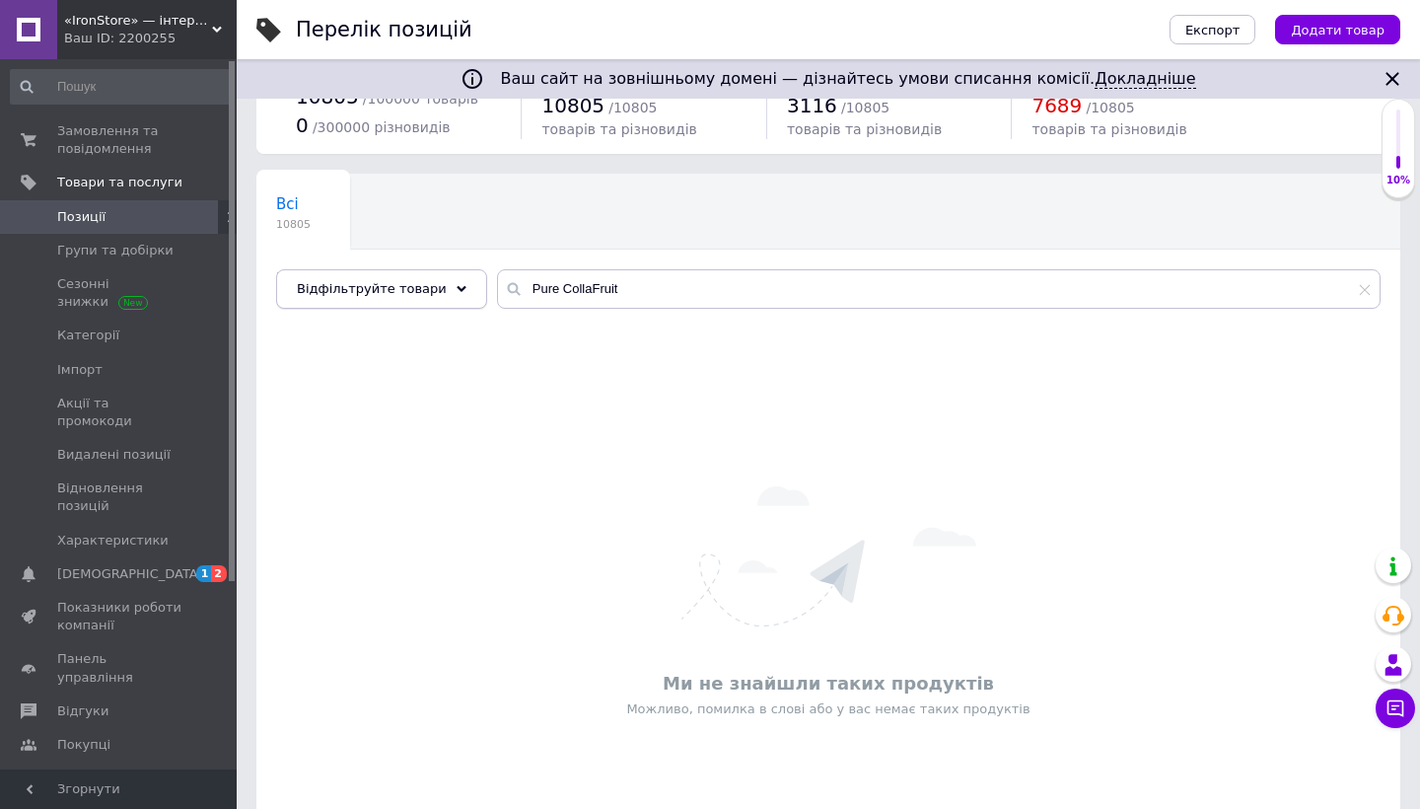
drag, startPoint x: 715, startPoint y: 290, endPoint x: 398, endPoint y: 269, distance: 317.2
click at [398, 269] on div "Відфільтруйте товари Pure CollaFruit" at bounding box center [828, 288] width 1104 height 39
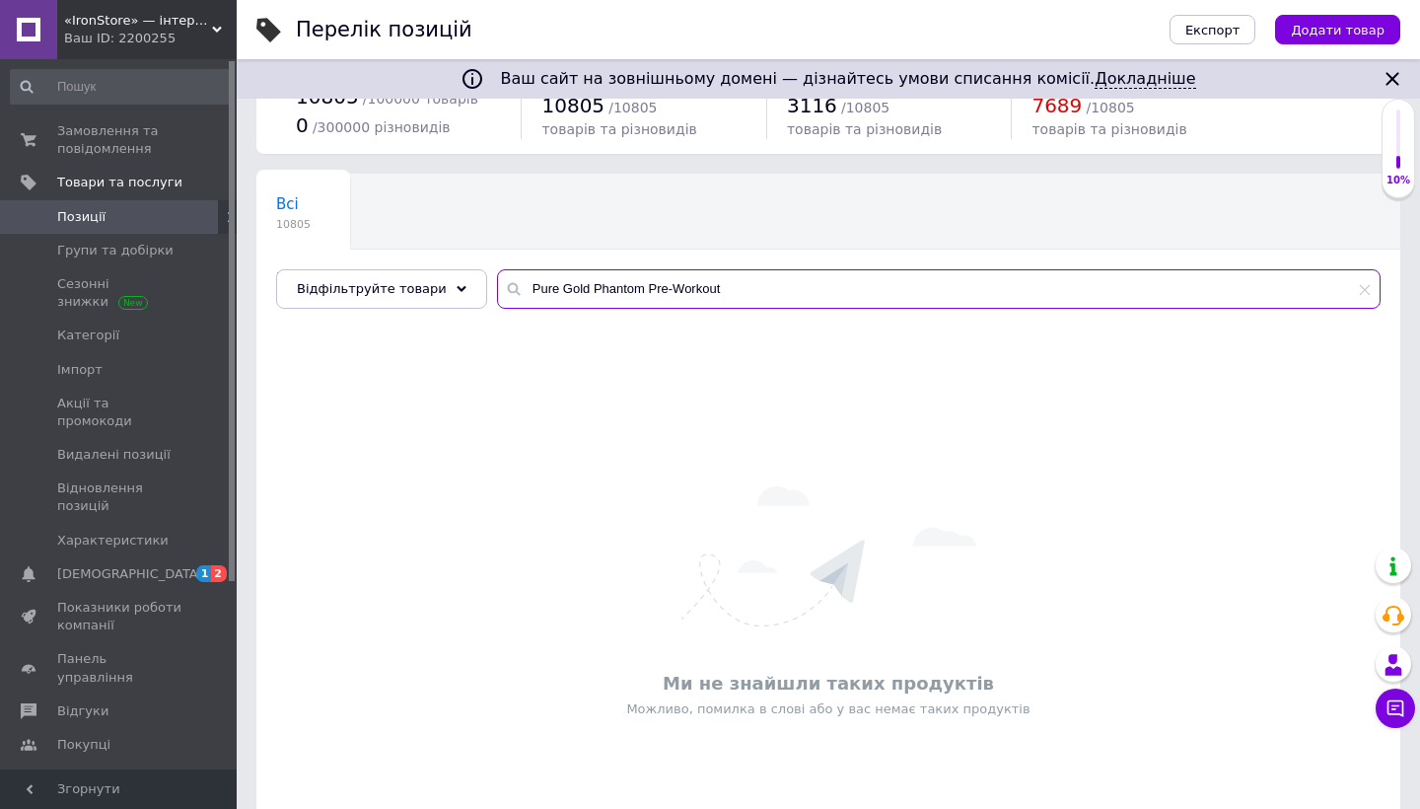
drag, startPoint x: 550, startPoint y: 288, endPoint x: 578, endPoint y: 288, distance: 27.6
click at [578, 288] on input "Pure Gold Phantom Pre-Workout" at bounding box center [938, 288] width 883 height 39
drag, startPoint x: 582, startPoint y: 309, endPoint x: 408, endPoint y: 281, distance: 175.7
click at [408, 281] on div "Відфільтруйте товари Pure Phantom Pre-Workout" at bounding box center [828, 288] width 1104 height 39
click at [534, 291] on input "Allnutrition BCAA Max Support" at bounding box center [938, 288] width 883 height 39
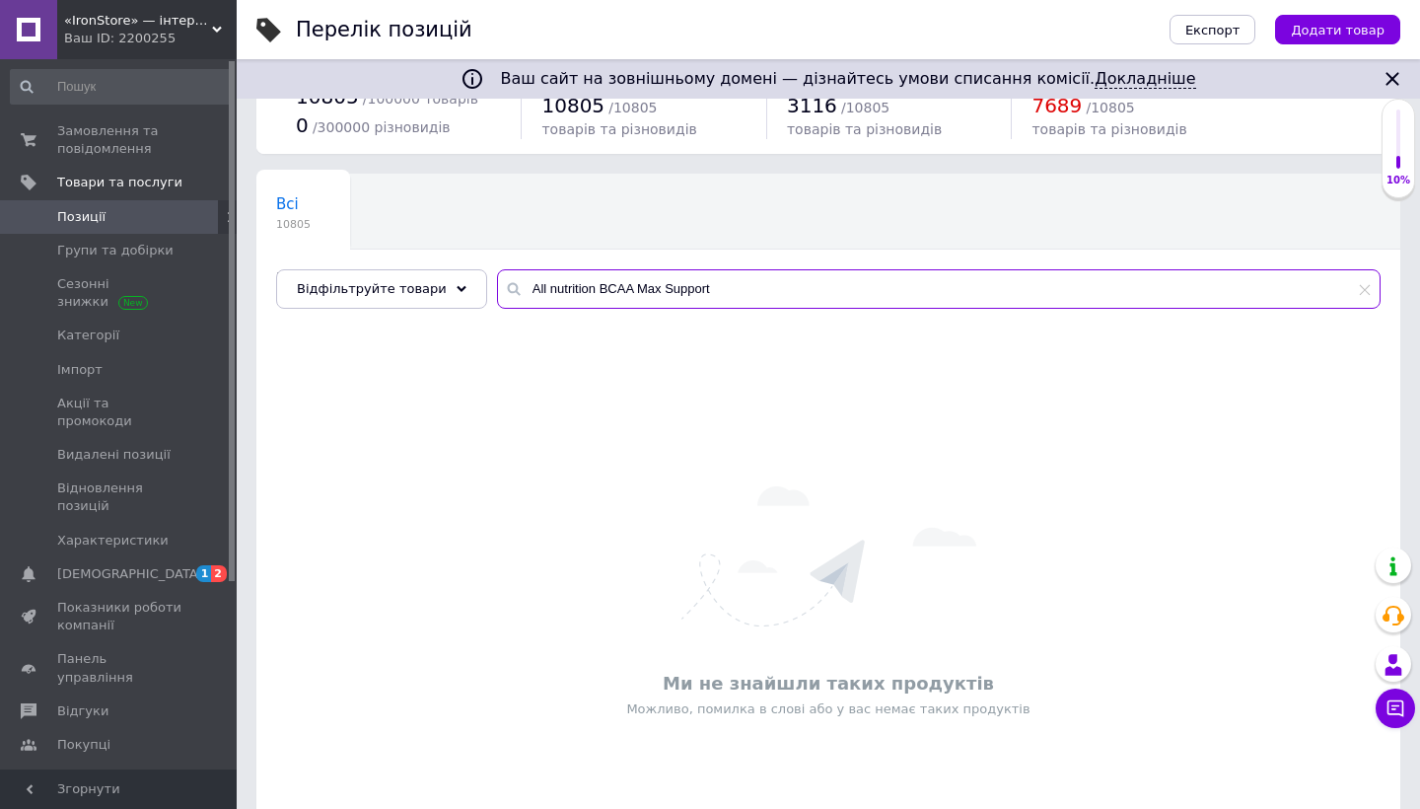
drag, startPoint x: 648, startPoint y: 289, endPoint x: 776, endPoint y: 289, distance: 128.2
click at [776, 289] on input "All nutrition BCAA Max Support" at bounding box center [938, 288] width 883 height 39
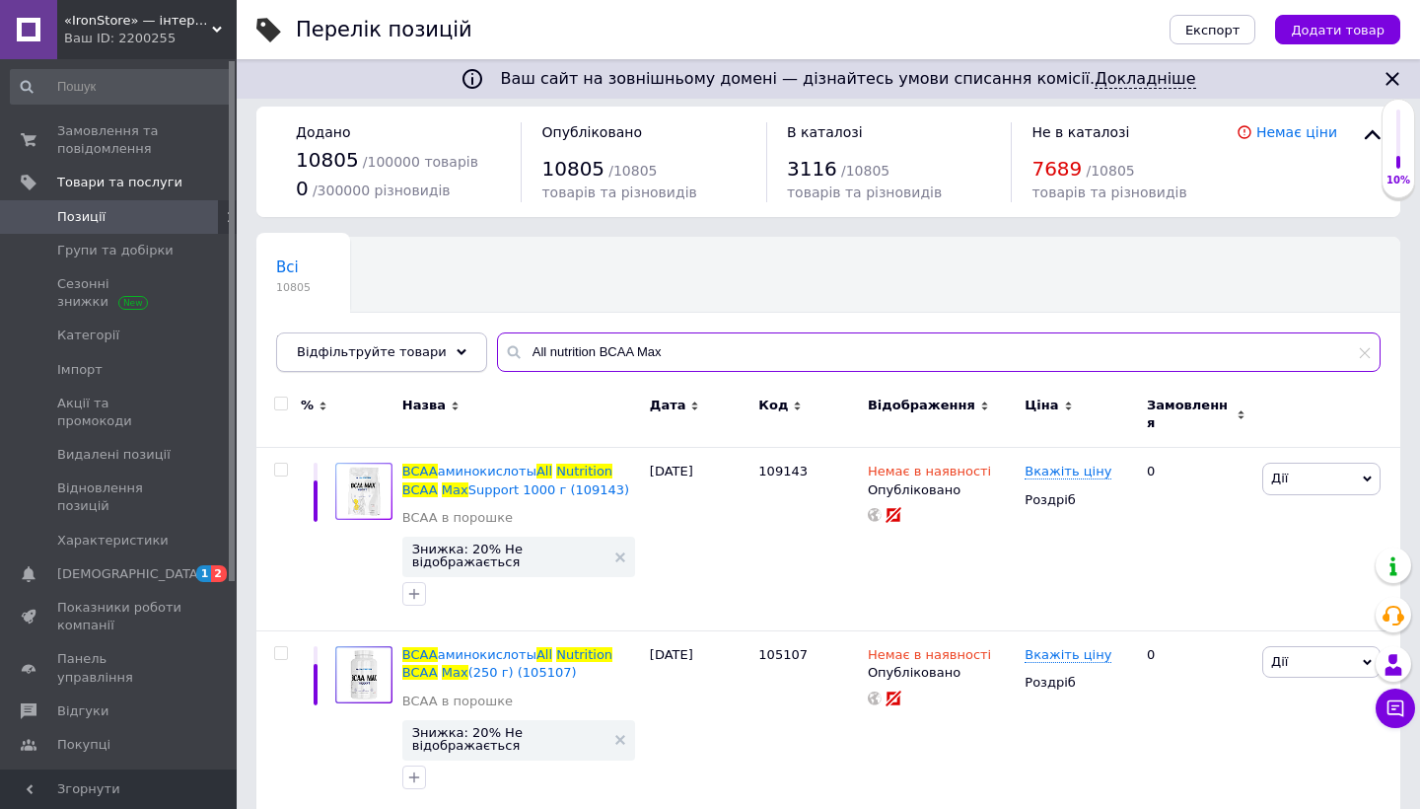
drag, startPoint x: 672, startPoint y: 349, endPoint x: 388, endPoint y: 349, distance: 285.0
click at [387, 349] on div "Відфільтруйте товари All nutrition BCAA Max" at bounding box center [828, 351] width 1104 height 39
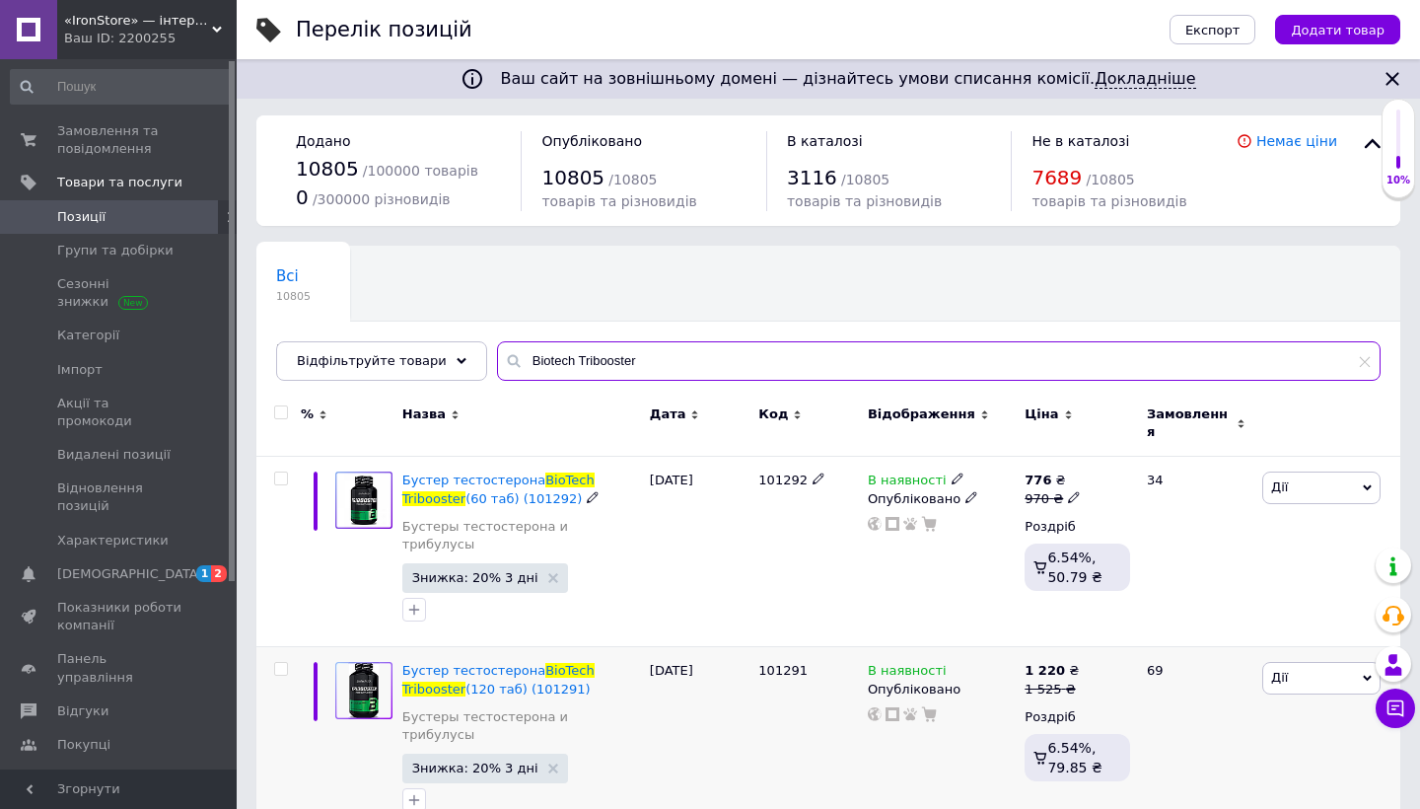
scroll to position [2, 0]
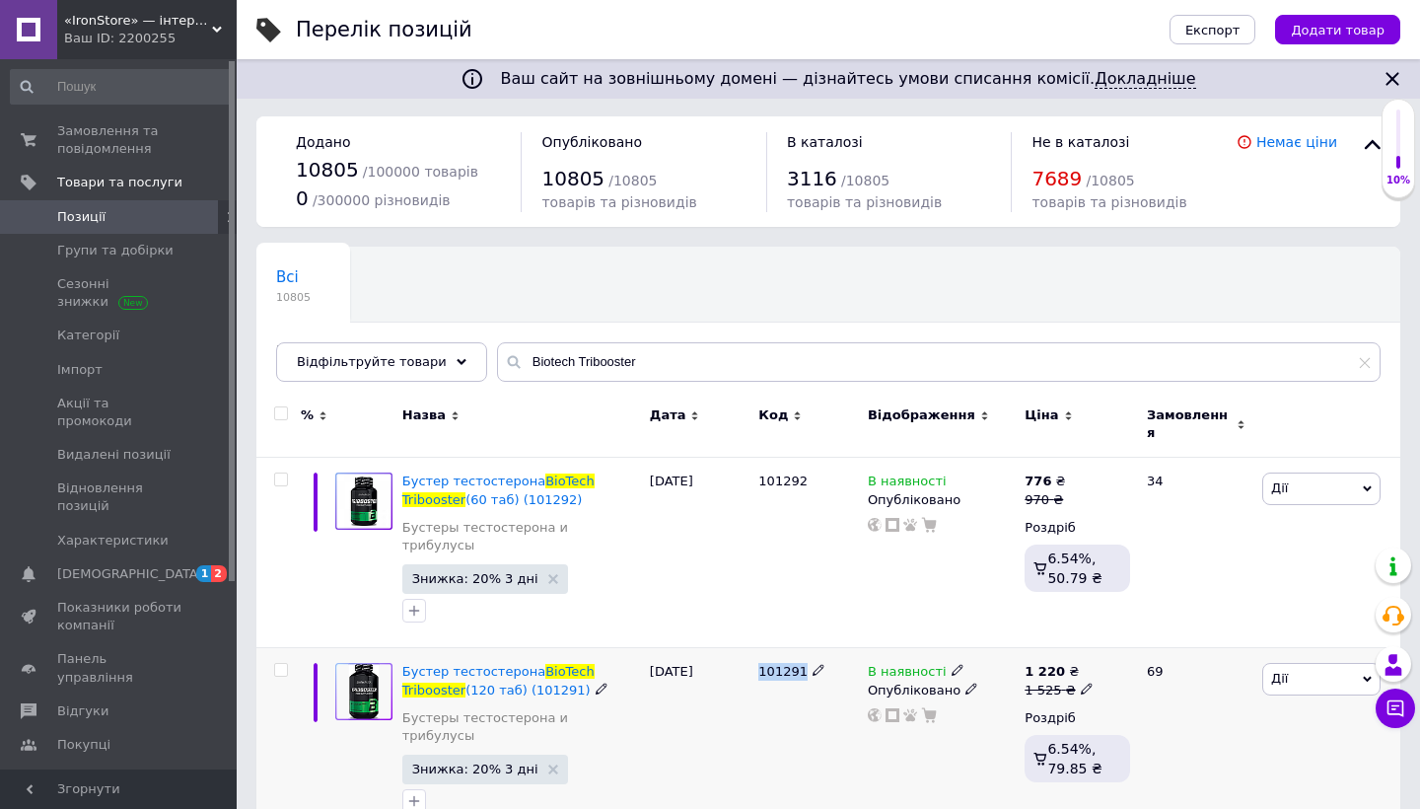
drag, startPoint x: 756, startPoint y: 640, endPoint x: 800, endPoint y: 640, distance: 43.4
click at [801, 648] on div "101291" at bounding box center [807, 742] width 109 height 189
drag, startPoint x: 800, startPoint y: 640, endPoint x: 391, endPoint y: 342, distance: 505.3
click at [391, 342] on div "Відфільтруйте товари Biotech Tribooster" at bounding box center [828, 361] width 1104 height 39
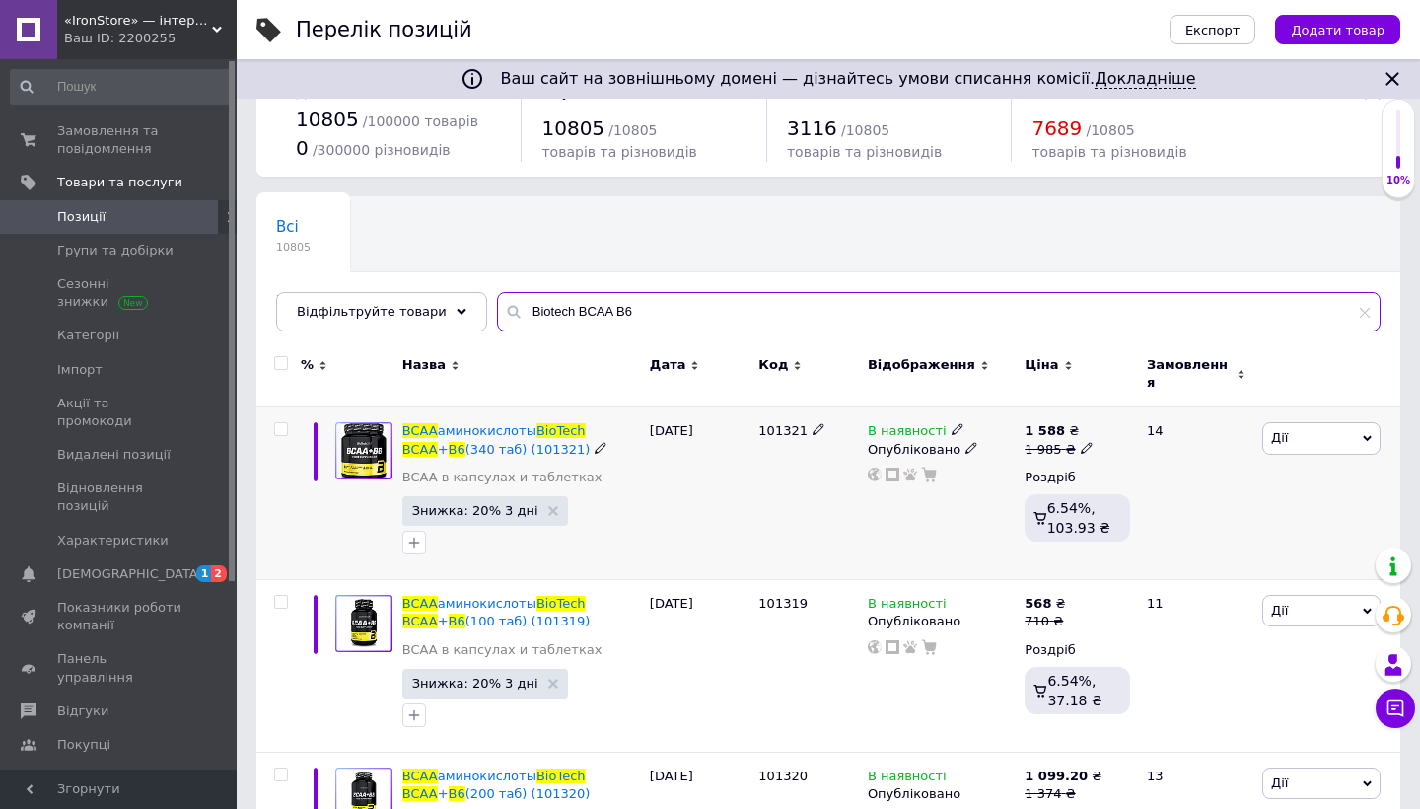
scroll to position [54, 0]
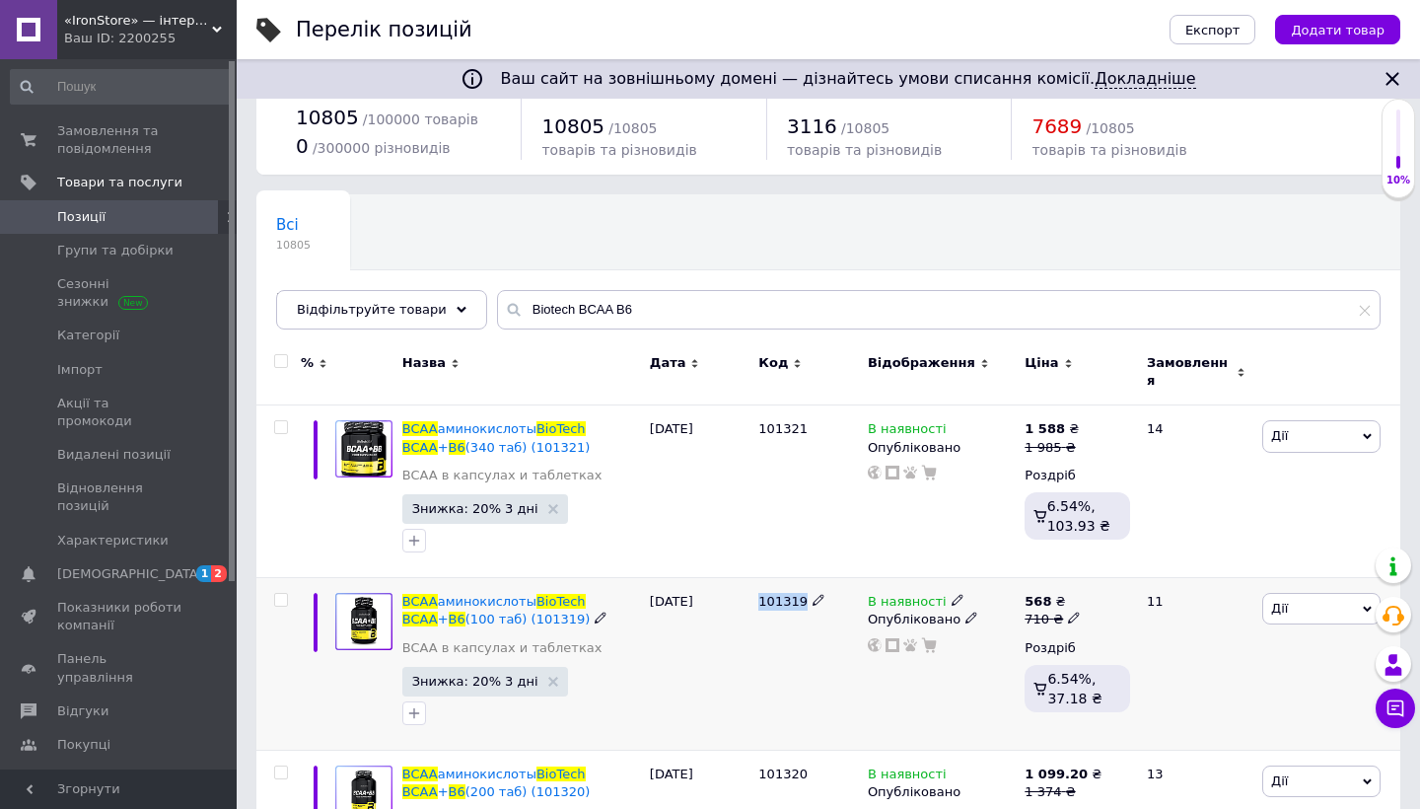
drag, startPoint x: 758, startPoint y: 582, endPoint x: 804, endPoint y: 587, distance: 45.6
click at [804, 587] on div "101319" at bounding box center [807, 664] width 109 height 173
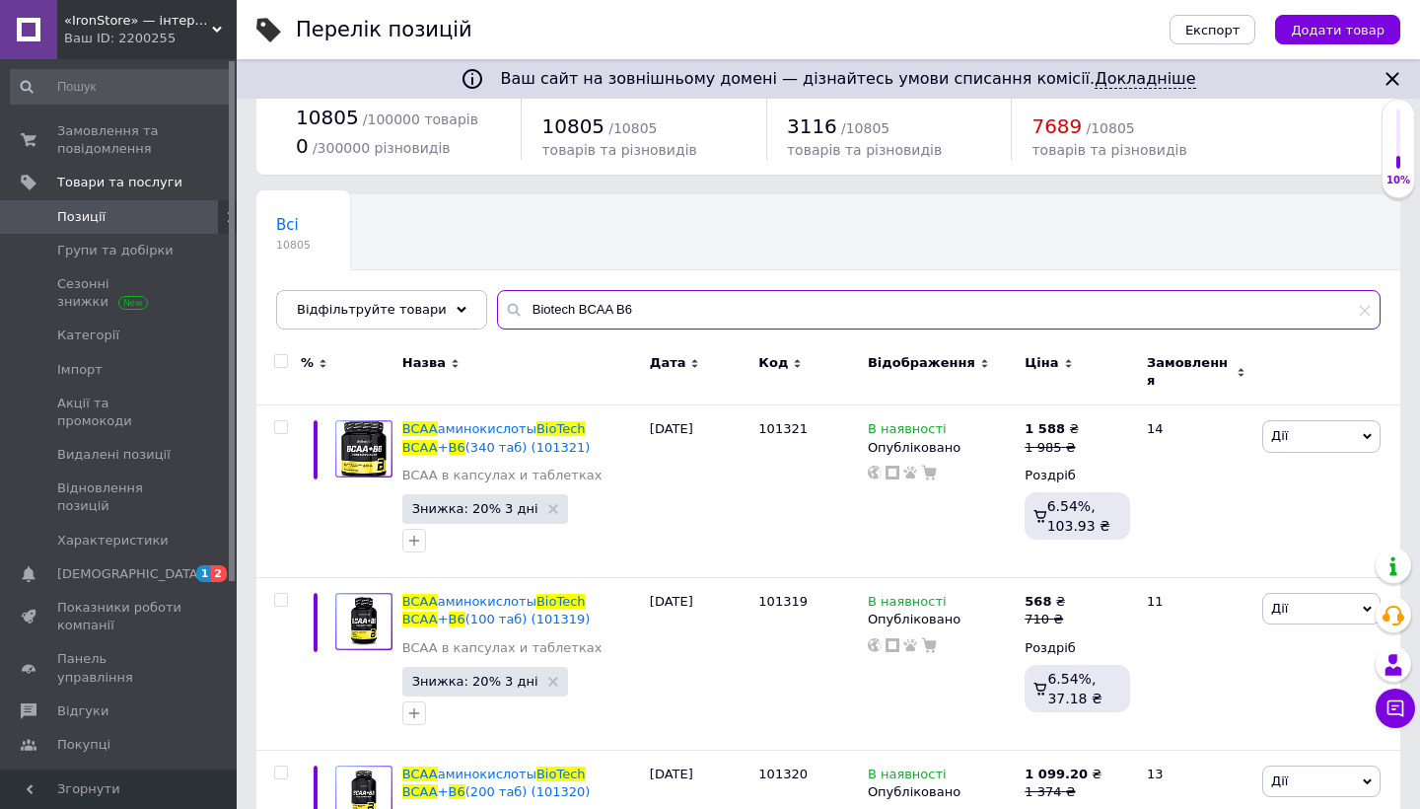
drag, startPoint x: 622, startPoint y: 290, endPoint x: 501, endPoint y: 298, distance: 121.5
click at [501, 298] on input "Biotech BCAA B6" at bounding box center [938, 309] width 883 height 39
drag, startPoint x: 634, startPoint y: 303, endPoint x: 392, endPoint y: 303, distance: 241.6
click at [392, 303] on div "Відфільтруйте товари Biotech BCAA B6" at bounding box center [828, 309] width 1104 height 39
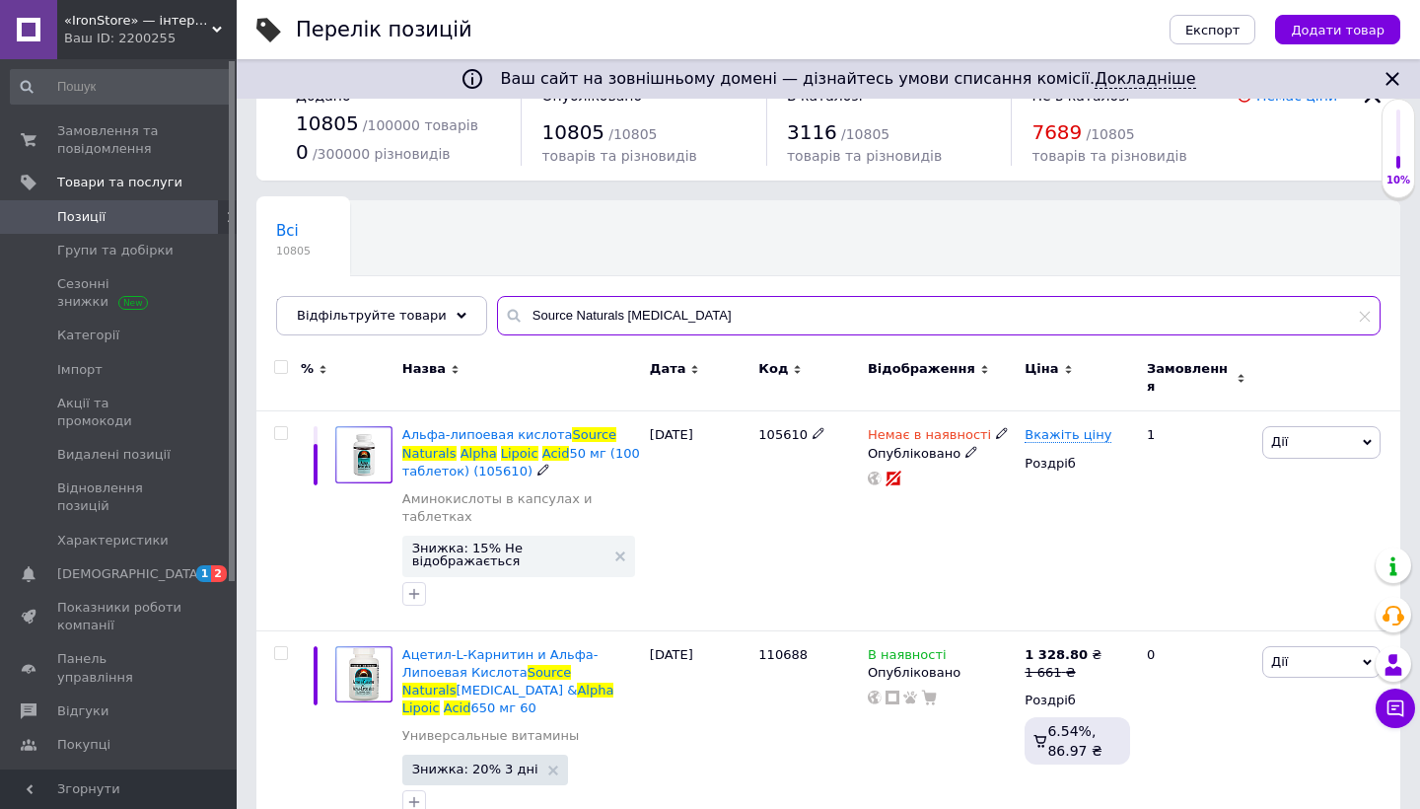
scroll to position [47, 0]
drag, startPoint x: 561, startPoint y: 313, endPoint x: 612, endPoint y: 312, distance: 51.3
click at [611, 312] on input "Source Naturals Alpha Lipoic Acid" at bounding box center [938, 316] width 883 height 39
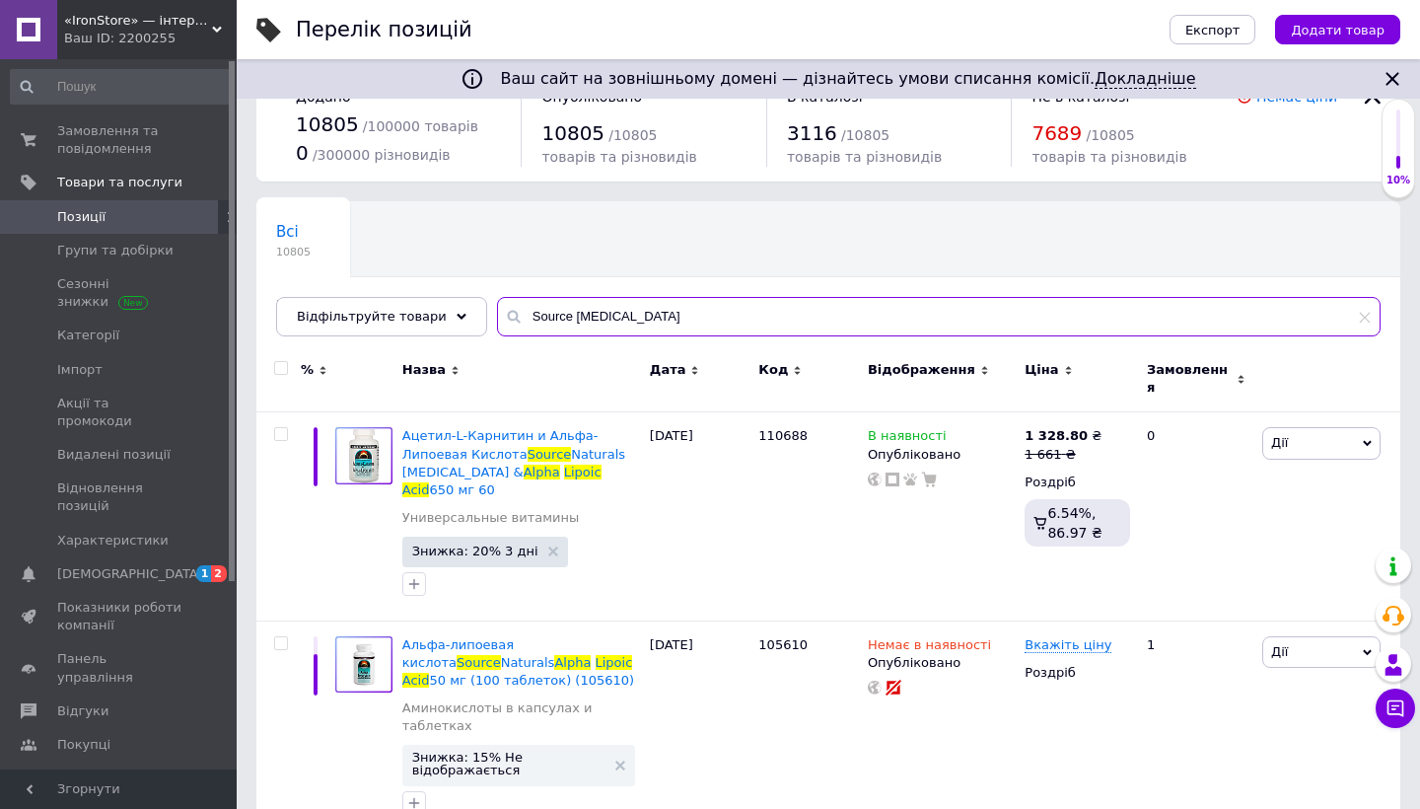
drag, startPoint x: 564, startPoint y: 316, endPoint x: 697, endPoint y: 317, distance: 133.1
click at [697, 317] on input "Source Alpha Lipoic Acid" at bounding box center [938, 316] width 883 height 39
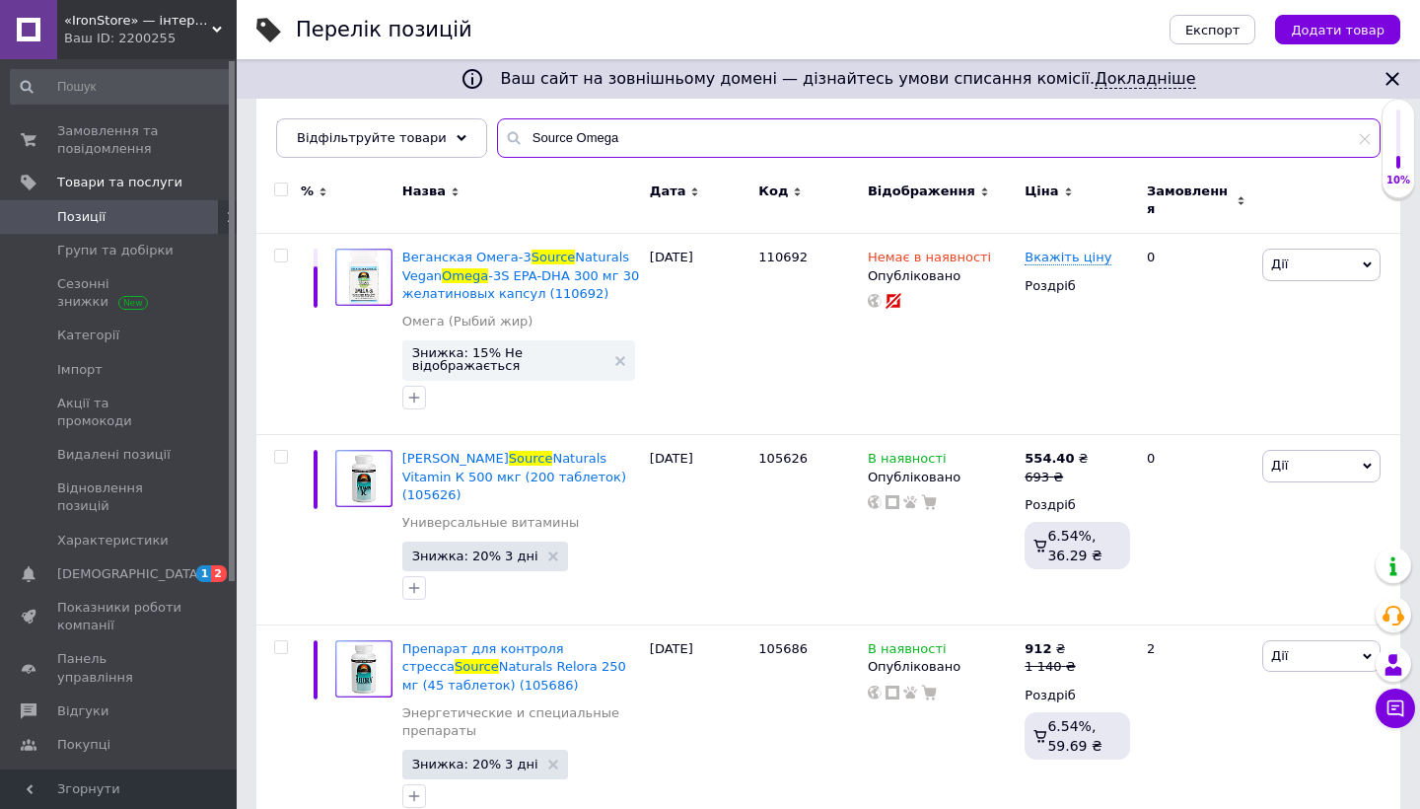
scroll to position [304, 0]
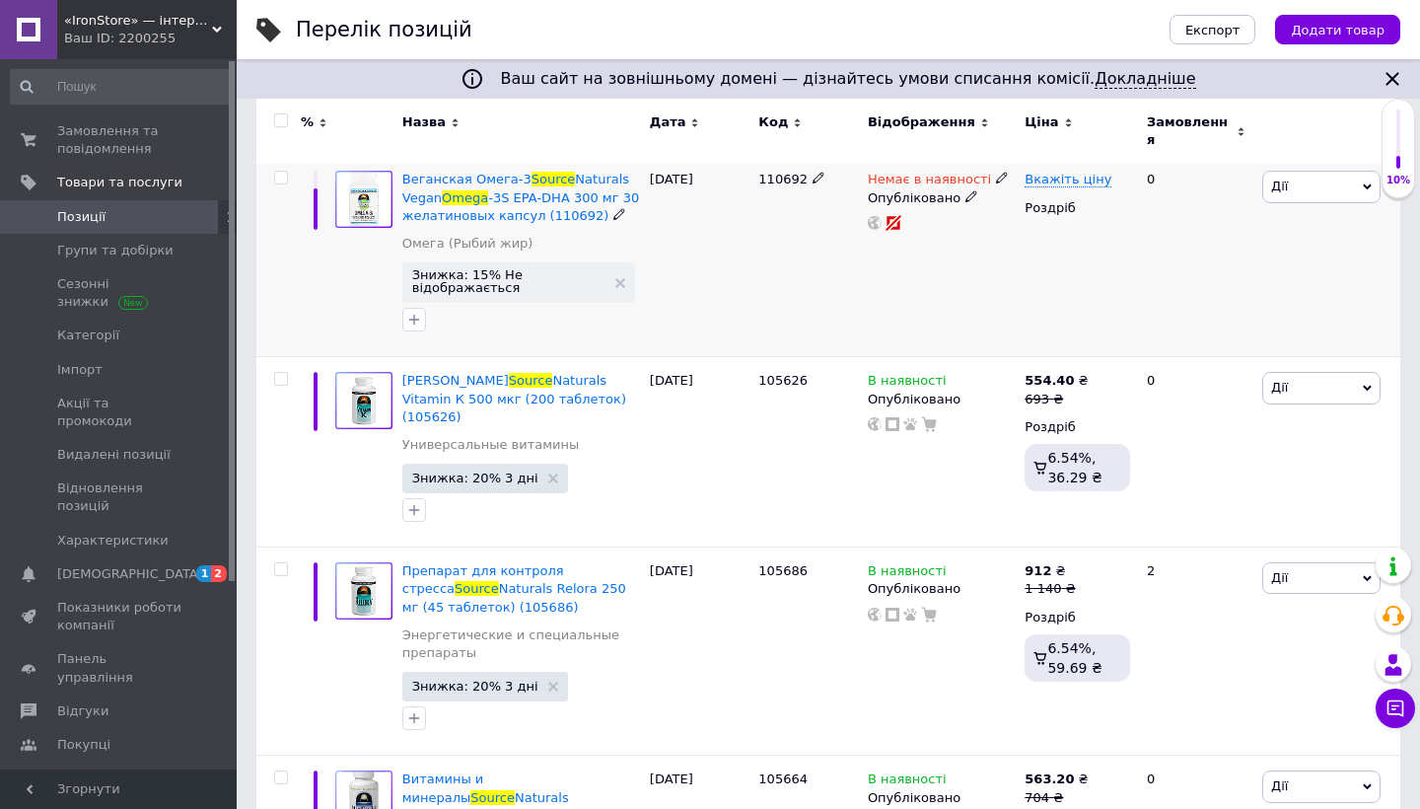
type input "Source Omega"
drag, startPoint x: 697, startPoint y: 317, endPoint x: 183, endPoint y: 15, distance: 595.8
click at [183, 15] on span "«IronStore» — інтернет-магазин спортивного харчування" at bounding box center [138, 21] width 148 height 18
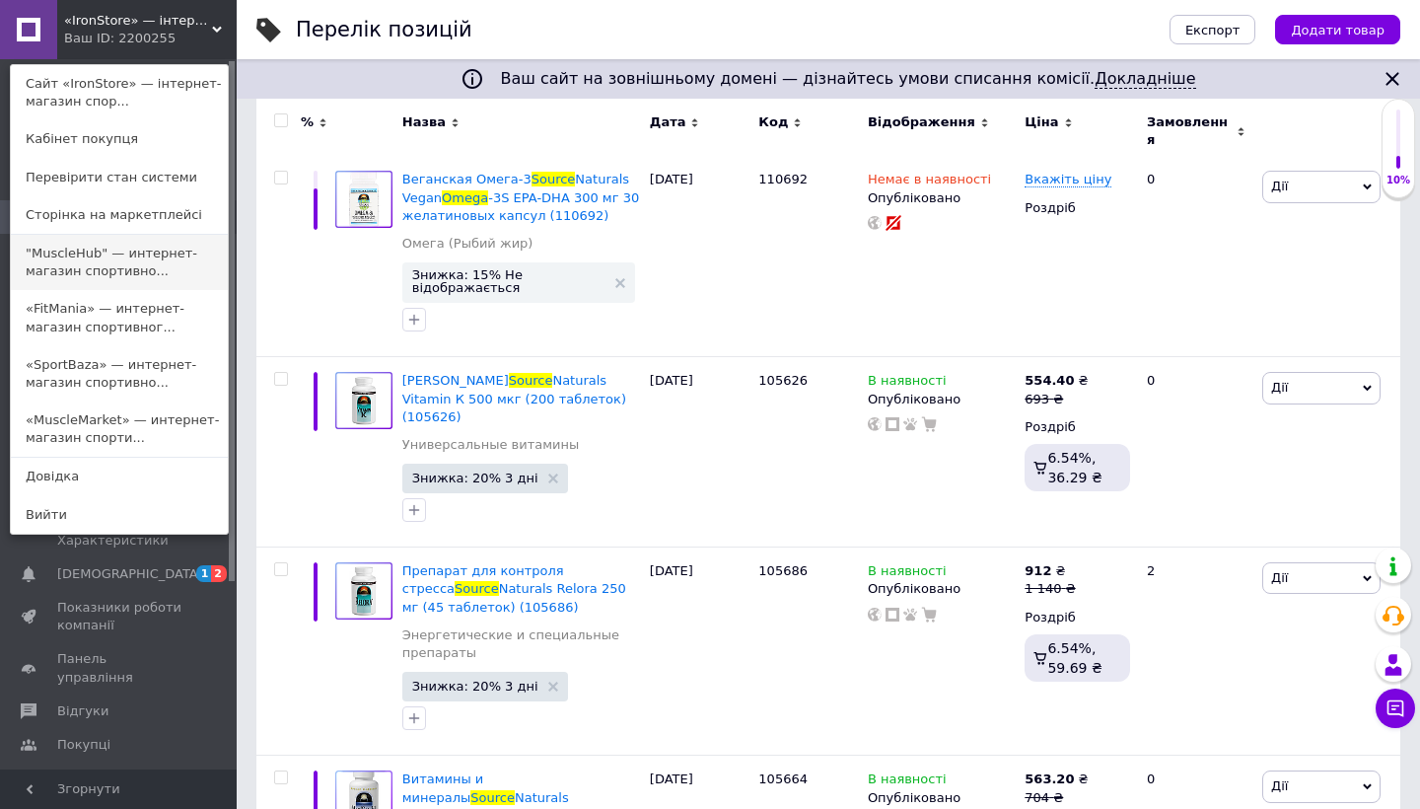
click at [116, 260] on link ""MuscleHub" — интернет-магазин спортивно..." at bounding box center [119, 262] width 217 height 55
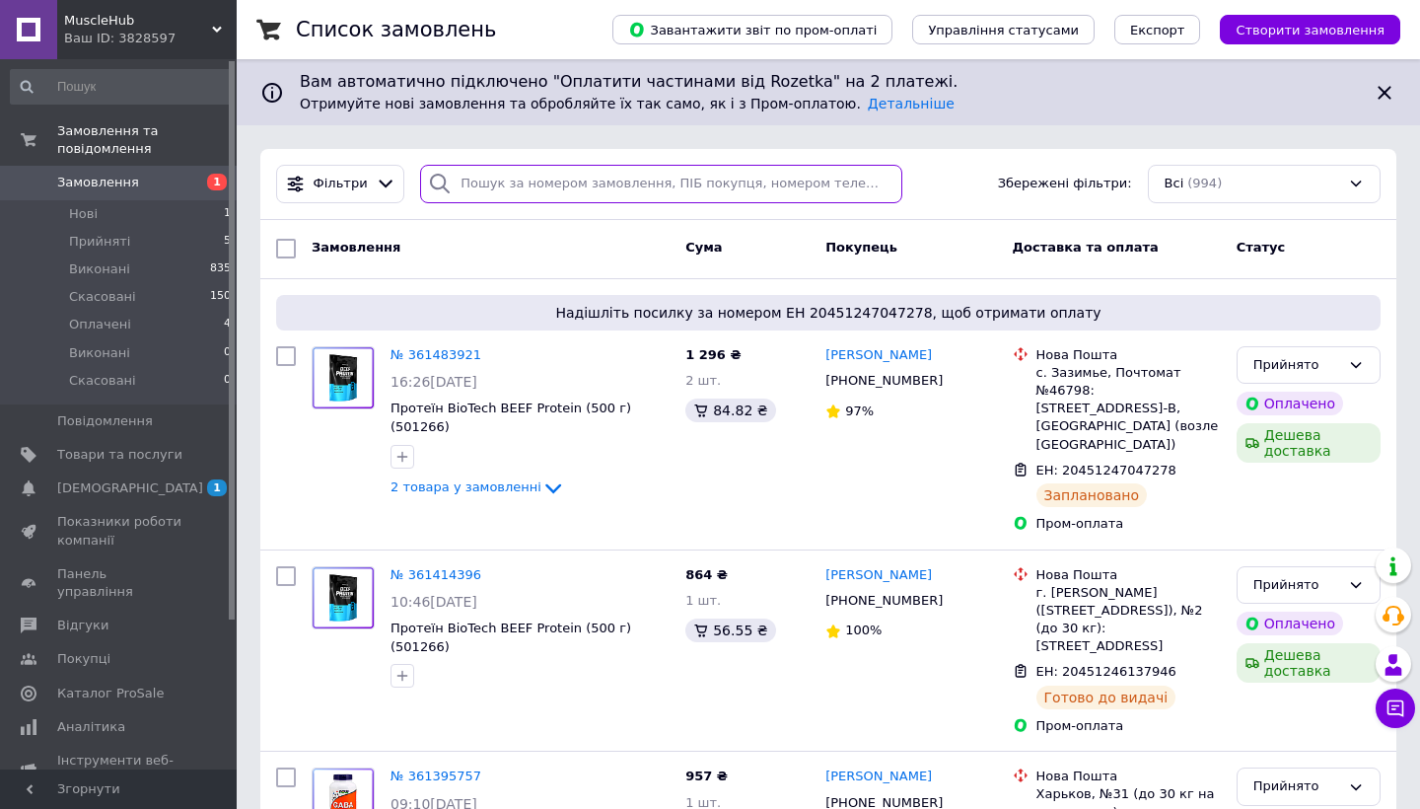
click at [475, 179] on input "search" at bounding box center [661, 184] width 482 height 38
paste input "361645294"
type input "361645294"
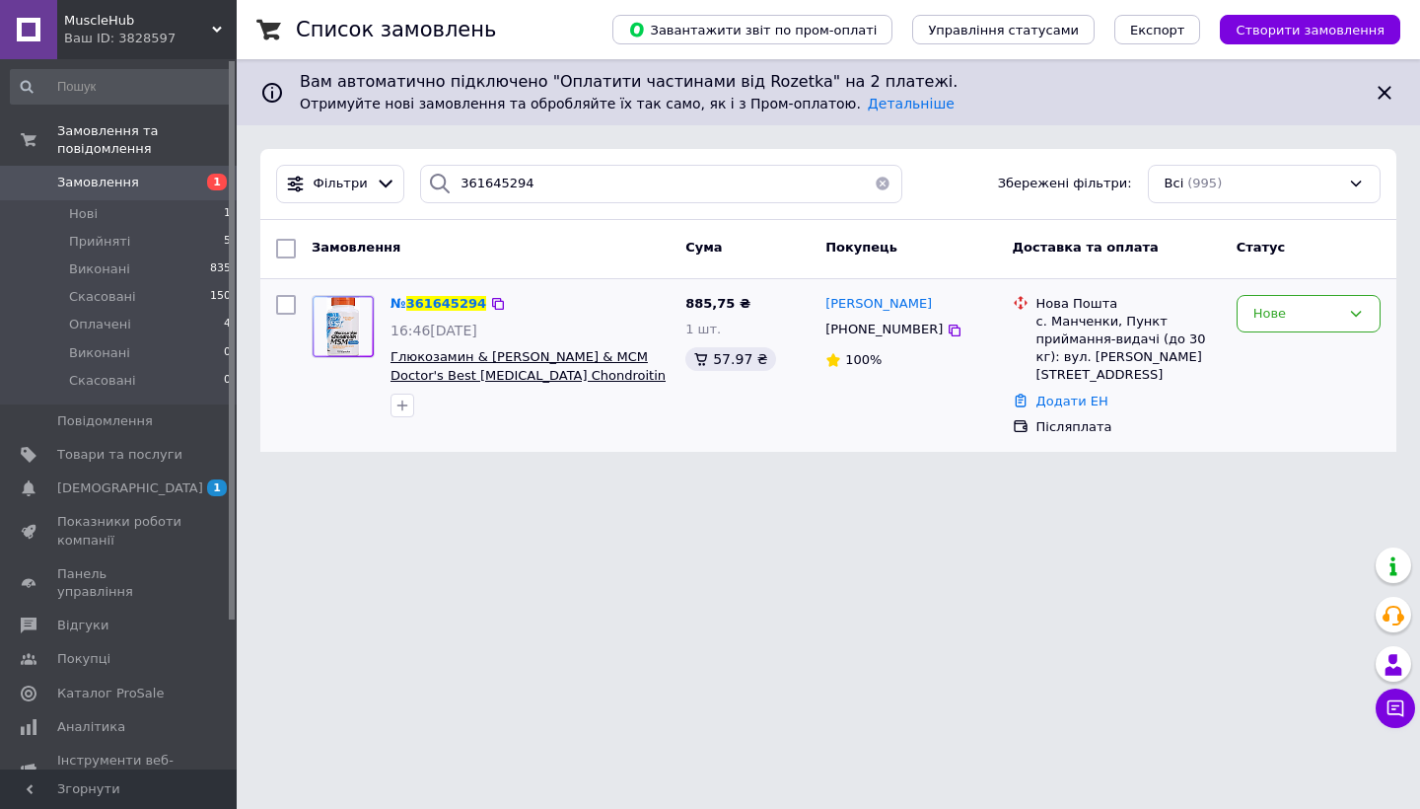
click at [393, 370] on span "Глюкозамин & Хондроитин & МСМ Doctor's Best Glucosamine Chondroitin MSM with Op…" at bounding box center [527, 374] width 275 height 51
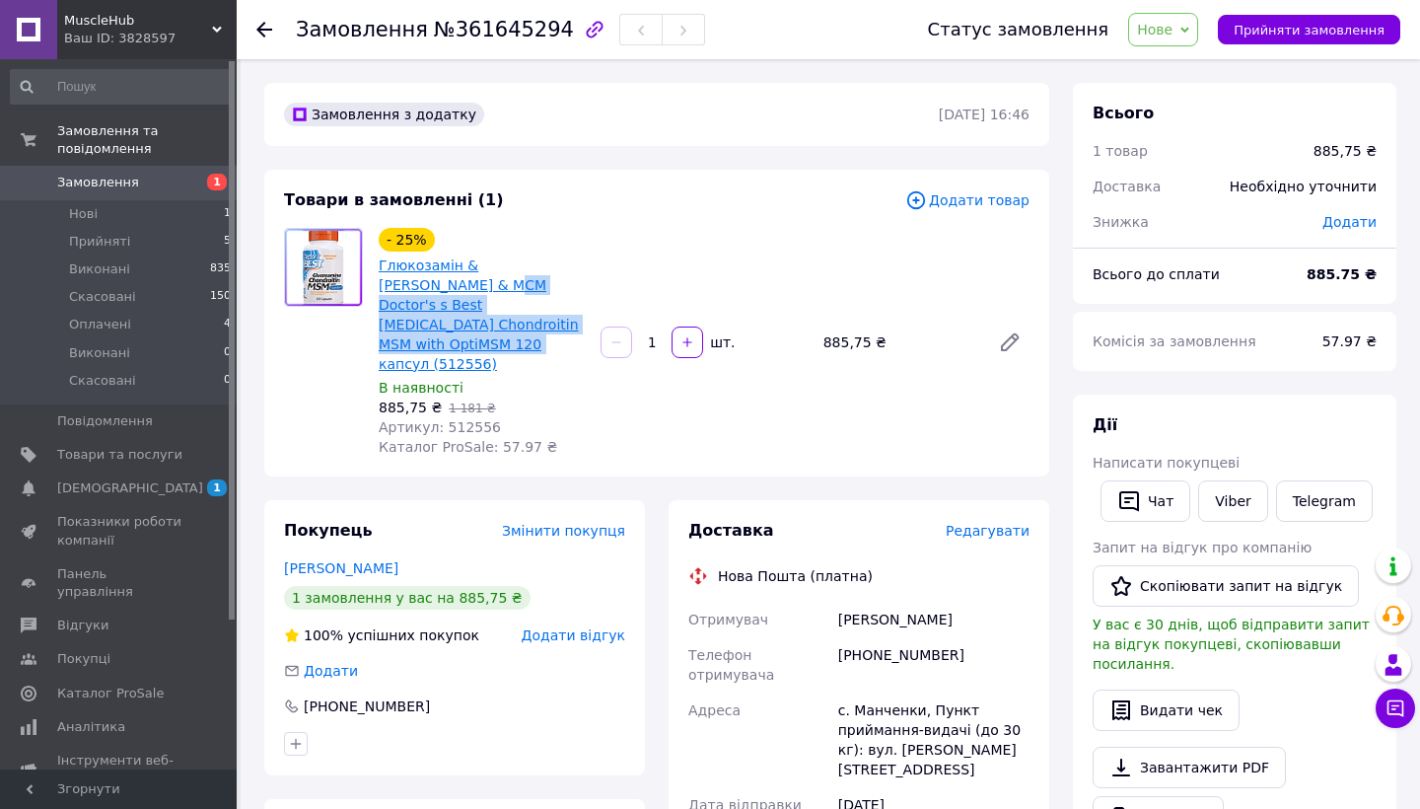
drag, startPoint x: 550, startPoint y: 322, endPoint x: 419, endPoint y: 284, distance: 136.7
click at [418, 284] on span "Глюкозамін & [PERSON_NAME] & МСМ Doctor's s Best [MEDICAL_DATA] Chondroitin MSM…" at bounding box center [482, 314] width 206 height 118
copy link "Doctor's s Best [MEDICAL_DATA] Chondroitin MSM with OptiMSM 120 капсул"
